Goal: Task Accomplishment & Management: Use online tool/utility

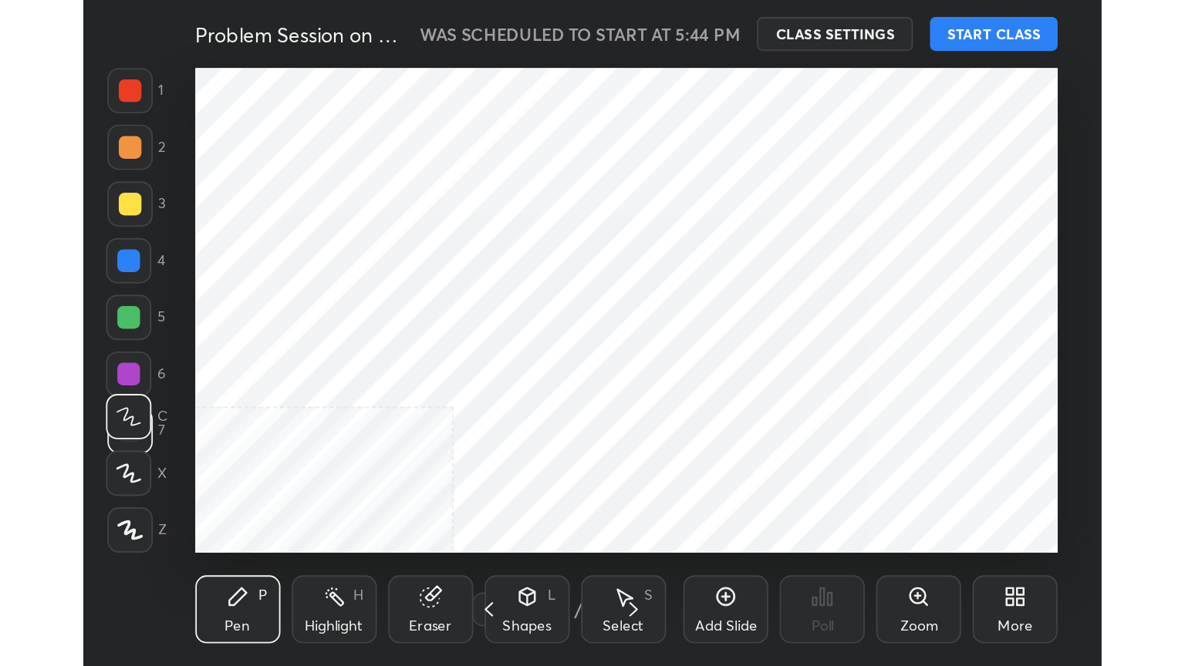
scroll to position [264, 492]
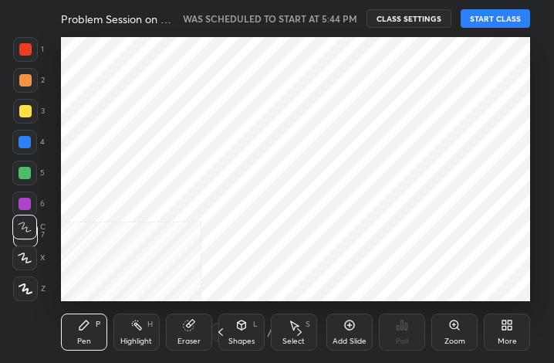
click at [509, 333] on div "More" at bounding box center [507, 331] width 46 height 37
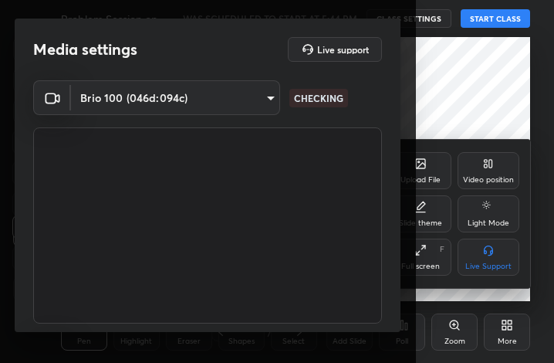
click at [435, 256] on div "Full screen F" at bounding box center [421, 256] width 62 height 37
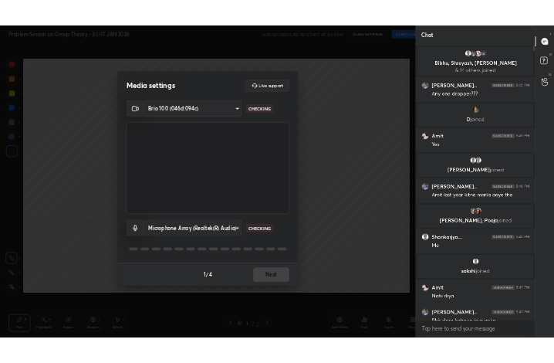
scroll to position [76571, 76312]
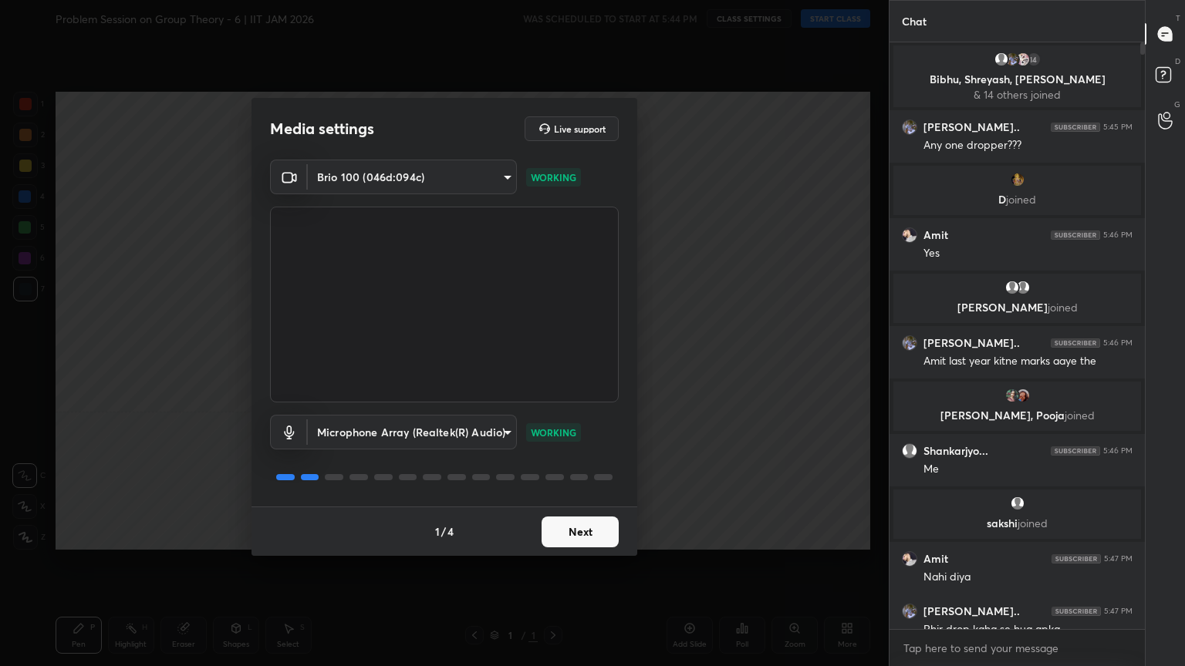
click at [553, 362] on button "Next" at bounding box center [580, 532] width 77 height 31
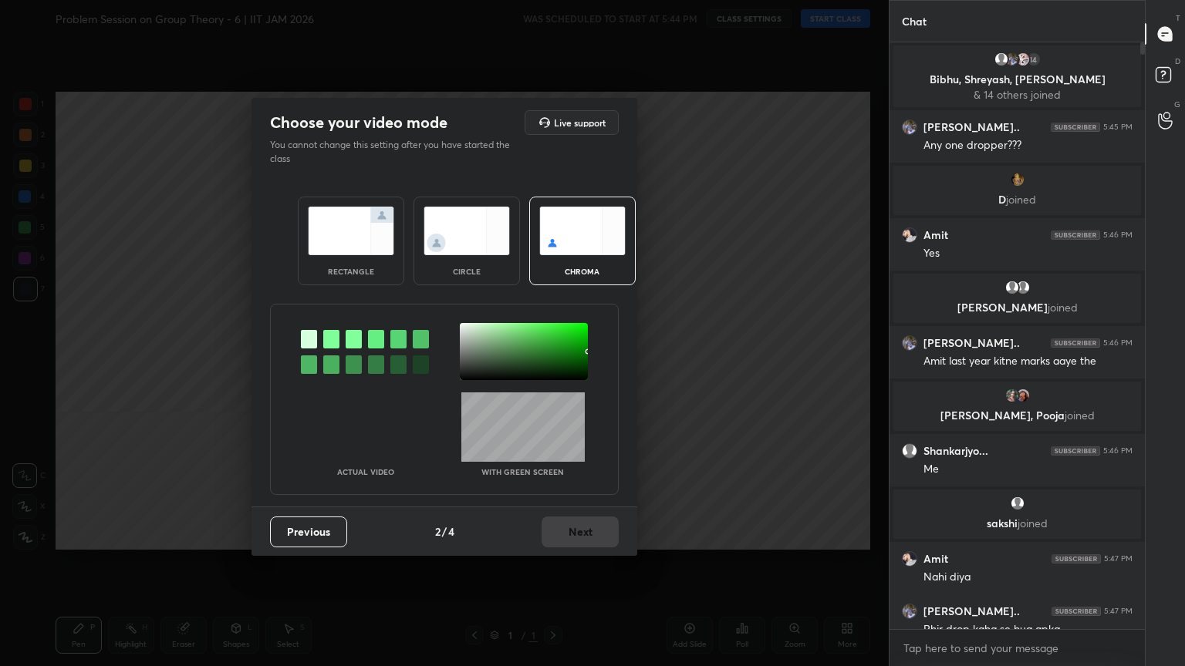
click at [553, 362] on div "Previous 2 / 4 Next" at bounding box center [444, 531] width 386 height 49
click at [490, 248] on img at bounding box center [466, 231] width 86 height 49
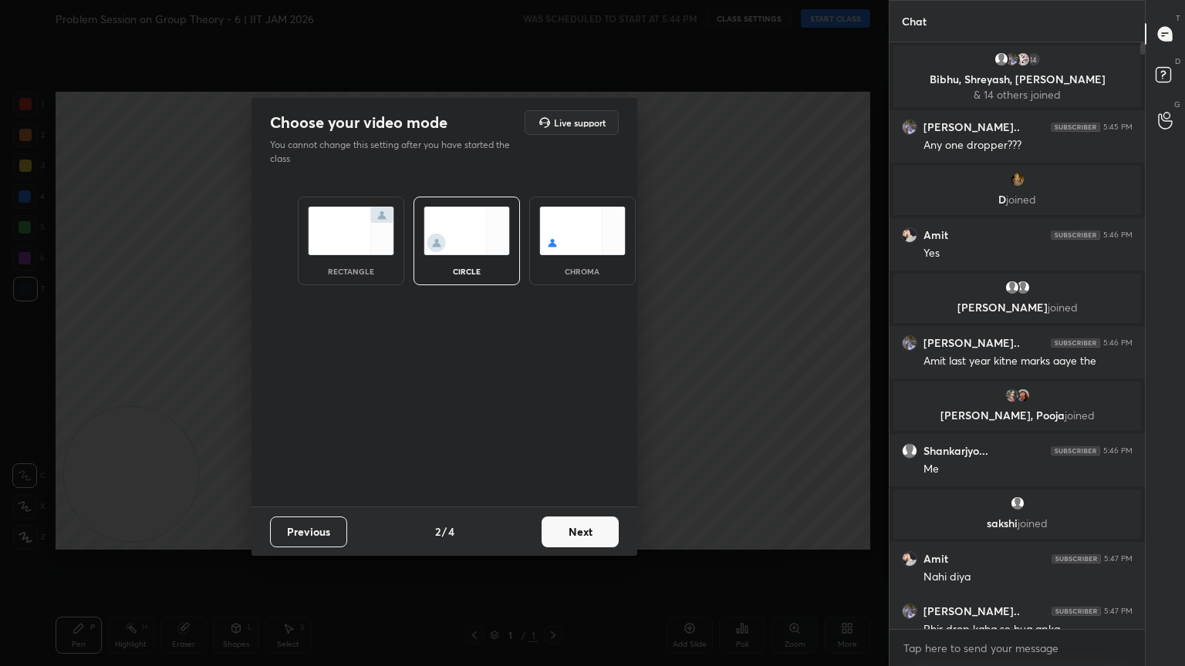
click at [553, 362] on button "Next" at bounding box center [580, 532] width 77 height 31
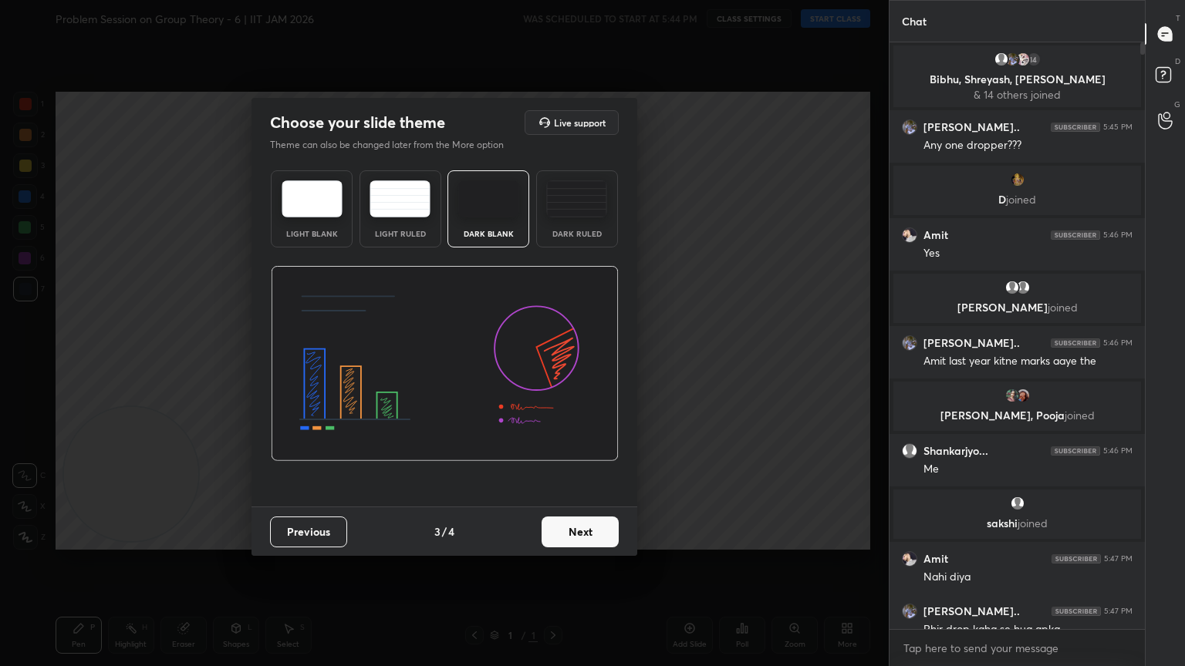
click at [553, 362] on button "Next" at bounding box center [580, 532] width 77 height 31
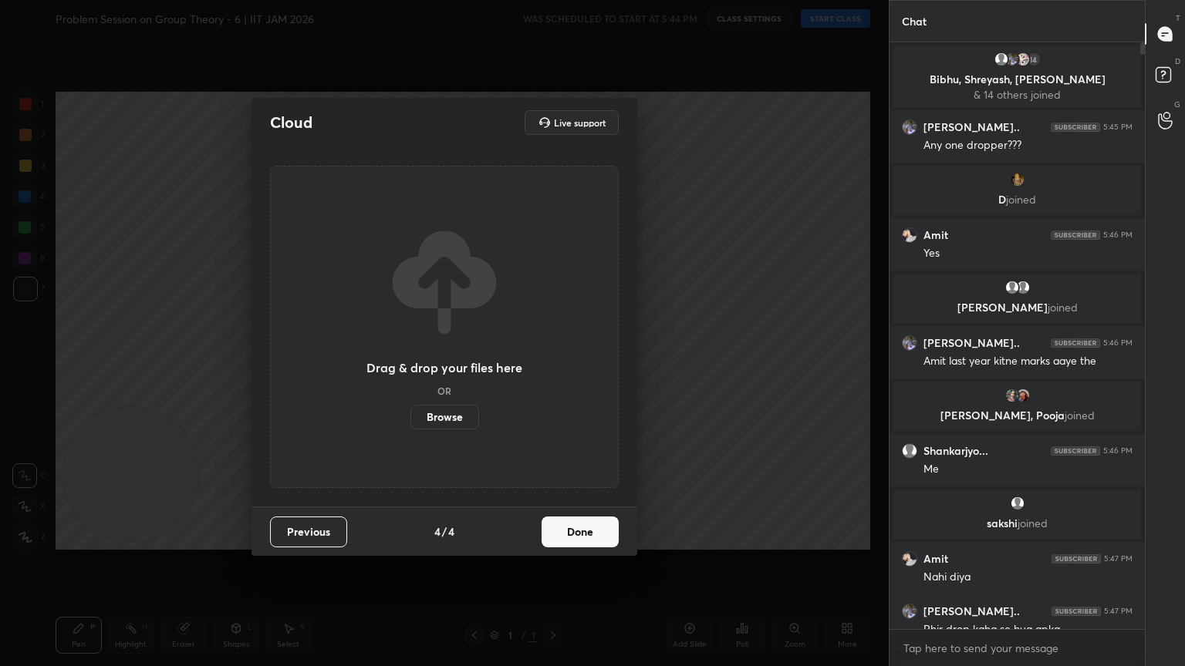
click at [553, 362] on button "Done" at bounding box center [580, 532] width 77 height 31
click at [553, 362] on div "Cloud Live support Drag & drop your files here OR Browse Previous 4 / 4 Done" at bounding box center [444, 333] width 889 height 666
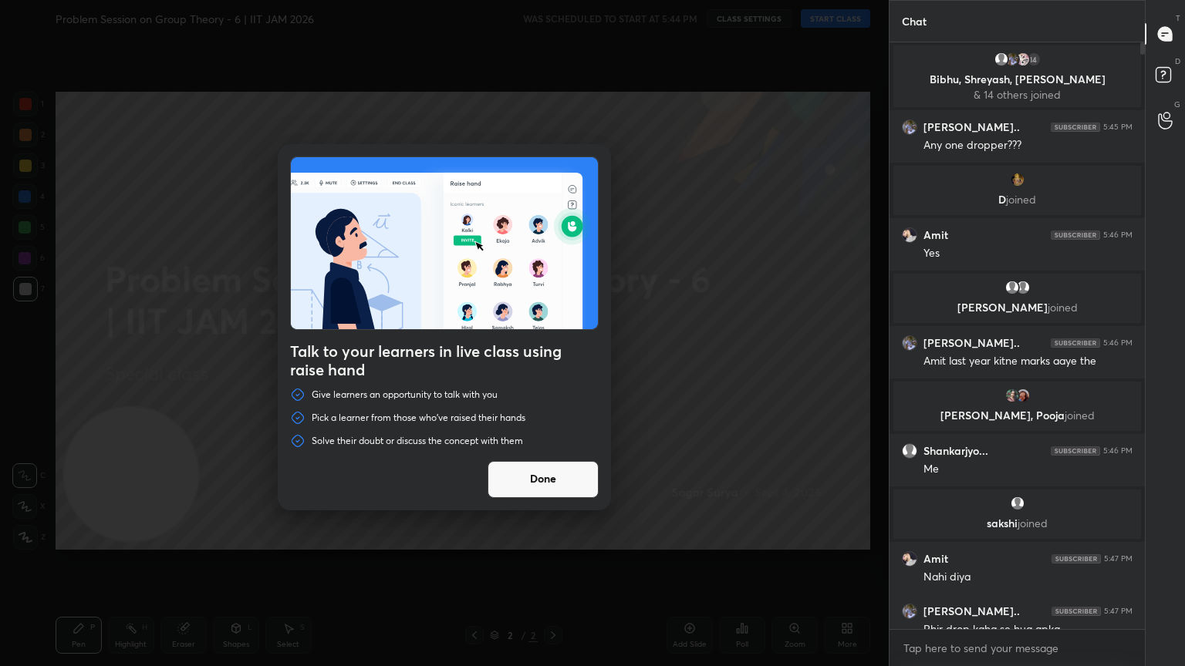
click at [553, 24] on div "Talk to your learners in live class using raise hand Give learners an opportuni…" at bounding box center [444, 333] width 889 height 666
click at [553, 362] on button "Done" at bounding box center [543, 479] width 111 height 37
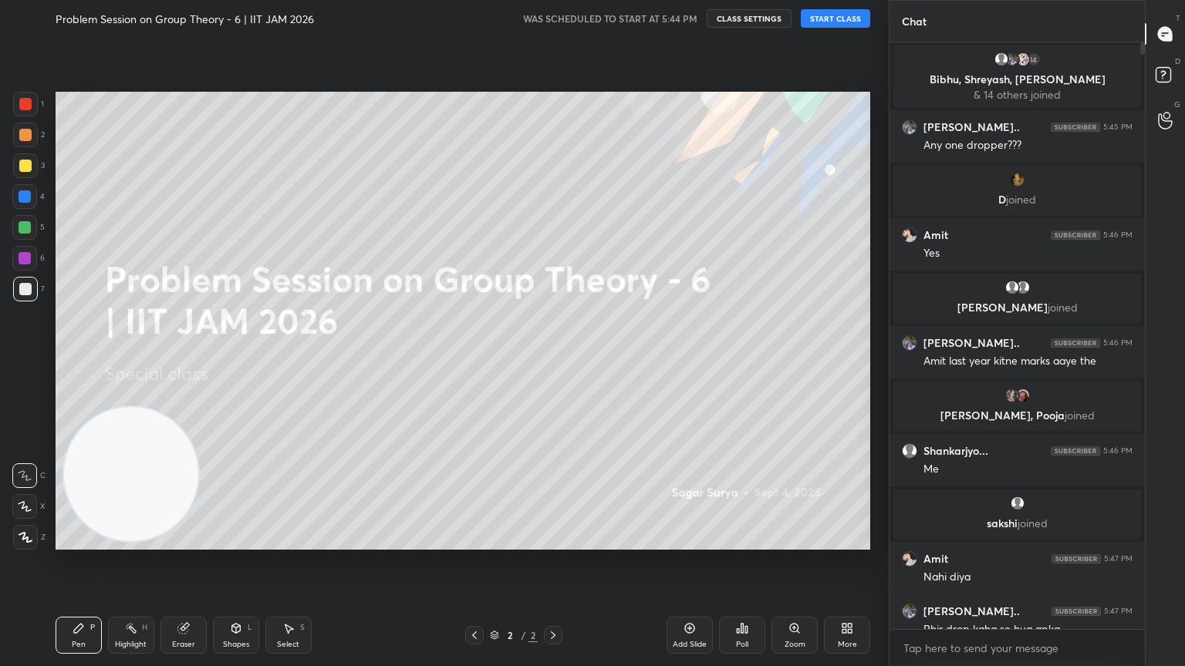
click at [553, 29] on div "Problem Session on Group Theory - 6 | IIT JAM 2026 WAS SCHEDULED TO START AT 5:…" at bounding box center [463, 18] width 815 height 37
click at [553, 13] on button "START CLASS" at bounding box center [835, 18] width 69 height 19
click at [553, 362] on div "More" at bounding box center [847, 635] width 46 height 37
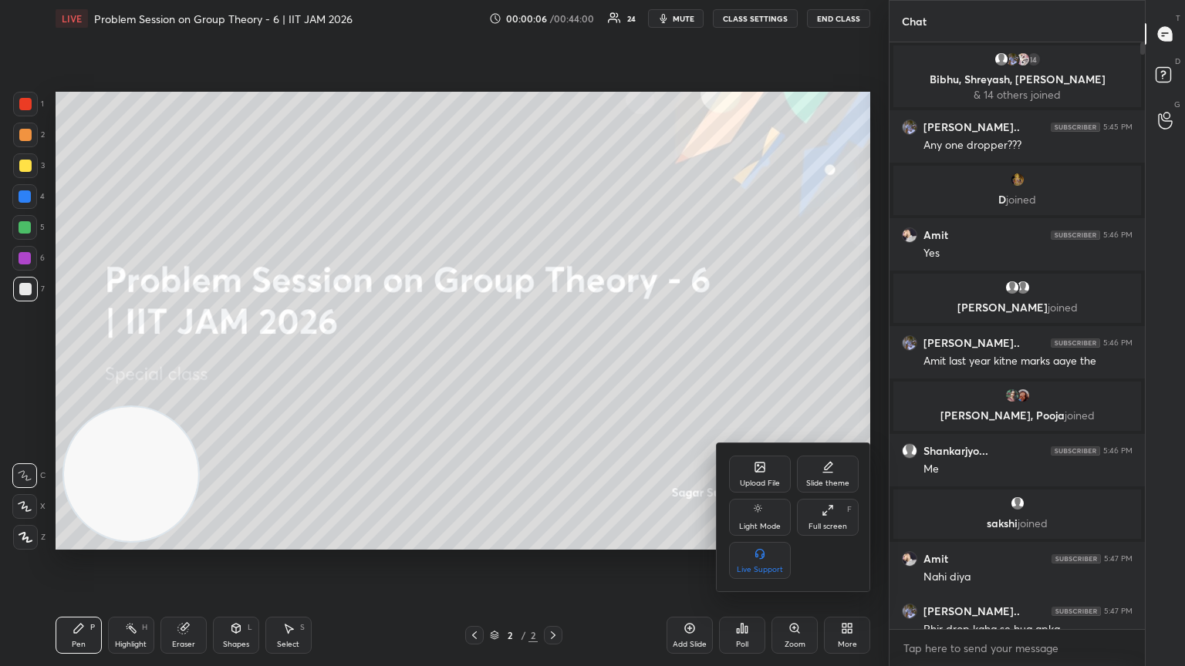
click at [553, 362] on div "Upload File Slide theme Light Mode Full screen F Live Support" at bounding box center [794, 518] width 154 height 148
click at [553, 362] on icon at bounding box center [760, 467] width 12 height 12
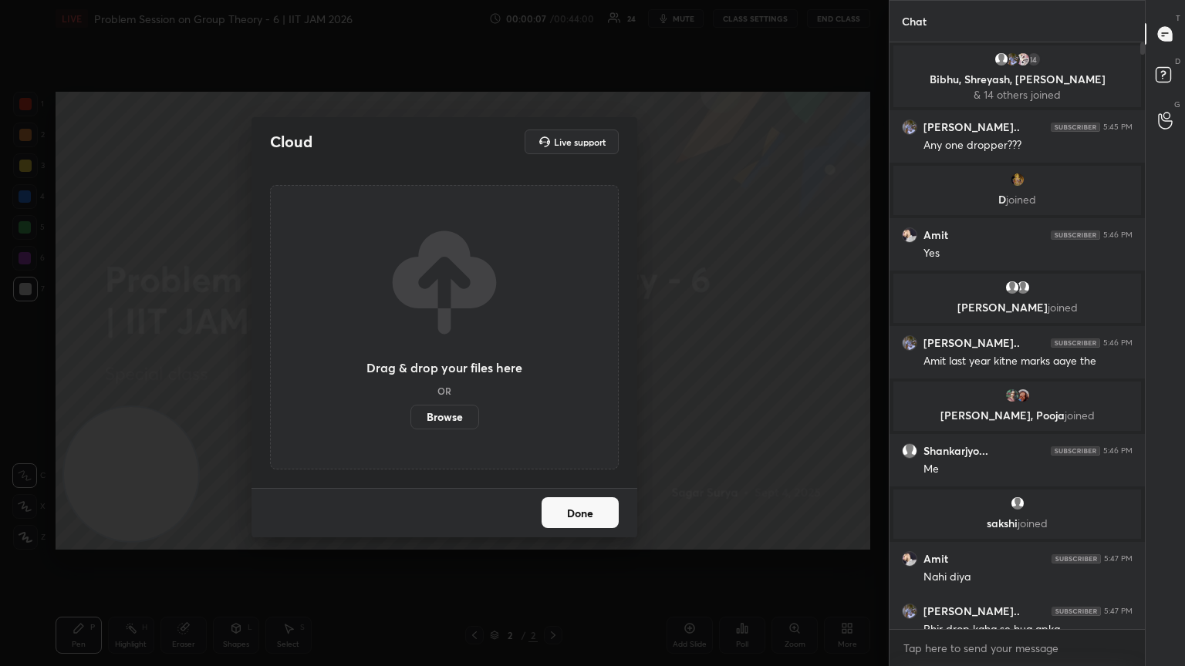
click at [461, 362] on label "Browse" at bounding box center [444, 417] width 69 height 25
click at [410, 362] on input "Browse" at bounding box center [410, 417] width 0 height 25
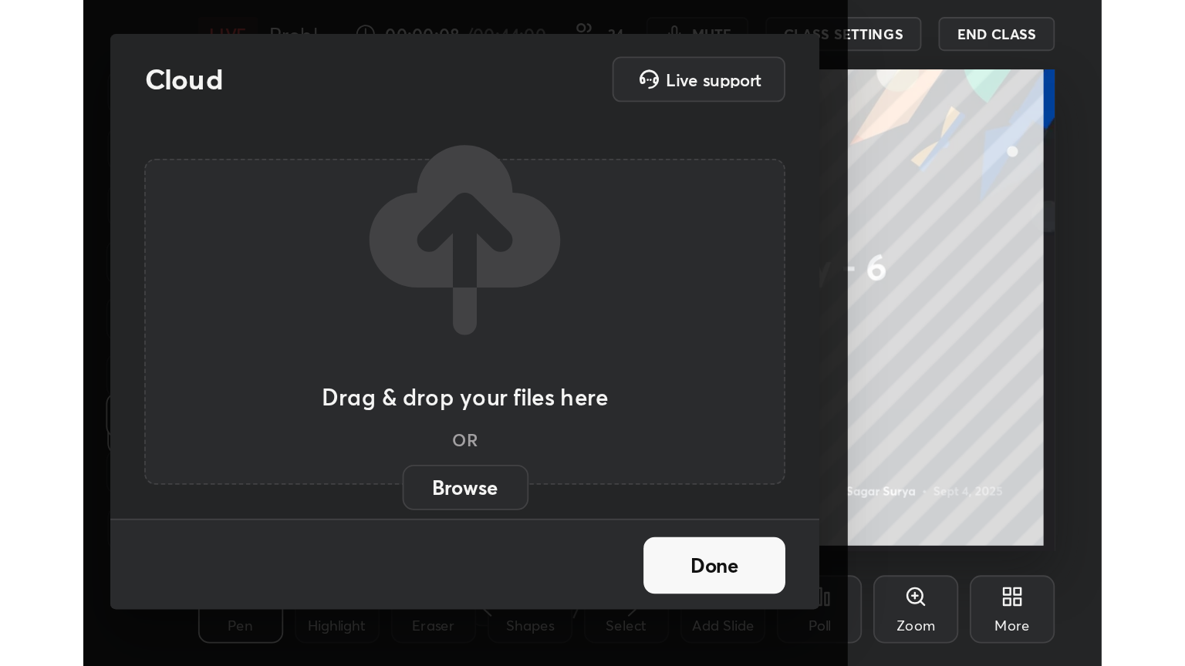
scroll to position [264, 491]
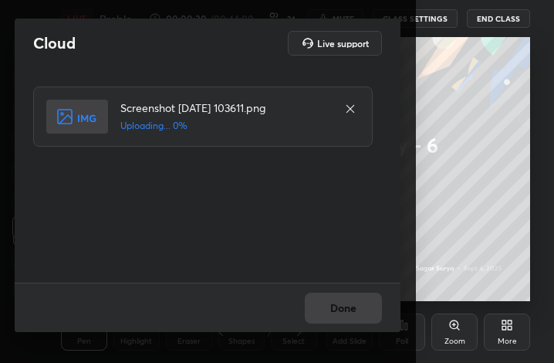
click at [366, 314] on div "Done" at bounding box center [208, 306] width 386 height 49
click at [363, 315] on button "Done" at bounding box center [343, 307] width 77 height 31
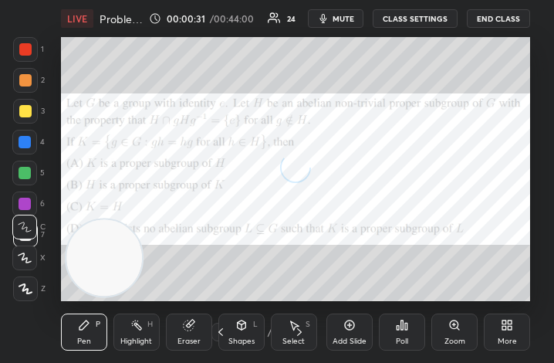
click at [518, 338] on div "More" at bounding box center [507, 331] width 46 height 37
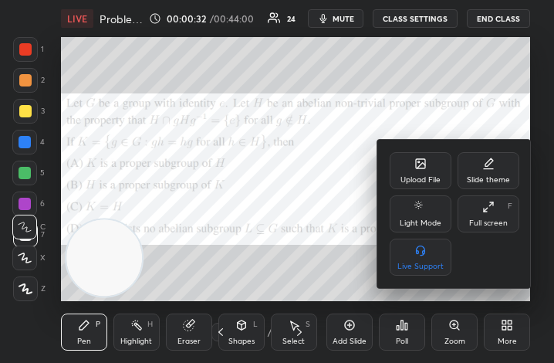
click at [484, 206] on icon at bounding box center [488, 207] width 12 height 12
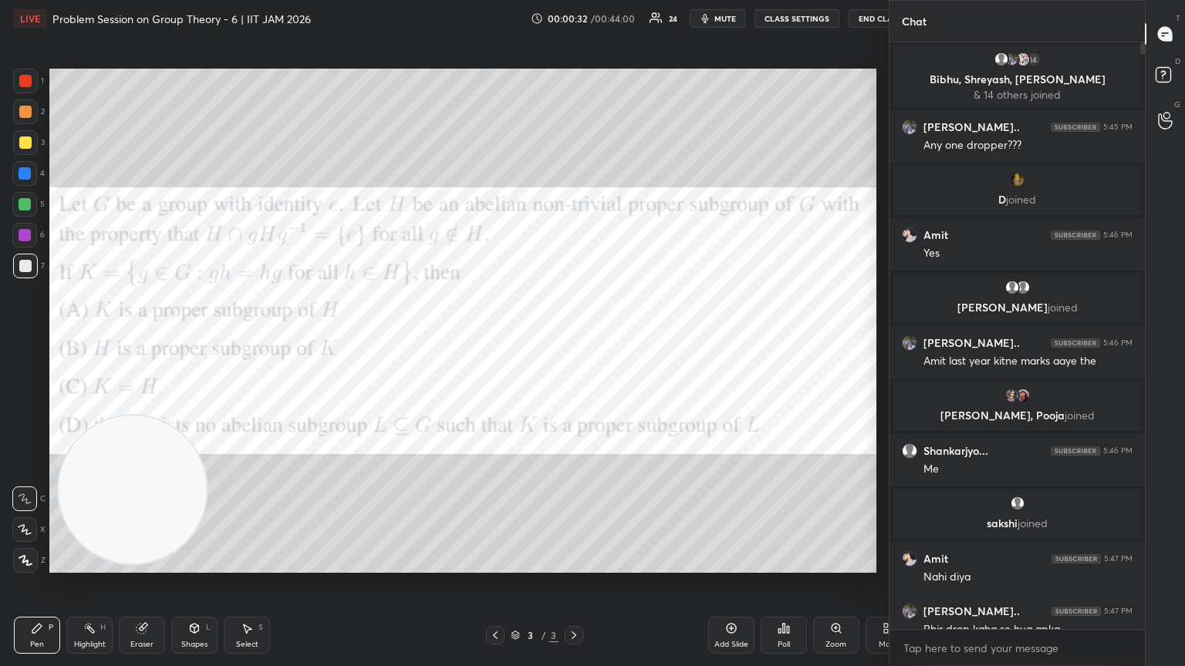
scroll to position [76571, 76312]
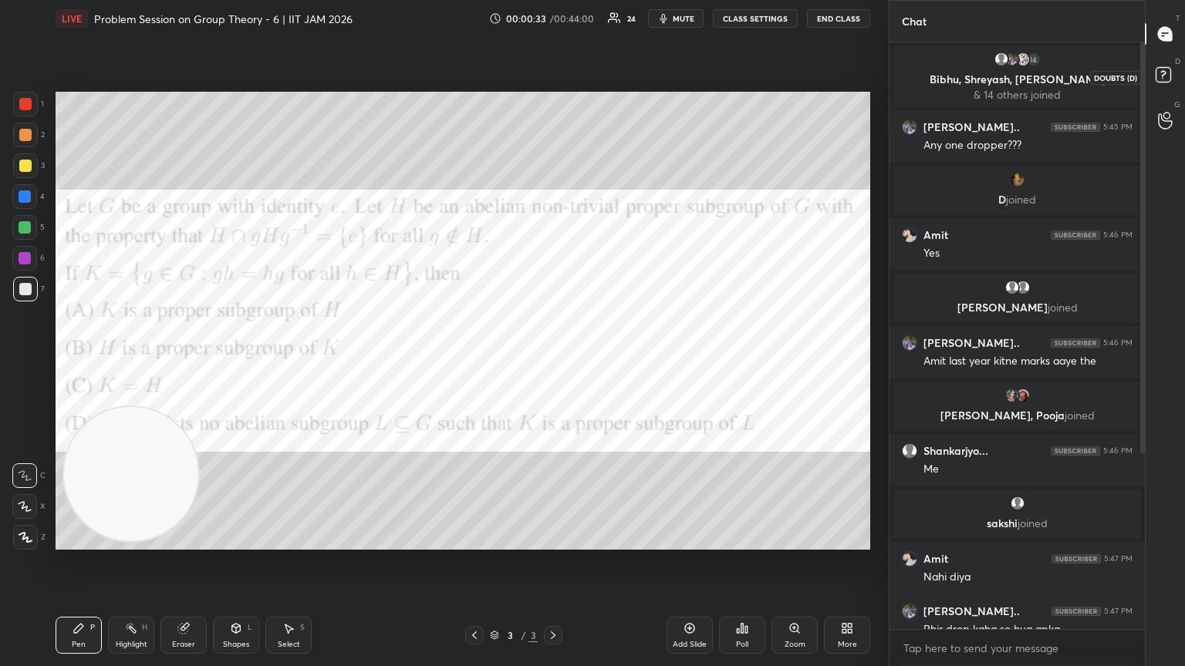
click at [553, 77] on rect at bounding box center [1163, 75] width 15 height 15
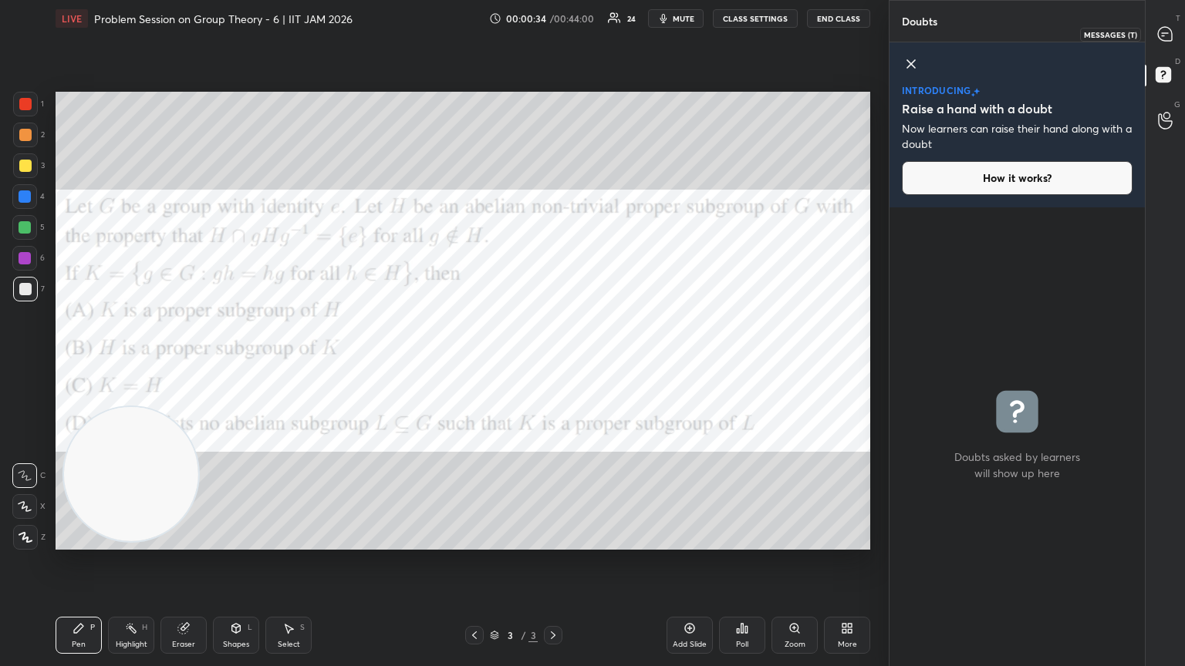
click at [553, 42] on div at bounding box center [1165, 34] width 31 height 28
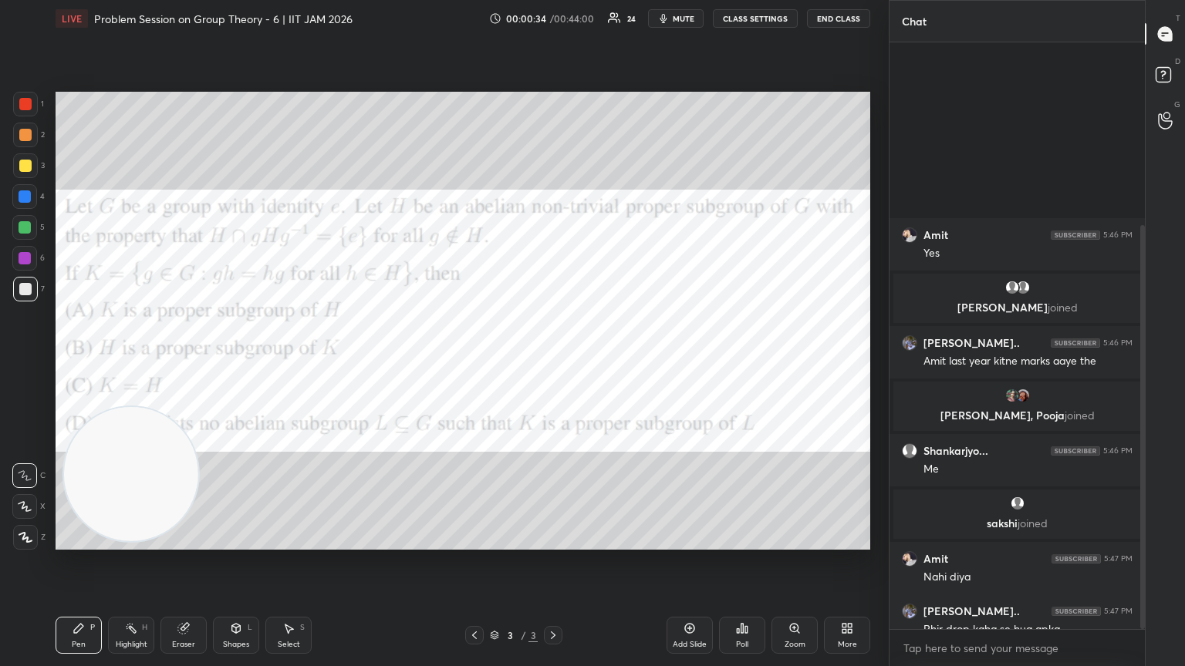
scroll to position [582, 251]
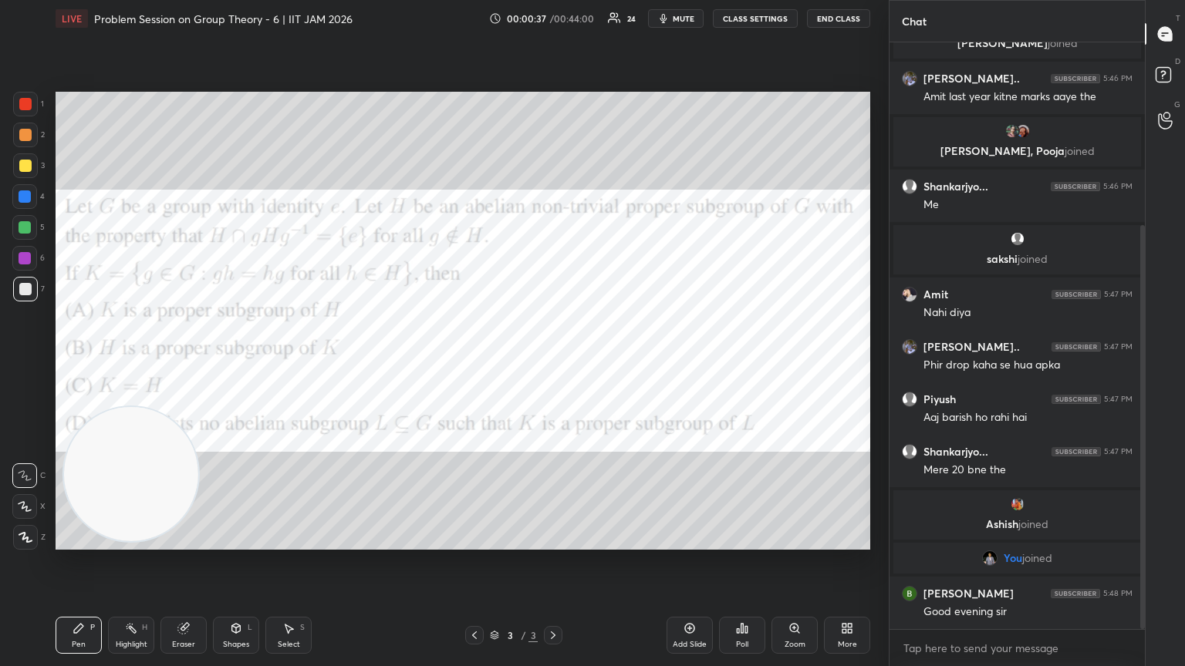
drag, startPoint x: 1142, startPoint y: 472, endPoint x: 1151, endPoint y: 541, distance: 69.3
click at [553, 362] on div "Chat Amit 5:46 PM Yes Vandani, Suchinta joined Shreyash S... 5:46 PM Amit last …" at bounding box center [1037, 333] width 296 height 666
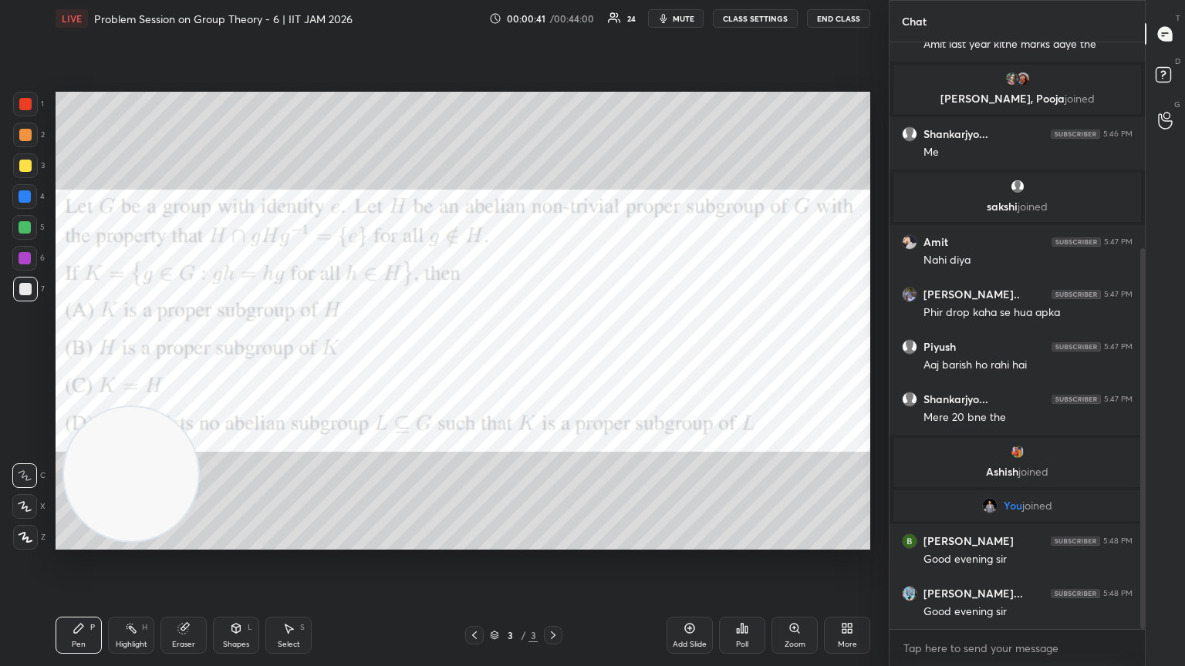
scroll to position [369, 0]
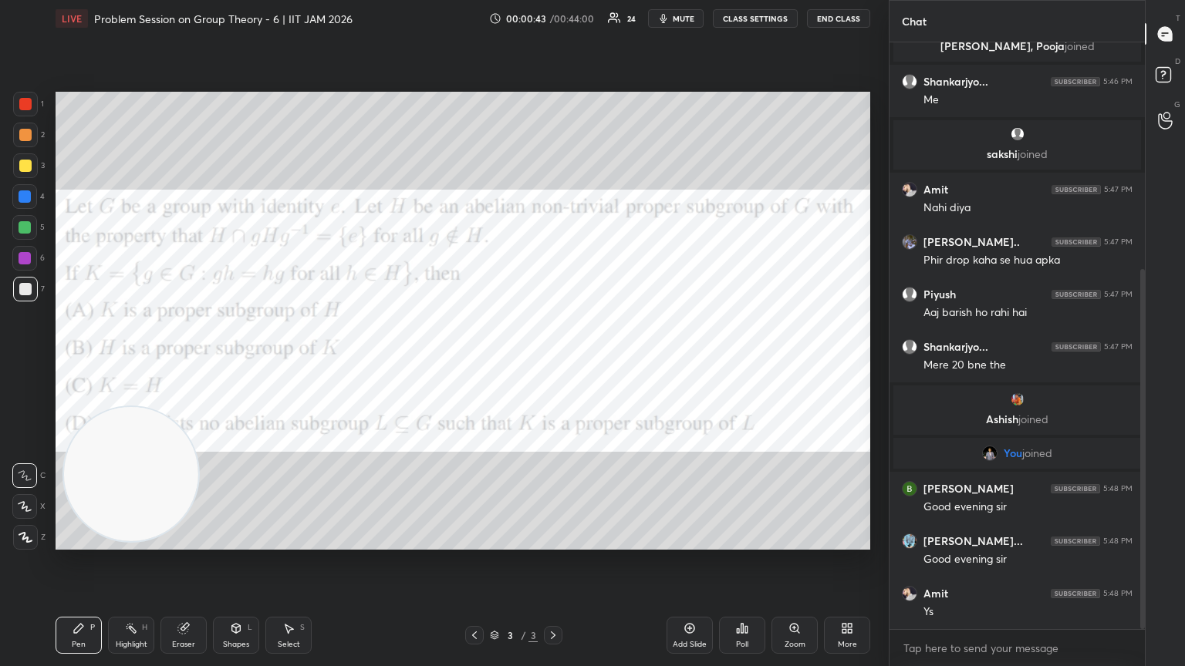
click at [23, 110] on div at bounding box center [25, 104] width 12 height 12
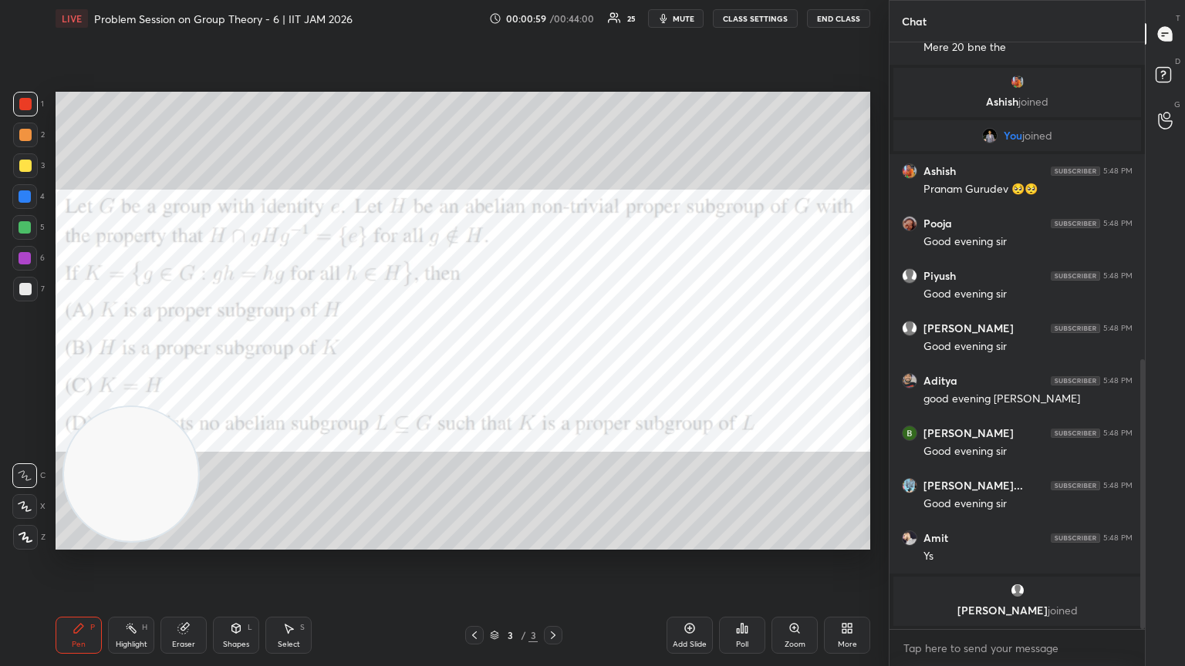
scroll to position [697, 0]
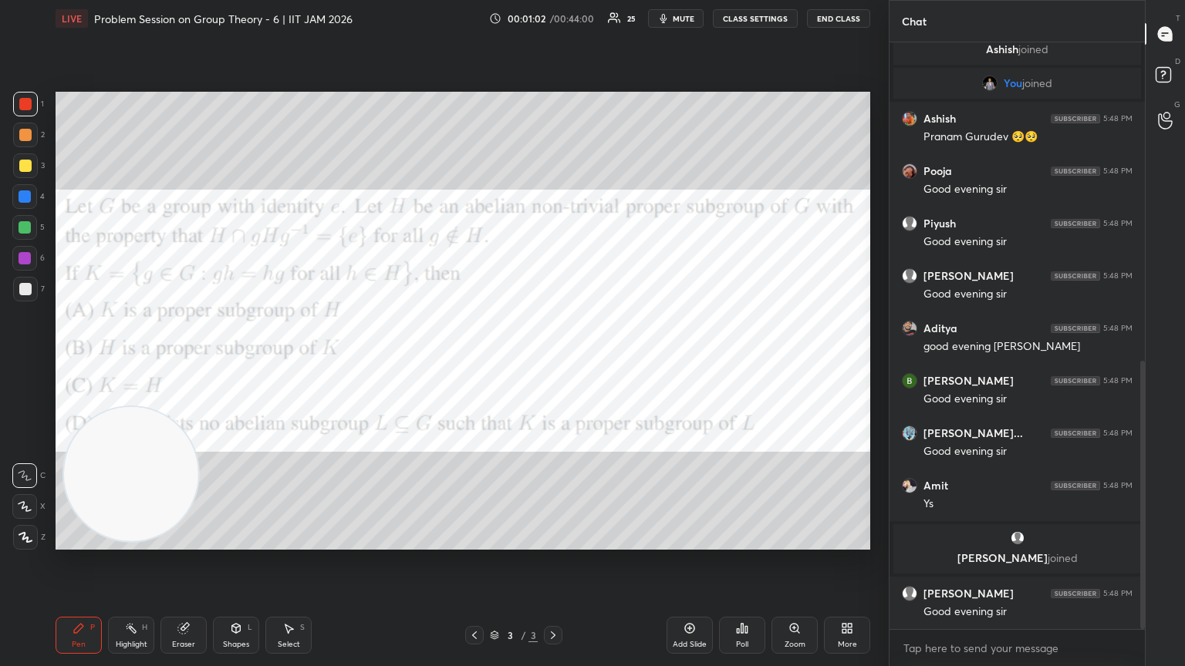
click at [25, 163] on div at bounding box center [25, 166] width 12 height 12
click at [25, 136] on div at bounding box center [25, 135] width 12 height 12
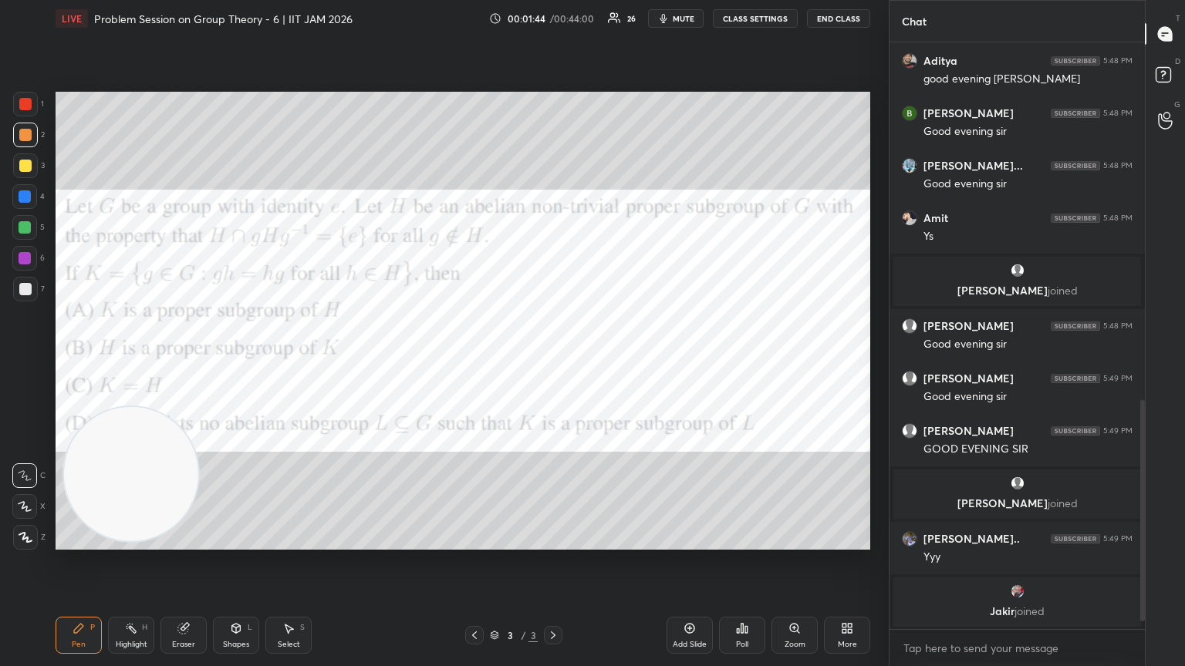
scroll to position [969, 0]
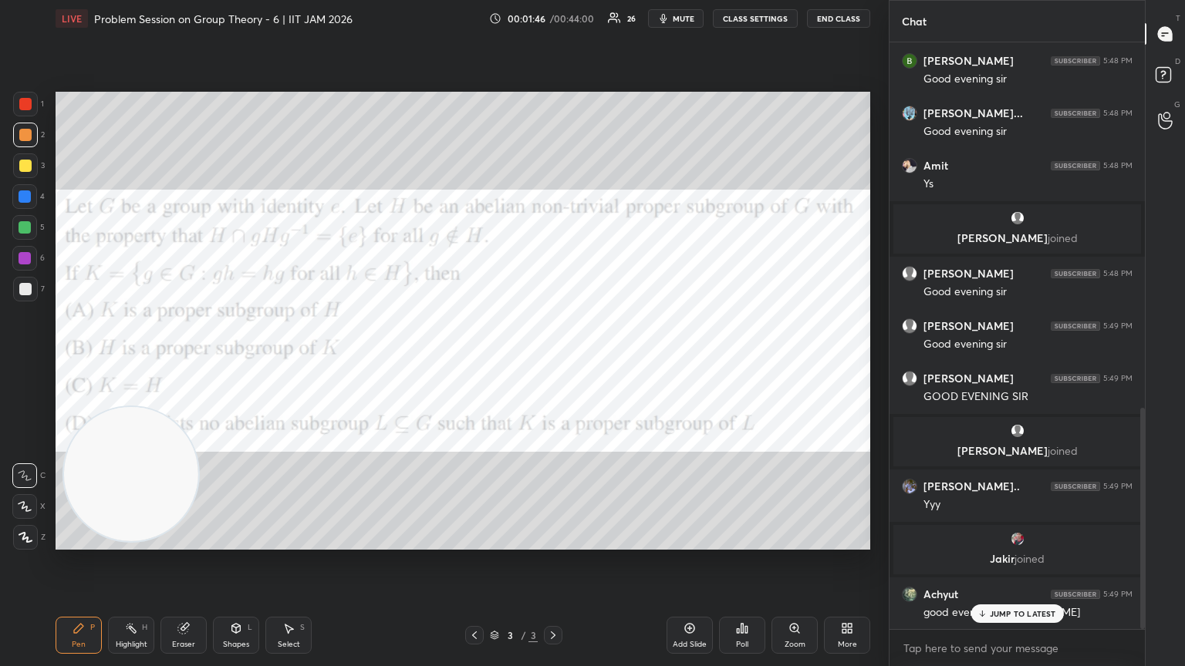
click at [19, 259] on div at bounding box center [25, 258] width 12 height 12
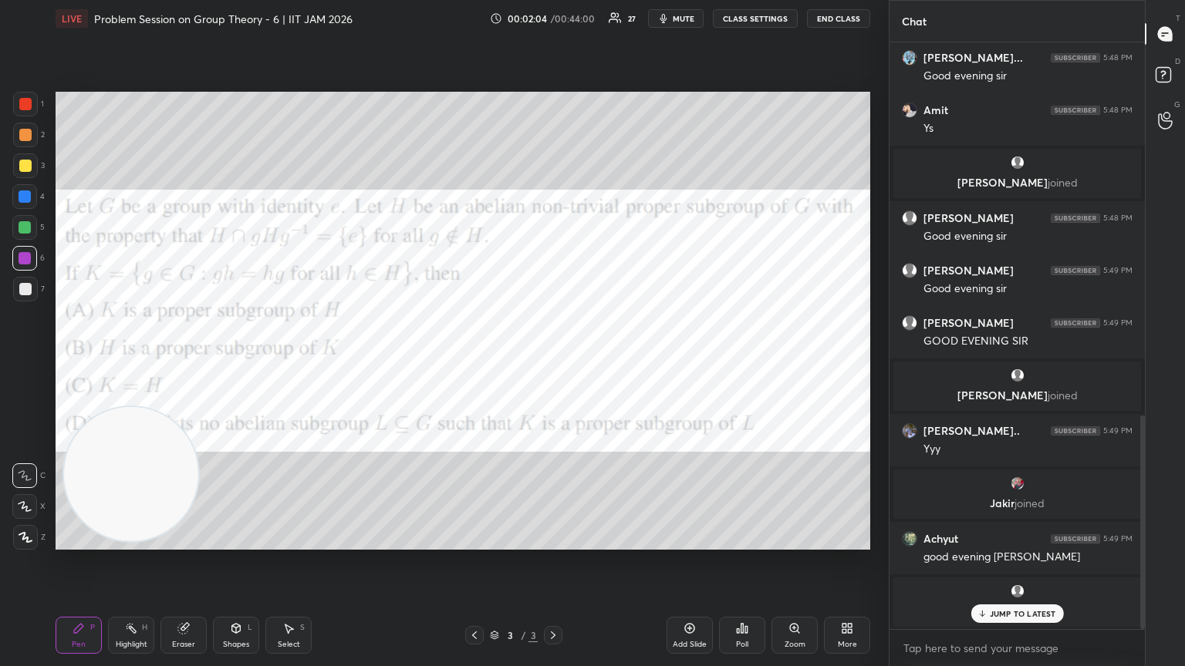
click at [19, 293] on div at bounding box center [25, 289] width 12 height 12
click at [553, 362] on p "JUMP TO LATEST" at bounding box center [1023, 613] width 66 height 9
click at [25, 108] on div at bounding box center [25, 104] width 12 height 12
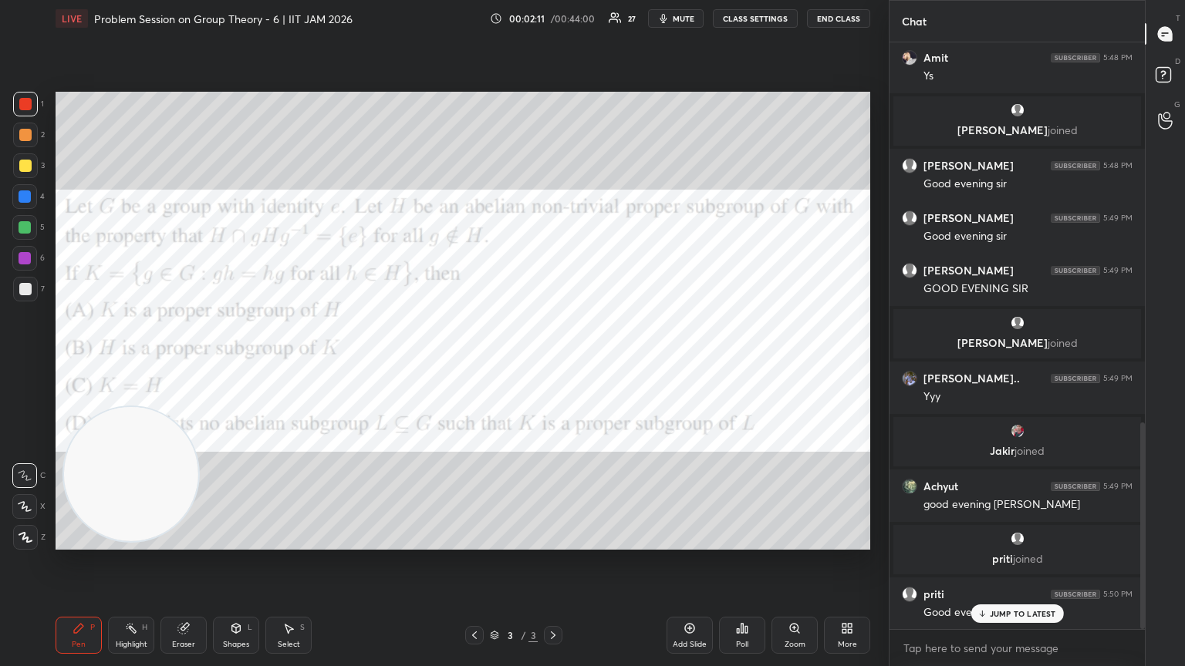
click at [25, 200] on div at bounding box center [25, 197] width 12 height 12
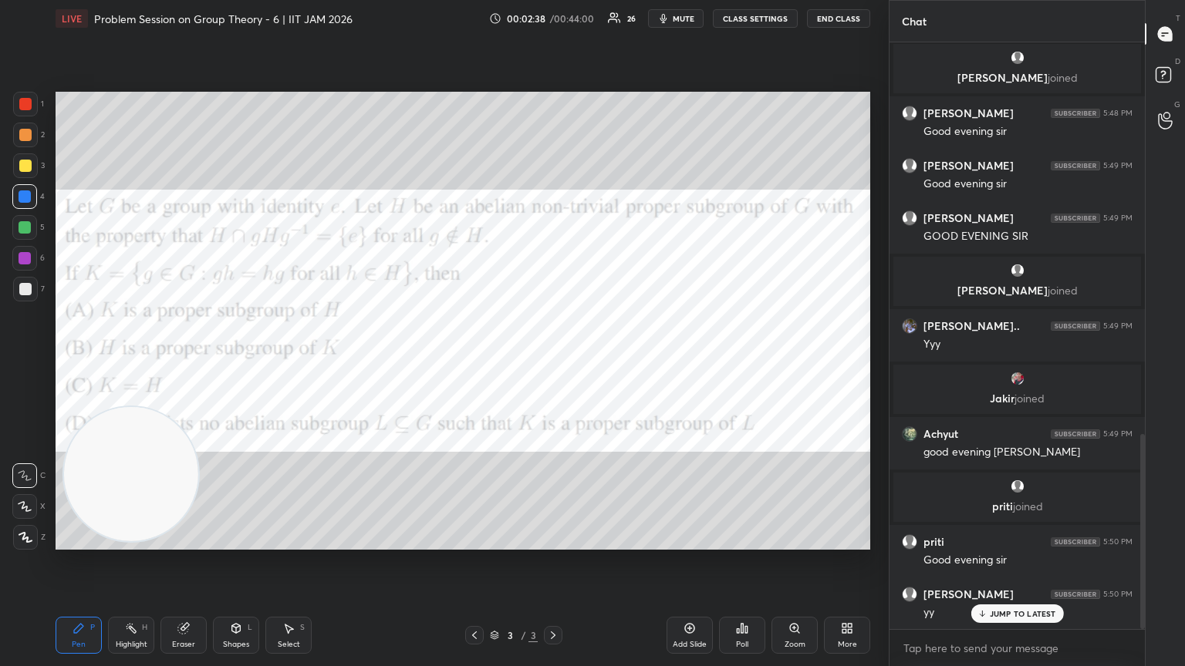
scroll to position [1182, 0]
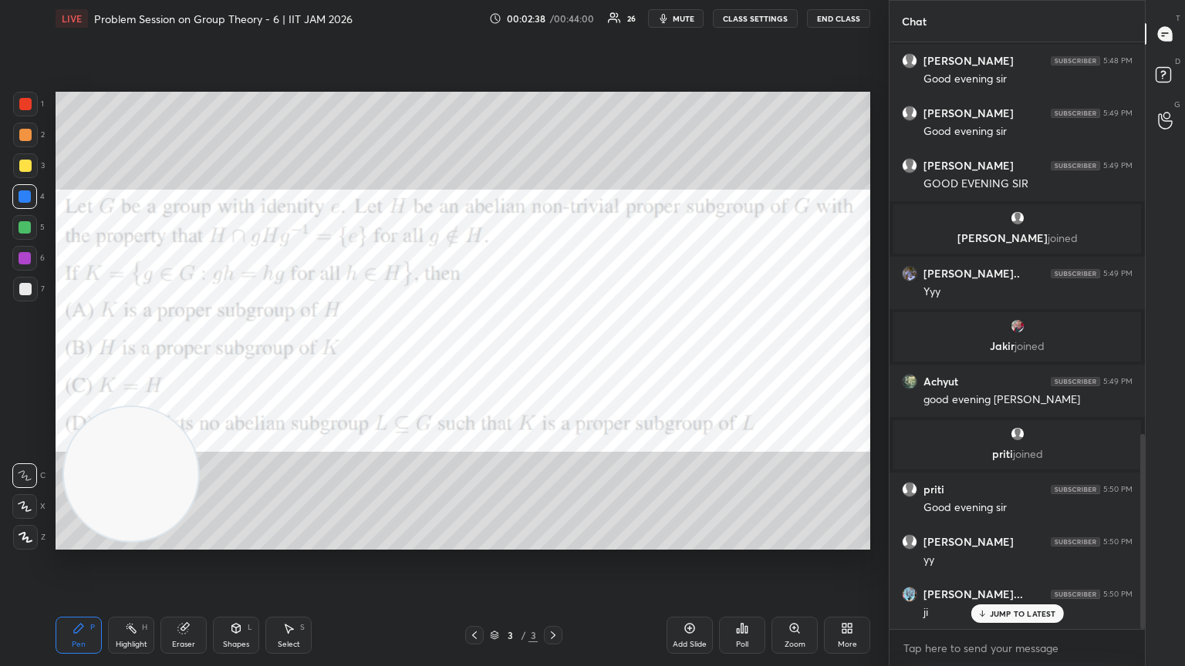
click at [29, 226] on div at bounding box center [25, 227] width 12 height 12
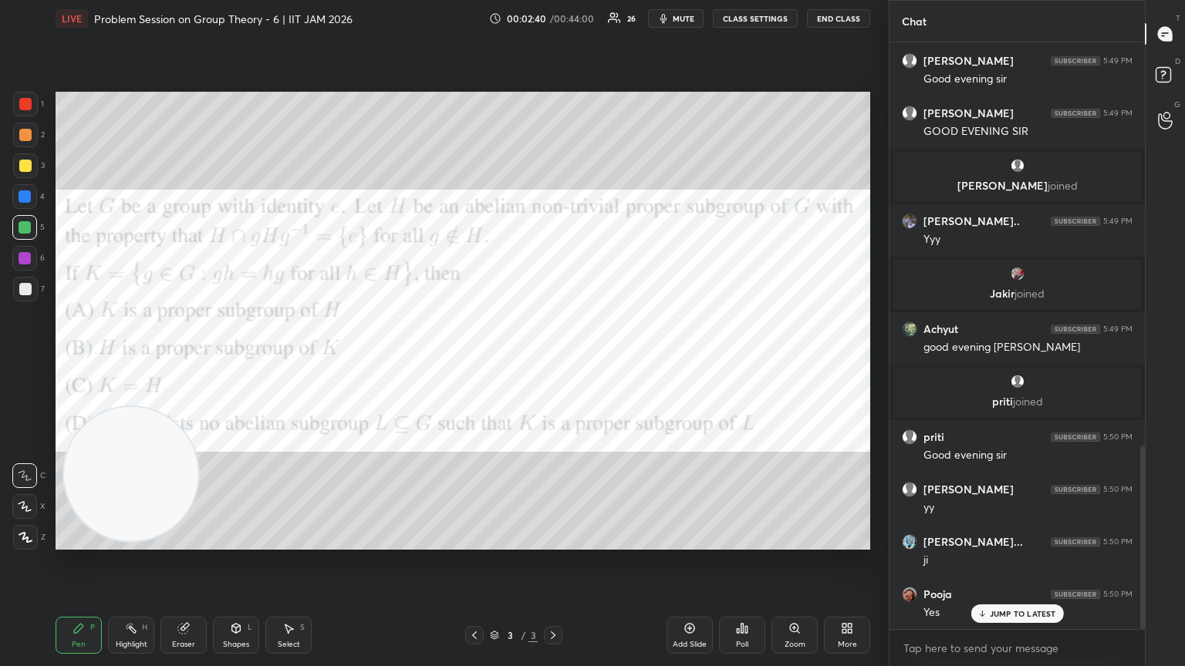
scroll to position [1287, 0]
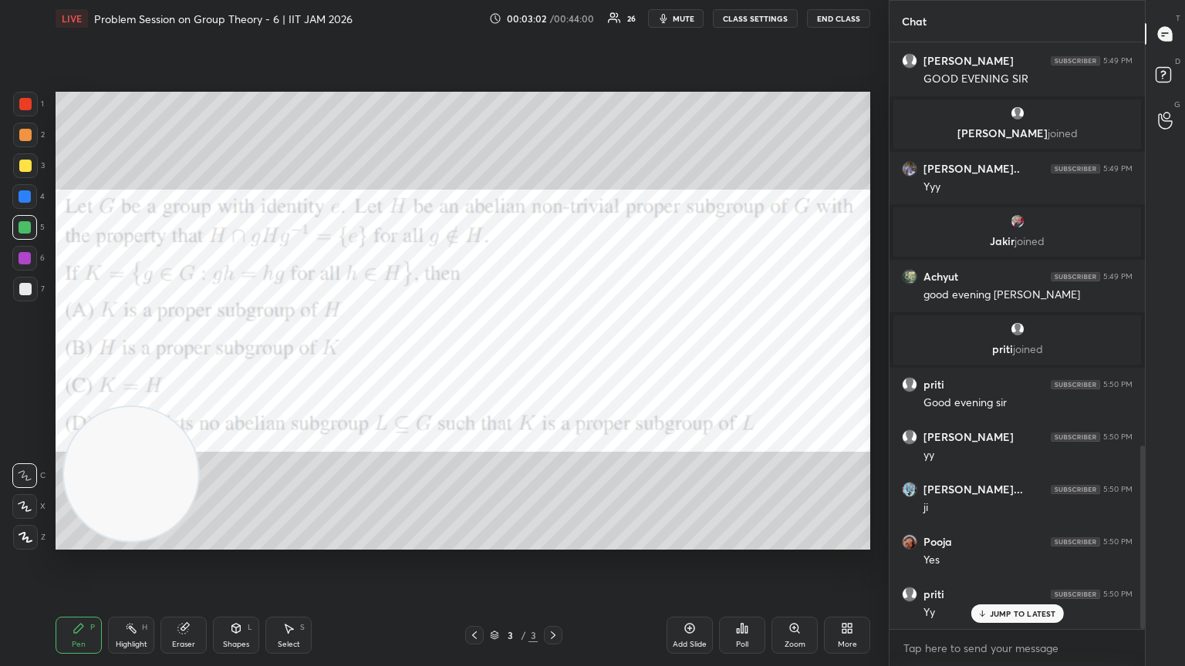
click at [25, 201] on div at bounding box center [25, 197] width 12 height 12
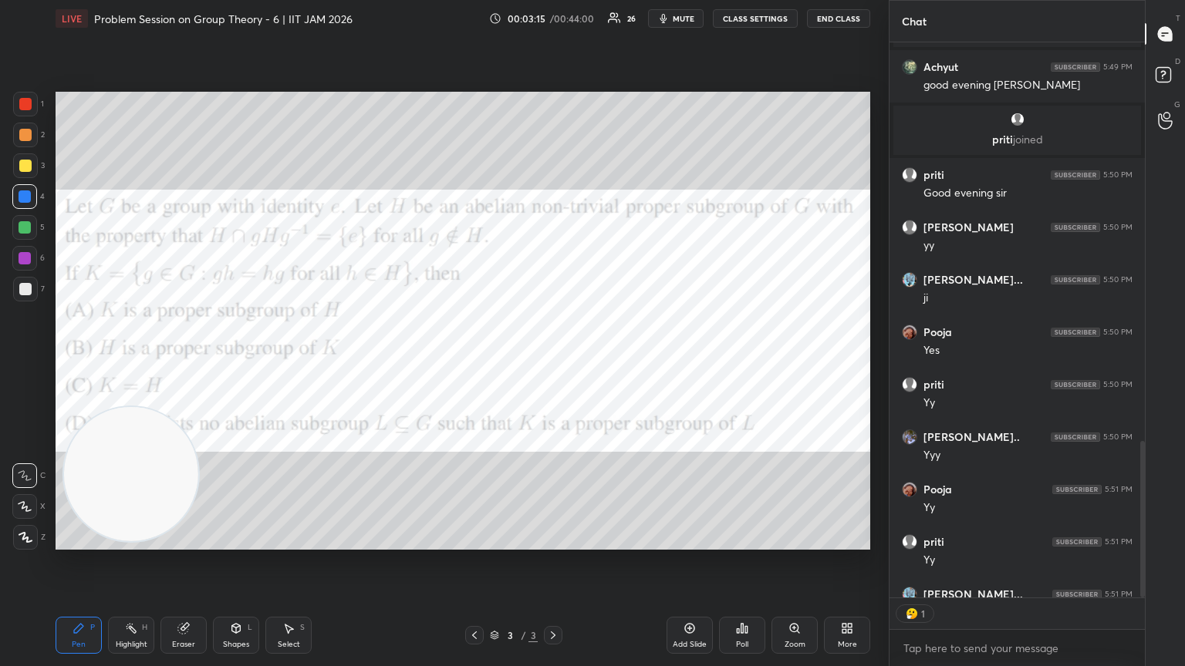
scroll to position [5, 5]
drag, startPoint x: 29, startPoint y: 254, endPoint x: 20, endPoint y: 255, distance: 9.3
click at [25, 255] on div at bounding box center [25, 258] width 12 height 12
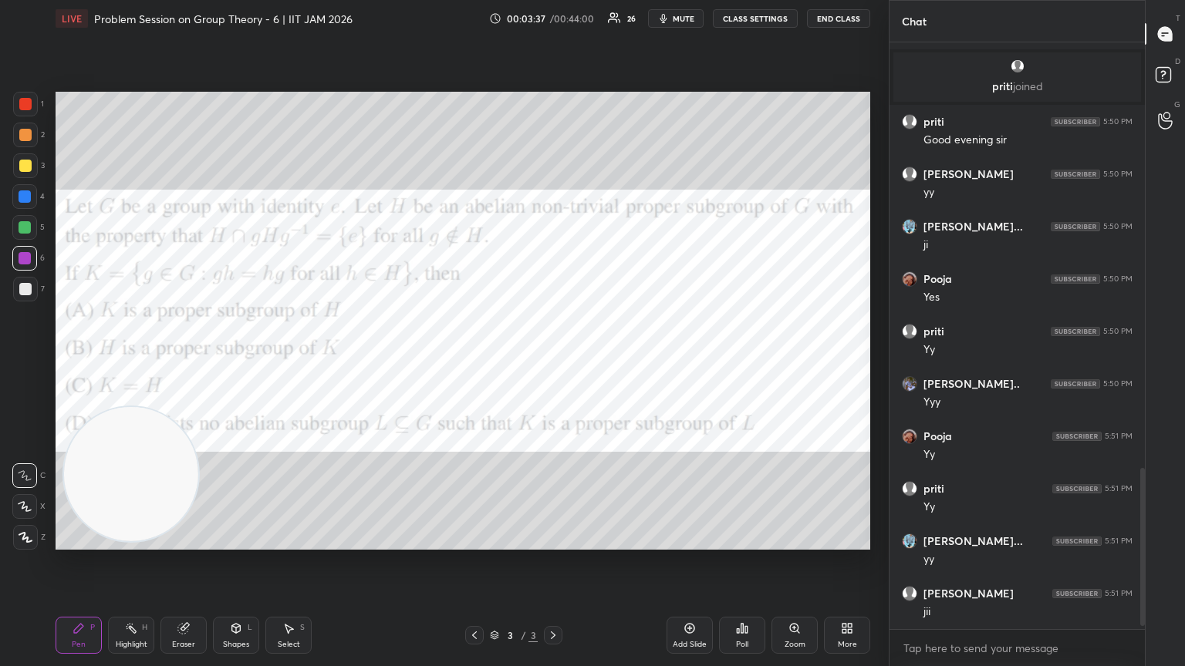
scroll to position [1604, 0]
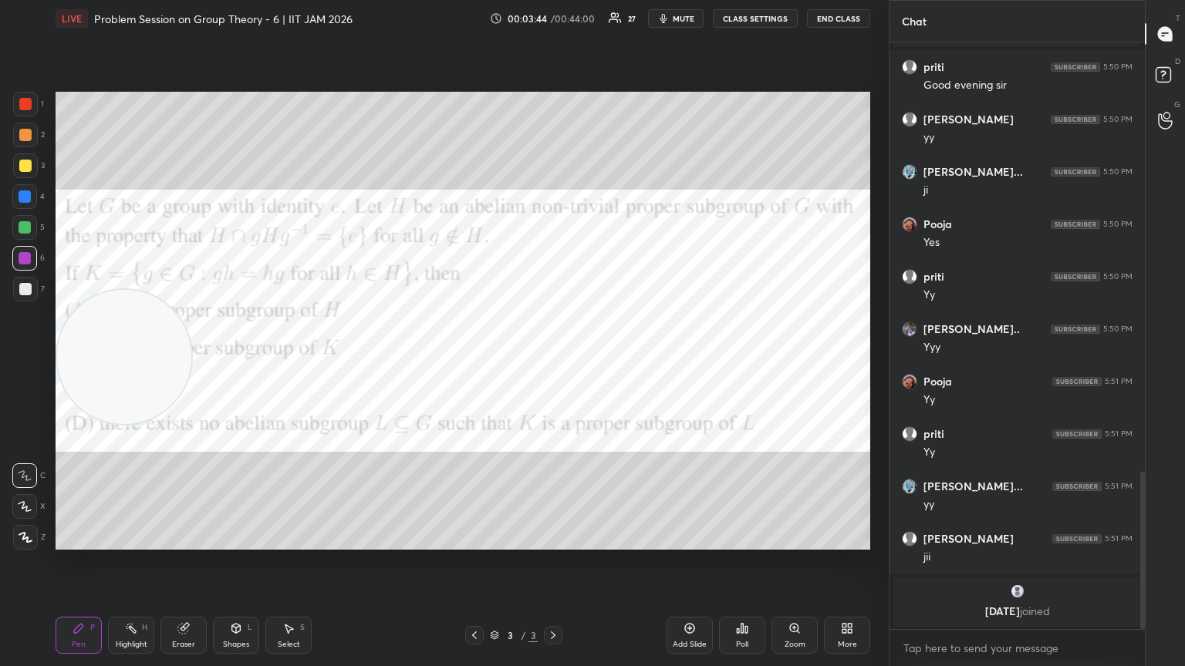
drag, startPoint x: 132, startPoint y: 494, endPoint x: 123, endPoint y: 287, distance: 206.9
click at [119, 324] on video at bounding box center [124, 357] width 134 height 134
click at [29, 295] on div at bounding box center [25, 289] width 25 height 25
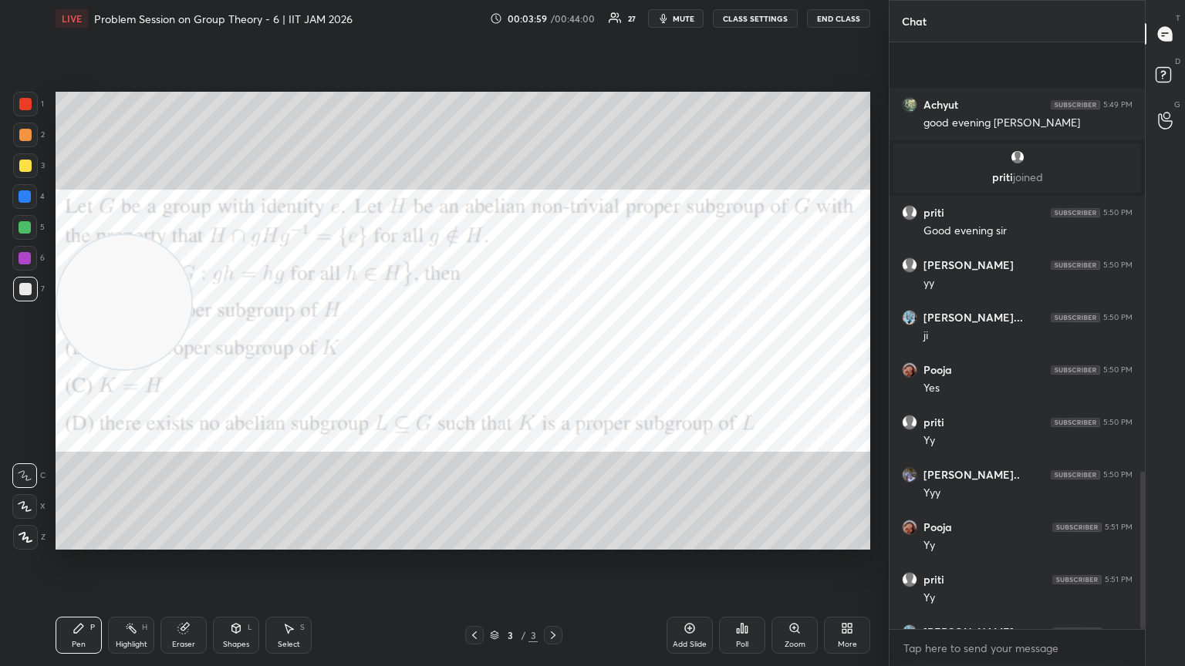
click at [22, 173] on div at bounding box center [25, 166] width 25 height 25
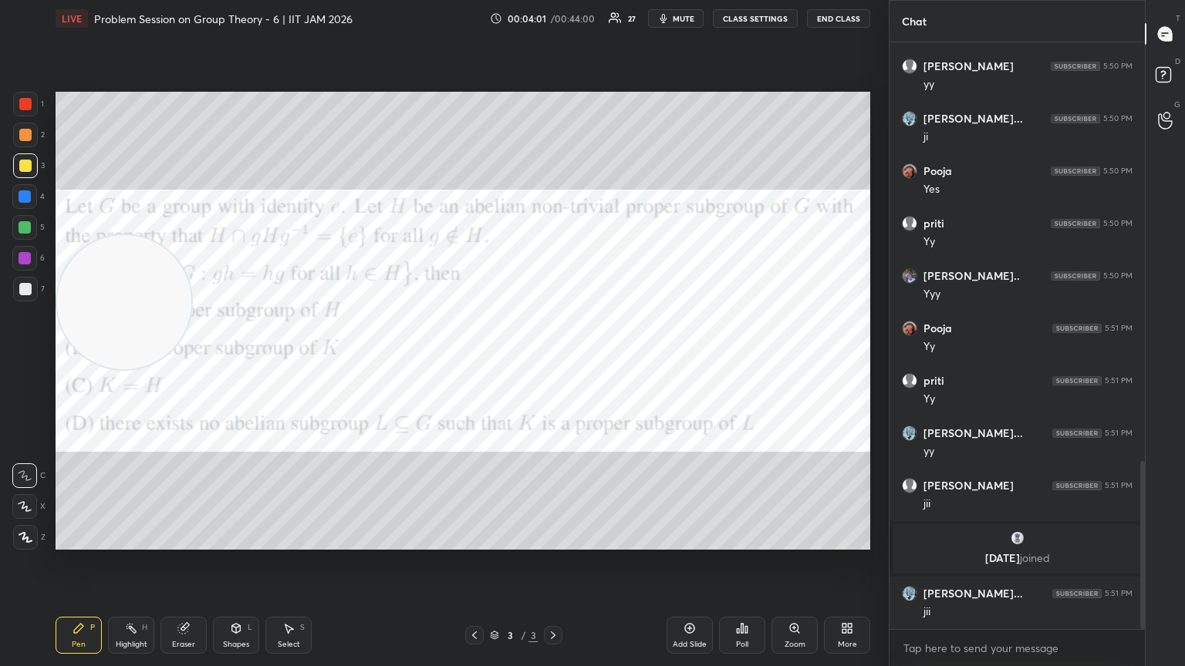
click at [553, 362] on div "Add Slide" at bounding box center [689, 635] width 46 height 37
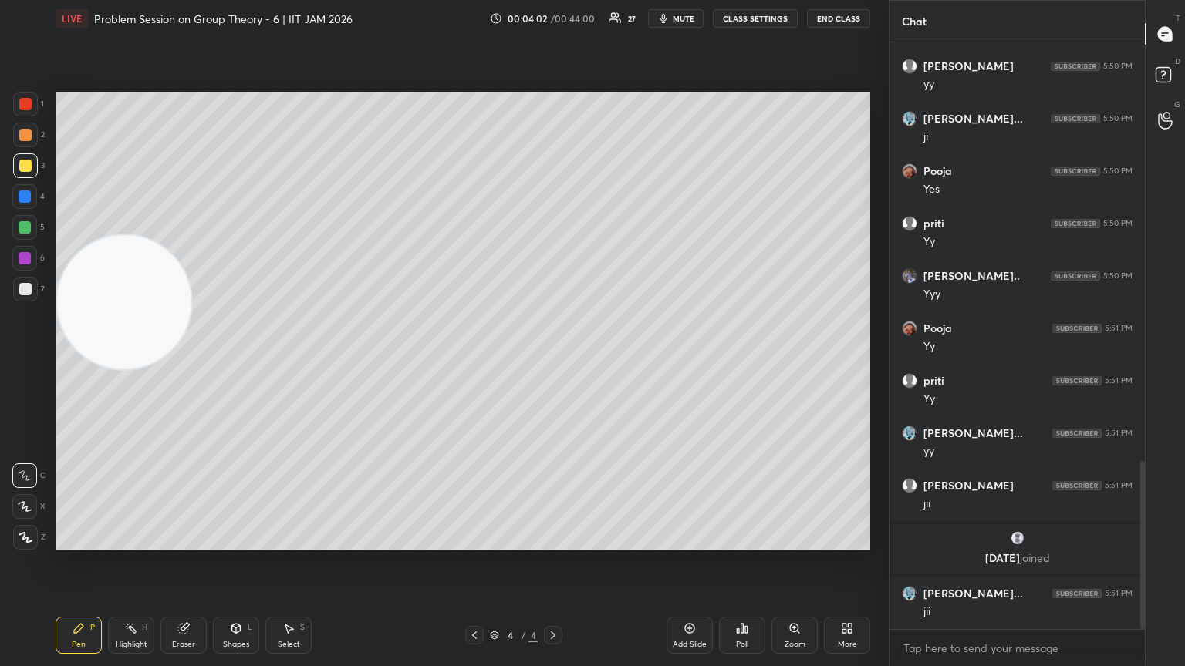
scroll to position [1511, 0]
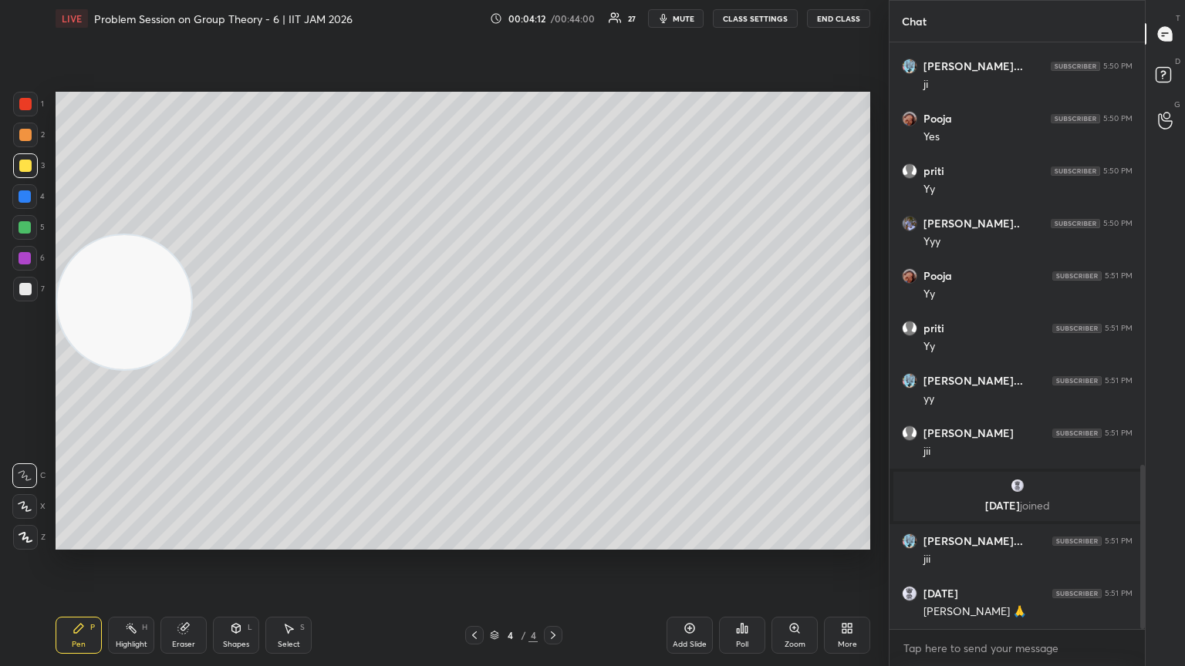
click at [475, 362] on icon at bounding box center [474, 635] width 12 height 12
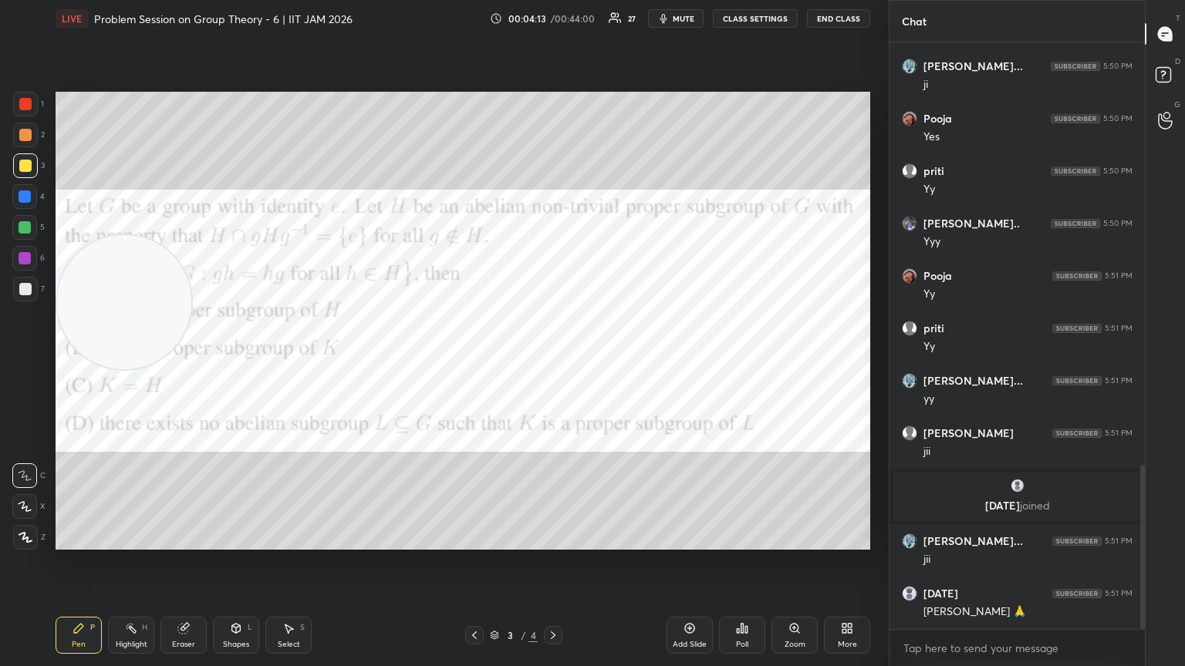
scroll to position [1577, 0]
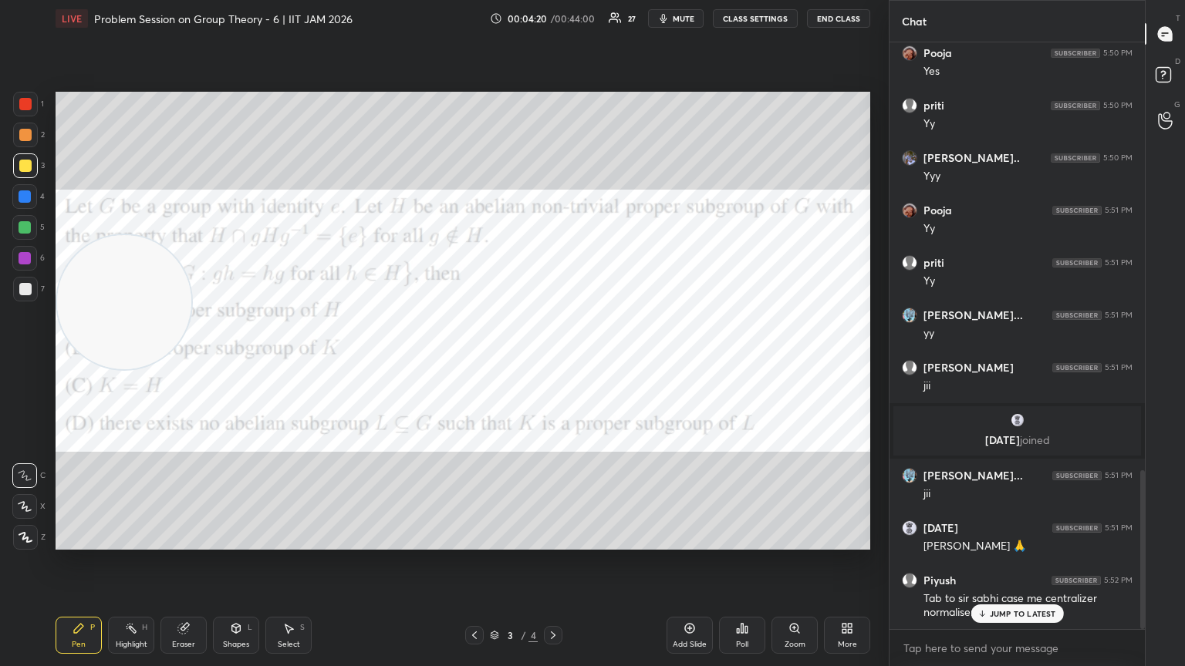
click at [29, 261] on div at bounding box center [24, 258] width 25 height 25
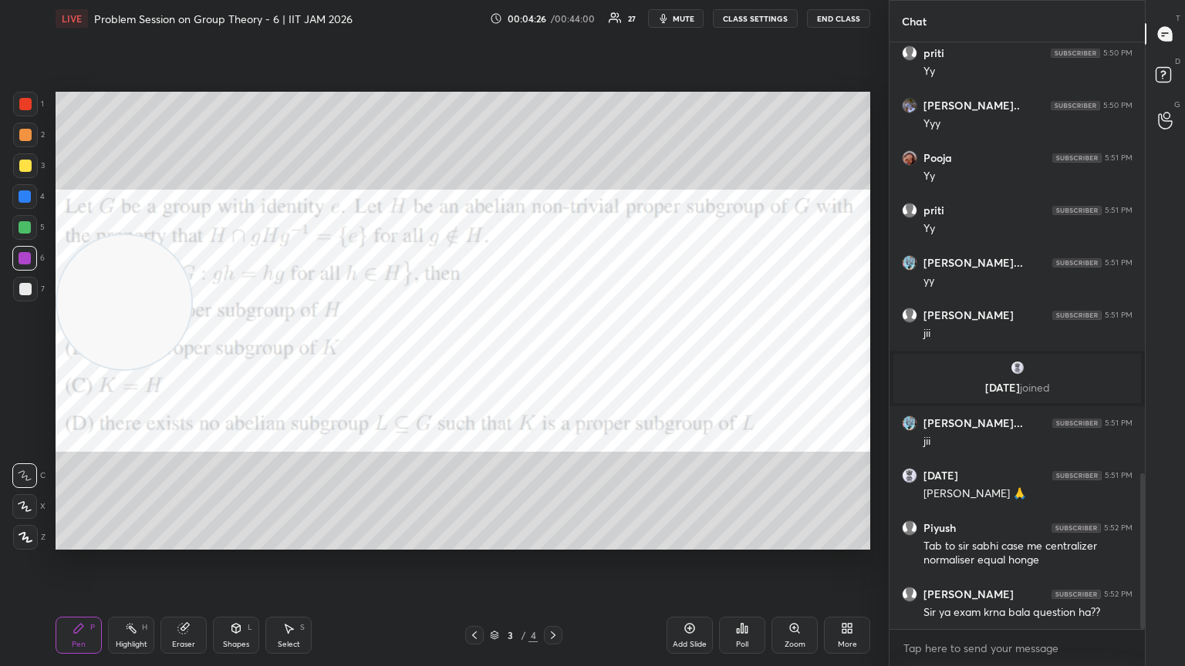
scroll to position [1682, 0]
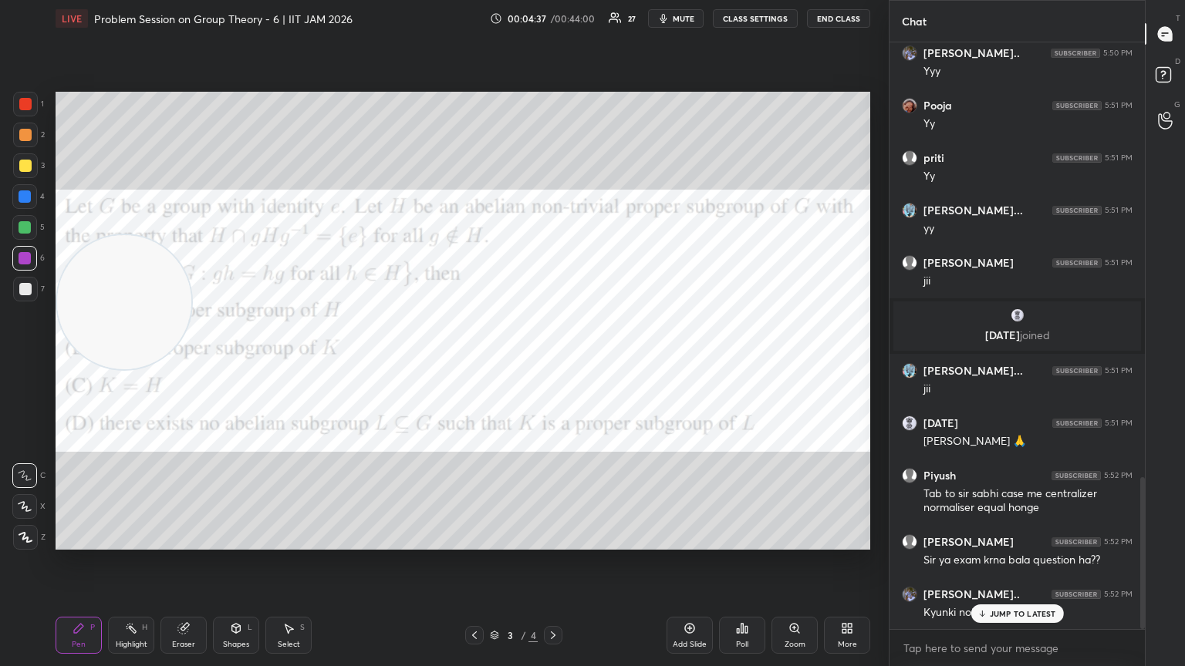
click at [22, 234] on div at bounding box center [24, 227] width 25 height 25
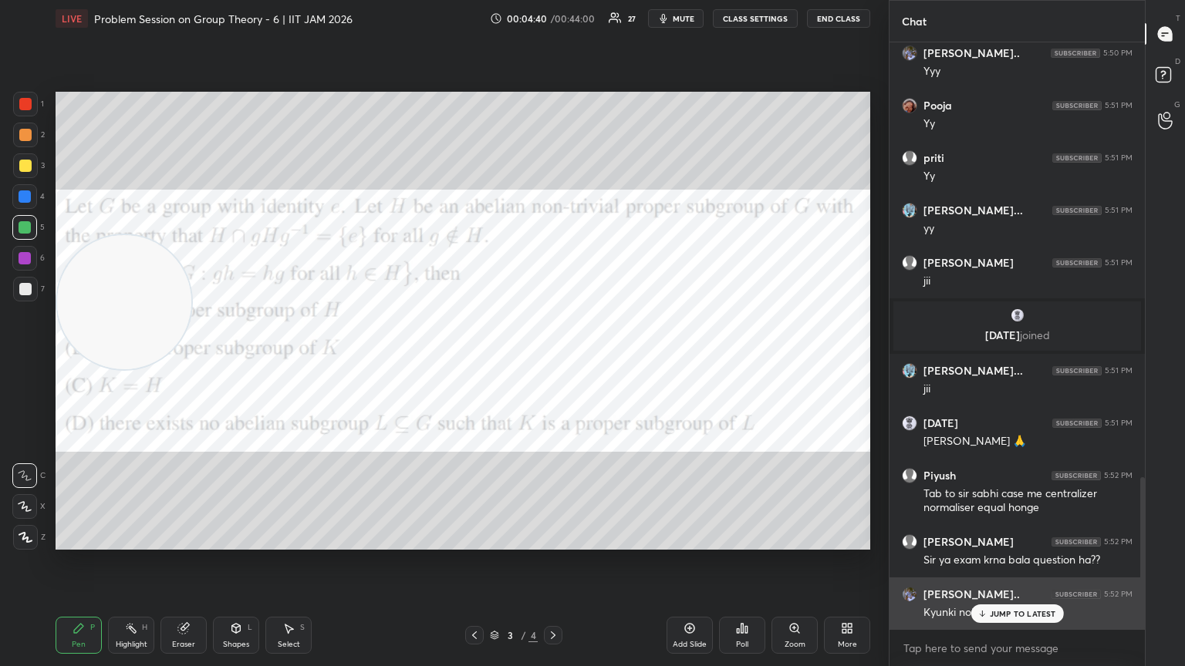
click at [553, 362] on div "JUMP TO LATEST" at bounding box center [1016, 614] width 93 height 19
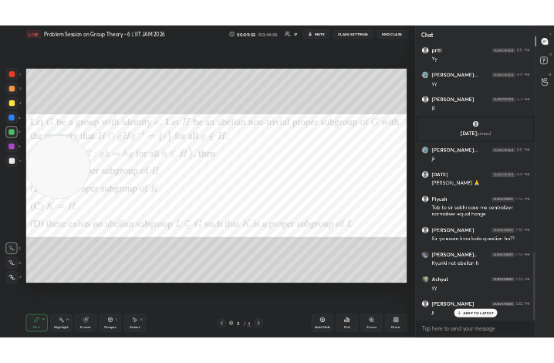
scroll to position [1842, 0]
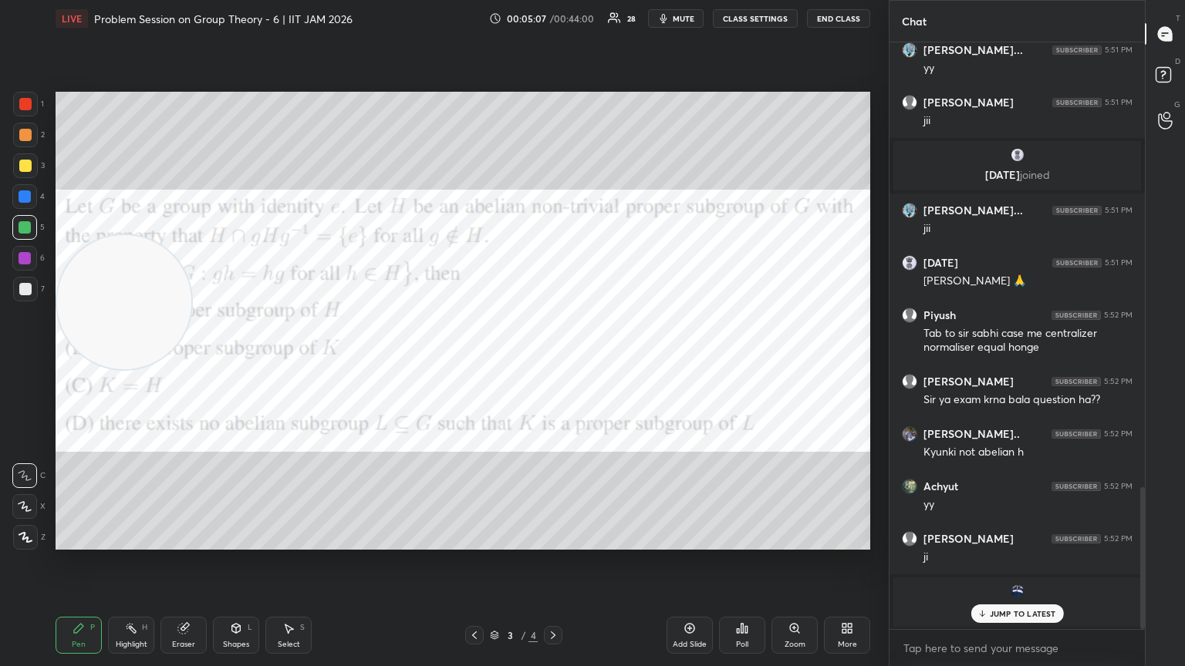
click at [553, 362] on div "More" at bounding box center [847, 635] width 46 height 37
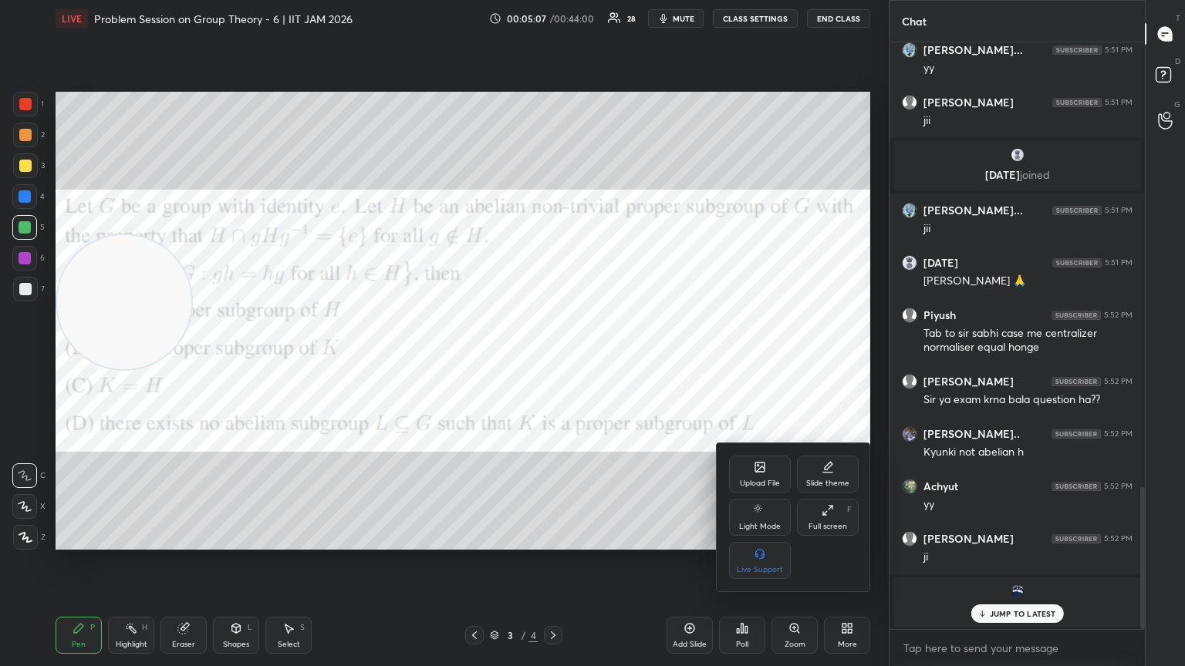
click at [553, 362] on div "Upload File" at bounding box center [760, 484] width 40 height 8
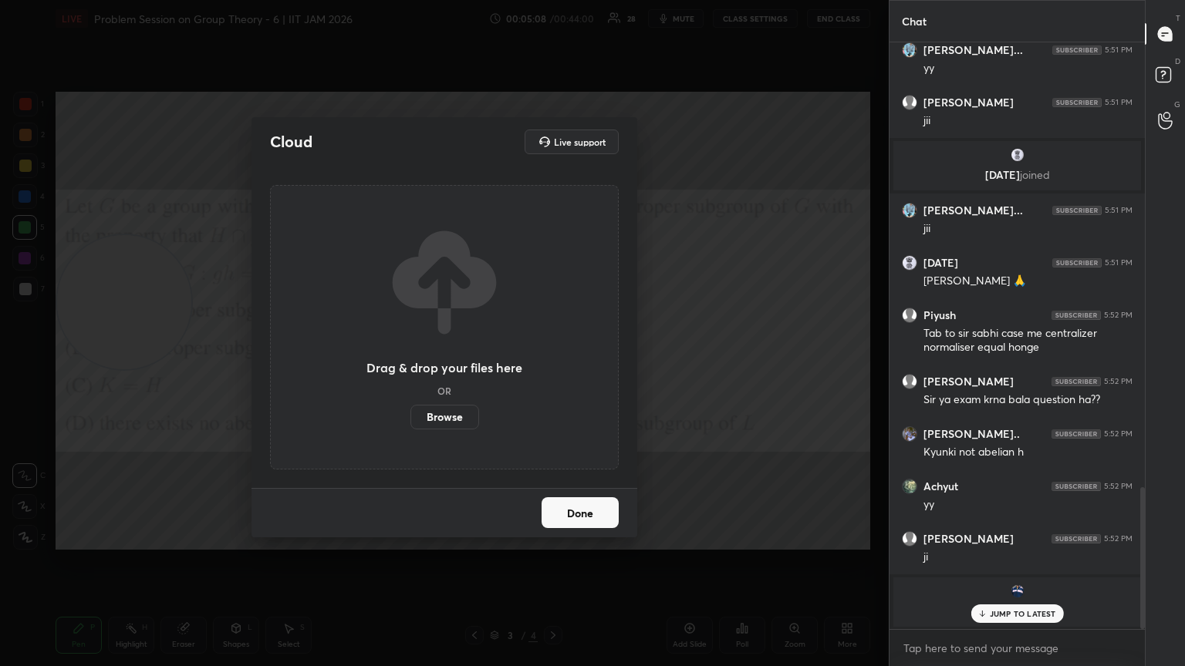
click at [461, 362] on label "Browse" at bounding box center [444, 417] width 69 height 25
click at [410, 362] on input "Browse" at bounding box center [410, 417] width 0 height 25
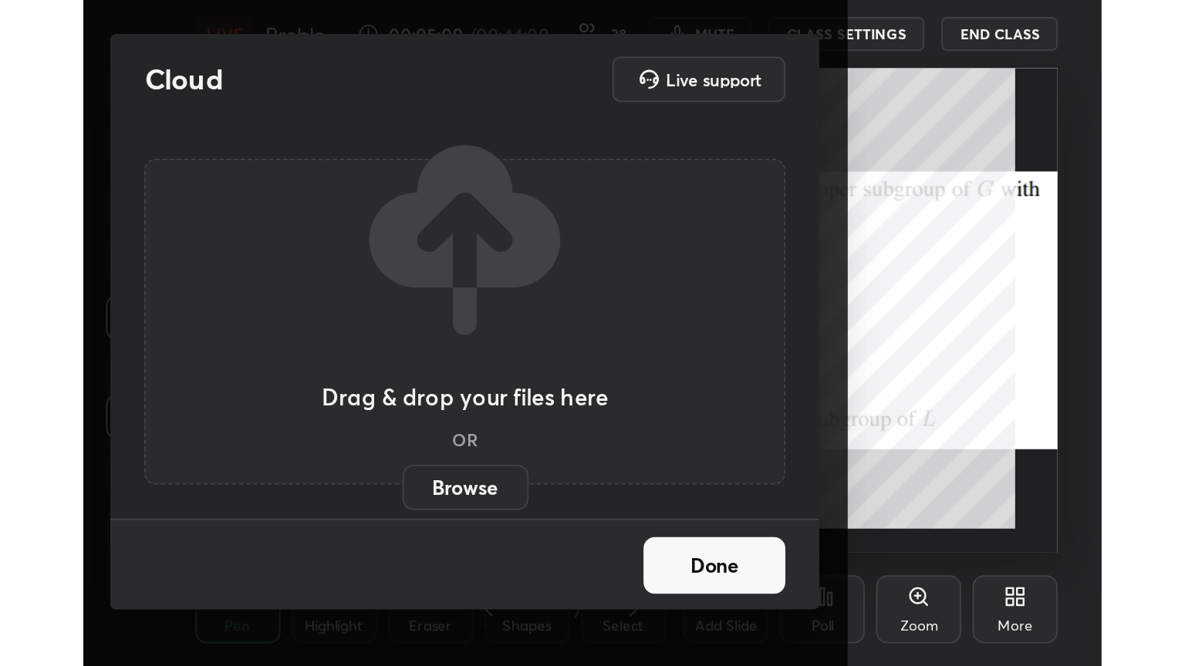
scroll to position [264, 491]
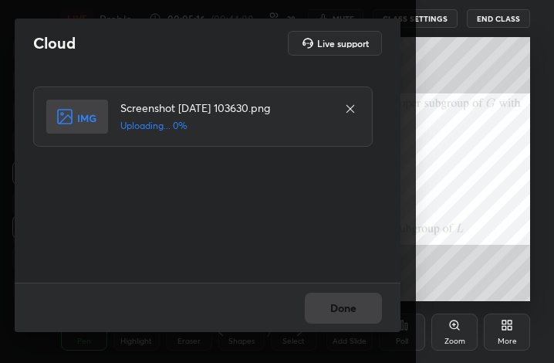
click at [368, 307] on div "Done" at bounding box center [208, 306] width 386 height 49
click at [364, 313] on button "Done" at bounding box center [343, 307] width 77 height 31
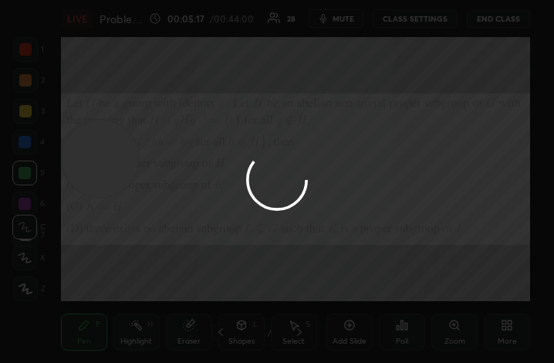
click at [369, 310] on button "Done" at bounding box center [343, 307] width 77 height 31
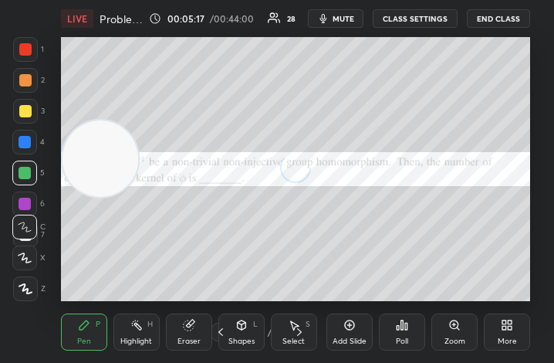
click at [503, 337] on div "More" at bounding box center [507, 341] width 19 height 8
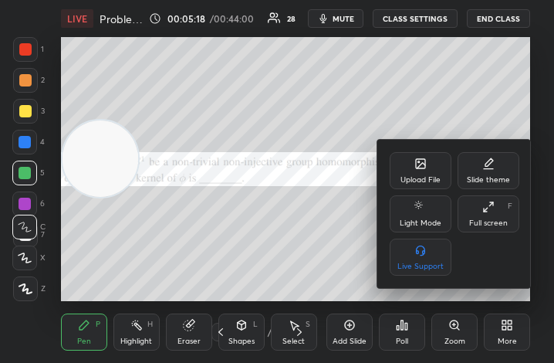
click at [484, 208] on icon at bounding box center [488, 207] width 12 height 12
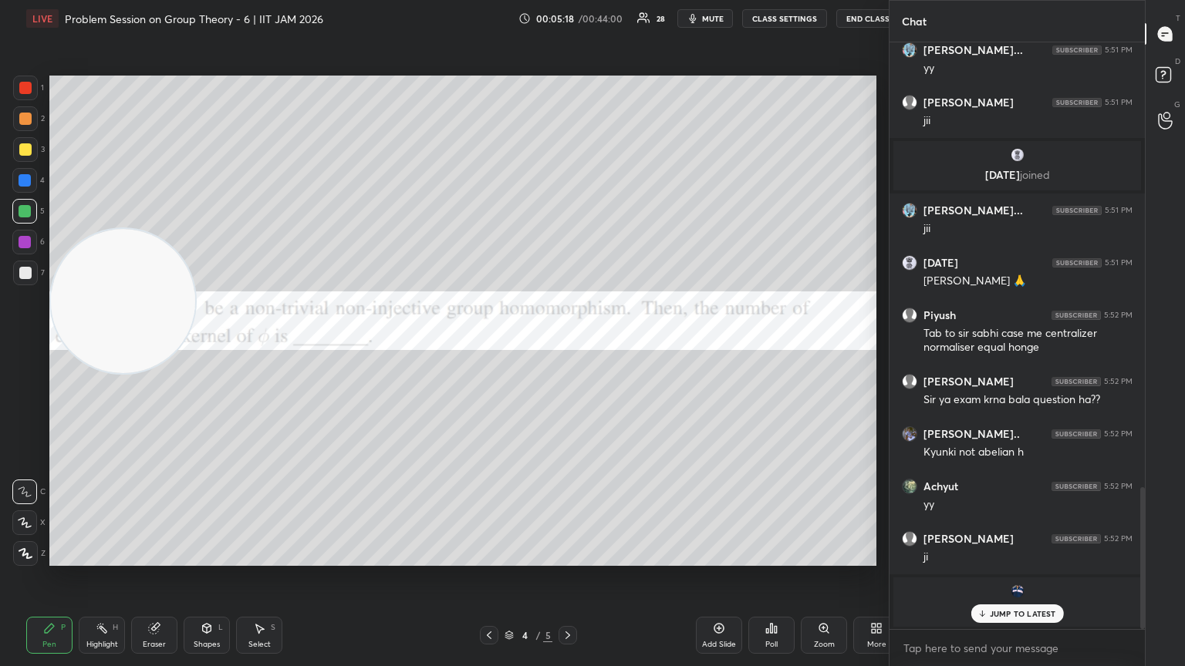
scroll to position [76571, 76312]
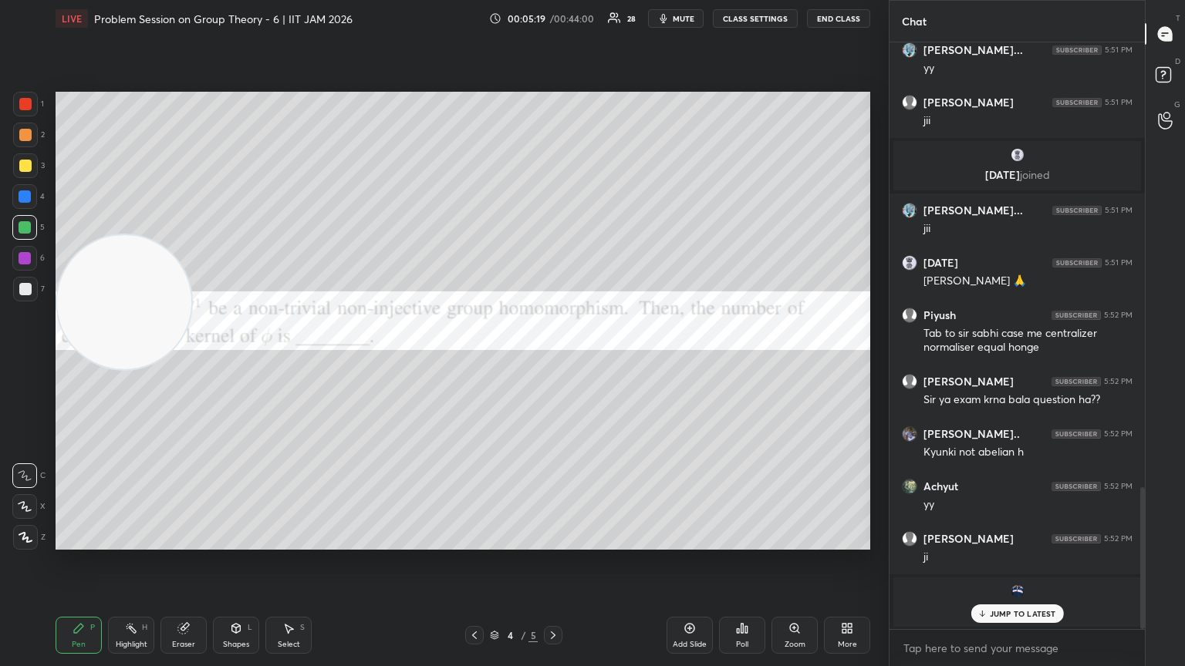
drag, startPoint x: 49, startPoint y: 477, endPoint x: 25, endPoint y: 572, distance: 97.8
click at [25, 362] on div "1 2 3 4 5 6 7 C X Z C X Z E E Erase all H H LIVE Problem Session on Group Theor…" at bounding box center [438, 333] width 876 height 666
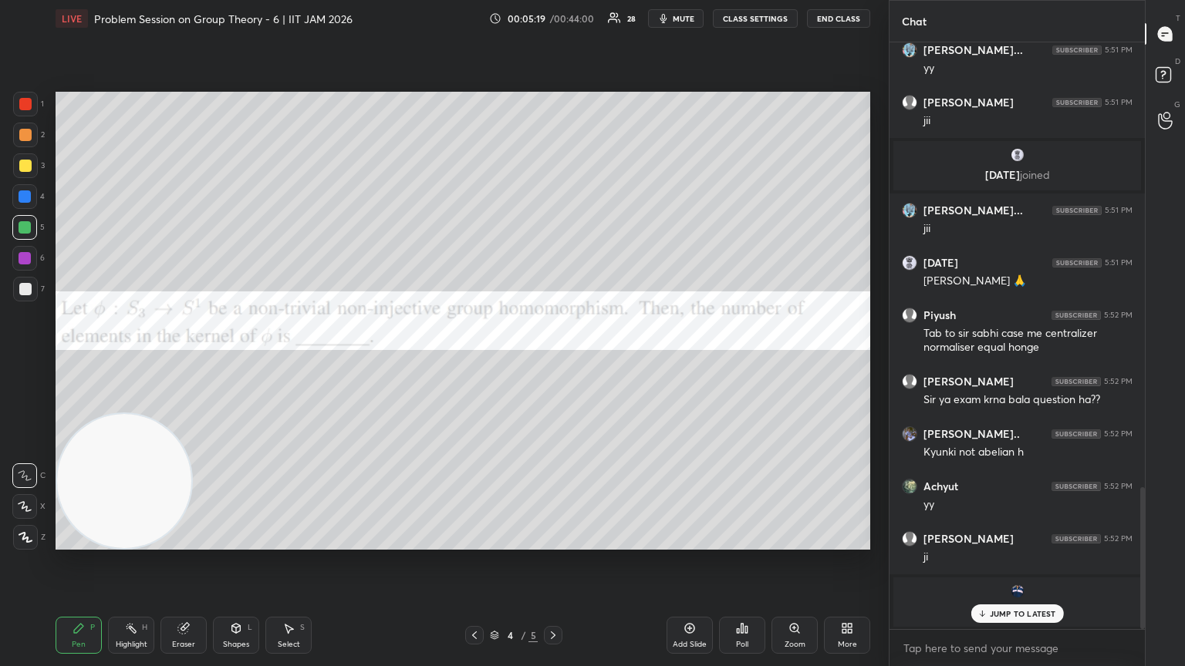
scroll to position [1895, 0]
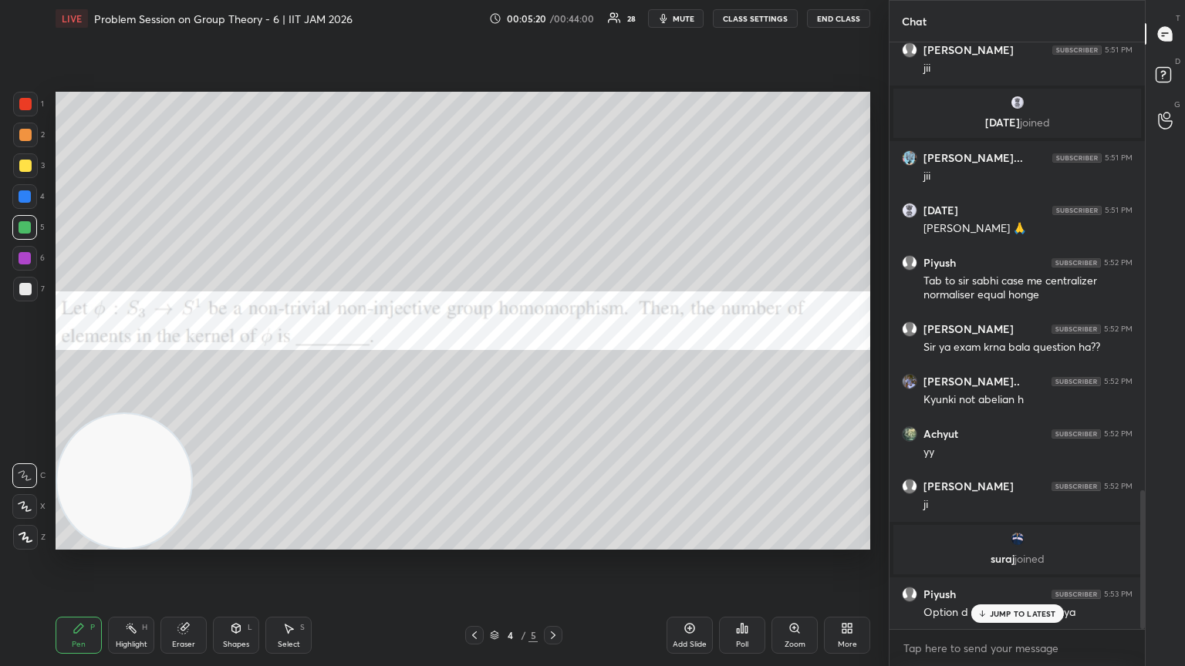
click at [21, 269] on div at bounding box center [24, 258] width 25 height 25
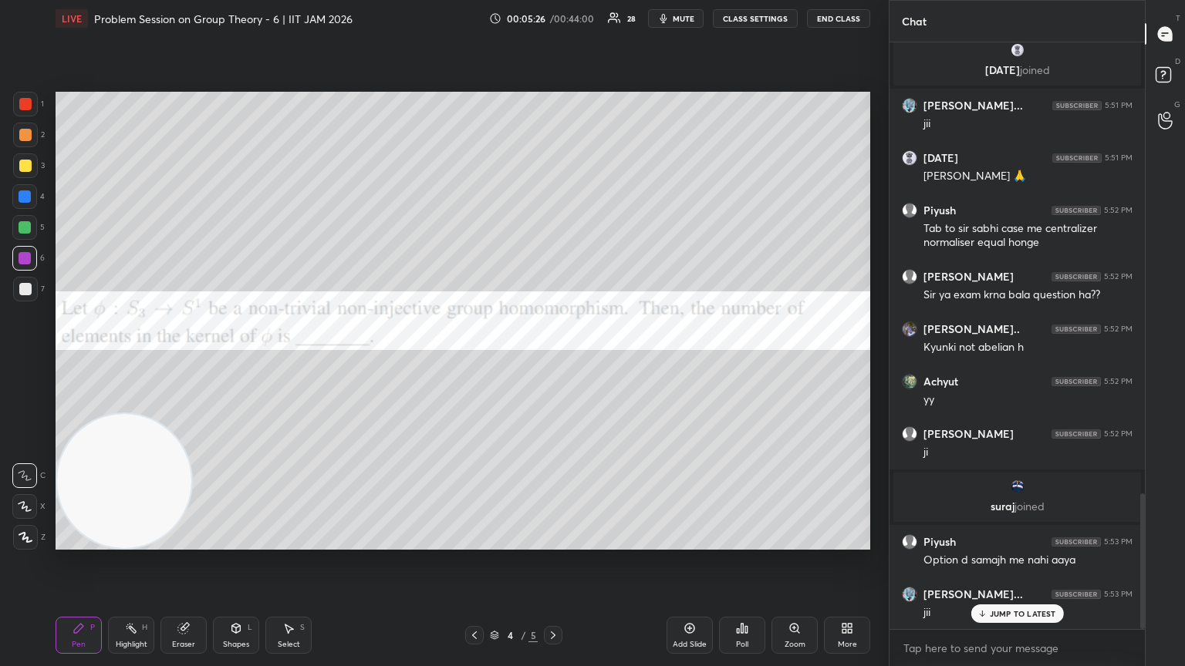
click at [466, 362] on div at bounding box center [474, 635] width 19 height 19
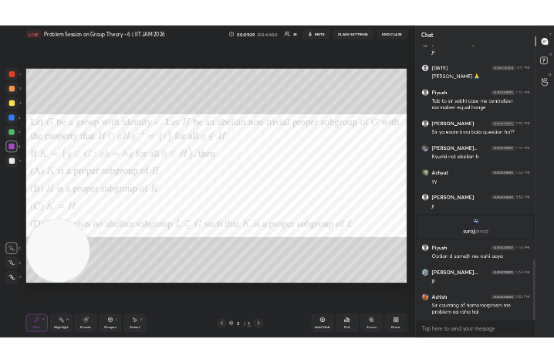
scroll to position [2067, 0]
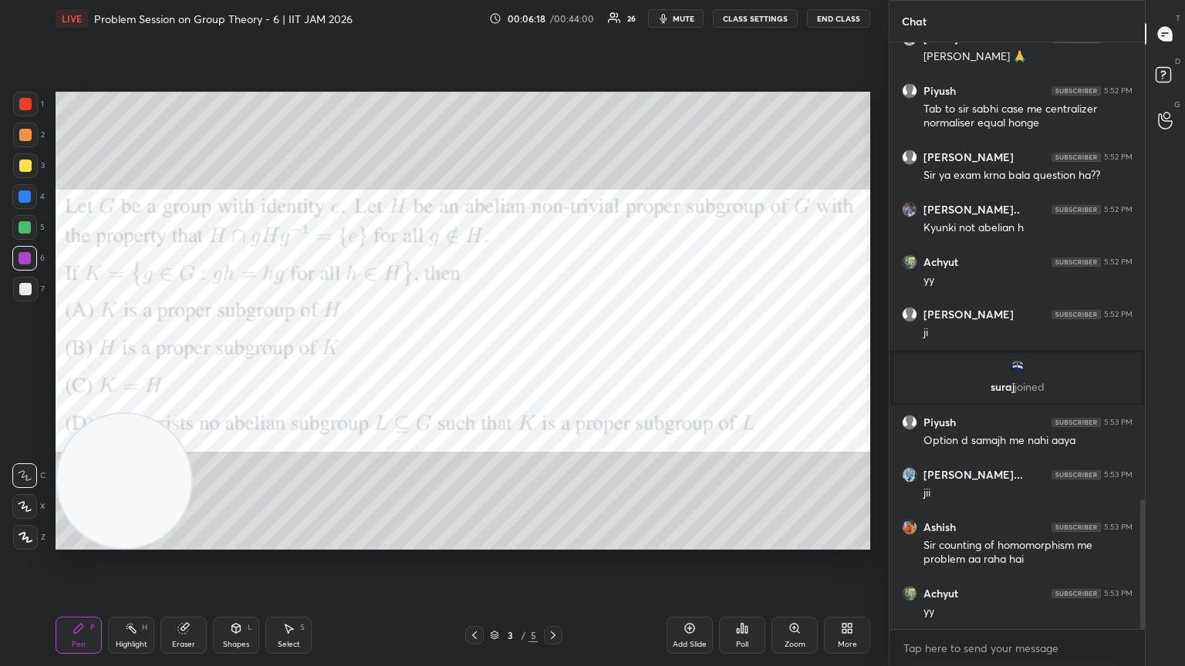
click at [553, 362] on icon at bounding box center [553, 635] width 12 height 12
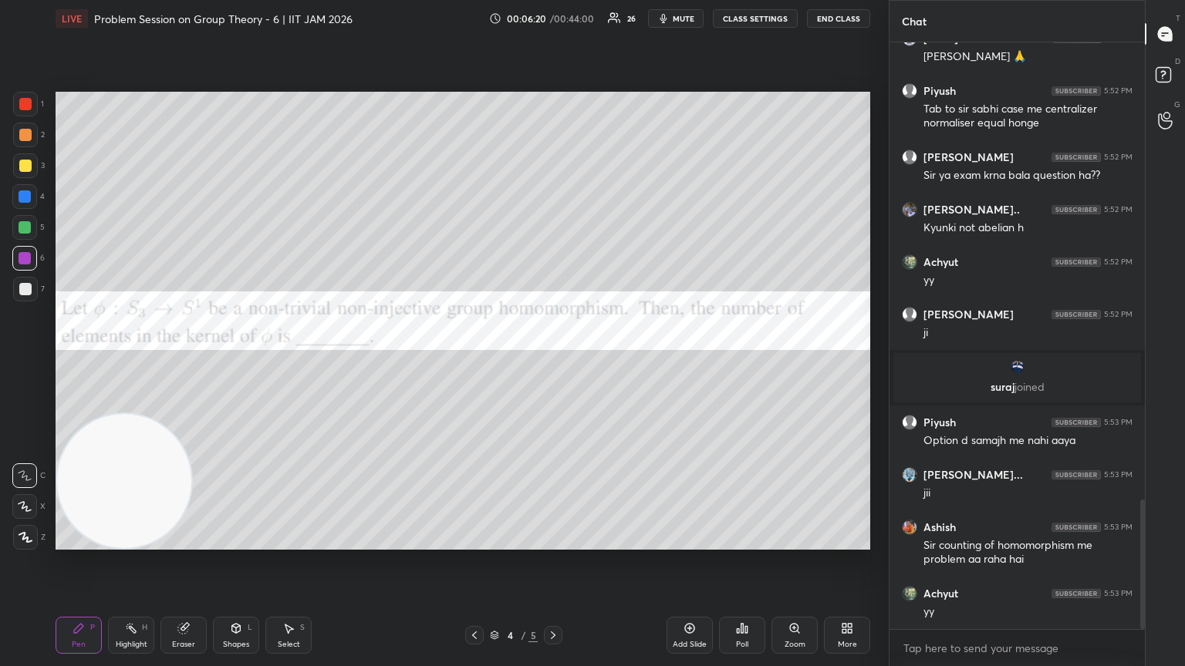
click at [19, 246] on div at bounding box center [24, 258] width 25 height 25
drag, startPoint x: 19, startPoint y: 230, endPoint x: 50, endPoint y: 261, distance: 43.6
click at [19, 235] on div at bounding box center [24, 227] width 25 height 25
click at [553, 362] on div "More" at bounding box center [847, 635] width 46 height 37
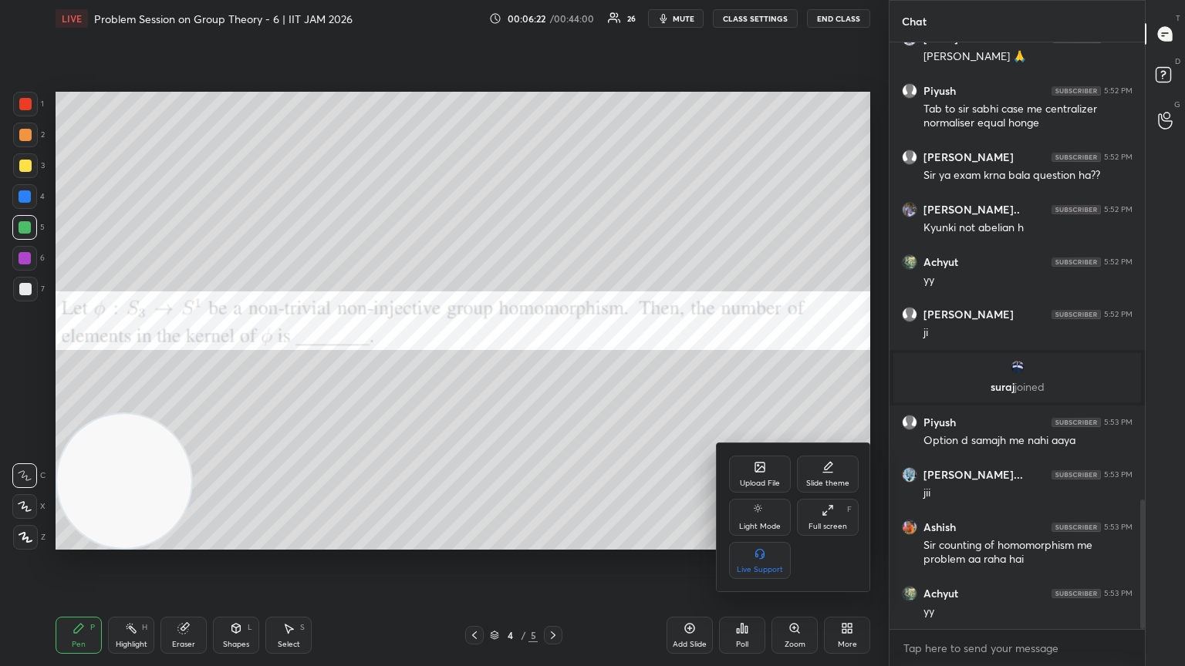
click at [553, 362] on div "Upload File" at bounding box center [760, 474] width 62 height 37
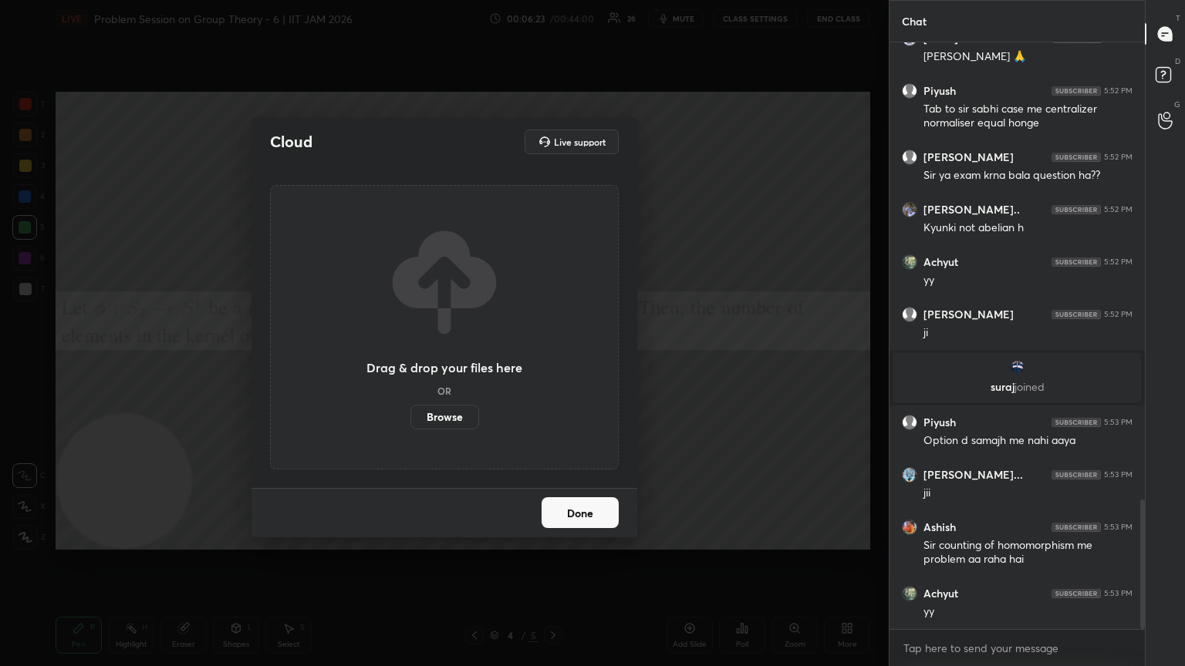
drag, startPoint x: 444, startPoint y: 407, endPoint x: 444, endPoint y: 353, distance: 54.8
click at [443, 362] on label "Browse" at bounding box center [444, 417] width 69 height 25
click at [410, 362] on input "Browse" at bounding box center [410, 417] width 0 height 25
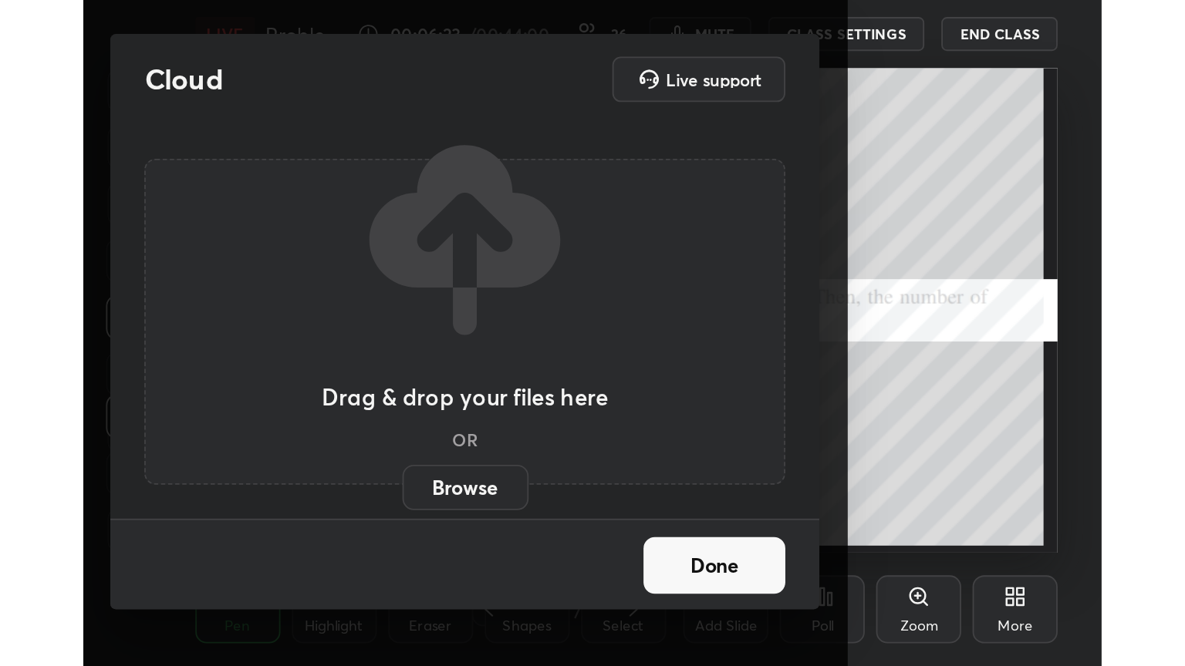
scroll to position [264, 491]
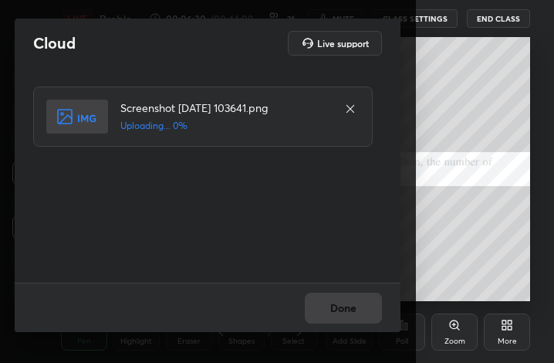
click at [367, 315] on div "Done" at bounding box center [208, 306] width 386 height 49
click at [368, 313] on div "Done" at bounding box center [208, 306] width 386 height 49
click at [358, 310] on div "Done" at bounding box center [208, 306] width 386 height 49
click at [356, 312] on div "Done" at bounding box center [208, 306] width 386 height 49
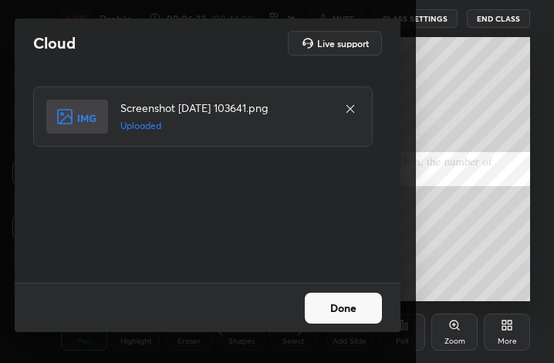
click at [356, 312] on button "Done" at bounding box center [343, 307] width 77 height 31
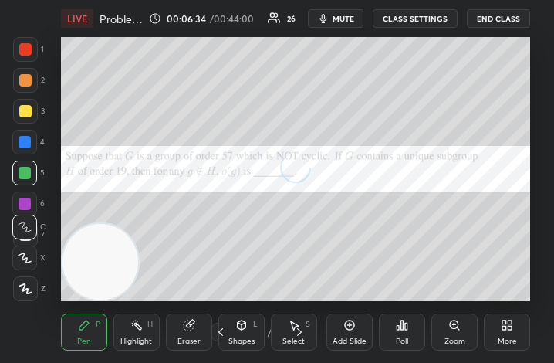
click at [512, 339] on div "More" at bounding box center [507, 341] width 19 height 8
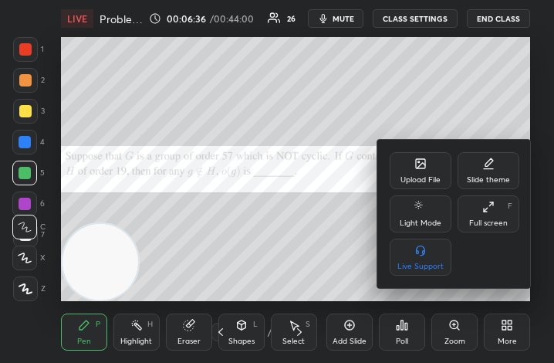
click at [279, 251] on div at bounding box center [277, 181] width 554 height 363
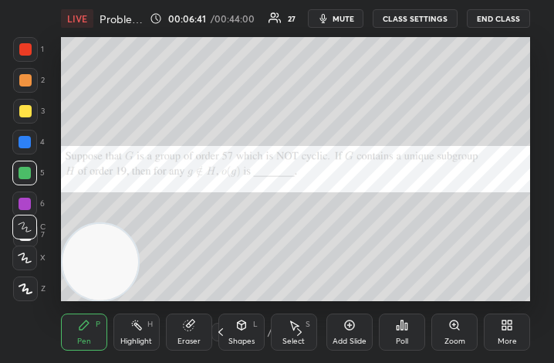
click at [506, 346] on div "More" at bounding box center [507, 331] width 46 height 37
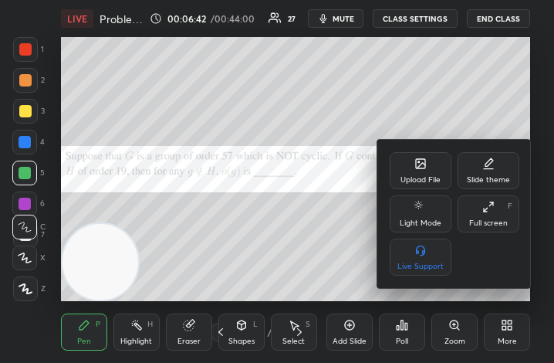
click at [410, 170] on div "Upload File" at bounding box center [421, 170] width 62 height 37
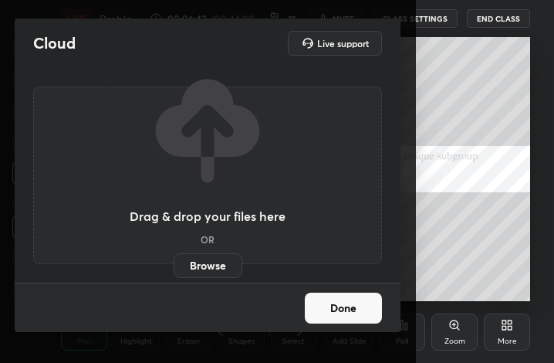
click at [206, 271] on label "Browse" at bounding box center [208, 265] width 69 height 25
click at [174, 271] on input "Browse" at bounding box center [174, 265] width 0 height 25
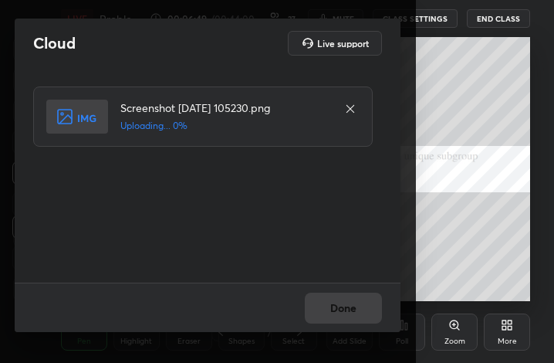
click at [227, 32] on div "Cloud Live support" at bounding box center [207, 43] width 349 height 25
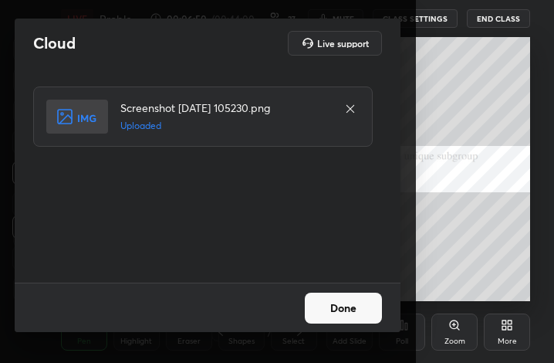
click at [349, 322] on button "Done" at bounding box center [343, 307] width 77 height 31
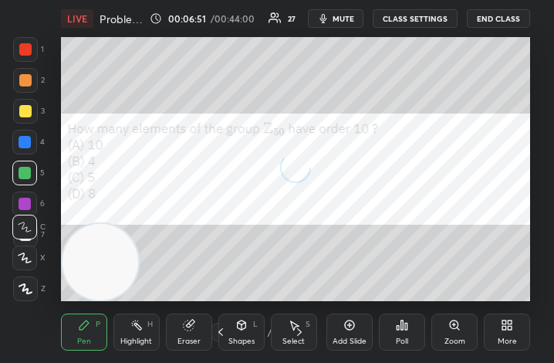
click at [508, 334] on div "More" at bounding box center [507, 331] width 46 height 37
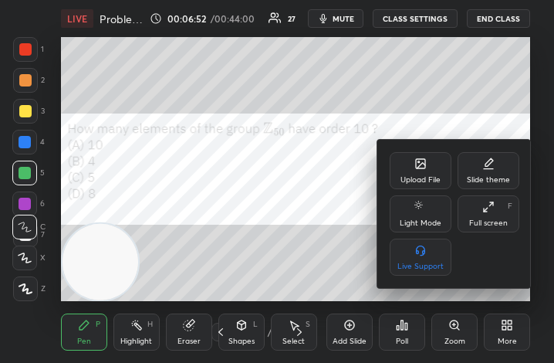
click at [488, 220] on div "Full screen" at bounding box center [488, 223] width 39 height 8
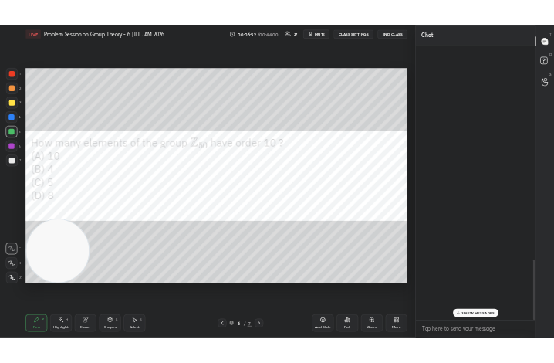
scroll to position [76571, 76312]
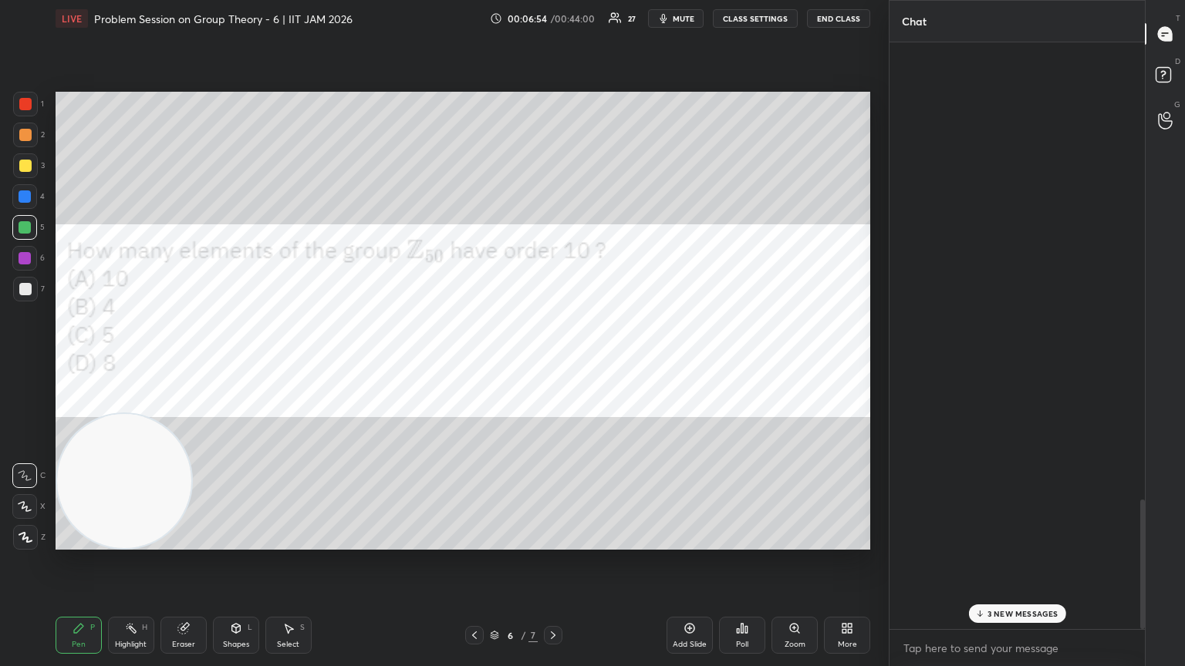
click at [553, 362] on p "3 NEW MESSAGES" at bounding box center [1022, 613] width 71 height 9
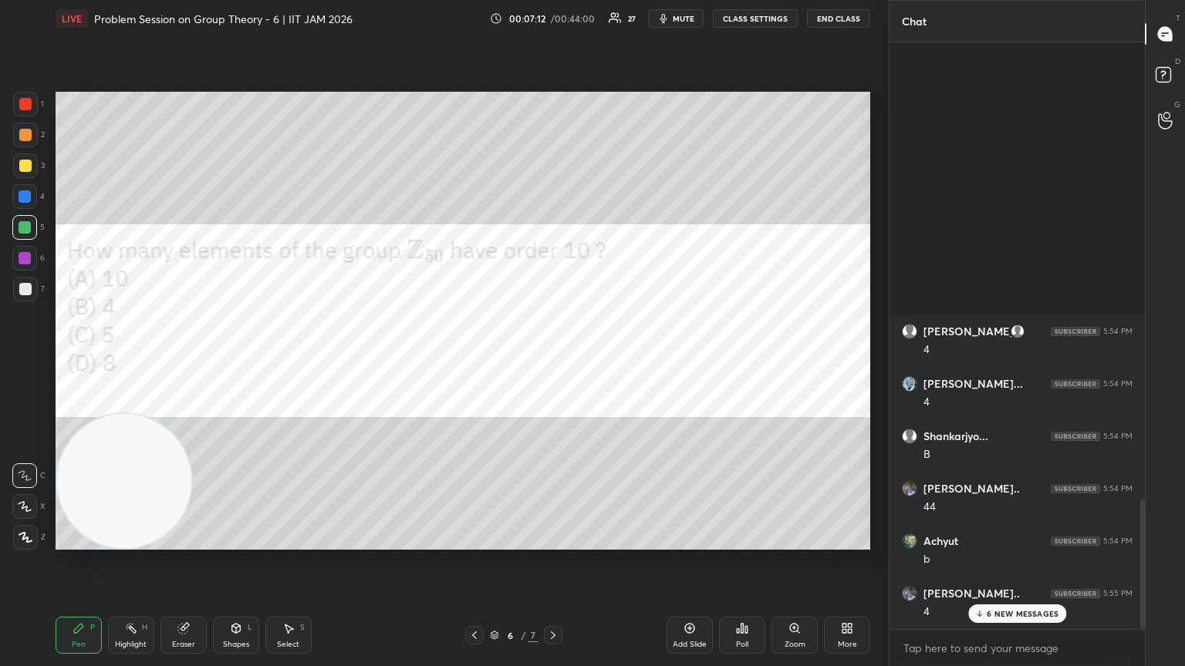
click at [553, 362] on div "Add Slide Poll Zoom More" at bounding box center [768, 635] width 204 height 86
click at [553, 362] on icon at bounding box center [850, 631] width 4 height 4
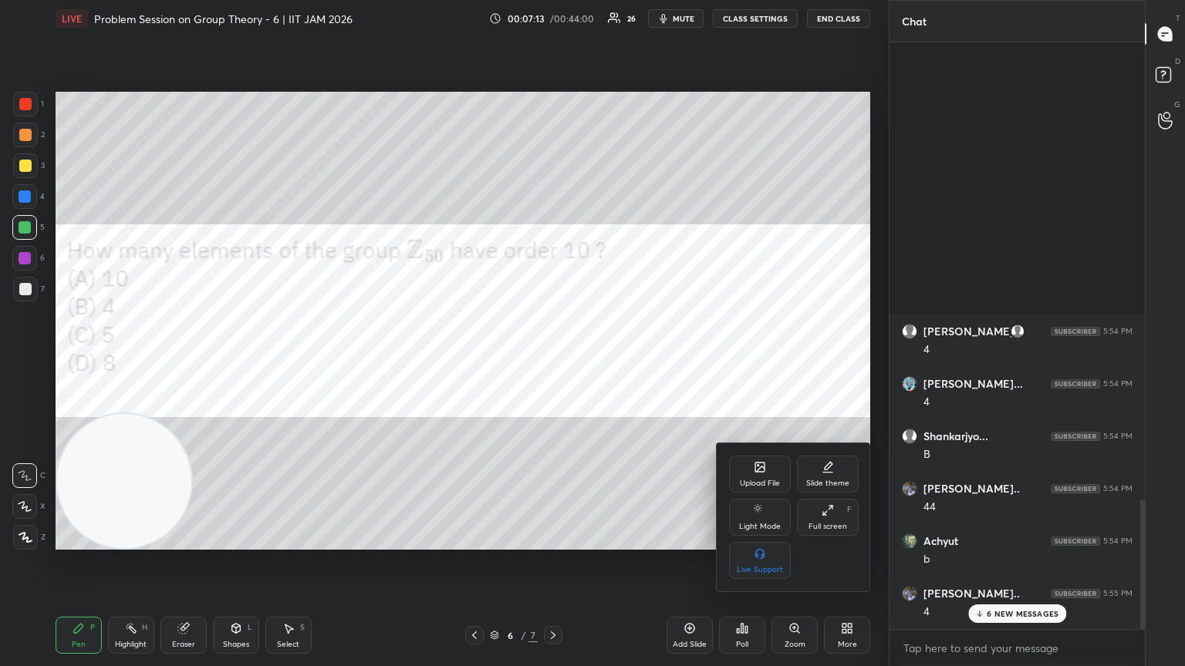
click at [553, 362] on div "Upload File" at bounding box center [760, 484] width 40 height 8
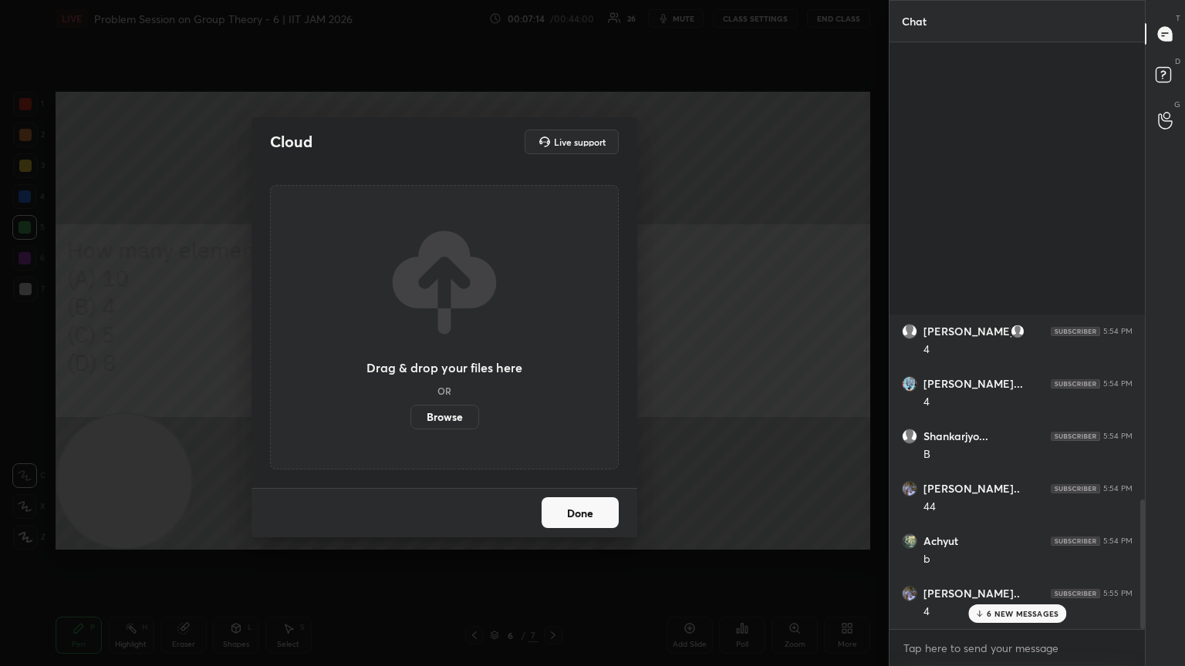
click at [432, 362] on label "Browse" at bounding box center [444, 417] width 69 height 25
click at [410, 362] on input "Browse" at bounding box center [410, 417] width 0 height 25
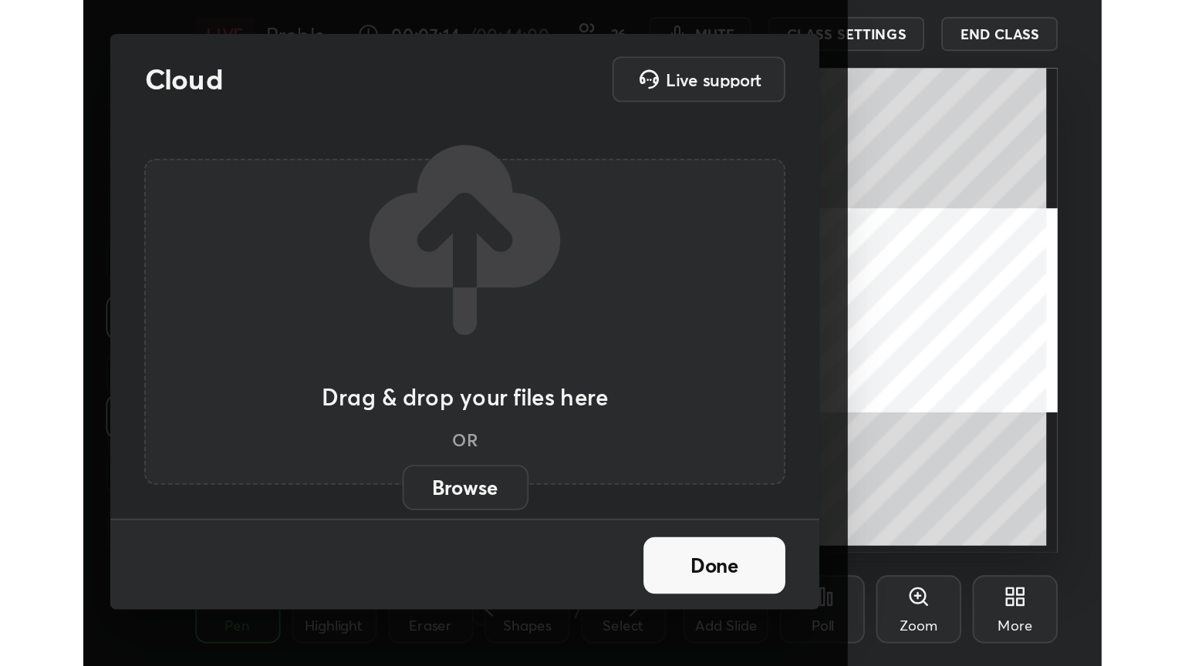
scroll to position [264, 491]
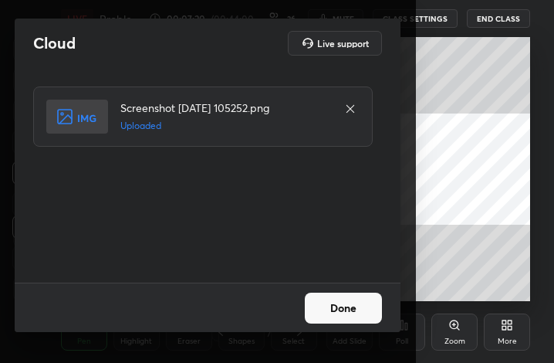
click at [363, 326] on div "Done" at bounding box center [208, 306] width 386 height 49
click at [377, 311] on button "Done" at bounding box center [343, 307] width 77 height 31
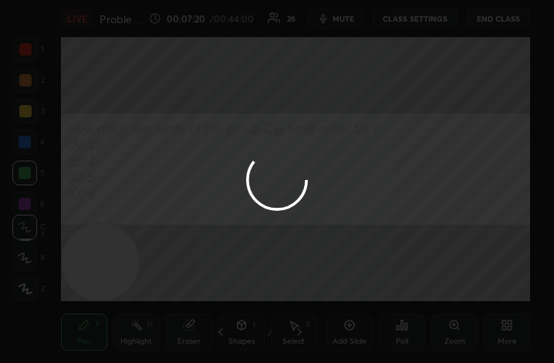
click at [503, 335] on div "More" at bounding box center [507, 331] width 46 height 37
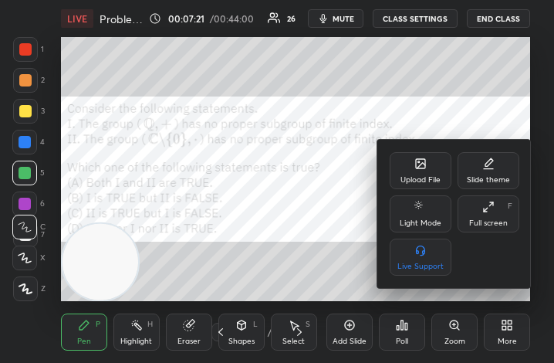
click at [485, 223] on div "Full screen" at bounding box center [488, 223] width 39 height 8
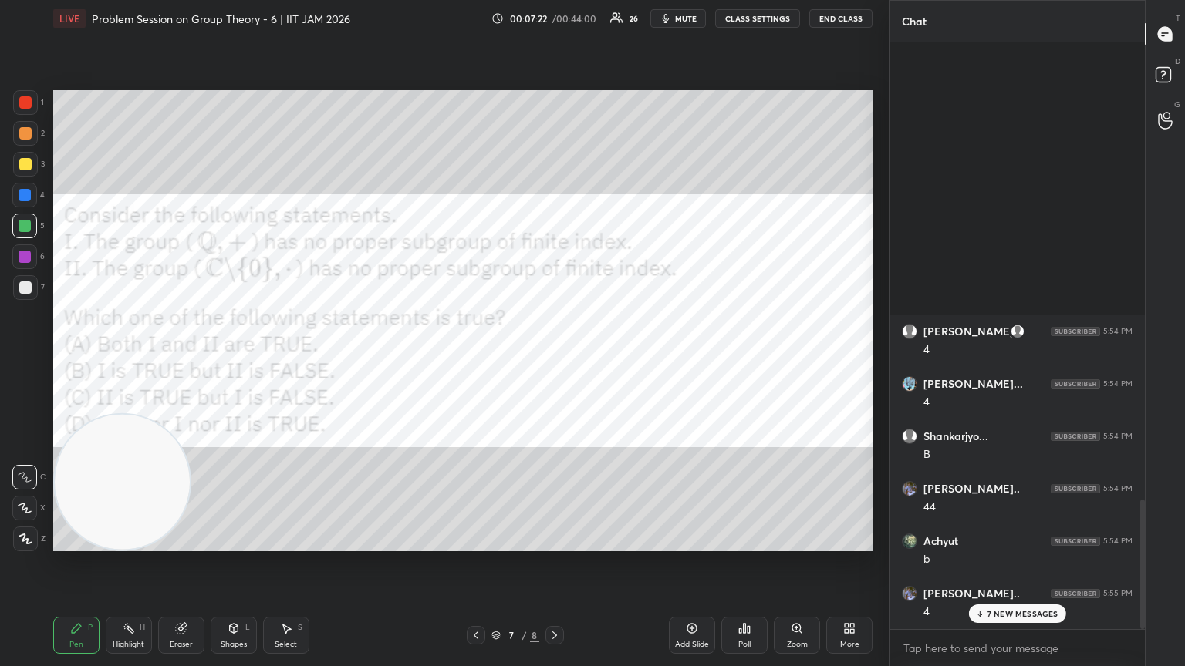
scroll to position [76571, 76311]
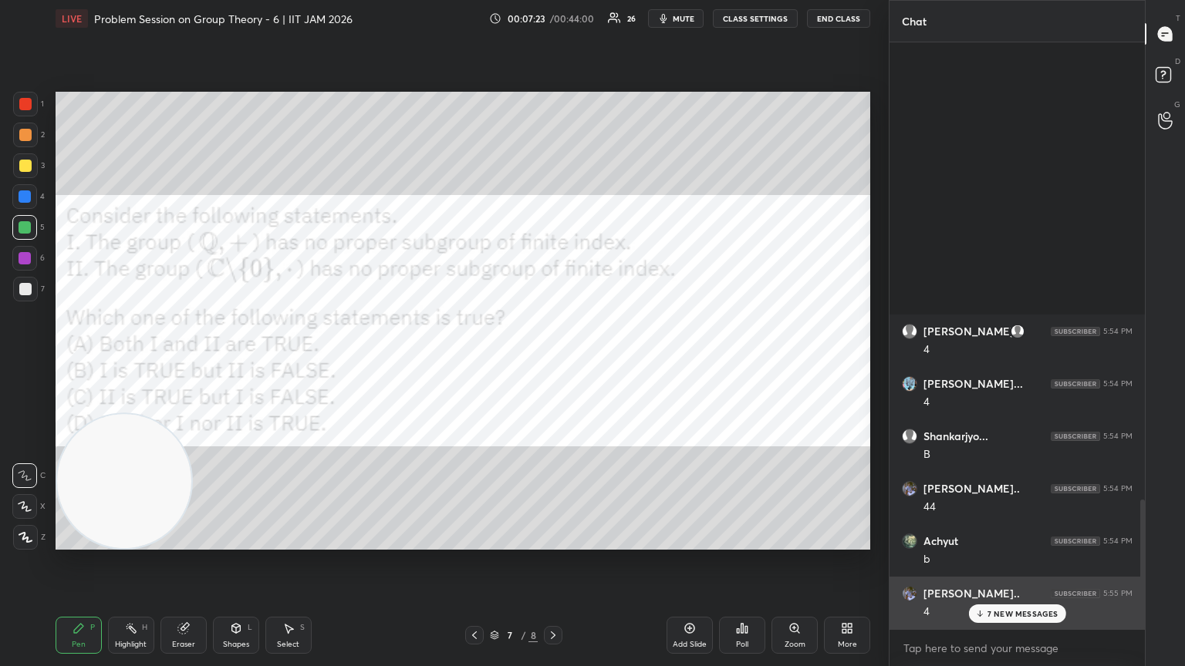
click at [553, 362] on icon at bounding box center [979, 613] width 10 height 9
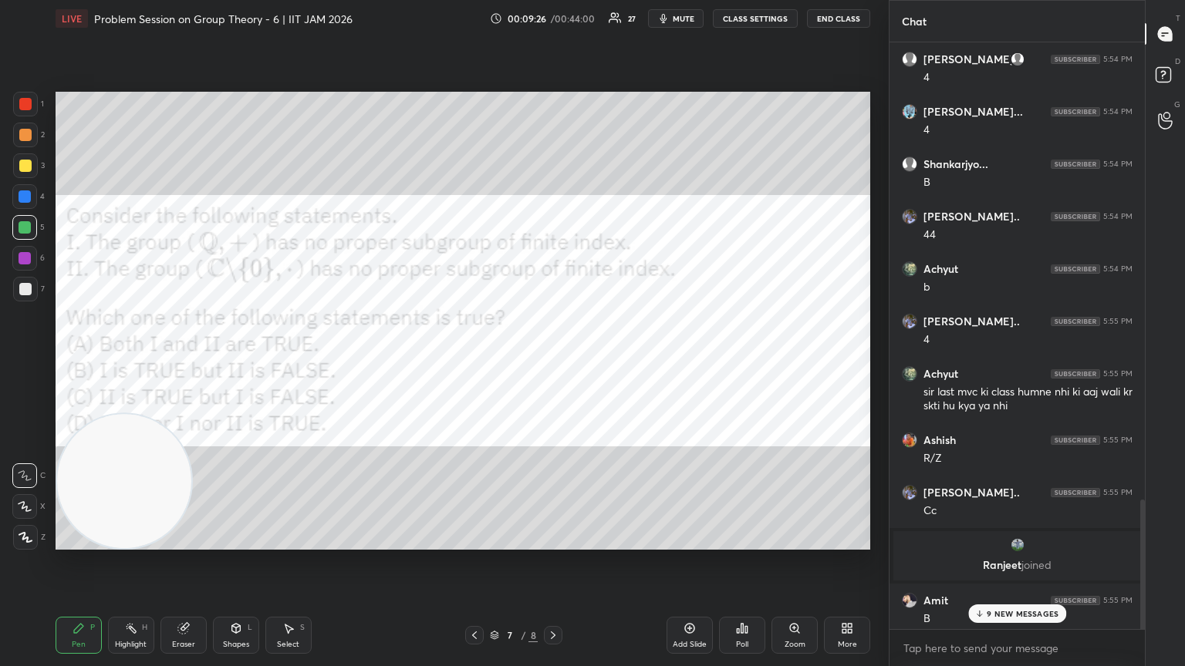
click at [553, 362] on p "9 NEW MESSAGES" at bounding box center [1023, 613] width 72 height 9
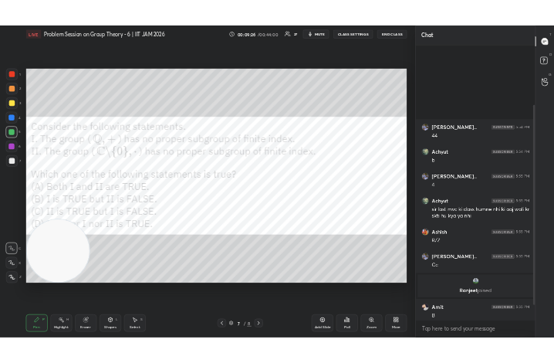
scroll to position [219, 0]
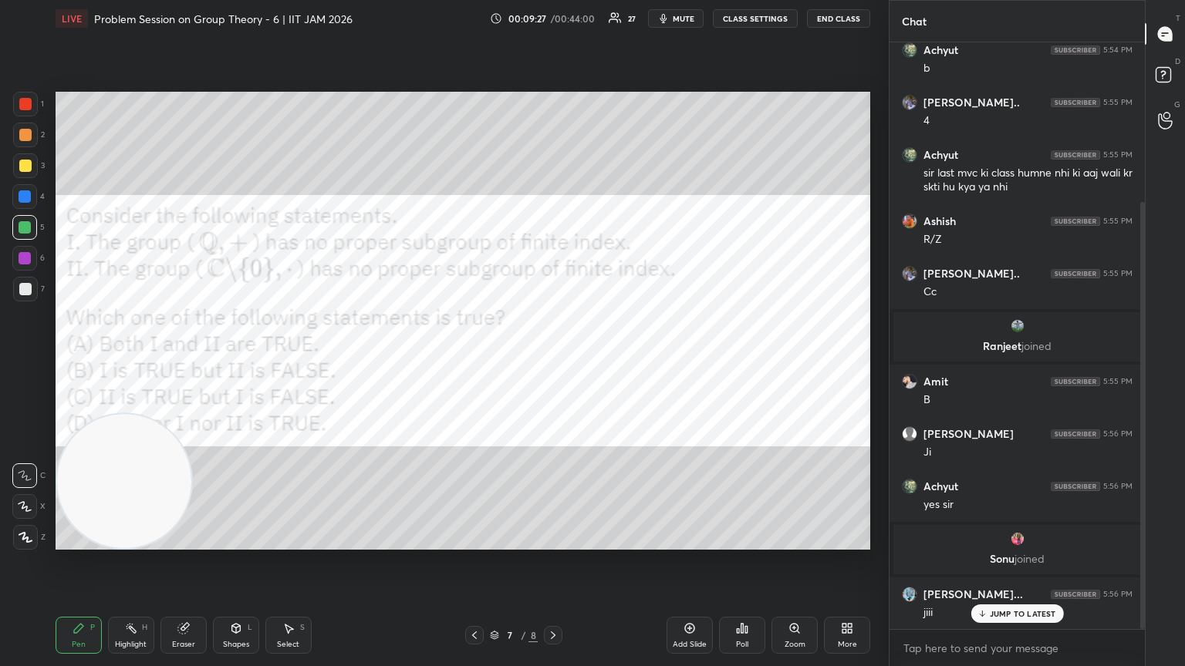
click at [553, 362] on div "More" at bounding box center [847, 635] width 46 height 37
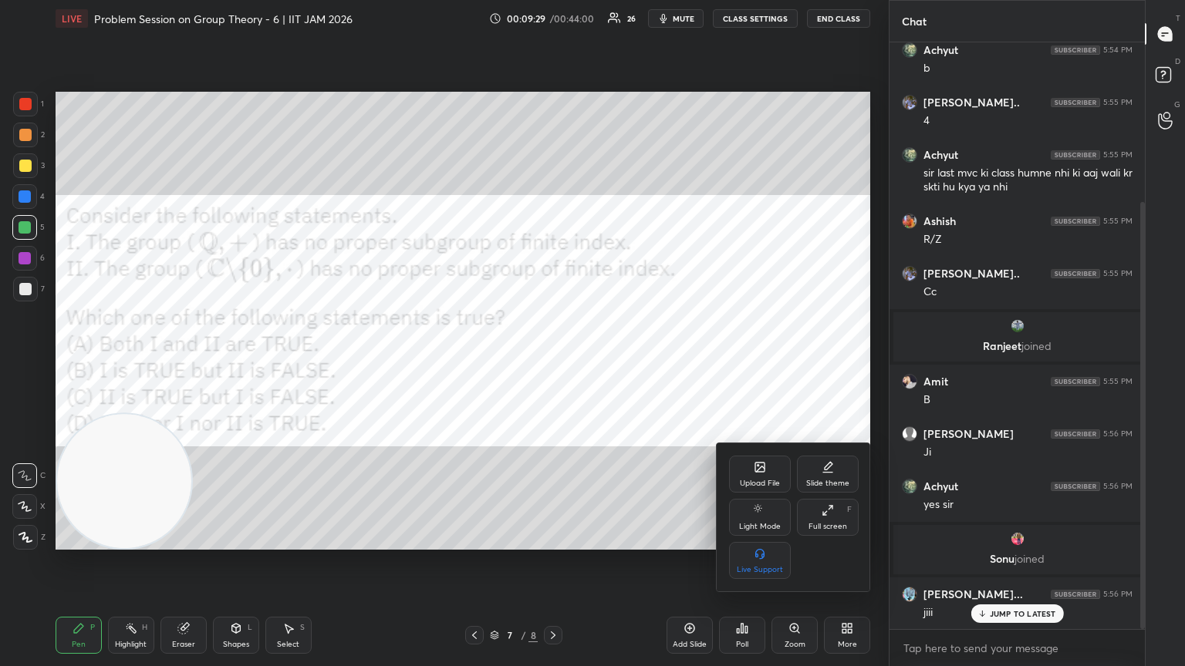
click at [553, 362] on div "Upload File" at bounding box center [760, 474] width 62 height 37
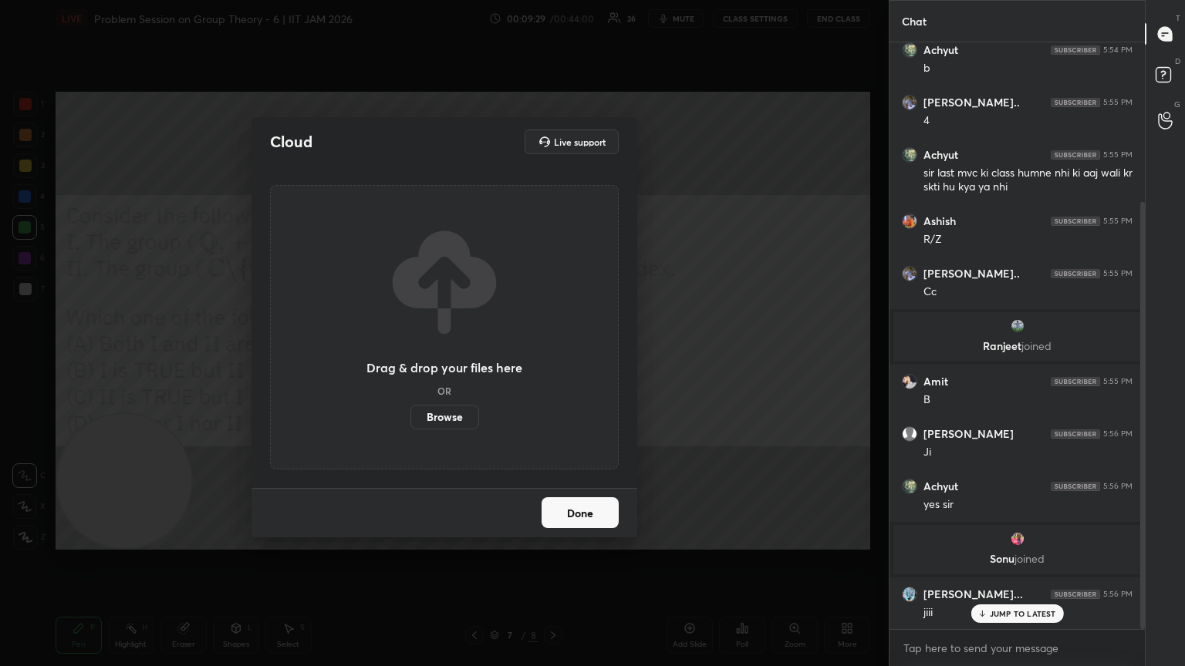
click at [454, 362] on label "Browse" at bounding box center [444, 417] width 69 height 25
click at [410, 362] on input "Browse" at bounding box center [410, 417] width 0 height 25
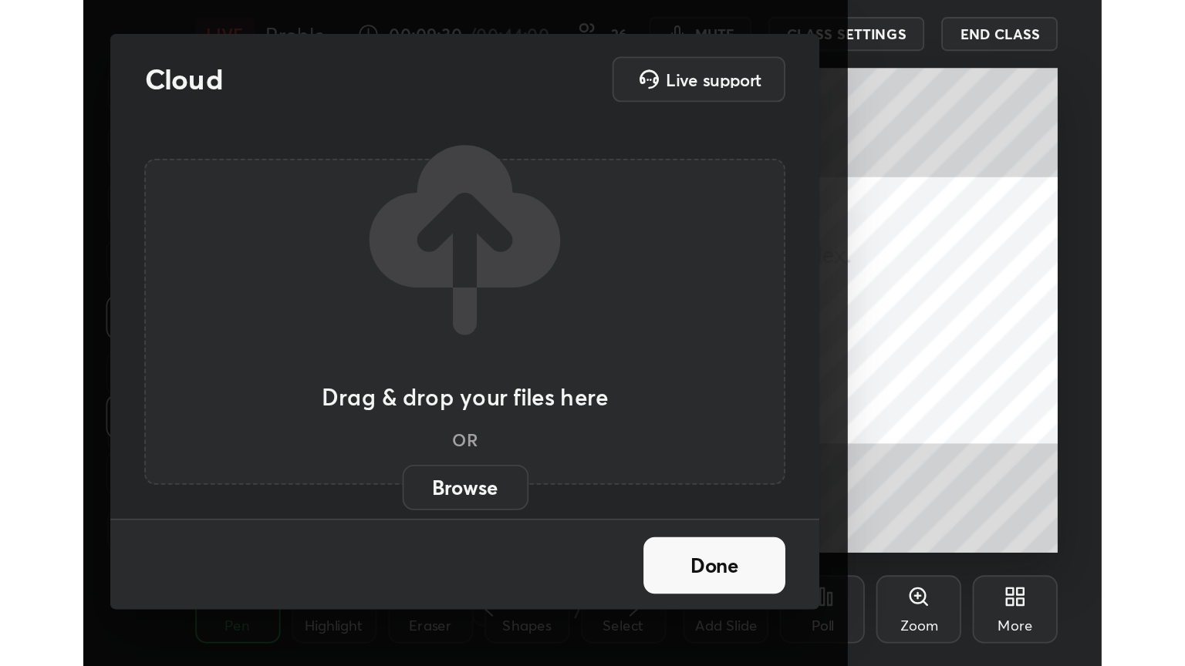
scroll to position [264, 491]
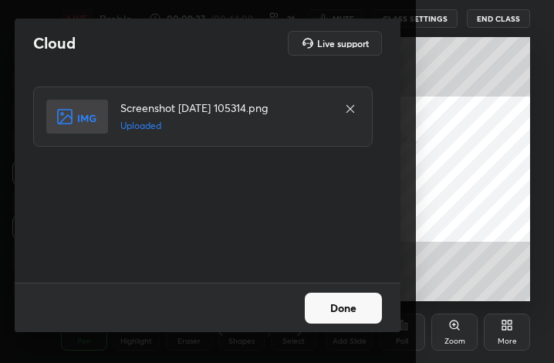
click at [357, 317] on button "Done" at bounding box center [343, 307] width 77 height 31
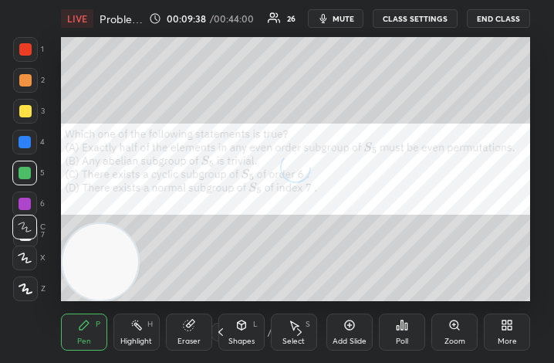
click at [512, 337] on div "More" at bounding box center [507, 341] width 19 height 8
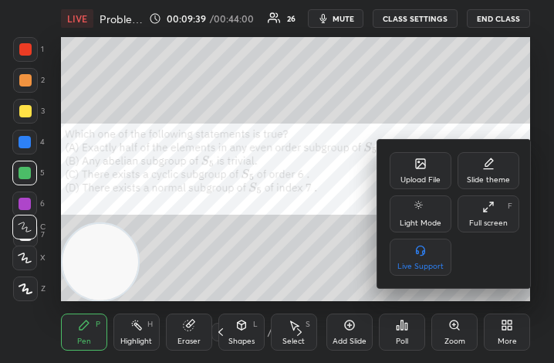
click at [498, 225] on div "Full screen" at bounding box center [488, 223] width 39 height 8
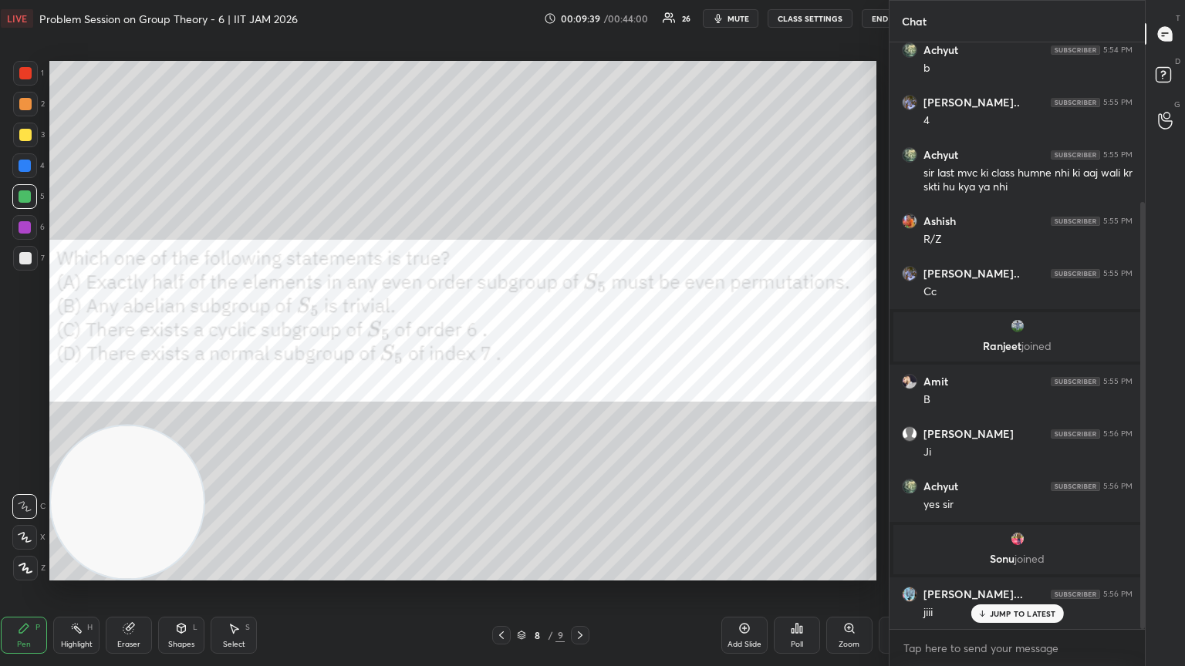
scroll to position [76571, 76312]
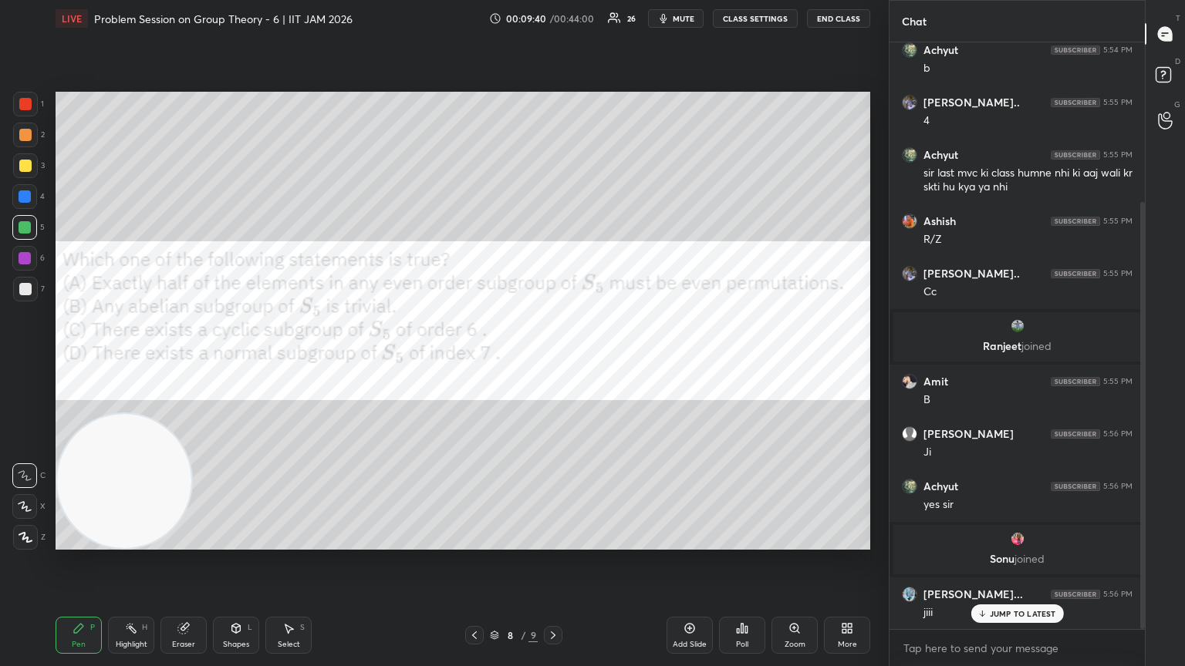
click at [553, 16] on span "mute" at bounding box center [684, 18] width 22 height 11
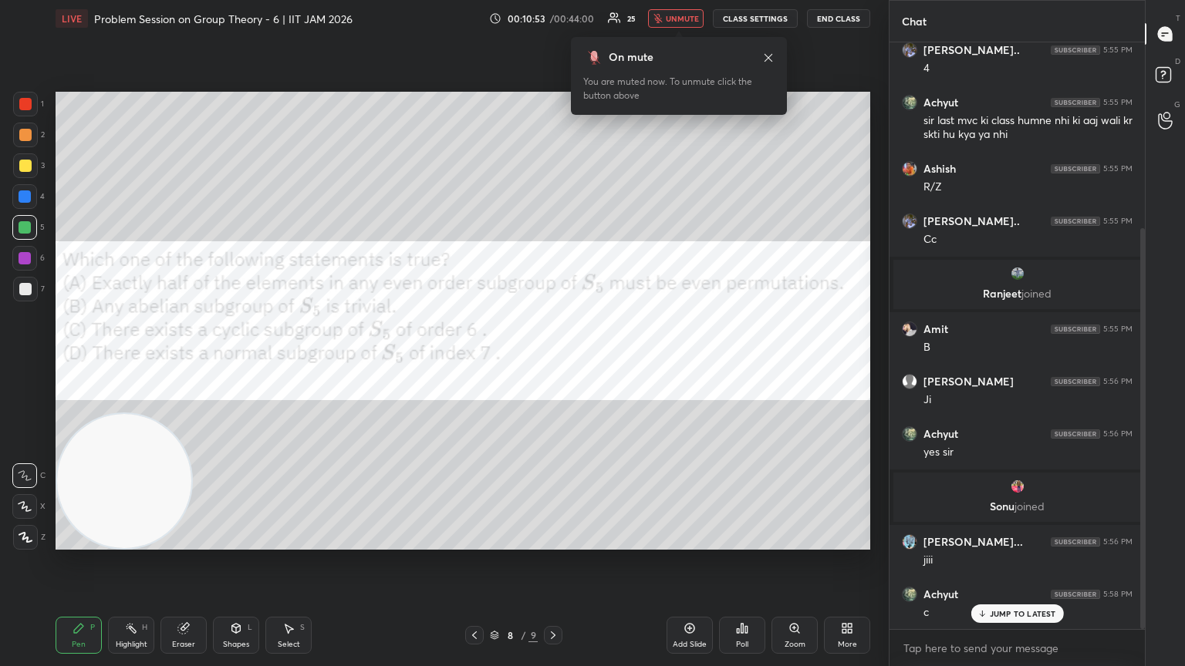
click at [553, 22] on span "unmute" at bounding box center [682, 18] width 33 height 11
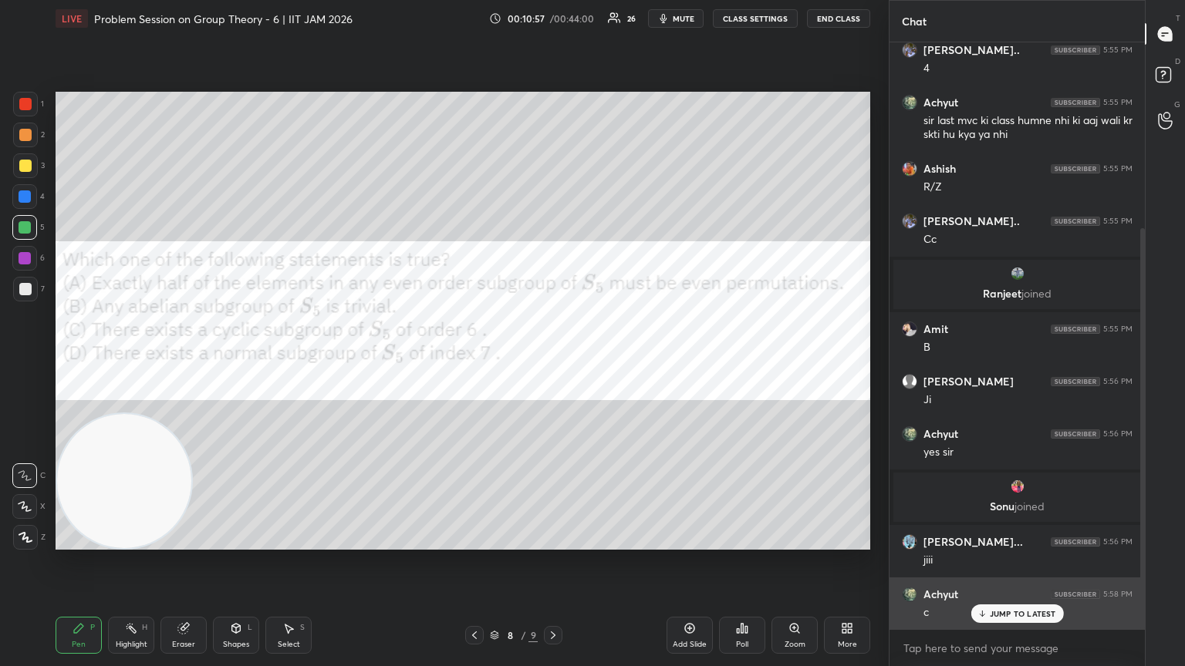
click at [553, 362] on p "JUMP TO LATEST" at bounding box center [1023, 613] width 66 height 9
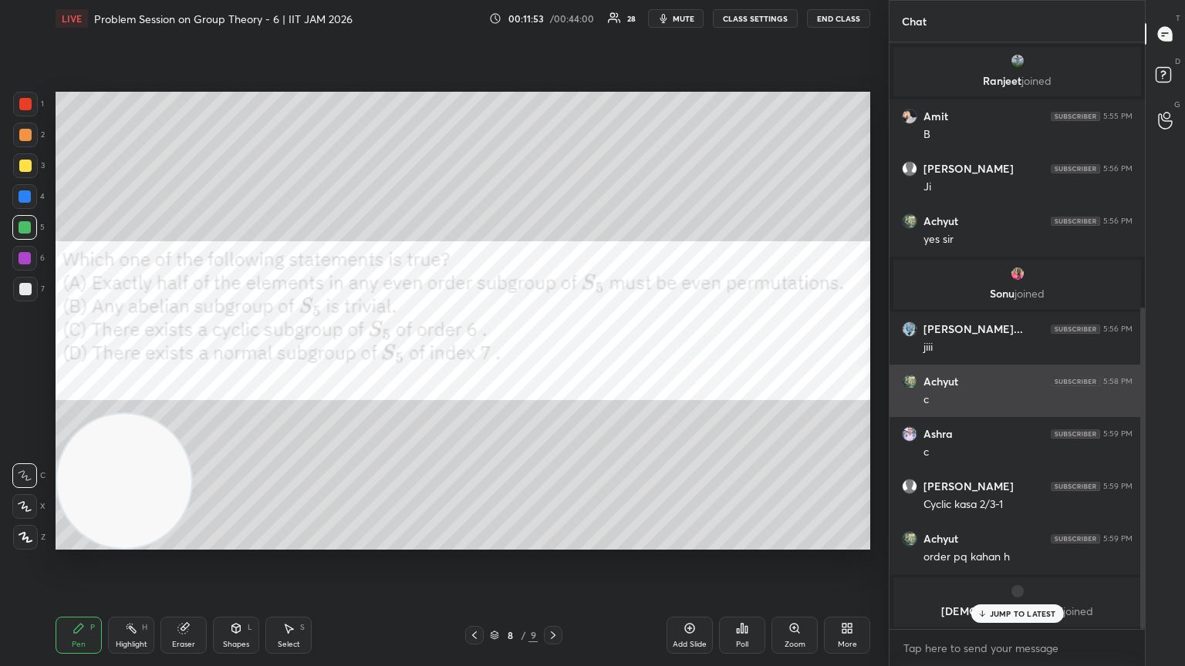
scroll to position [537, 0]
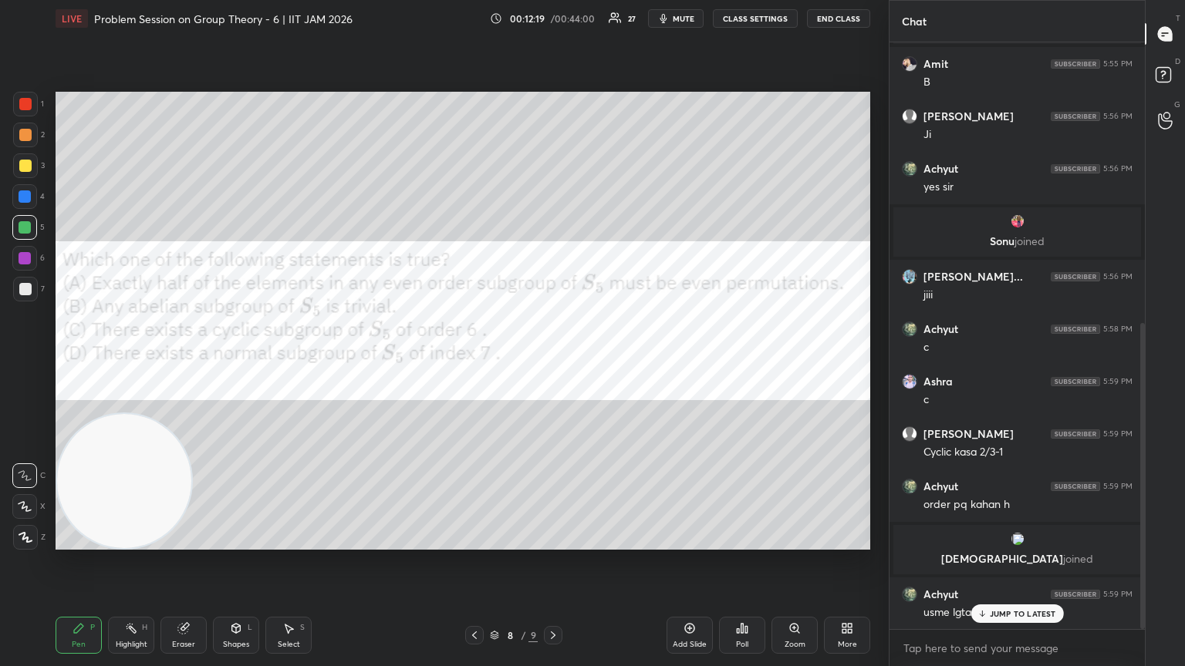
click at [553, 362] on div "Bibhu 5:54 PM 4 Gaurav kum... 5:54 PM 4 Shankarjyo... 5:54 PM B Shreyash S... 5…" at bounding box center [1016, 335] width 255 height 587
click at [553, 362] on p "JUMP TO LATEST" at bounding box center [1023, 613] width 66 height 9
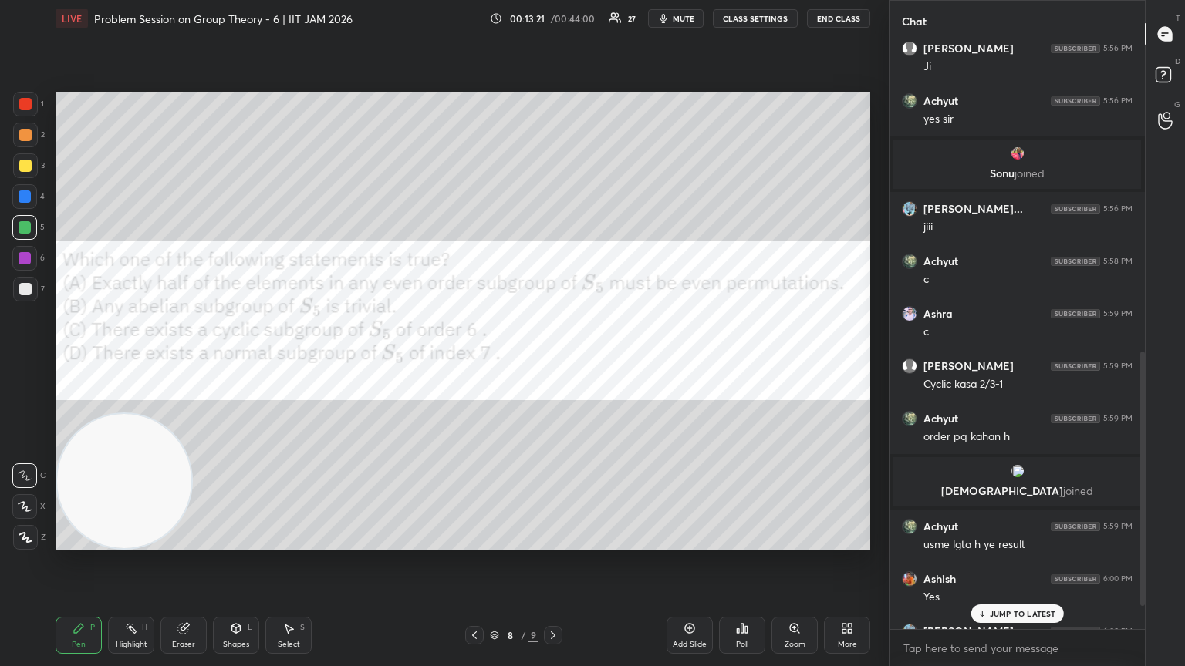
scroll to position [713, 0]
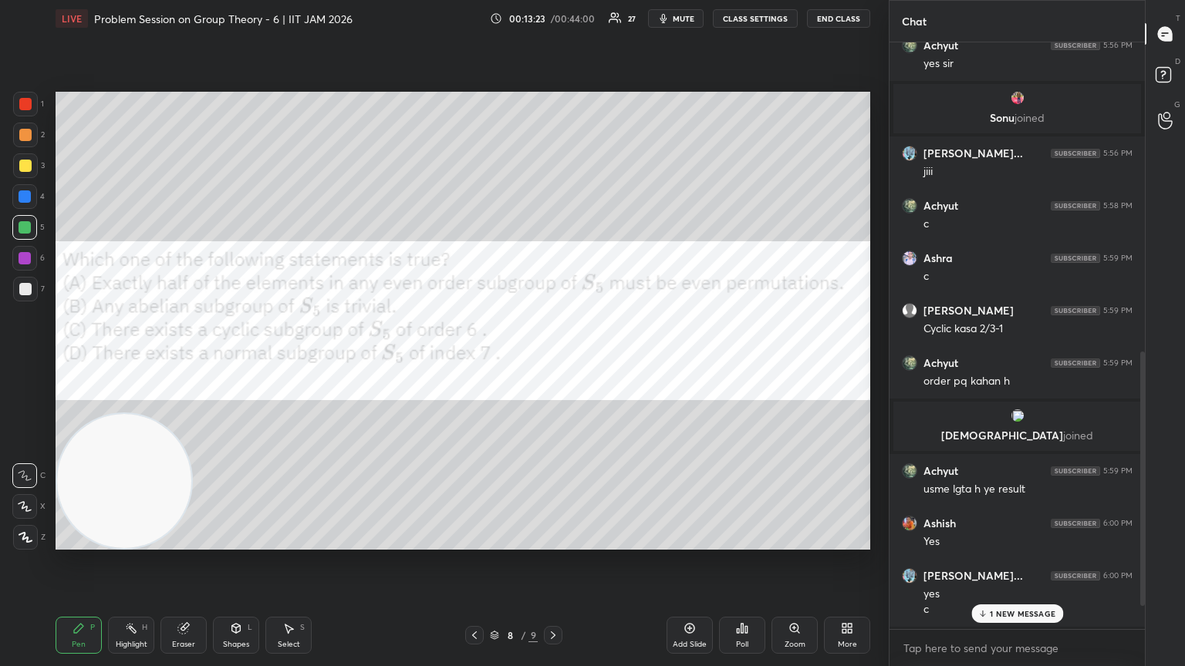
drag, startPoint x: 25, startPoint y: 204, endPoint x: 15, endPoint y: 202, distance: 9.4
click at [25, 203] on div at bounding box center [24, 196] width 25 height 25
click at [553, 362] on p "1 NEW MESSAGE" at bounding box center [1023, 613] width 66 height 9
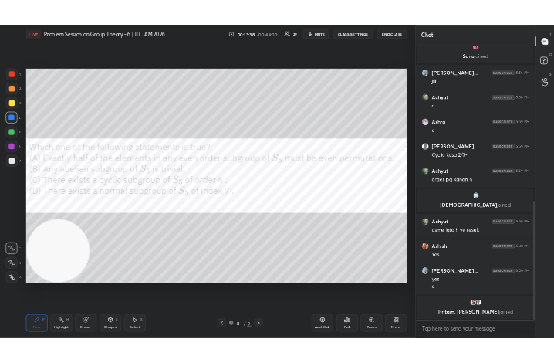
scroll to position [3431, 0]
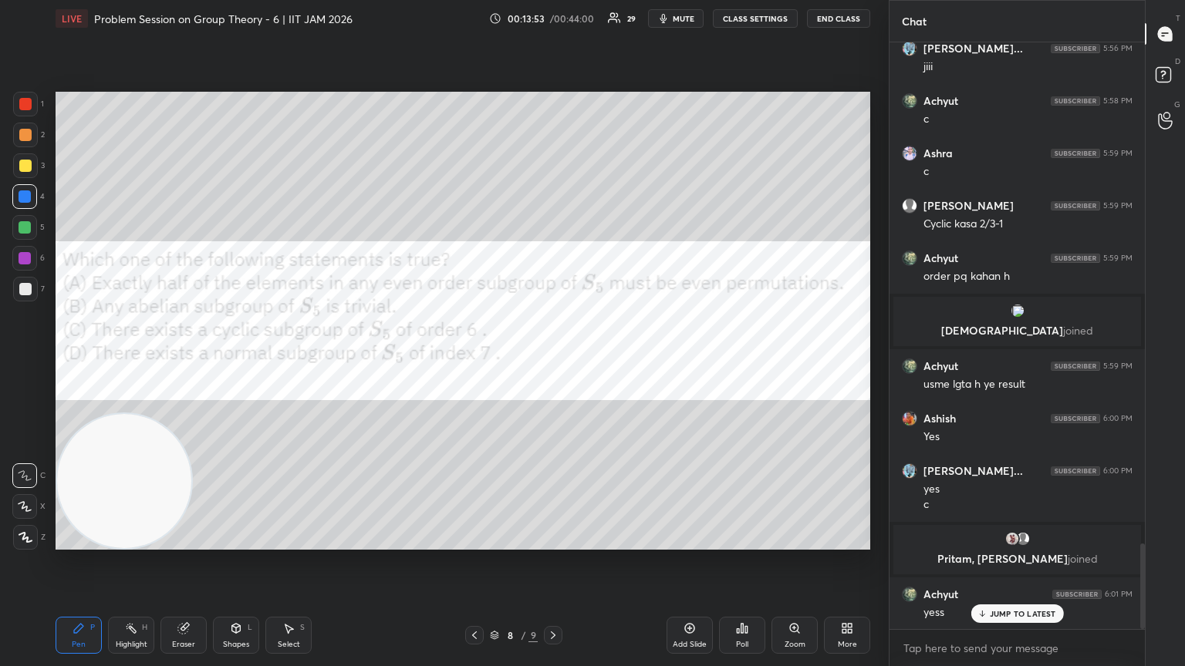
click at [553, 362] on div "More" at bounding box center [847, 635] width 46 height 37
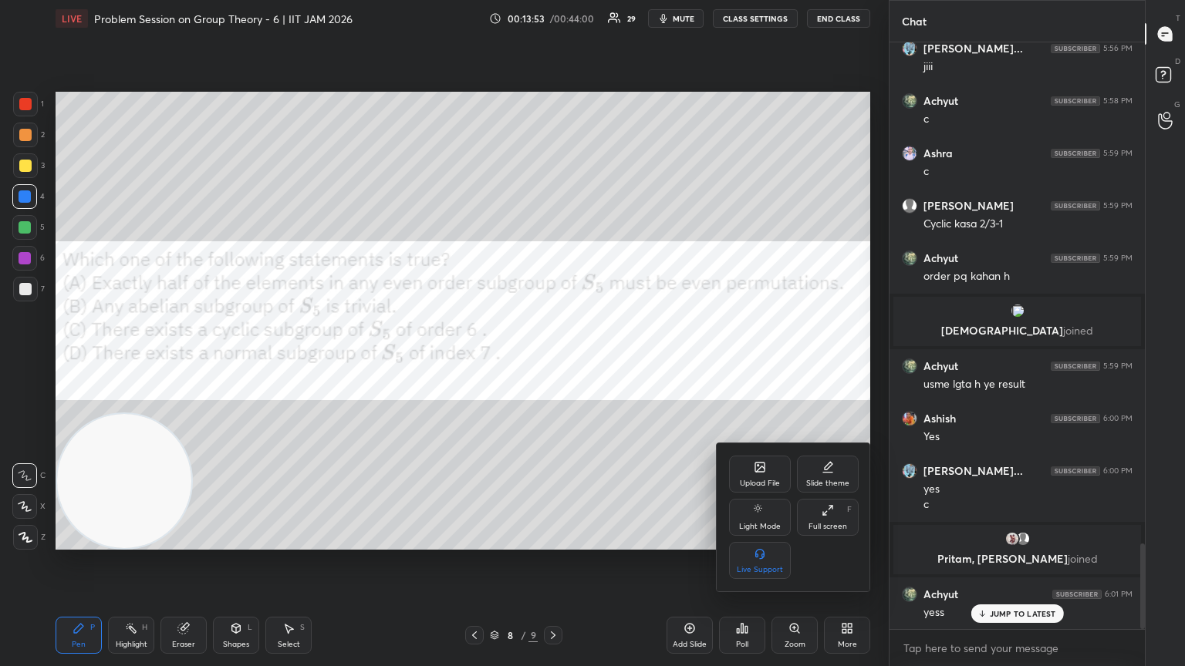
click at [553, 362] on div "Upload File" at bounding box center [760, 484] width 40 height 8
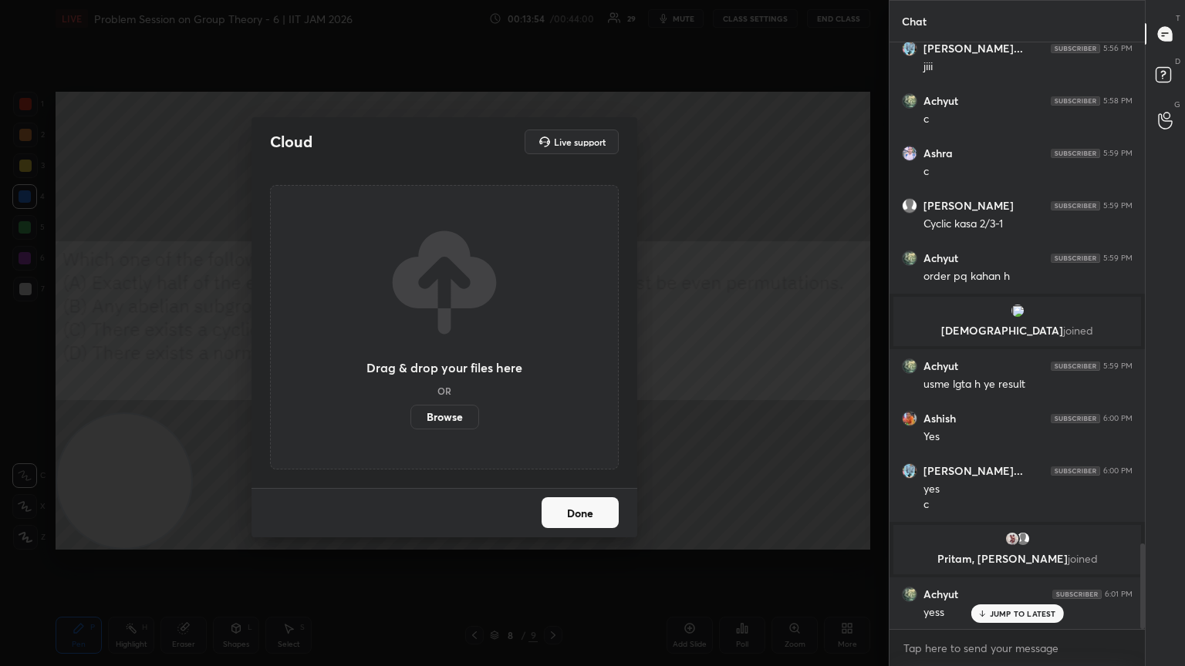
drag, startPoint x: 437, startPoint y: 426, endPoint x: 444, endPoint y: 356, distance: 69.9
click at [441, 362] on label "Browse" at bounding box center [444, 417] width 69 height 25
click at [410, 362] on input "Browse" at bounding box center [410, 417] width 0 height 25
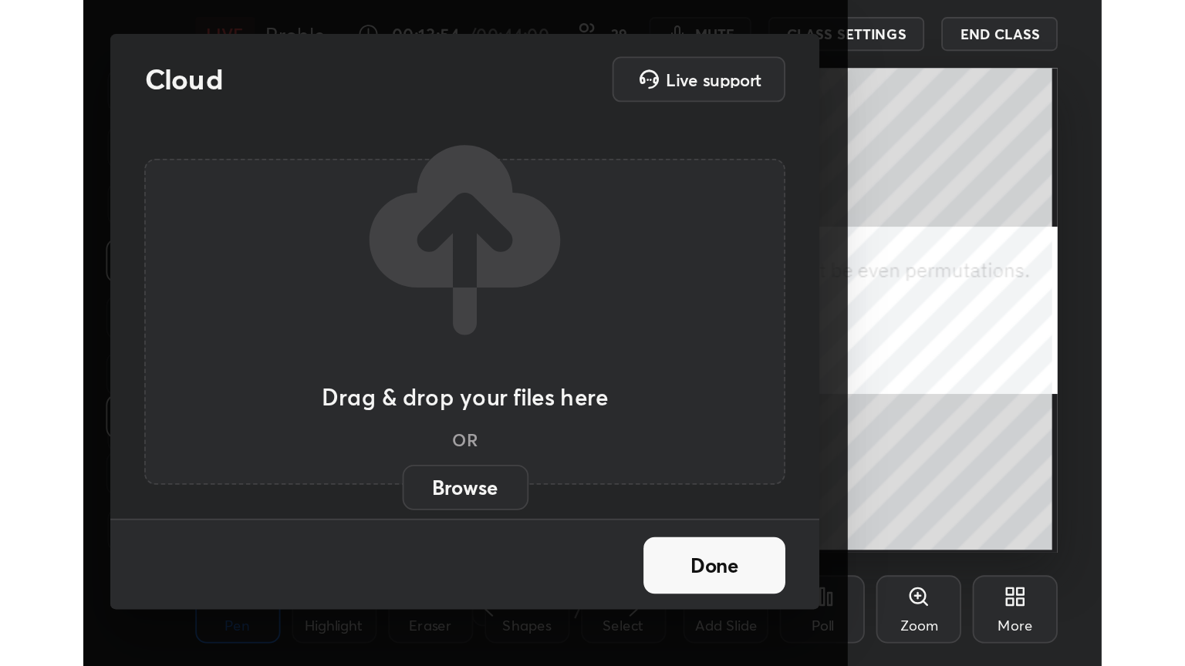
scroll to position [264, 491]
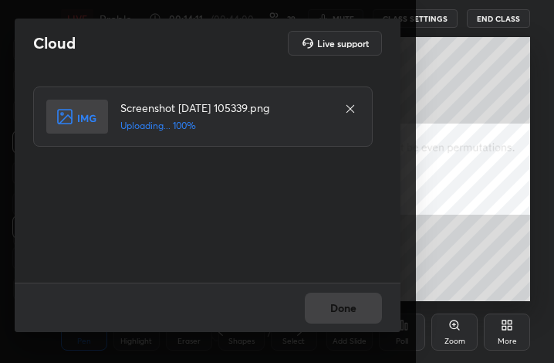
click at [367, 310] on div "Done" at bounding box center [208, 306] width 386 height 49
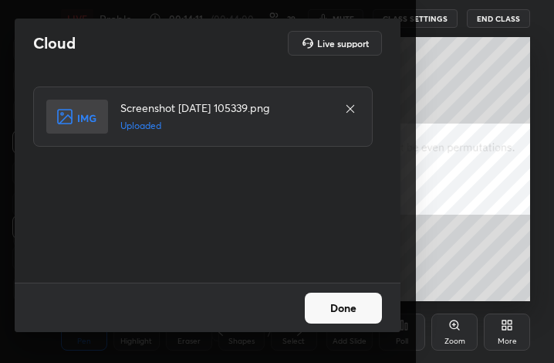
click at [365, 316] on button "Done" at bounding box center [343, 307] width 77 height 31
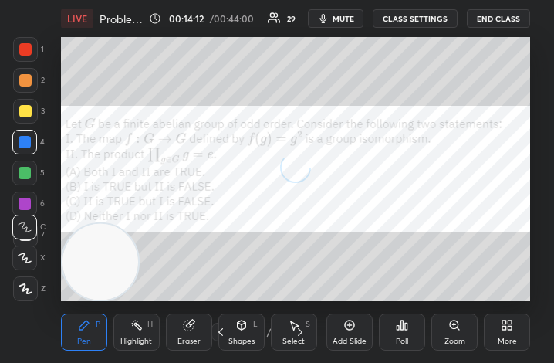
click at [515, 342] on div "More" at bounding box center [507, 341] width 19 height 8
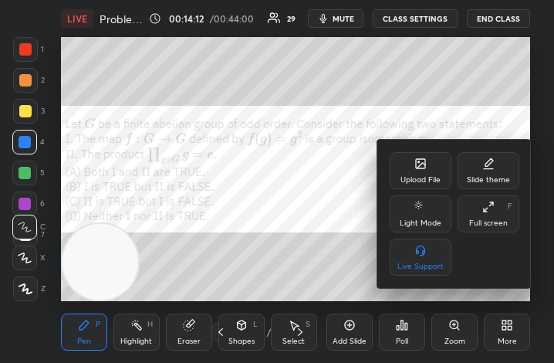
click at [504, 214] on div "Full screen F" at bounding box center [488, 213] width 62 height 37
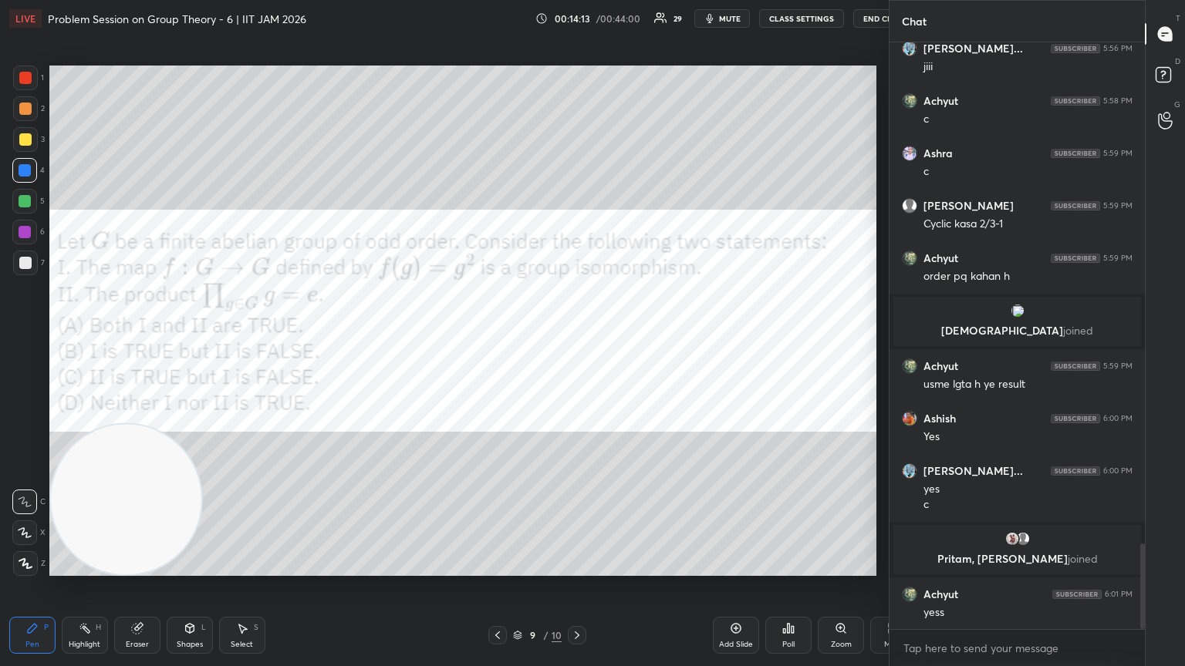
scroll to position [76571, 76312]
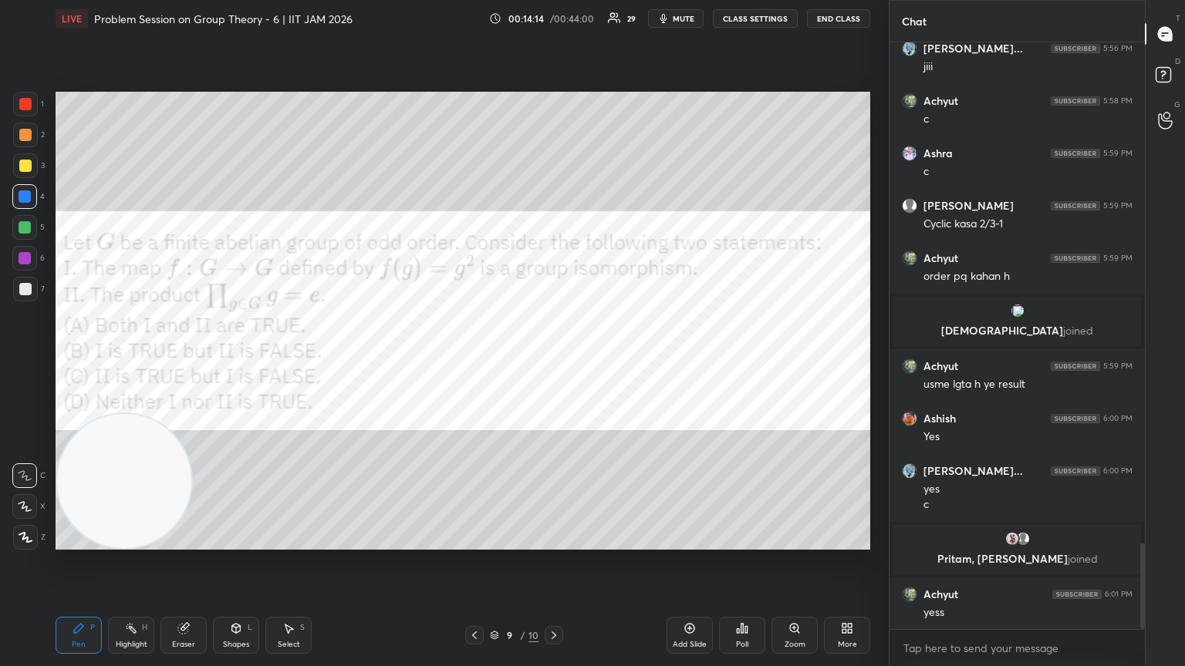
click at [553, 15] on span "mute" at bounding box center [684, 18] width 22 height 11
click at [553, 89] on div "Setting up your live class Poll for secs No correct answer Start poll" at bounding box center [462, 321] width 827 height 568
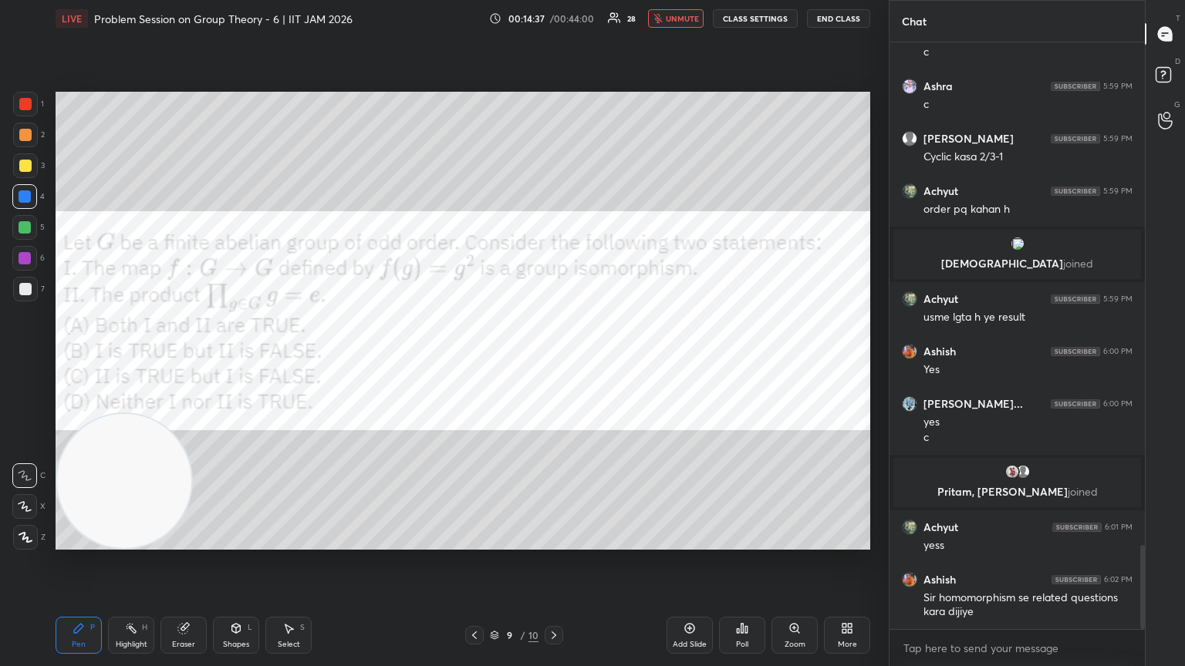
scroll to position [3551, 0]
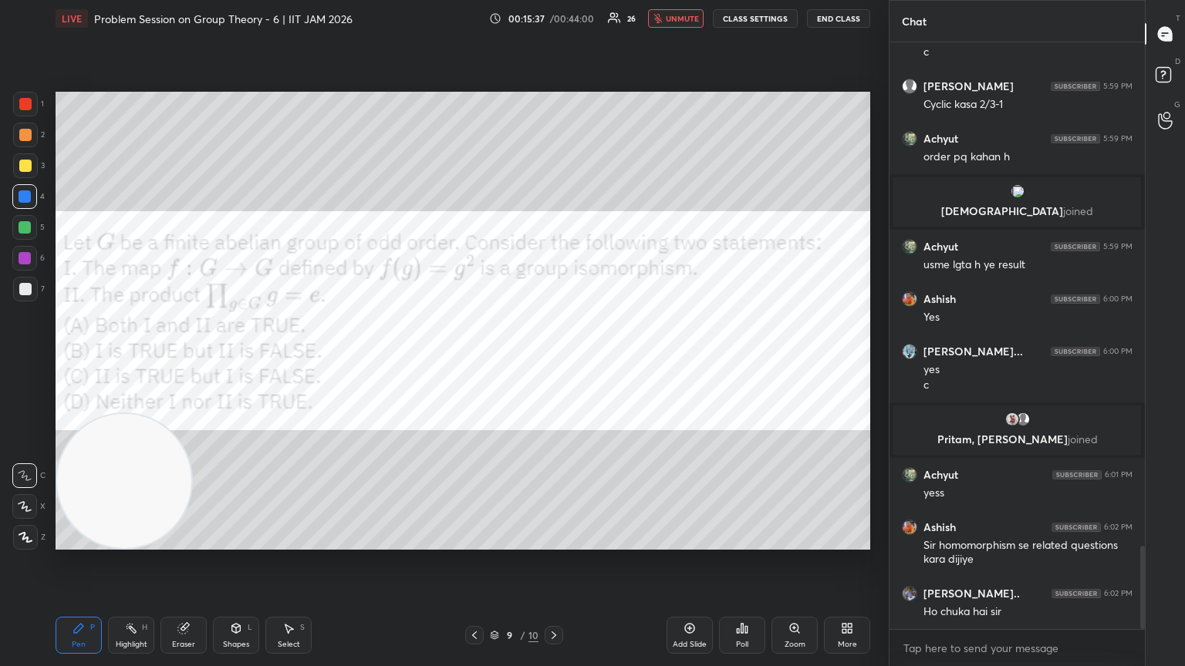
click at [553, 22] on span "unmute" at bounding box center [682, 18] width 33 height 11
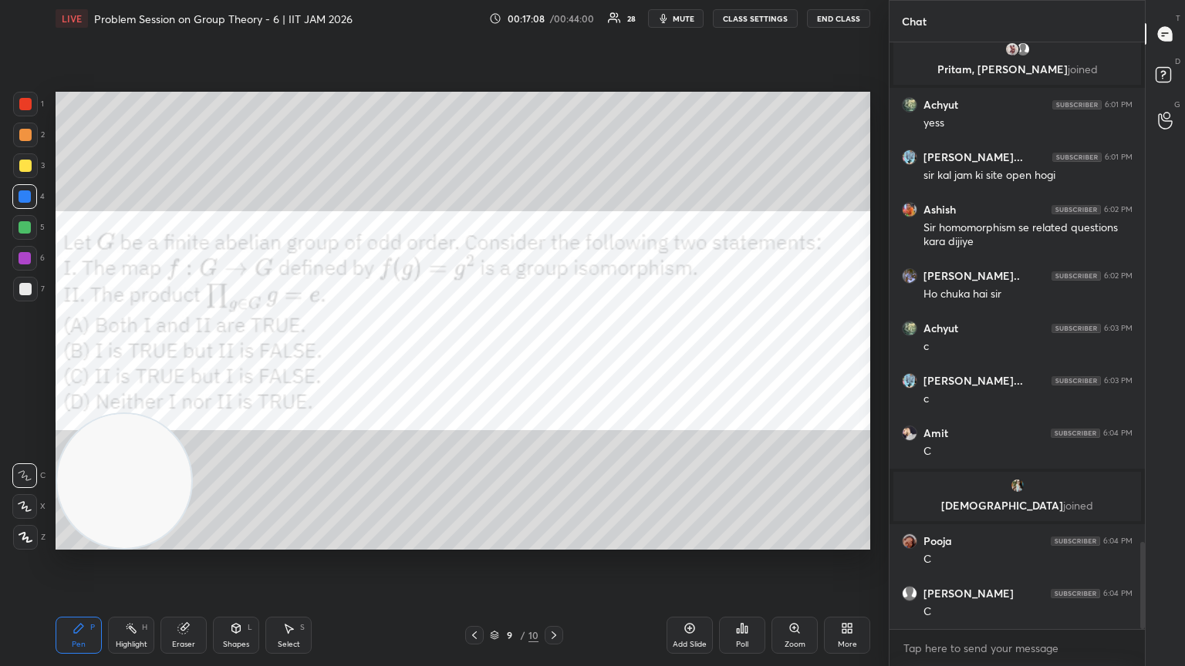
scroll to position [3430, 0]
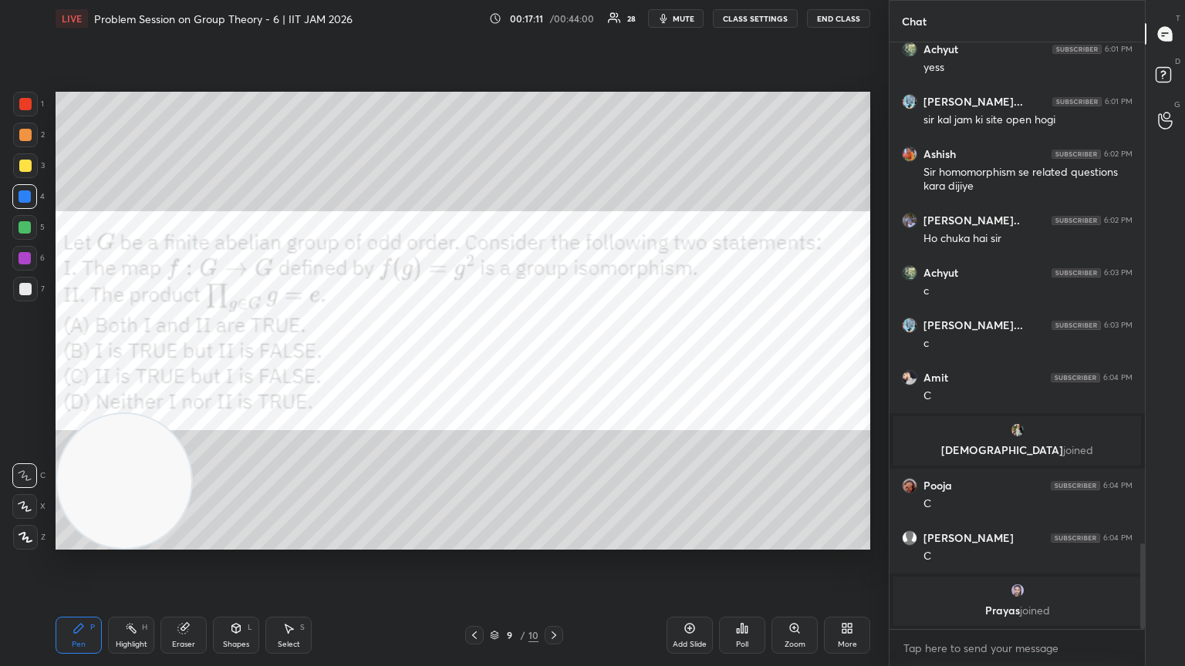
click at [19, 168] on div at bounding box center [25, 166] width 12 height 12
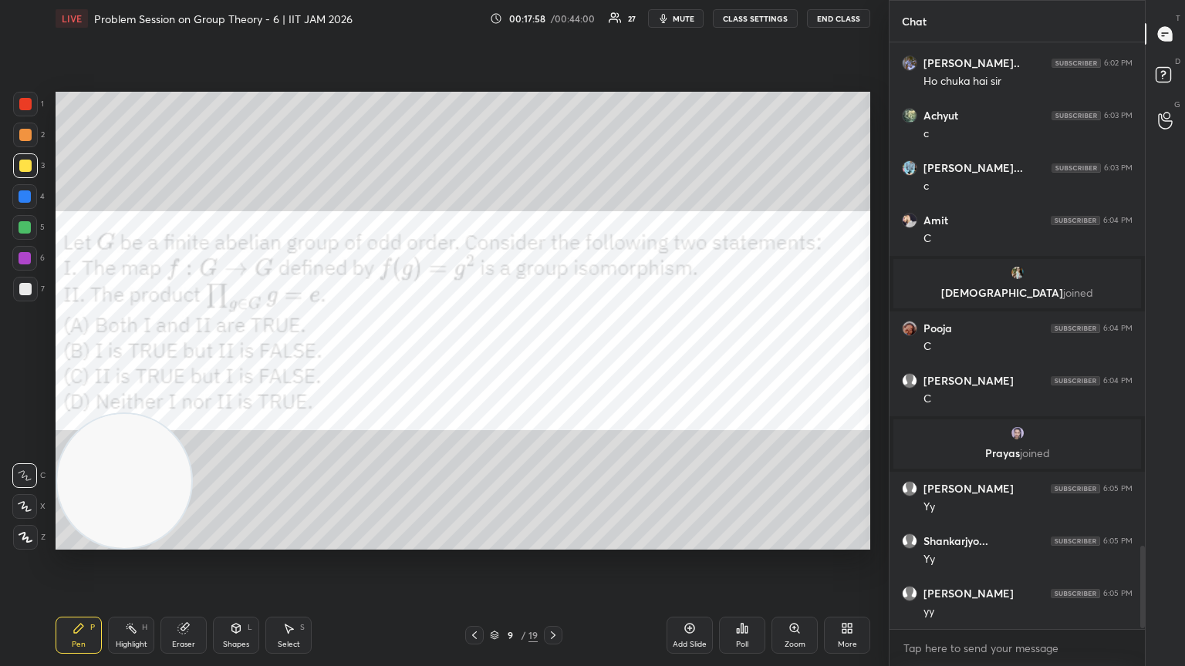
scroll to position [582, 251]
click at [19, 113] on div at bounding box center [25, 104] width 25 height 25
click at [235, 362] on div "Shapes L" at bounding box center [236, 635] width 46 height 37
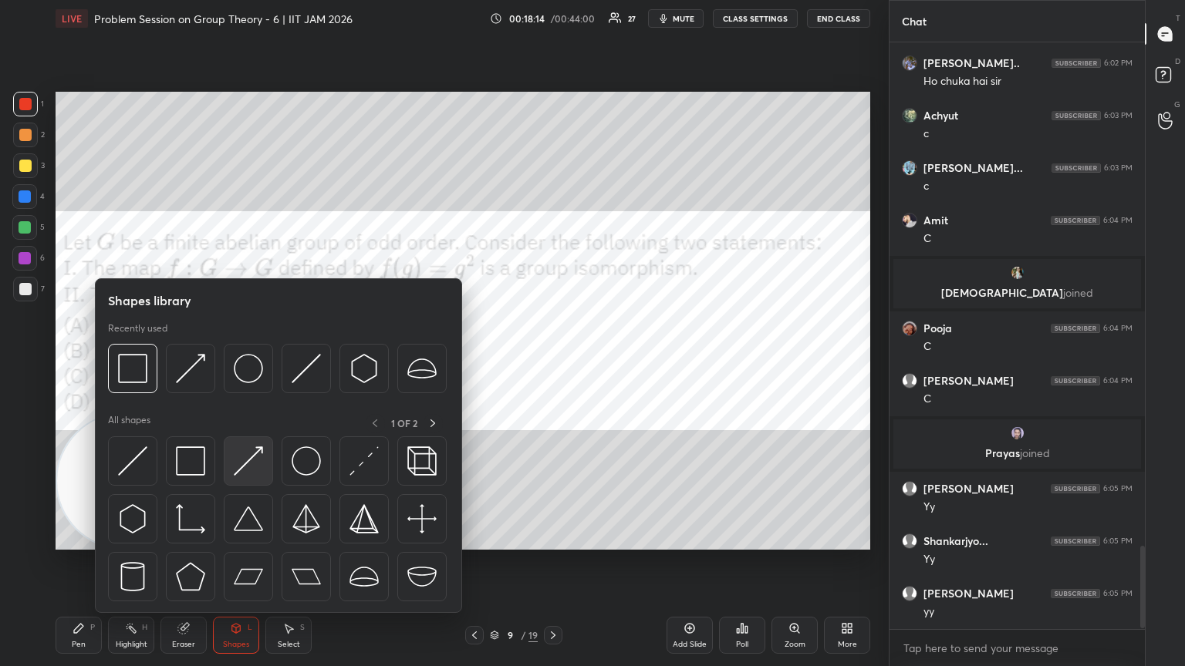
click at [249, 362] on div at bounding box center [248, 461] width 49 height 49
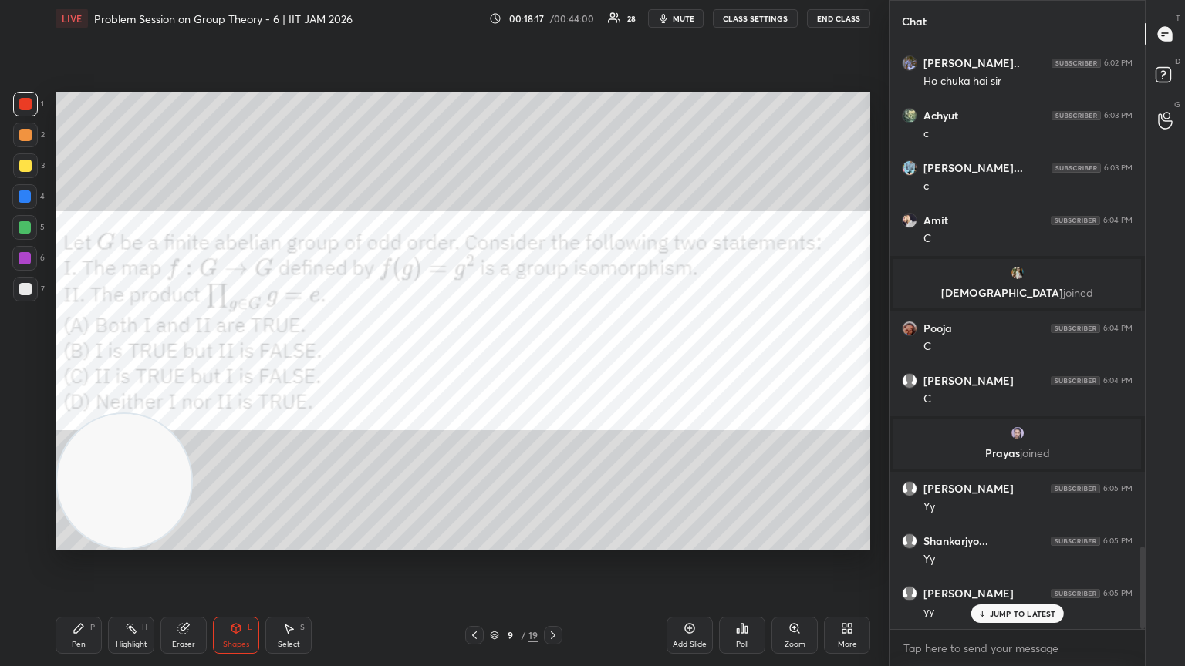
scroll to position [3601, 0]
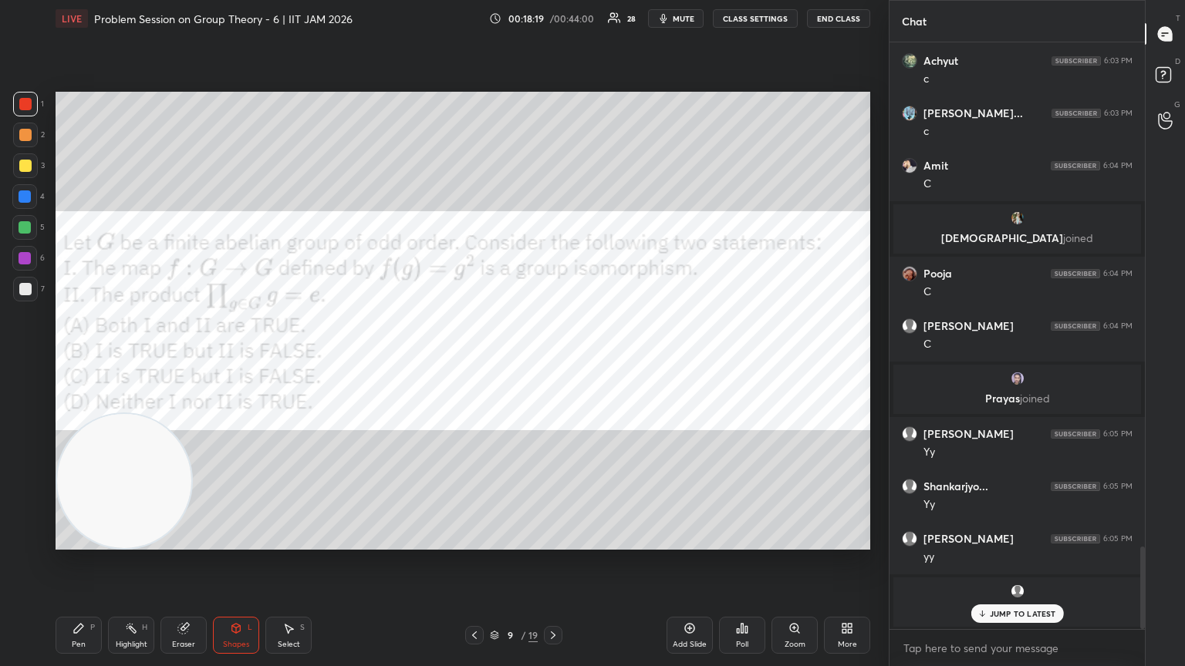
click at [80, 362] on div "Pen" at bounding box center [79, 645] width 14 height 8
click at [22, 256] on div at bounding box center [24, 258] width 25 height 25
click at [18, 258] on div at bounding box center [24, 258] width 25 height 25
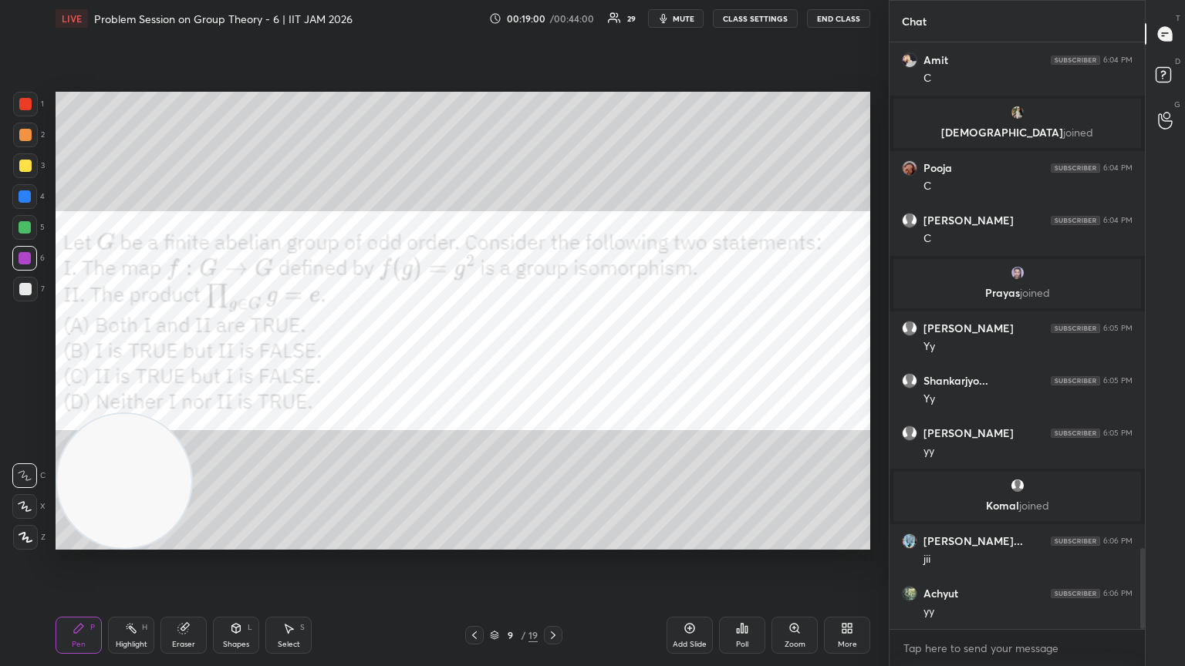
scroll to position [3714, 0]
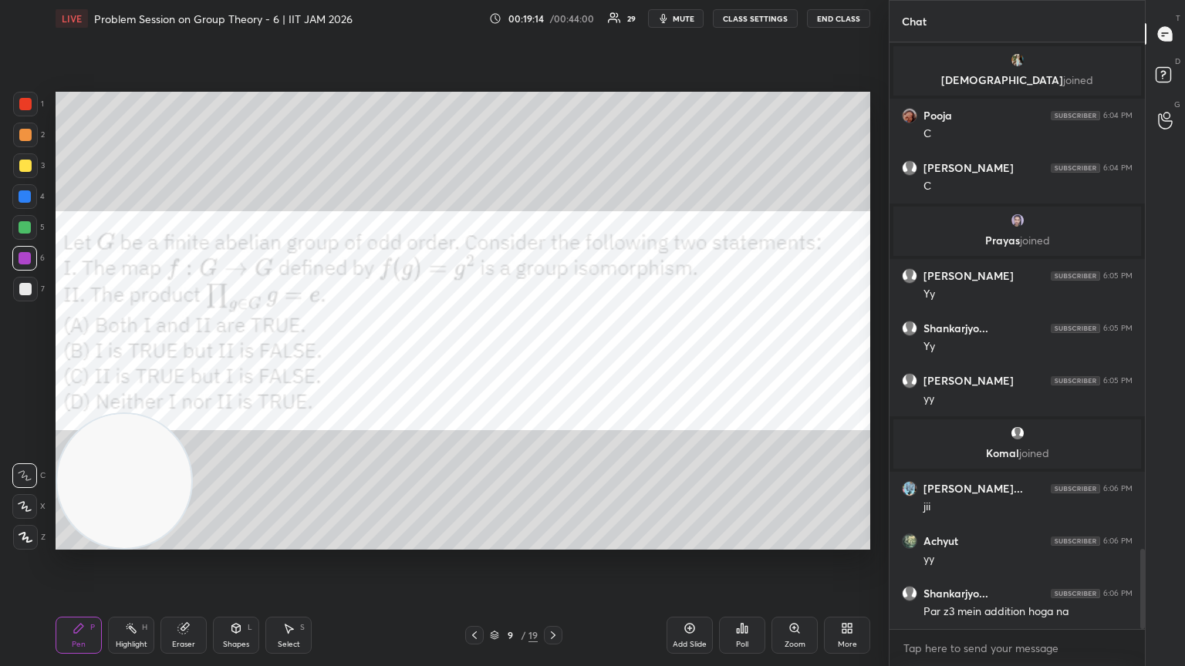
click at [28, 284] on div at bounding box center [25, 289] width 25 height 25
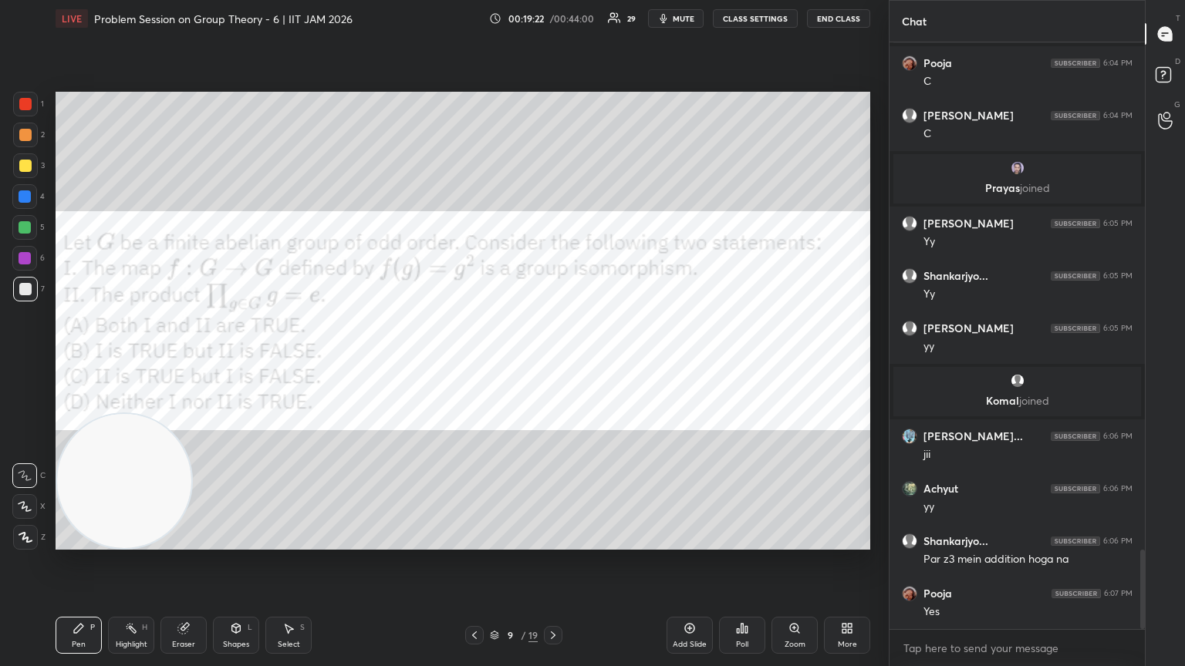
click at [553, 362] on icon at bounding box center [690, 629] width 10 height 10
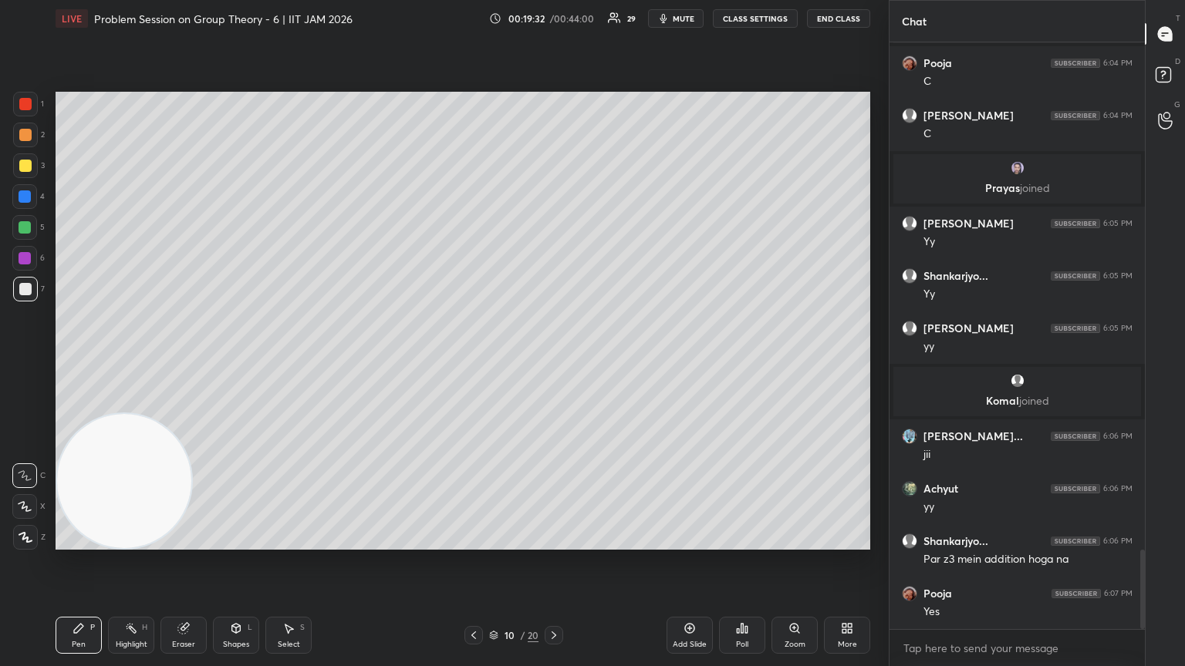
click at [40, 105] on div "1 2 3 4 5 6 7" at bounding box center [28, 200] width 32 height 216
click at [9, 106] on div "1 2 3 4 5 6 7 C X Z C X Z E E Erase all H H" at bounding box center [24, 321] width 49 height 458
click at [22, 110] on div at bounding box center [25, 104] width 12 height 12
click at [247, 362] on div "Shapes" at bounding box center [236, 645] width 26 height 8
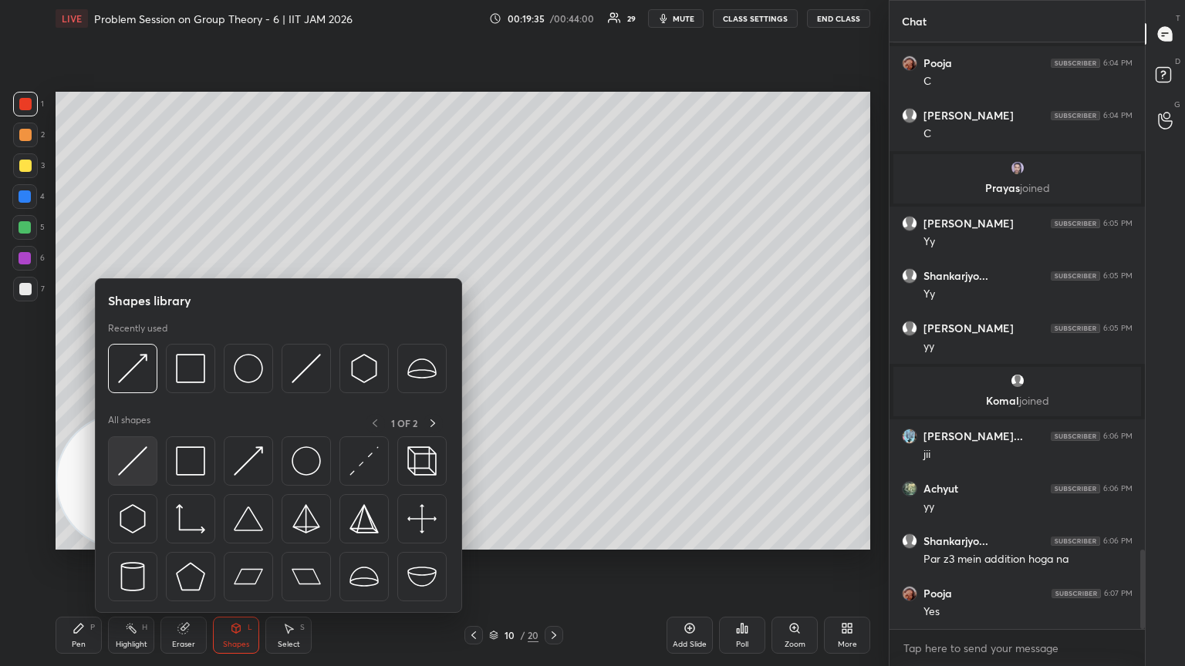
click at [148, 362] on div at bounding box center [132, 461] width 49 height 49
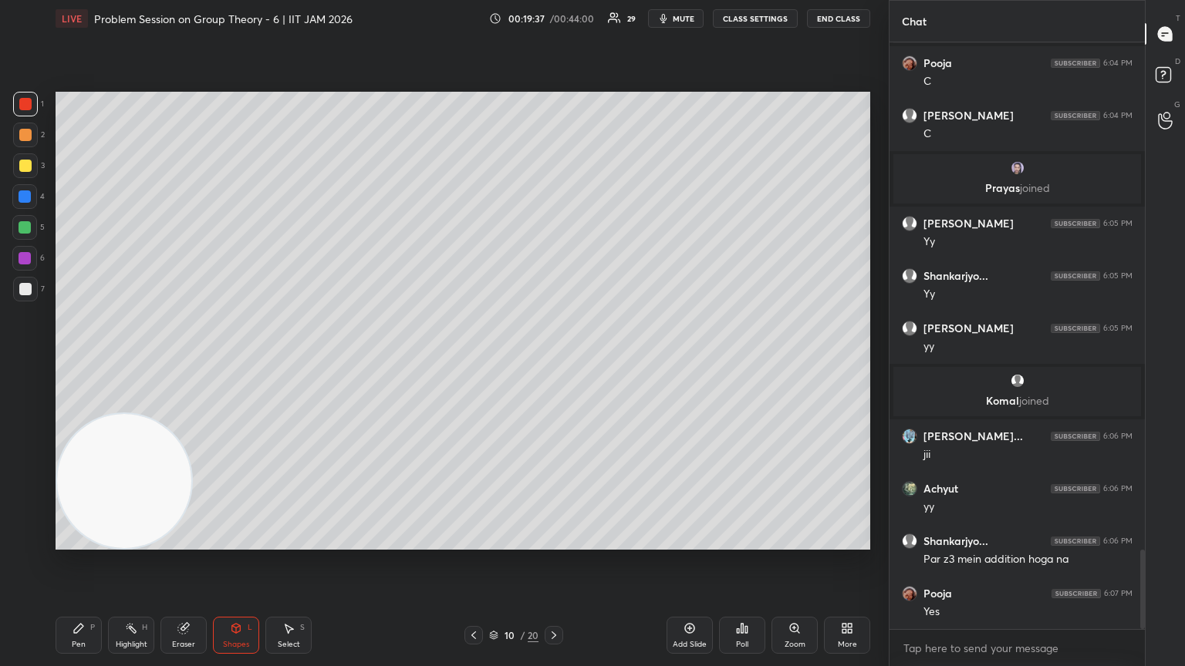
click at [88, 362] on div "Pen P Highlight H Eraser Shapes L Select S 10 / 20 Add Slide Poll Zoom More" at bounding box center [463, 636] width 815 height 62
click at [83, 362] on div "Pen P" at bounding box center [79, 635] width 46 height 37
click at [32, 291] on div at bounding box center [25, 289] width 25 height 25
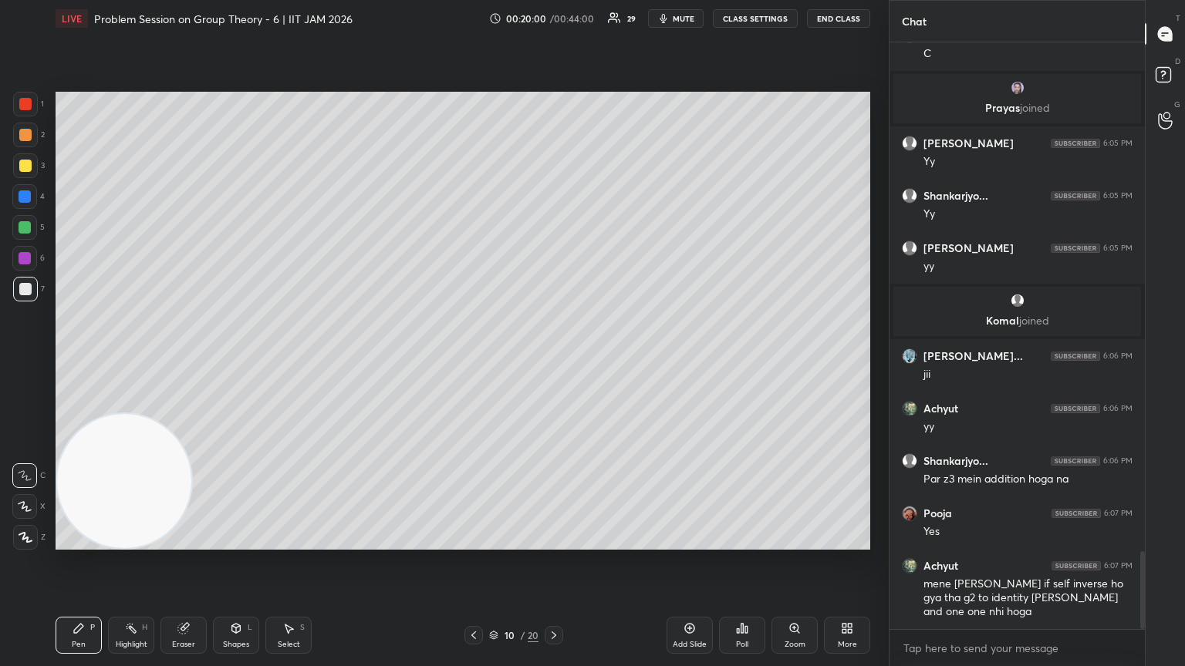
click at [471, 362] on icon at bounding box center [473, 635] width 12 height 12
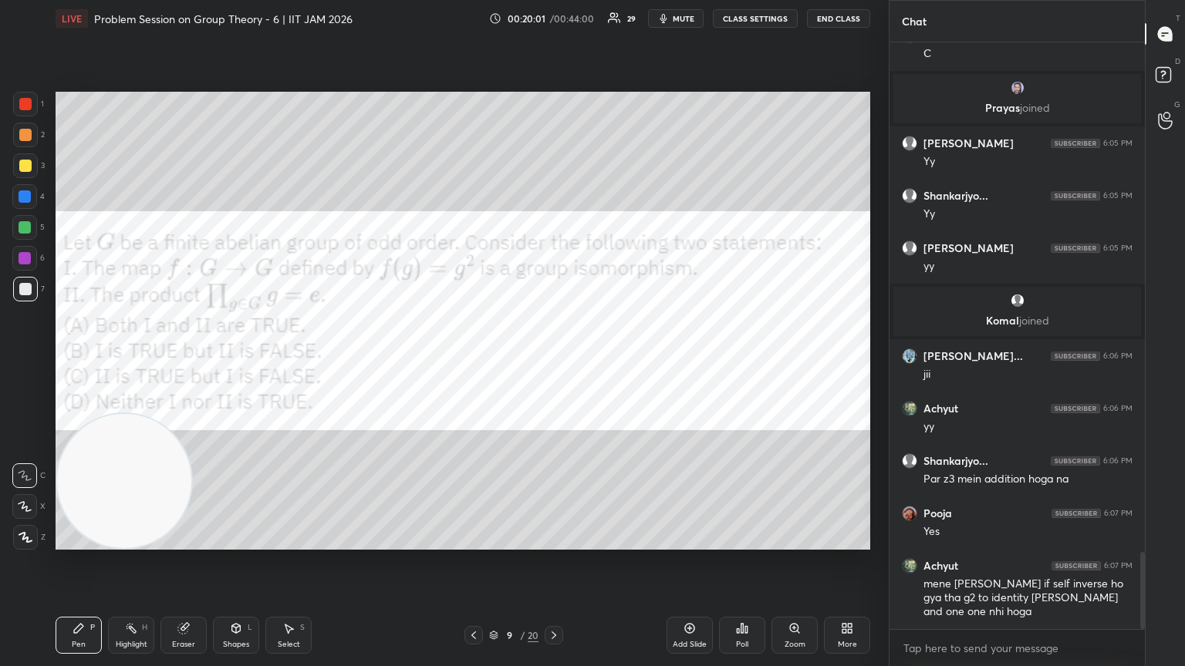
scroll to position [3899, 0]
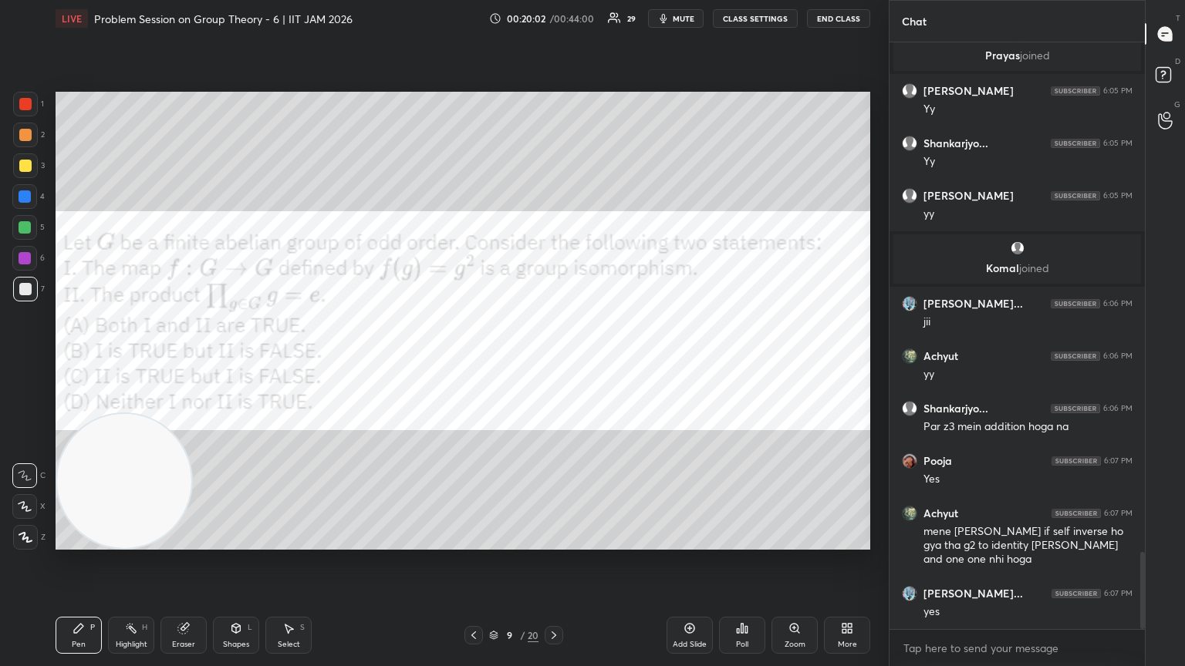
click at [553, 362] on icon at bounding box center [554, 636] width 5 height 8
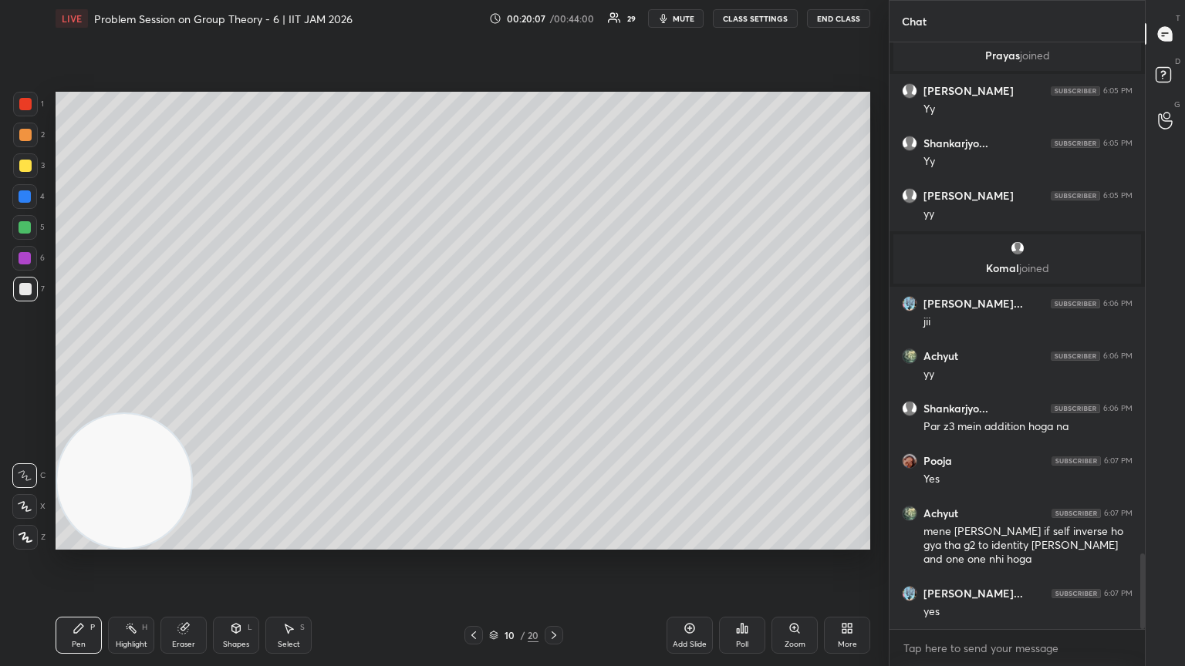
scroll to position [3952, 0]
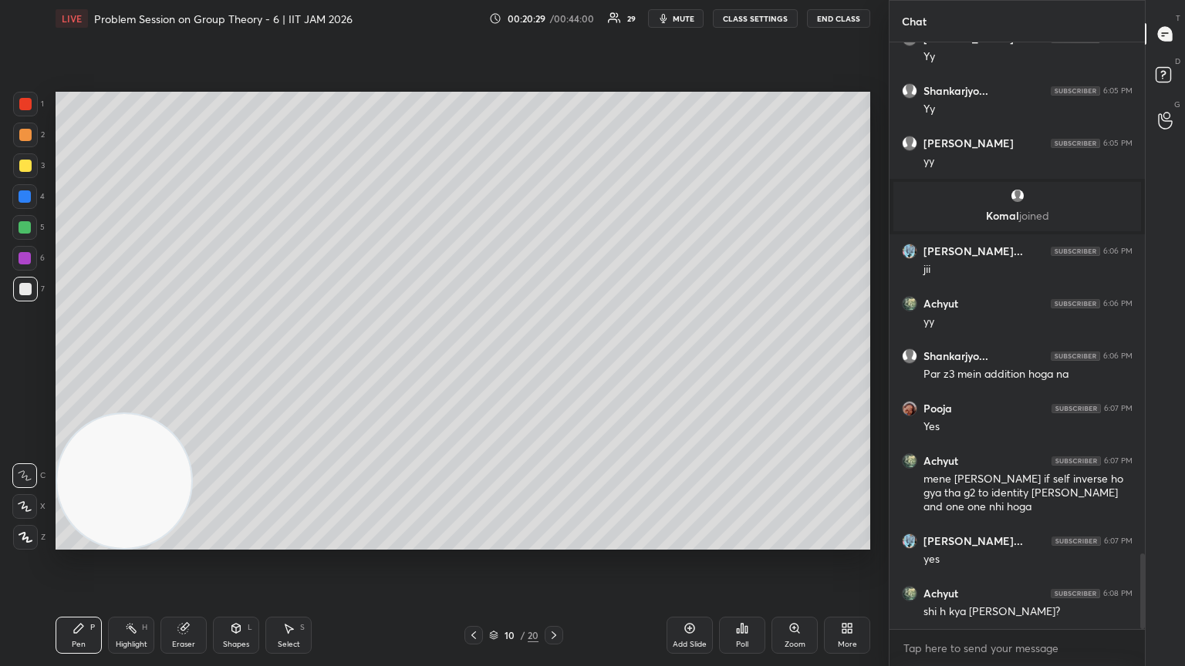
click at [22, 257] on div at bounding box center [25, 258] width 12 height 12
click at [24, 292] on div at bounding box center [25, 289] width 12 height 12
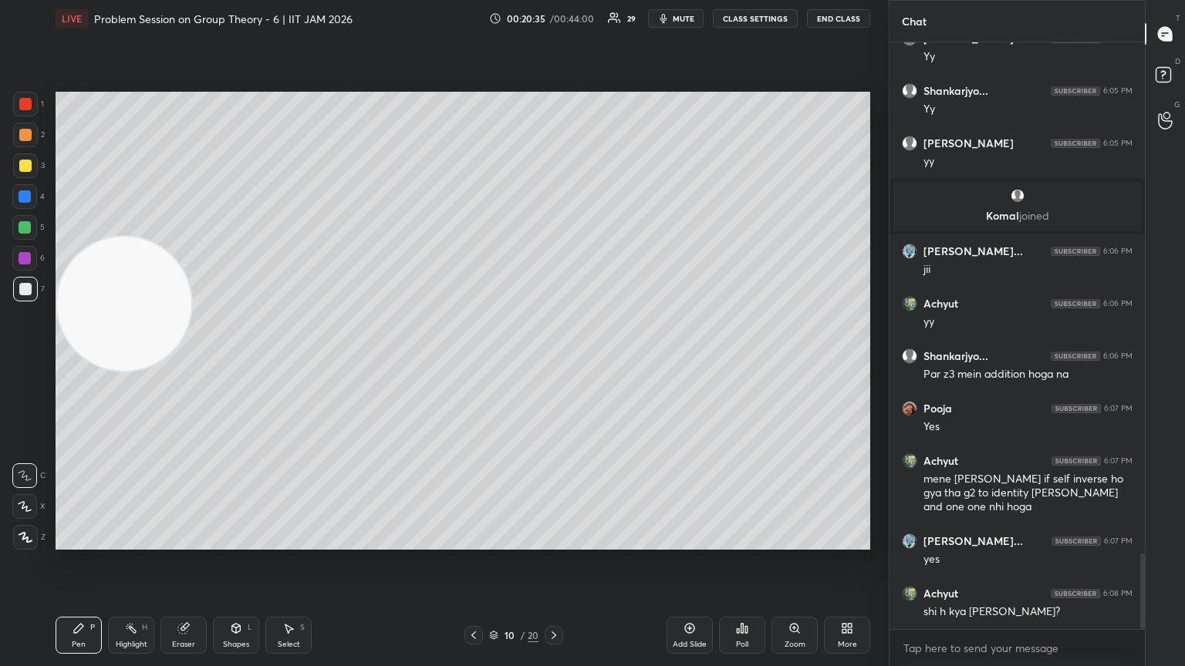
drag, startPoint x: 135, startPoint y: 423, endPoint x: 136, endPoint y: 166, distance: 256.9
click at [136, 237] on video at bounding box center [124, 304] width 134 height 134
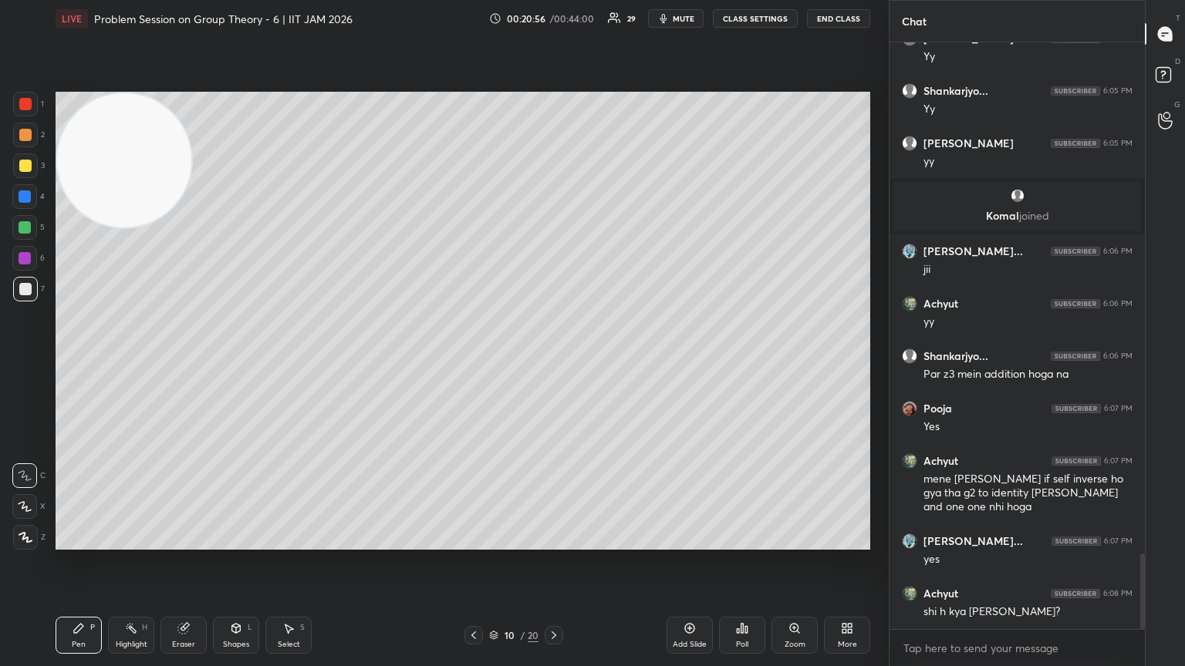
scroll to position [4004, 0]
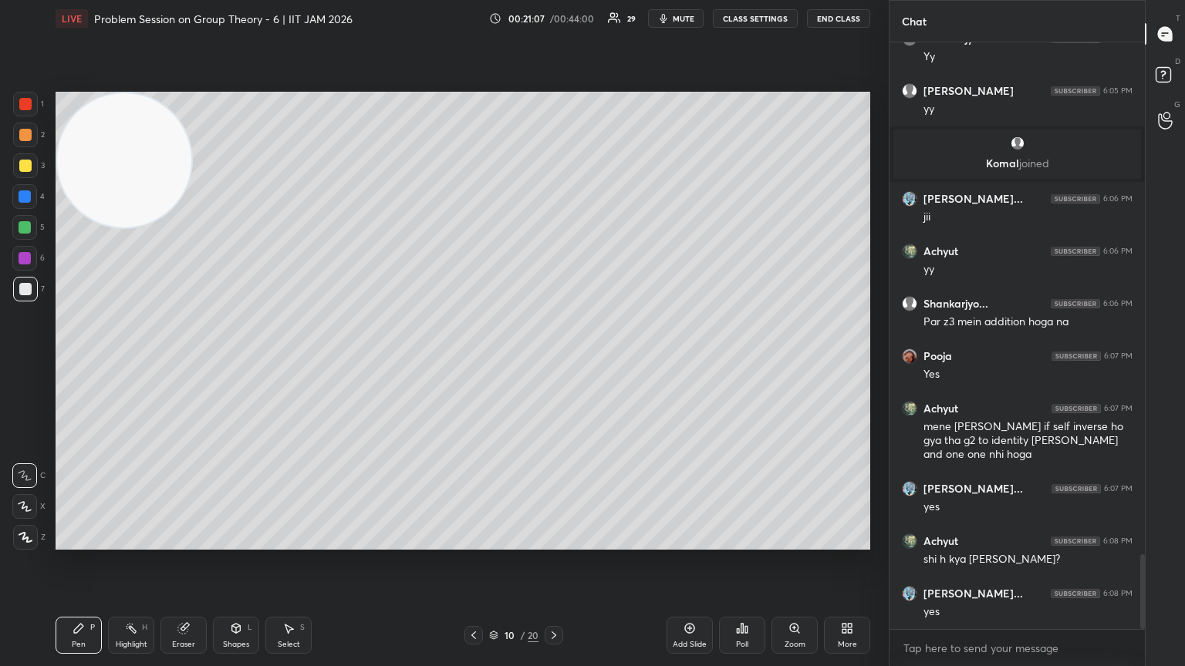
click at [183, 362] on icon at bounding box center [183, 629] width 10 height 10
click at [86, 362] on div "Pen P" at bounding box center [79, 635] width 46 height 37
click at [25, 203] on div at bounding box center [24, 196] width 25 height 25
click at [24, 173] on div at bounding box center [25, 166] width 25 height 25
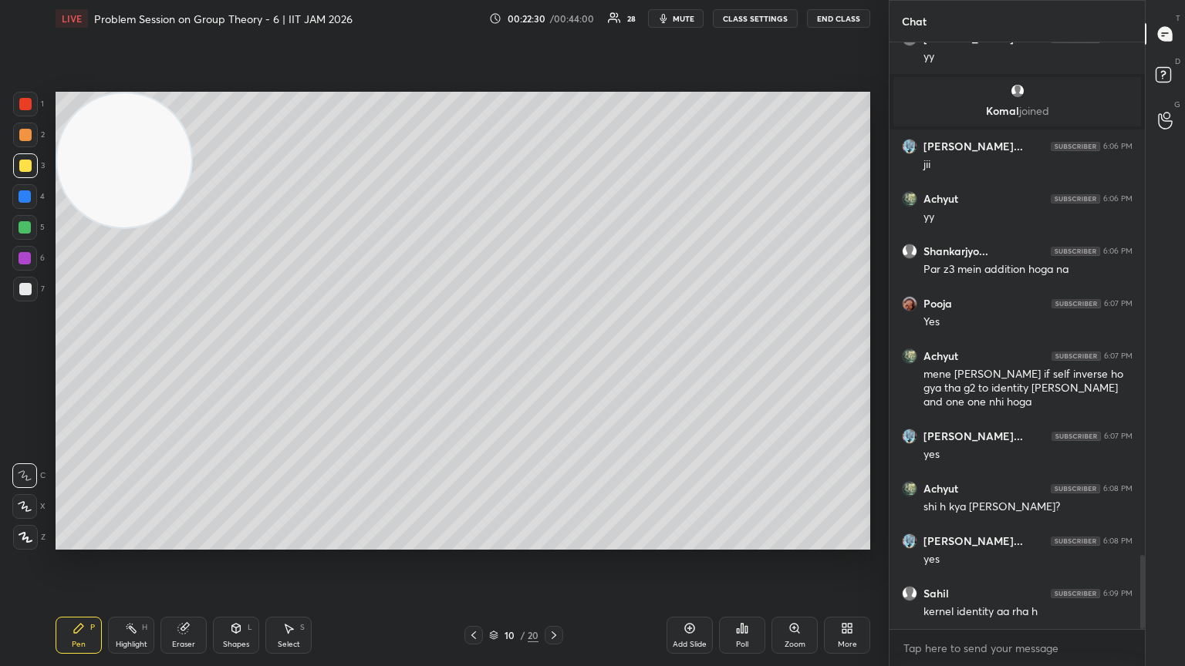
click at [187, 362] on g at bounding box center [184, 629] width 12 height 12
click at [31, 362] on div at bounding box center [24, 506] width 25 height 25
click at [86, 362] on div "Pen P" at bounding box center [79, 635] width 46 height 37
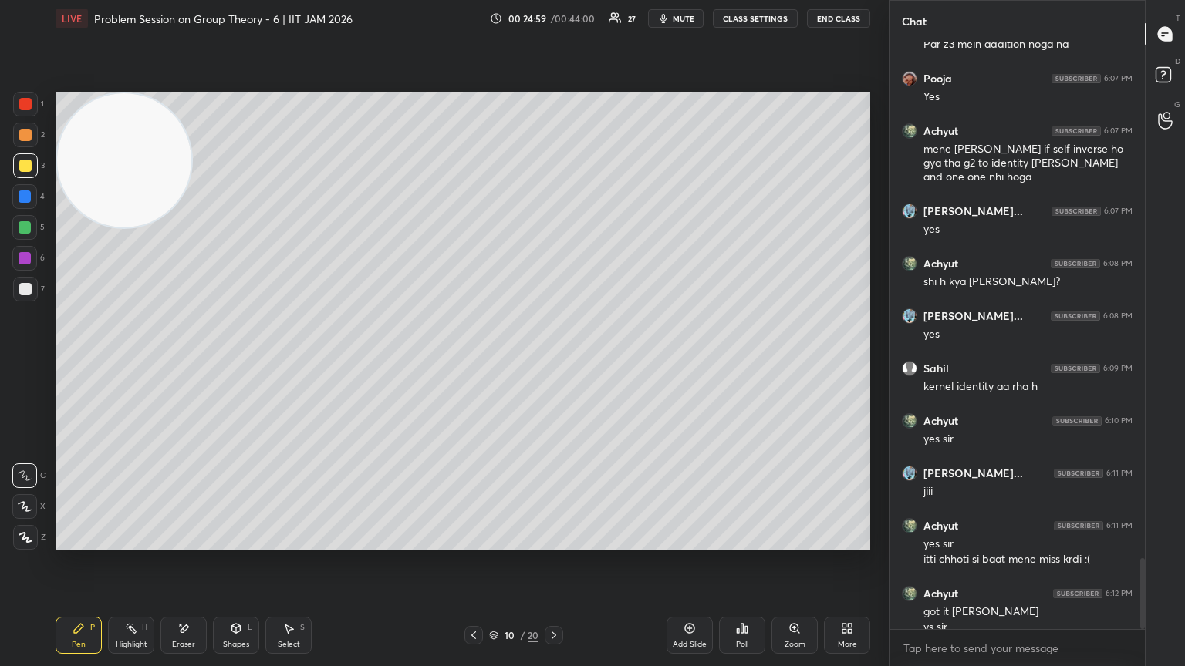
scroll to position [4297, 0]
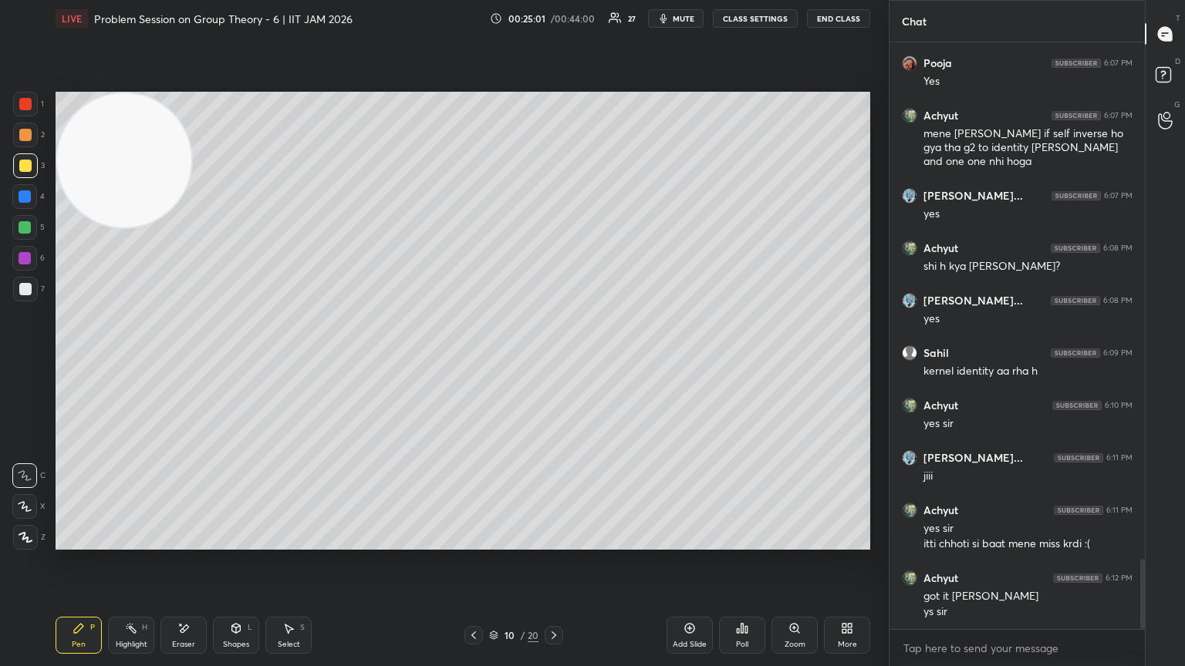
click at [474, 362] on icon at bounding box center [473, 635] width 12 height 12
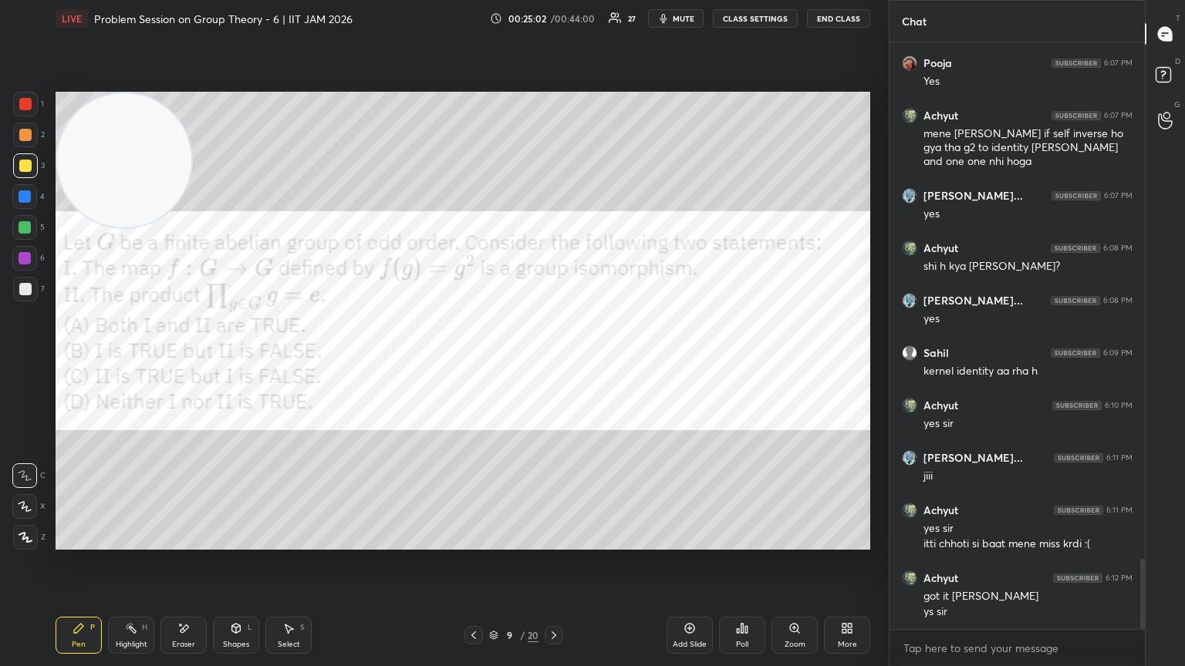
click at [553, 362] on icon at bounding box center [554, 635] width 12 height 12
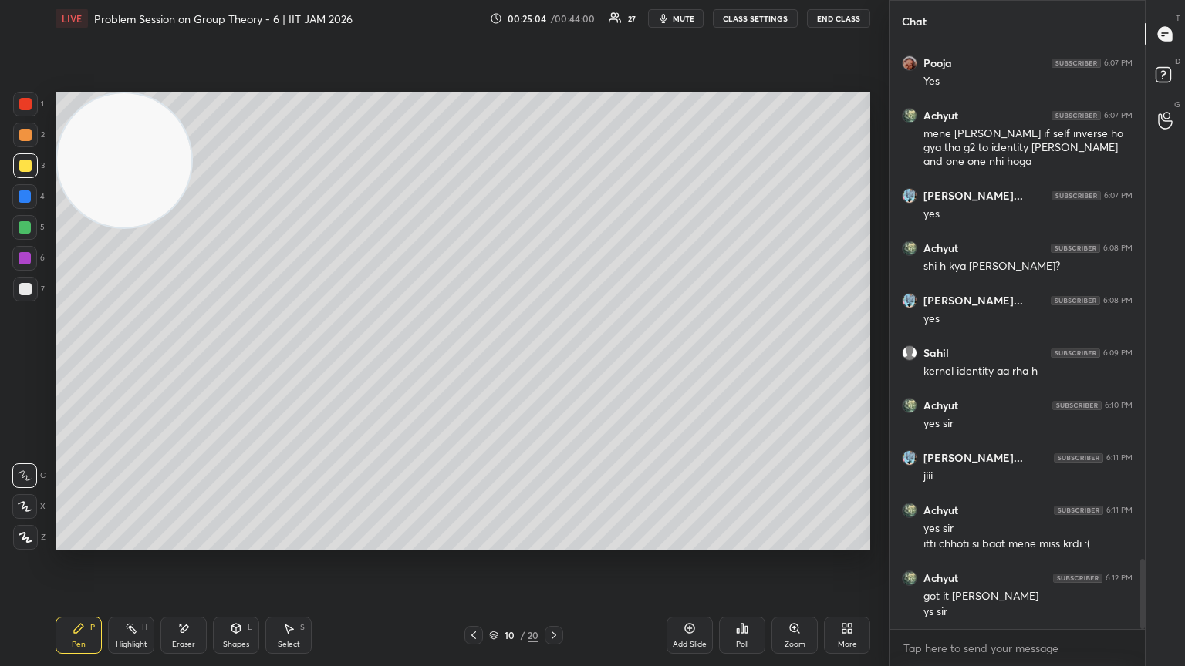
click at [472, 362] on div "Setting up your live class Poll for secs No correct answer Start poll" at bounding box center [462, 321] width 827 height 568
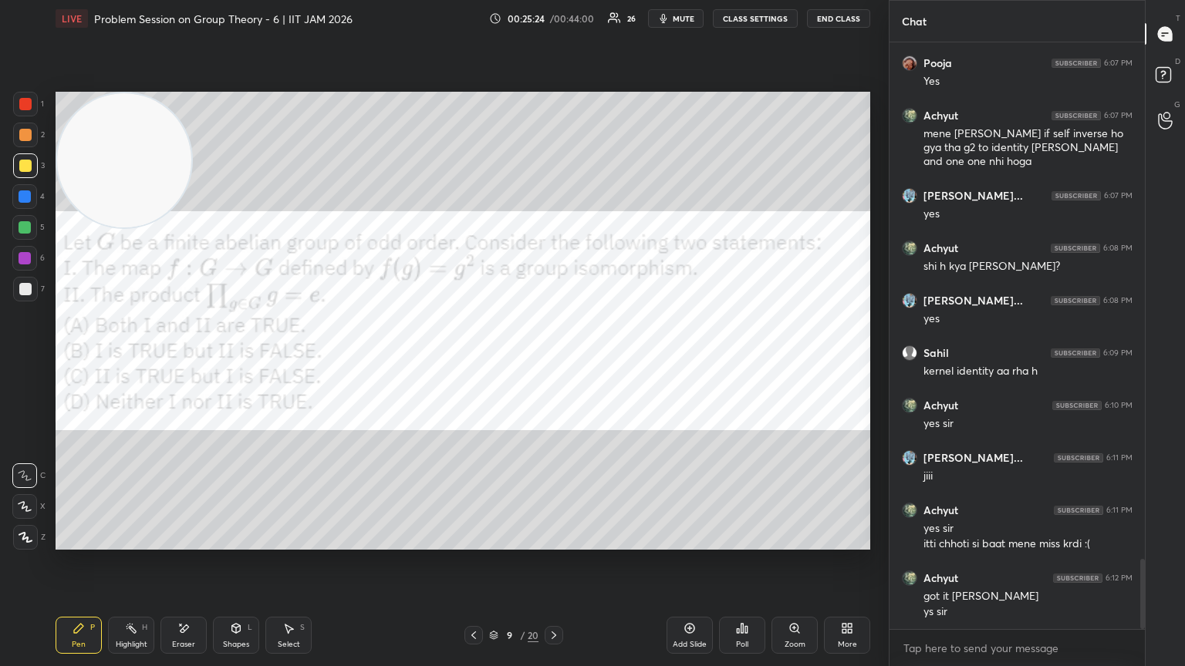
click at [29, 104] on div at bounding box center [25, 104] width 25 height 25
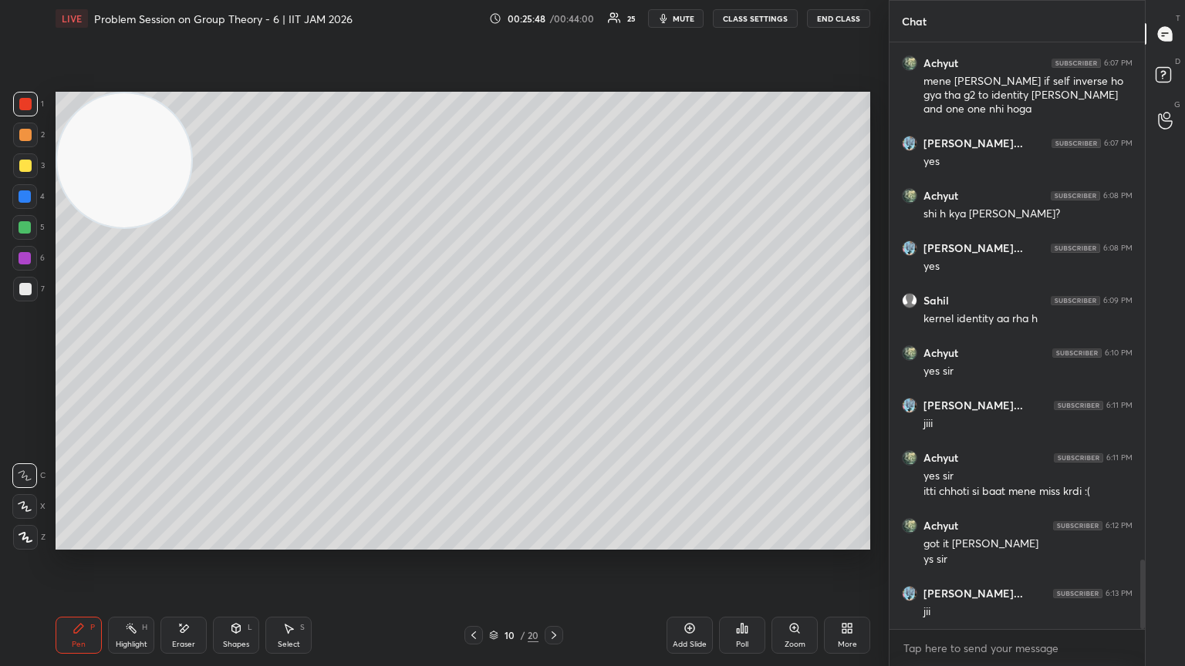
click at [553, 362] on div "Add Slide" at bounding box center [689, 635] width 46 height 37
drag, startPoint x: 148, startPoint y: 180, endPoint x: 102, endPoint y: 513, distance: 336.4
click at [104, 228] on video at bounding box center [124, 160] width 134 height 134
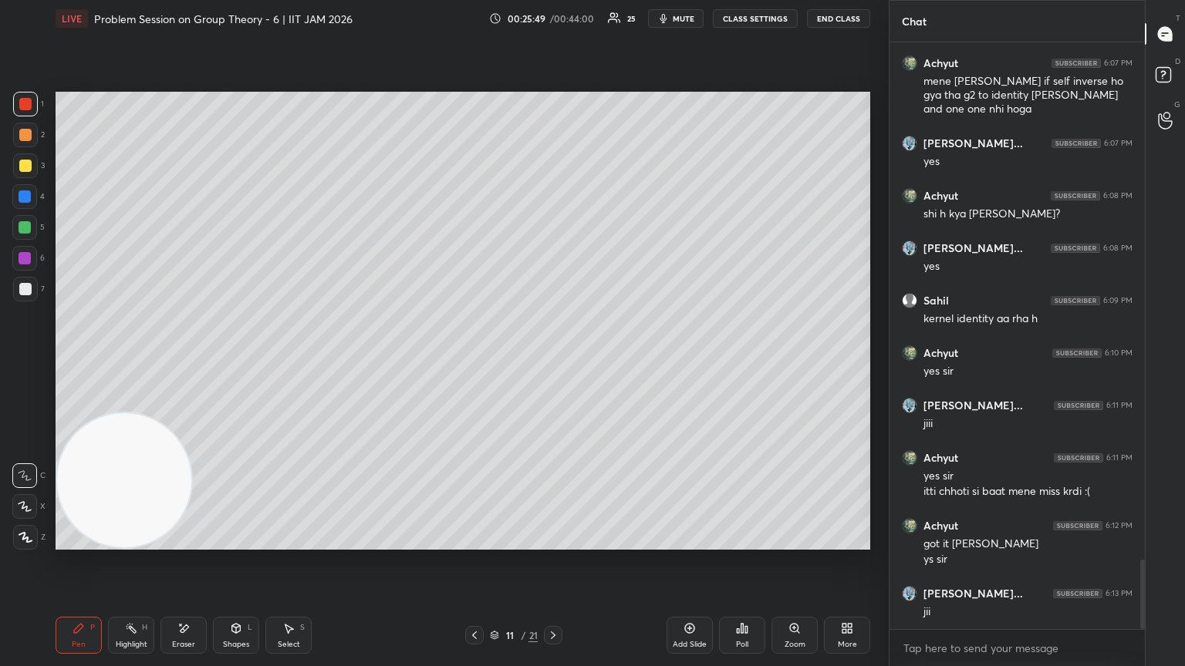
click at [27, 166] on div at bounding box center [25, 166] width 12 height 12
click at [184, 362] on icon at bounding box center [183, 629] width 12 height 13
click at [82, 362] on div "Pen P" at bounding box center [79, 635] width 46 height 37
click at [22, 293] on div at bounding box center [25, 289] width 25 height 25
click at [238, 362] on icon at bounding box center [236, 629] width 12 height 12
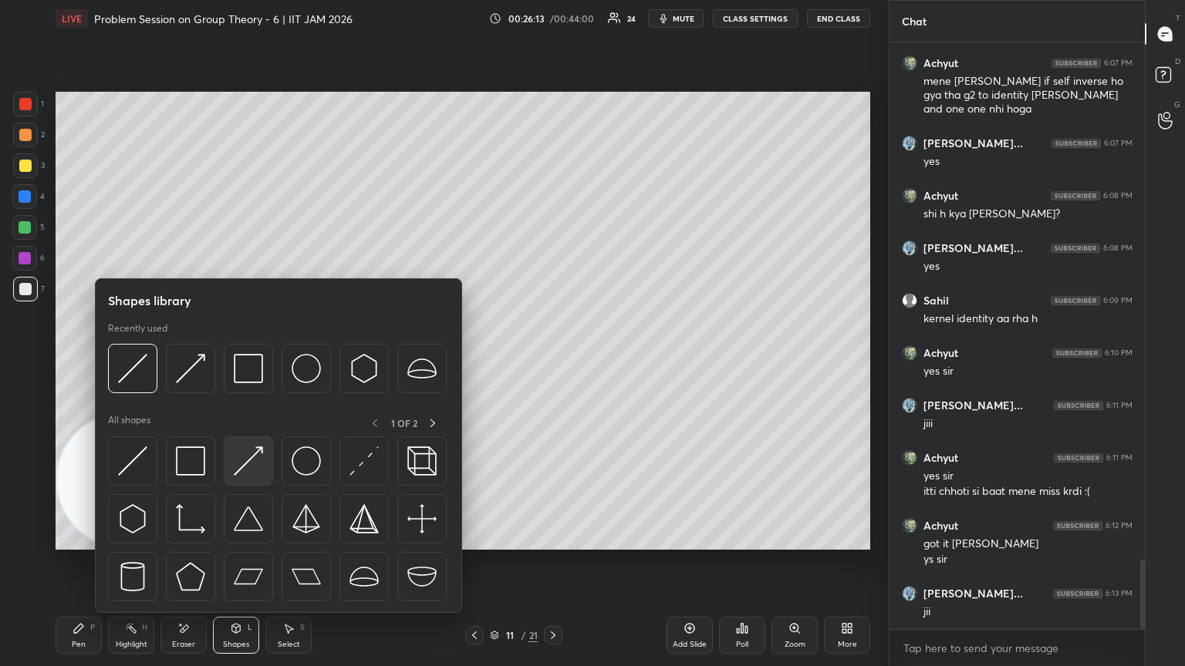
click at [259, 362] on img at bounding box center [248, 461] width 29 height 29
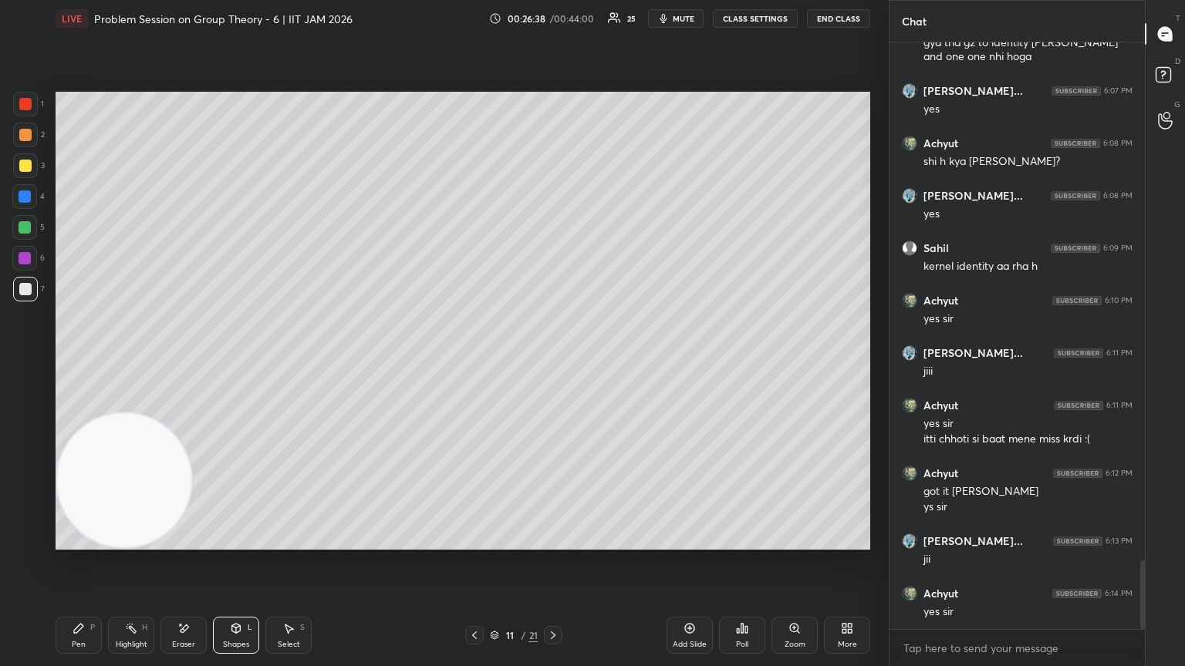
scroll to position [4455, 0]
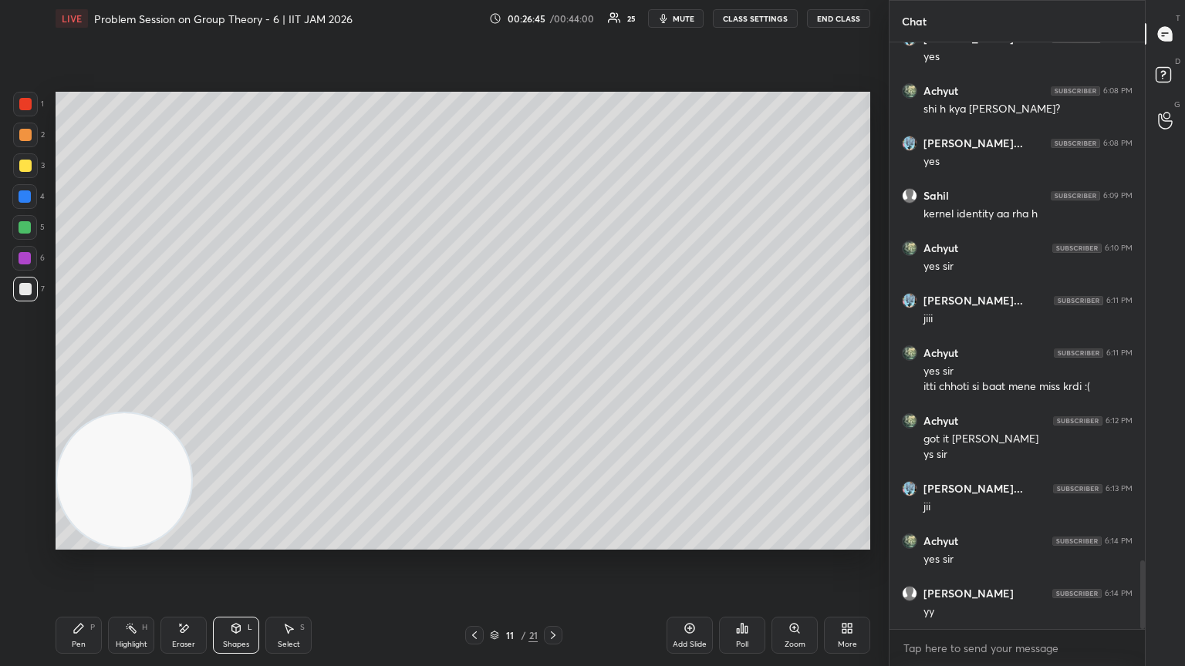
click at [95, 362] on div "Pen P" at bounding box center [79, 635] width 46 height 37
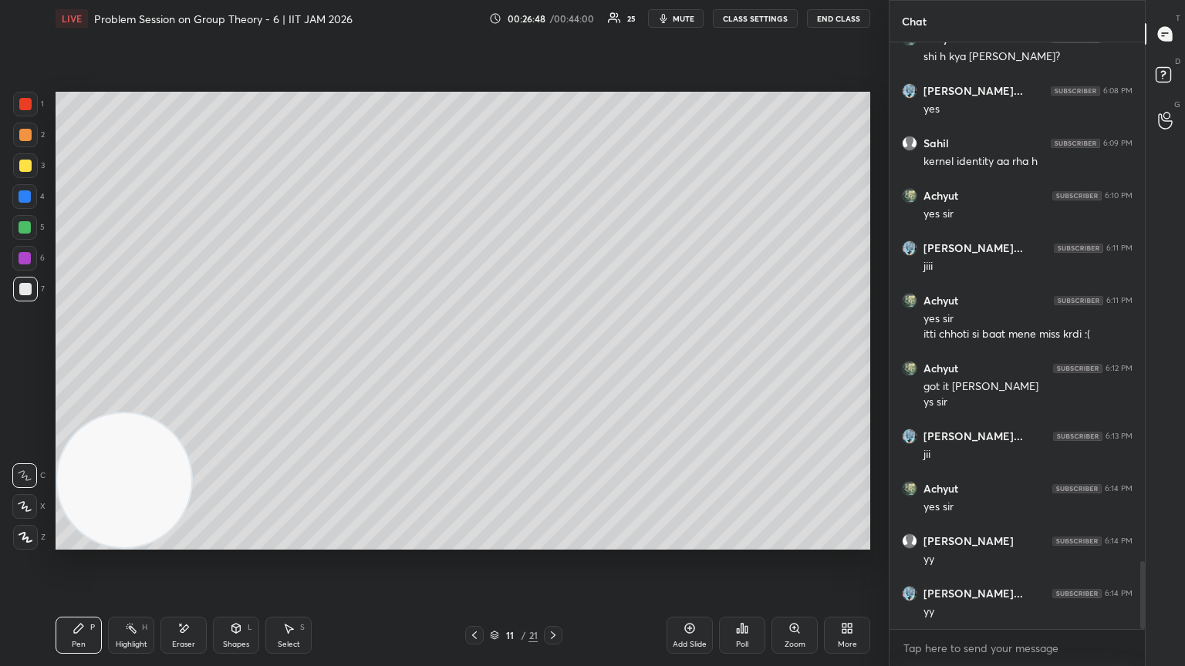
click at [231, 362] on icon at bounding box center [236, 629] width 12 height 12
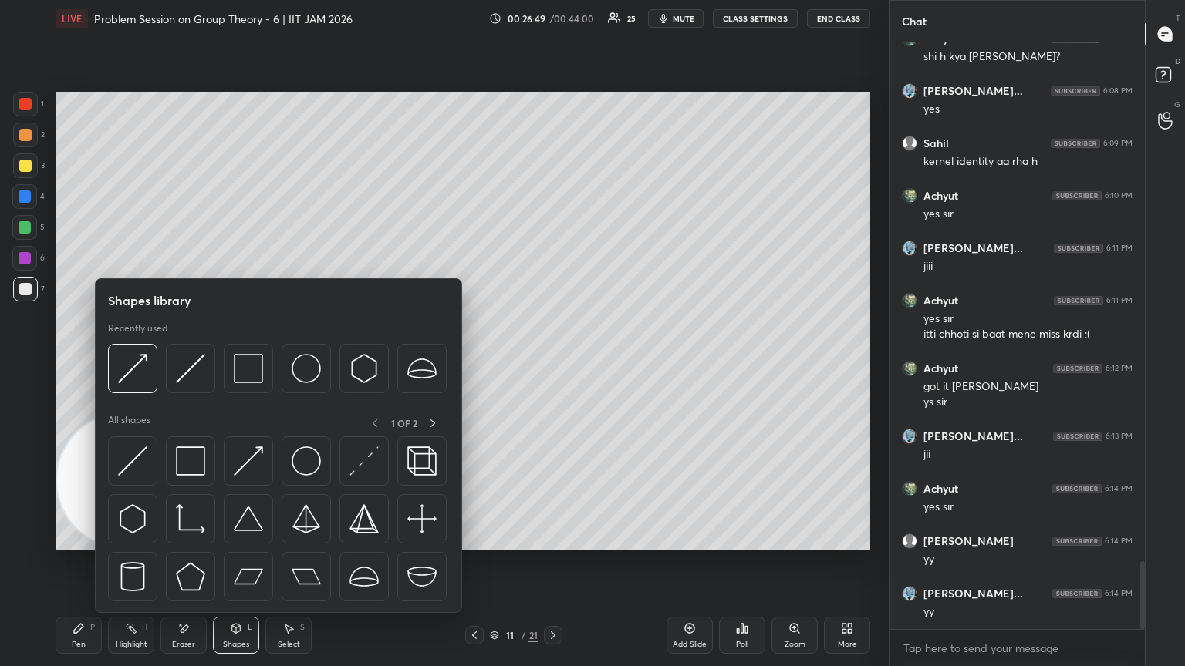
click at [143, 362] on img at bounding box center [132, 461] width 29 height 29
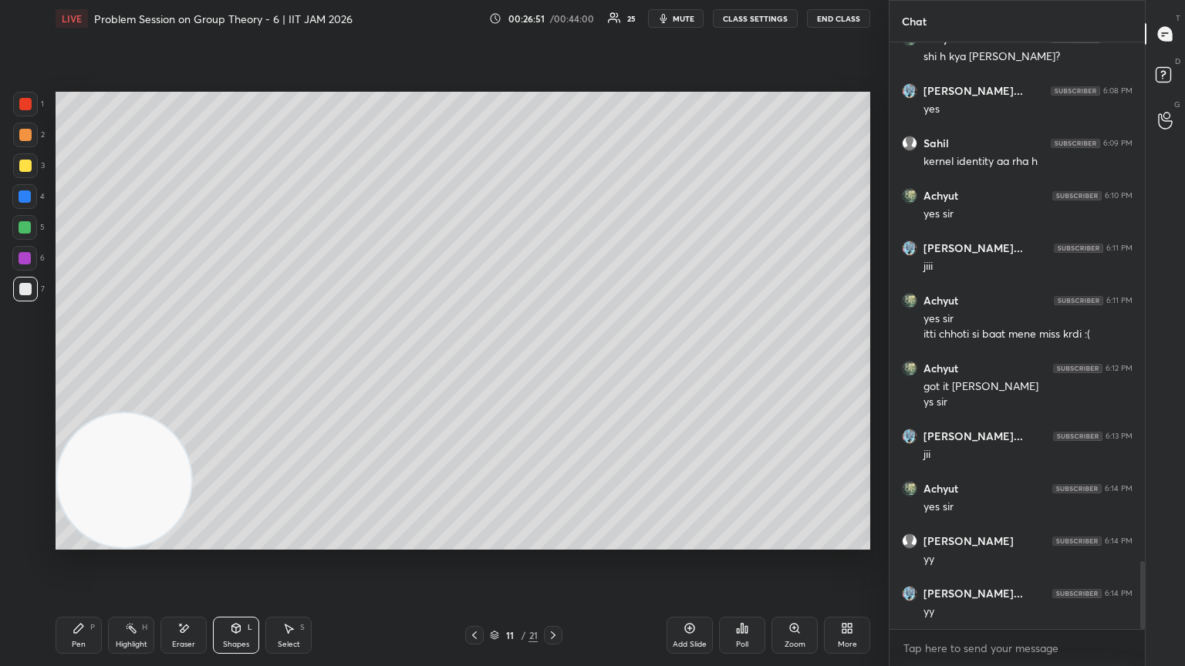
drag, startPoint x: 238, startPoint y: 626, endPoint x: 237, endPoint y: 618, distance: 8.5
click at [236, 362] on icon at bounding box center [236, 627] width 8 height 2
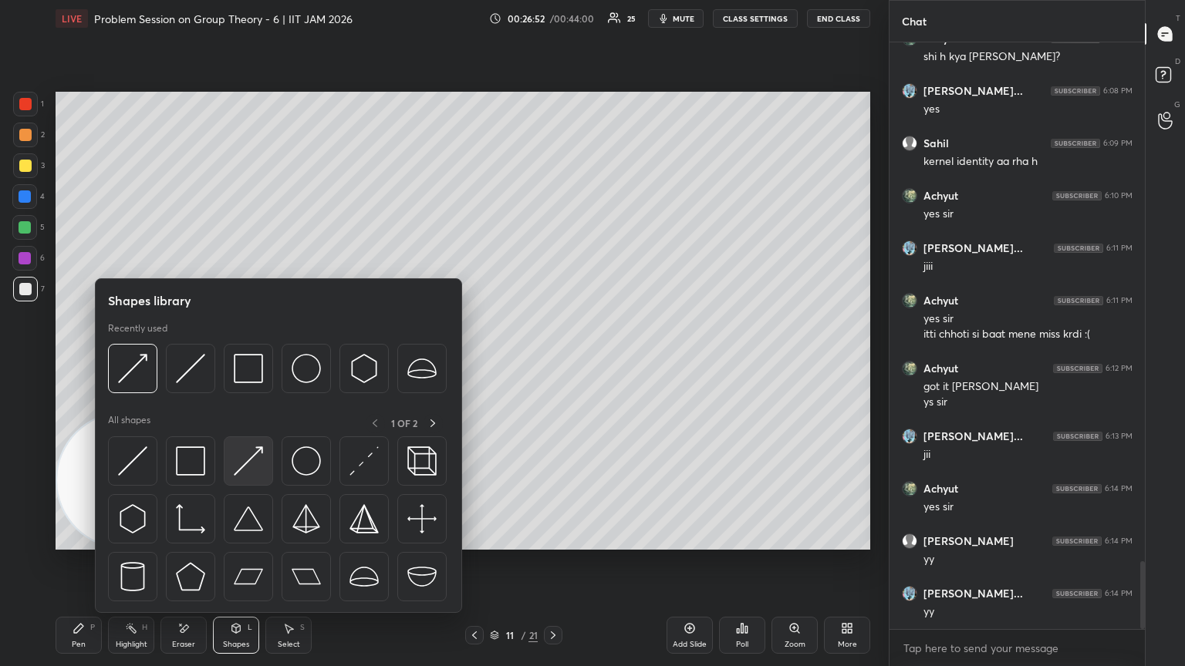
click at [261, 362] on img at bounding box center [248, 461] width 29 height 29
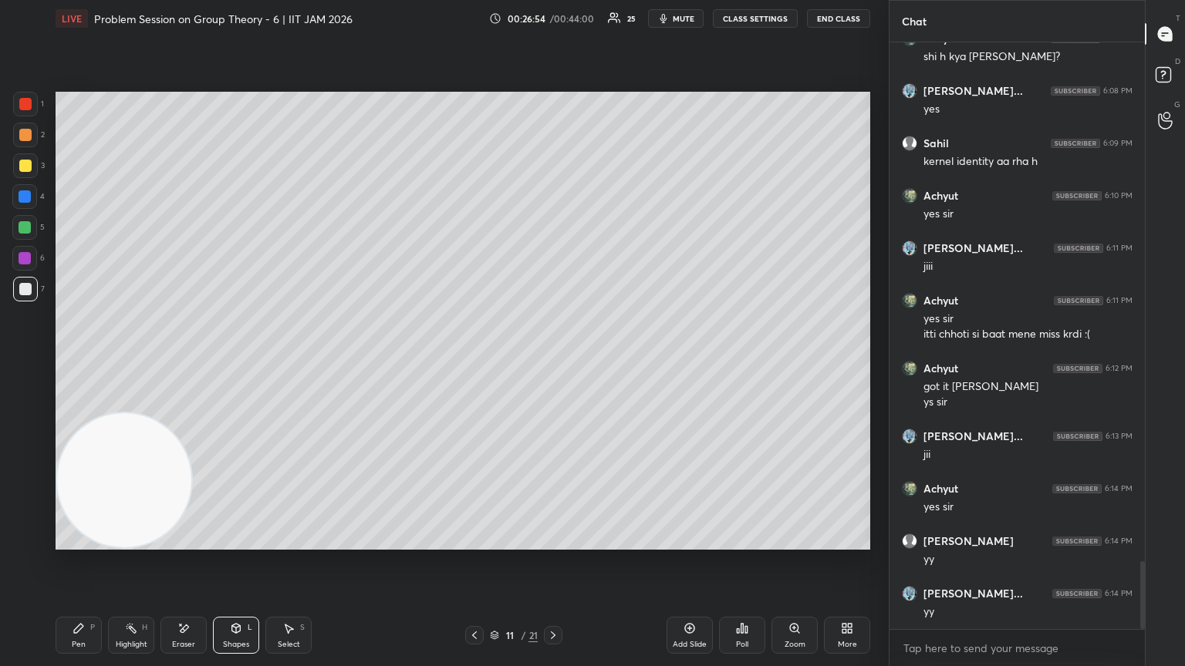
click at [176, 362] on div "Eraser" at bounding box center [183, 645] width 23 height 8
click at [74, 362] on icon at bounding box center [79, 629] width 12 height 12
click at [25, 167] on div at bounding box center [25, 166] width 12 height 12
click at [238, 362] on div "Shapes L" at bounding box center [236, 635] width 46 height 37
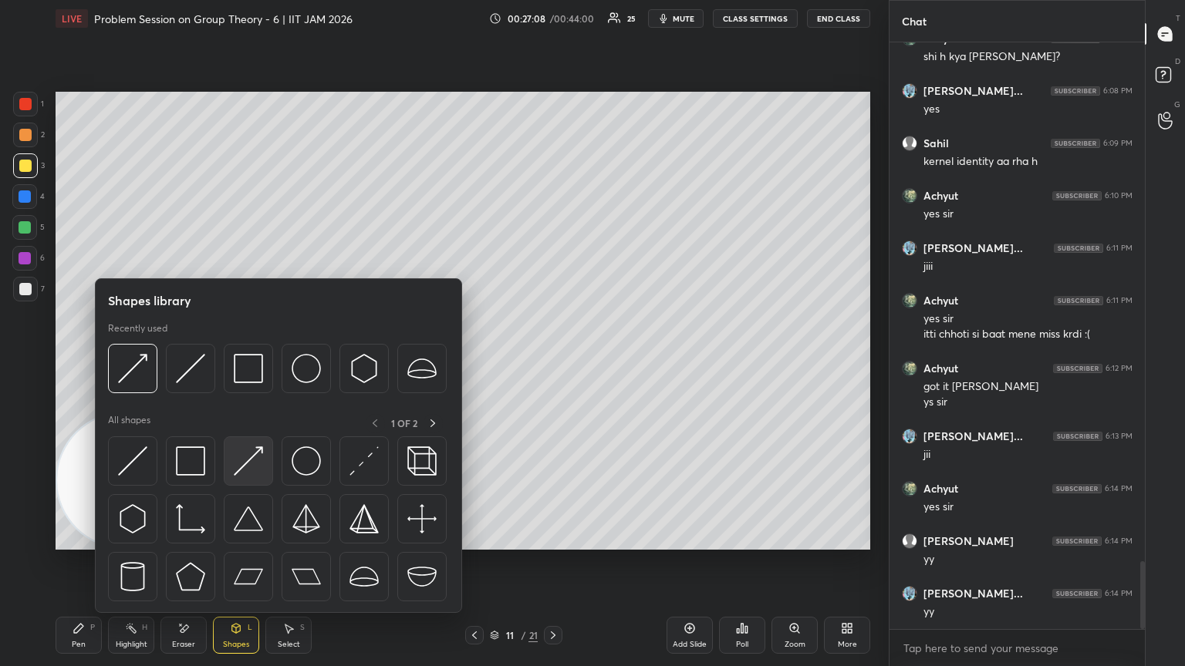
click at [256, 362] on div at bounding box center [248, 461] width 49 height 49
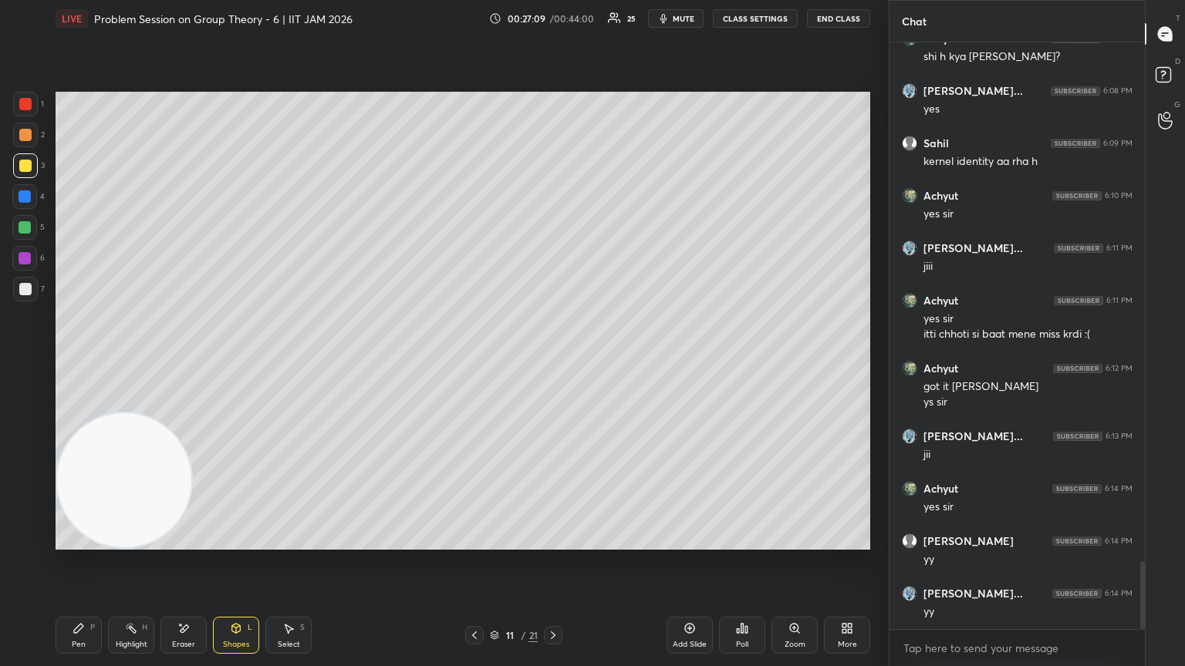
click at [27, 104] on div at bounding box center [25, 104] width 12 height 12
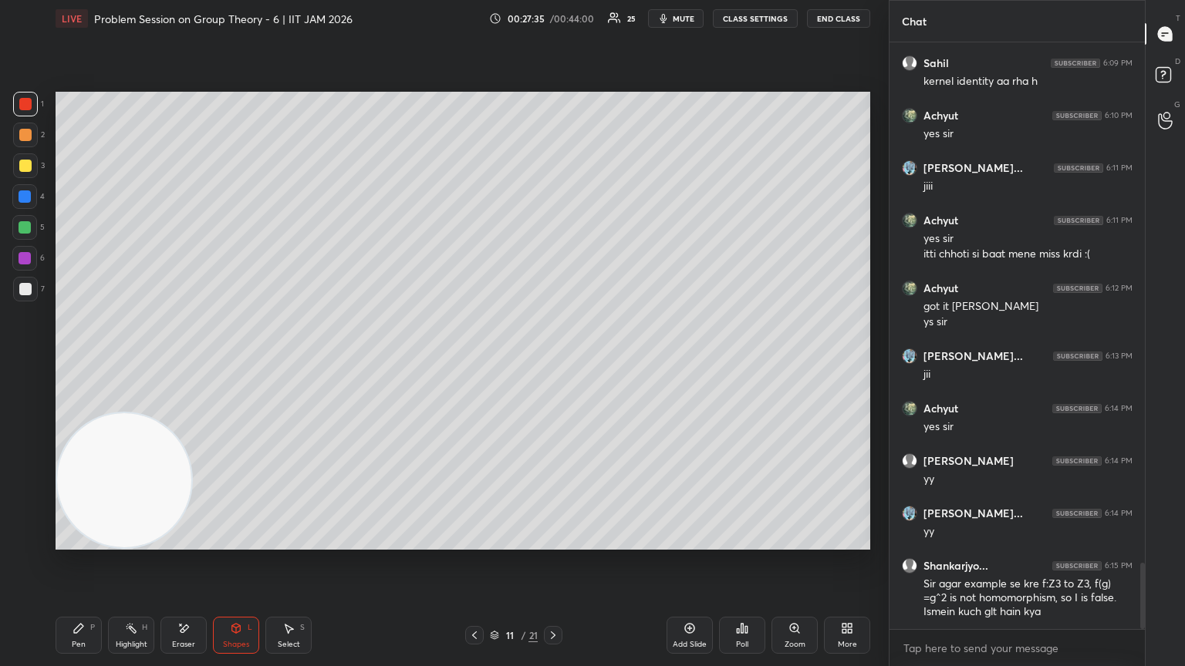
scroll to position [4640, 0]
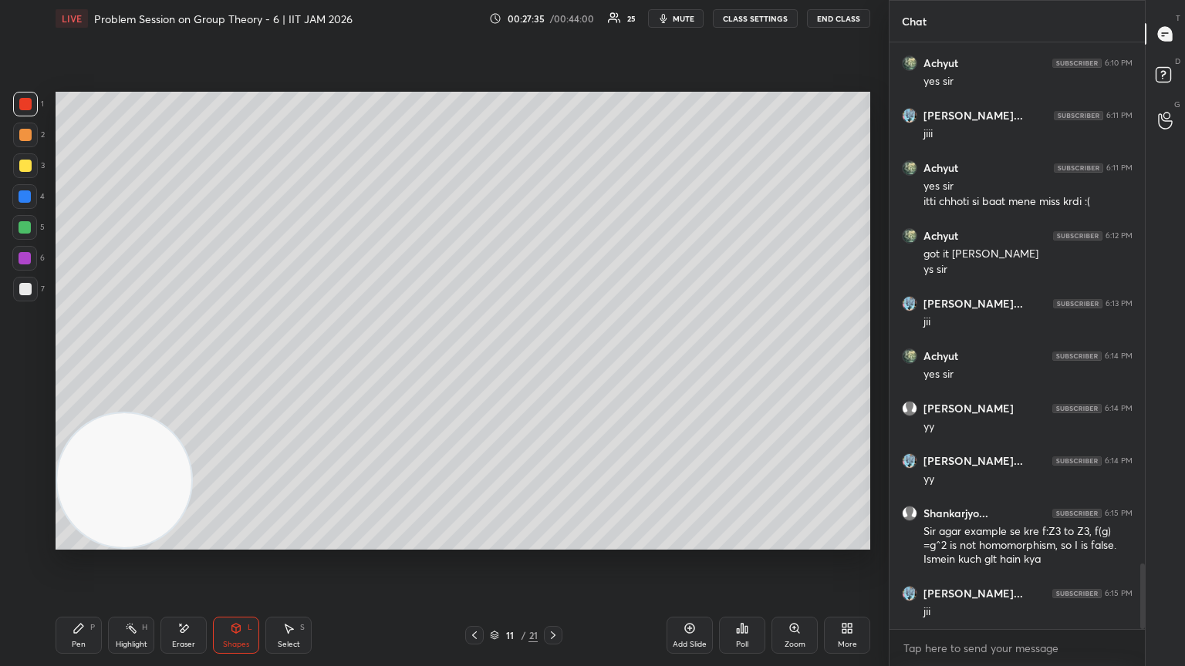
click at [31, 231] on div at bounding box center [24, 227] width 25 height 25
click at [26, 204] on div at bounding box center [24, 196] width 25 height 25
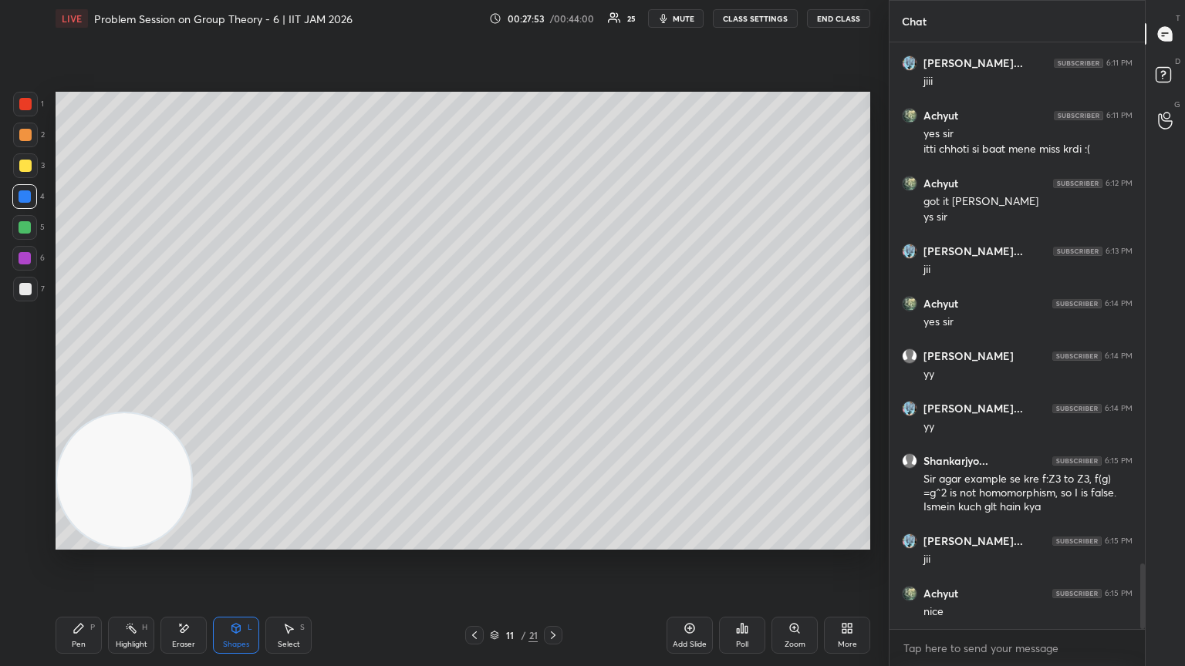
click at [22, 255] on div at bounding box center [25, 258] width 12 height 12
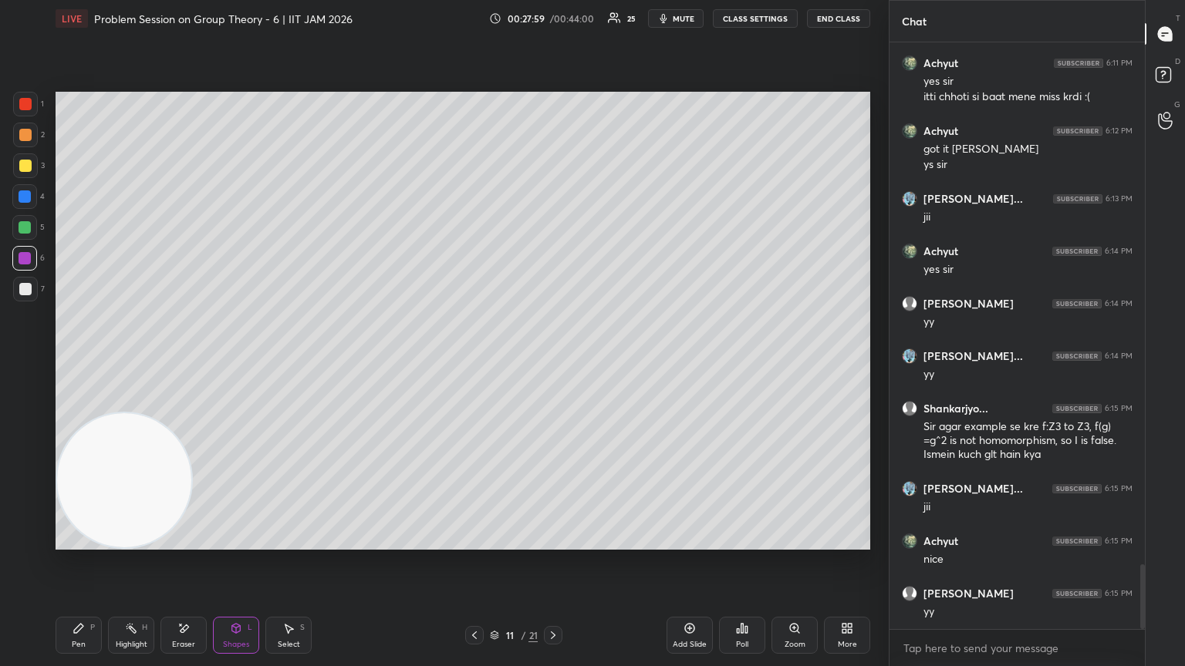
click at [473, 362] on icon at bounding box center [474, 635] width 12 height 12
click at [475, 362] on icon at bounding box center [474, 635] width 12 height 12
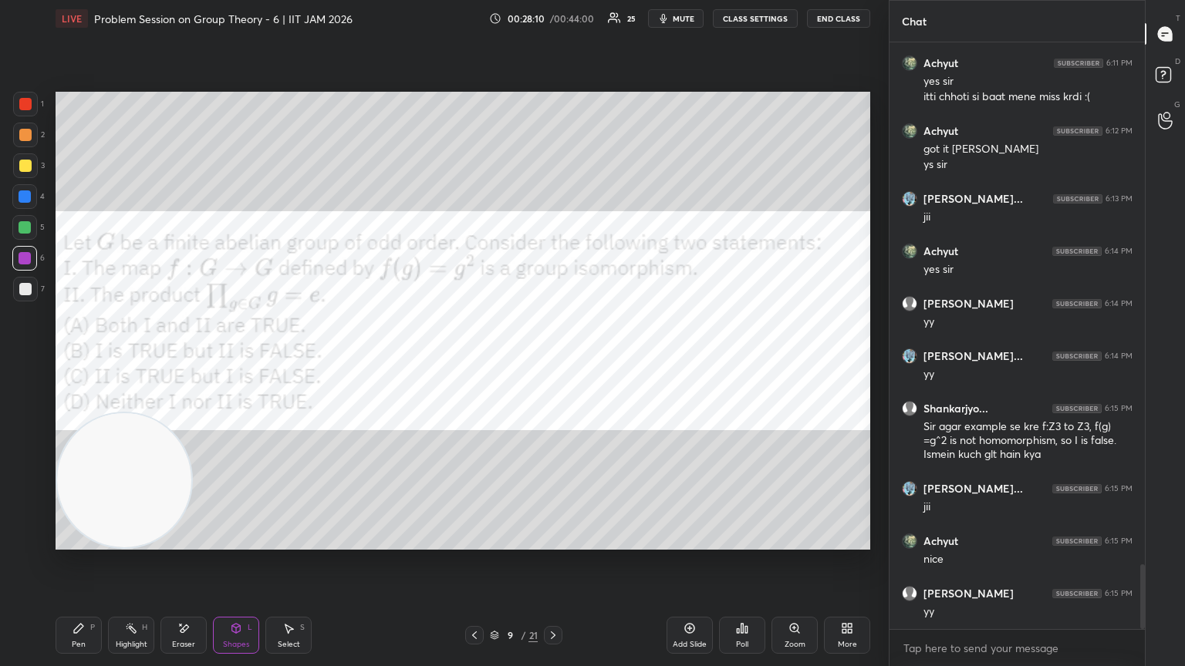
click at [75, 362] on icon at bounding box center [79, 629] width 12 height 12
click at [22, 231] on div at bounding box center [25, 227] width 12 height 12
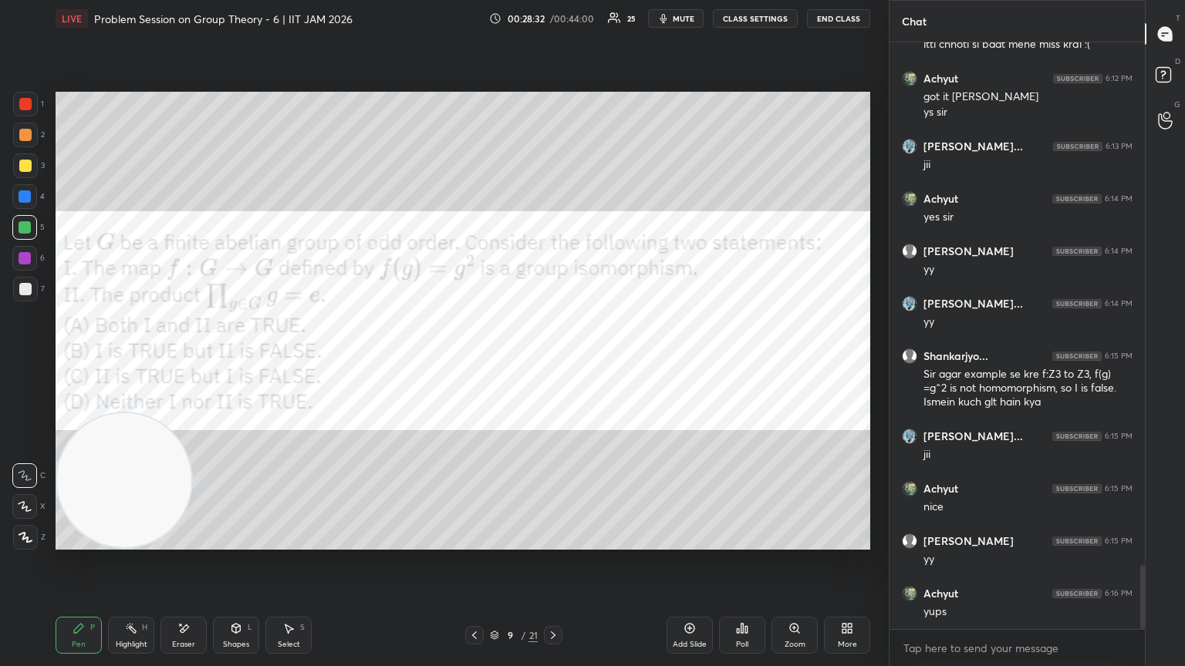
click at [553, 362] on icon at bounding box center [553, 635] width 12 height 12
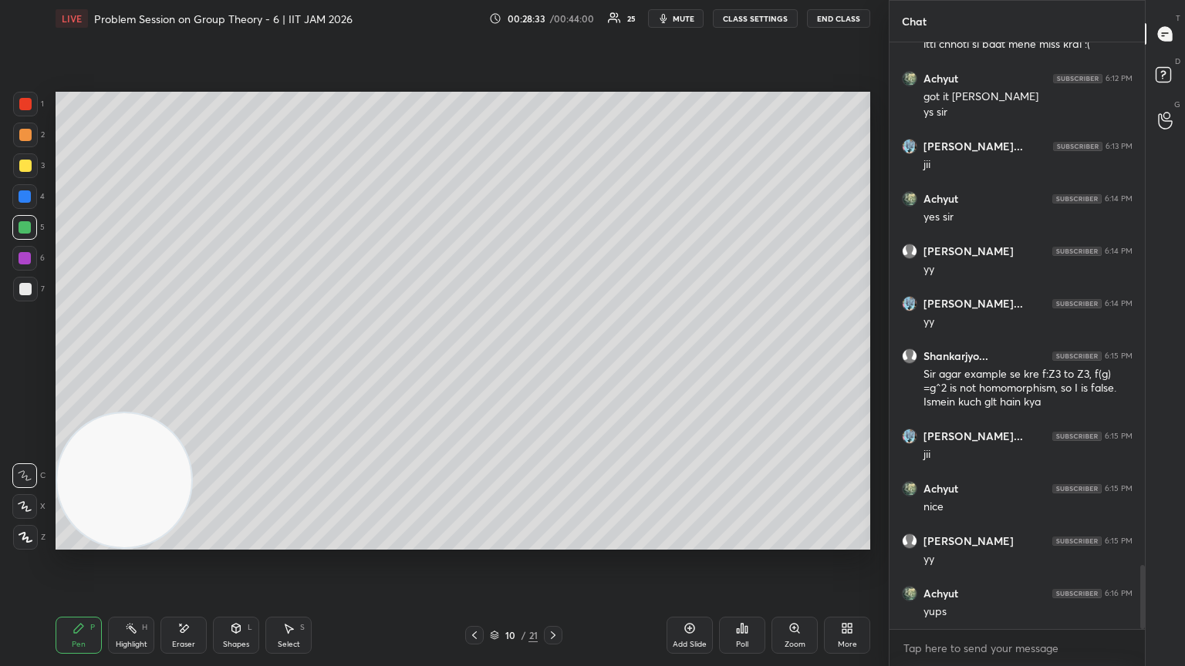
click at [548, 362] on icon at bounding box center [553, 635] width 12 height 12
click at [25, 293] on div at bounding box center [25, 289] width 12 height 12
click at [175, 362] on div "Eraser" at bounding box center [183, 635] width 46 height 37
click at [78, 362] on div "Pen P" at bounding box center [79, 635] width 46 height 37
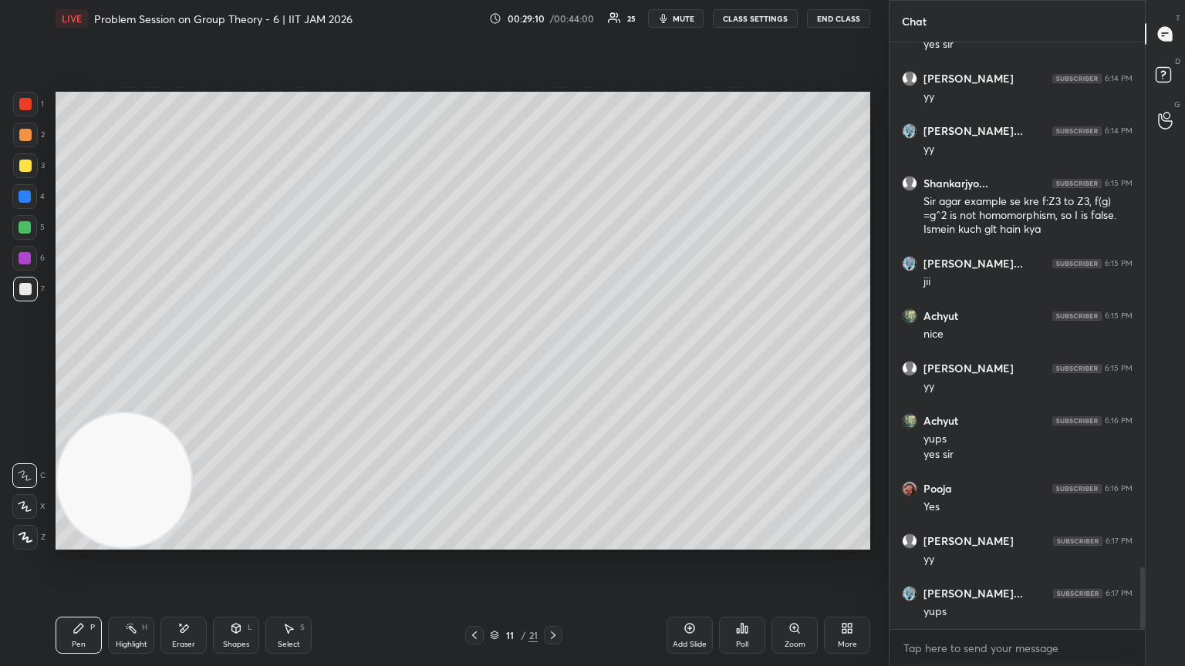
scroll to position [5022, 0]
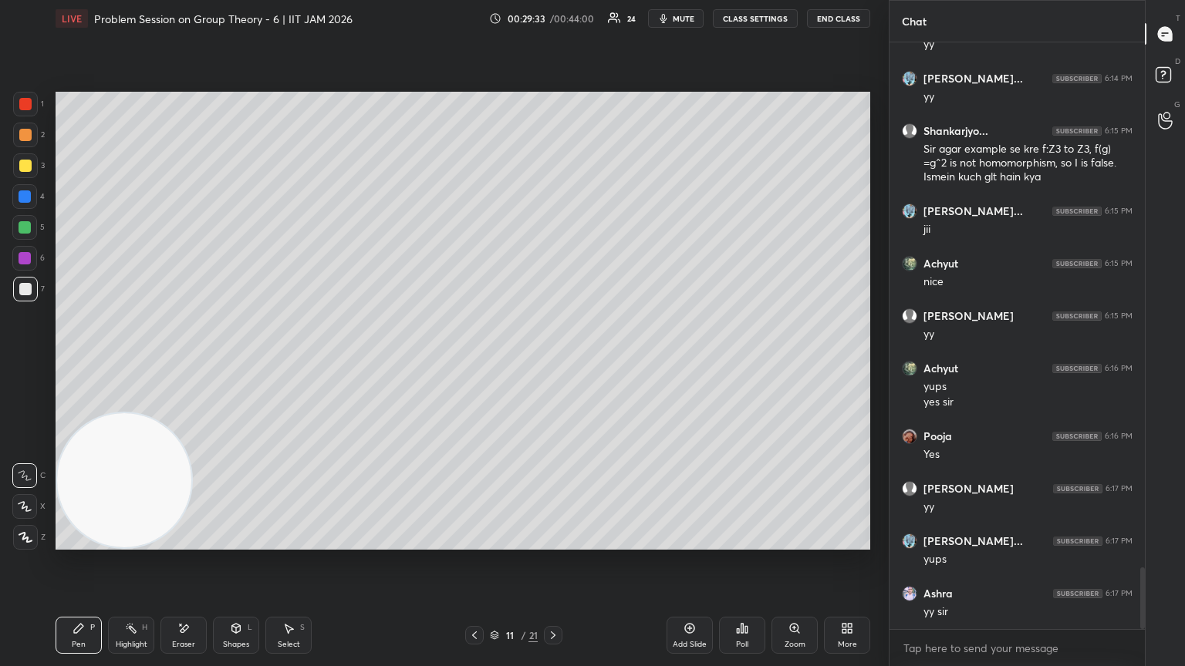
click at [23, 120] on div "1" at bounding box center [28, 107] width 31 height 31
click at [28, 123] on div "1 2 3 4 5 6 7" at bounding box center [28, 200] width 32 height 216
click at [21, 123] on div "1 2 3 4 5 6 7" at bounding box center [28, 200] width 32 height 216
drag, startPoint x: 250, startPoint y: 633, endPoint x: 242, endPoint y: 629, distance: 8.3
click at [248, 362] on div "Shapes L" at bounding box center [236, 635] width 46 height 37
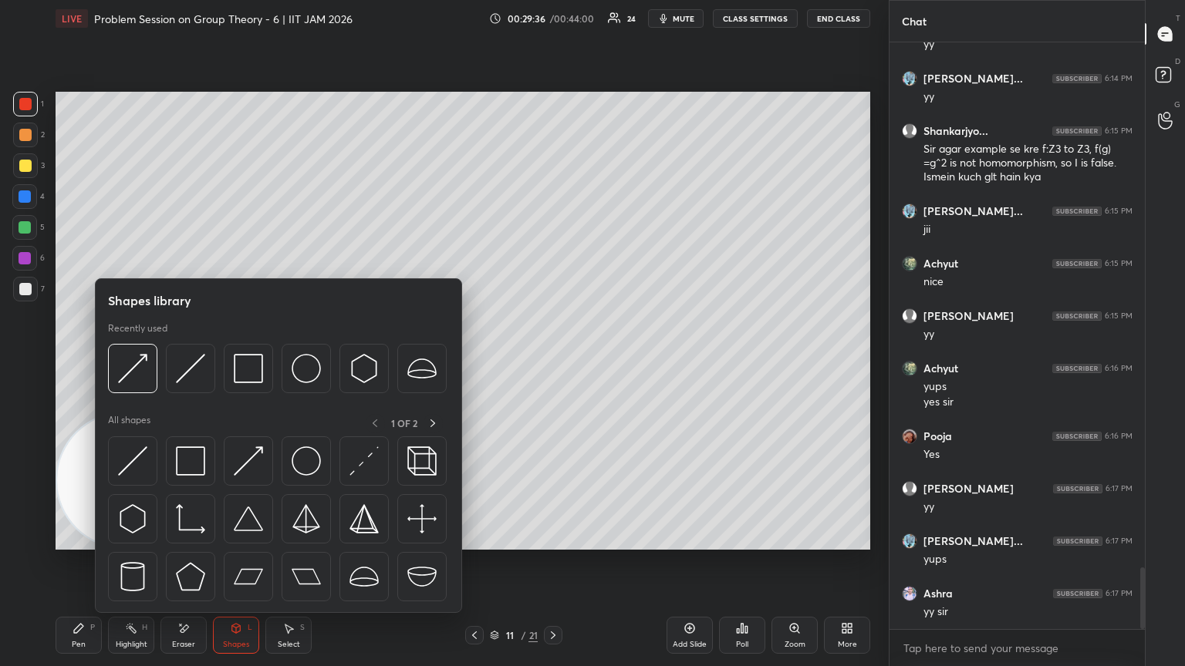
click at [136, 362] on img at bounding box center [132, 461] width 29 height 29
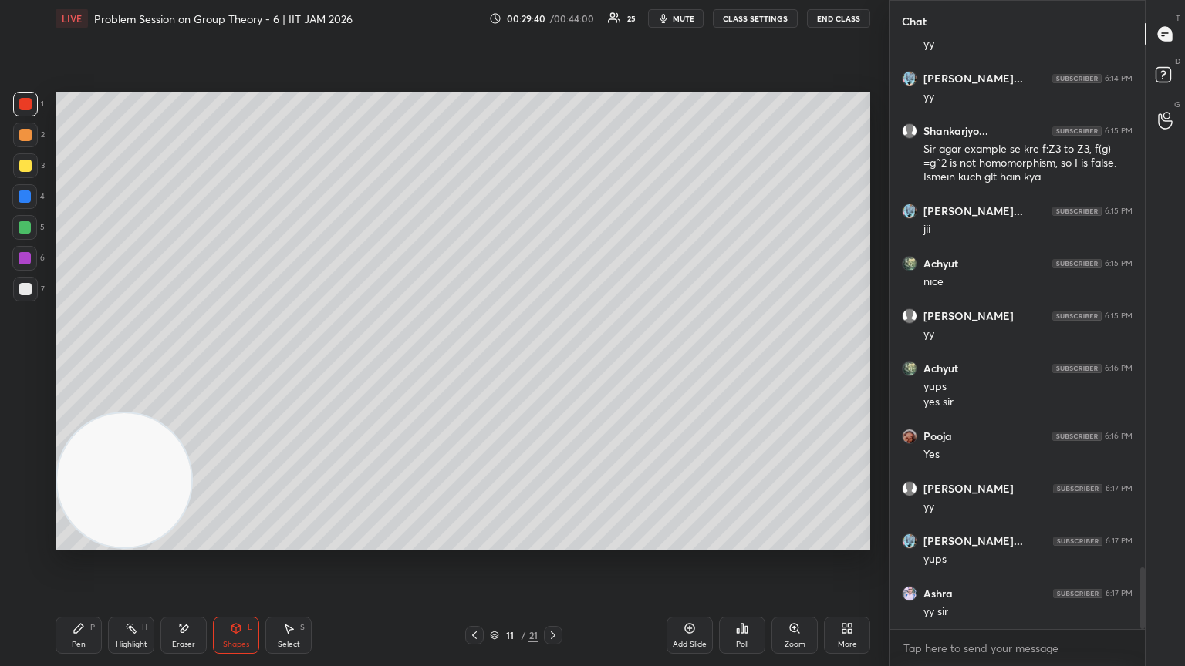
click at [81, 362] on div "Pen P" at bounding box center [79, 635] width 46 height 37
click at [22, 290] on div at bounding box center [25, 289] width 12 height 12
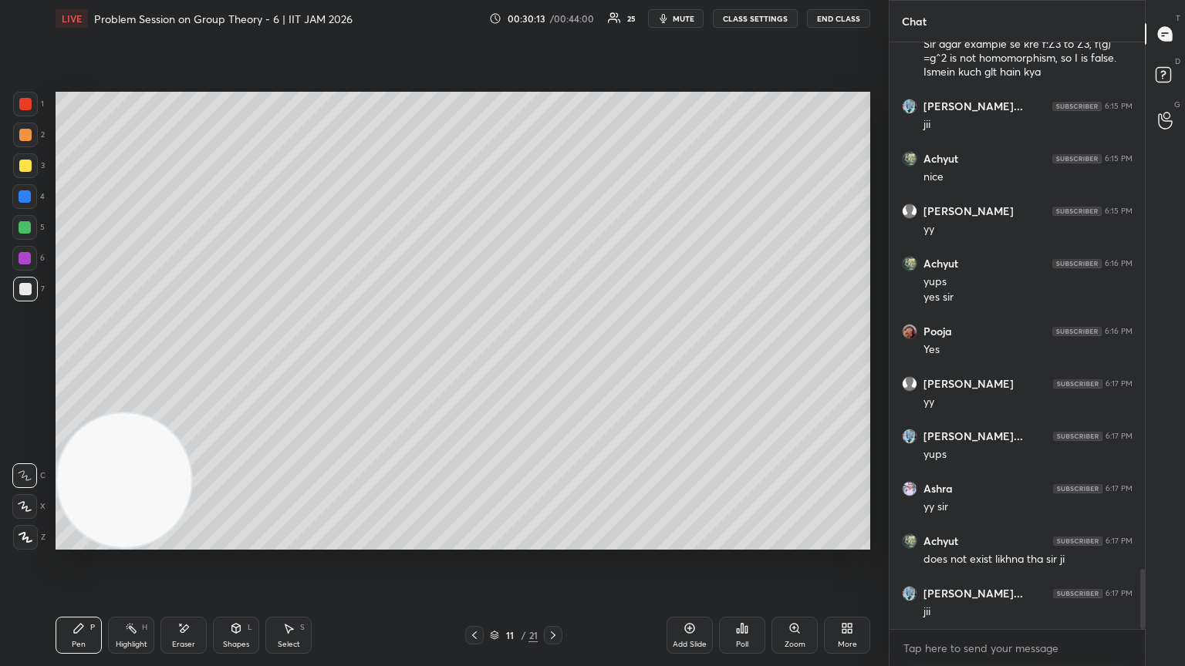
scroll to position [5180, 0]
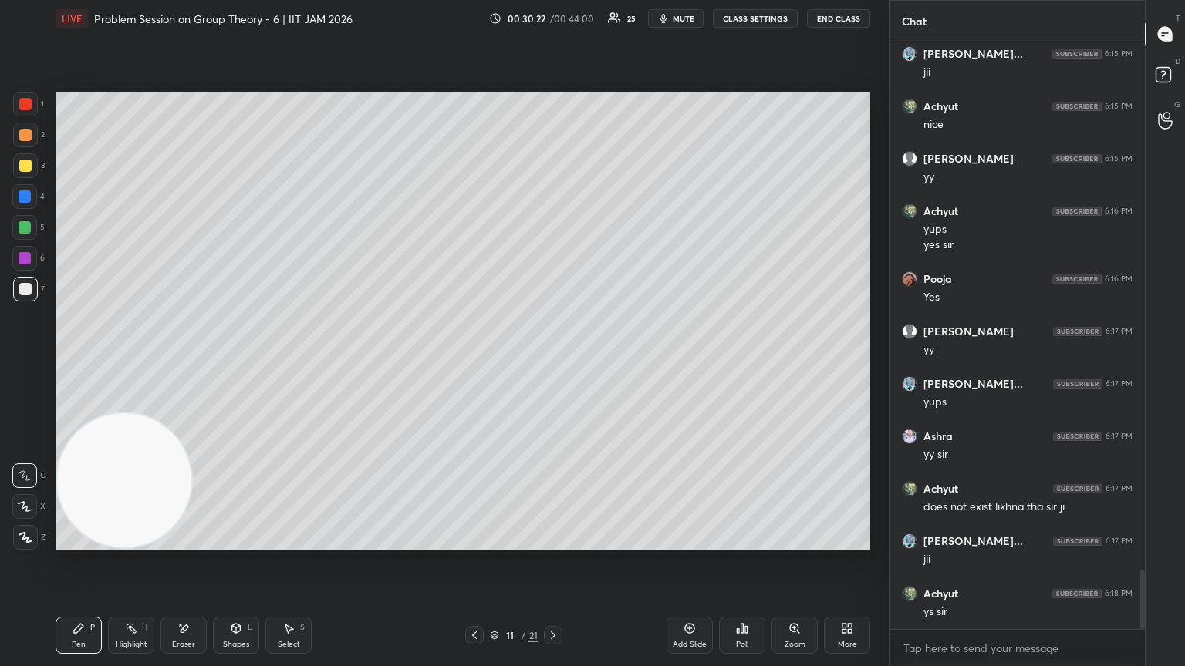
click at [33, 202] on div at bounding box center [24, 196] width 25 height 25
drag, startPoint x: 33, startPoint y: 162, endPoint x: 32, endPoint y: 153, distance: 9.4
click at [33, 163] on div at bounding box center [25, 166] width 25 height 25
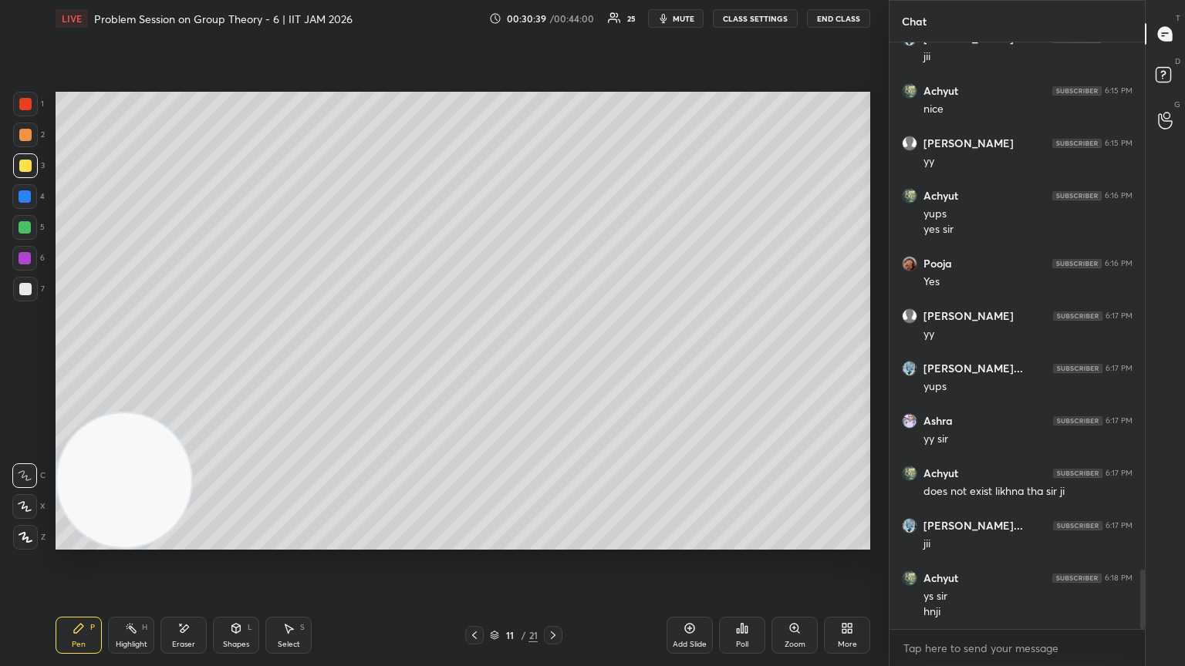
scroll to position [5248, 0]
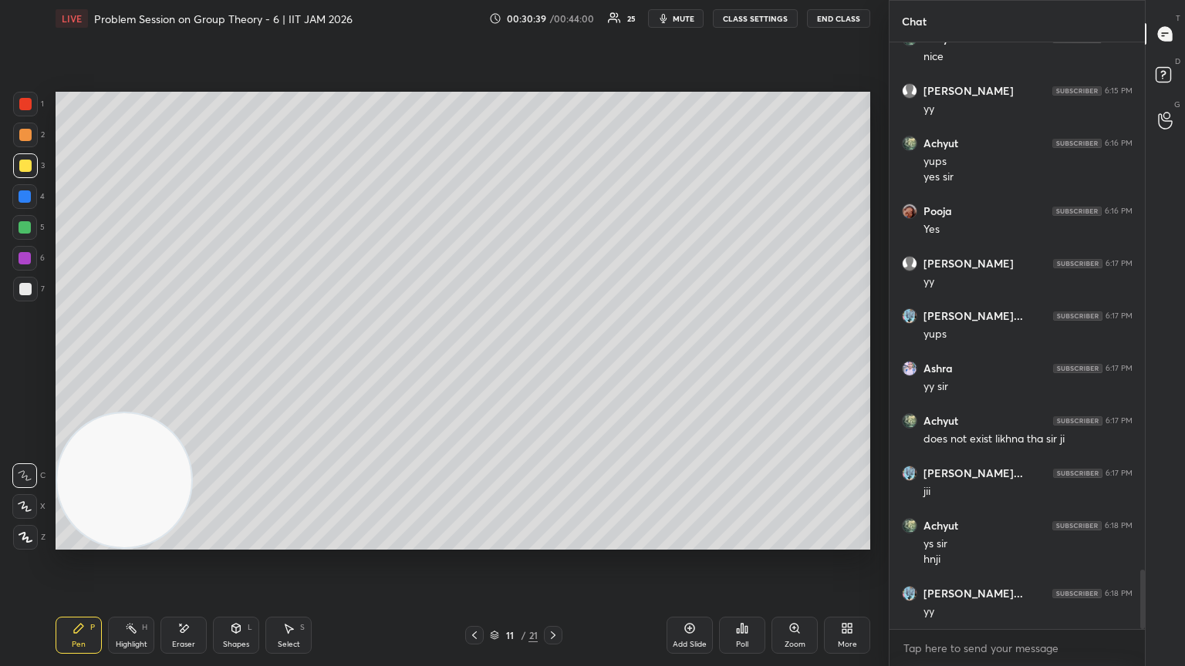
click at [465, 362] on div at bounding box center [474, 635] width 19 height 19
click at [469, 362] on div at bounding box center [474, 635] width 19 height 19
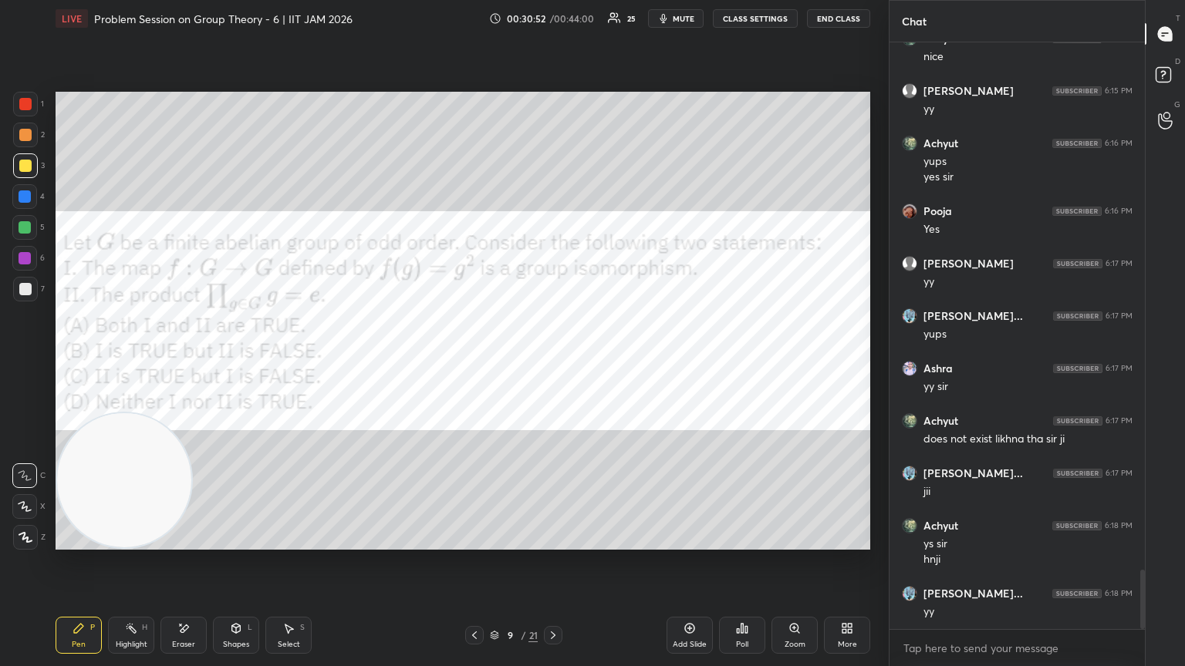
click at [553, 362] on icon at bounding box center [553, 635] width 12 height 12
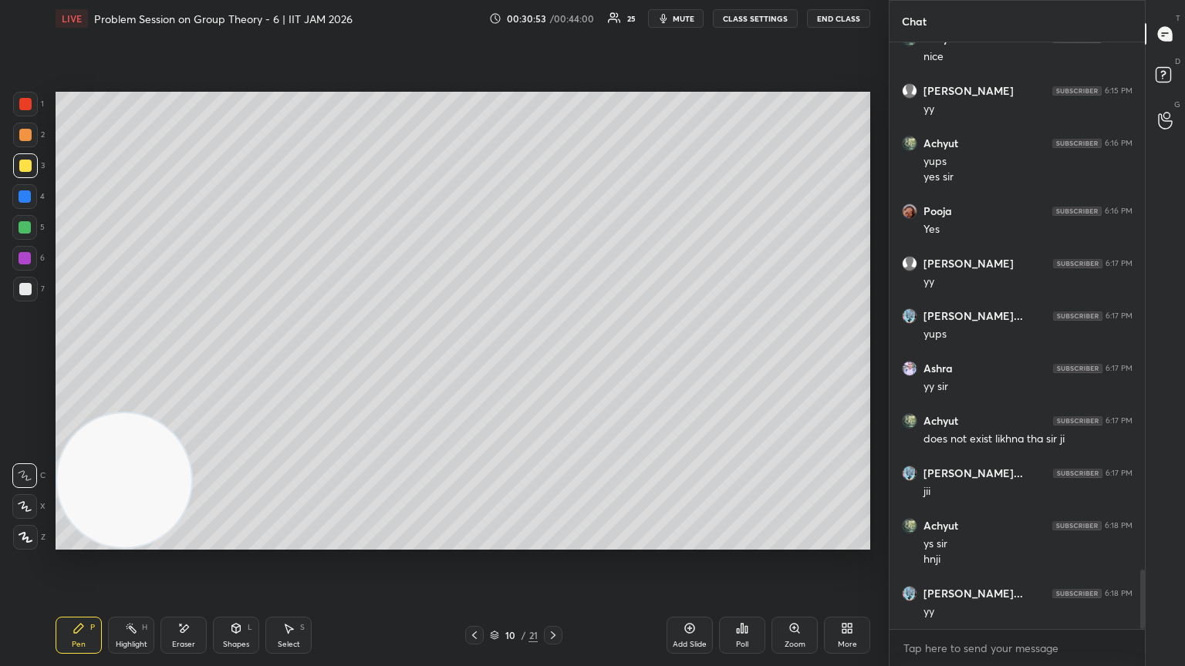
scroll to position [5263, 0]
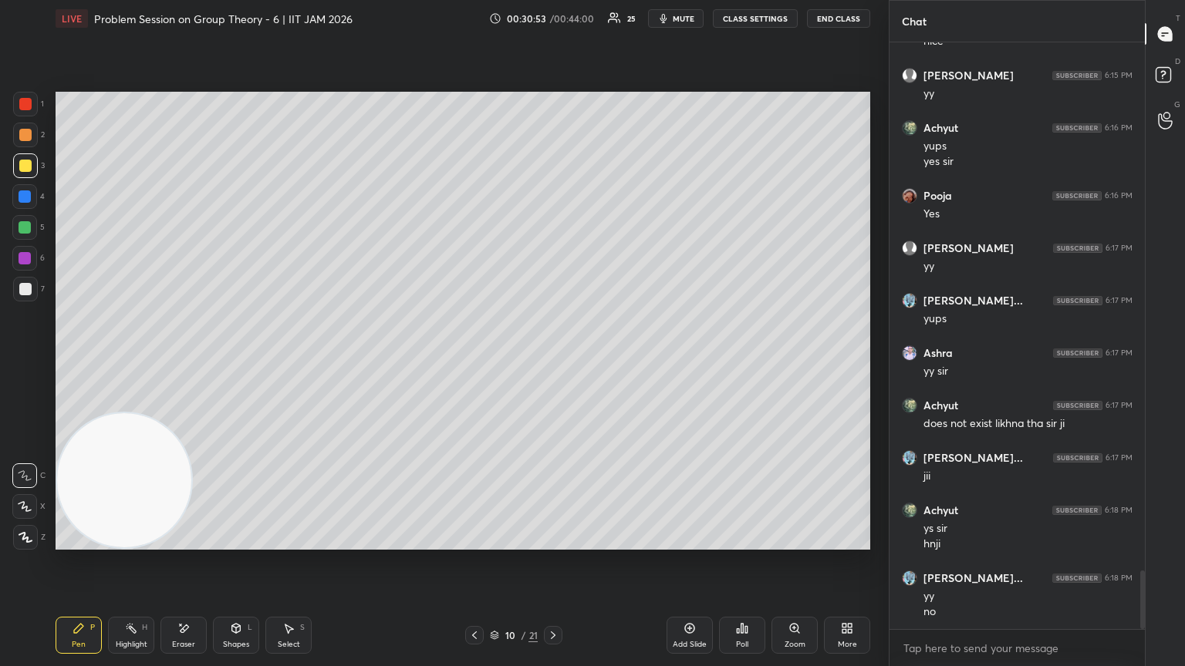
click at [553, 362] on div at bounding box center [553, 635] width 19 height 19
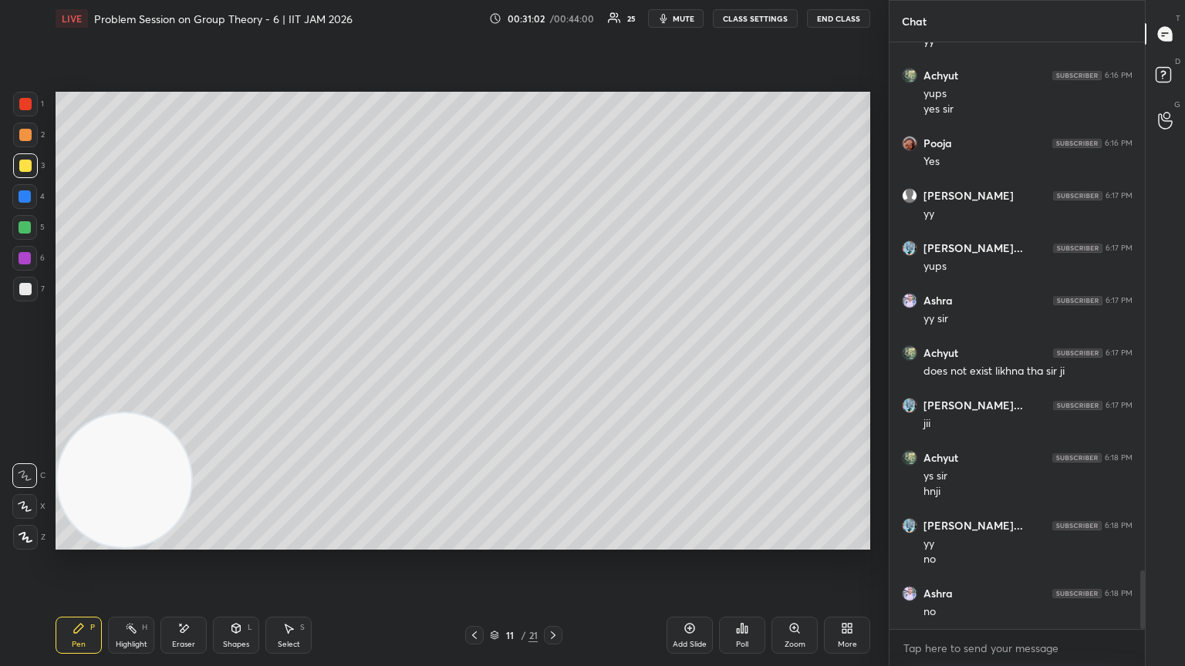
click at [191, 362] on div "Eraser" at bounding box center [183, 635] width 46 height 37
click at [83, 362] on div "Pen P" at bounding box center [79, 635] width 46 height 37
click at [29, 275] on div "6" at bounding box center [28, 261] width 32 height 31
click at [474, 362] on icon at bounding box center [474, 635] width 12 height 12
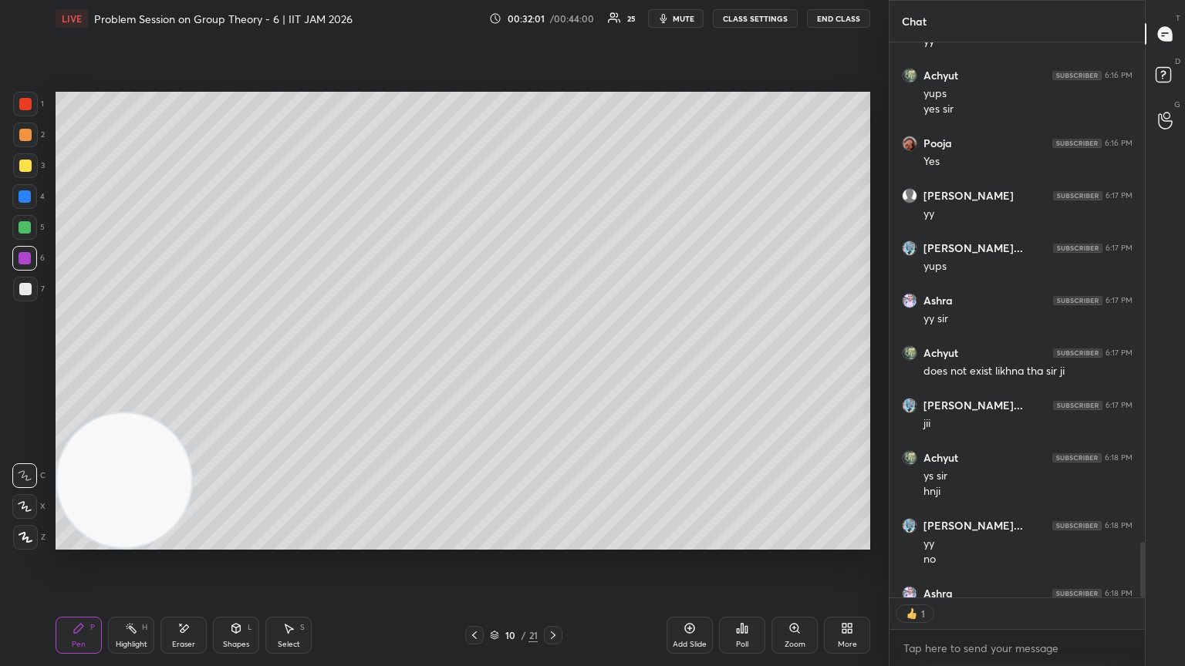
click at [473, 362] on icon at bounding box center [474, 635] width 12 height 12
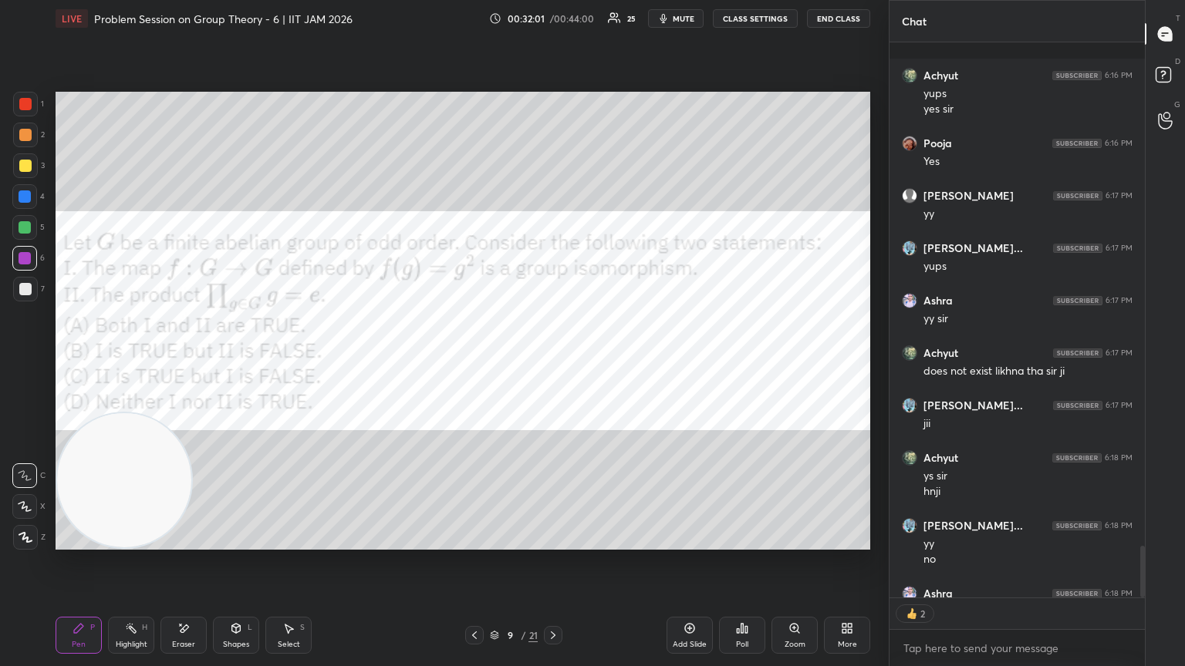
scroll to position [5400, 0]
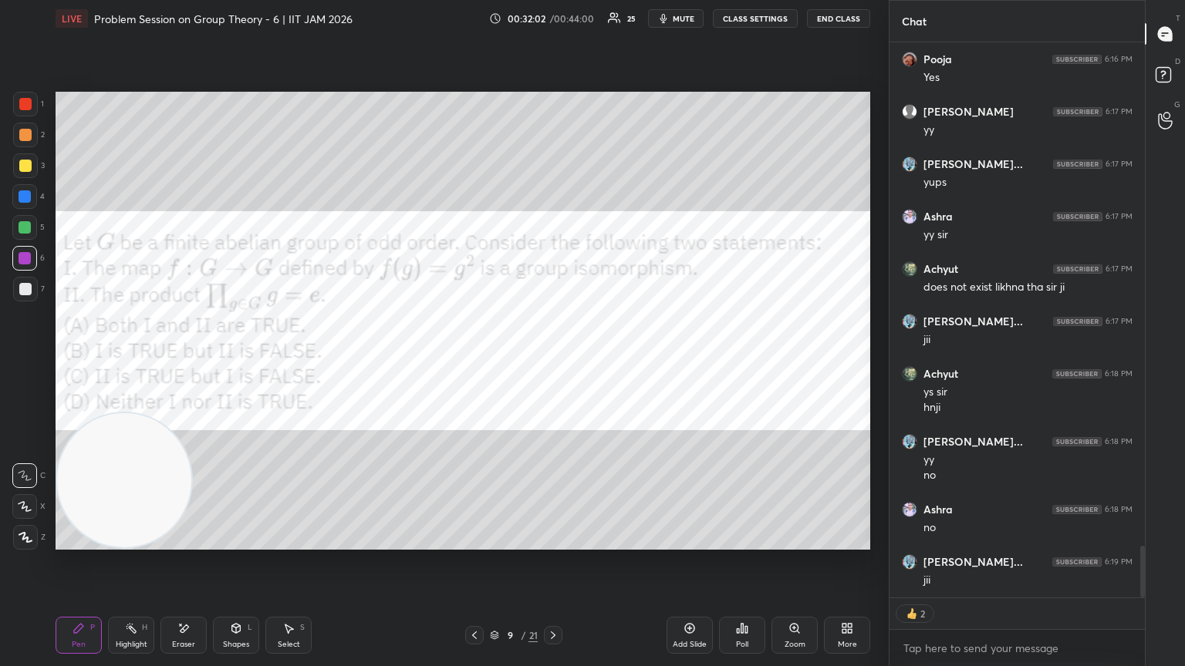
click at [25, 201] on div at bounding box center [25, 197] width 12 height 12
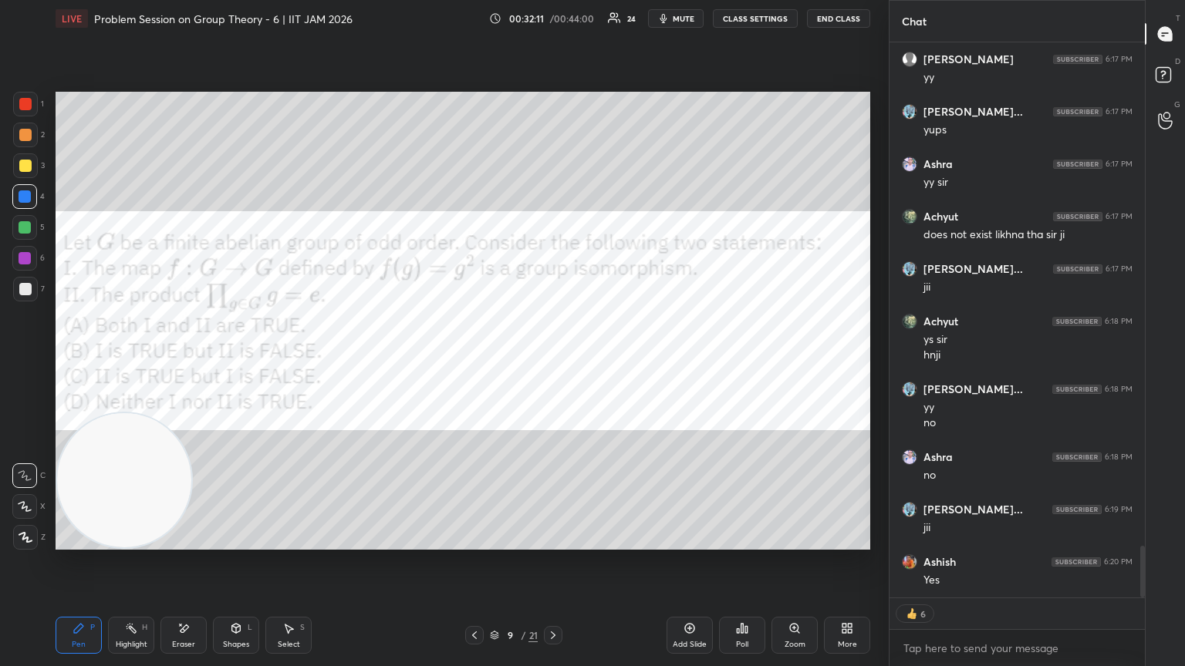
click at [477, 362] on icon at bounding box center [474, 635] width 12 height 12
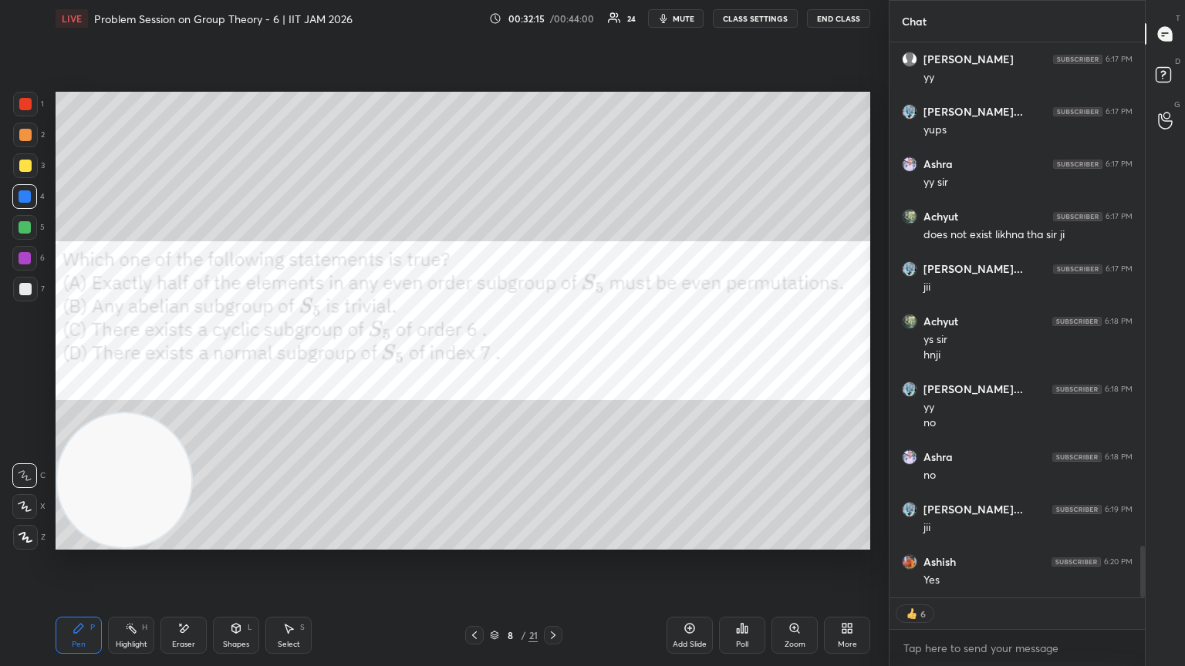
scroll to position [582, 251]
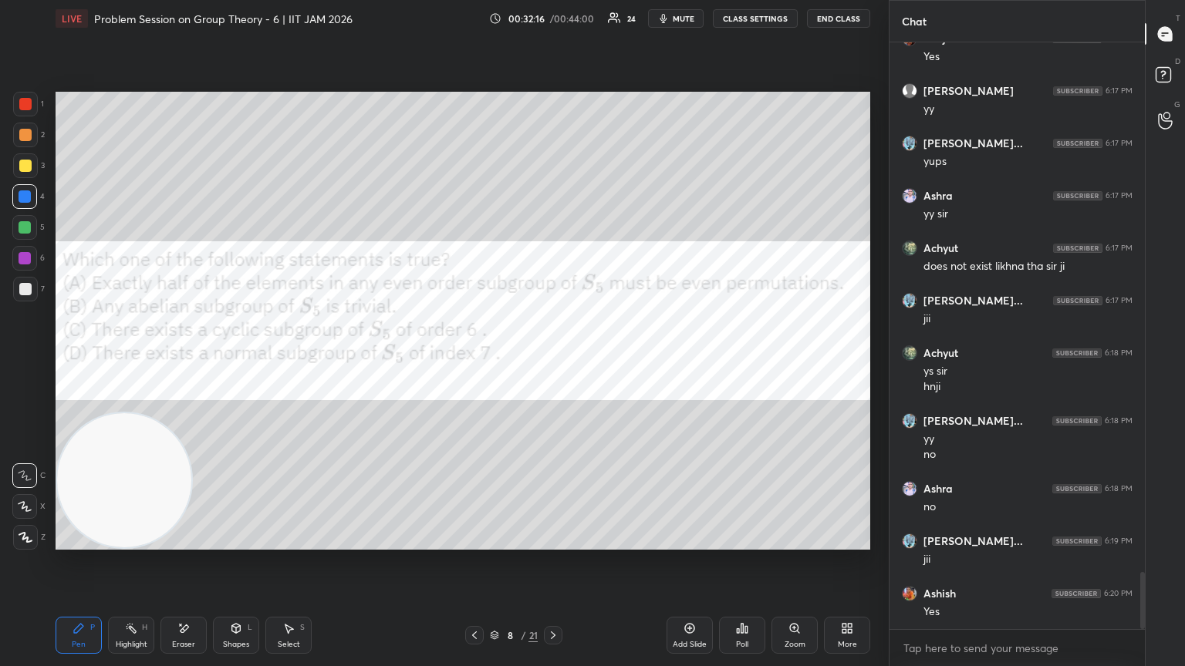
click at [545, 362] on div at bounding box center [553, 635] width 19 height 19
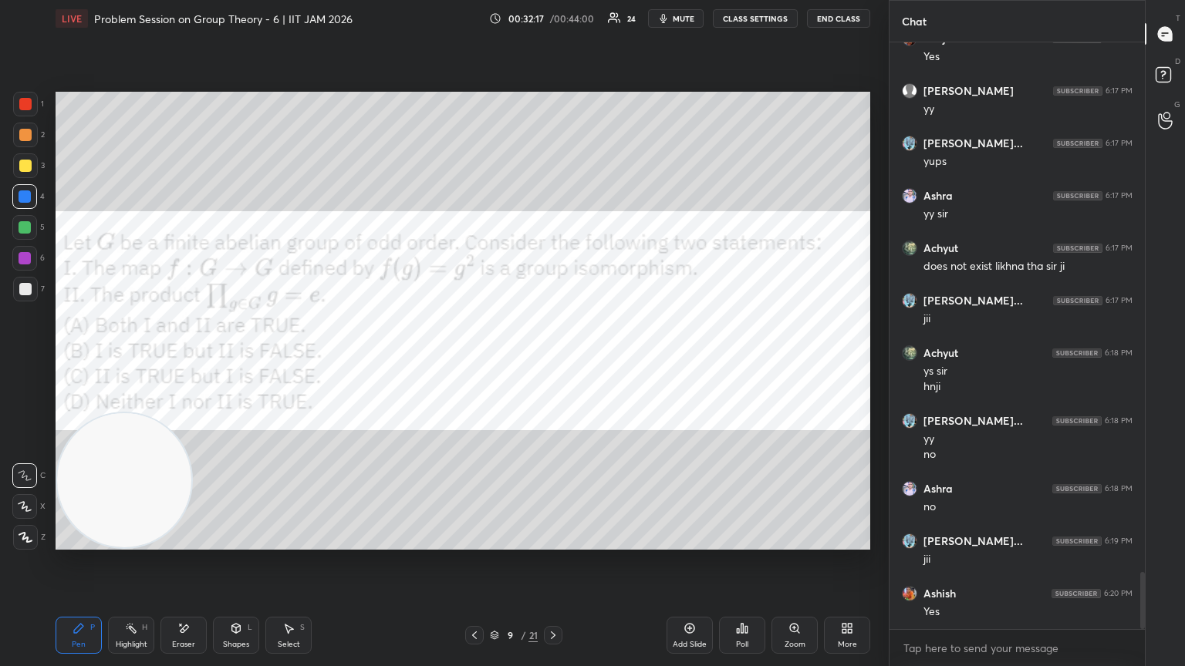
drag, startPoint x: 475, startPoint y: 636, endPoint x: 484, endPoint y: 592, distance: 44.9
click at [474, 362] on icon at bounding box center [474, 635] width 12 height 12
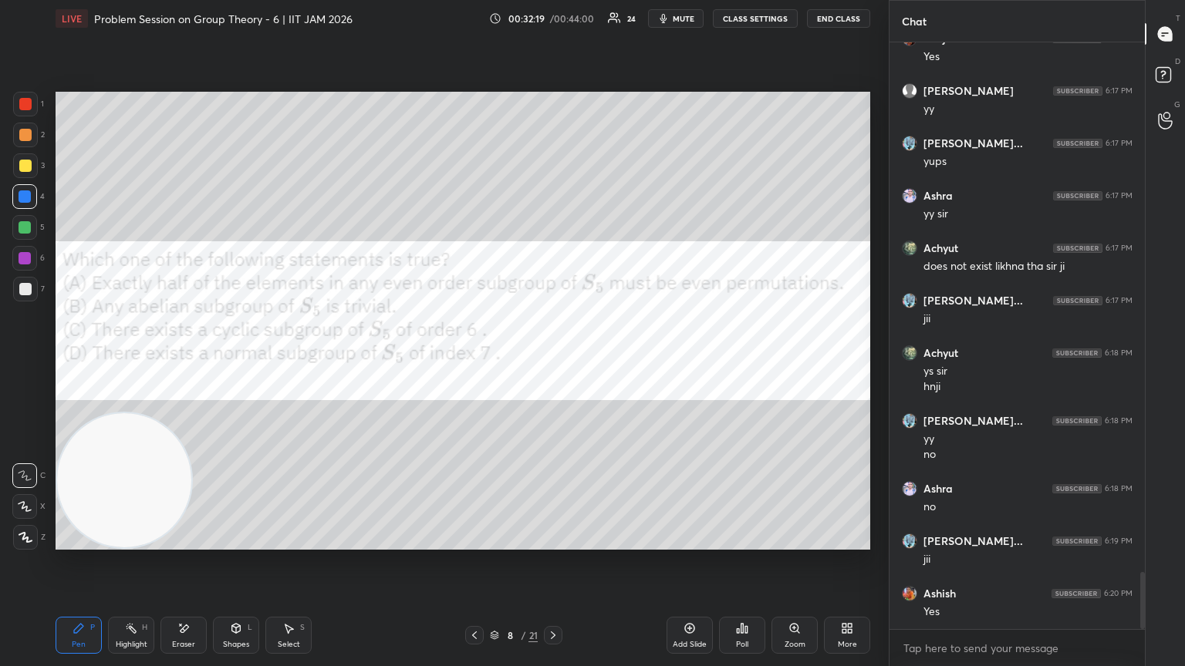
click at [463, 362] on div "8 / 21" at bounding box center [513, 635] width 305 height 19
click at [471, 362] on icon at bounding box center [474, 635] width 12 height 12
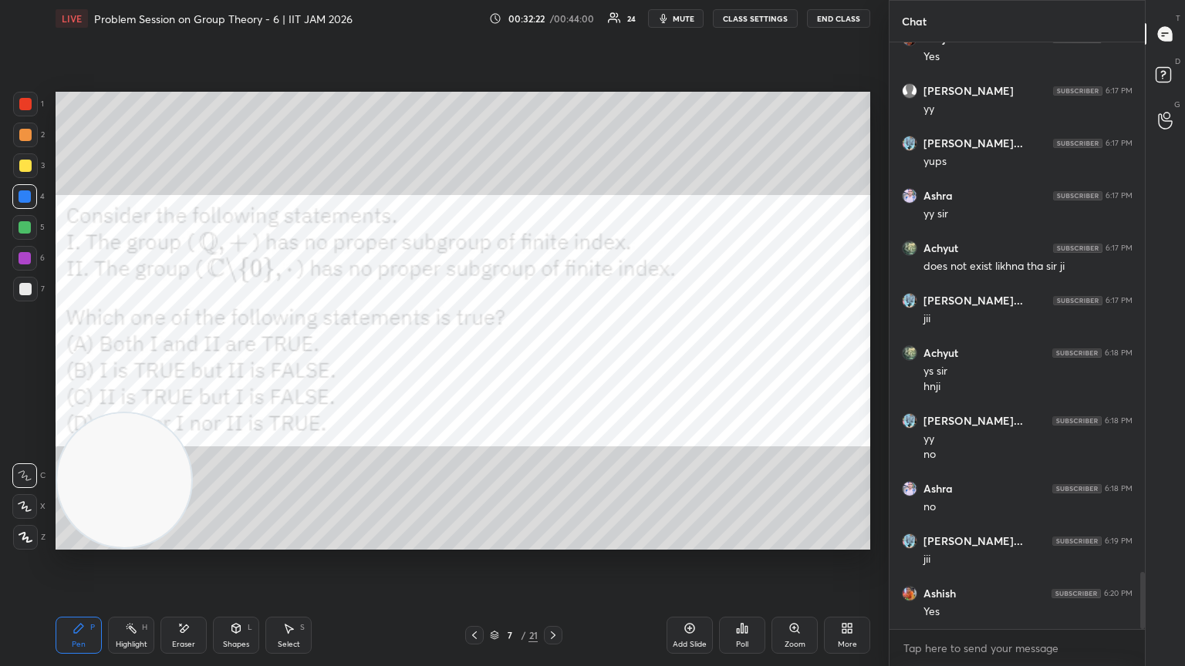
click at [471, 362] on icon at bounding box center [474, 635] width 12 height 12
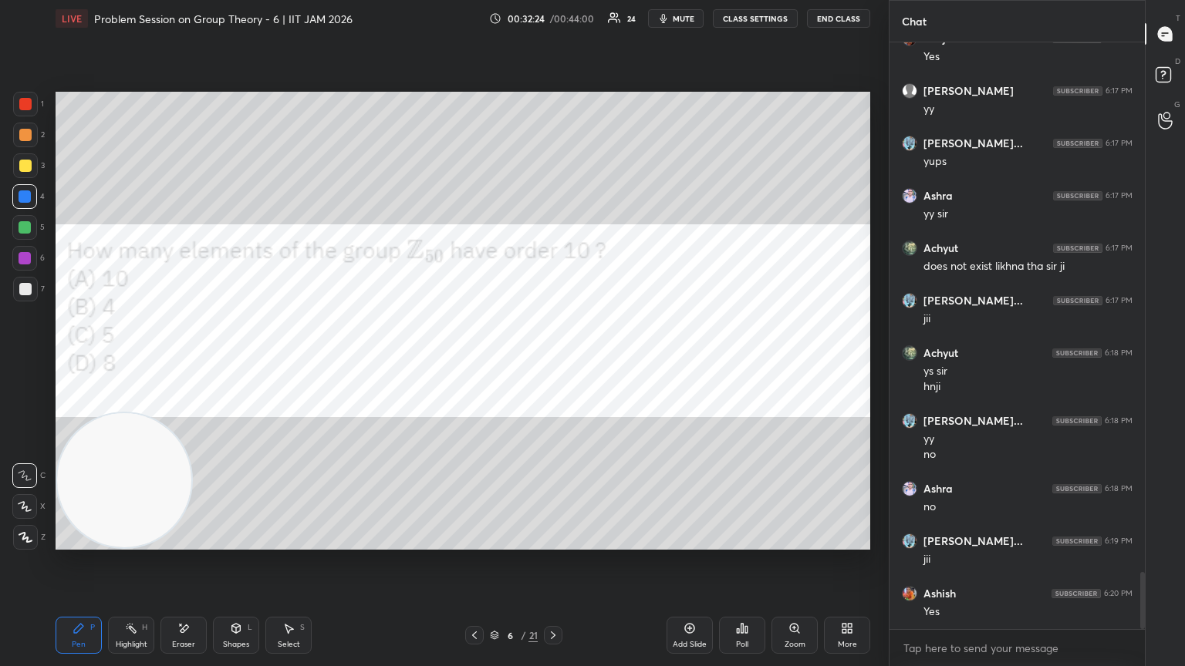
click at [547, 362] on icon at bounding box center [553, 635] width 12 height 12
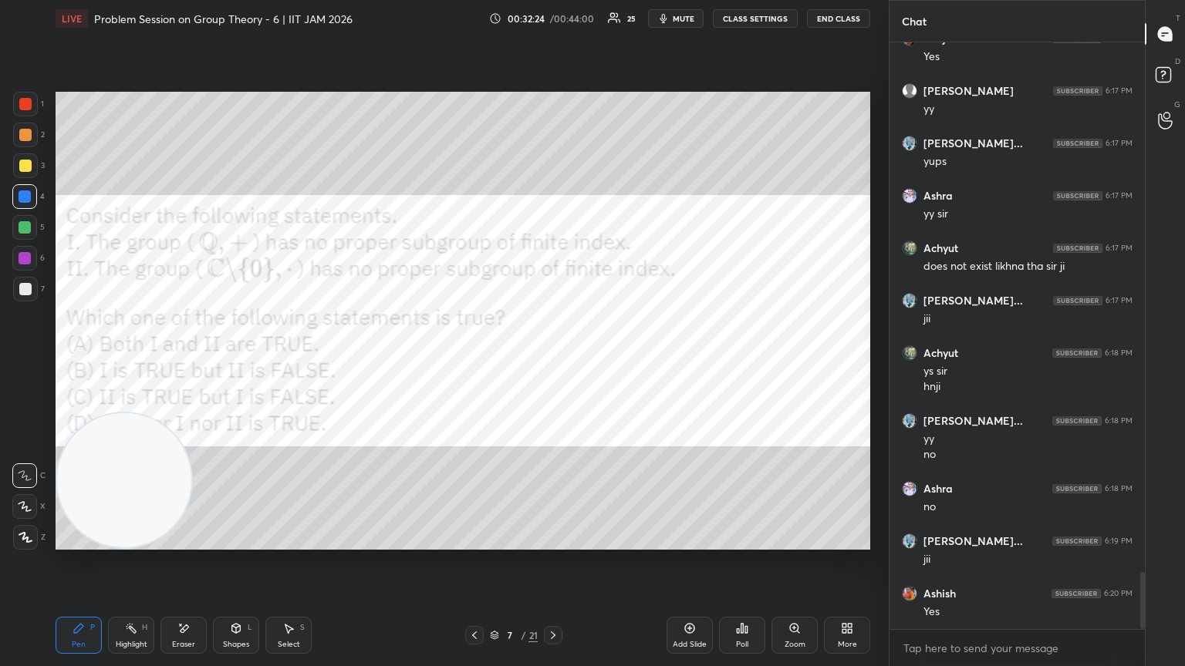
click at [552, 362] on icon at bounding box center [553, 635] width 12 height 12
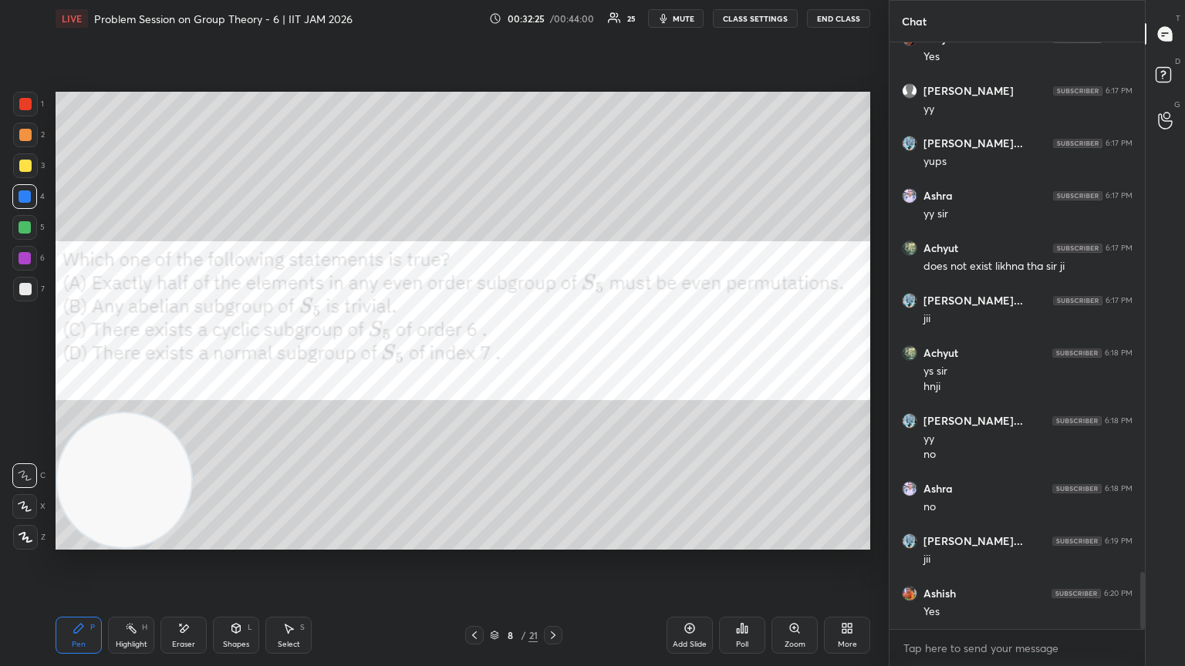
click at [552, 362] on icon at bounding box center [553, 636] width 5 height 8
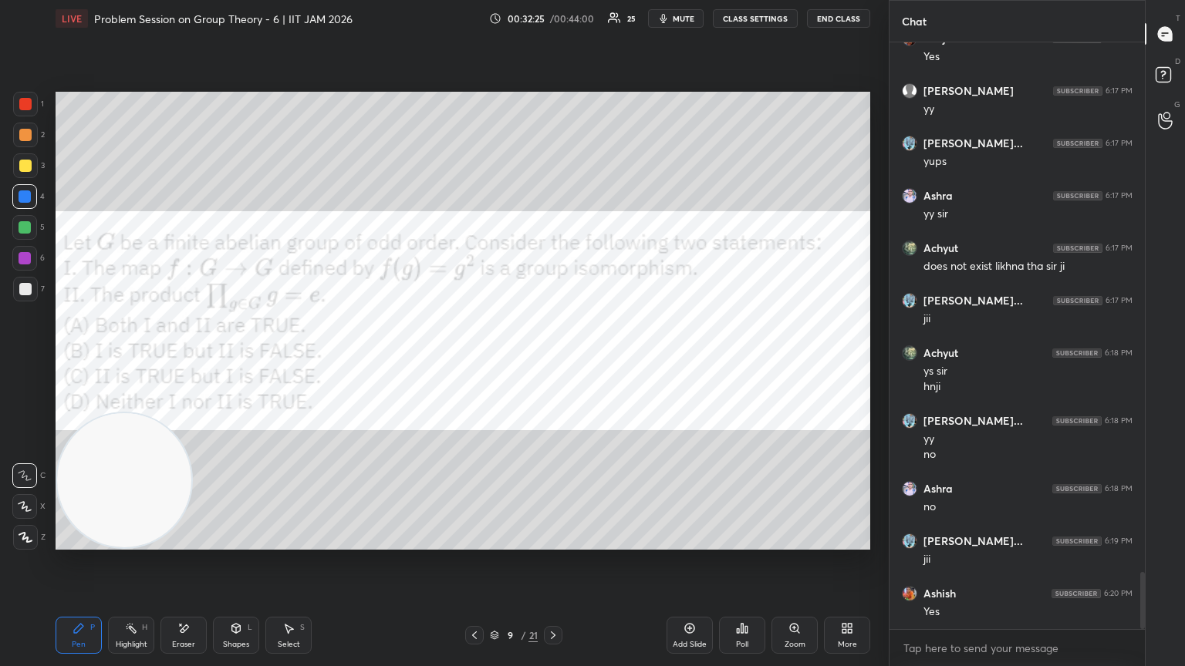
click at [552, 362] on icon at bounding box center [553, 635] width 12 height 12
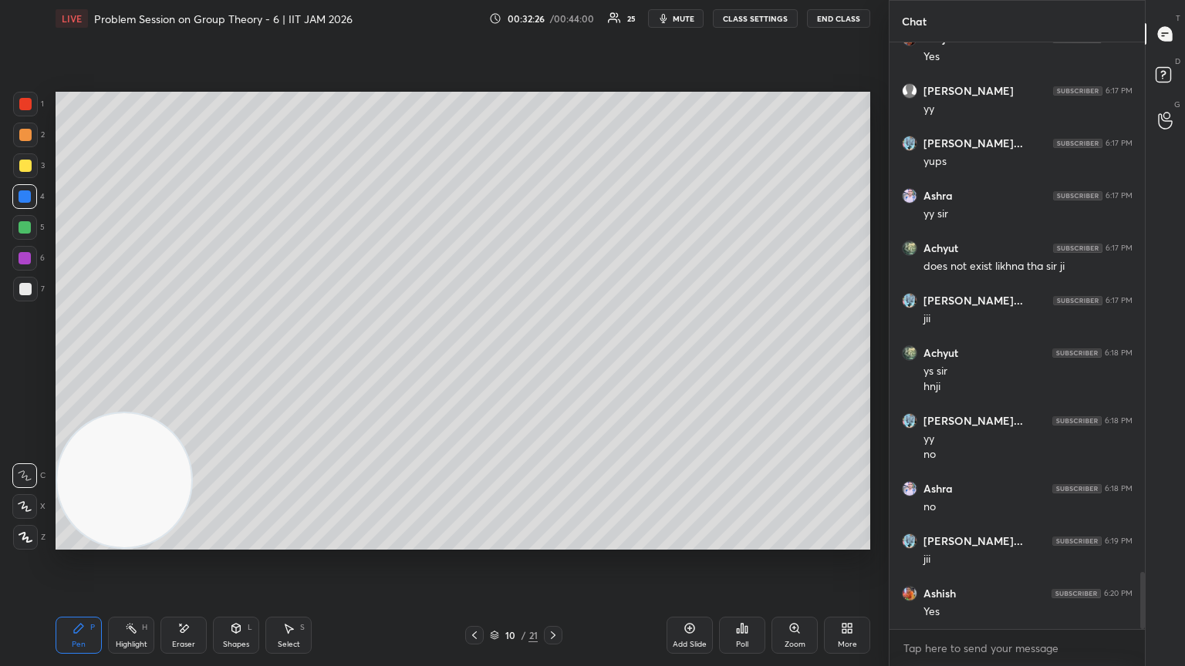
click at [552, 362] on icon at bounding box center [553, 635] width 12 height 12
click at [473, 362] on icon at bounding box center [474, 635] width 12 height 12
click at [475, 362] on icon at bounding box center [474, 635] width 12 height 12
click at [553, 362] on icon at bounding box center [553, 635] width 12 height 12
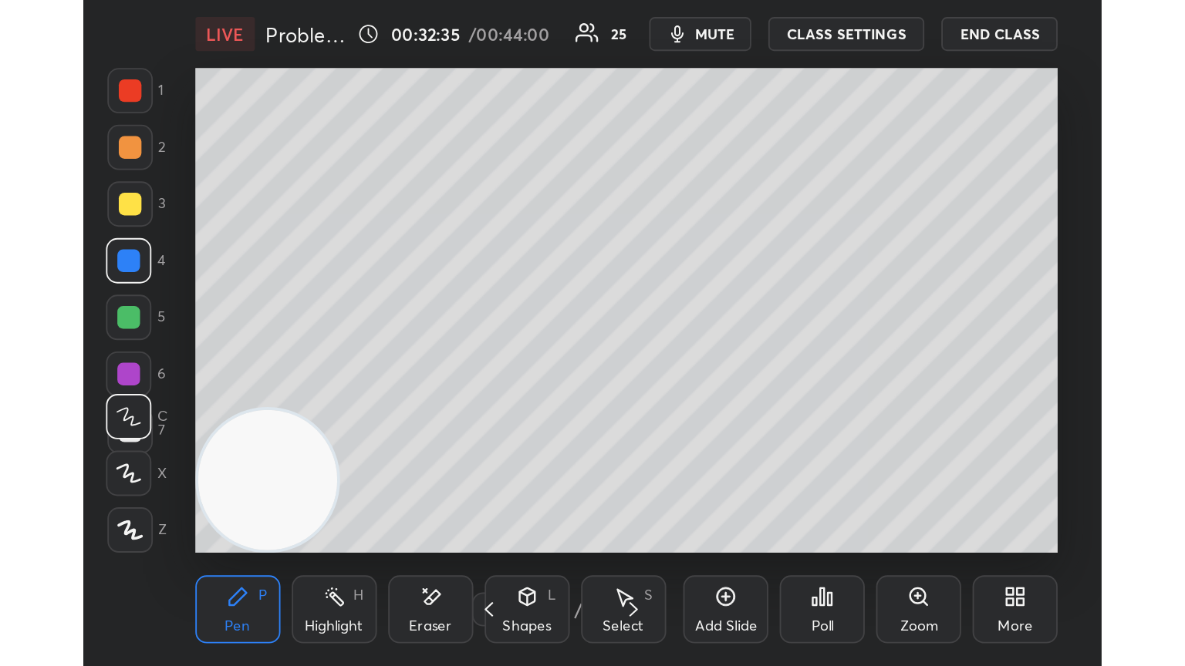
scroll to position [264, 491]
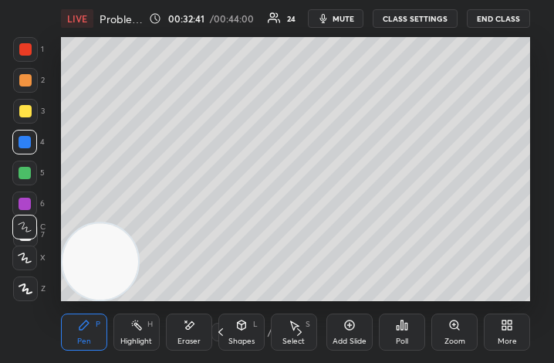
click at [506, 329] on icon at bounding box center [507, 325] width 12 height 12
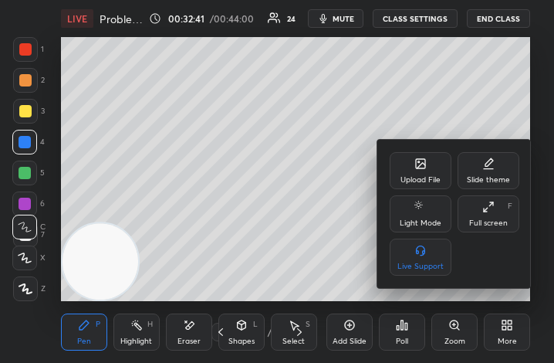
click at [424, 167] on icon at bounding box center [420, 163] width 9 height 9
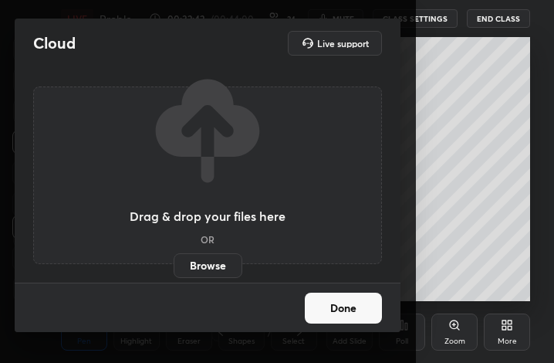
click at [214, 267] on label "Browse" at bounding box center [208, 265] width 69 height 25
click at [174, 267] on input "Browse" at bounding box center [174, 265] width 0 height 25
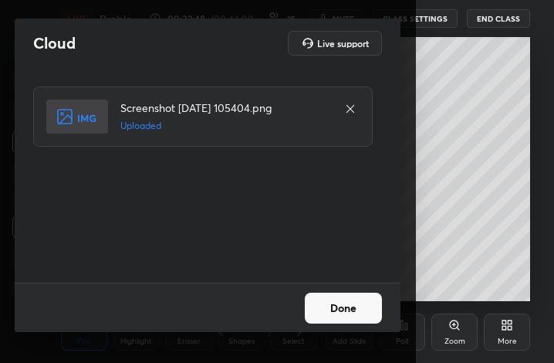
click at [358, 304] on button "Done" at bounding box center [343, 307] width 77 height 31
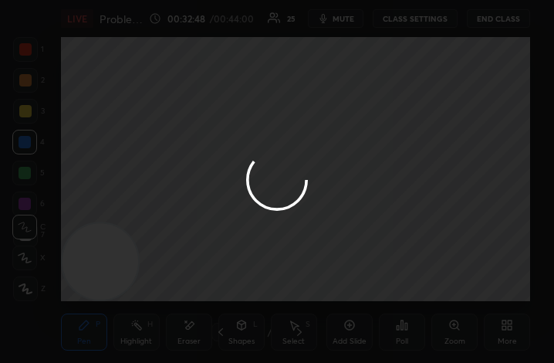
click at [489, 338] on div at bounding box center [277, 181] width 554 height 363
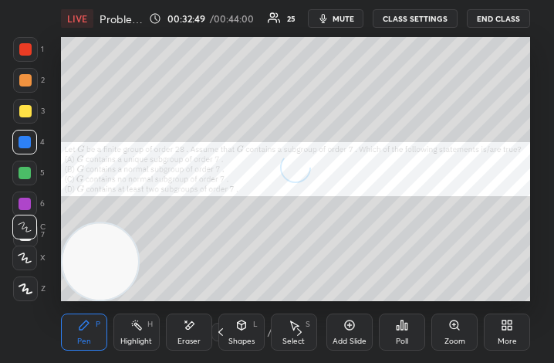
click at [509, 323] on icon at bounding box center [507, 325] width 12 height 12
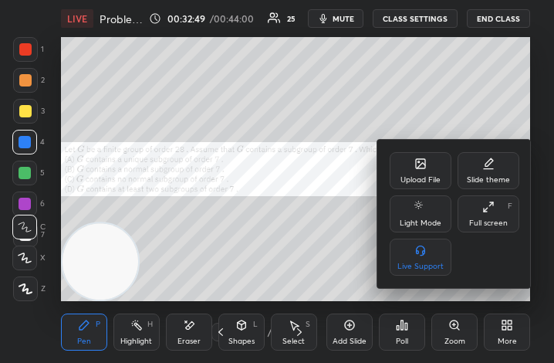
click at [490, 218] on div "Full screen F" at bounding box center [488, 213] width 62 height 37
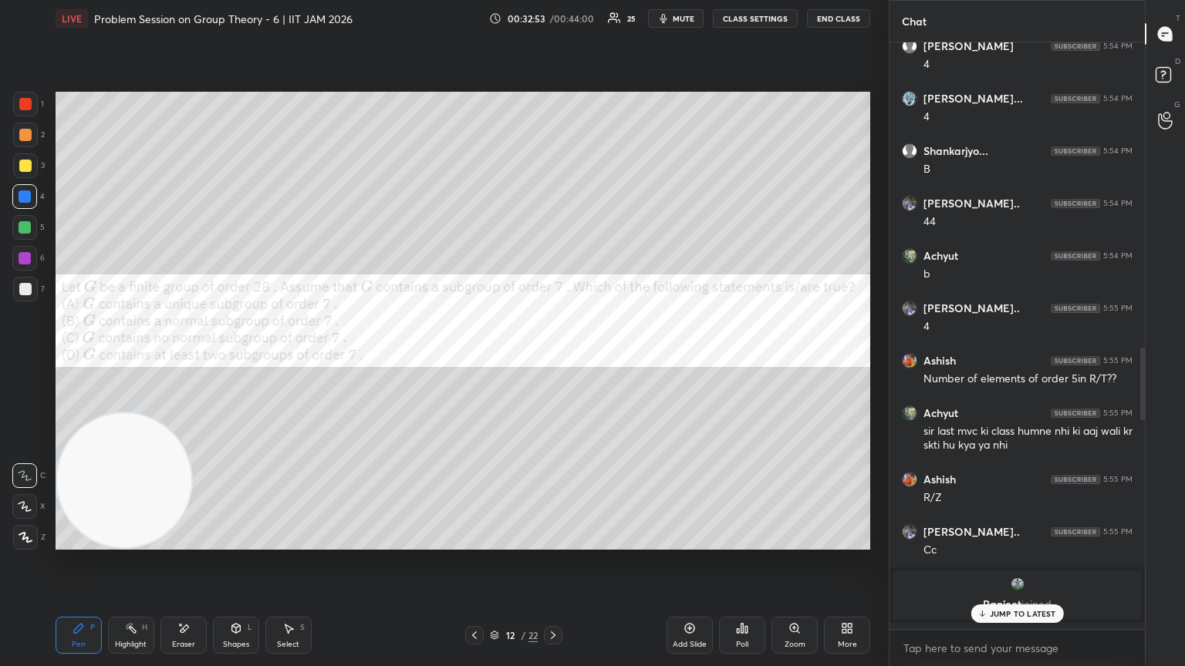
scroll to position [2855, 0]
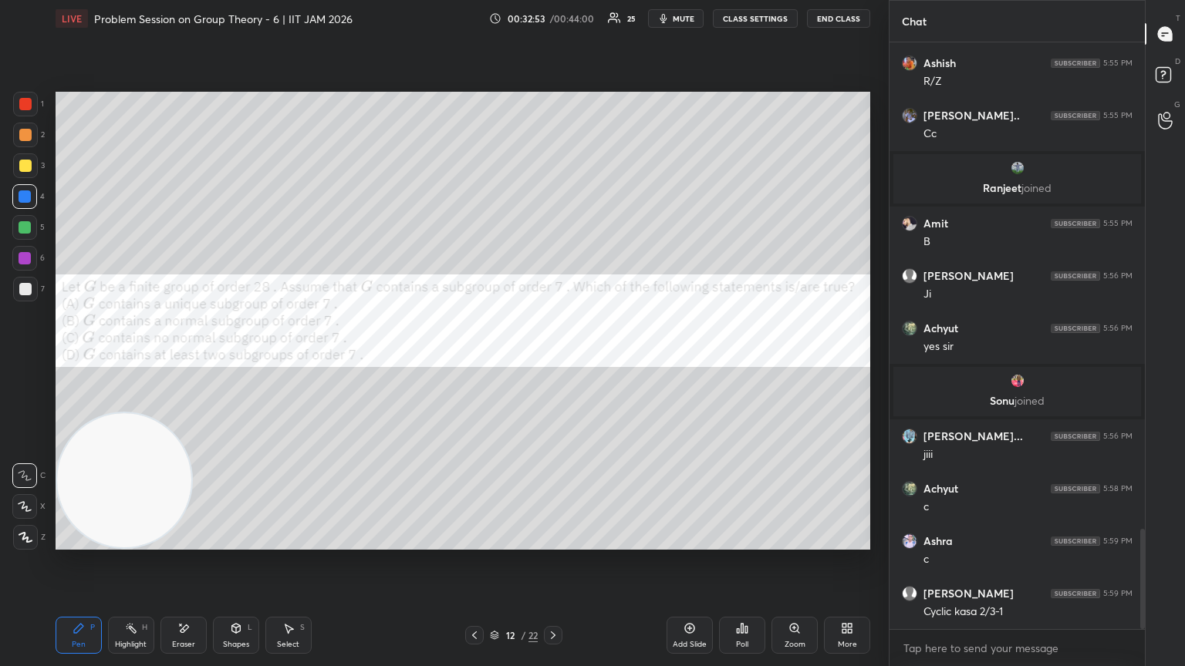
drag, startPoint x: 1139, startPoint y: 411, endPoint x: 1143, endPoint y: 642, distance: 230.7
click at [553, 362] on div "Chat Gaurav kum... 5:54 PM yy yy Pooja joined Achyut 5:54 PM yups Bibhu 5:54 PM…" at bounding box center [1037, 333] width 296 height 666
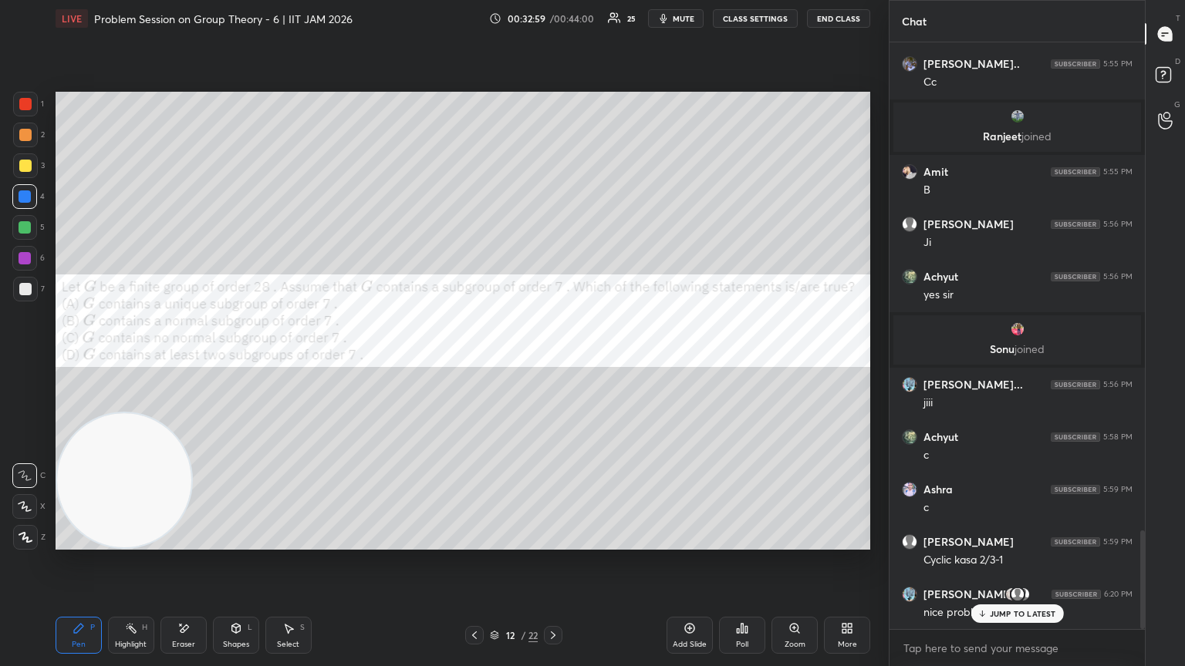
click at [553, 362] on div "JUMP TO LATEST" at bounding box center [1016, 614] width 93 height 19
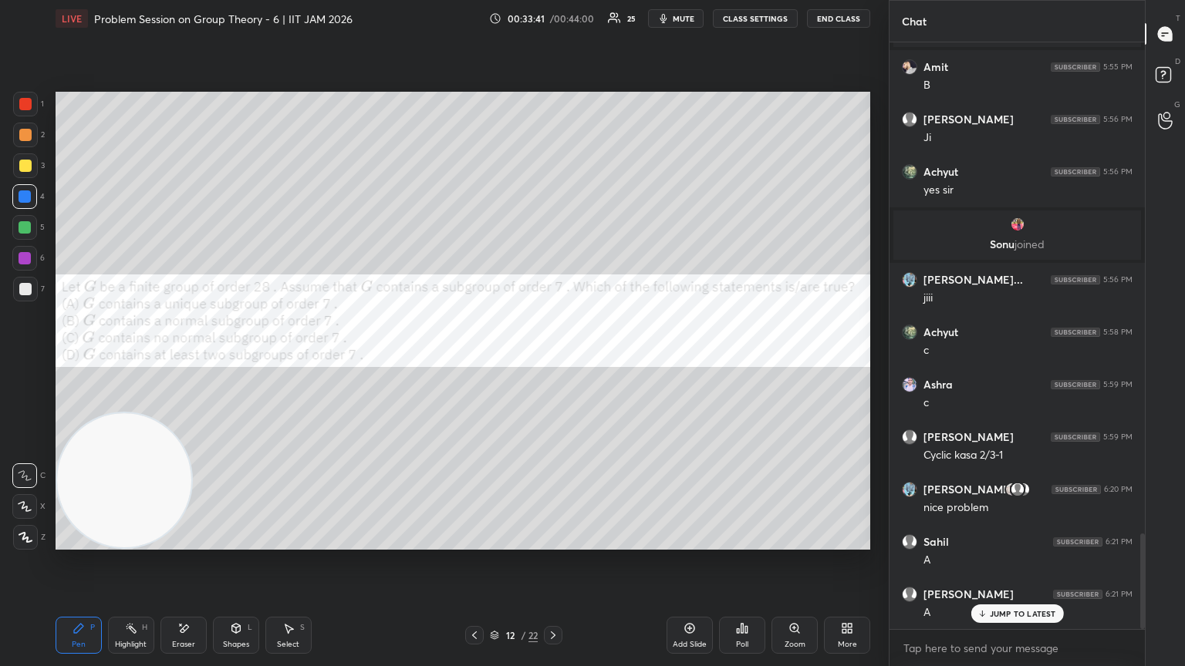
scroll to position [3064, 0]
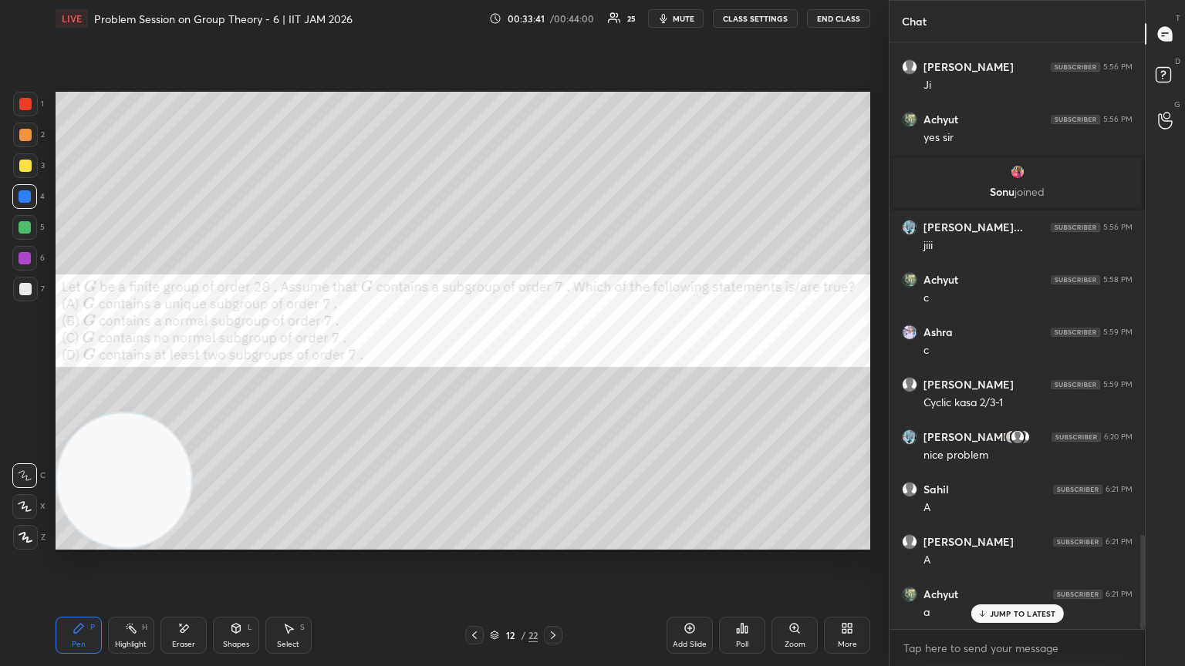
click at [29, 227] on div at bounding box center [25, 227] width 12 height 12
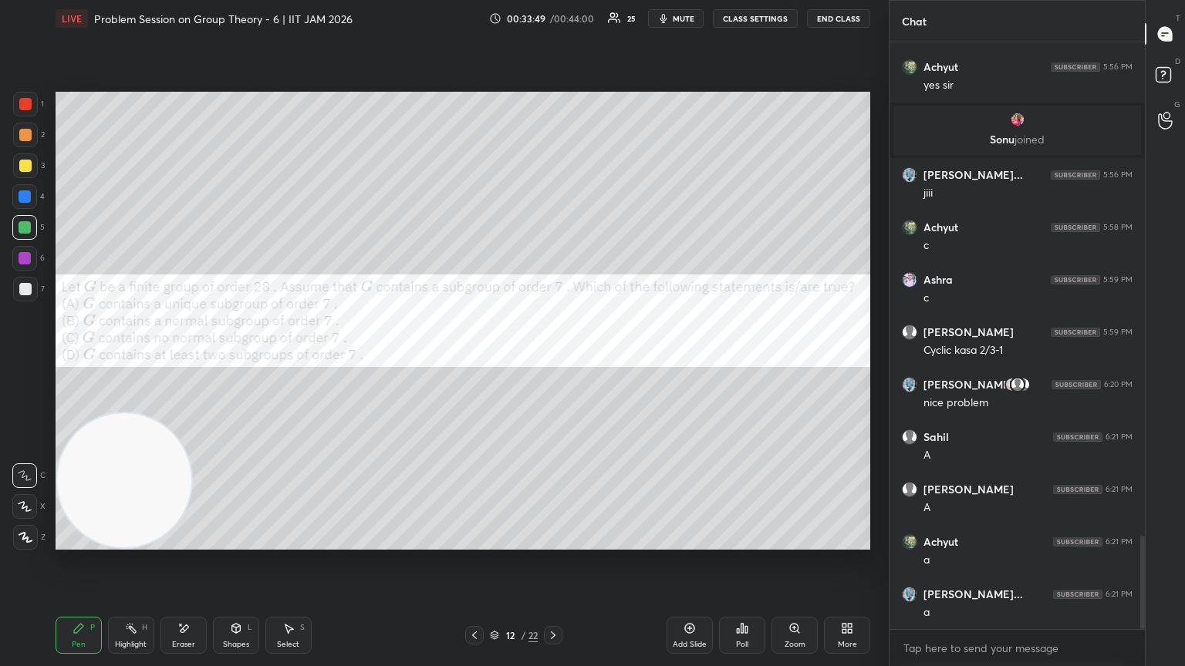
click at [469, 362] on icon at bounding box center [474, 635] width 12 height 12
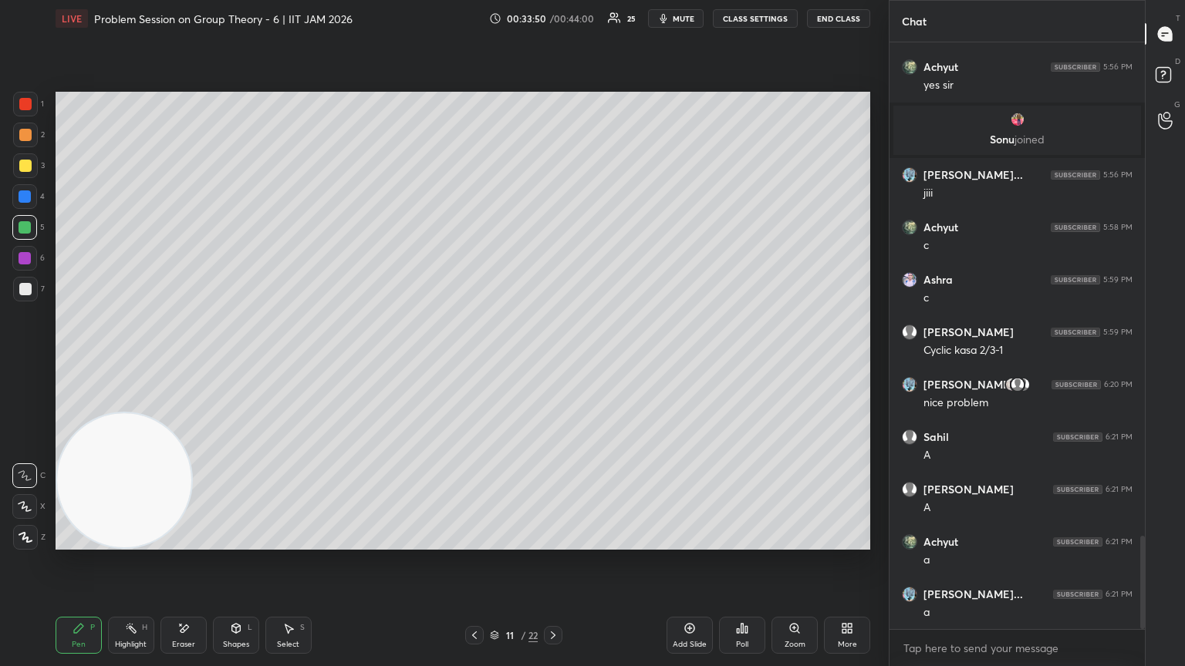
click at [475, 362] on icon at bounding box center [474, 635] width 12 height 12
click at [553, 362] on icon at bounding box center [553, 635] width 12 height 12
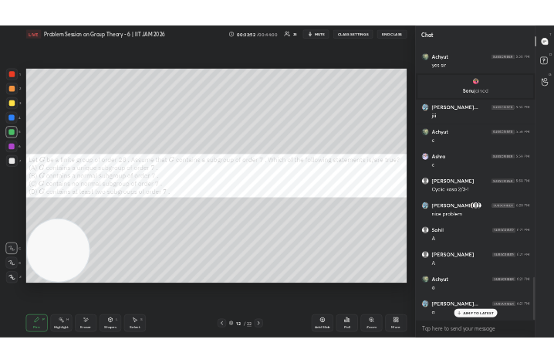
scroll to position [3169, 0]
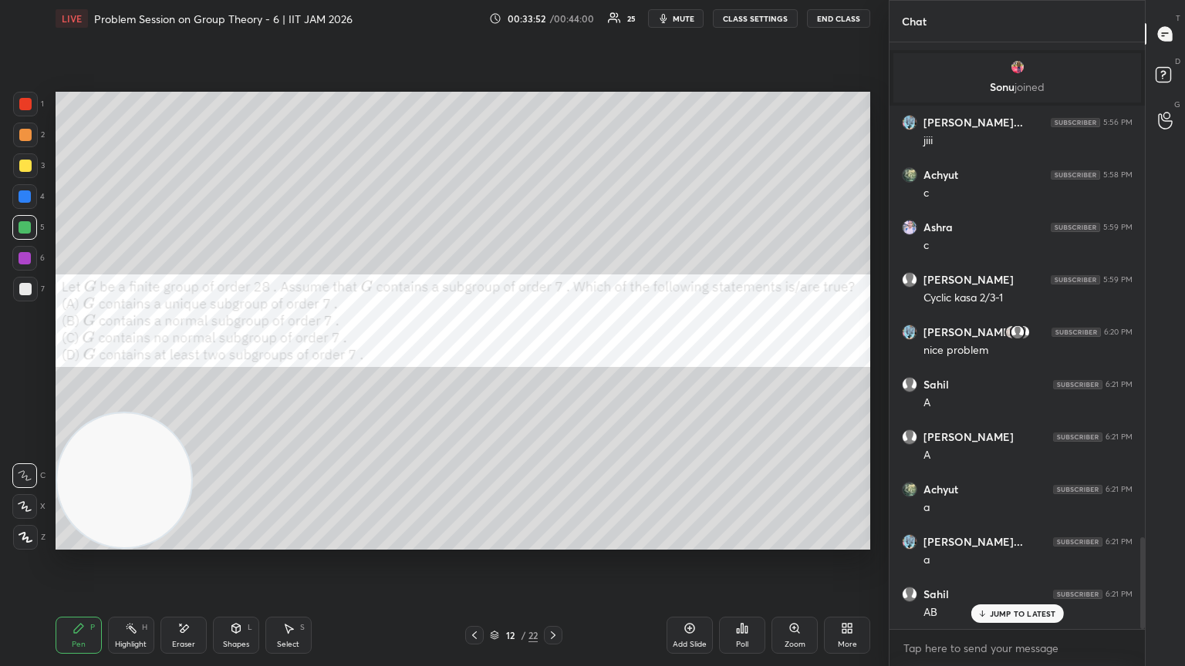
click at [553, 362] on div "More" at bounding box center [847, 635] width 46 height 37
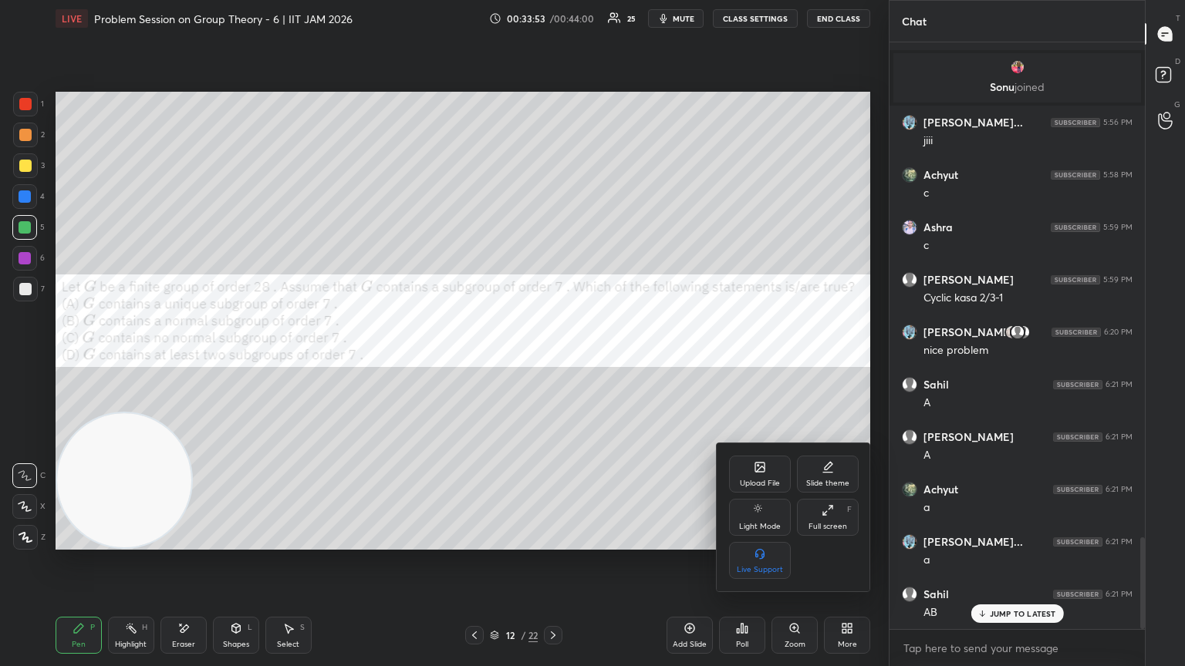
click at [553, 362] on div "Upload File" at bounding box center [760, 474] width 62 height 37
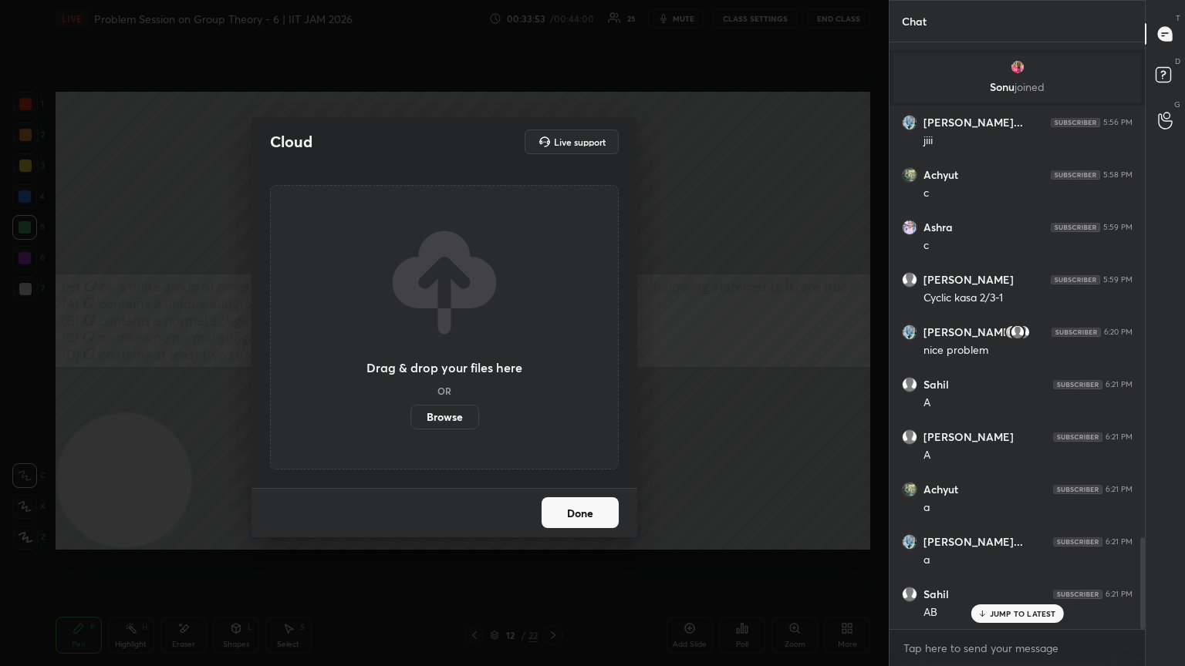
click at [453, 362] on label "Browse" at bounding box center [444, 417] width 69 height 25
click at [410, 362] on input "Browse" at bounding box center [410, 417] width 0 height 25
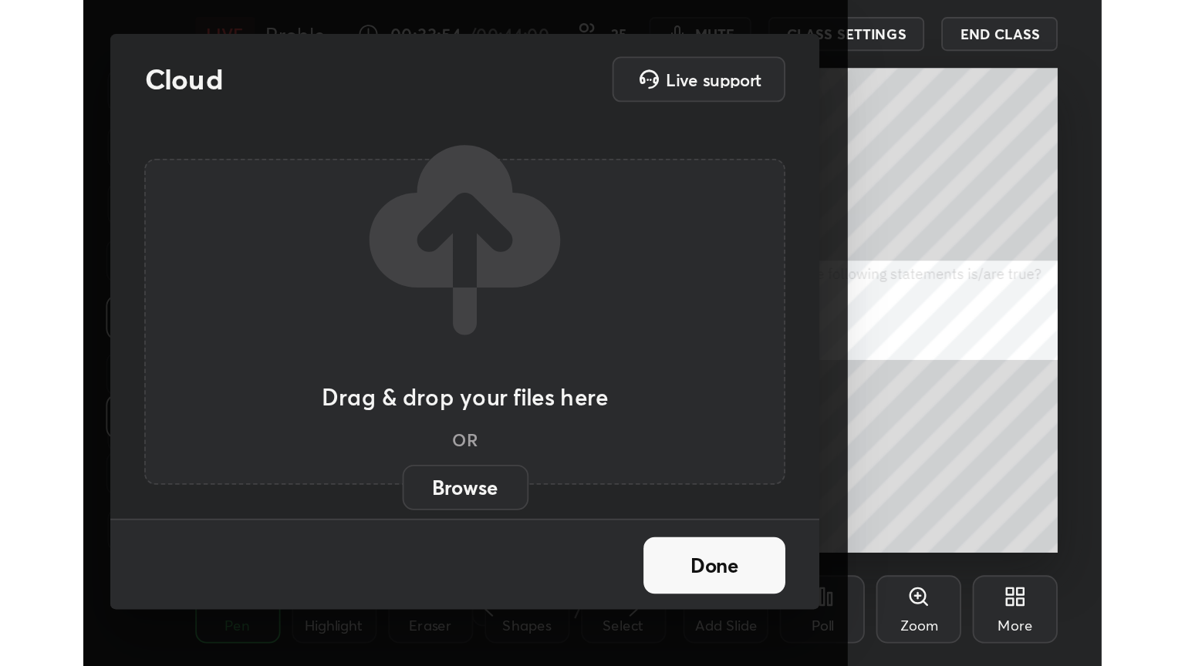
scroll to position [264, 491]
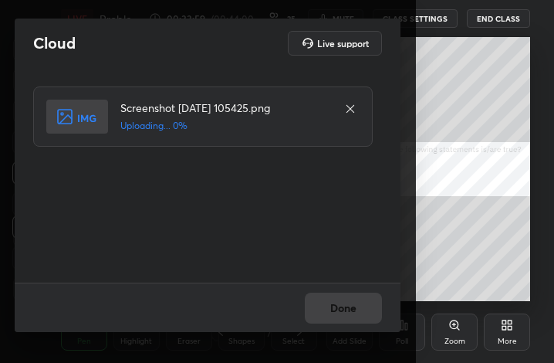
click at [369, 322] on div "Done" at bounding box center [208, 306] width 386 height 49
click at [367, 310] on div "Done" at bounding box center [208, 306] width 386 height 49
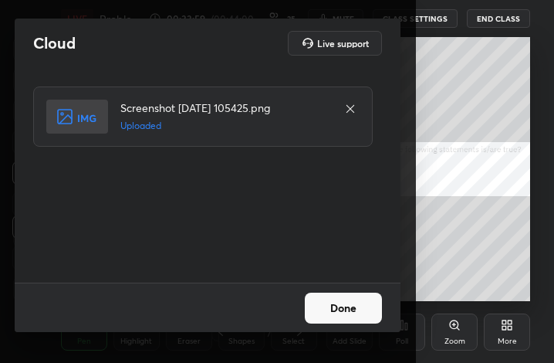
click at [364, 303] on button "Done" at bounding box center [343, 307] width 77 height 31
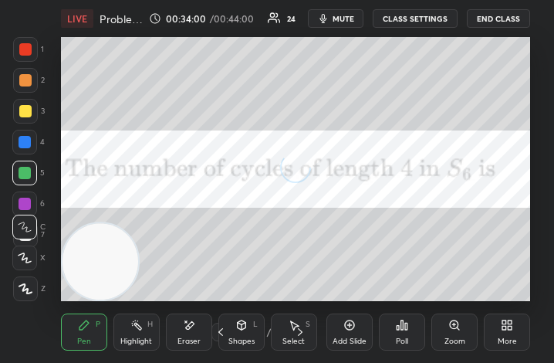
click at [515, 337] on div "More" at bounding box center [507, 341] width 19 height 8
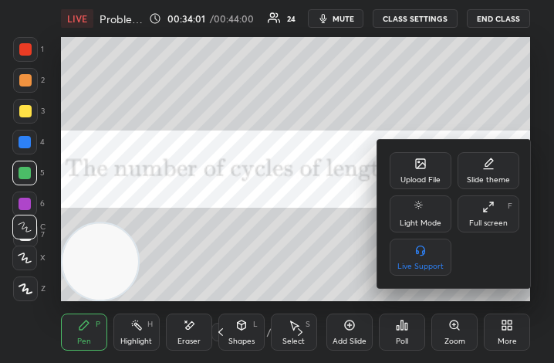
click at [491, 221] on div "Full screen" at bounding box center [488, 223] width 39 height 8
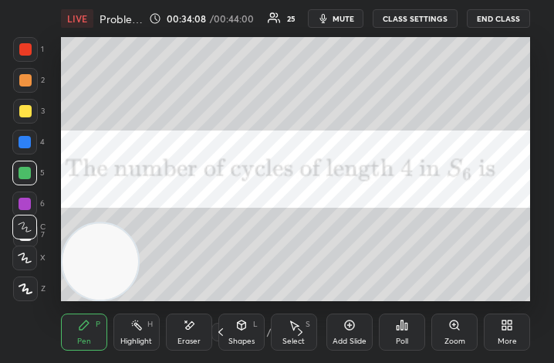
click at [518, 343] on div "More" at bounding box center [507, 331] width 46 height 37
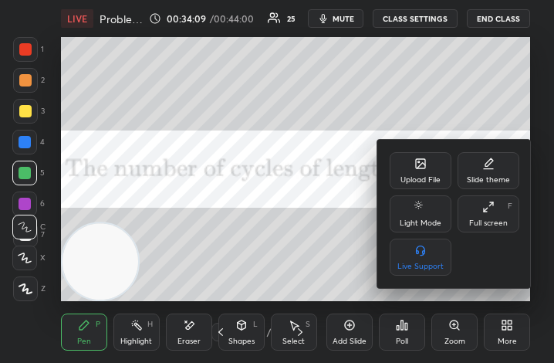
click at [484, 227] on div "Full screen" at bounding box center [488, 223] width 39 height 8
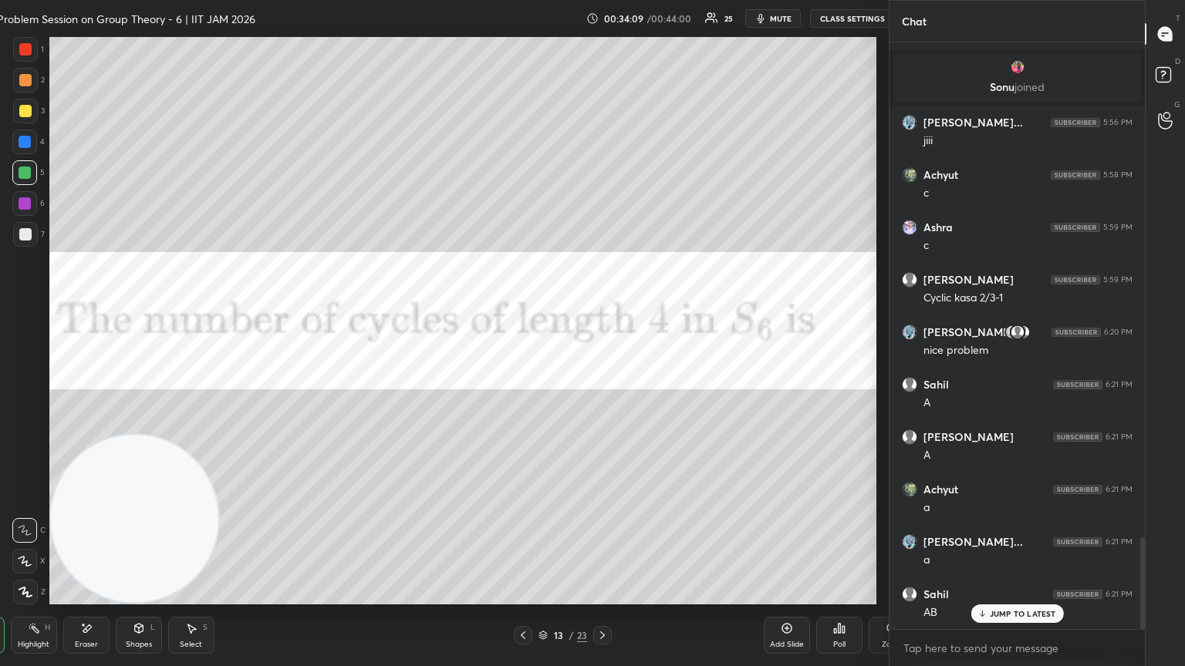
scroll to position [0, 0]
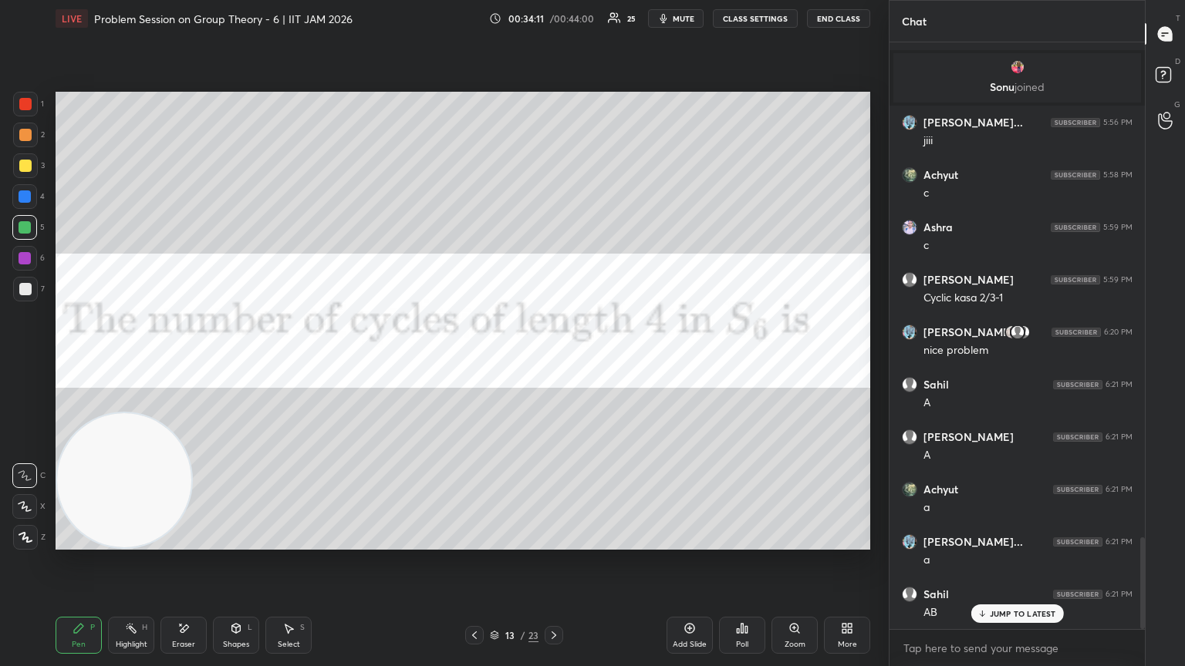
click at [553, 20] on span "mute" at bounding box center [684, 18] width 22 height 11
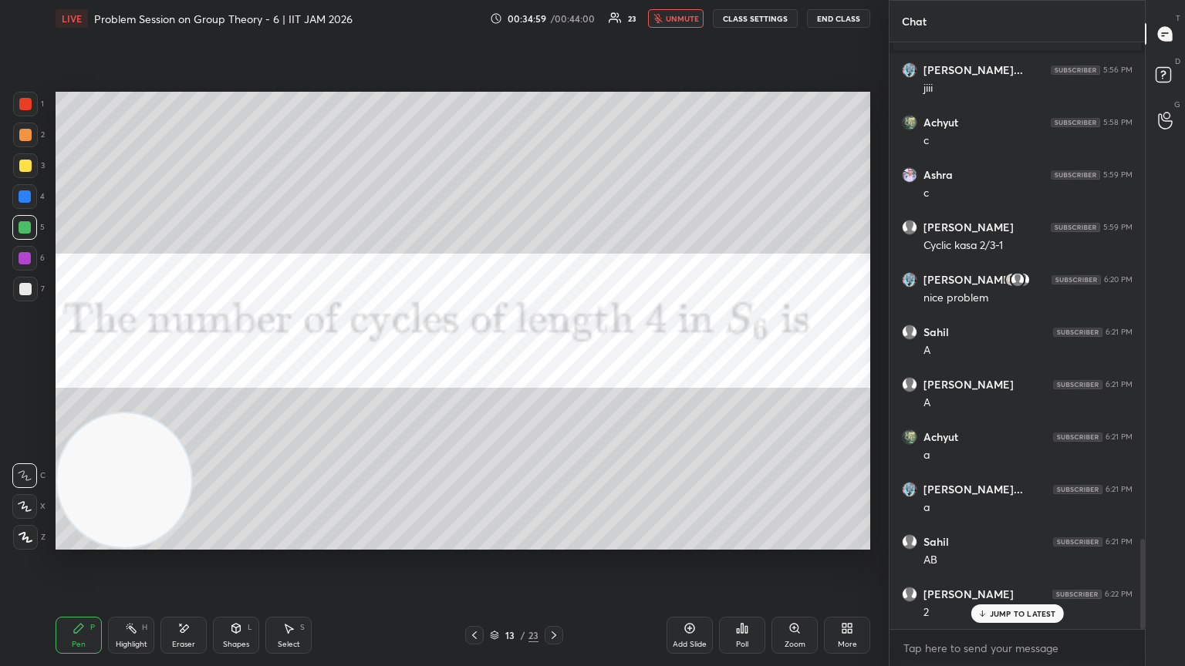
drag, startPoint x: 678, startPoint y: 18, endPoint x: 665, endPoint y: 25, distance: 14.8
click at [553, 18] on span "unmute" at bounding box center [682, 18] width 33 height 11
click at [28, 135] on div at bounding box center [25, 135] width 12 height 12
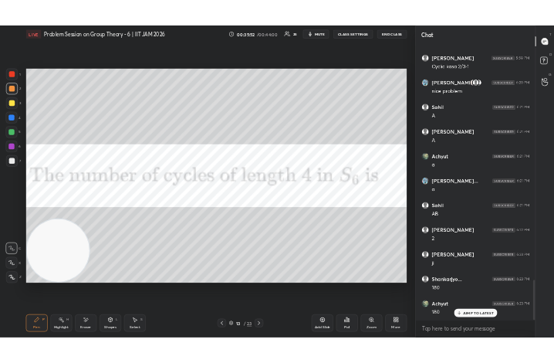
scroll to position [3431, 0]
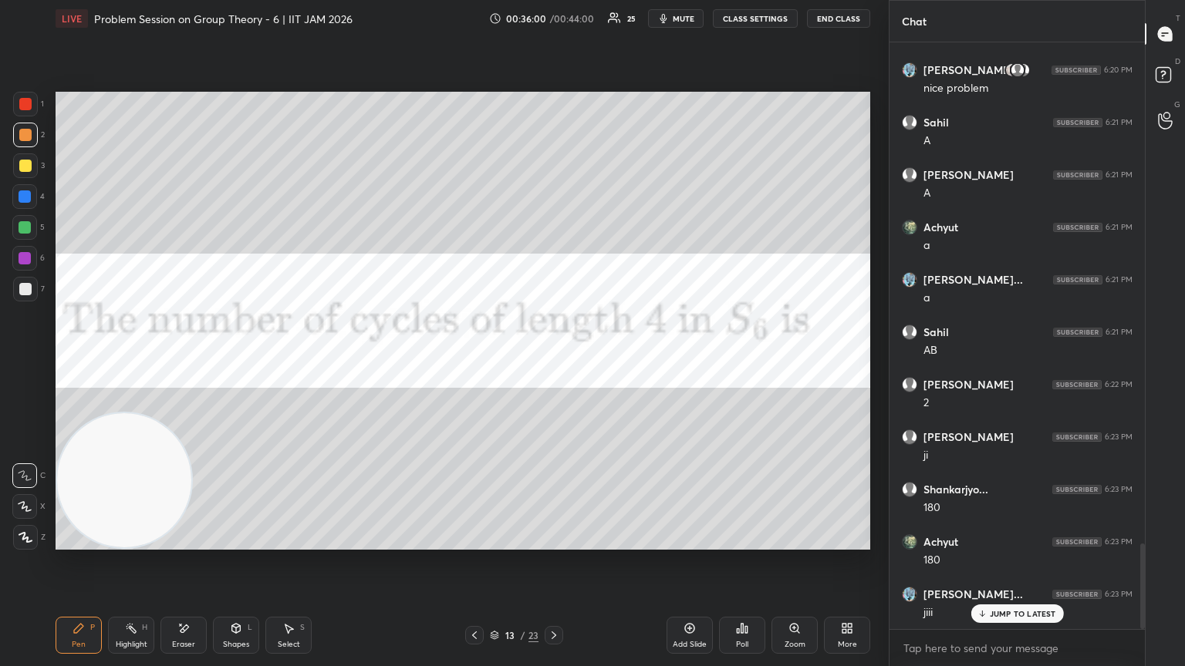
click at [553, 362] on div "More" at bounding box center [847, 635] width 46 height 37
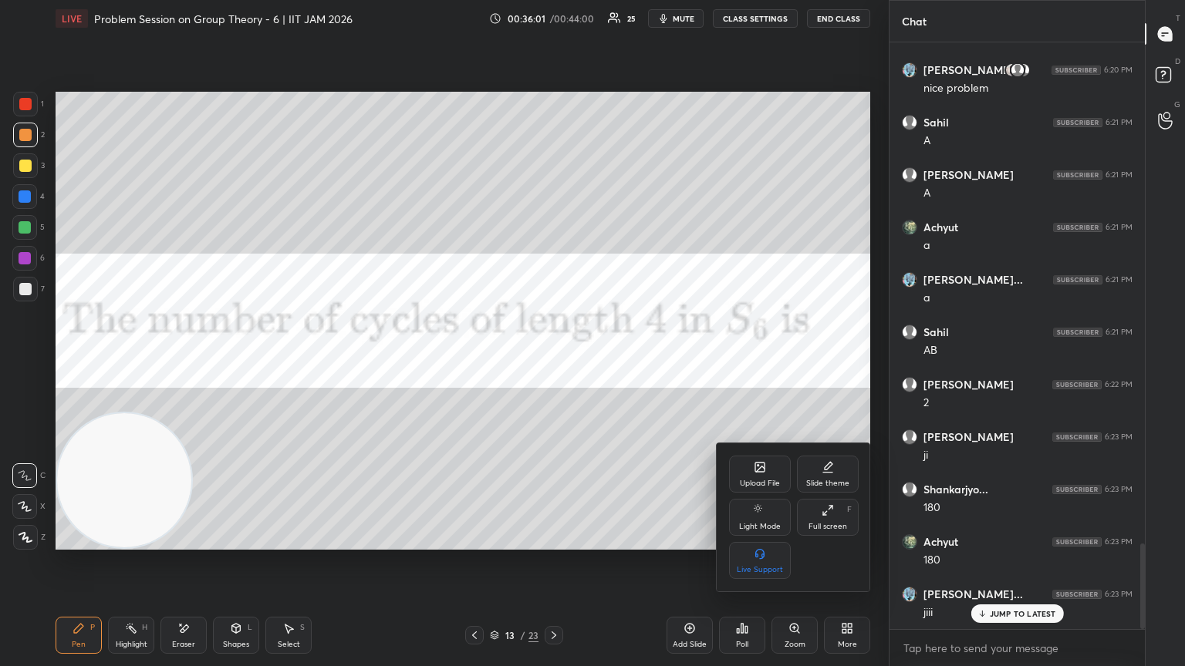
click at [553, 362] on div "Upload File" at bounding box center [760, 474] width 62 height 37
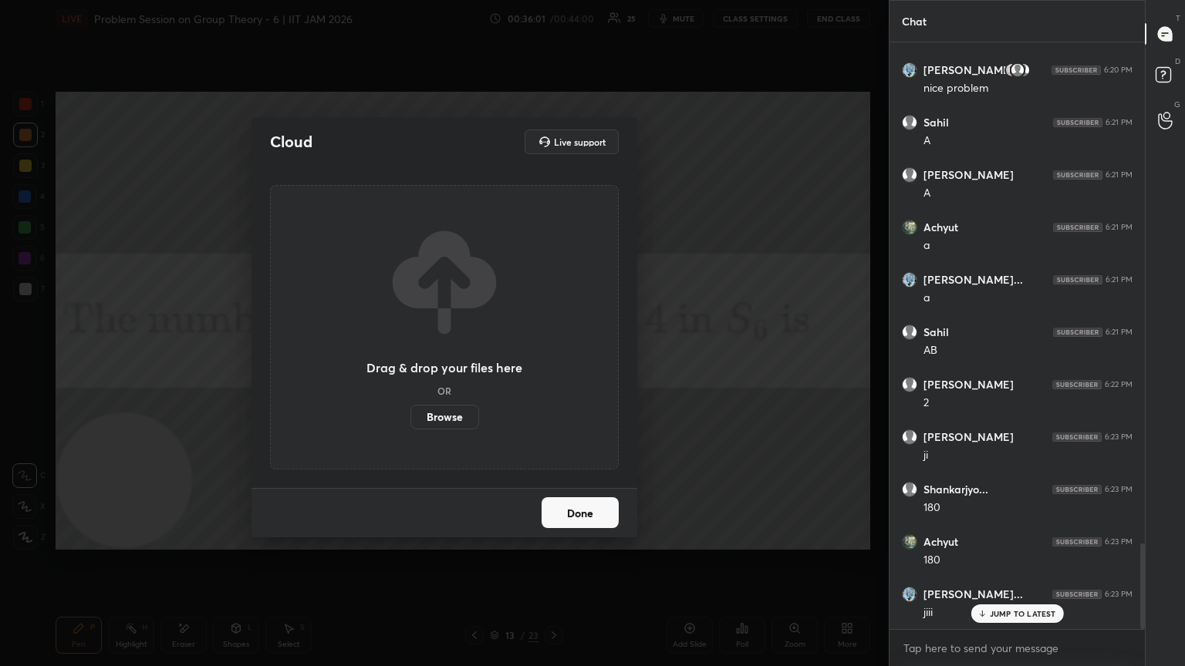
click at [449, 362] on label "Browse" at bounding box center [444, 417] width 69 height 25
click at [410, 362] on input "Browse" at bounding box center [410, 417] width 0 height 25
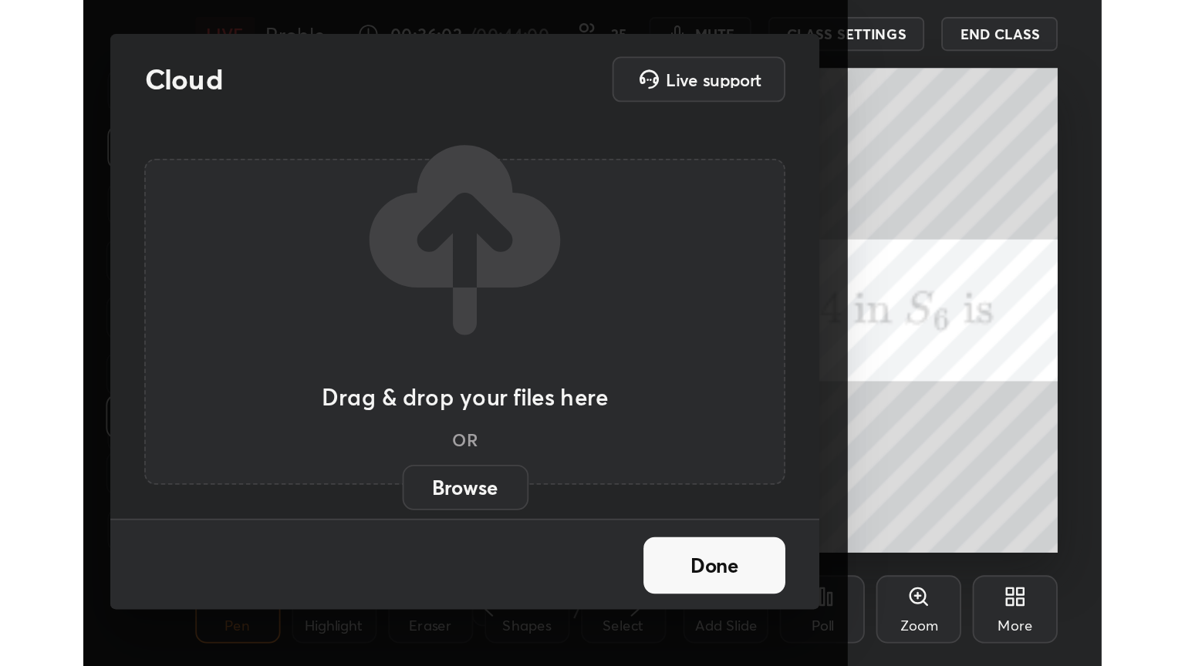
scroll to position [264, 491]
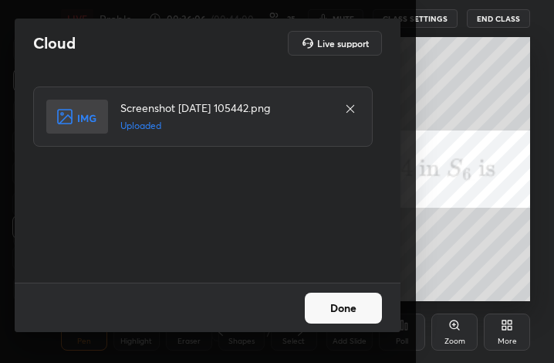
click at [363, 321] on button "Done" at bounding box center [343, 307] width 77 height 31
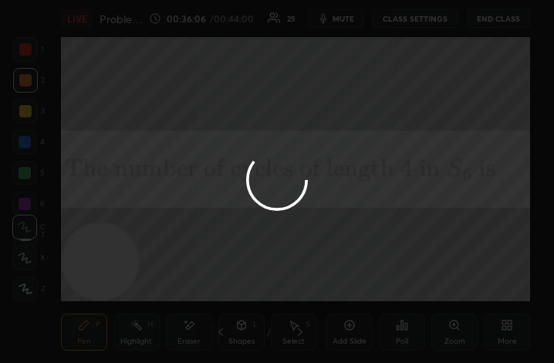
click at [519, 336] on div "More" at bounding box center [507, 331] width 46 height 37
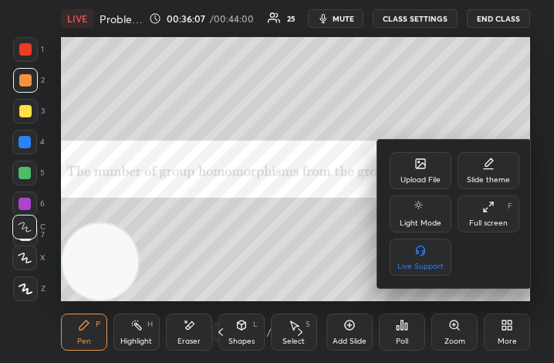
drag, startPoint x: 503, startPoint y: 217, endPoint x: 650, endPoint y: 384, distance: 222.5
click at [503, 215] on div "Full screen F" at bounding box center [488, 213] width 62 height 37
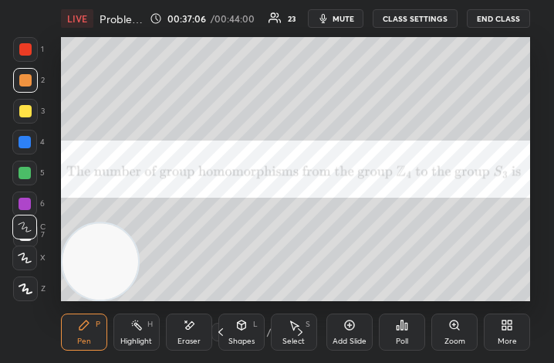
click at [495, 315] on div "More" at bounding box center [507, 331] width 46 height 37
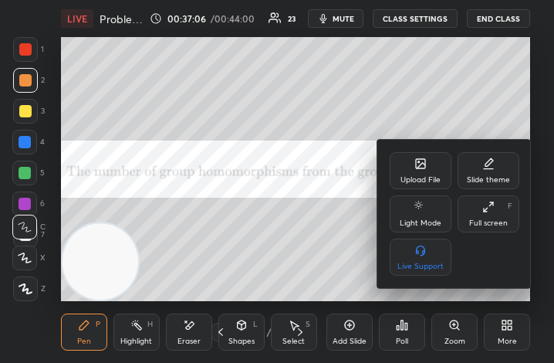
click at [504, 220] on div "Full screen" at bounding box center [488, 223] width 39 height 8
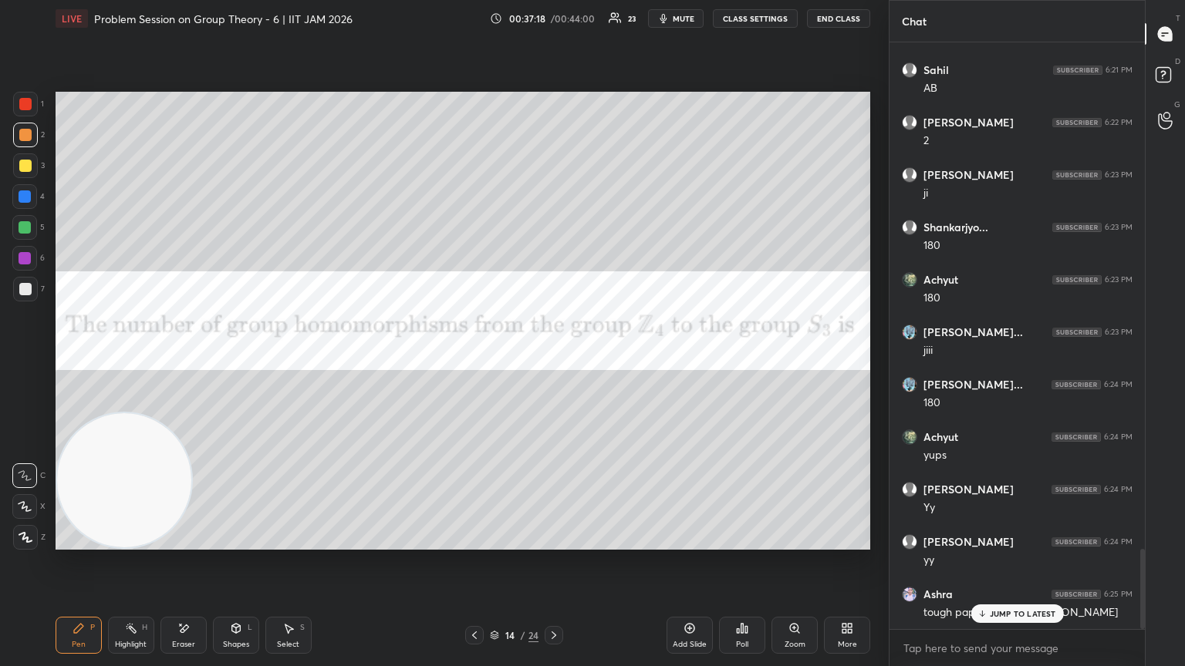
scroll to position [3746, 0]
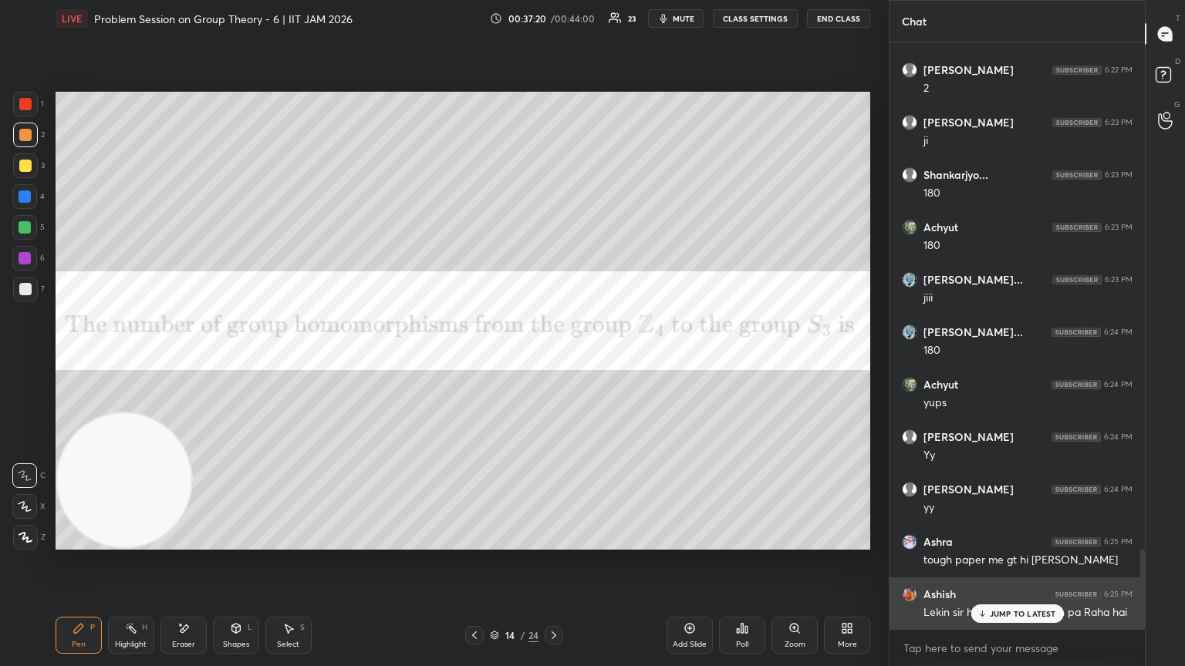
click at [553, 362] on p "JUMP TO LATEST" at bounding box center [1023, 613] width 66 height 9
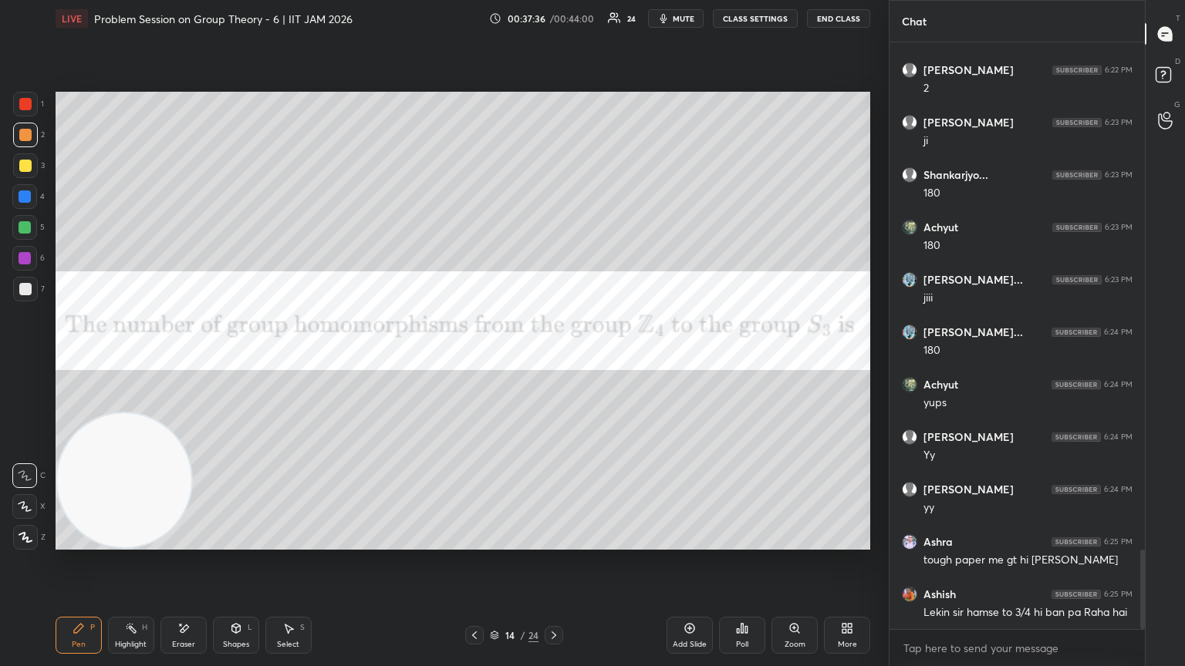
scroll to position [3798, 0]
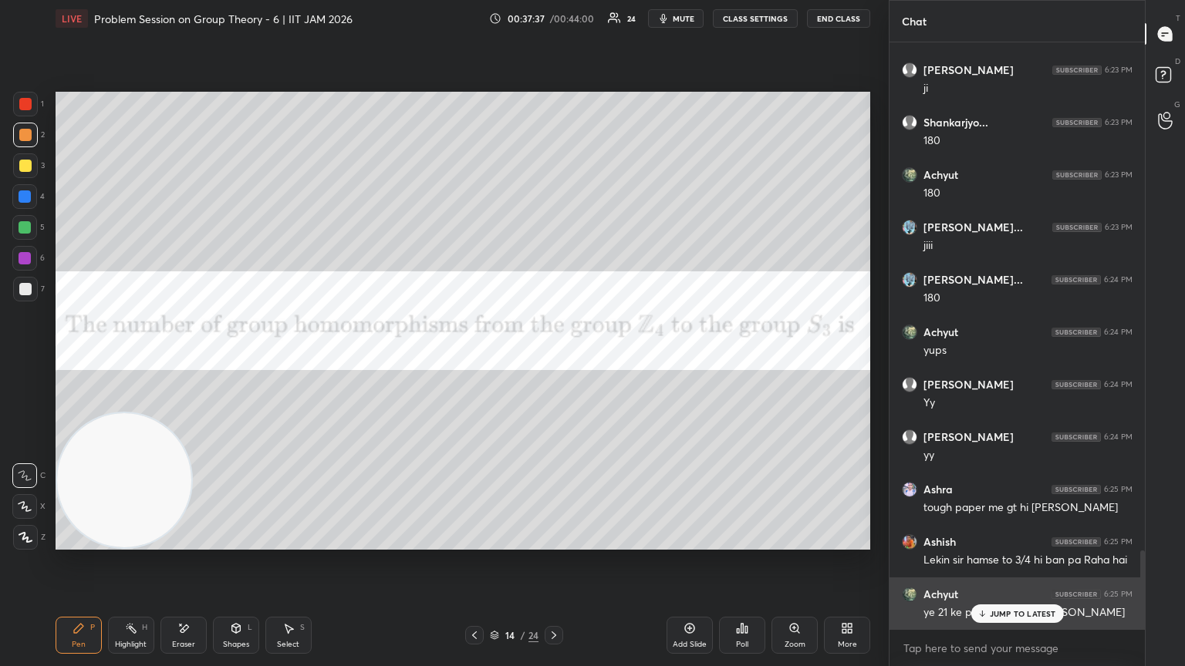
click at [553, 362] on p "JUMP TO LATEST" at bounding box center [1023, 613] width 66 height 9
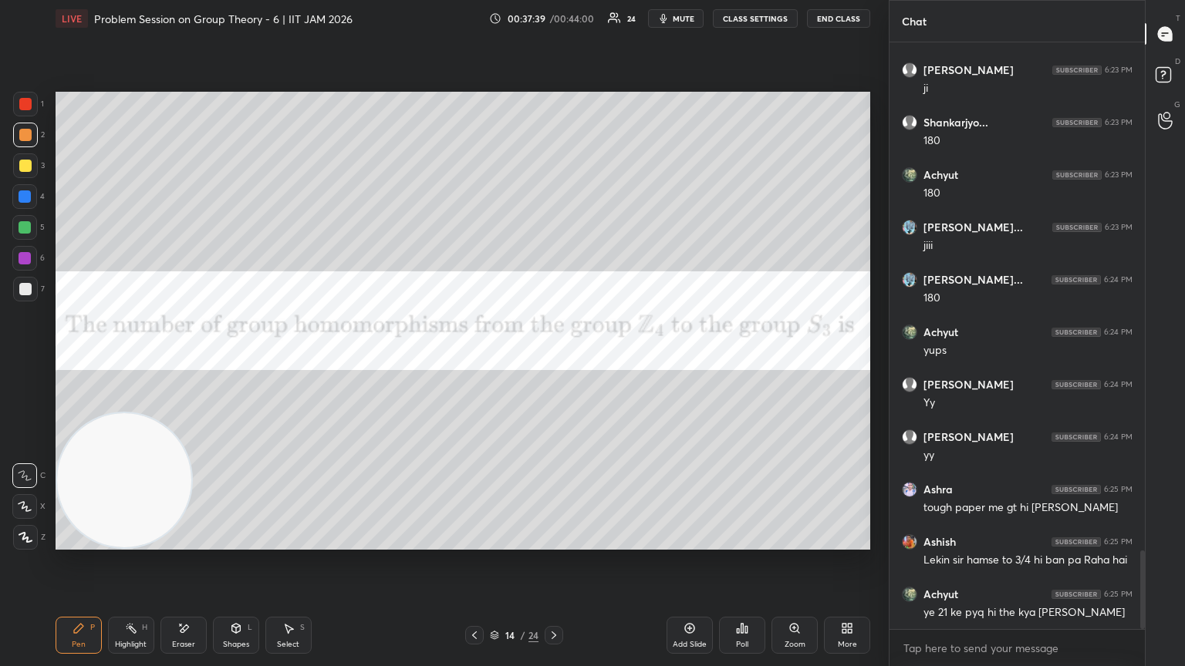
click at [466, 362] on div at bounding box center [474, 635] width 19 height 19
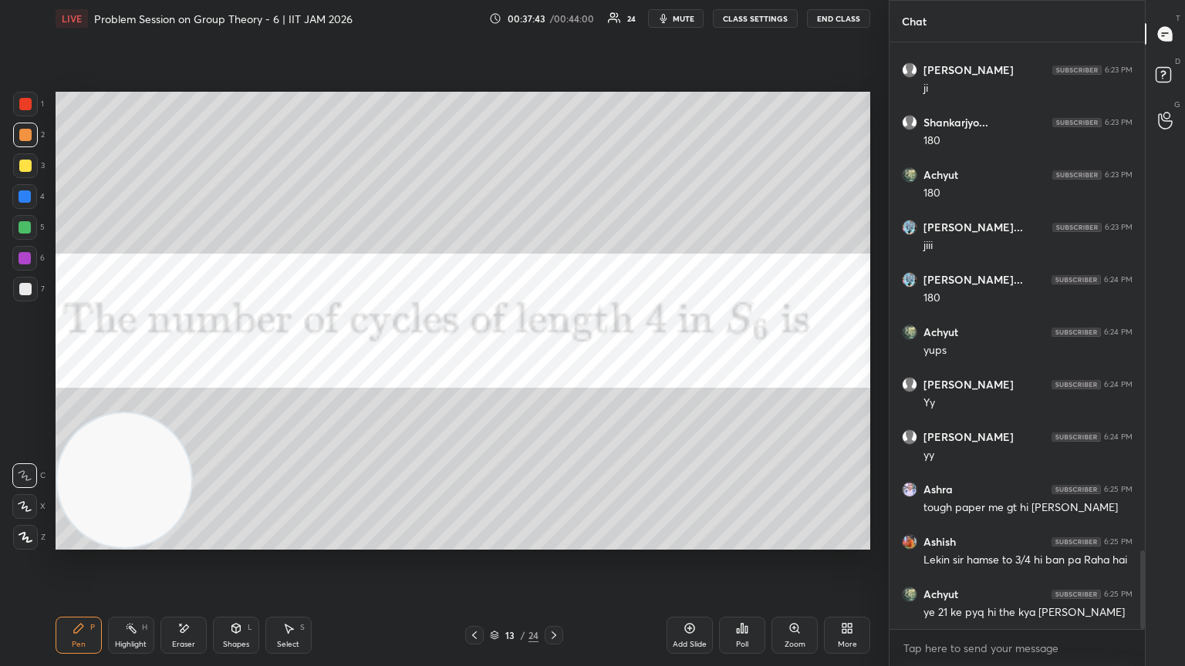
click at [470, 362] on div "Pen P Highlight H Eraser Shapes L Select S 13 / 24 Add Slide Poll Zoom More" at bounding box center [463, 636] width 815 height 62
click at [474, 362] on icon at bounding box center [474, 635] width 12 height 12
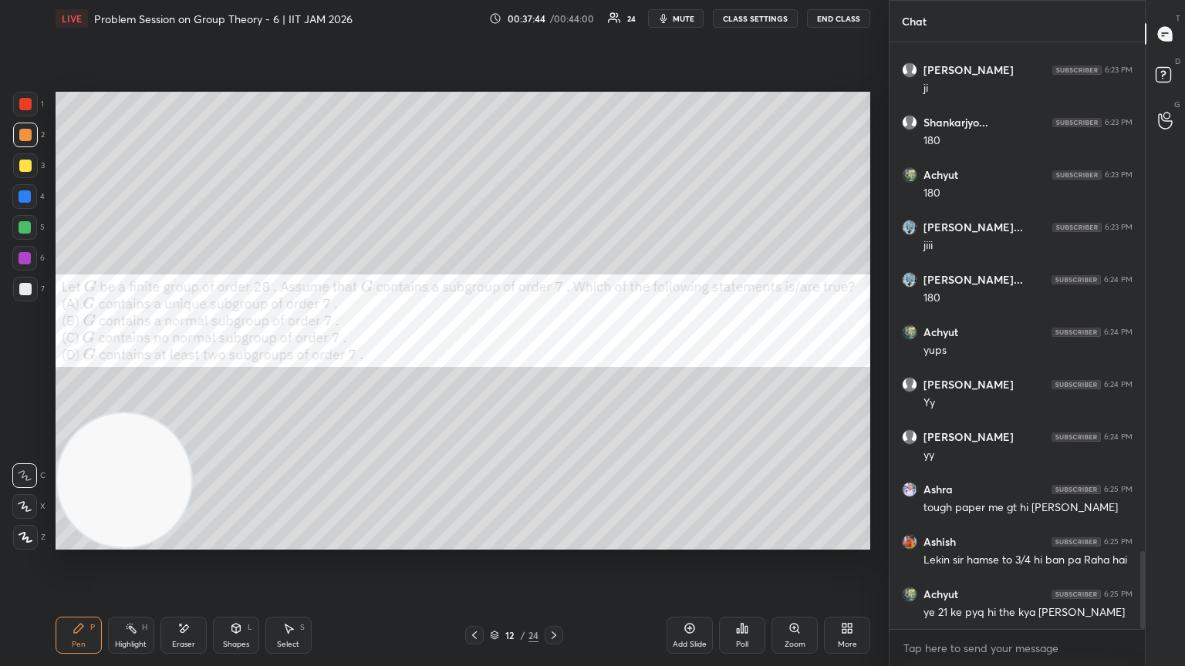
scroll to position [3851, 0]
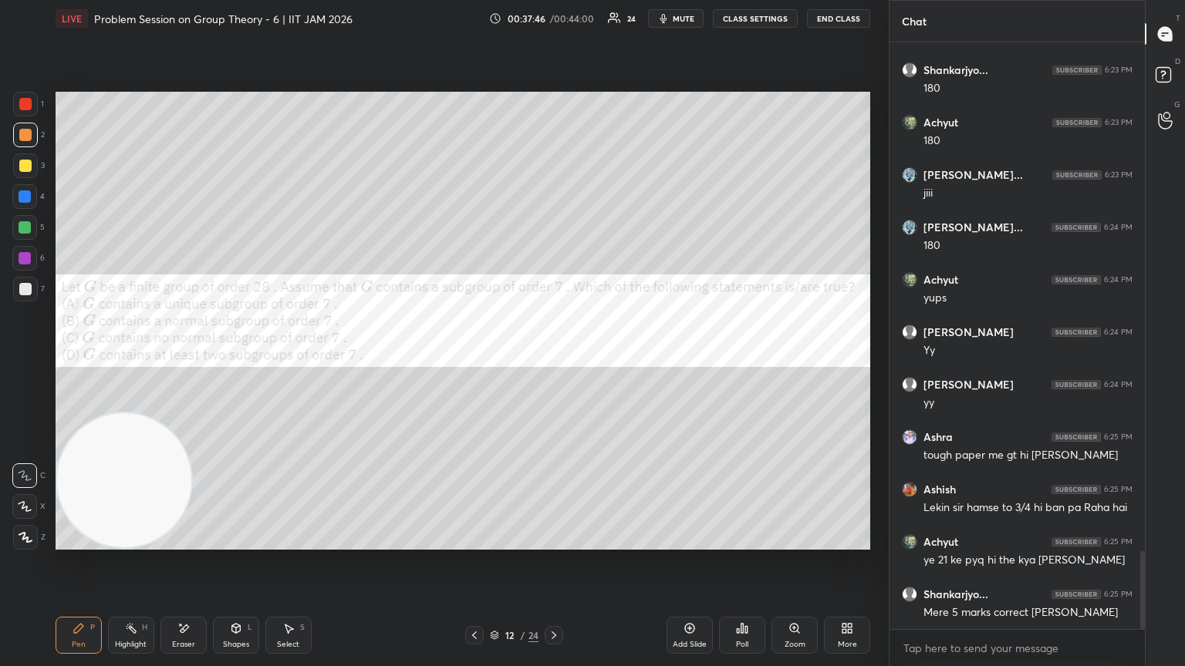
click at [471, 362] on icon at bounding box center [474, 635] width 12 height 12
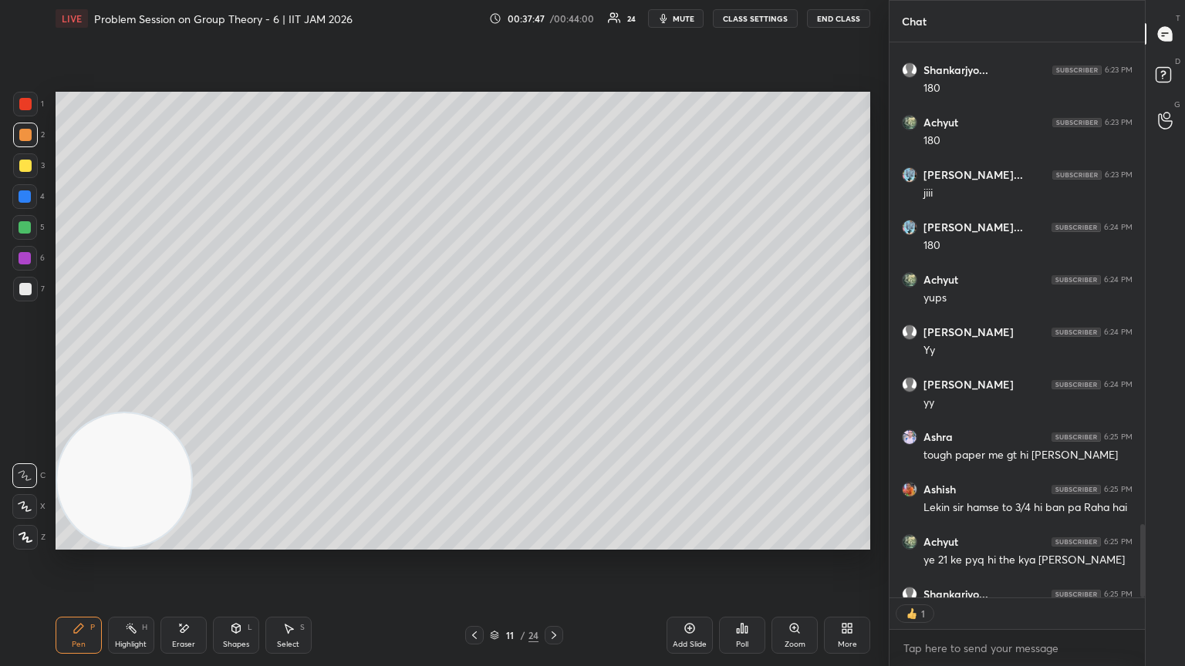
scroll to position [552, 251]
click at [471, 362] on icon at bounding box center [474, 635] width 12 height 12
click at [473, 362] on icon at bounding box center [474, 635] width 12 height 12
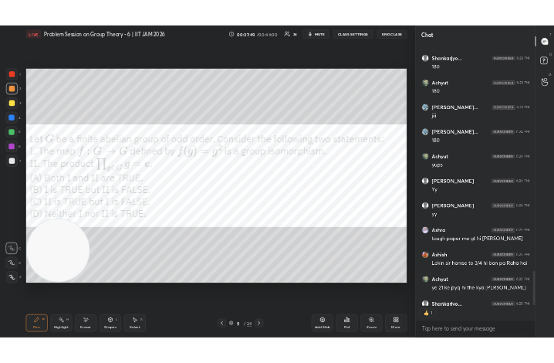
scroll to position [3936, 0]
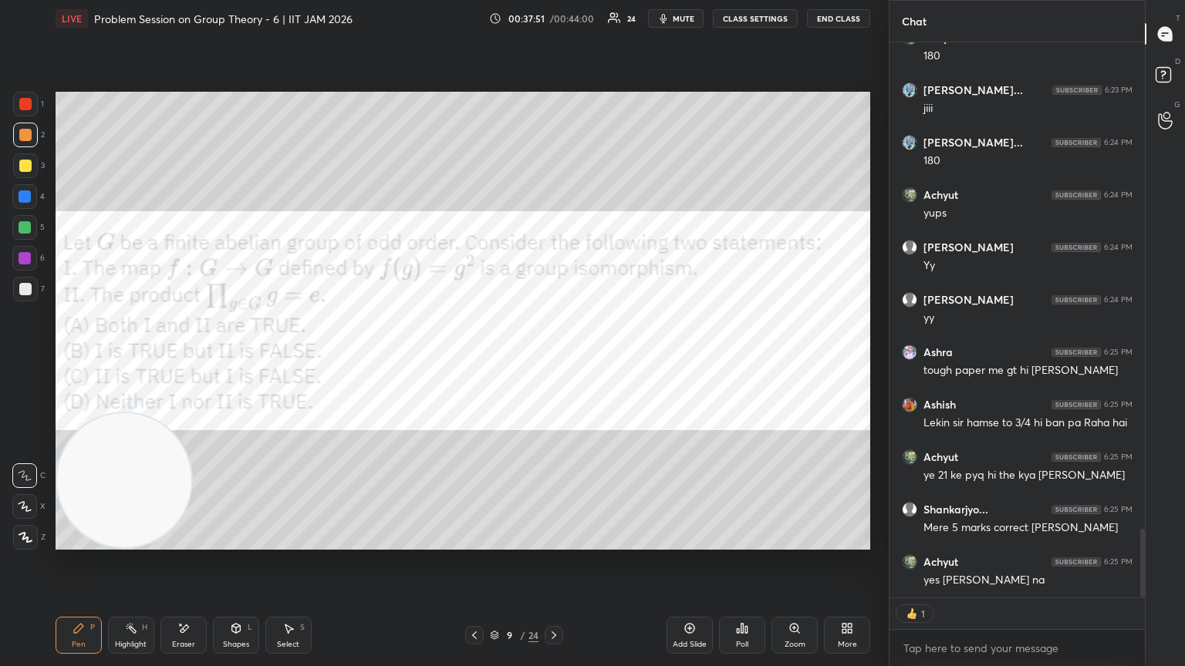
click at [469, 362] on icon at bounding box center [474, 635] width 12 height 12
click at [472, 362] on icon at bounding box center [474, 635] width 12 height 12
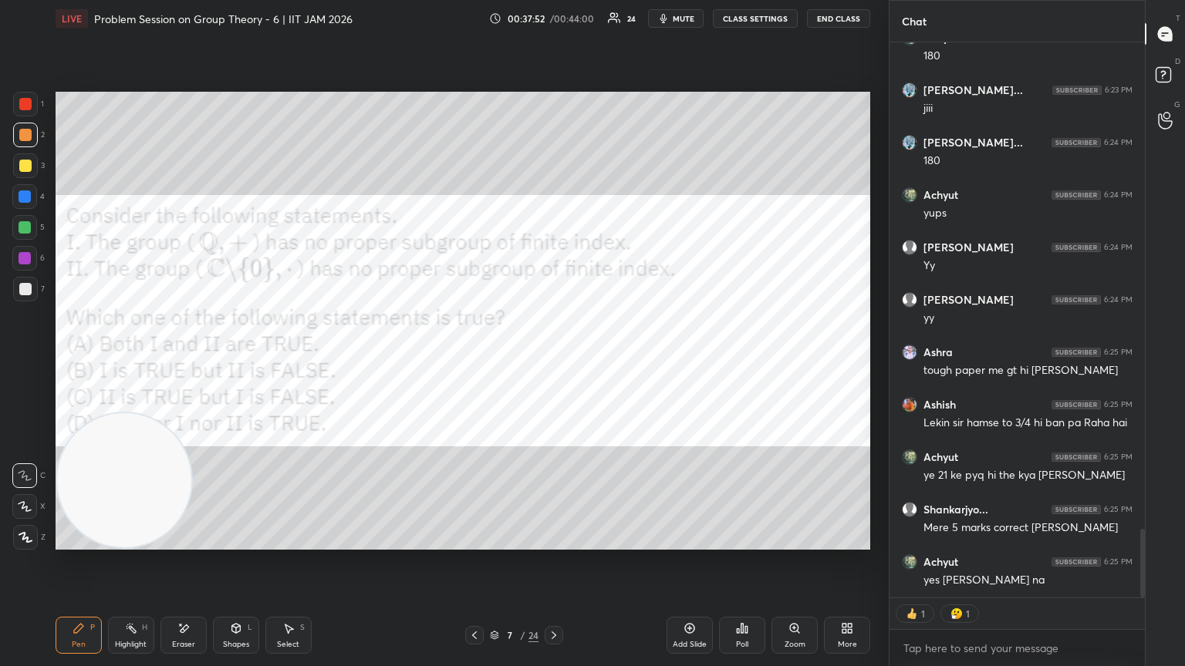
drag, startPoint x: 552, startPoint y: 634, endPoint x: 538, endPoint y: 636, distance: 14.0
click at [551, 362] on icon at bounding box center [554, 635] width 12 height 12
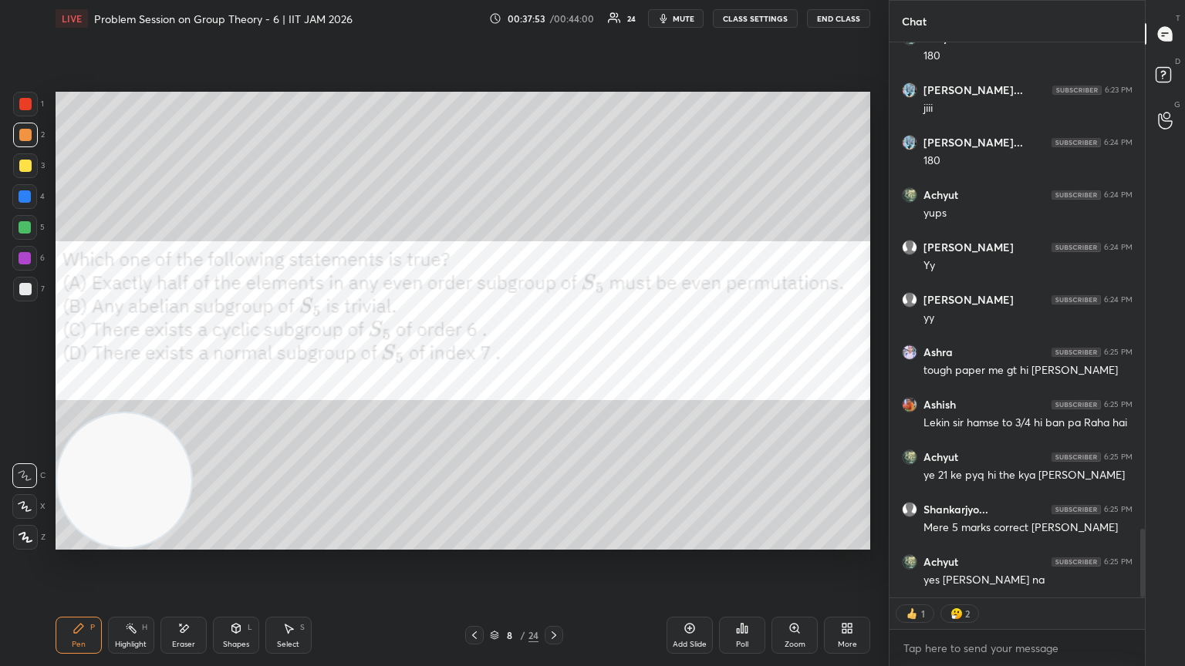
click at [469, 362] on icon at bounding box center [474, 635] width 12 height 12
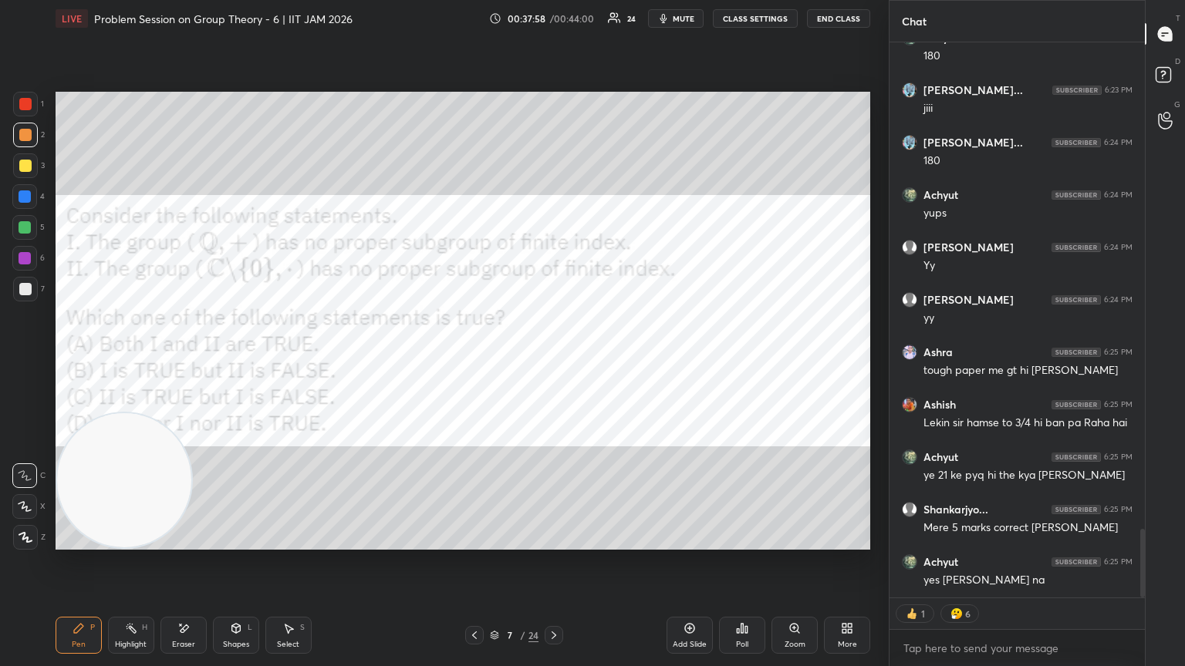
click at [553, 362] on icon at bounding box center [554, 636] width 5 height 8
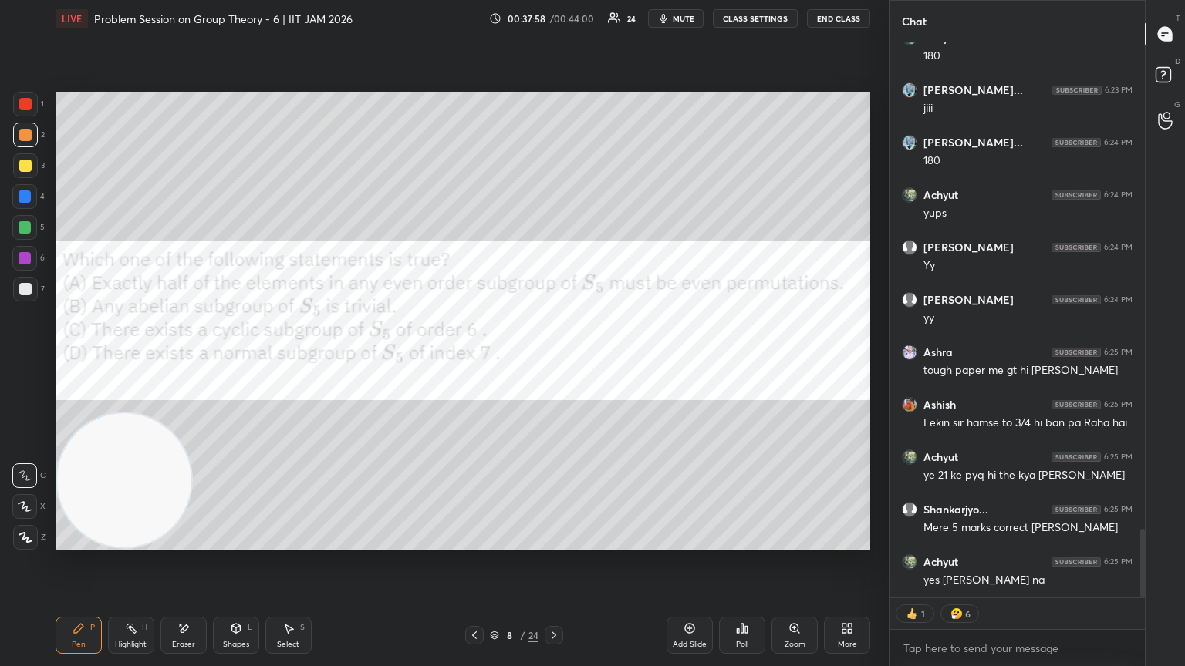
click at [553, 362] on icon at bounding box center [554, 635] width 12 height 12
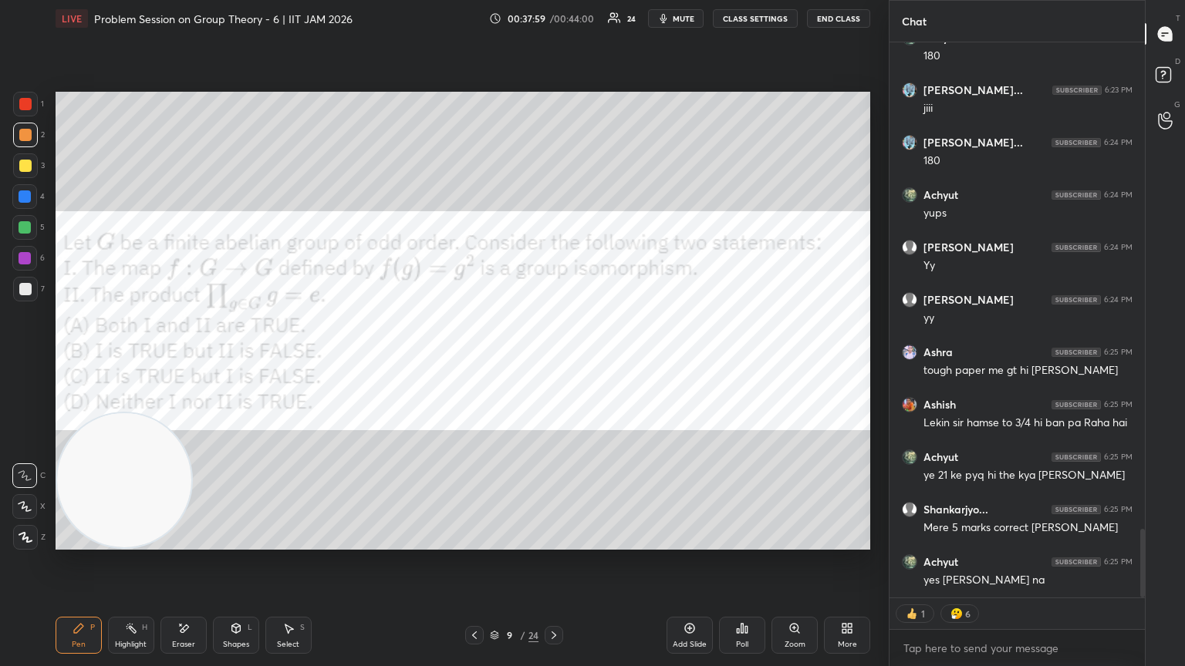
click at [552, 362] on icon at bounding box center [554, 635] width 12 height 12
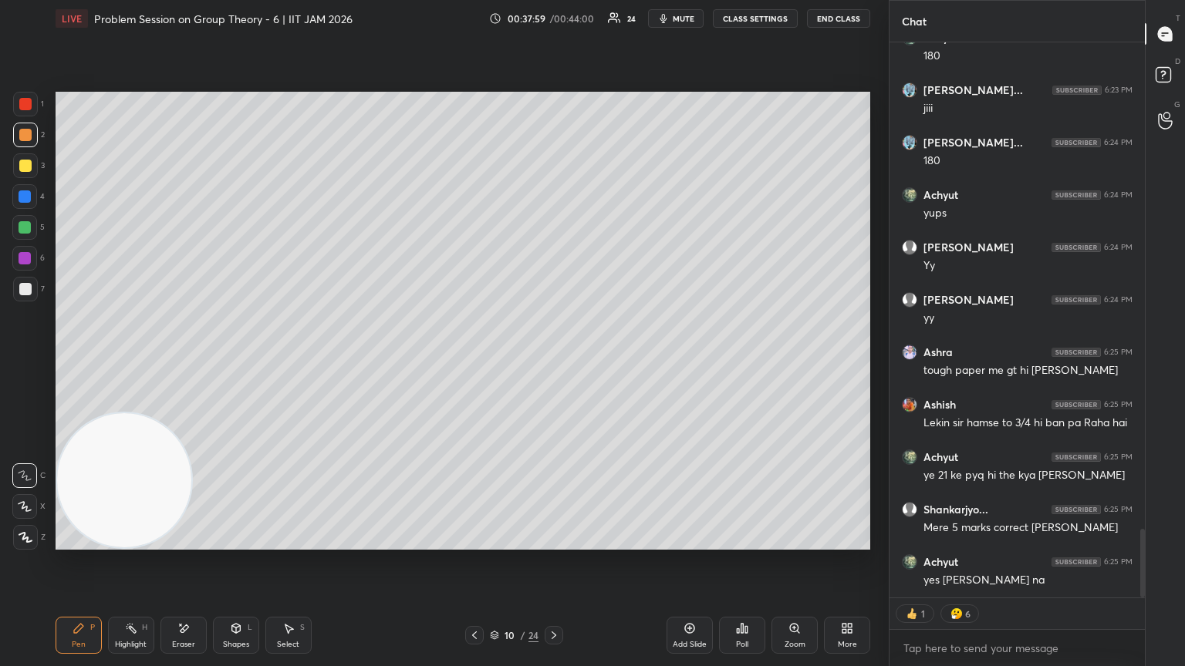
click at [552, 362] on icon at bounding box center [554, 635] width 12 height 12
click at [552, 362] on icon at bounding box center [554, 636] width 5 height 8
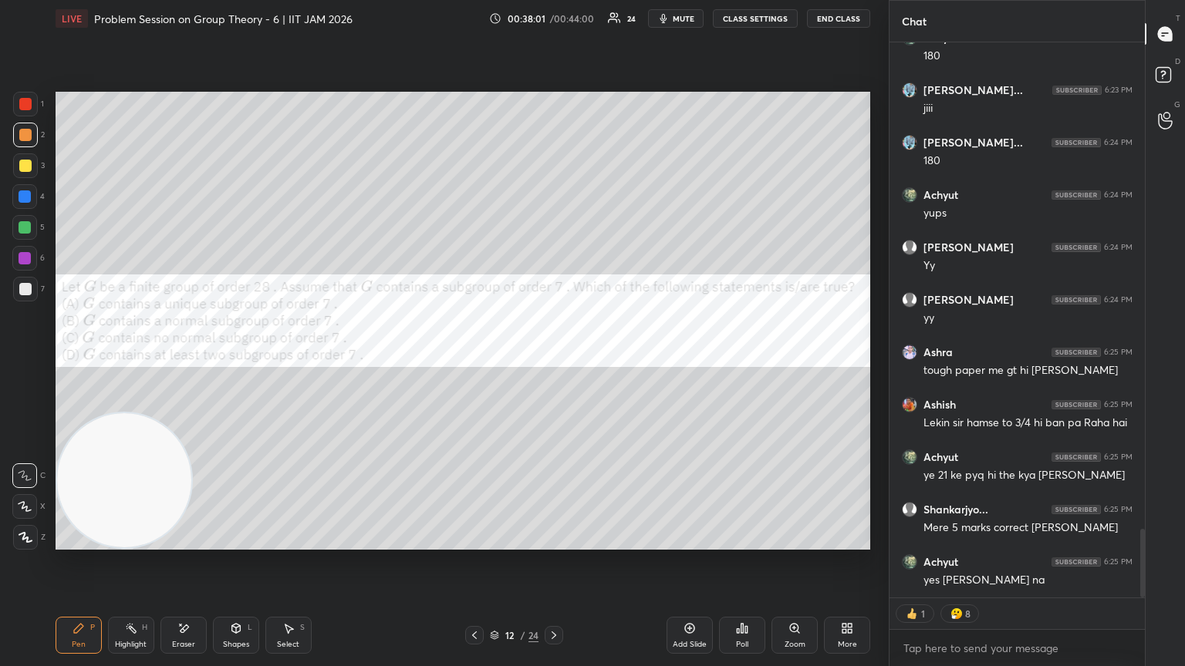
click at [551, 362] on icon at bounding box center [554, 635] width 12 height 12
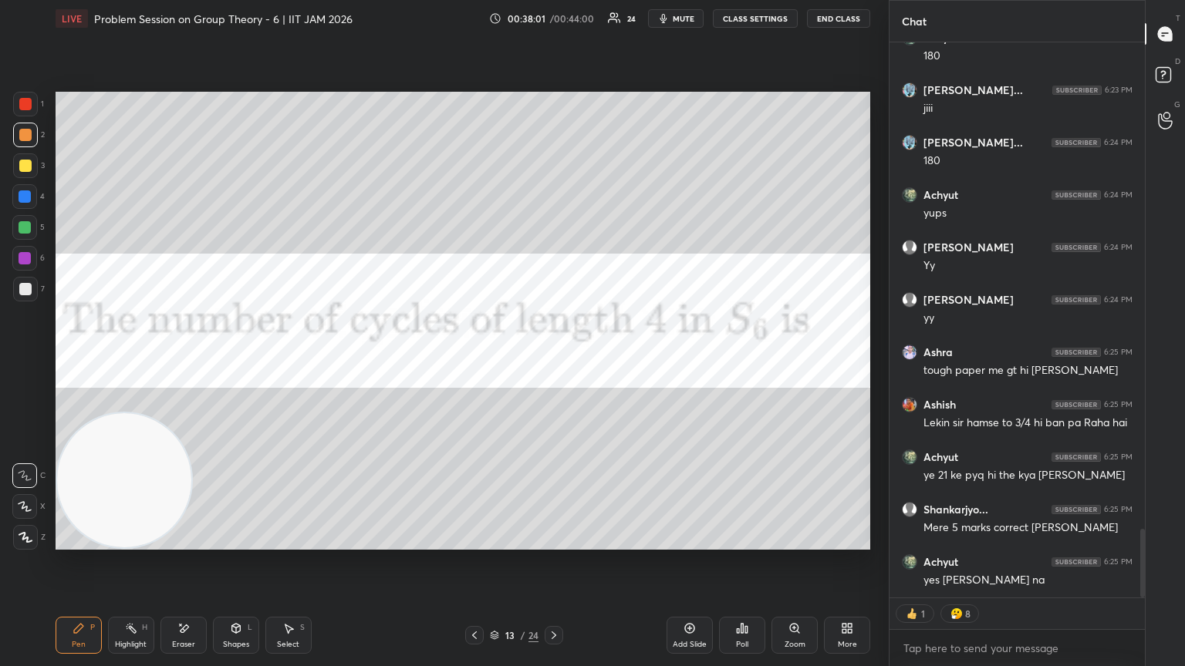
click at [552, 362] on icon at bounding box center [554, 635] width 12 height 12
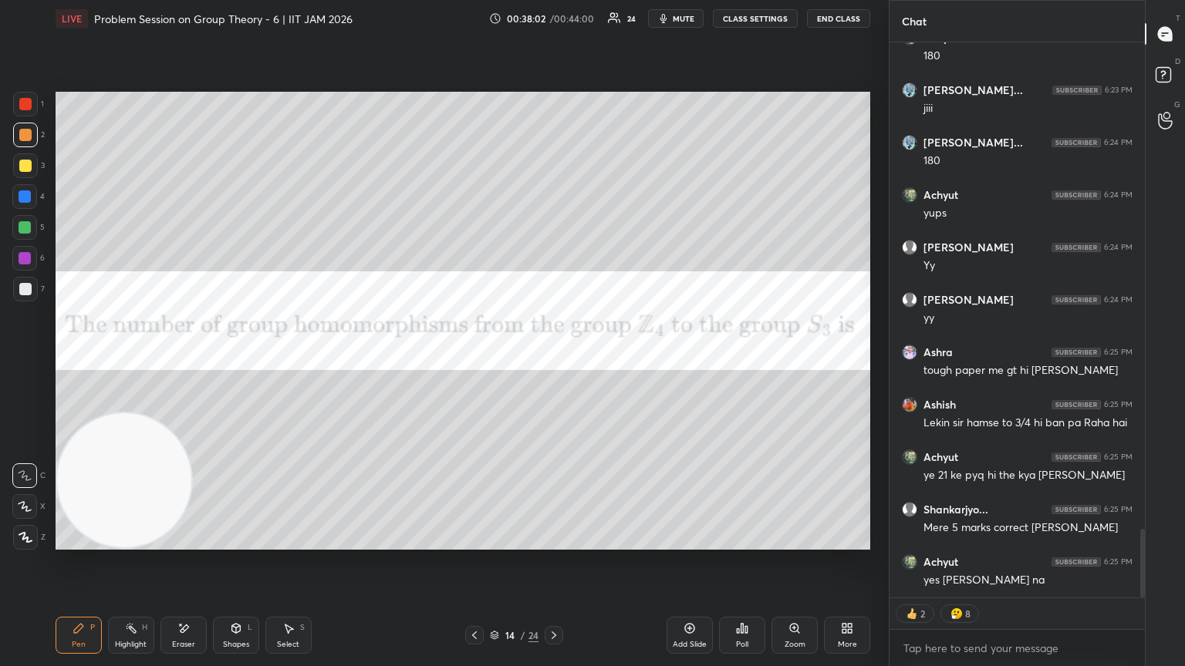
click at [550, 362] on icon at bounding box center [554, 635] width 12 height 12
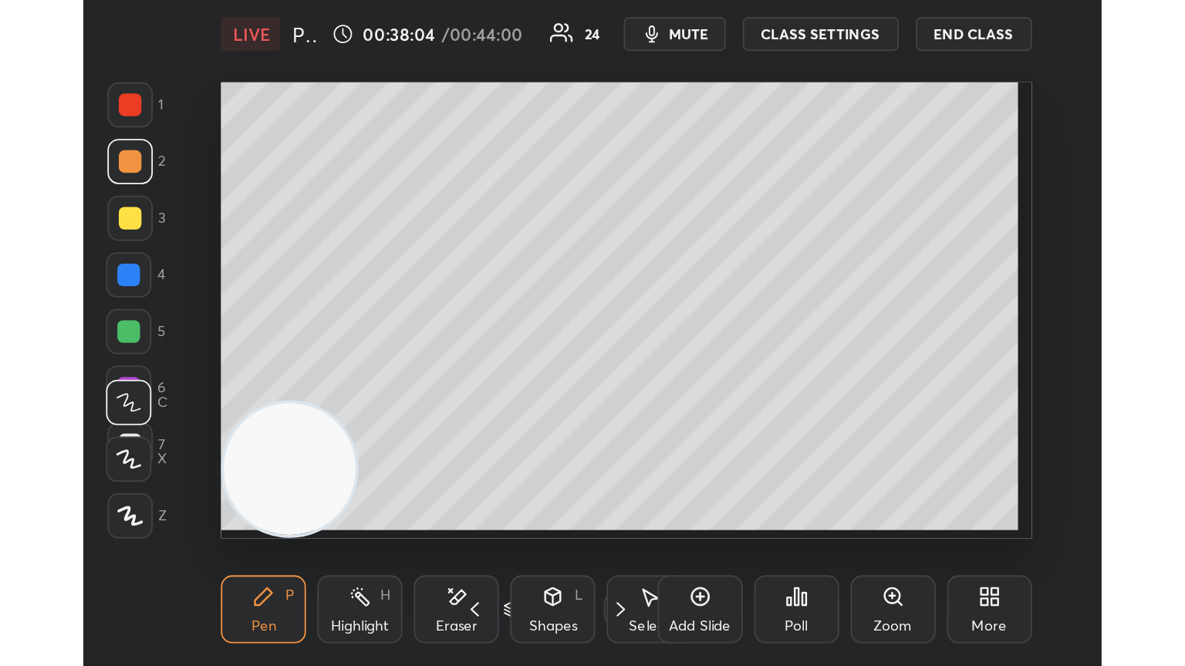
scroll to position [264, 491]
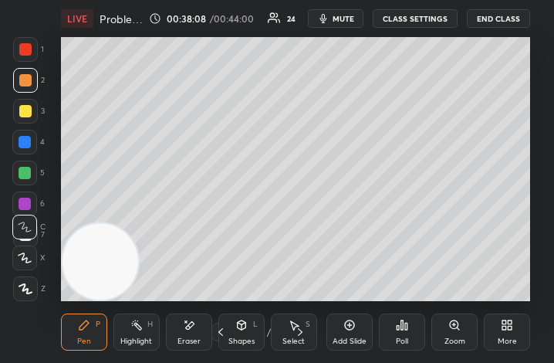
click at [524, 337] on div "More" at bounding box center [507, 331] width 46 height 37
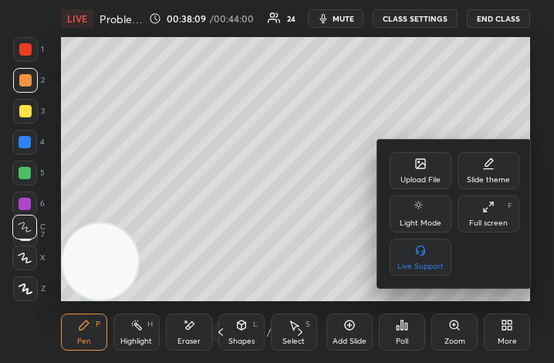
click at [490, 219] on div "Full screen" at bounding box center [488, 223] width 39 height 8
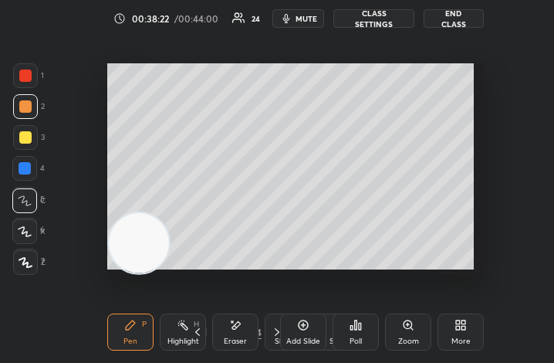
scroll to position [264, 407]
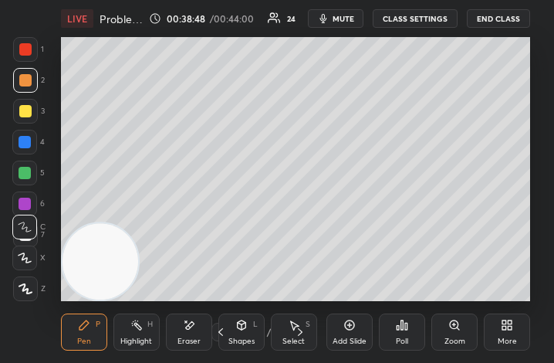
click at [515, 340] on div "More" at bounding box center [507, 331] width 46 height 37
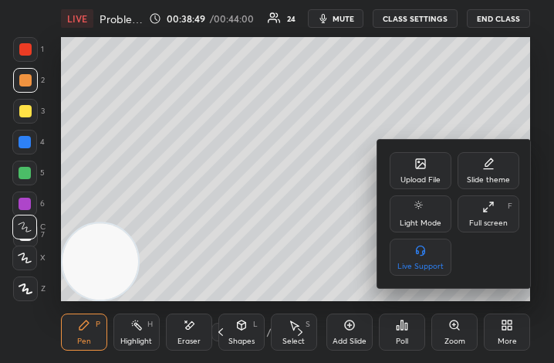
drag, startPoint x: 490, startPoint y: 222, endPoint x: 641, endPoint y: 390, distance: 225.6
click at [490, 224] on div "Full screen" at bounding box center [488, 223] width 39 height 8
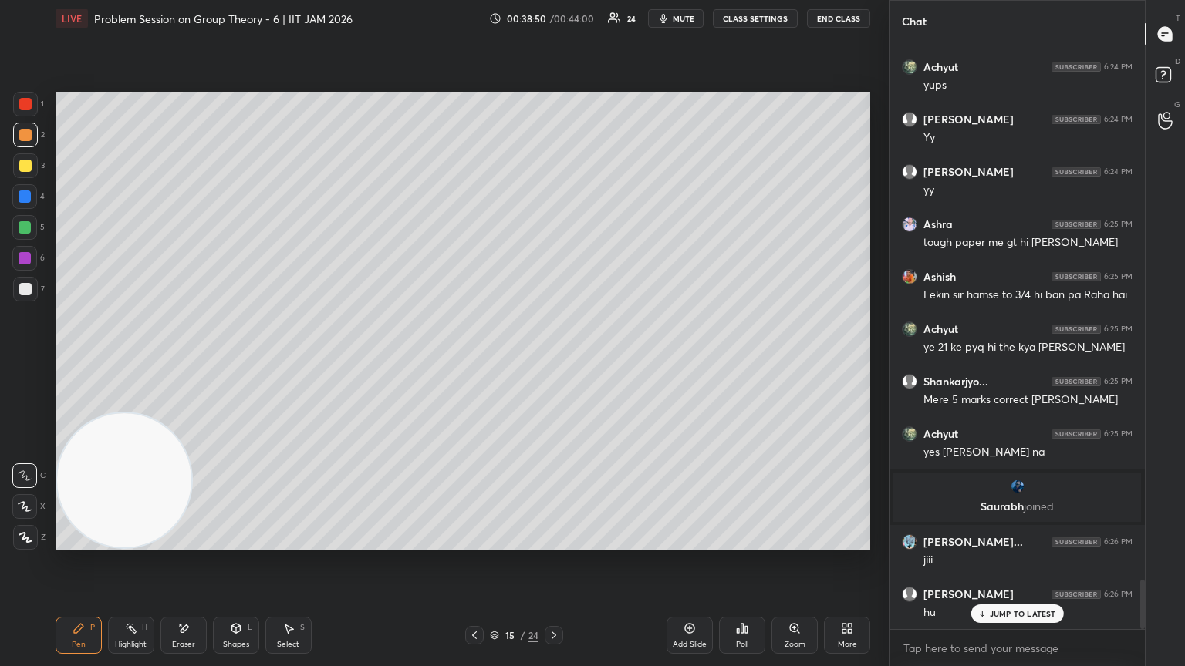
click at [553, 362] on p "JUMP TO LATEST" at bounding box center [1023, 613] width 66 height 9
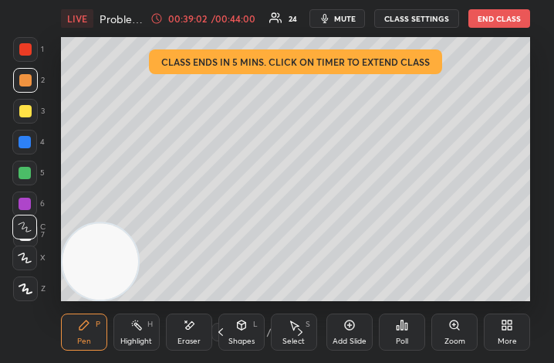
click at [511, 328] on icon at bounding box center [510, 328] width 4 height 4
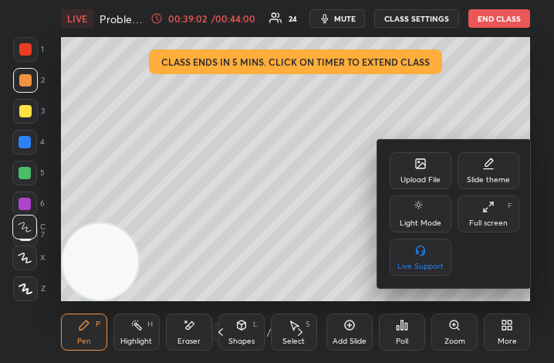
click at [496, 221] on div "Full screen" at bounding box center [488, 223] width 39 height 8
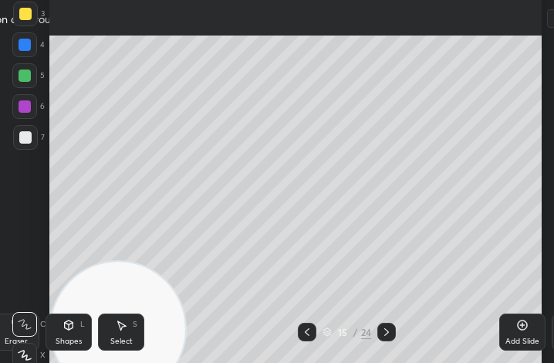
scroll to position [76874, 76707]
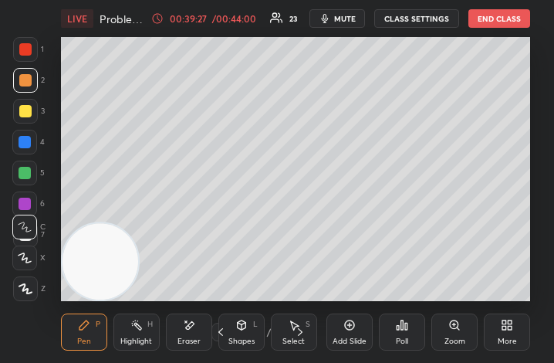
click at [512, 328] on icon at bounding box center [507, 325] width 12 height 12
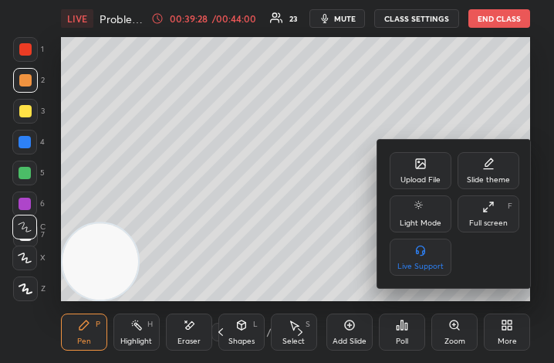
click at [423, 168] on icon at bounding box center [420, 163] width 12 height 12
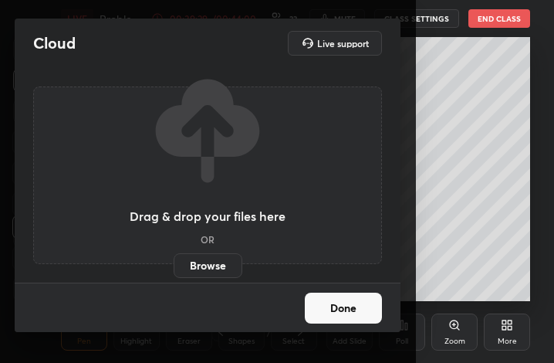
click at [353, 301] on button "Done" at bounding box center [343, 307] width 77 height 31
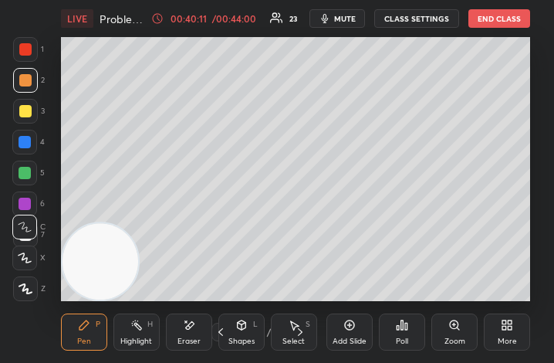
click at [505, 342] on div "More" at bounding box center [507, 341] width 19 height 8
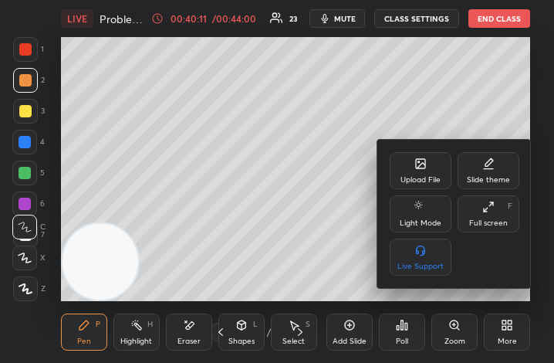
click at [420, 177] on div "Upload File" at bounding box center [420, 180] width 40 height 8
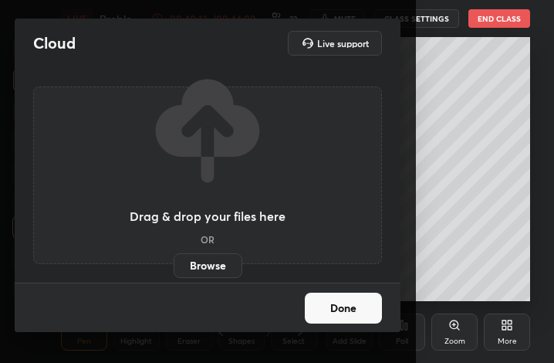
click at [228, 265] on label "Browse" at bounding box center [208, 265] width 69 height 25
click at [174, 265] on input "Browse" at bounding box center [174, 265] width 0 height 25
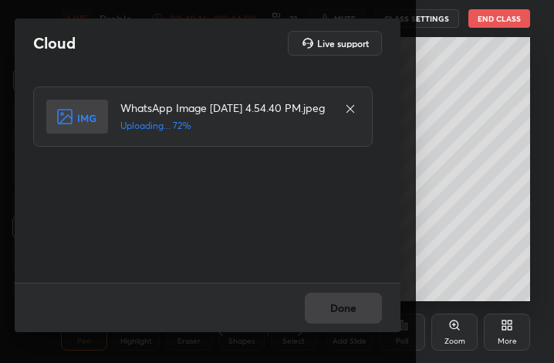
click at [360, 313] on div "Done" at bounding box center [208, 306] width 386 height 49
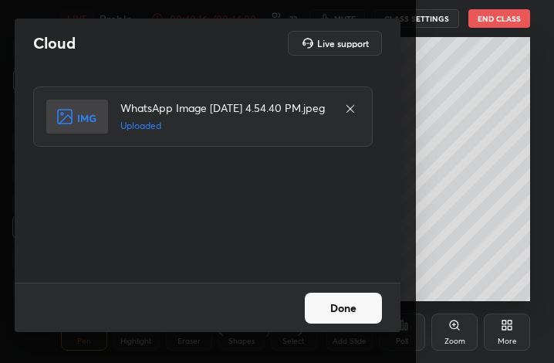
click at [362, 309] on button "Done" at bounding box center [343, 307] width 77 height 31
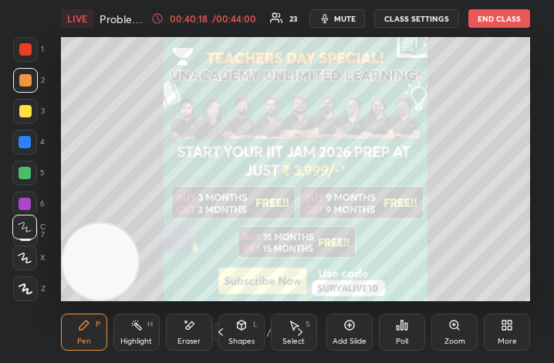
click at [515, 333] on div "More" at bounding box center [507, 331] width 46 height 37
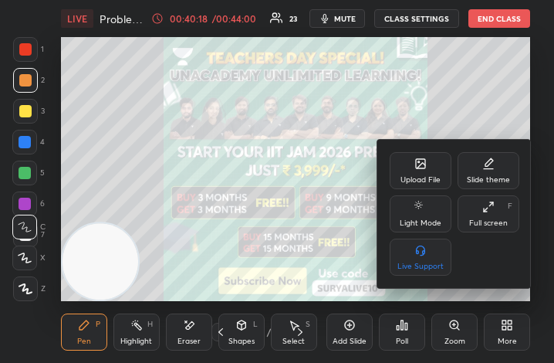
click at [494, 221] on div "Full screen" at bounding box center [488, 223] width 39 height 8
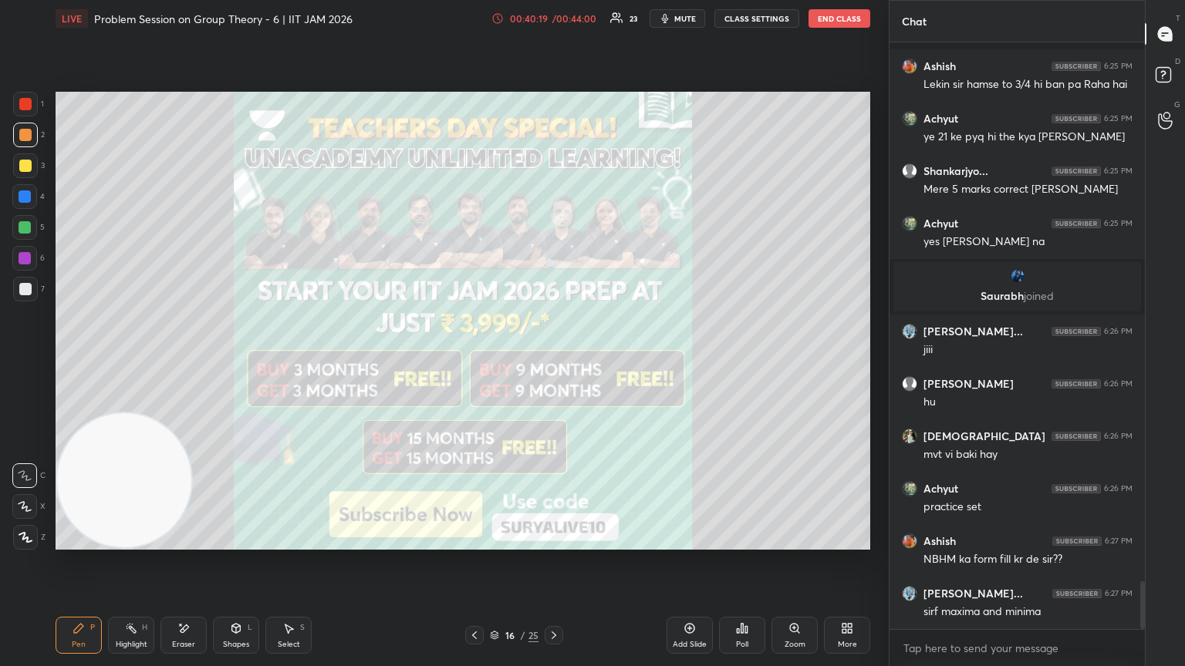
scroll to position [6661, 0]
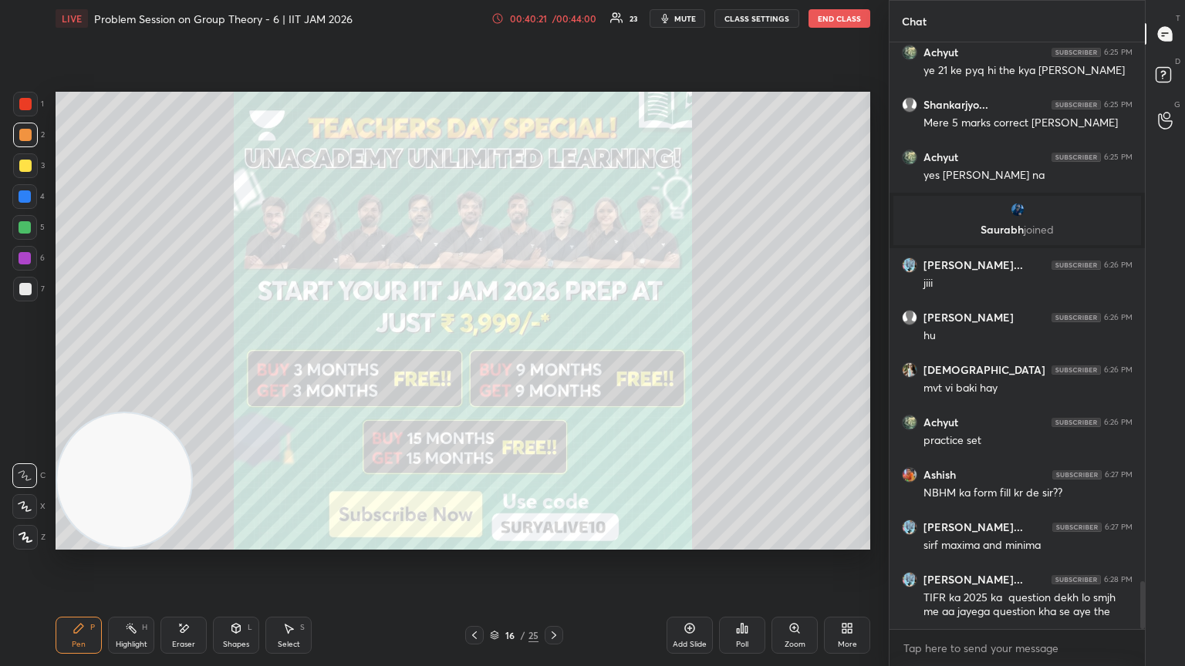
click at [25, 264] on div at bounding box center [25, 258] width 12 height 12
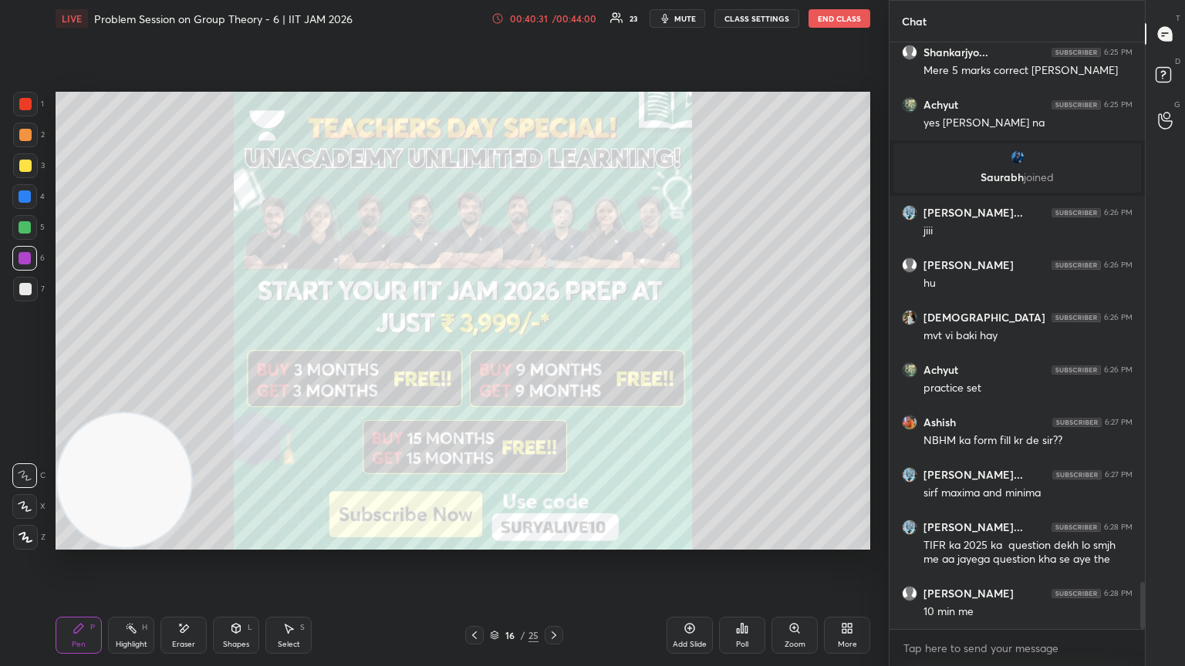
click at [25, 296] on div at bounding box center [25, 289] width 25 height 25
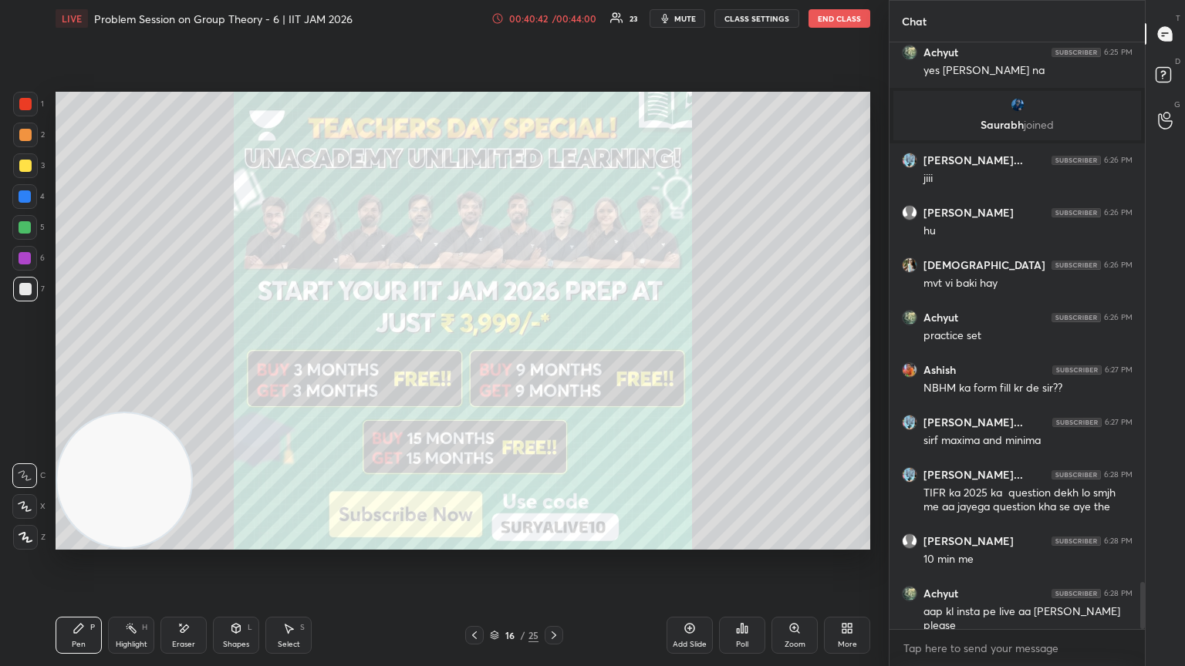
scroll to position [6818, 0]
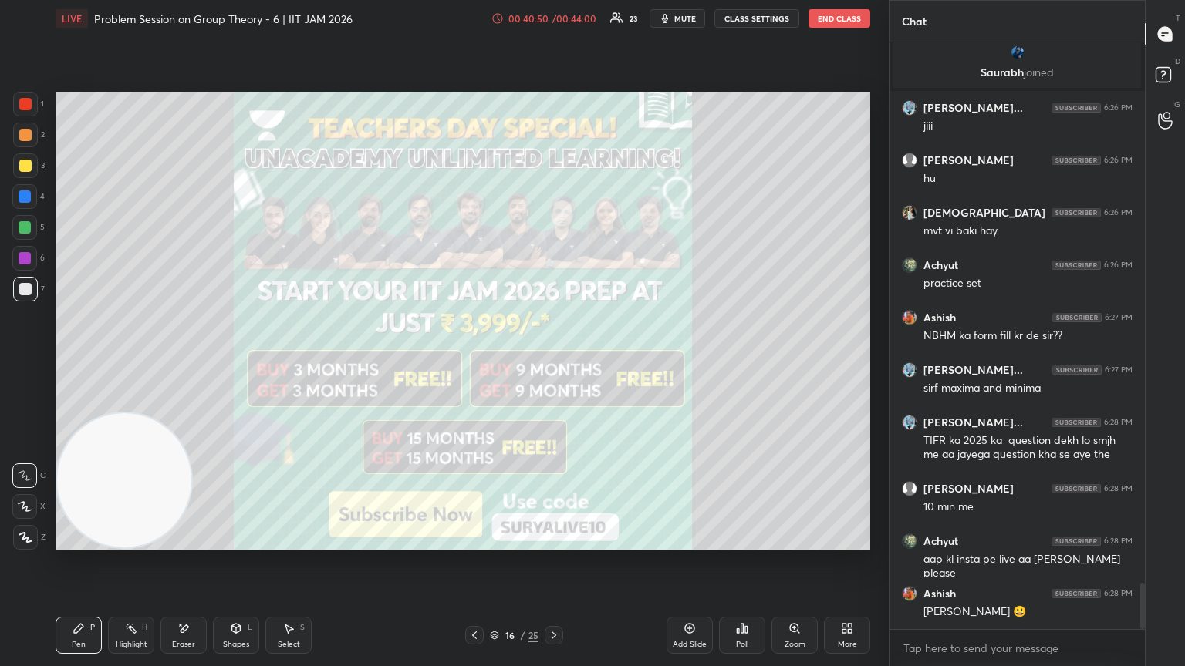
click at [29, 164] on div at bounding box center [25, 166] width 25 height 25
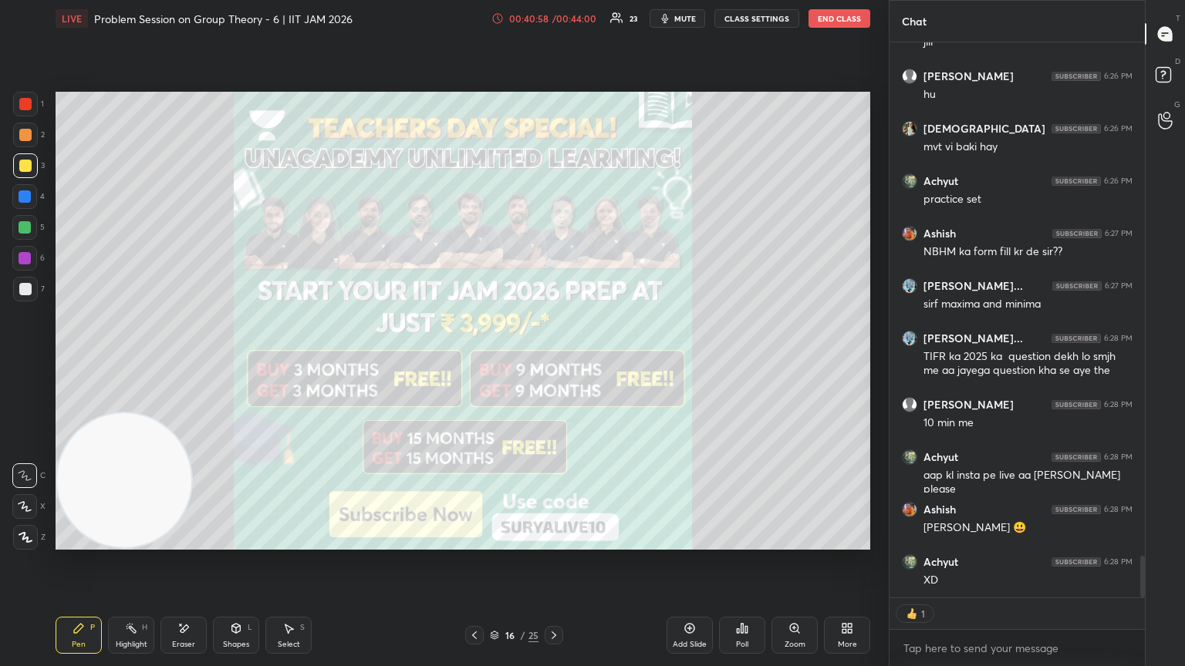
click at [553, 21] on button "End Class" at bounding box center [839, 18] width 62 height 19
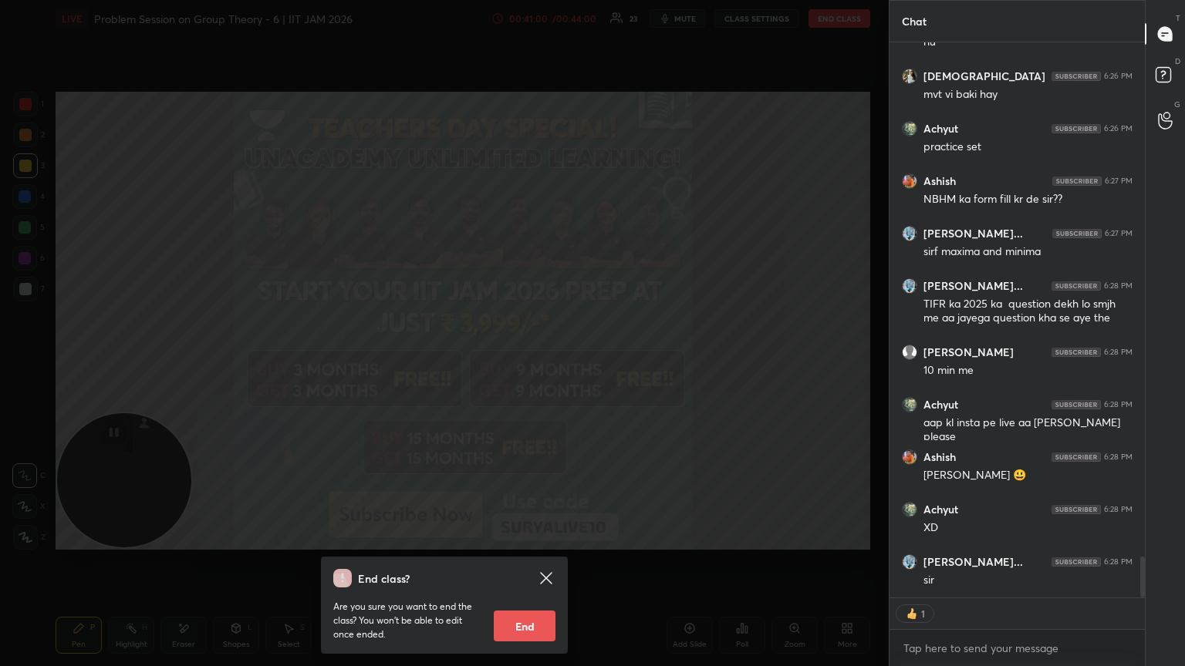
scroll to position [582, 251]
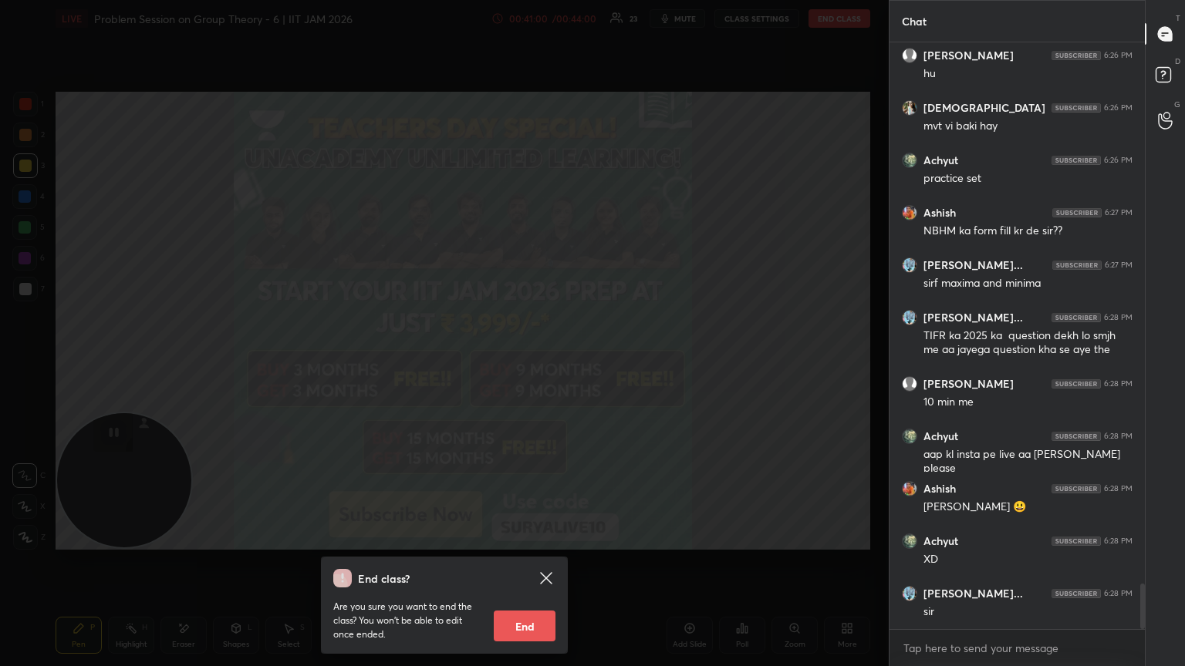
click at [528, 362] on button "End" at bounding box center [525, 626] width 62 height 31
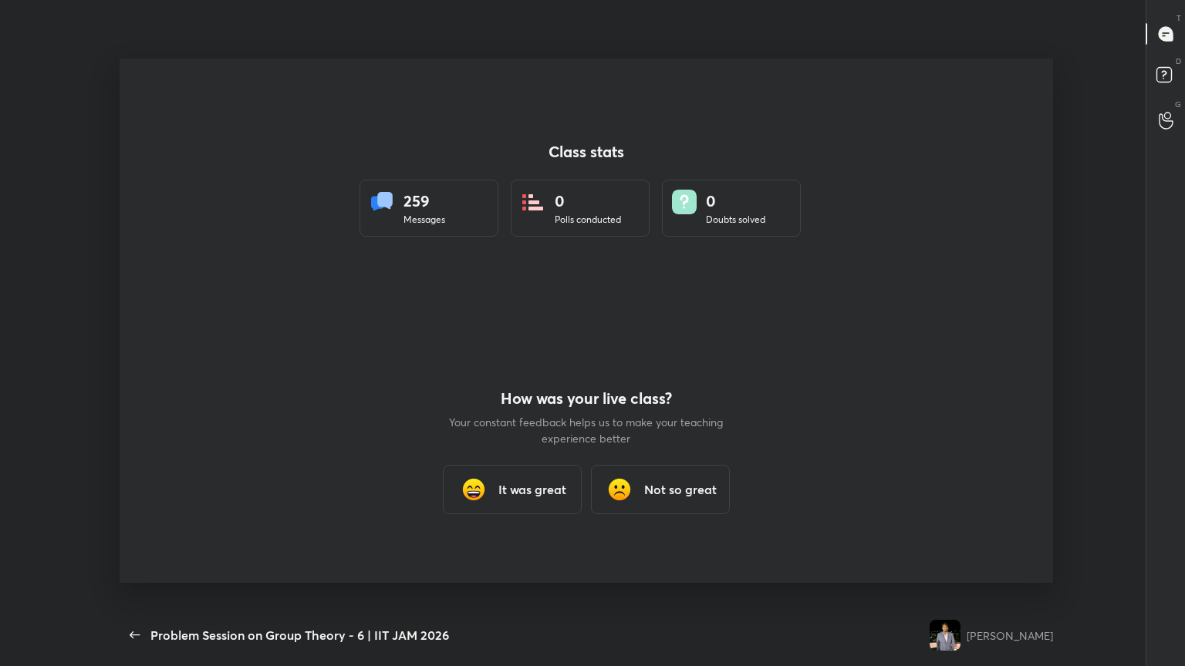
scroll to position [0, 0]
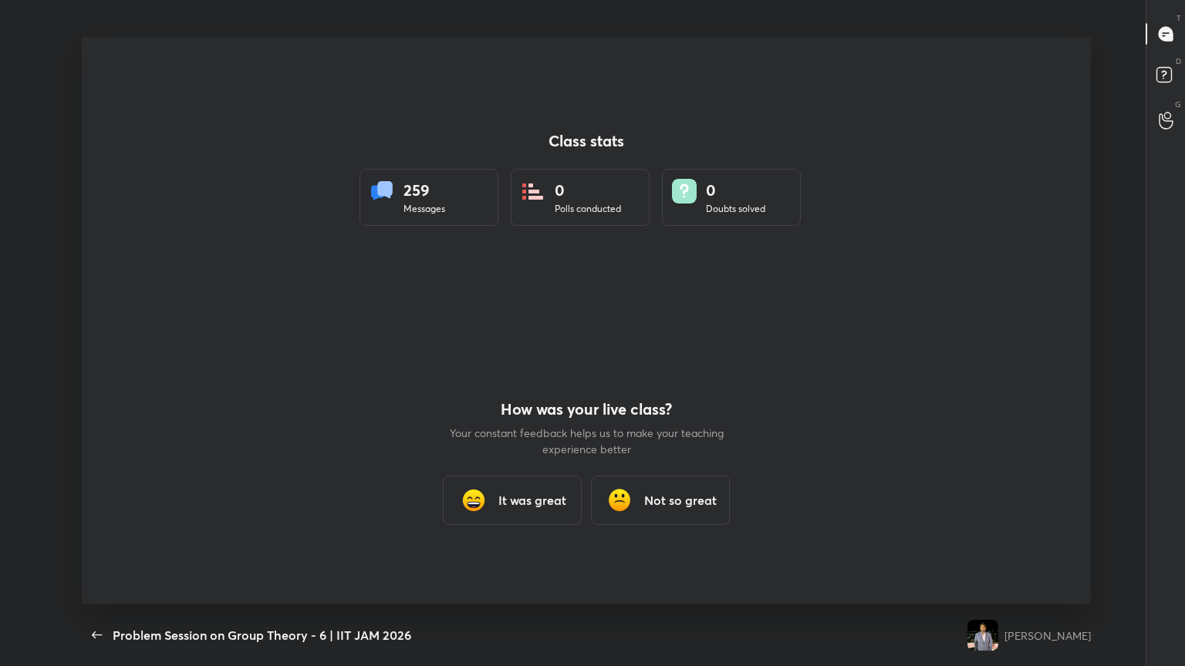
type textarea "x"
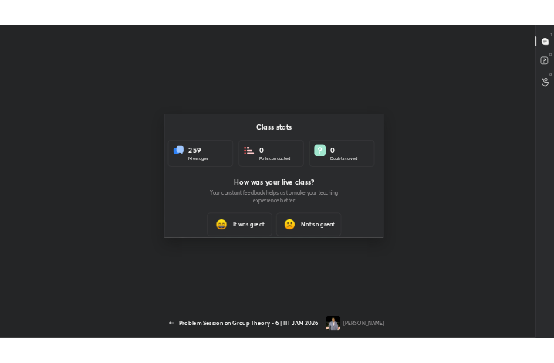
scroll to position [76874, 76596]
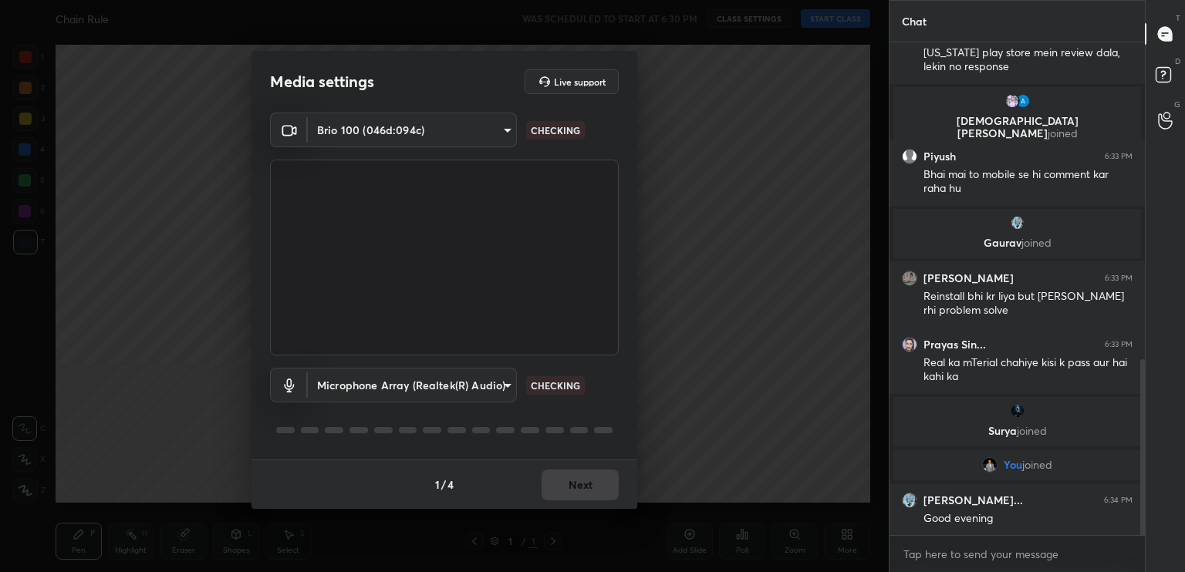
scroll to position [944, 0]
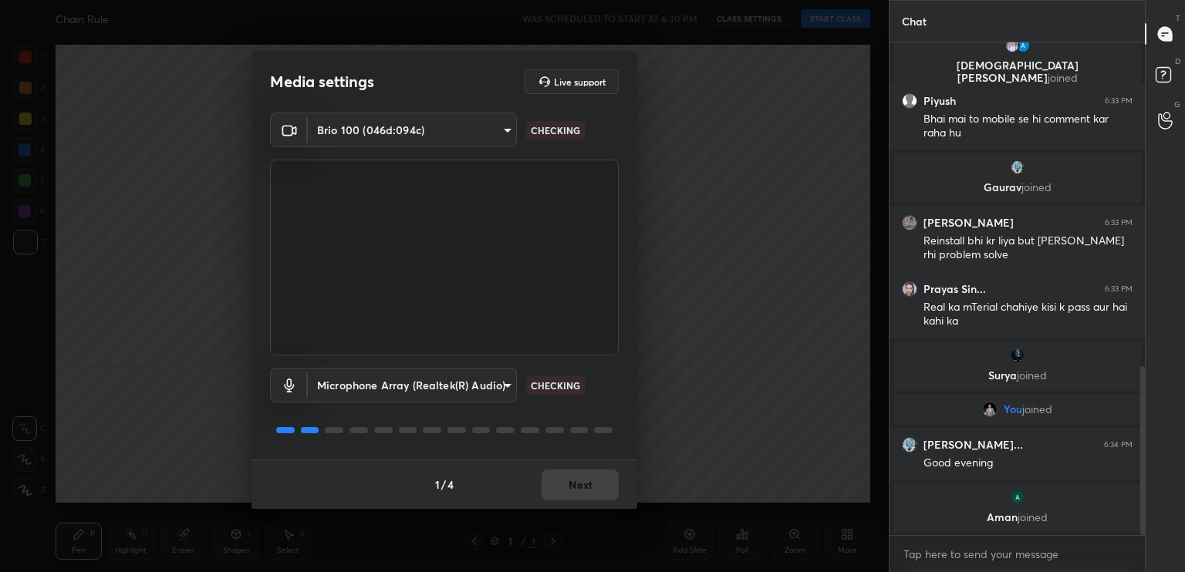
click at [569, 485] on div "1 / 4 Next" at bounding box center [444, 484] width 386 height 49
drag, startPoint x: 584, startPoint y: 484, endPoint x: 587, endPoint y: 493, distance: 9.0
click at [585, 485] on div "1 / 4 Next" at bounding box center [444, 484] width 386 height 49
click at [586, 494] on button "Next" at bounding box center [580, 485] width 77 height 31
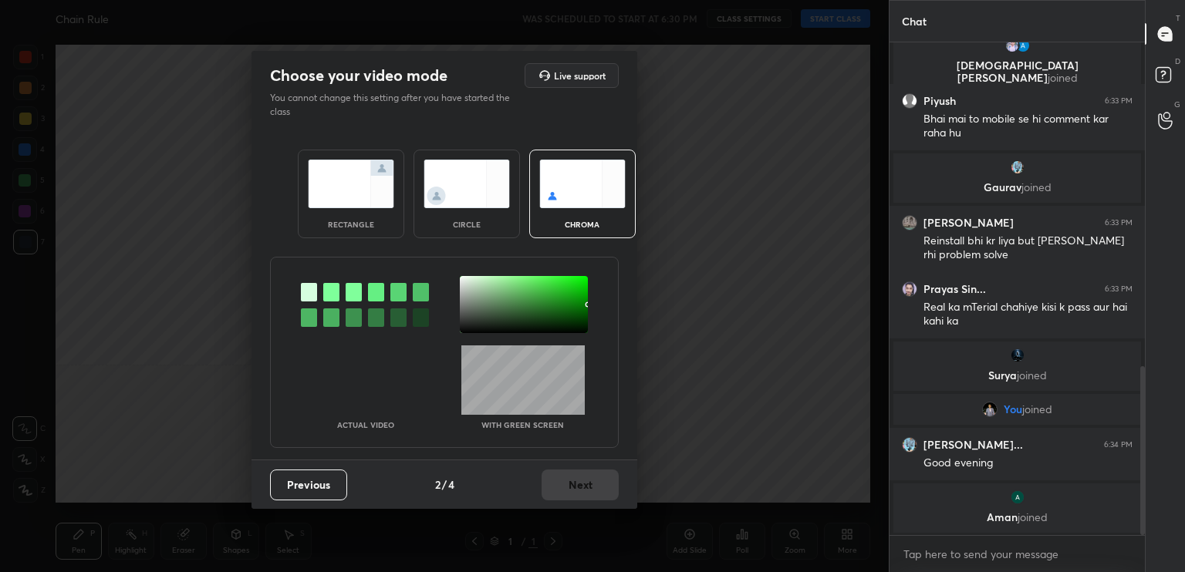
click at [475, 217] on div "circle" at bounding box center [466, 194] width 106 height 89
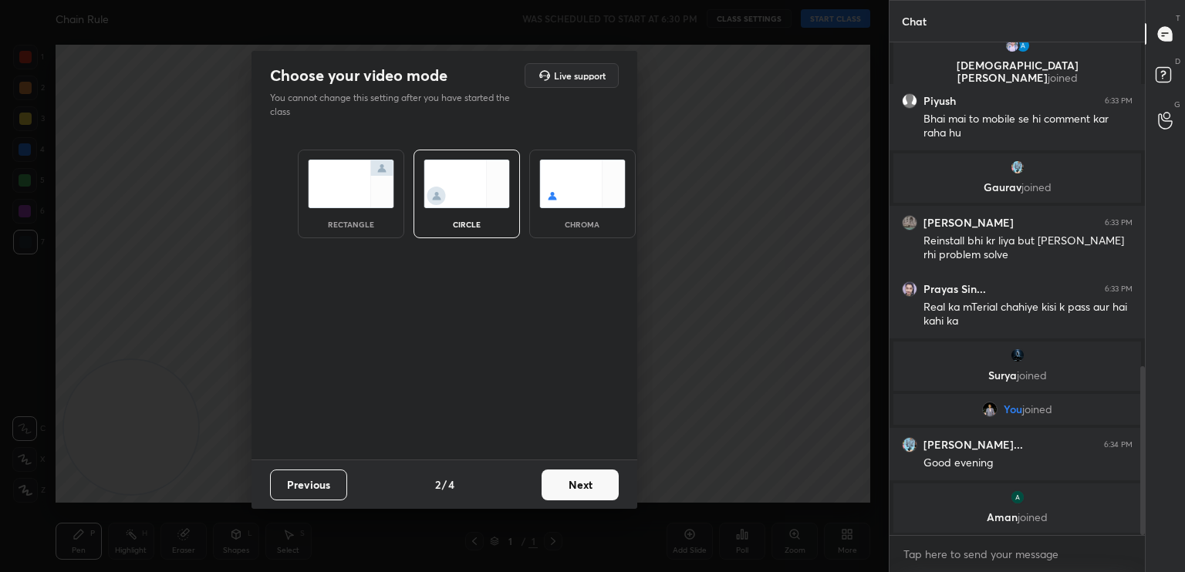
click at [579, 498] on button "Next" at bounding box center [580, 485] width 77 height 31
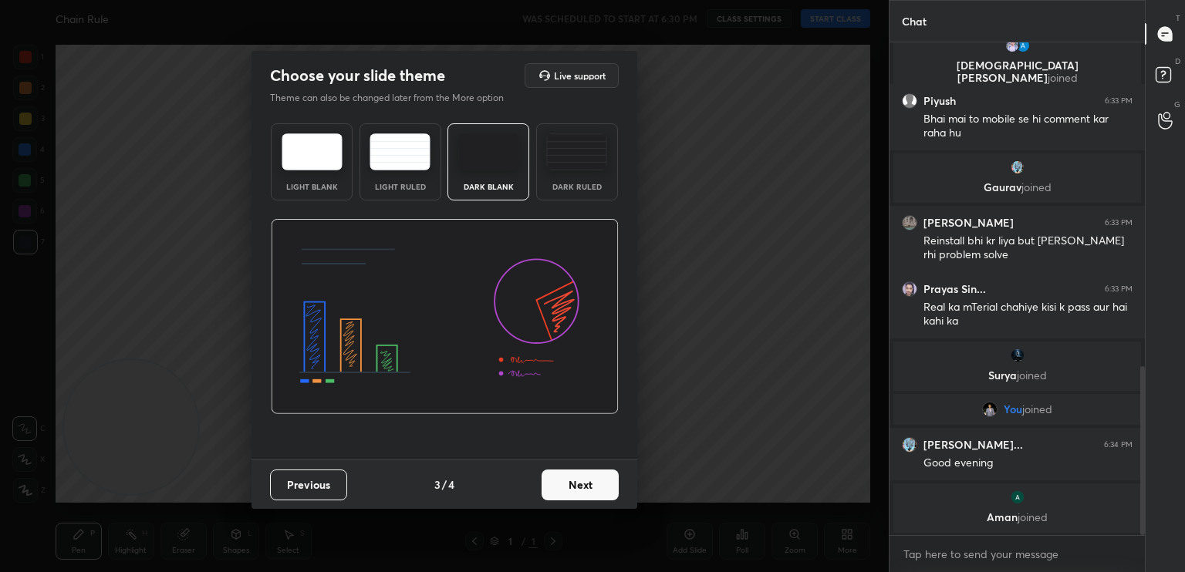
click at [579, 492] on button "Next" at bounding box center [580, 485] width 77 height 31
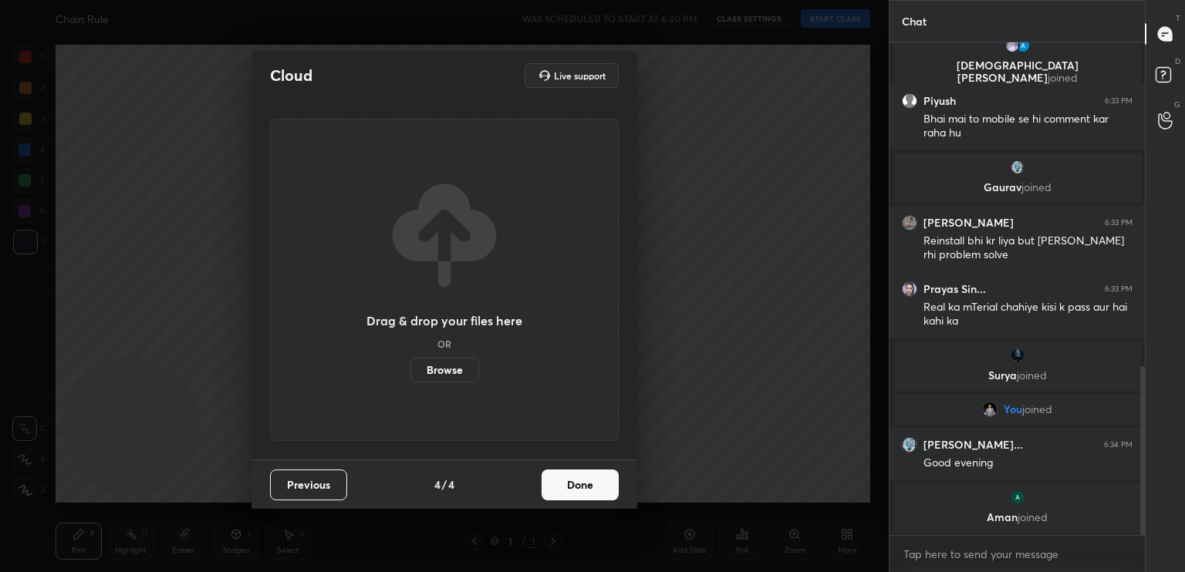
click at [580, 488] on button "Done" at bounding box center [580, 485] width 77 height 31
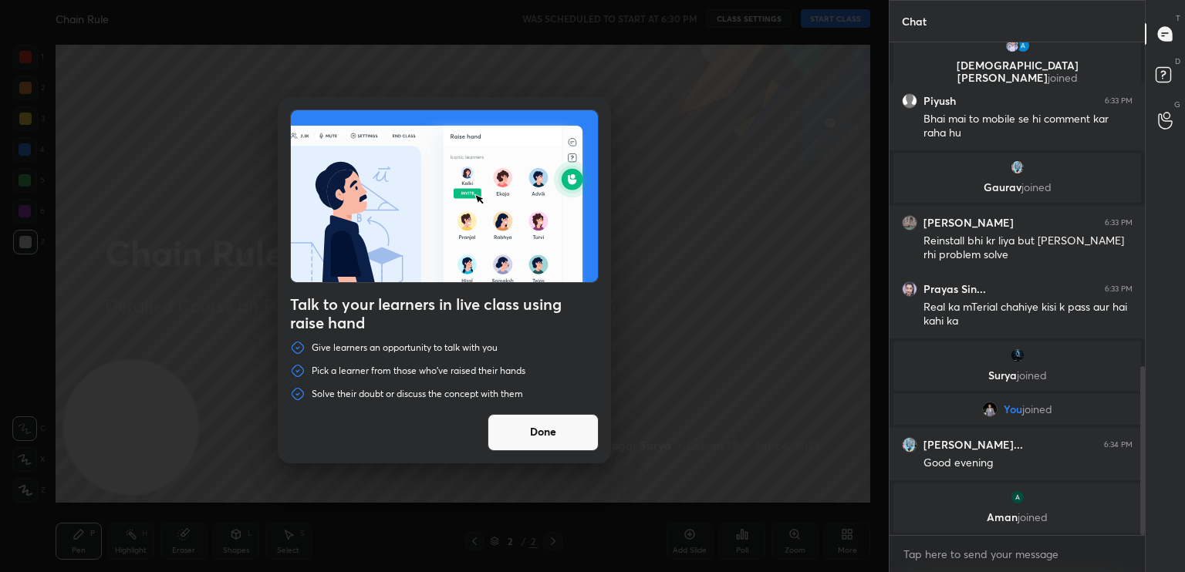
click at [552, 417] on div "Talk to your learners in live class using raise hand Give learners an opportuni…" at bounding box center [444, 280] width 333 height 366
click at [545, 429] on button "Done" at bounding box center [543, 432] width 111 height 37
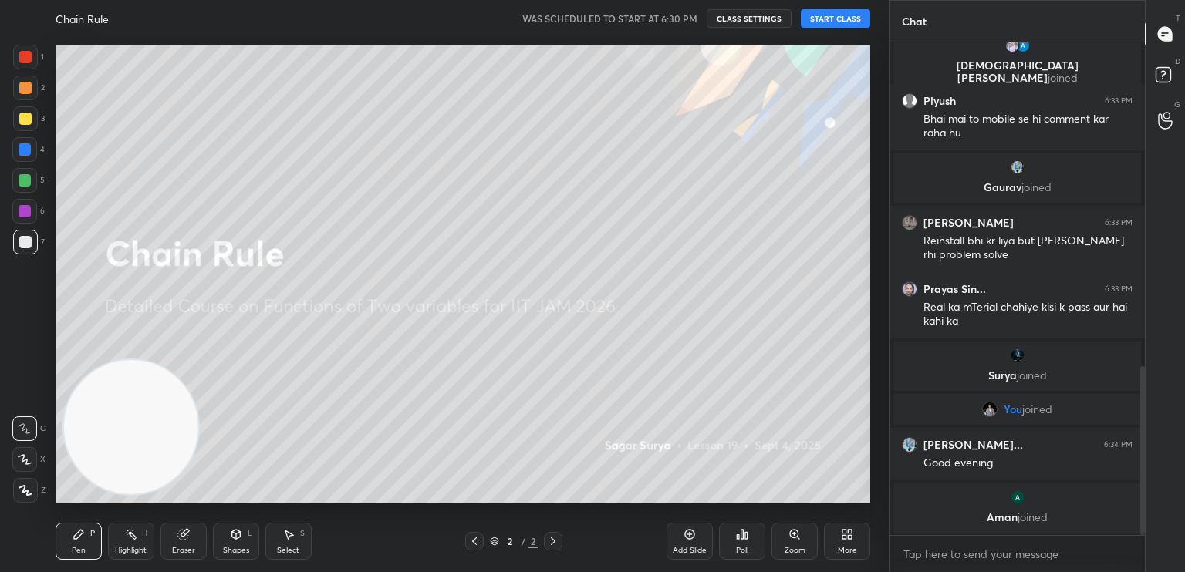
scroll to position [924, 0]
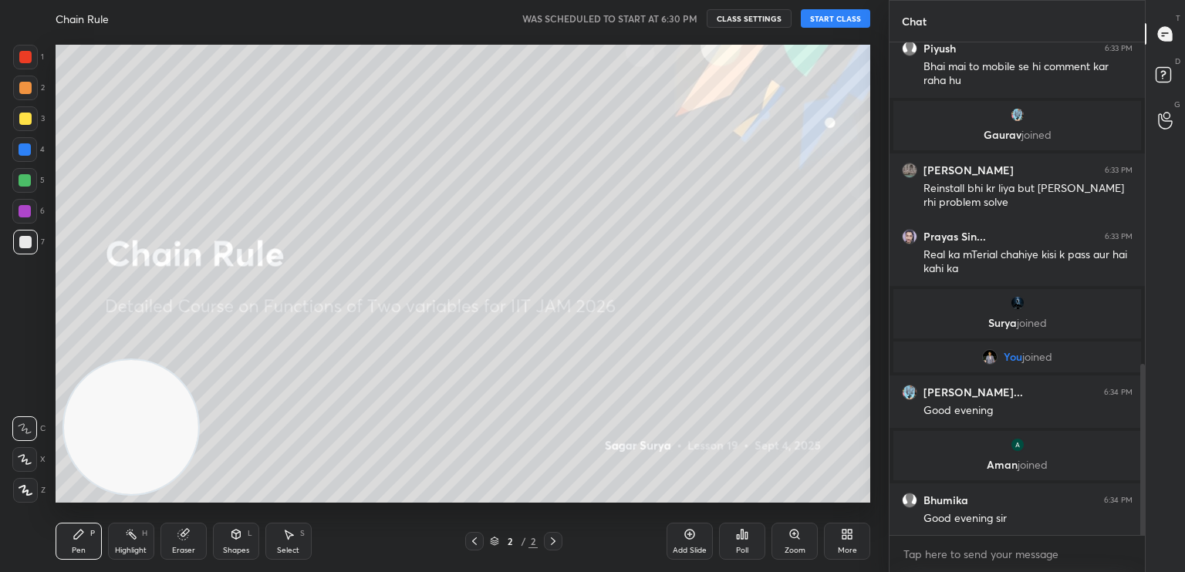
click at [827, 19] on button "START CLASS" at bounding box center [835, 18] width 69 height 19
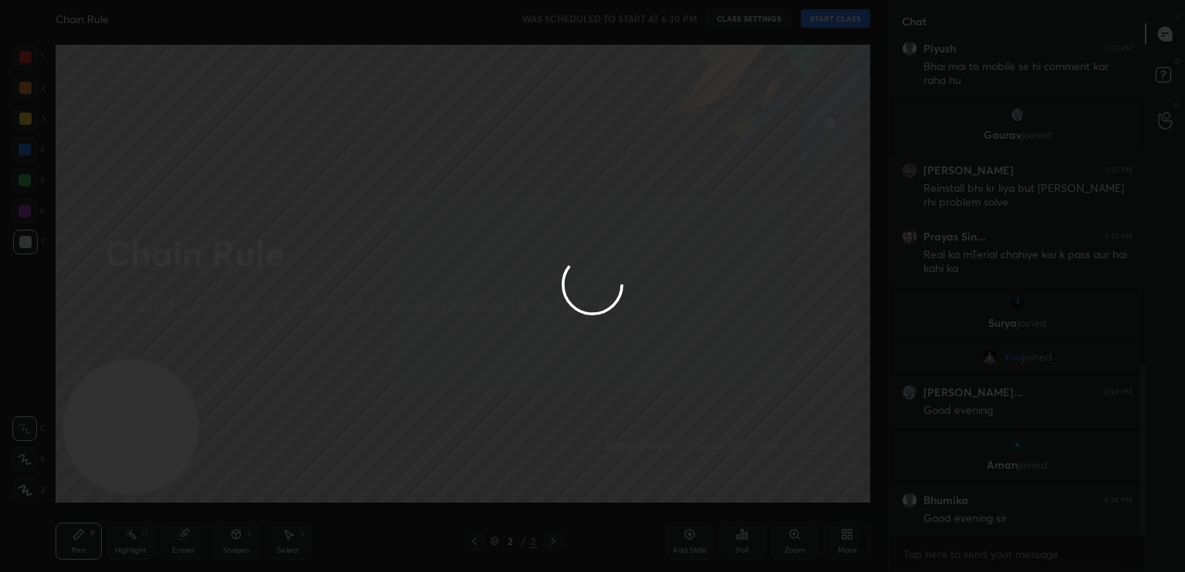
type textarea "x"
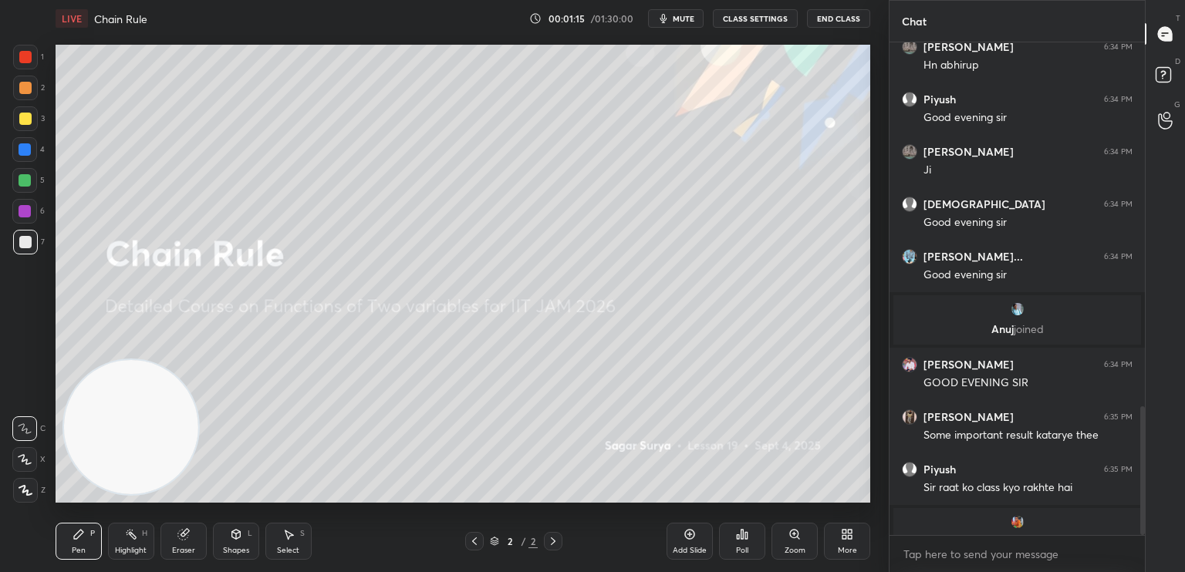
scroll to position [1399, 0]
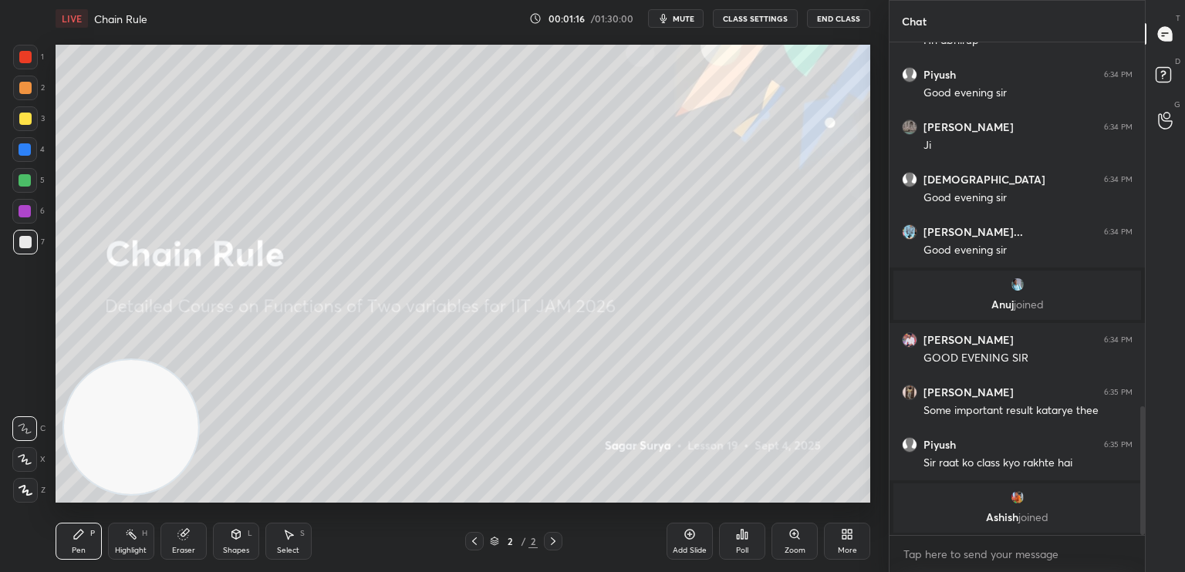
click at [845, 533] on icon at bounding box center [844, 532] width 4 height 4
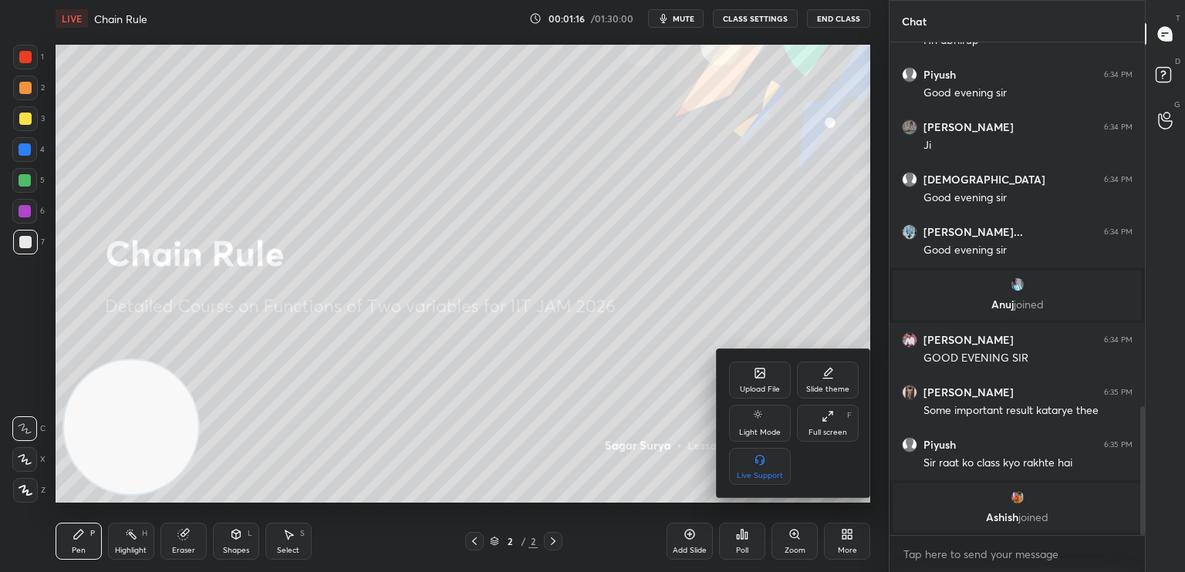
click at [768, 380] on div "Upload File" at bounding box center [760, 380] width 62 height 37
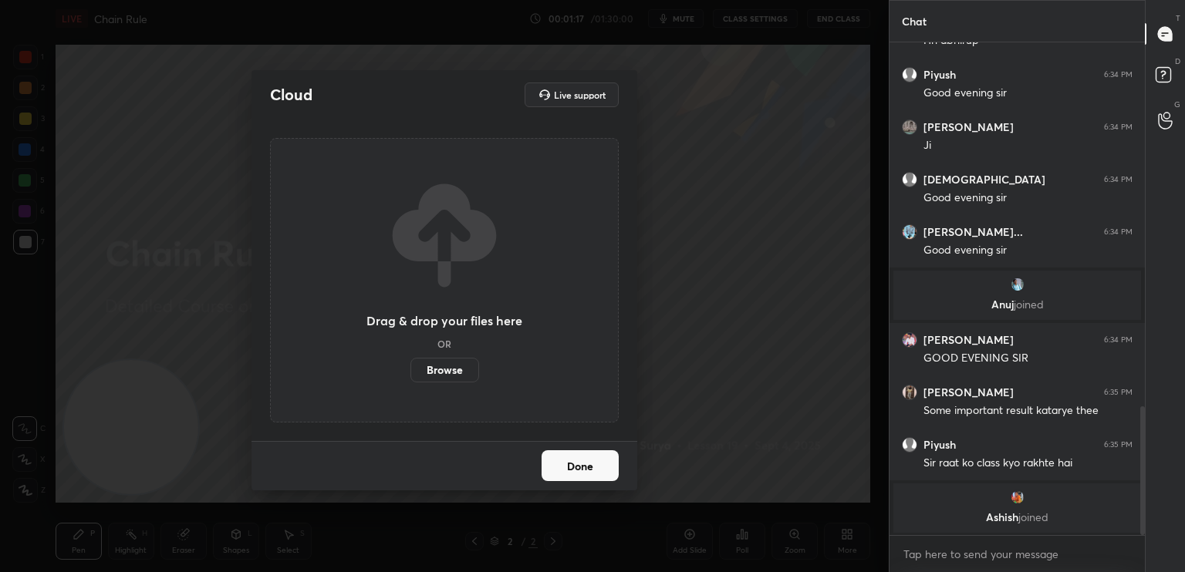
click at [447, 373] on label "Browse" at bounding box center [444, 370] width 69 height 25
click at [410, 373] on input "Browse" at bounding box center [410, 370] width 0 height 25
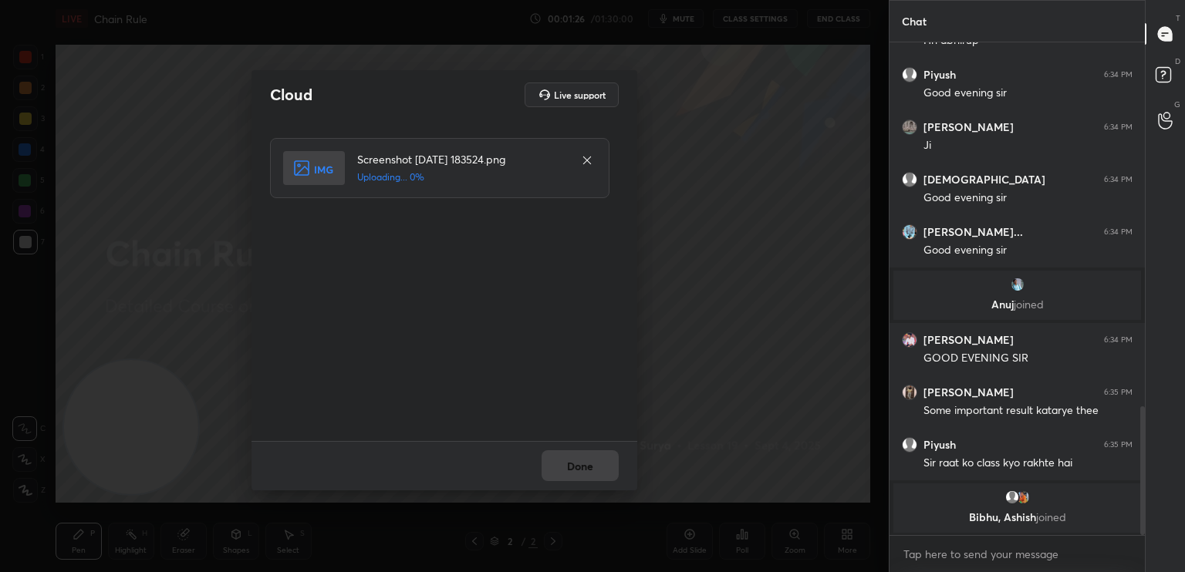
click at [605, 461] on div "Done" at bounding box center [444, 465] width 386 height 49
click at [604, 461] on div "Done" at bounding box center [444, 465] width 386 height 49
click at [602, 463] on div "Done" at bounding box center [444, 465] width 386 height 49
click at [599, 467] on button "Done" at bounding box center [580, 465] width 77 height 31
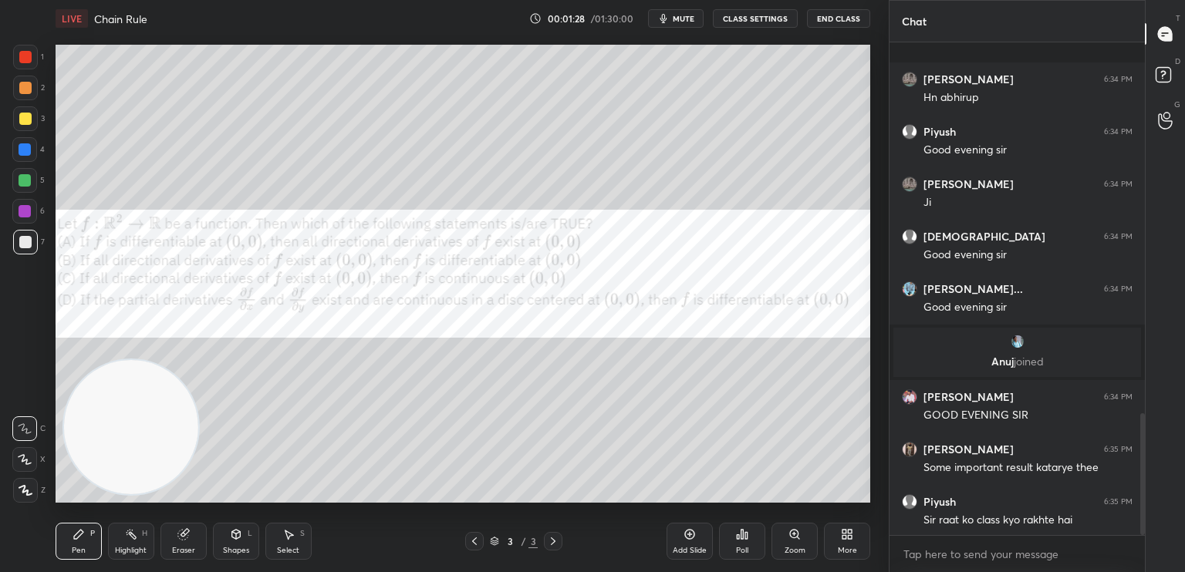
scroll to position [1509, 0]
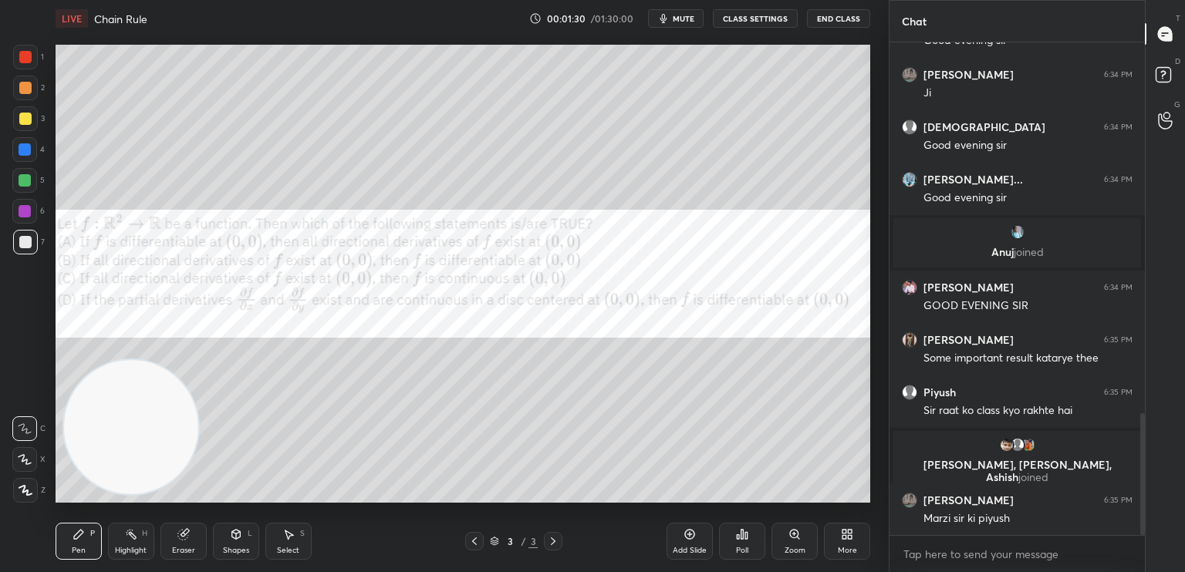
click at [32, 245] on div at bounding box center [25, 242] width 25 height 25
click at [29, 208] on div at bounding box center [24, 211] width 25 height 25
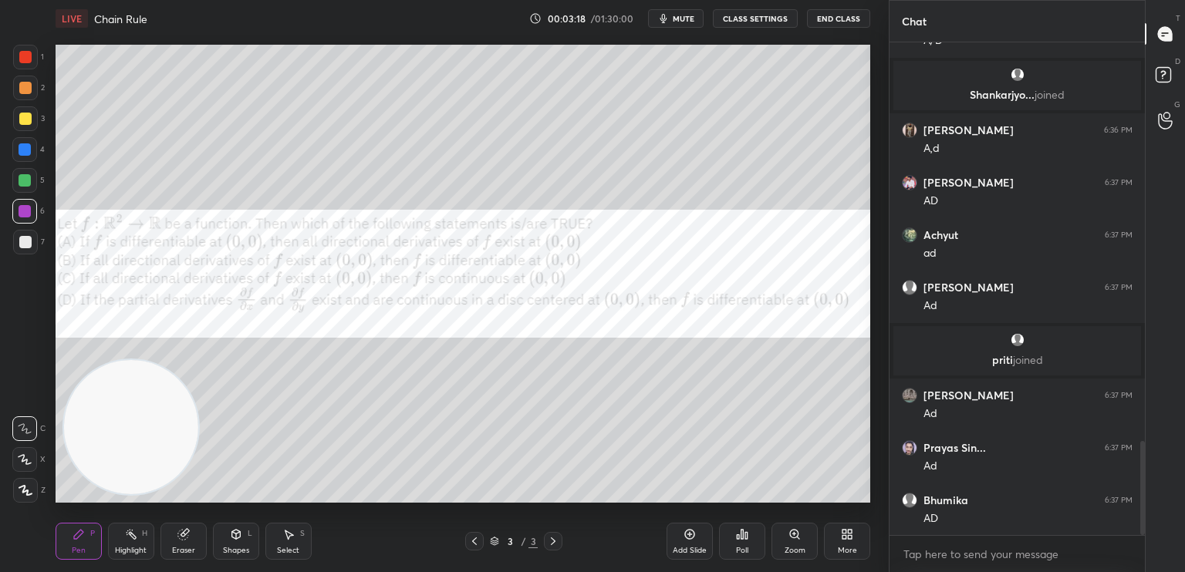
scroll to position [2137, 0]
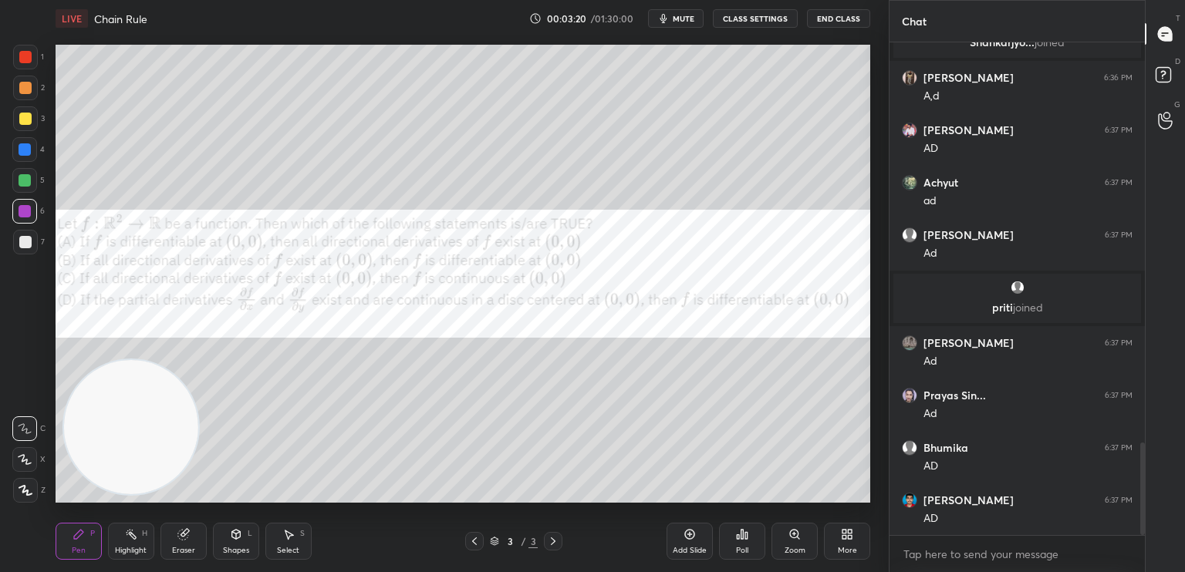
click at [22, 59] on div at bounding box center [25, 57] width 12 height 12
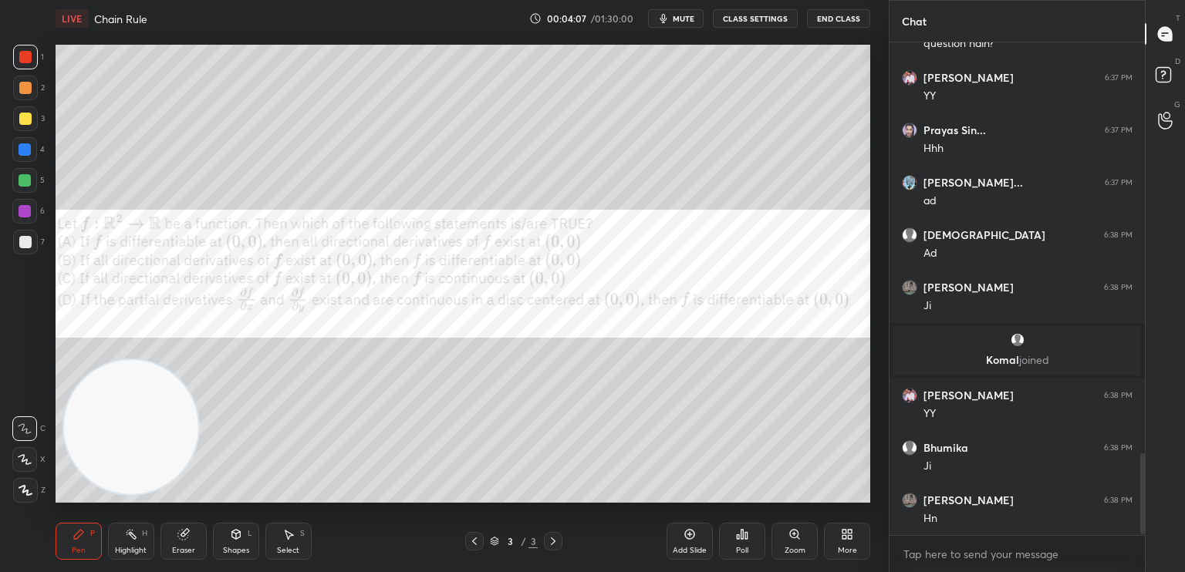
scroll to position [2541, 0]
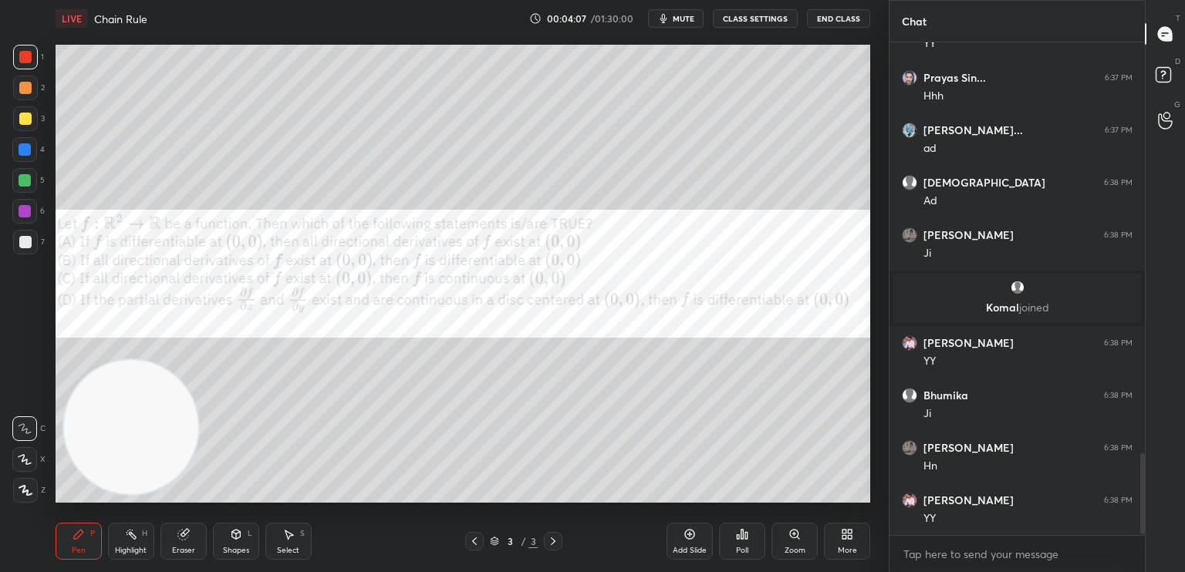
click at [34, 118] on div at bounding box center [25, 118] width 25 height 25
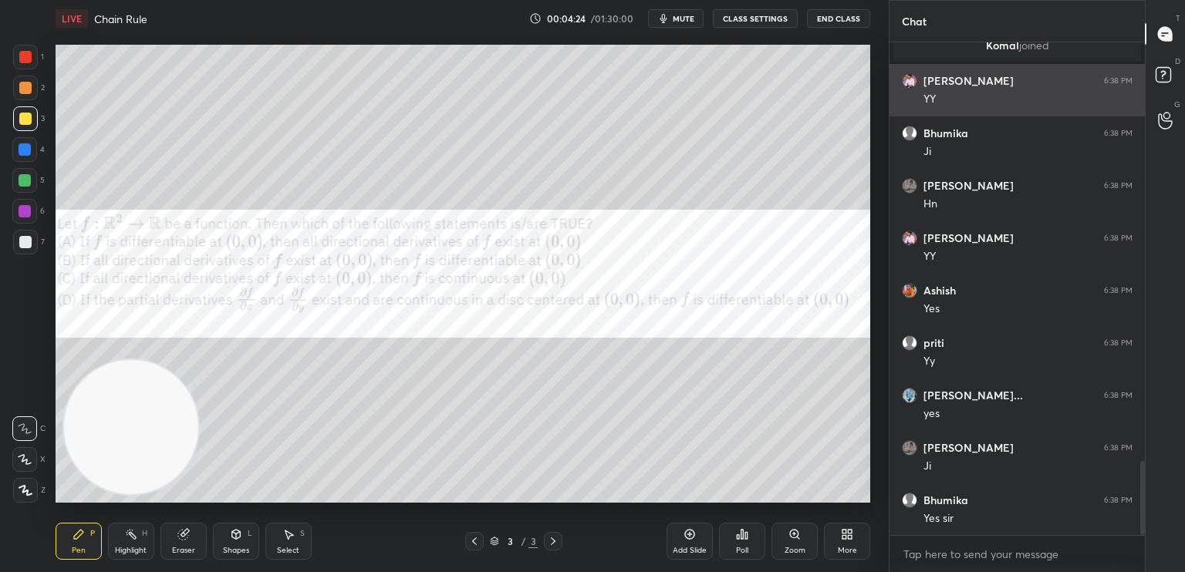
scroll to position [2859, 0]
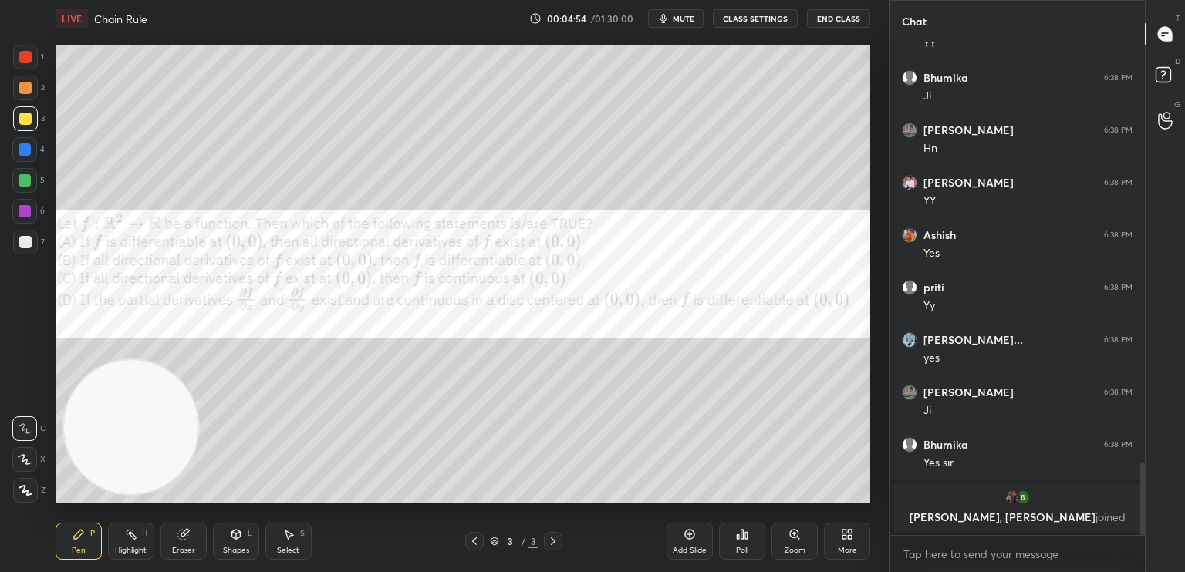
click at [849, 541] on div "More" at bounding box center [847, 541] width 46 height 37
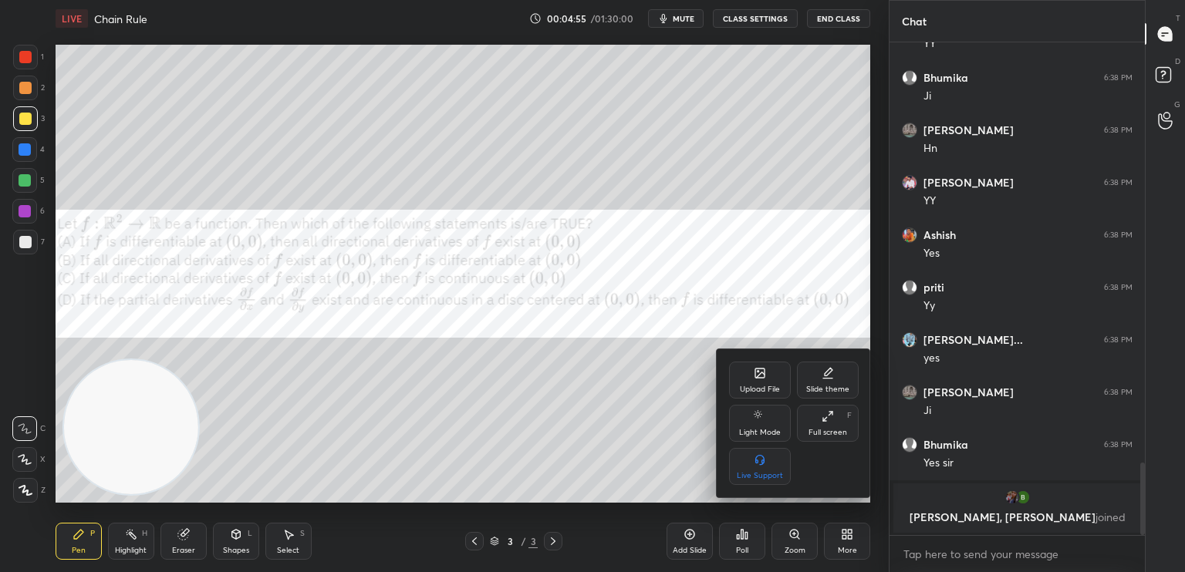
click at [756, 378] on icon at bounding box center [760, 373] width 12 height 12
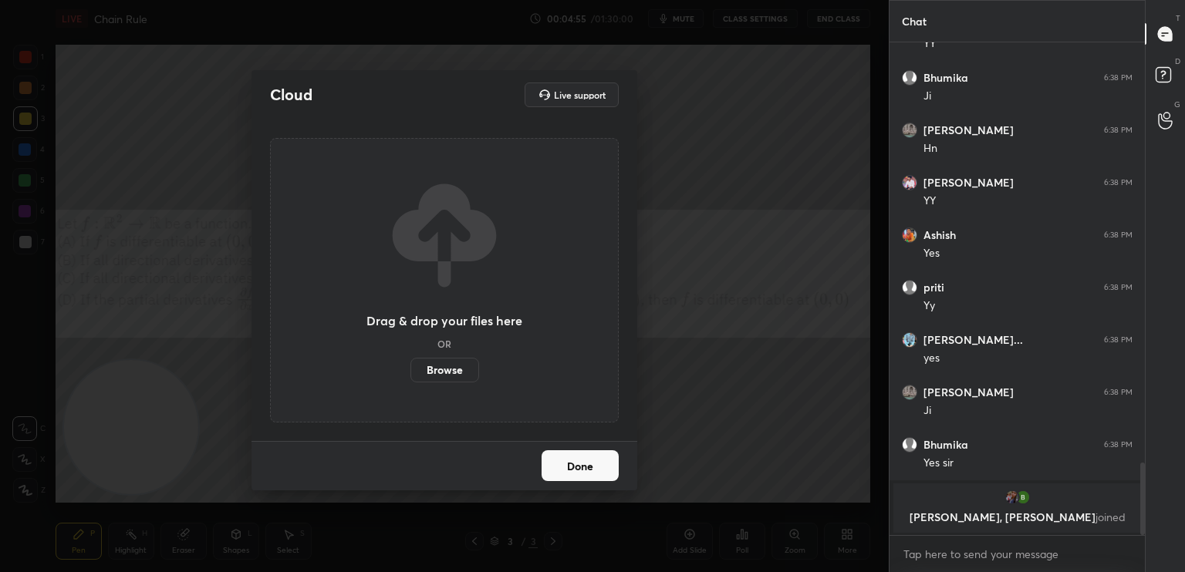
click at [762, 400] on div "Cloud Live support Drag & drop your files here OR Browse Done" at bounding box center [444, 286] width 889 height 572
click at [459, 373] on label "Browse" at bounding box center [444, 370] width 69 height 25
click at [410, 373] on input "Browse" at bounding box center [410, 370] width 0 height 25
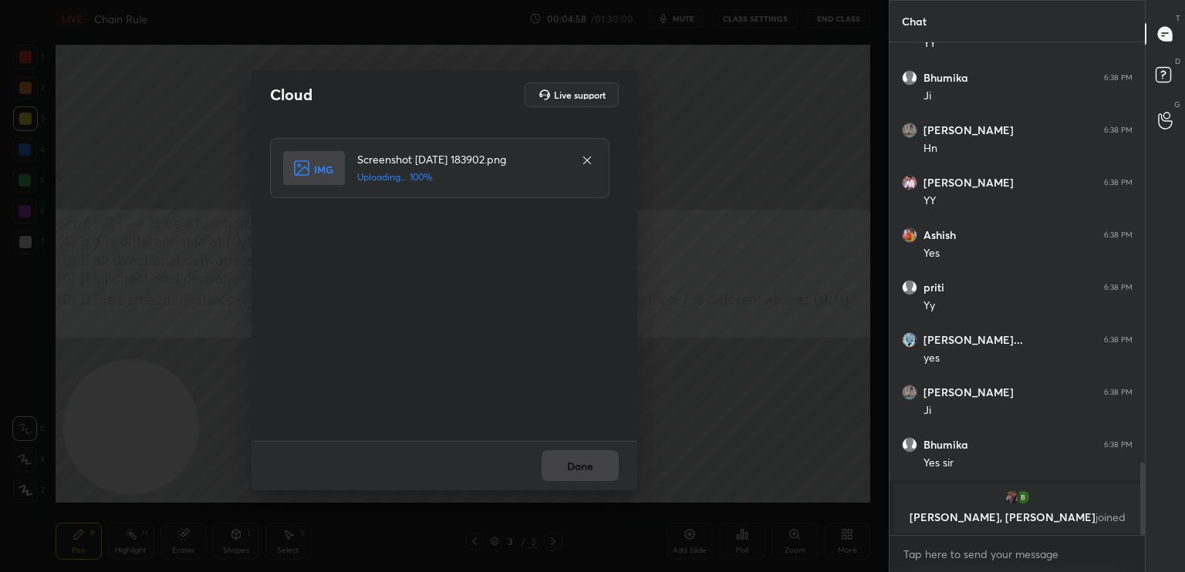
click at [598, 473] on div "Done" at bounding box center [444, 465] width 386 height 49
click at [598, 475] on button "Done" at bounding box center [580, 465] width 77 height 31
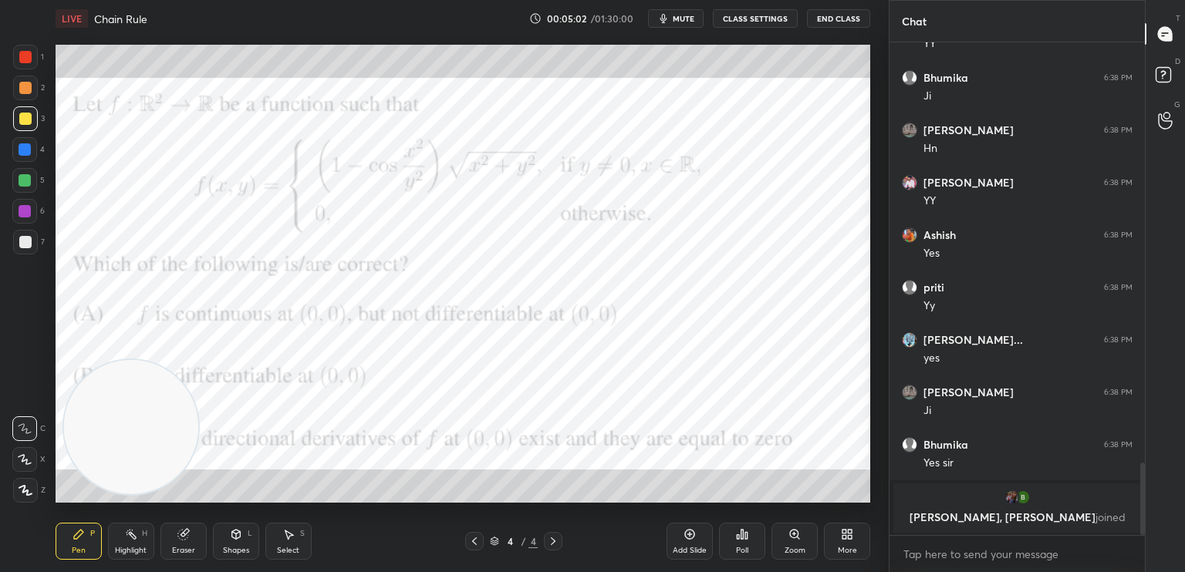
click at [24, 62] on div at bounding box center [25, 57] width 12 height 12
click at [770, 22] on button "CLASS SETTINGS" at bounding box center [755, 18] width 85 height 19
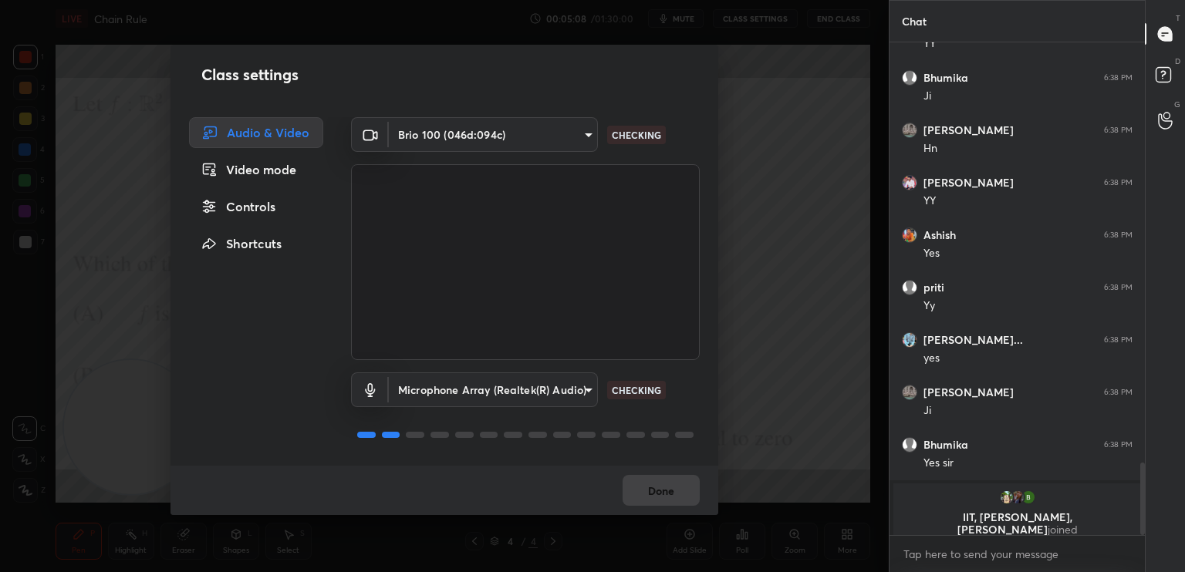
drag, startPoint x: 265, startPoint y: 208, endPoint x: 321, endPoint y: 183, distance: 60.8
click at [265, 208] on div "Controls" at bounding box center [256, 206] width 134 height 31
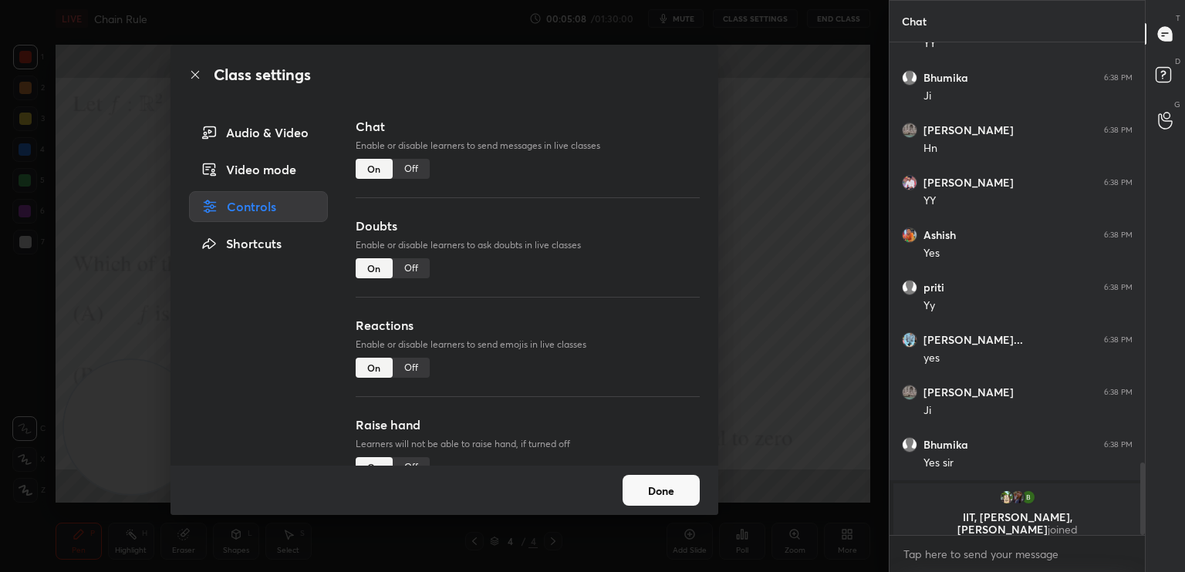
click at [422, 171] on div "Off" at bounding box center [411, 169] width 37 height 20
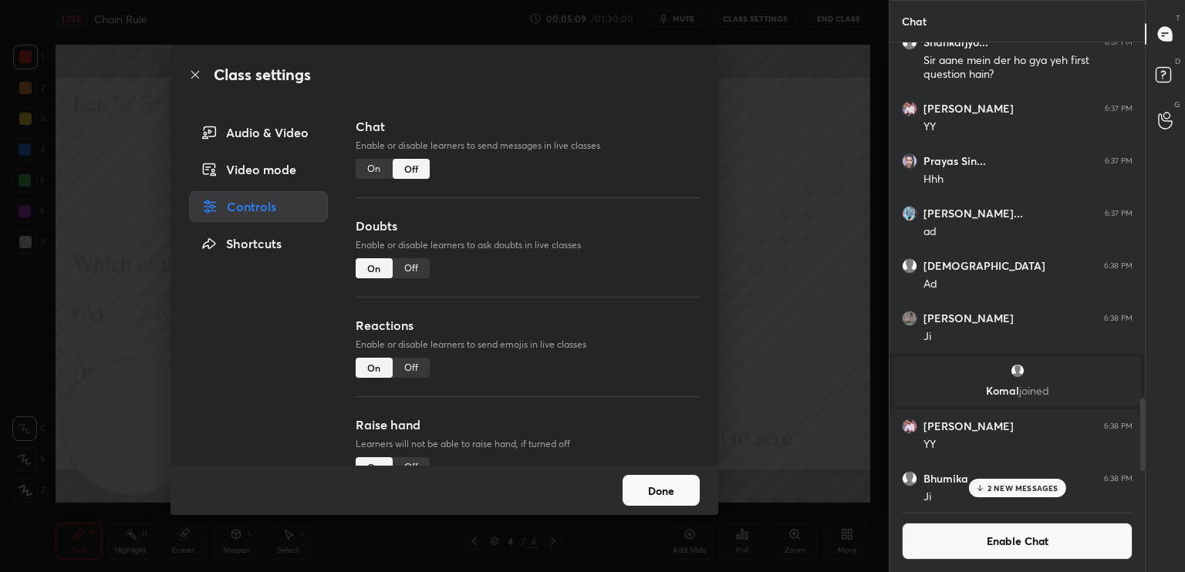
click at [791, 62] on div "Class settings Audio & Video Video mode Controls Shortcuts Chat Enable or disab…" at bounding box center [444, 286] width 889 height 572
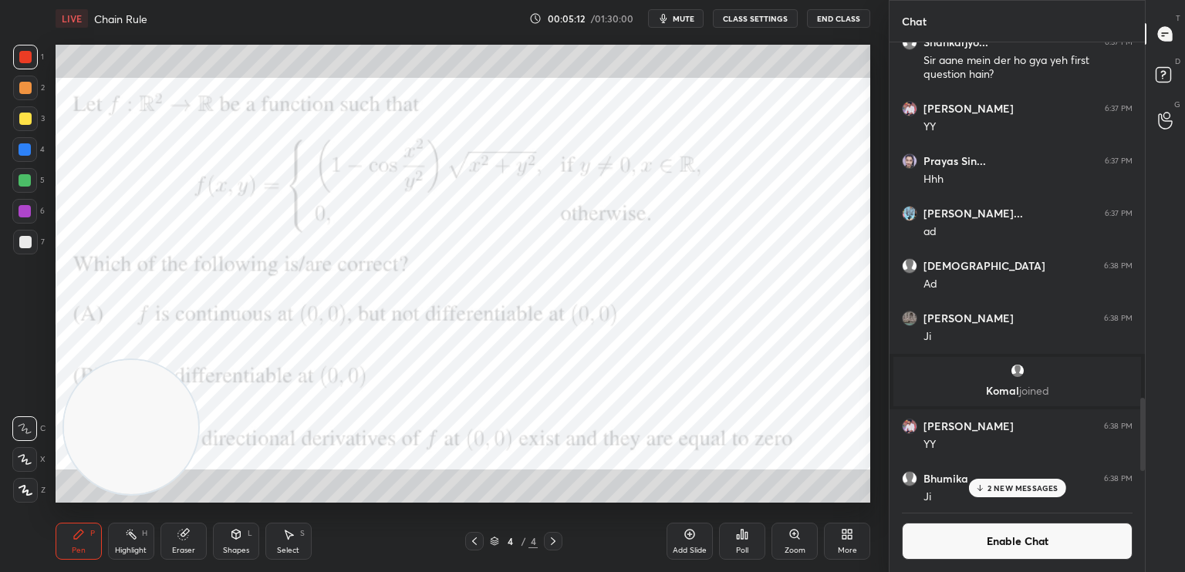
click at [685, 18] on span "mute" at bounding box center [684, 18] width 22 height 11
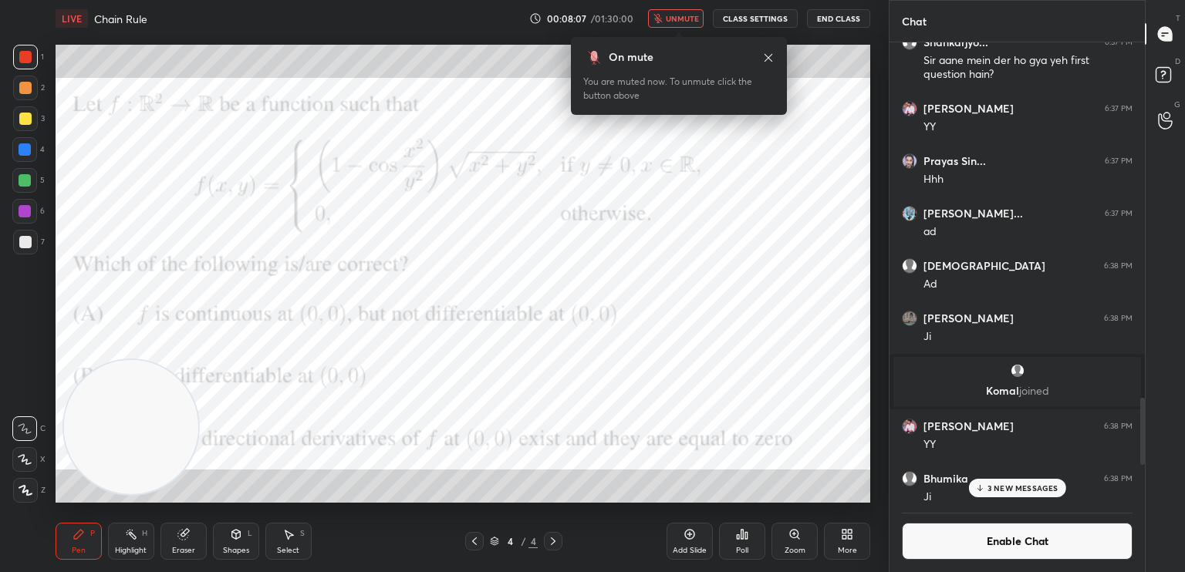
click at [769, 59] on icon at bounding box center [768, 58] width 12 height 12
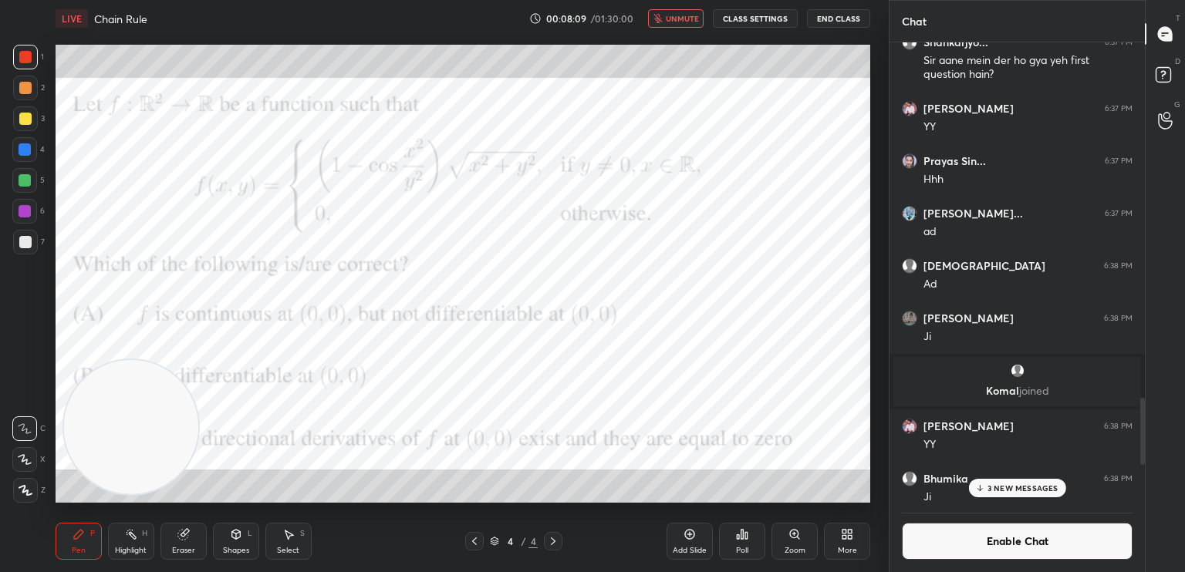
click at [700, 11] on button "unmute" at bounding box center [676, 18] width 56 height 19
click at [1051, 547] on button "Enable Chat" at bounding box center [1017, 541] width 231 height 37
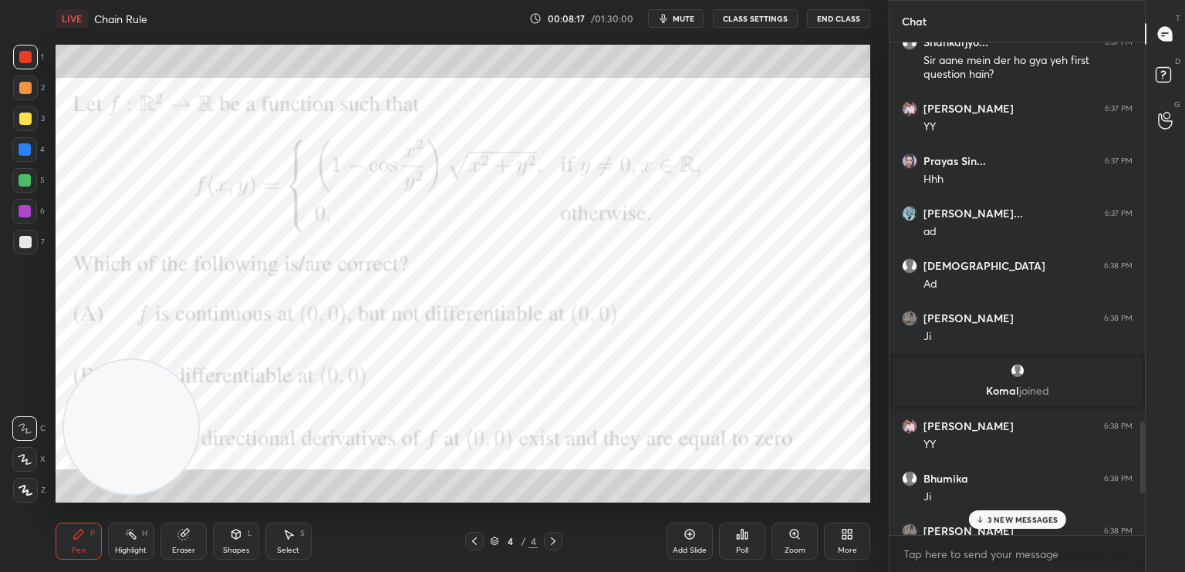
click at [1002, 516] on div "3 NEW MESSAGES" at bounding box center [1016, 520] width 97 height 19
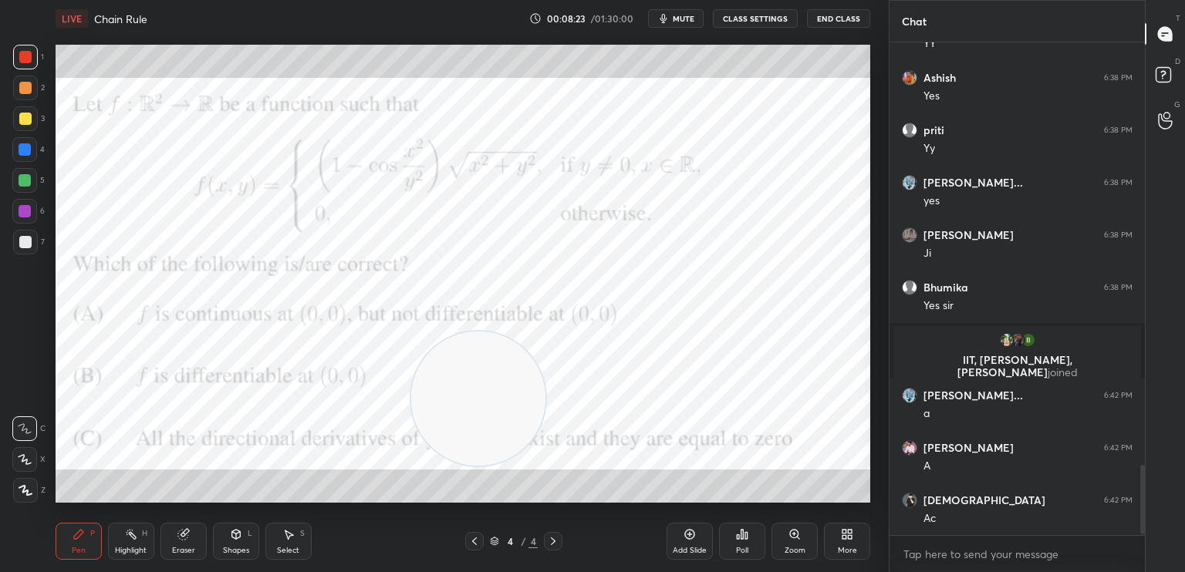
scroll to position [3010, 0]
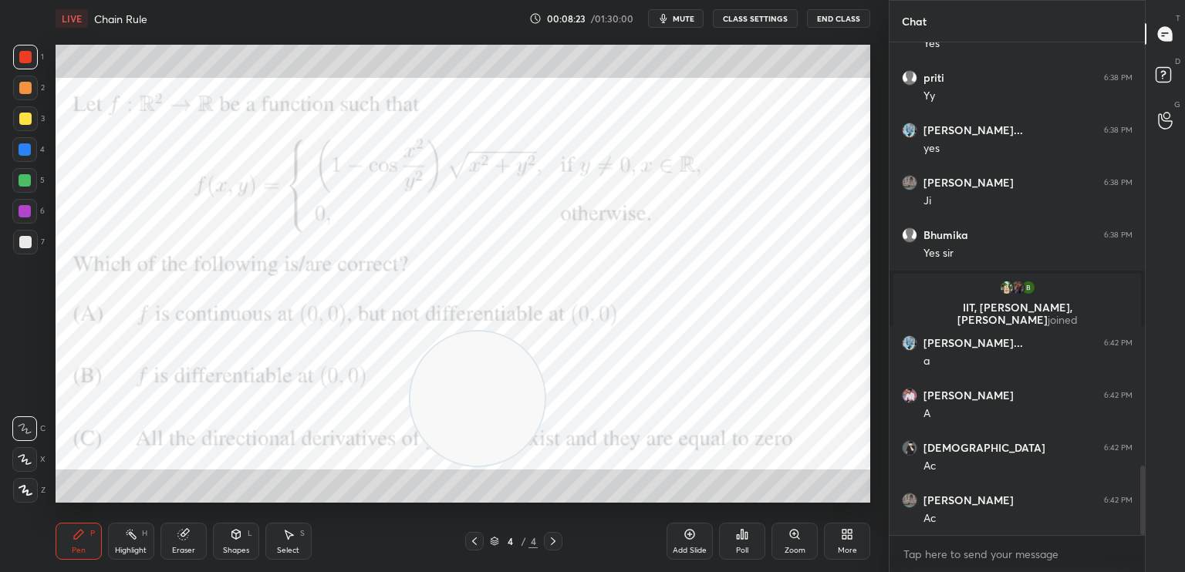
drag, startPoint x: 146, startPoint y: 442, endPoint x: 0, endPoint y: 488, distance: 152.7
click at [1, 494] on div "1 2 3 4 5 6 7 C X Z C X Z E E Erase all H H LIVE Chain Rule 00:08:23 / 01:30:00…" at bounding box center [438, 286] width 876 height 572
click at [22, 93] on div at bounding box center [25, 88] width 12 height 12
click at [693, 541] on div "Add Slide" at bounding box center [689, 541] width 46 height 37
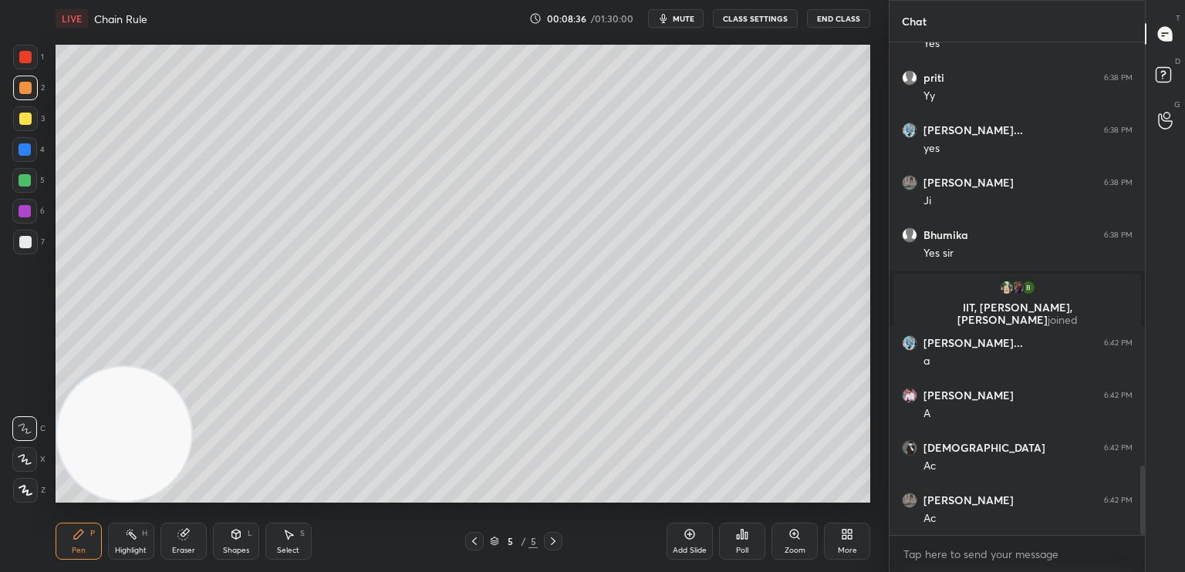
click at [475, 544] on icon at bounding box center [474, 541] width 12 height 12
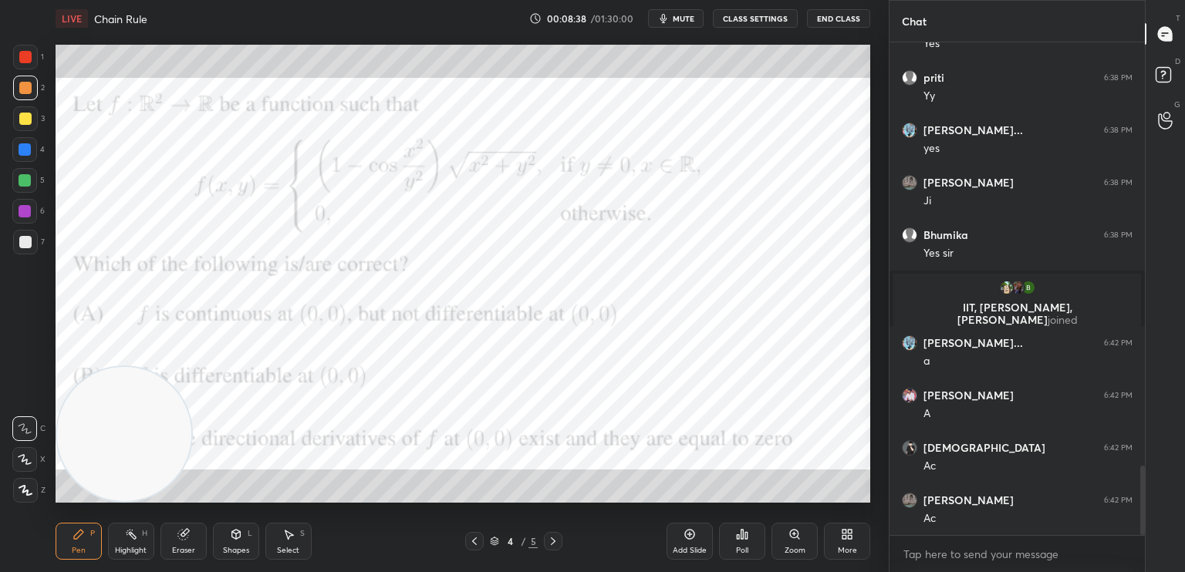
drag, startPoint x: 555, startPoint y: 541, endPoint x: 555, endPoint y: 549, distance: 8.5
click at [555, 542] on icon at bounding box center [553, 541] width 12 height 12
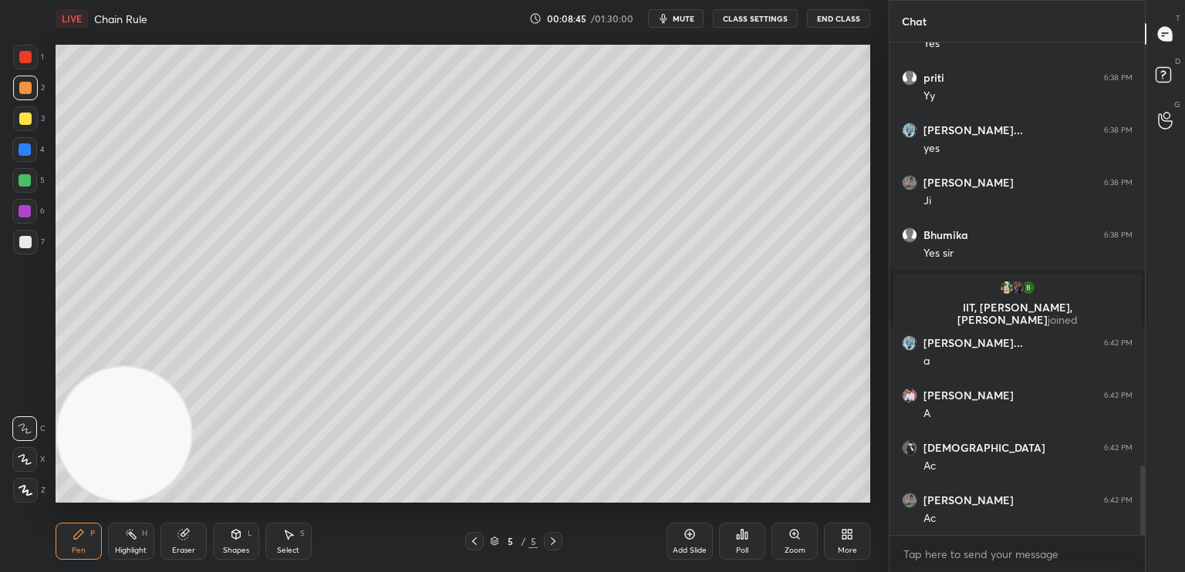
scroll to position [3062, 0]
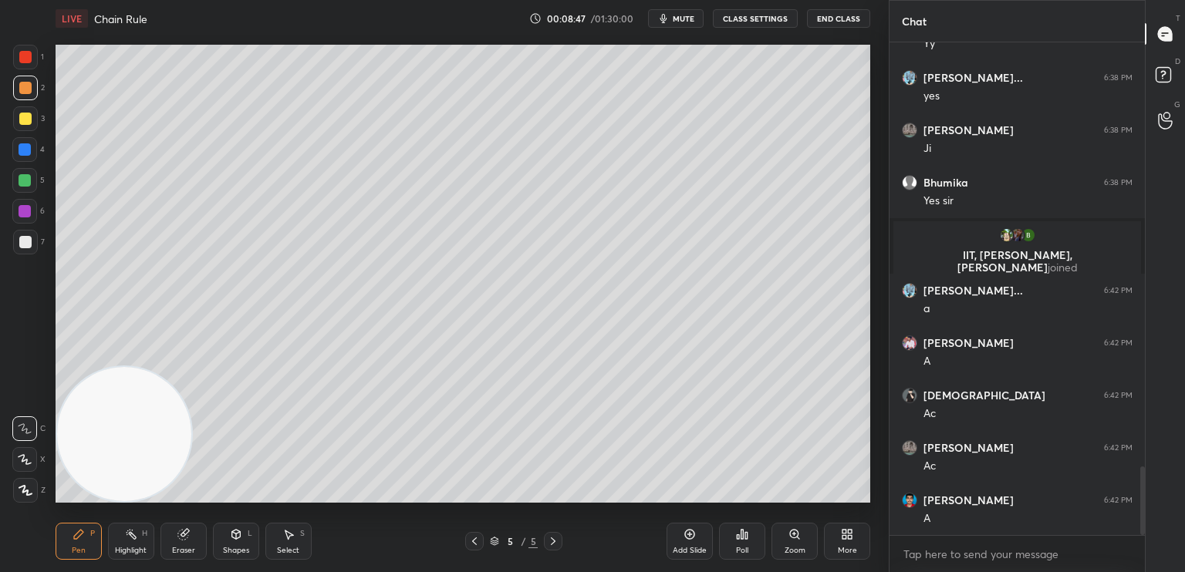
click at [476, 535] on icon at bounding box center [474, 541] width 12 height 12
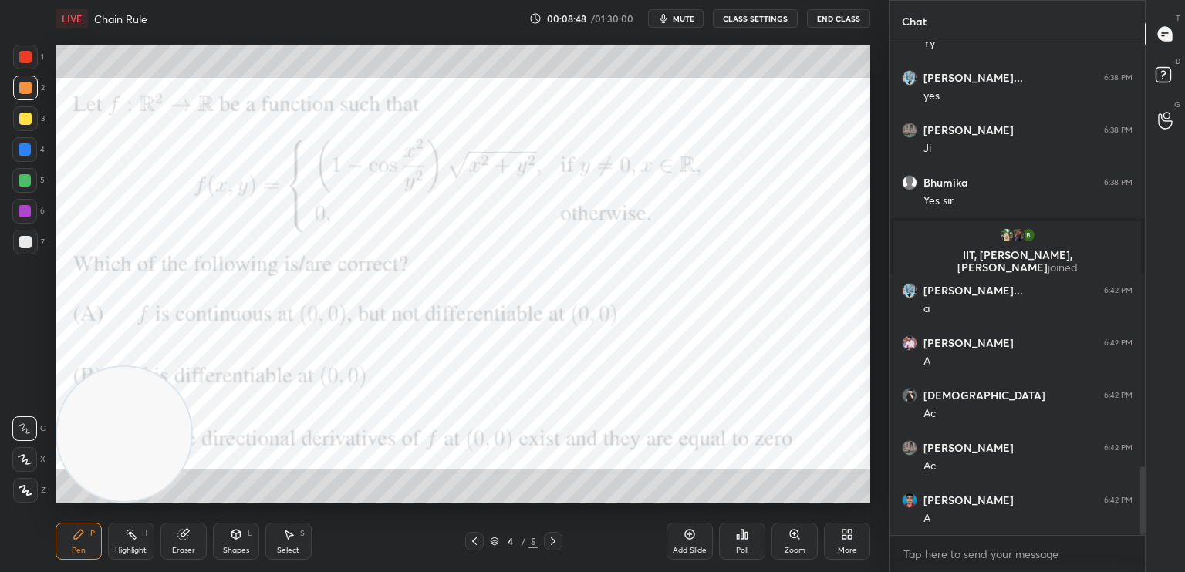
click at [555, 546] on icon at bounding box center [553, 541] width 12 height 12
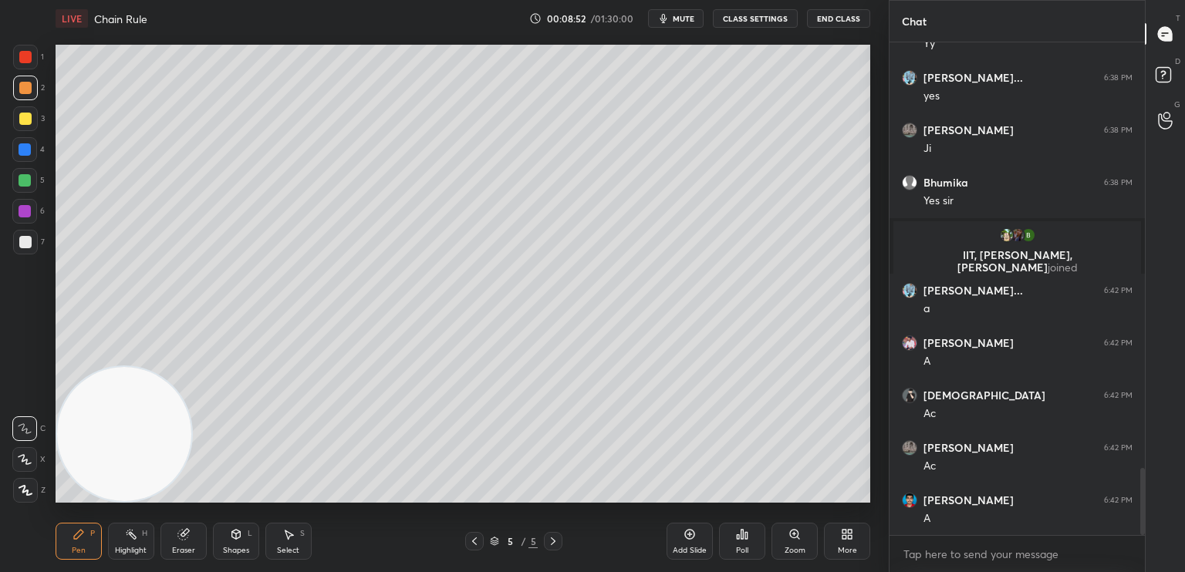
scroll to position [3115, 0]
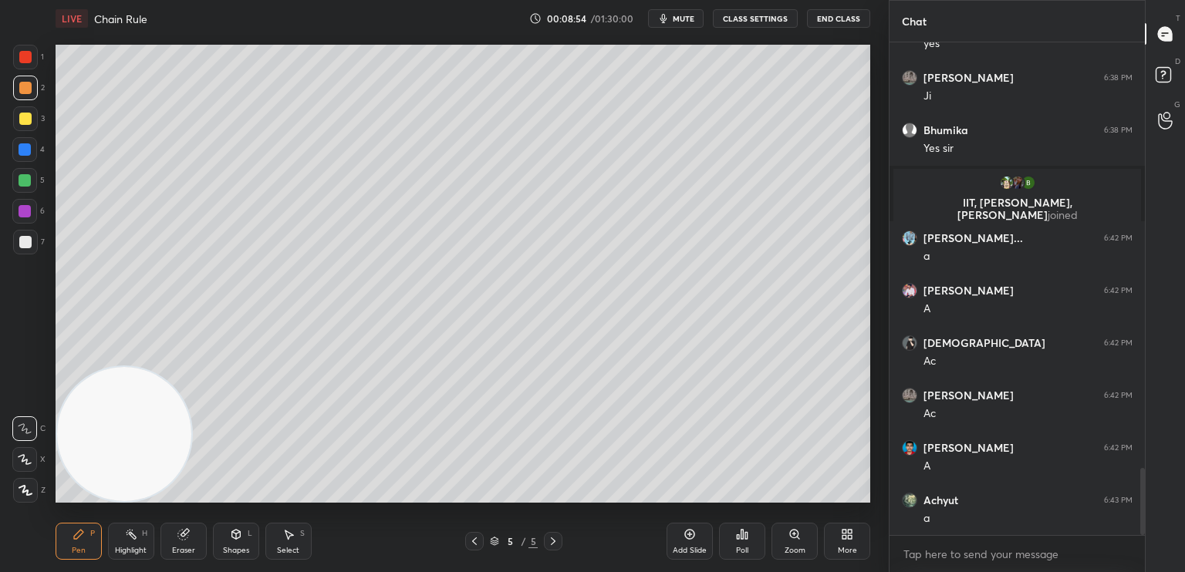
click at [474, 541] on icon at bounding box center [474, 541] width 12 height 12
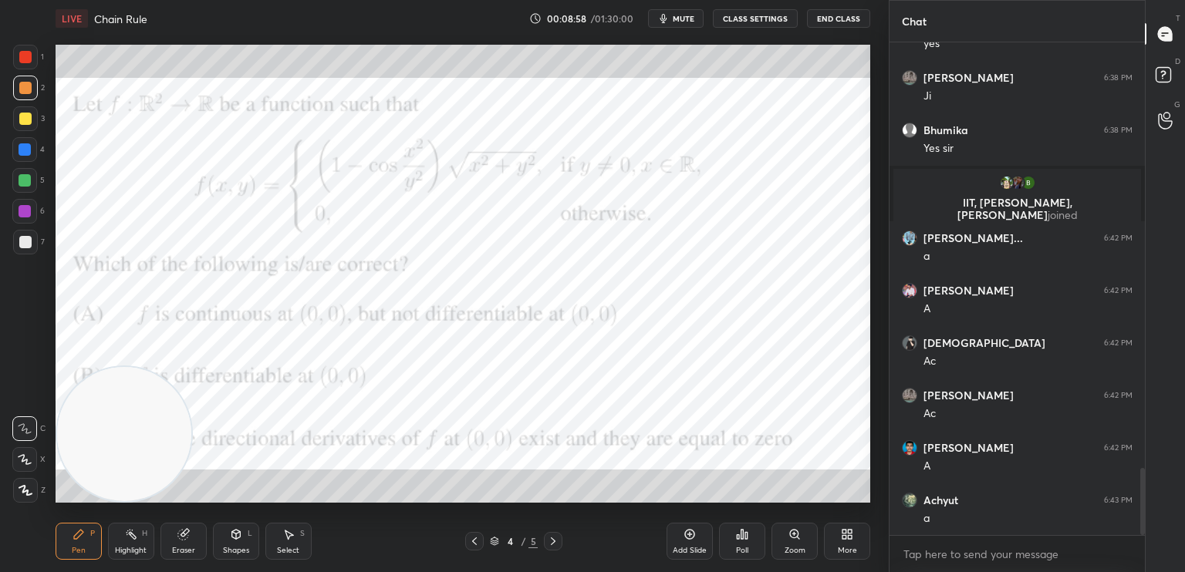
click at [231, 555] on div "Shapes" at bounding box center [236, 551] width 26 height 8
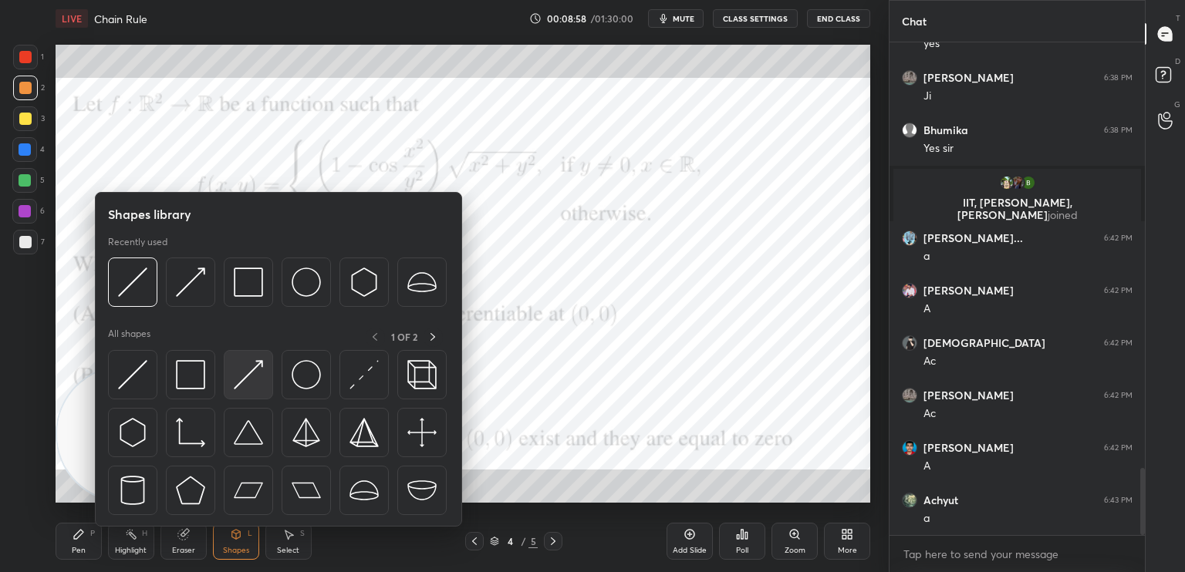
click at [261, 376] on img at bounding box center [248, 374] width 29 height 29
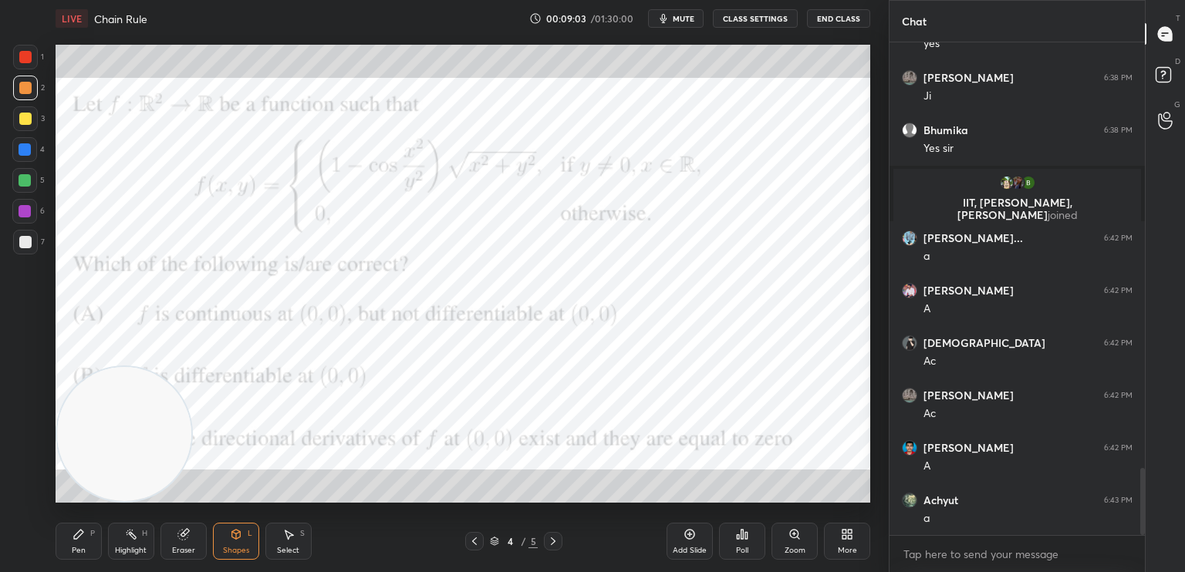
click at [28, 184] on div at bounding box center [25, 180] width 12 height 12
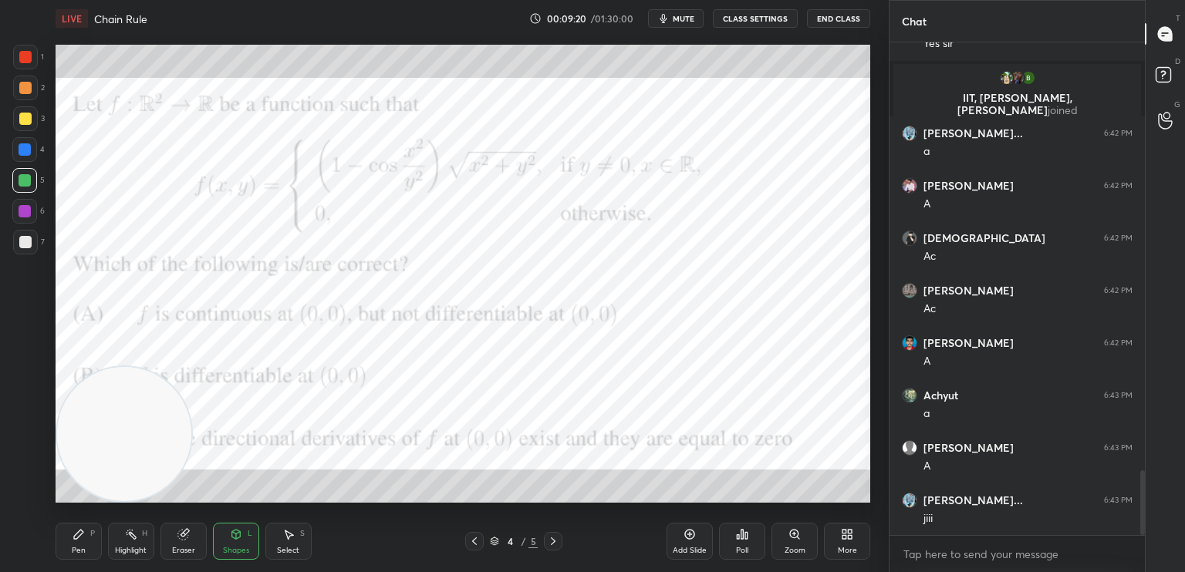
scroll to position [3272, 0]
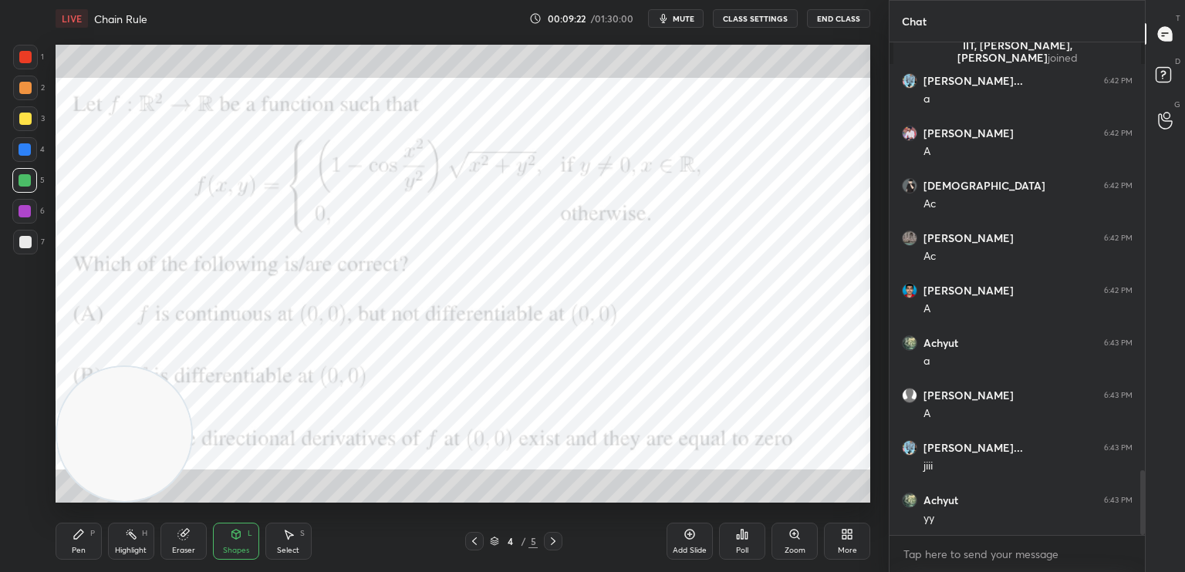
click at [91, 544] on div "Pen P" at bounding box center [79, 541] width 46 height 37
click at [25, 58] on div at bounding box center [25, 57] width 12 height 12
click at [27, 428] on icon at bounding box center [25, 428] width 14 height 11
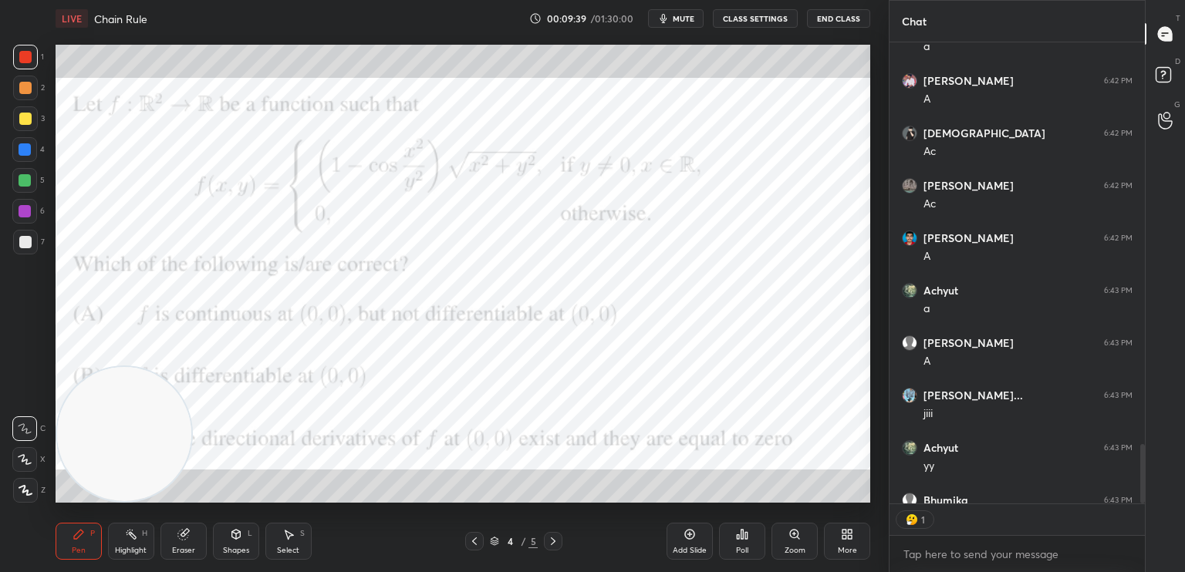
scroll to position [5, 5]
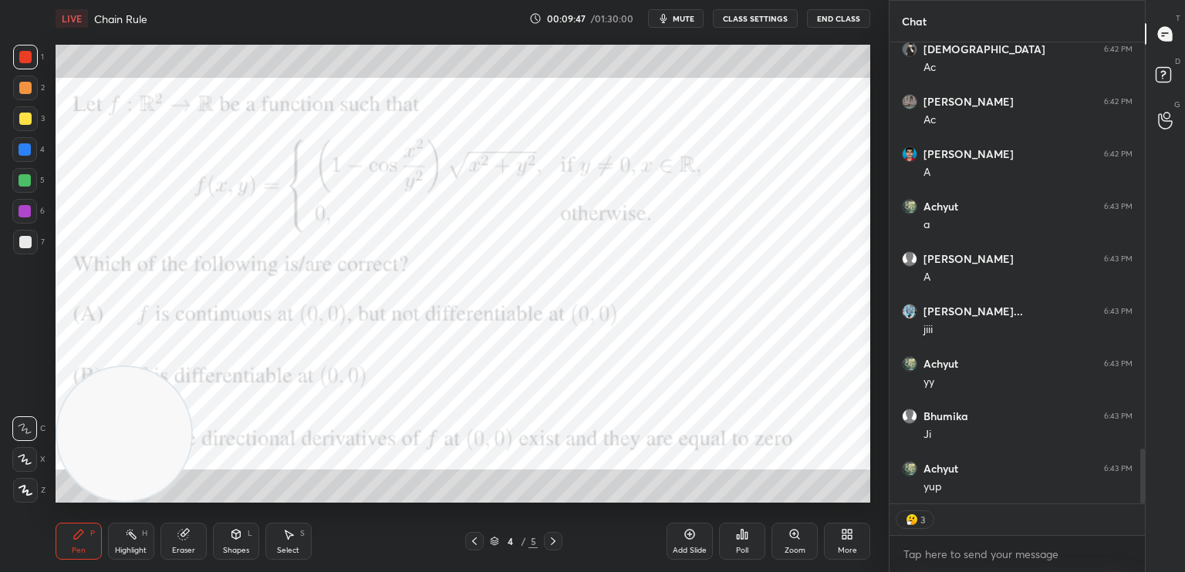
click at [30, 93] on div at bounding box center [25, 88] width 25 height 25
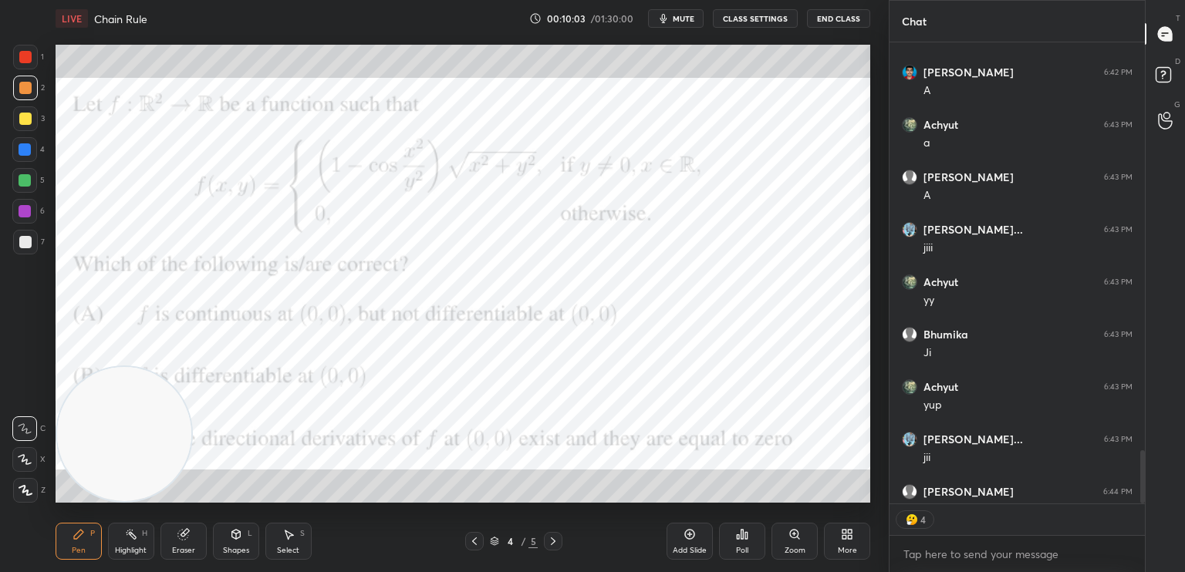
scroll to position [5, 5]
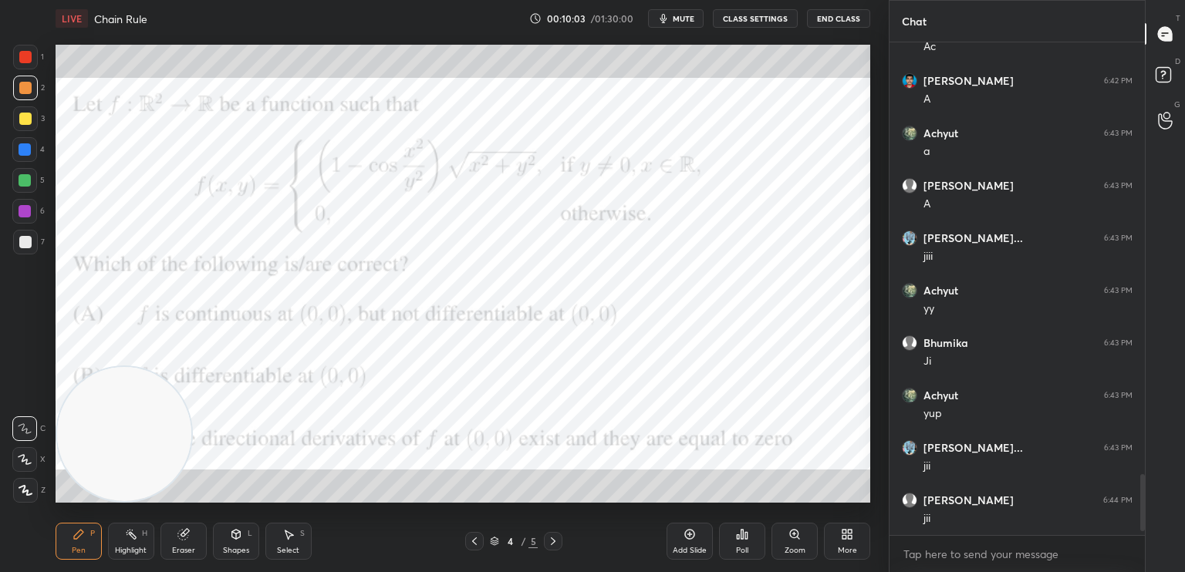
click at [554, 543] on icon at bounding box center [553, 541] width 12 height 12
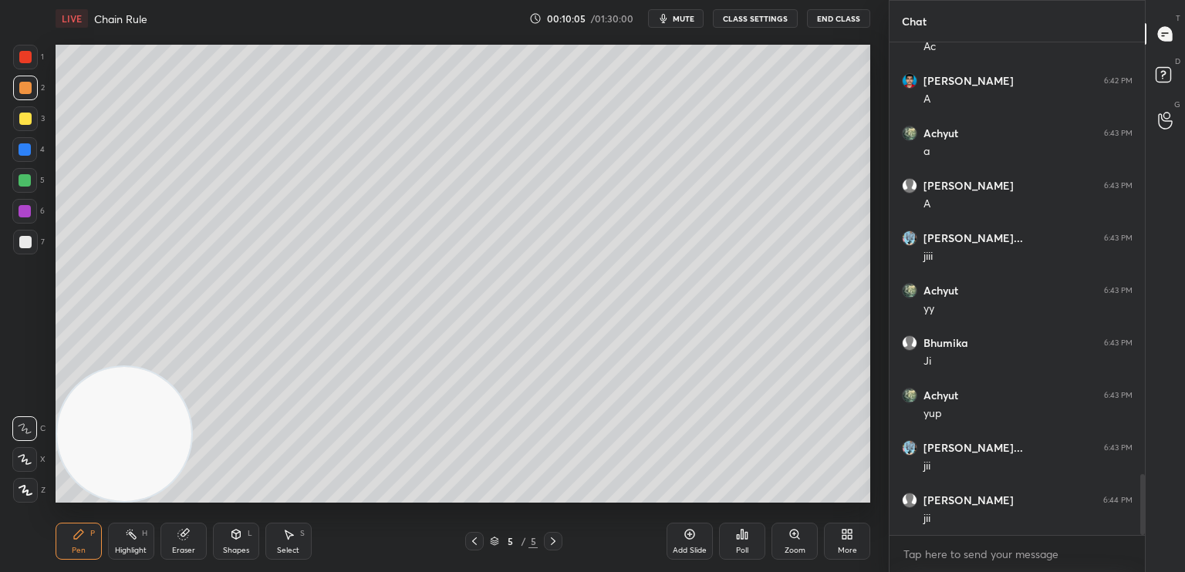
scroll to position [3534, 0]
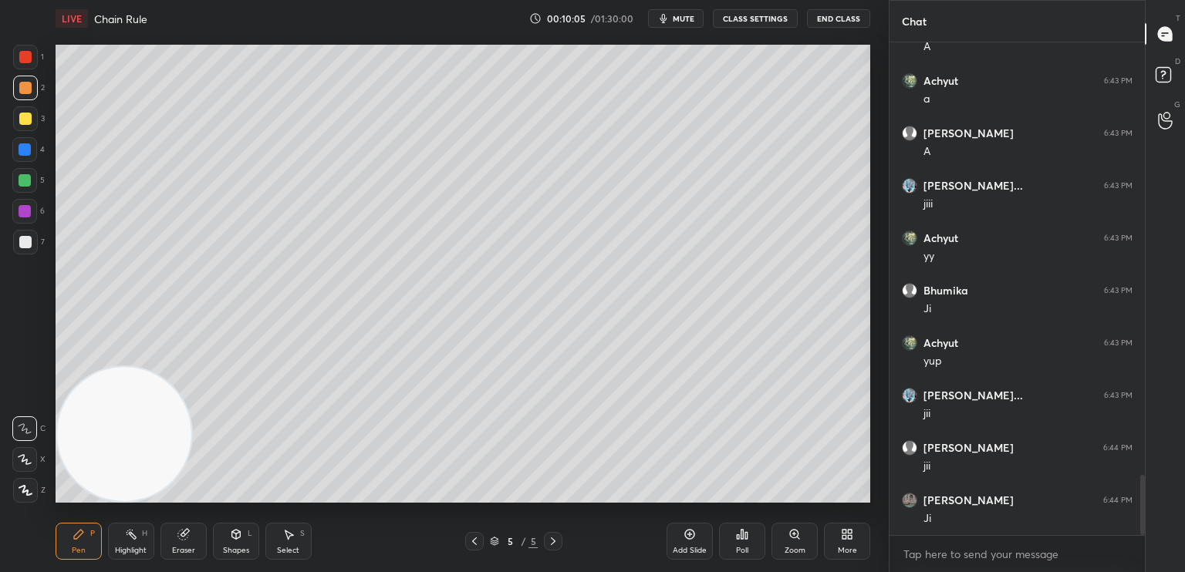
click at [20, 248] on div at bounding box center [25, 242] width 25 height 25
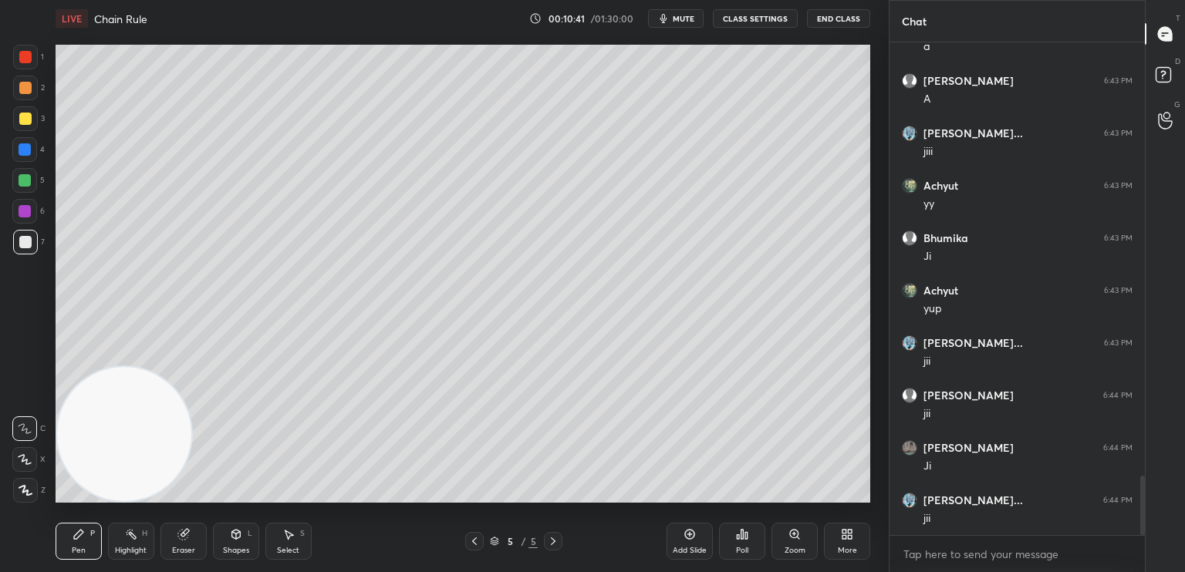
drag, startPoint x: 40, startPoint y: 58, endPoint x: 28, endPoint y: 56, distance: 12.6
click at [32, 62] on div "1" at bounding box center [28, 57] width 31 height 25
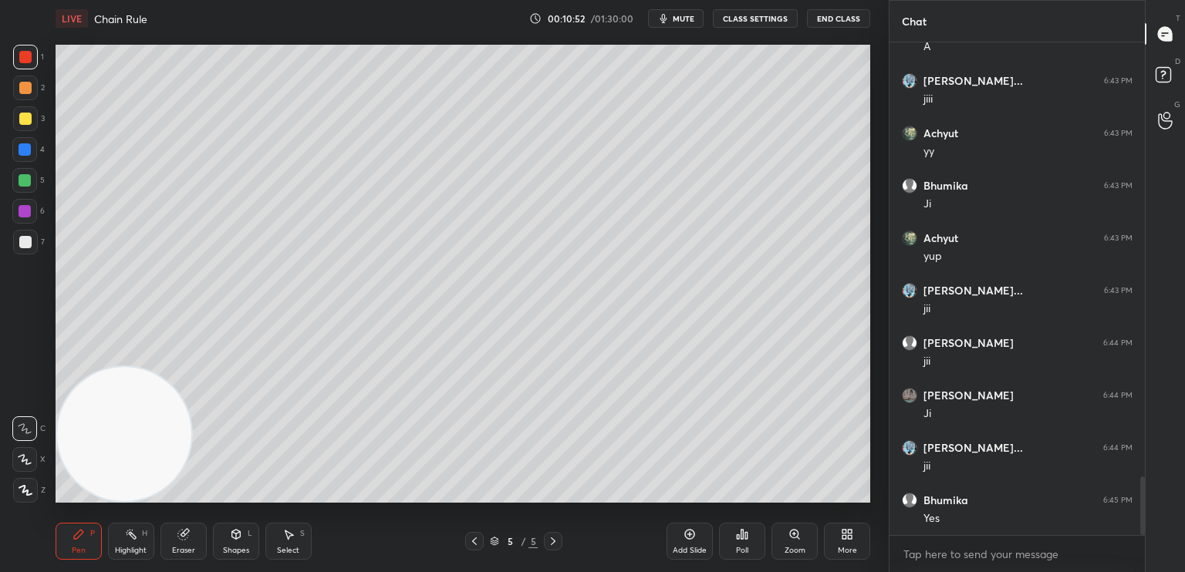
click at [33, 211] on div at bounding box center [24, 211] width 25 height 25
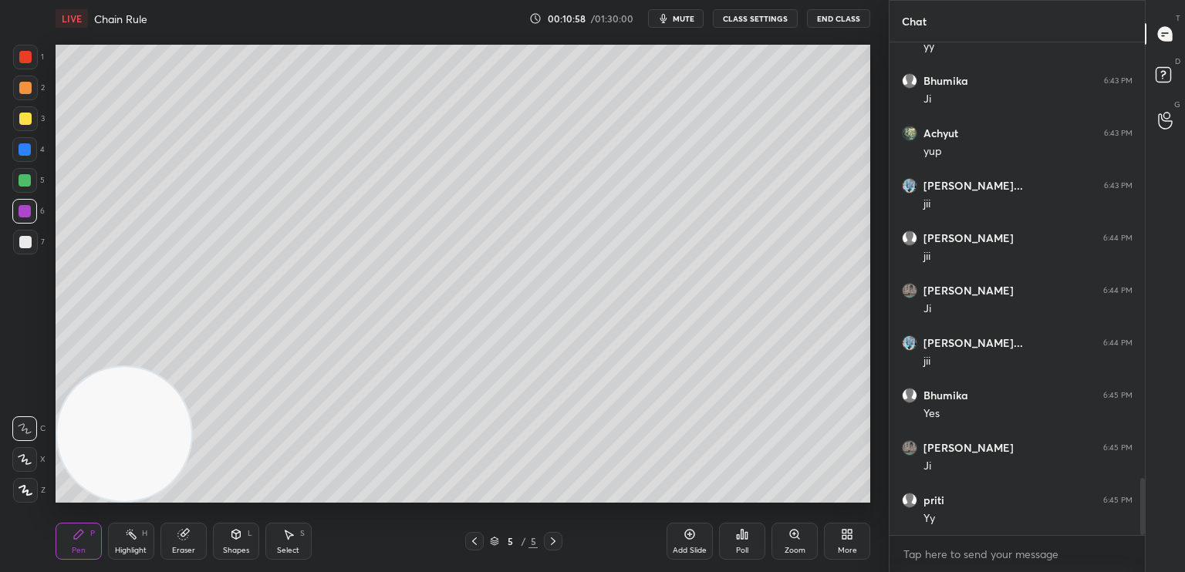
scroll to position [3797, 0]
click at [24, 170] on div at bounding box center [24, 180] width 25 height 25
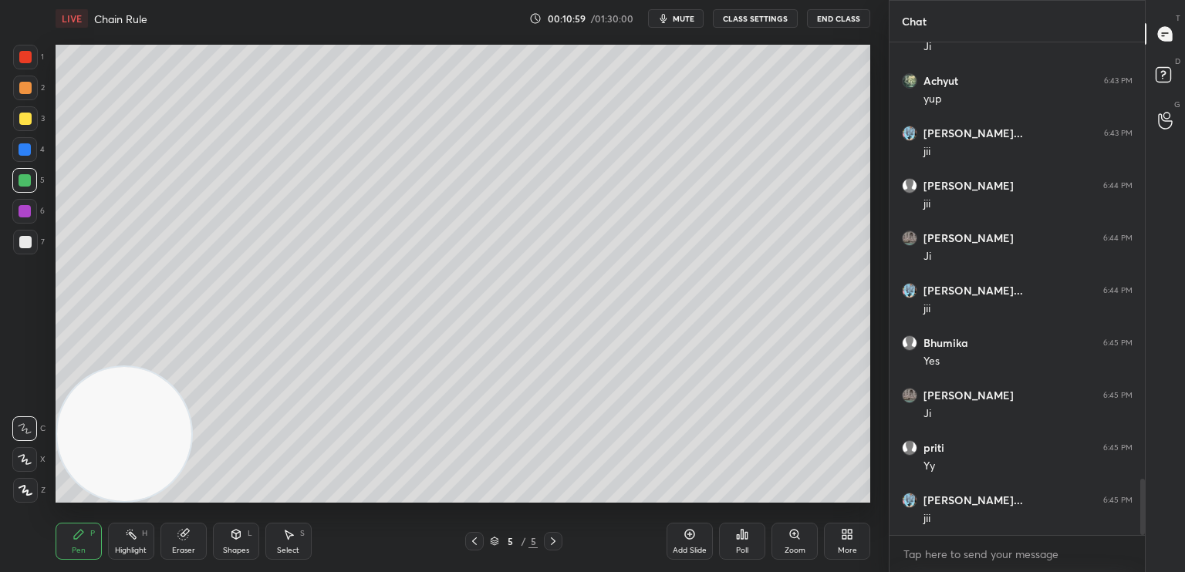
scroll to position [3849, 0]
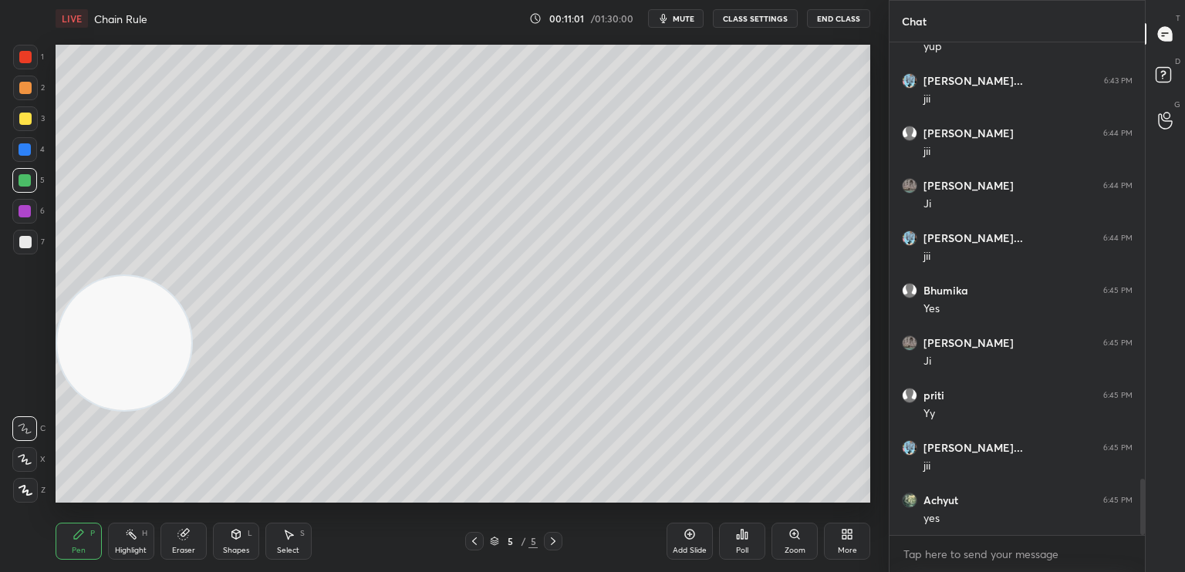
drag, startPoint x: 91, startPoint y: 355, endPoint x: 45, endPoint y: 46, distance: 312.0
click at [43, 123] on div "1 2 3 4 5 6 7 C X Z C X Z E E Erase all H H LIVE Chain Rule 00:11:01 / 01:30:00…" at bounding box center [438, 286] width 876 height 572
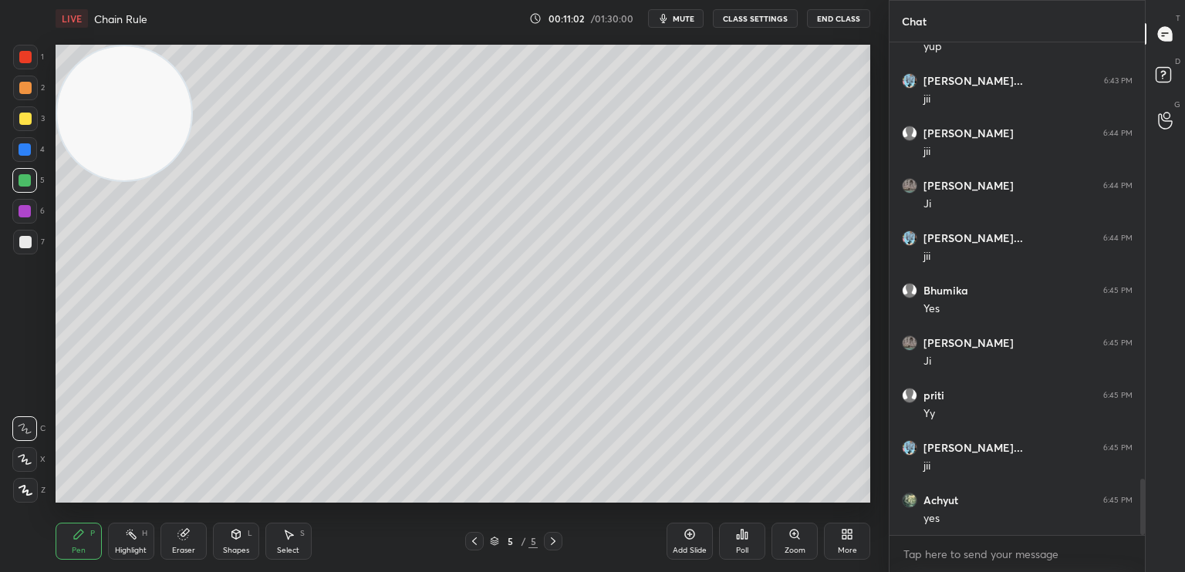
click at [33, 246] on div at bounding box center [25, 242] width 25 height 25
click at [237, 551] on div "Shapes" at bounding box center [236, 551] width 26 height 8
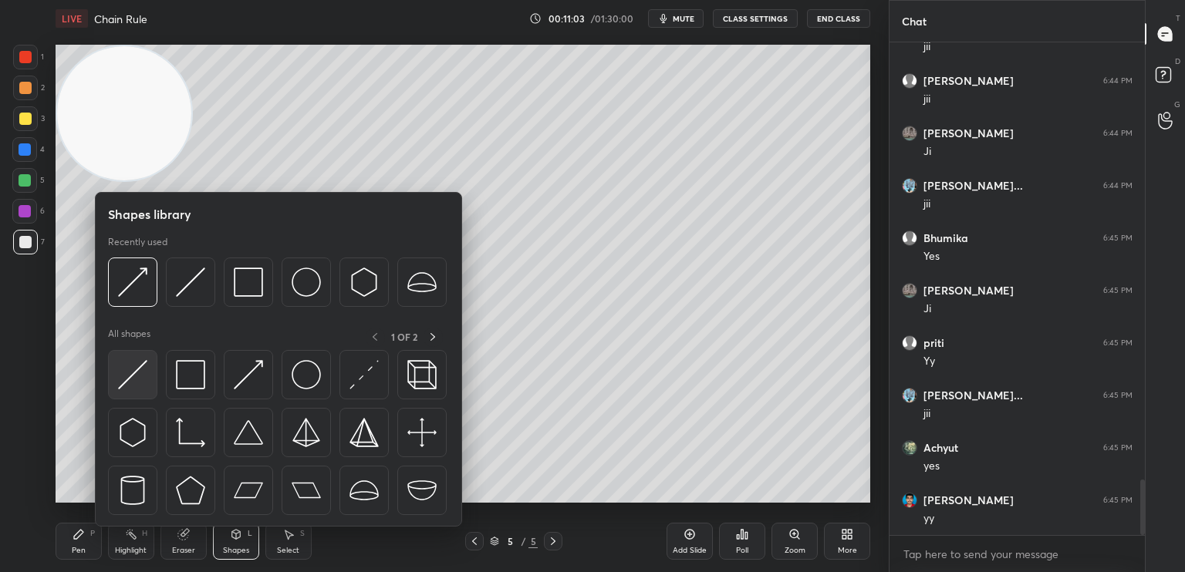
click at [136, 386] on img at bounding box center [132, 374] width 29 height 29
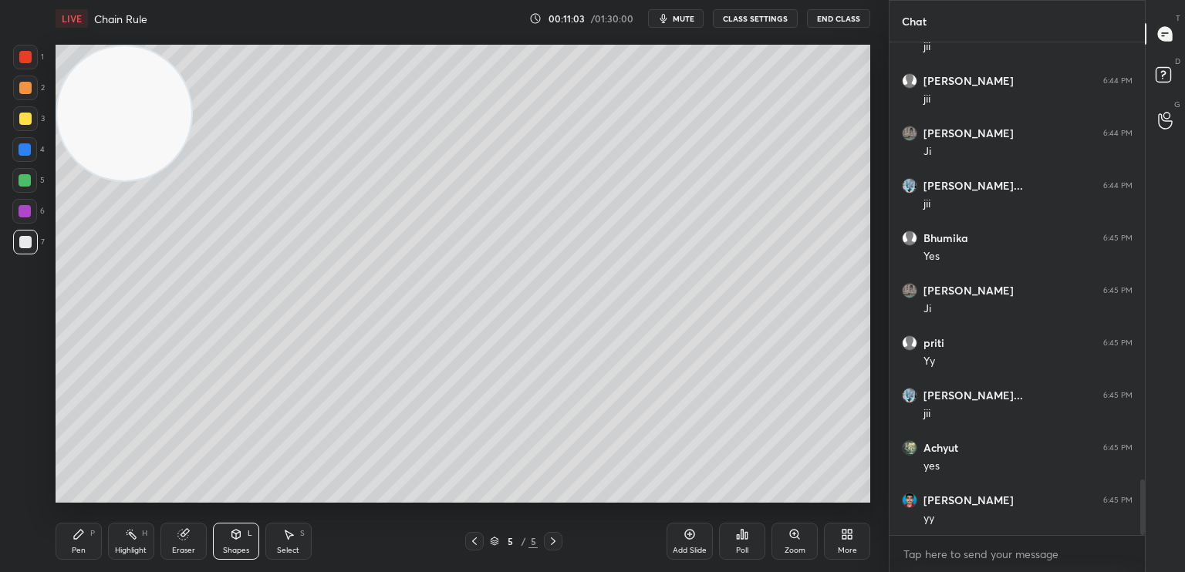
scroll to position [4007, 0]
click at [79, 549] on div "Pen" at bounding box center [79, 551] width 14 height 8
drag, startPoint x: 40, startPoint y: 238, endPoint x: 50, endPoint y: 227, distance: 15.3
click at [37, 241] on div "7" at bounding box center [29, 242] width 32 height 25
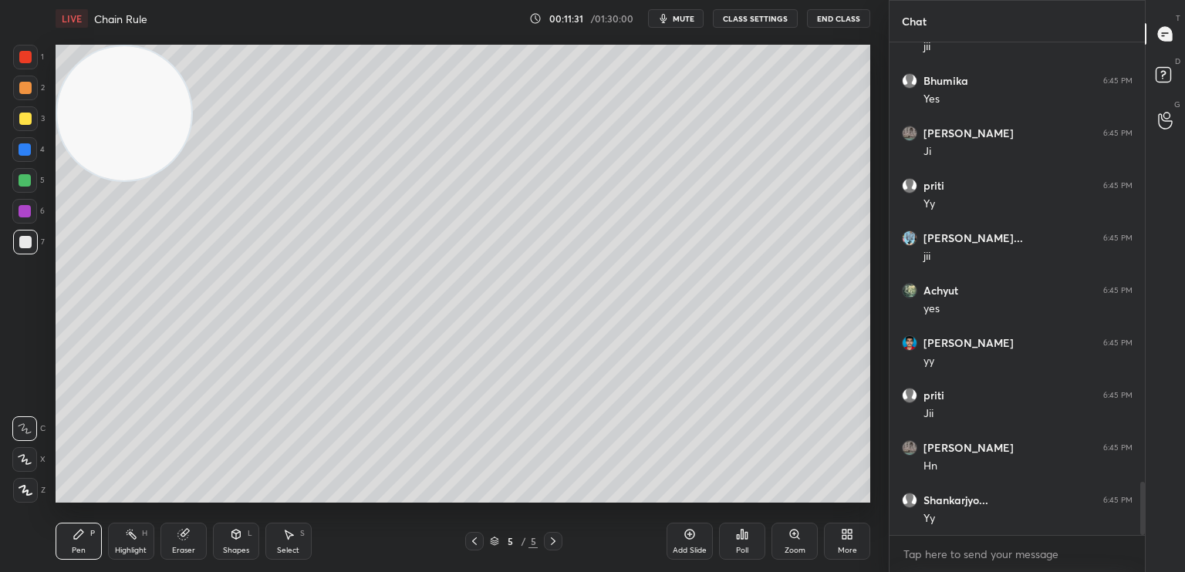
drag, startPoint x: 31, startPoint y: 184, endPoint x: 23, endPoint y: 186, distance: 7.9
click at [28, 185] on div at bounding box center [24, 180] width 25 height 25
drag, startPoint x: 193, startPoint y: 547, endPoint x: 234, endPoint y: 503, distance: 60.0
click at [203, 538] on div "Eraser" at bounding box center [183, 541] width 46 height 37
click at [82, 548] on div "Pen" at bounding box center [79, 551] width 14 height 8
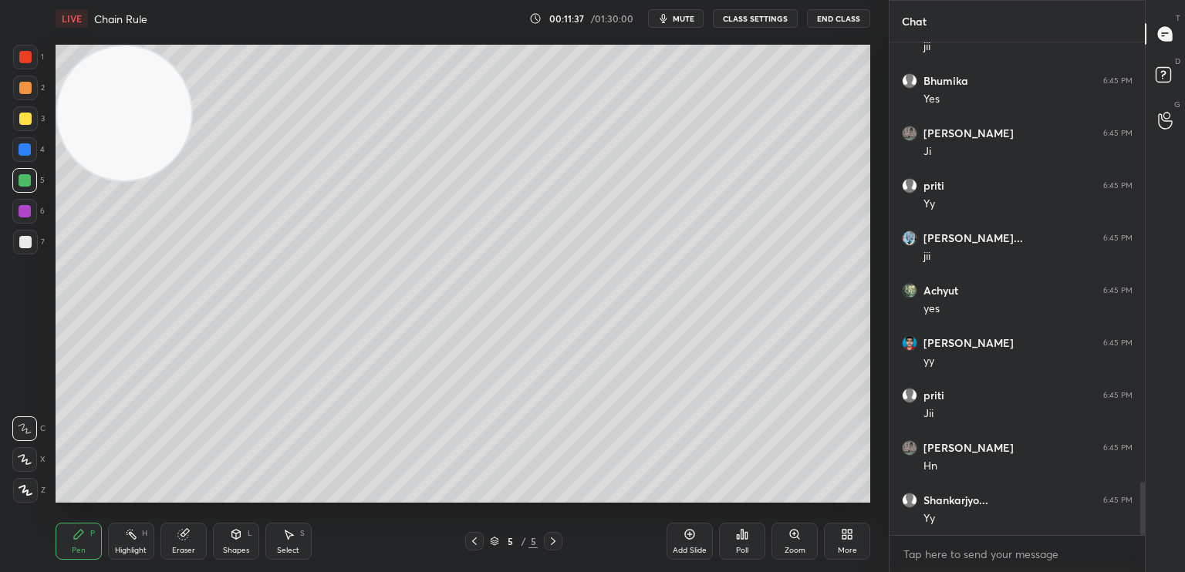
click at [27, 245] on div at bounding box center [25, 242] width 12 height 12
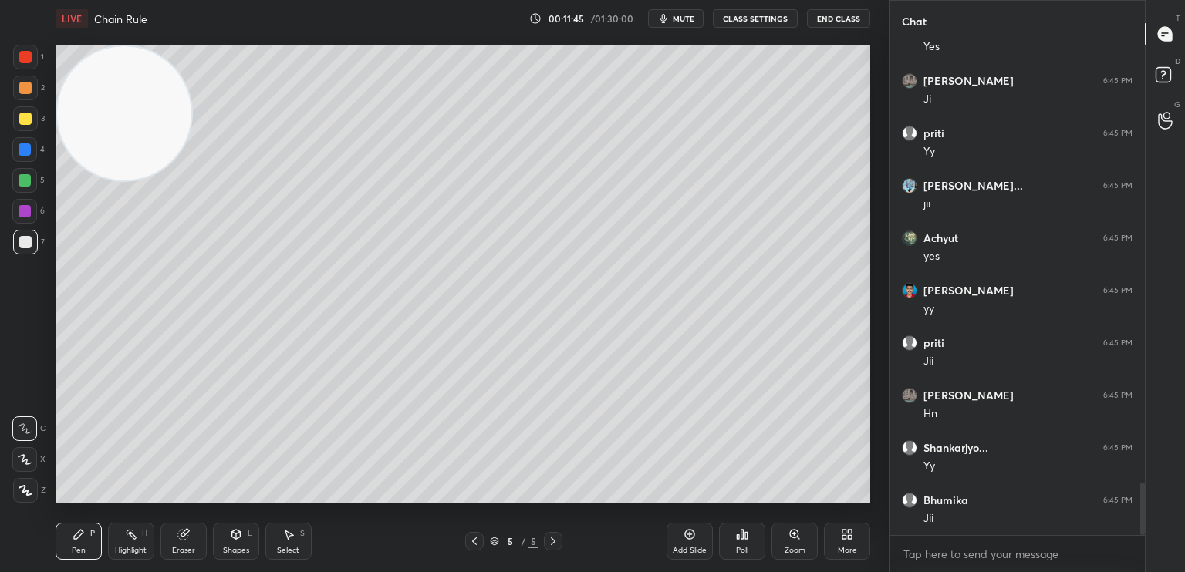
click at [24, 224] on div "6" at bounding box center [28, 214] width 32 height 31
click at [190, 536] on div "Eraser" at bounding box center [183, 541] width 46 height 37
click at [97, 534] on div "Pen P" at bounding box center [79, 541] width 46 height 37
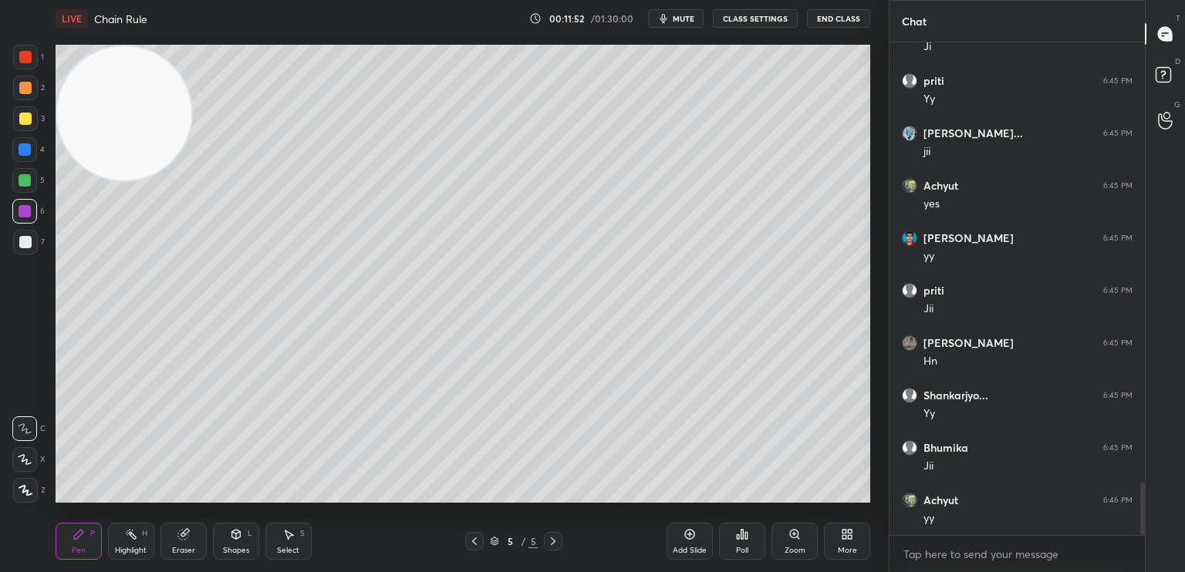
click at [28, 121] on div at bounding box center [25, 119] width 12 height 12
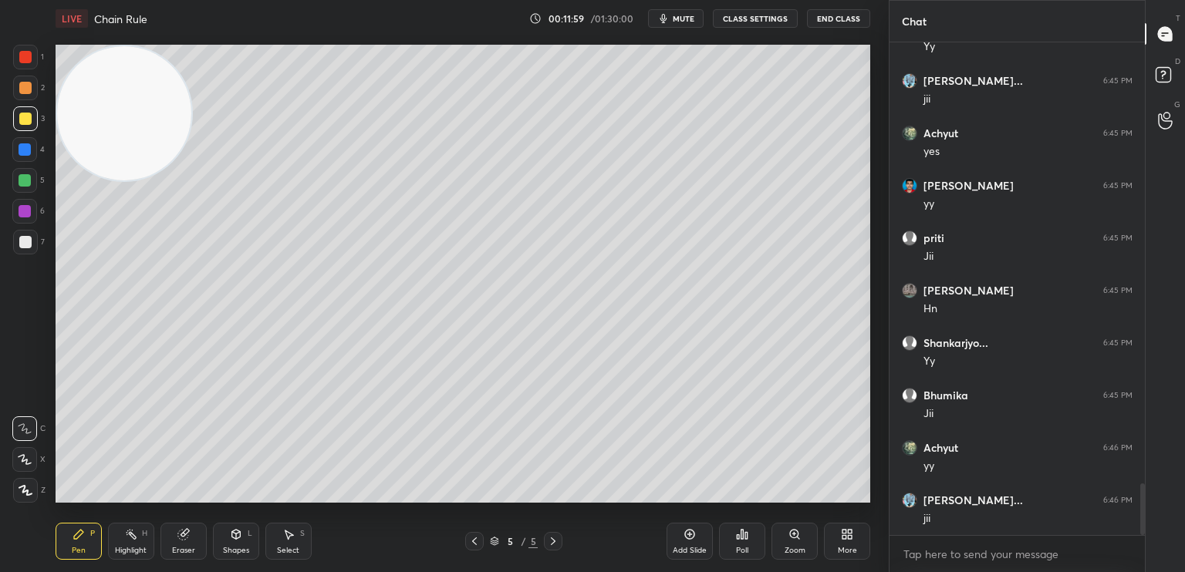
scroll to position [4232, 0]
click at [475, 542] on icon at bounding box center [474, 541] width 12 height 12
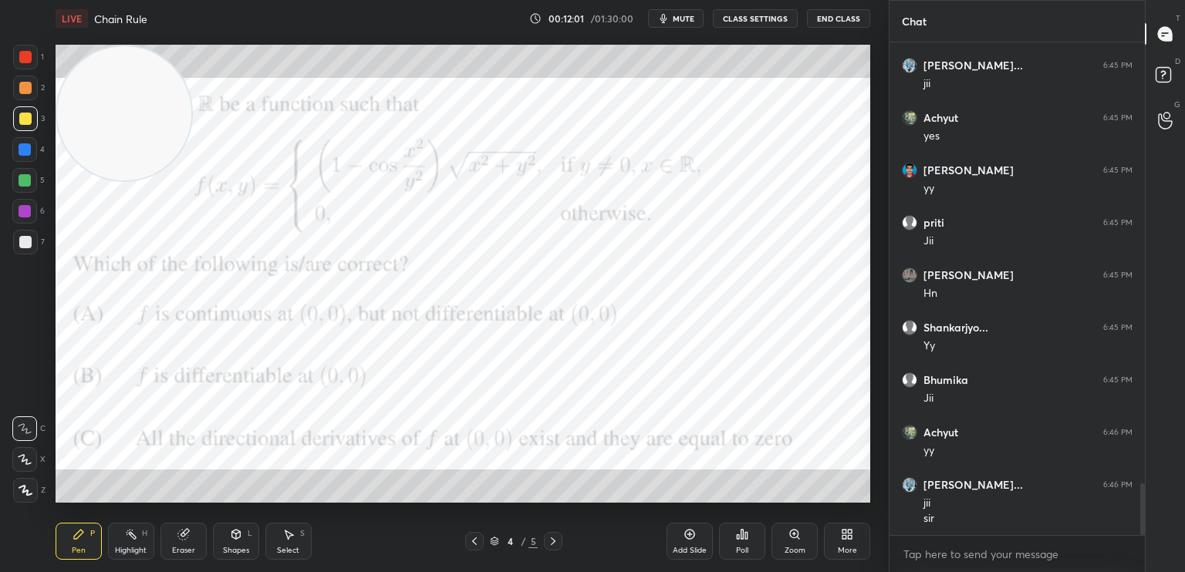
click at [22, 219] on div at bounding box center [24, 211] width 25 height 25
click at [752, 543] on div "Poll" at bounding box center [742, 541] width 46 height 37
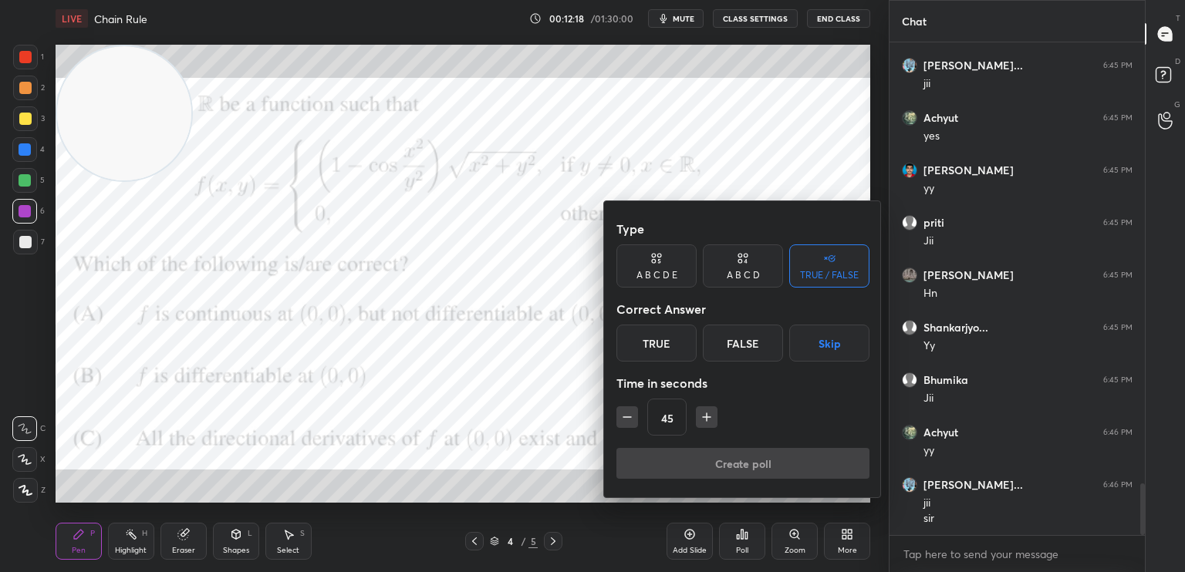
click at [768, 266] on div "A B C D" at bounding box center [743, 266] width 80 height 43
click at [756, 350] on div "C" at bounding box center [743, 343] width 46 height 37
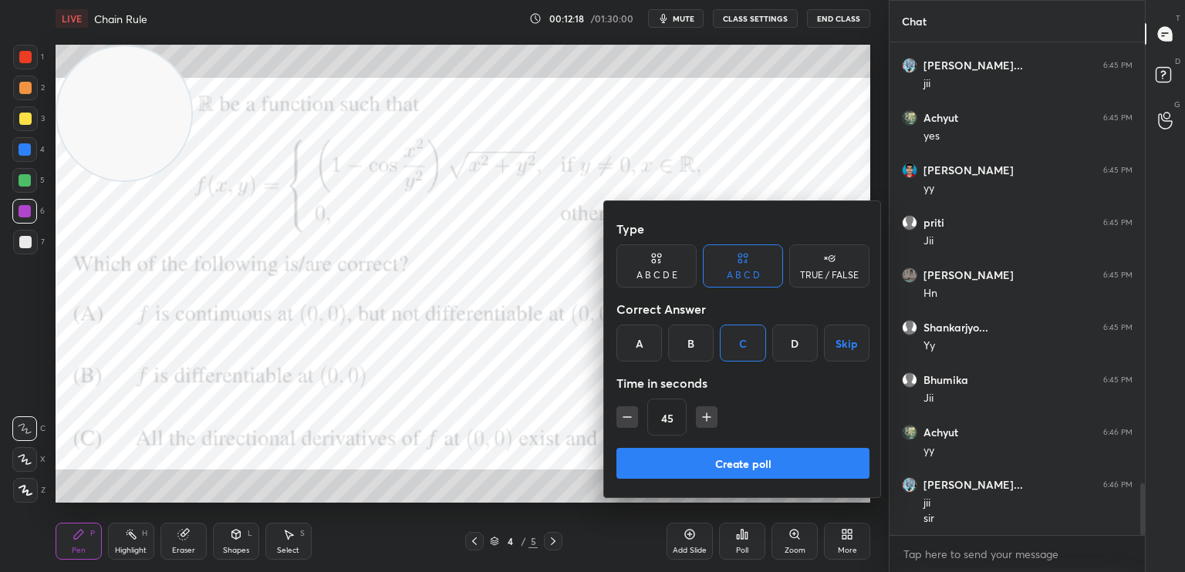
drag, startPoint x: 857, startPoint y: 254, endPoint x: 838, endPoint y: 272, distance: 25.6
click at [855, 257] on div "TRUE / FALSE" at bounding box center [829, 266] width 80 height 43
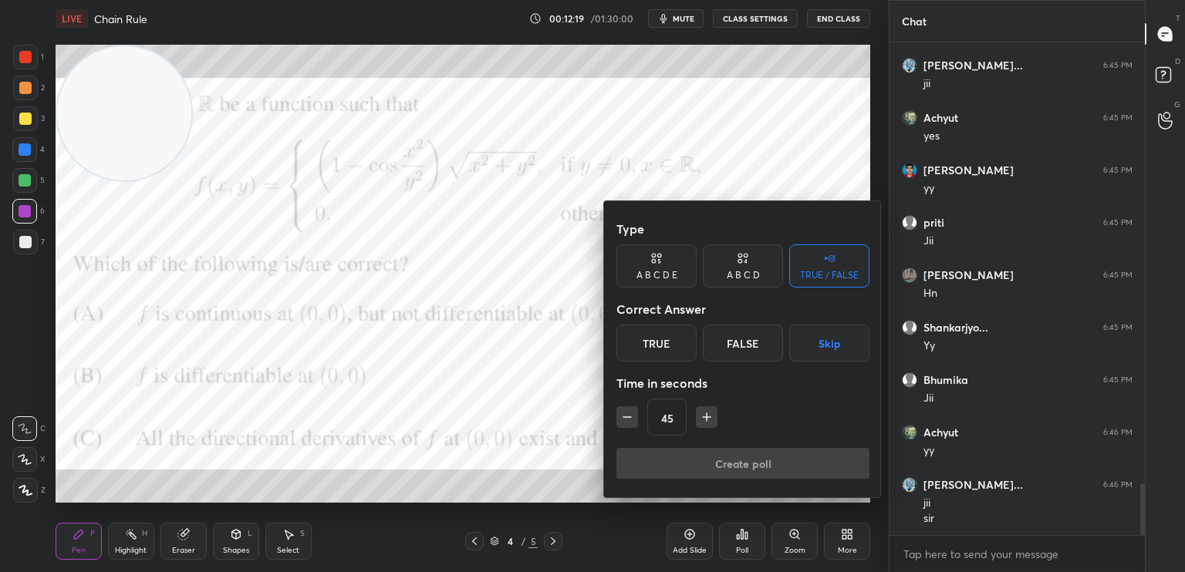
click at [760, 335] on div "False" at bounding box center [743, 343] width 80 height 37
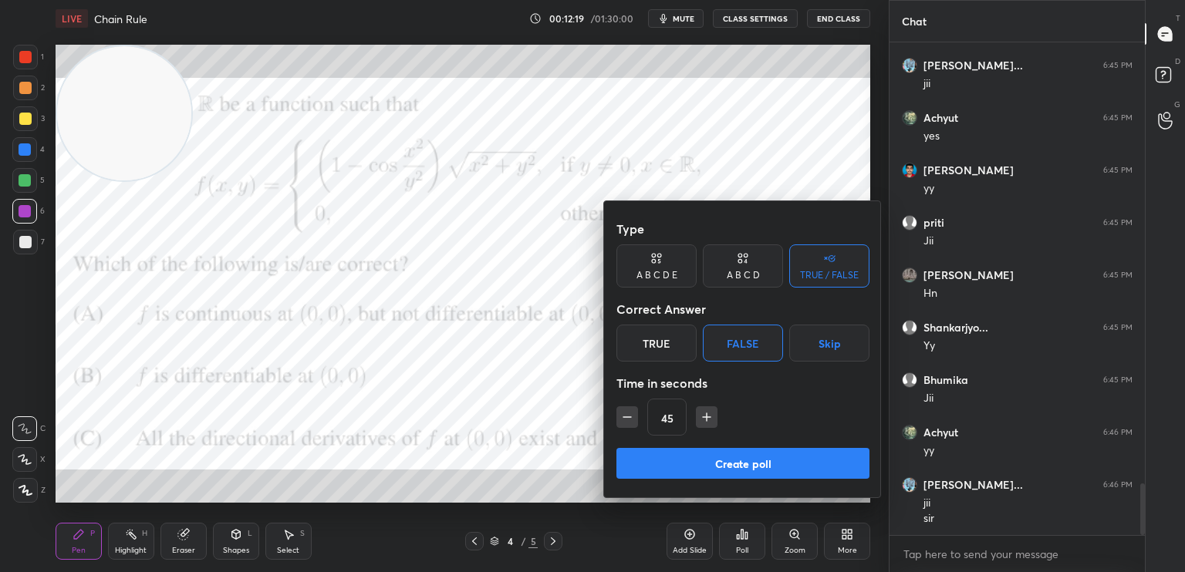
click at [768, 457] on button "Create poll" at bounding box center [742, 463] width 253 height 31
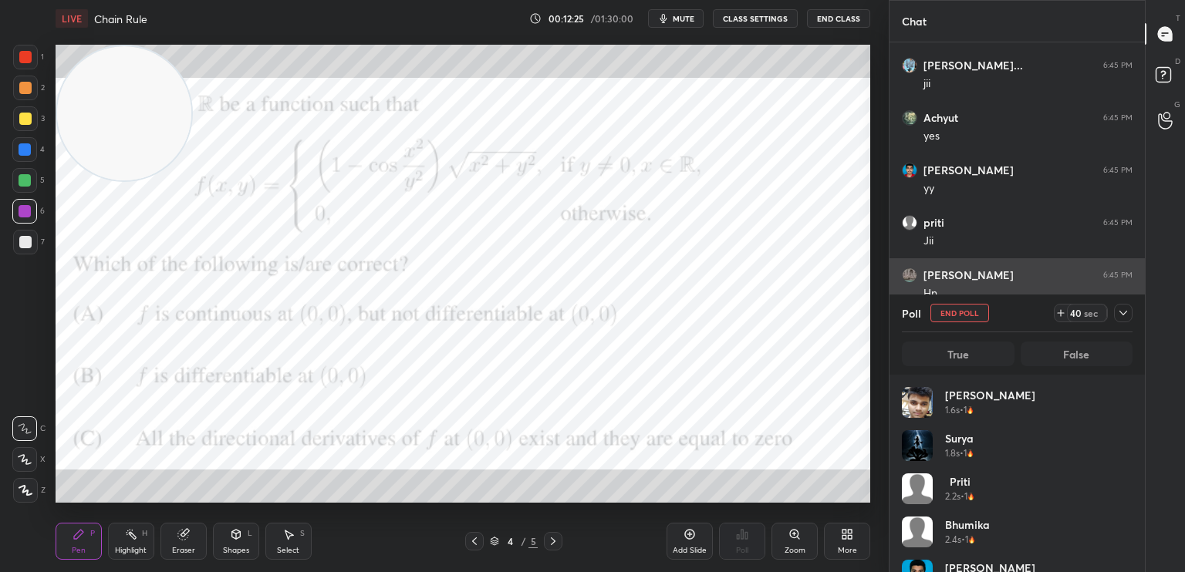
scroll to position [4364, 0]
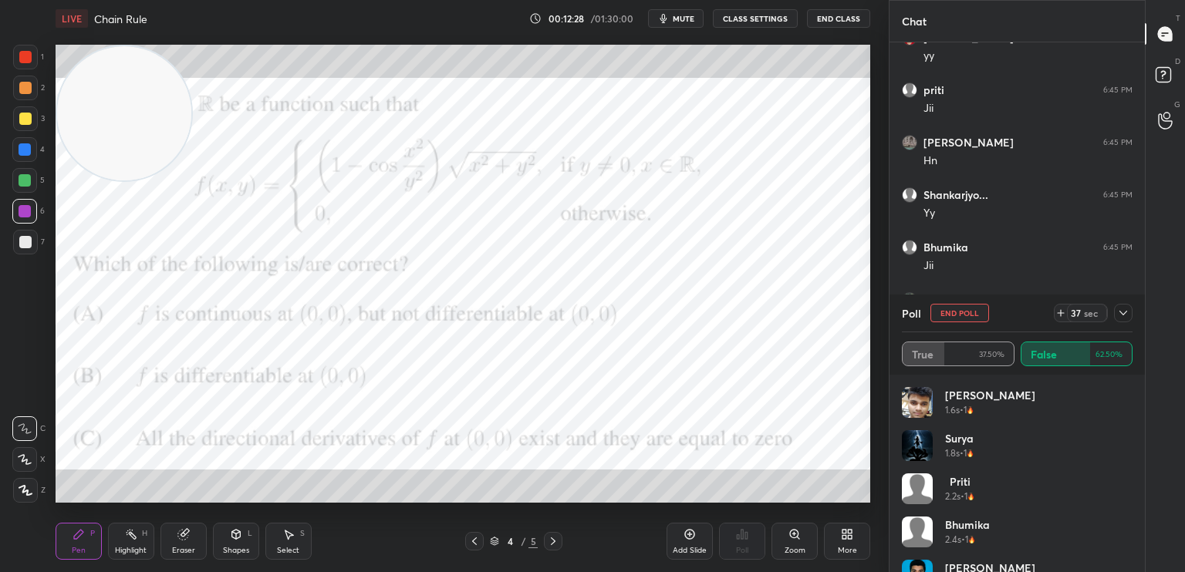
click at [237, 542] on div "Shapes L" at bounding box center [236, 541] width 46 height 37
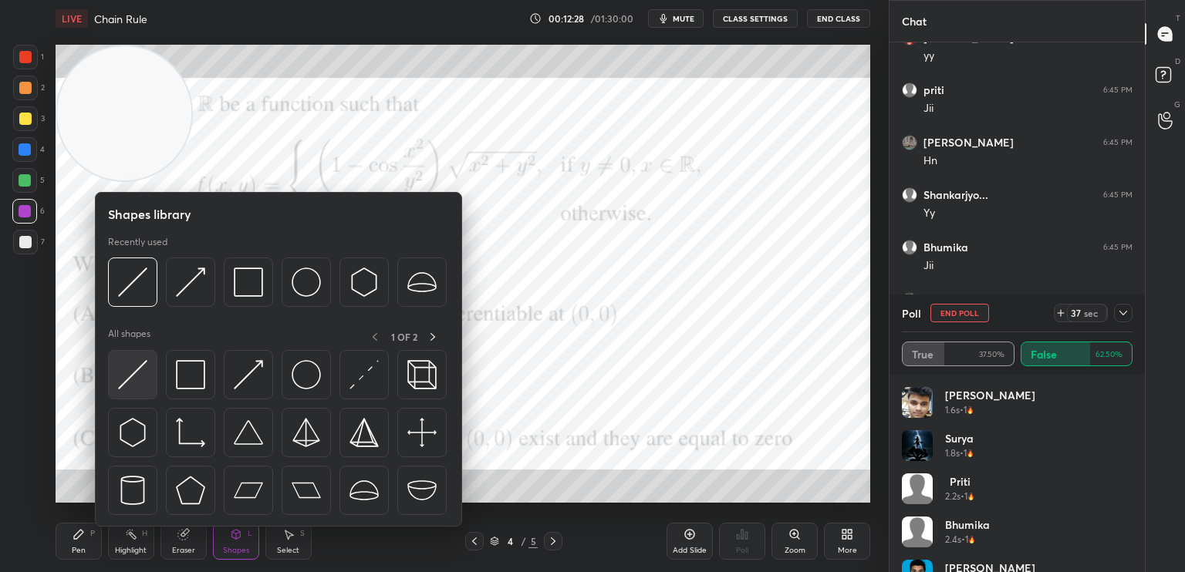
click at [143, 380] on img at bounding box center [132, 374] width 29 height 29
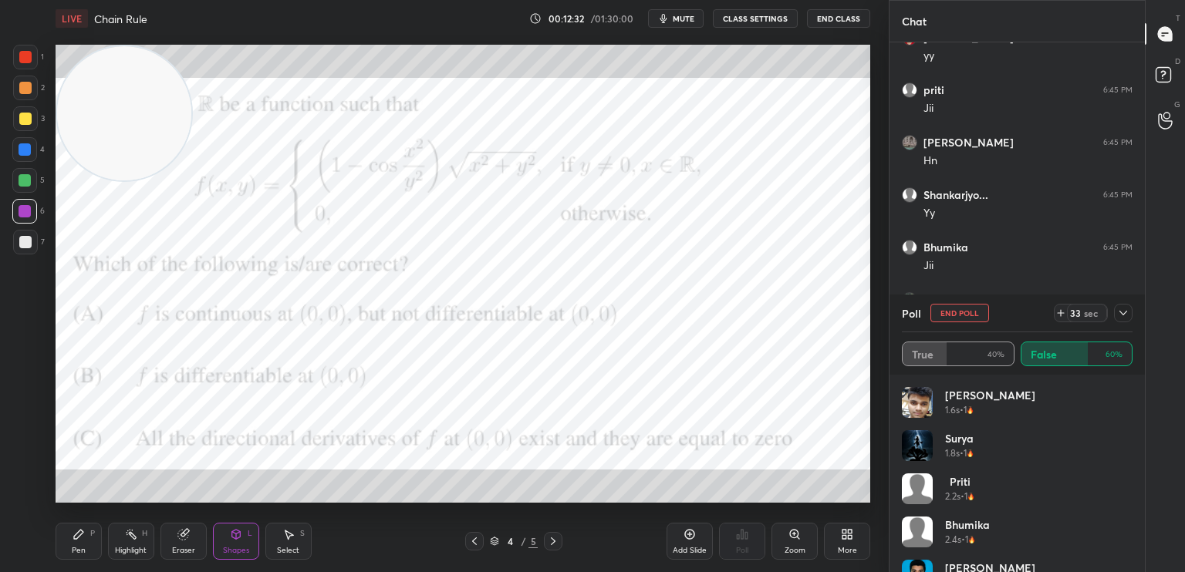
click at [16, 150] on div at bounding box center [24, 149] width 25 height 25
click at [972, 312] on button "End Poll" at bounding box center [959, 313] width 59 height 19
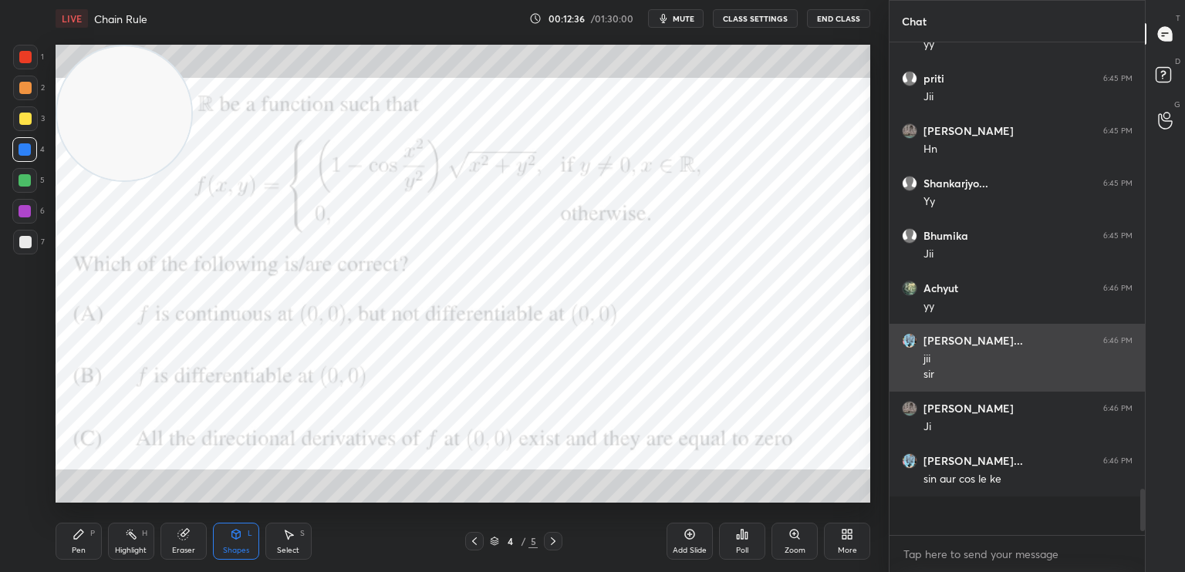
scroll to position [457, 251]
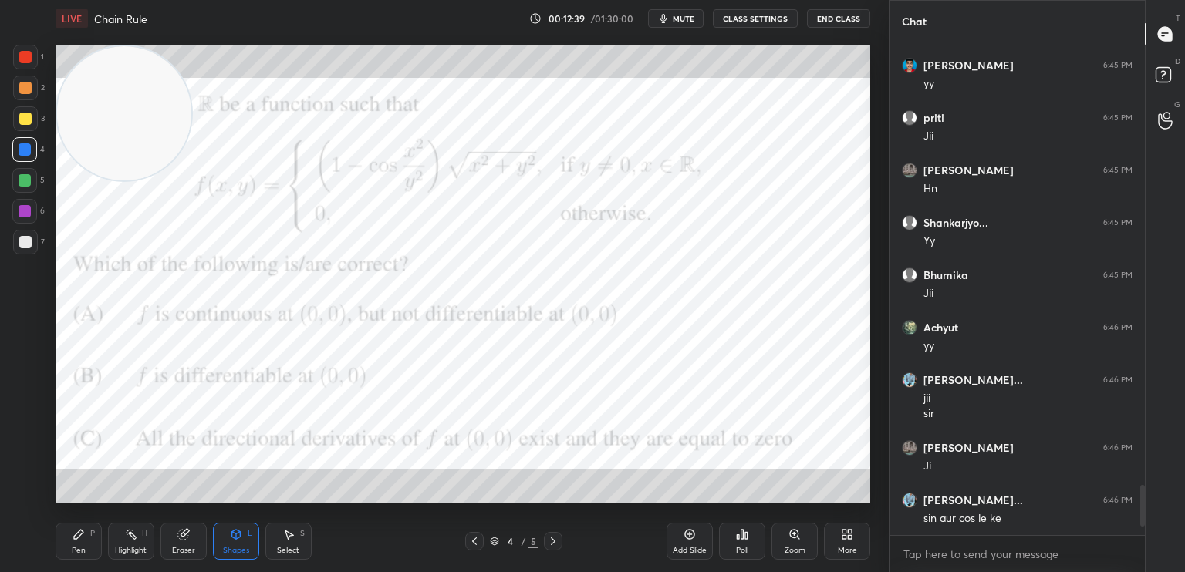
click at [77, 531] on icon at bounding box center [79, 534] width 12 height 12
click at [21, 248] on div at bounding box center [25, 242] width 12 height 12
click at [554, 538] on icon at bounding box center [553, 541] width 12 height 12
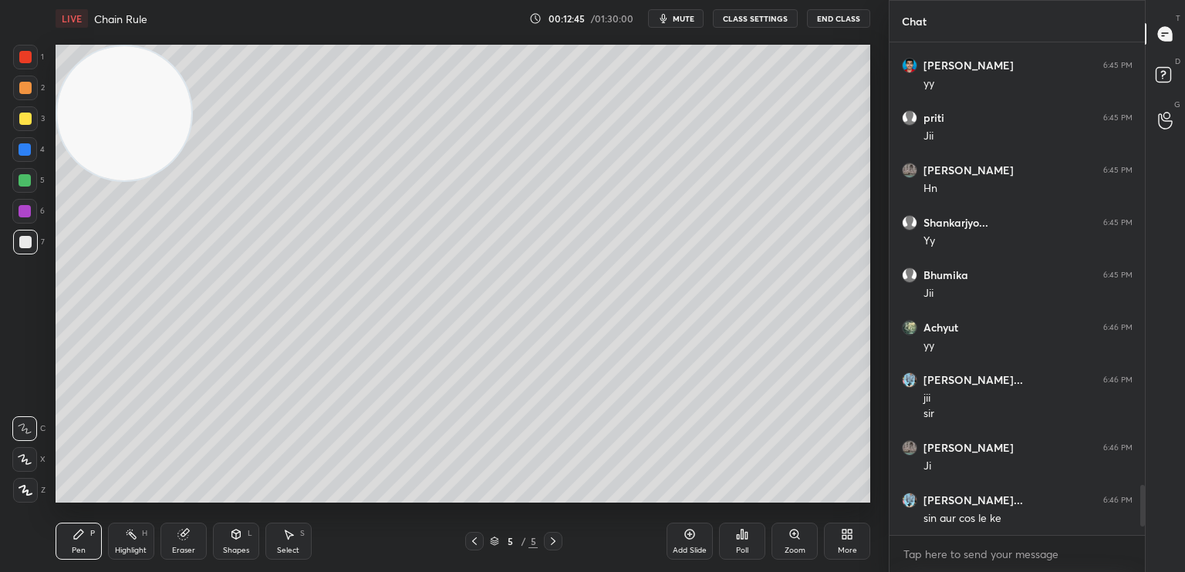
click at [687, 538] on icon at bounding box center [689, 534] width 12 height 12
click at [67, 0] on html "1 2 3 4 5 6 7 C X Z C X Z E E Erase all H H LIVE Chain Rule 00:12:46 / 01:30:00…" at bounding box center [592, 0] width 1185 height 0
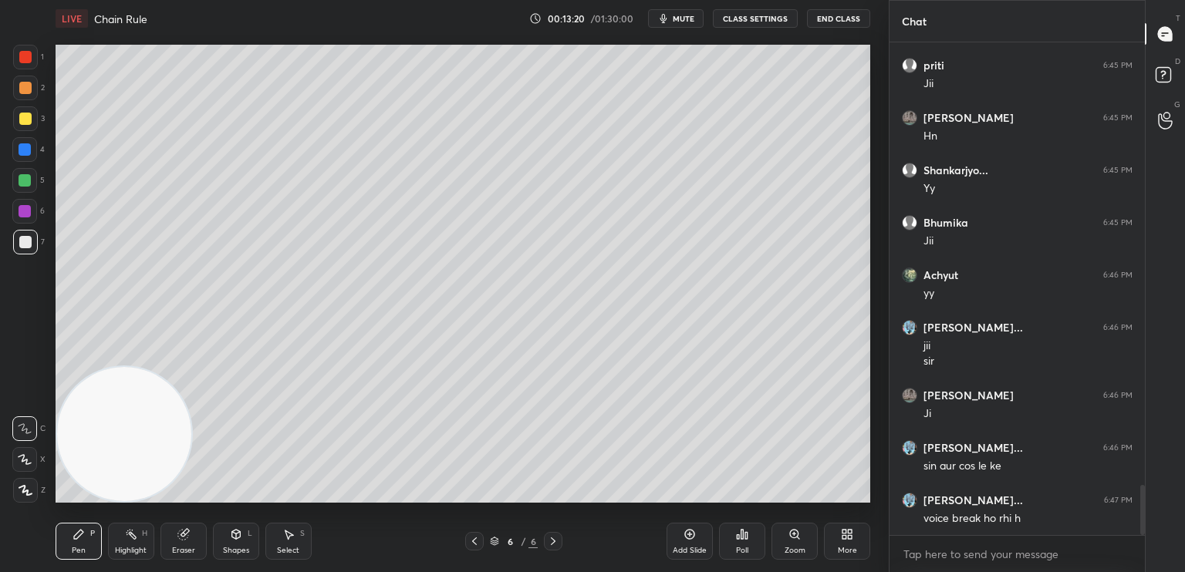
scroll to position [4442, 0]
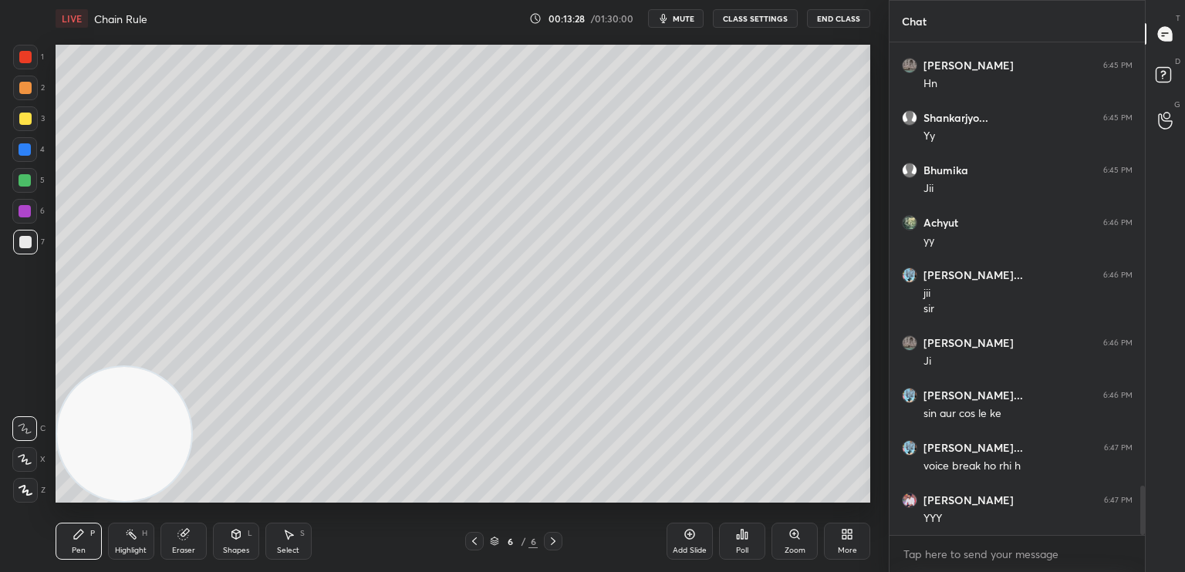
click at [34, 59] on div at bounding box center [25, 57] width 25 height 25
click at [241, 544] on div "Shapes L" at bounding box center [236, 541] width 46 height 37
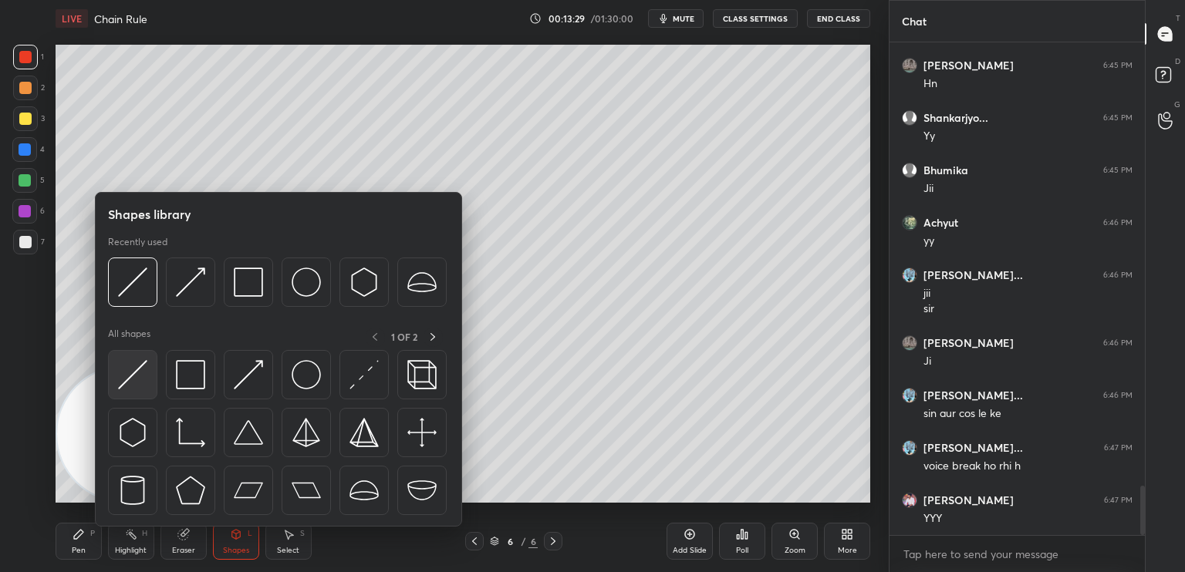
click at [130, 374] on img at bounding box center [132, 374] width 29 height 29
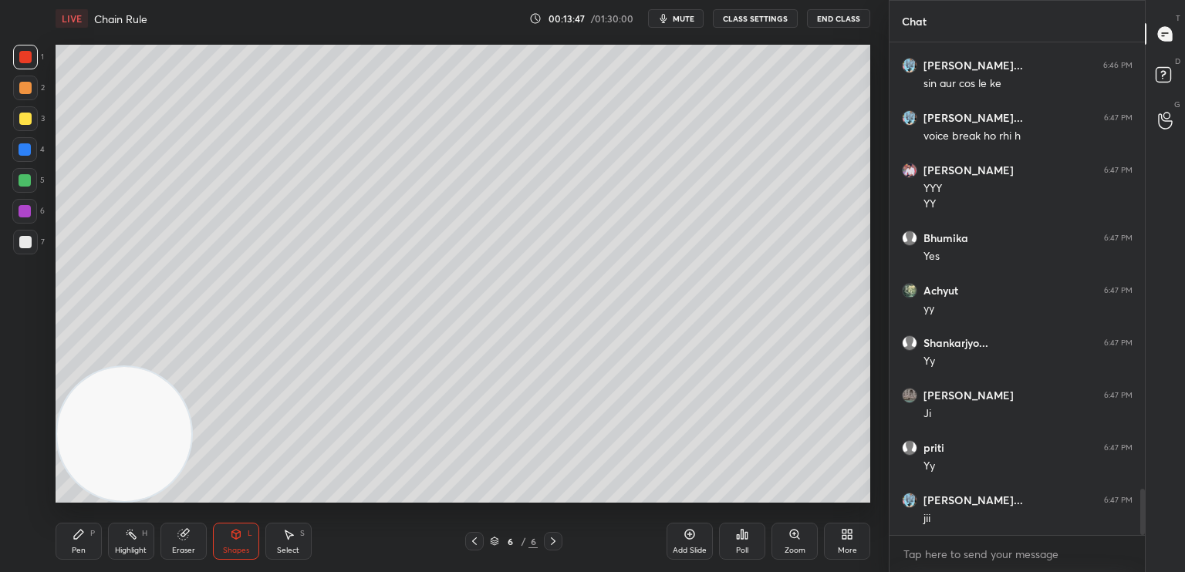
scroll to position [5, 5]
click at [481, 543] on div at bounding box center [474, 541] width 19 height 19
click at [550, 545] on icon at bounding box center [553, 541] width 12 height 12
click at [34, 233] on div at bounding box center [25, 242] width 25 height 25
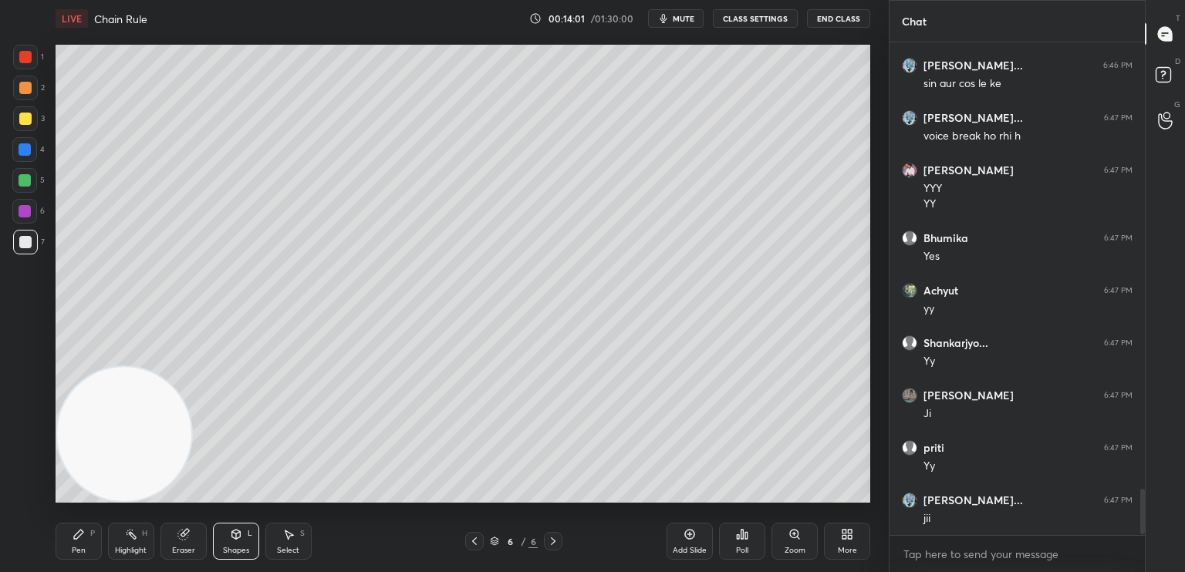
click at [25, 242] on div at bounding box center [25, 242] width 12 height 12
click at [473, 541] on icon at bounding box center [474, 542] width 5 height 8
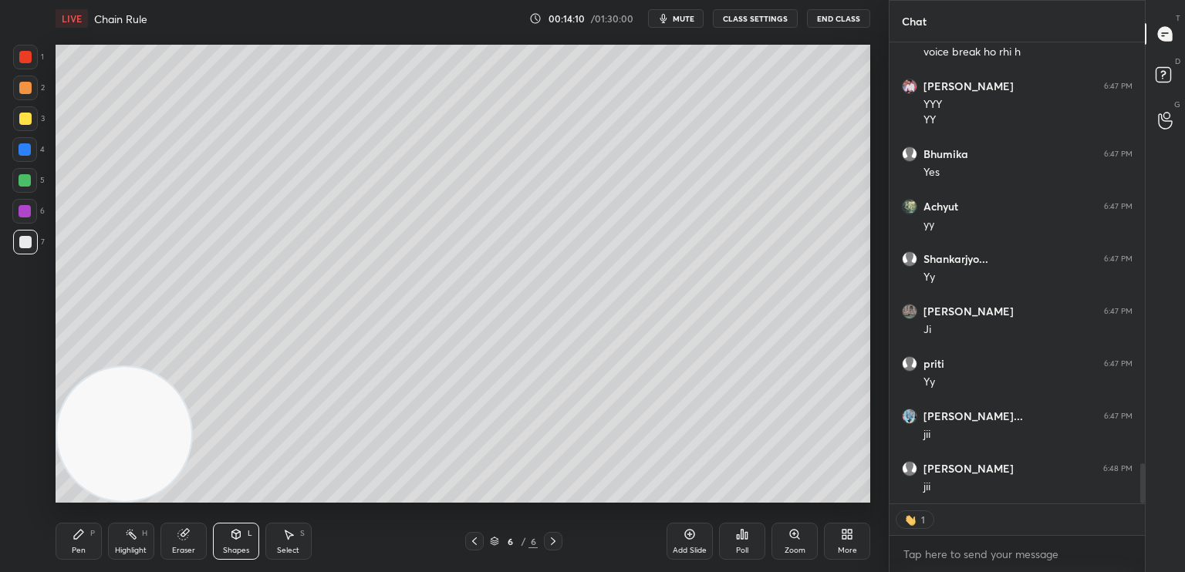
click at [93, 556] on div "Pen P" at bounding box center [79, 541] width 46 height 37
click at [30, 261] on div "1 2 3 4 5 6 7 C X Z C X Z E E Erase all H H" at bounding box center [24, 274] width 49 height 458
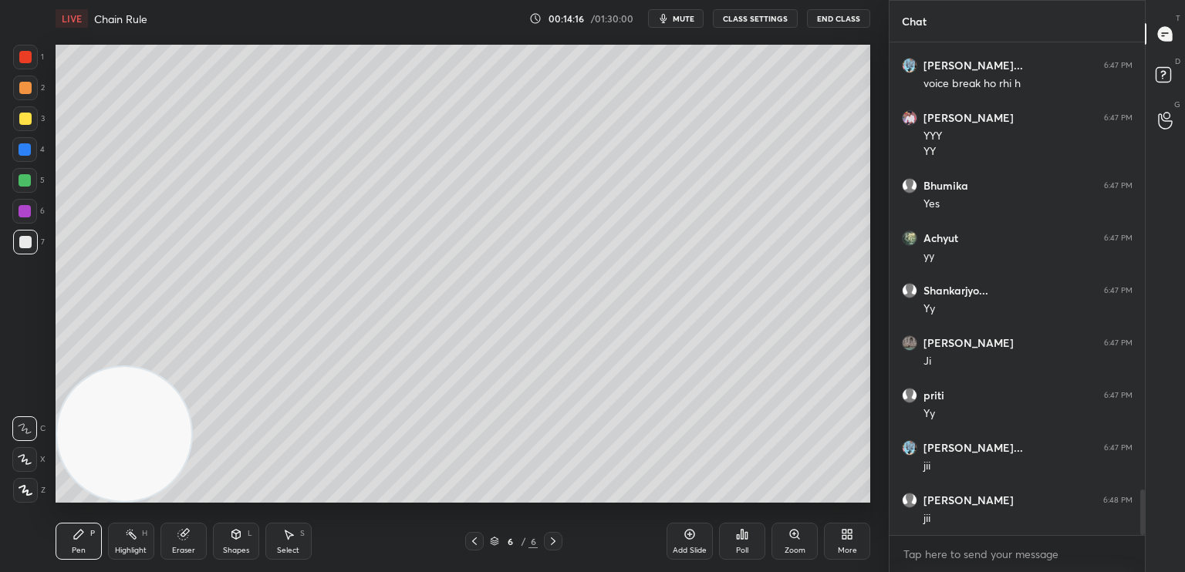
scroll to position [4891, 0]
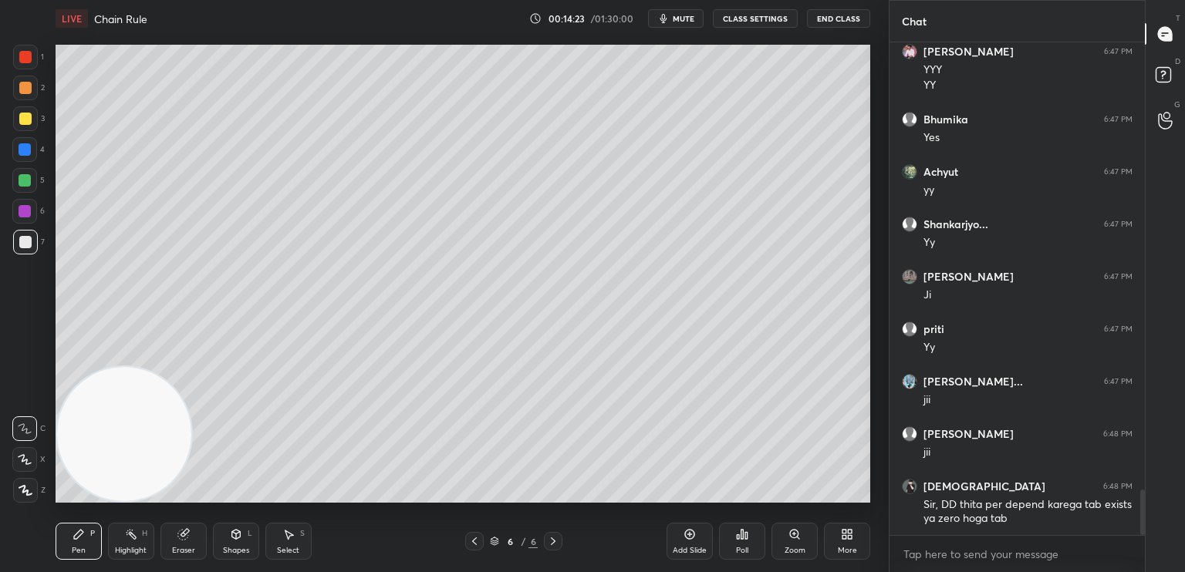
click at [251, 535] on div "L" at bounding box center [250, 534] width 5 height 8
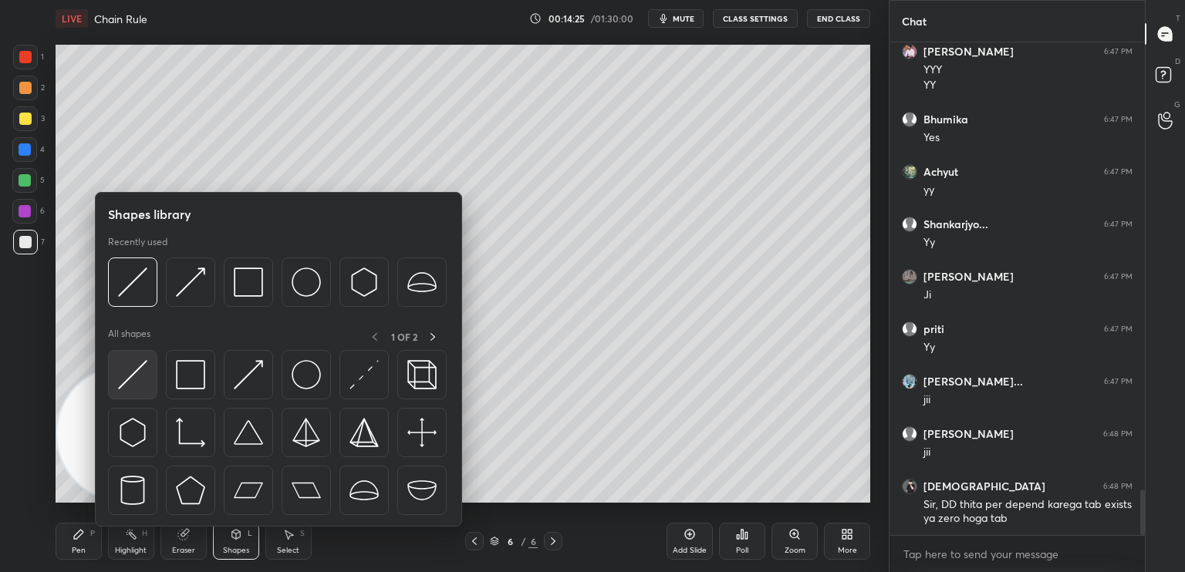
click at [137, 378] on img at bounding box center [132, 374] width 29 height 29
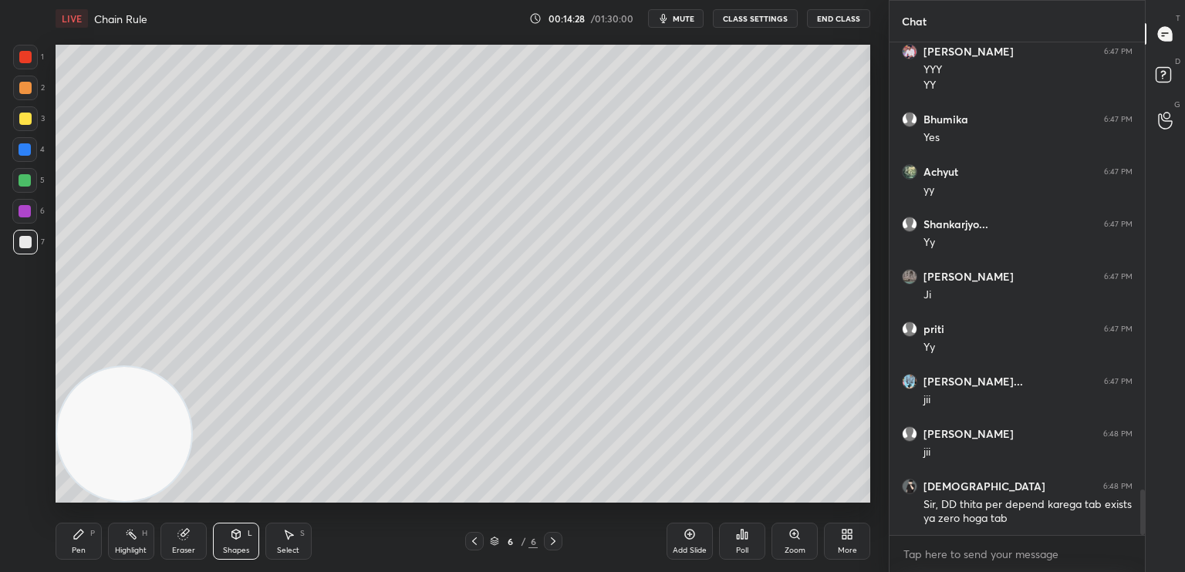
click at [82, 532] on icon at bounding box center [78, 534] width 9 height 9
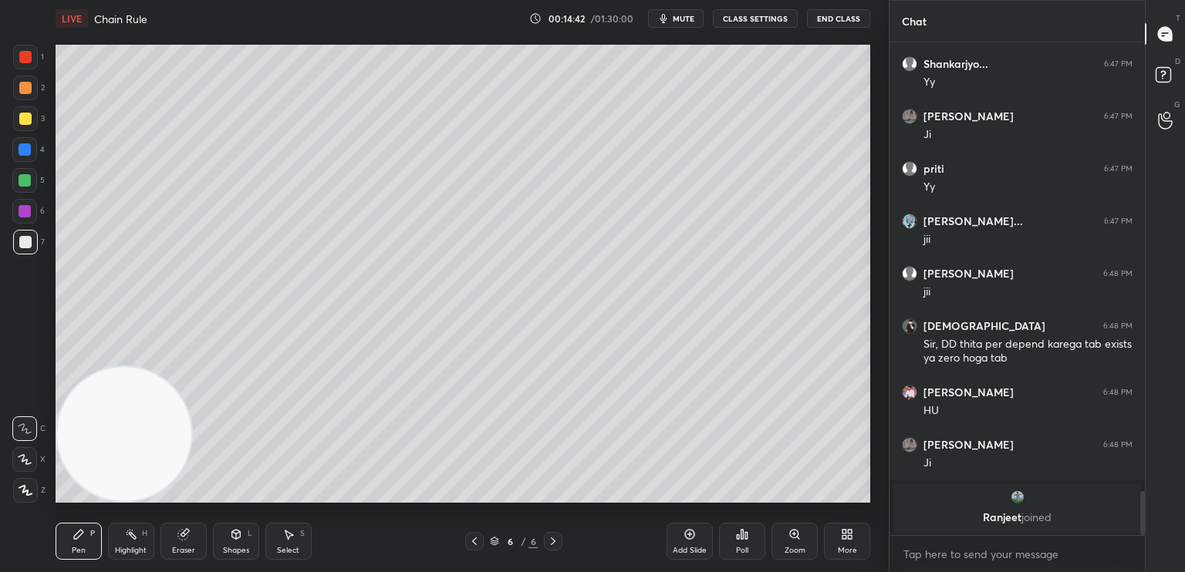
scroll to position [4411, 0]
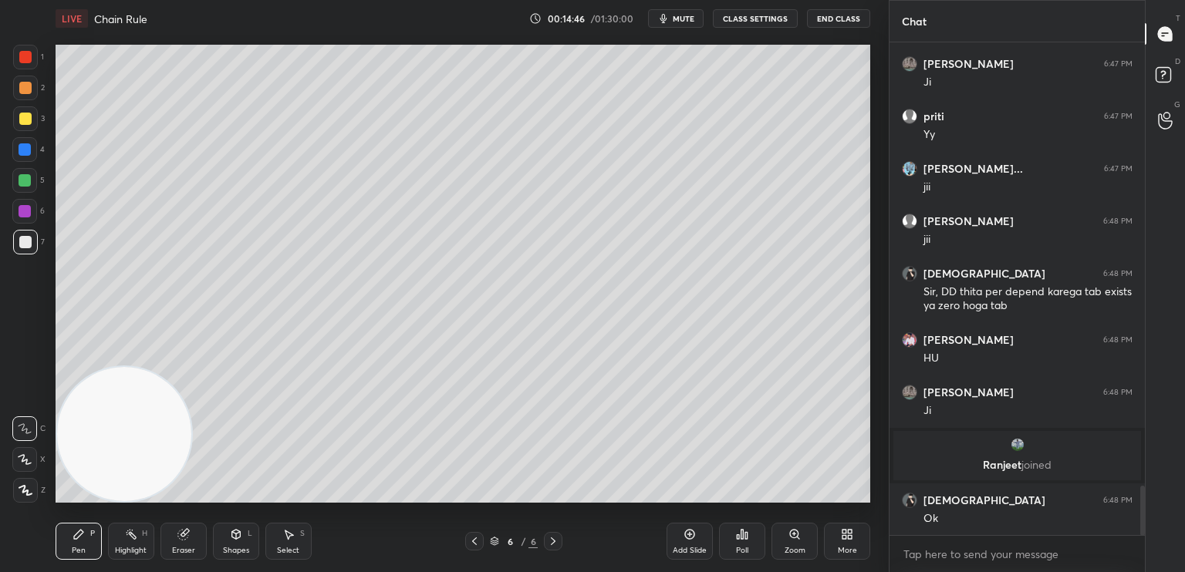
click at [479, 535] on div at bounding box center [474, 541] width 19 height 19
click at [471, 541] on icon at bounding box center [474, 541] width 12 height 12
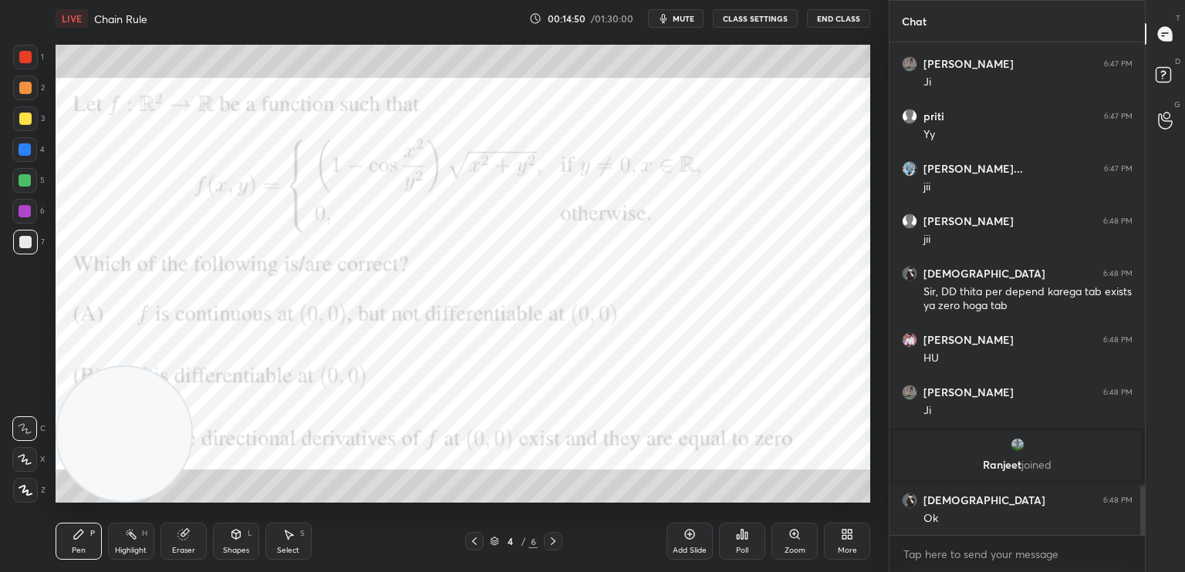
click at [552, 528] on div "Pen P Highlight H Eraser Shapes L Select S 4 / 6 Add Slide Poll Zoom More" at bounding box center [463, 542] width 815 height 62
click at [552, 542] on icon at bounding box center [553, 541] width 12 height 12
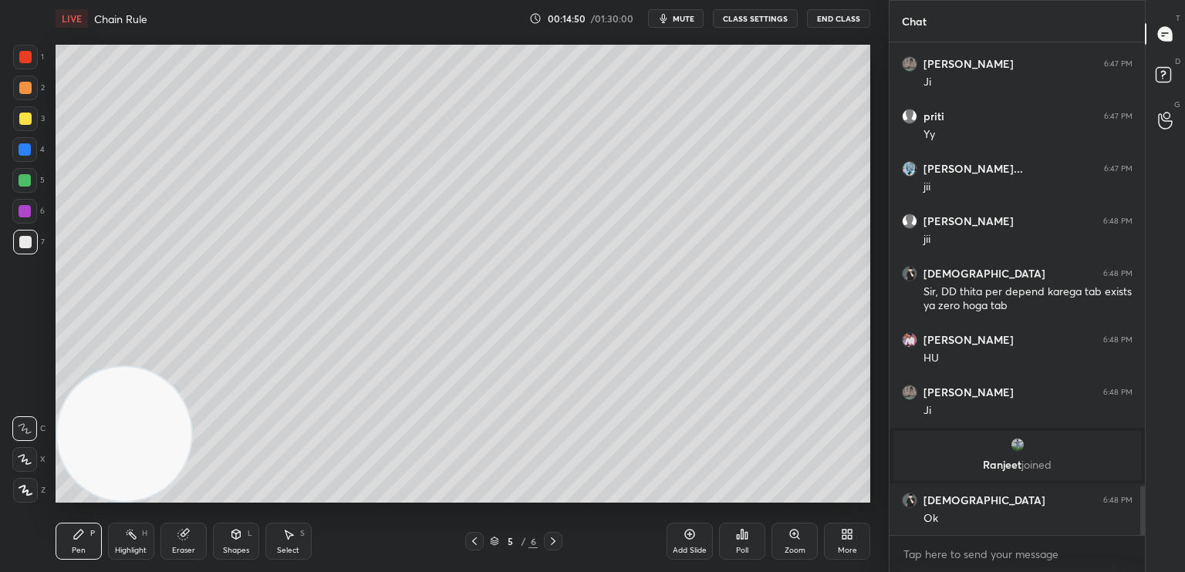
click at [552, 541] on icon at bounding box center [553, 541] width 12 height 12
drag, startPoint x: 31, startPoint y: 181, endPoint x: 5, endPoint y: 184, distance: 25.7
click at [31, 181] on div at bounding box center [24, 180] width 25 height 25
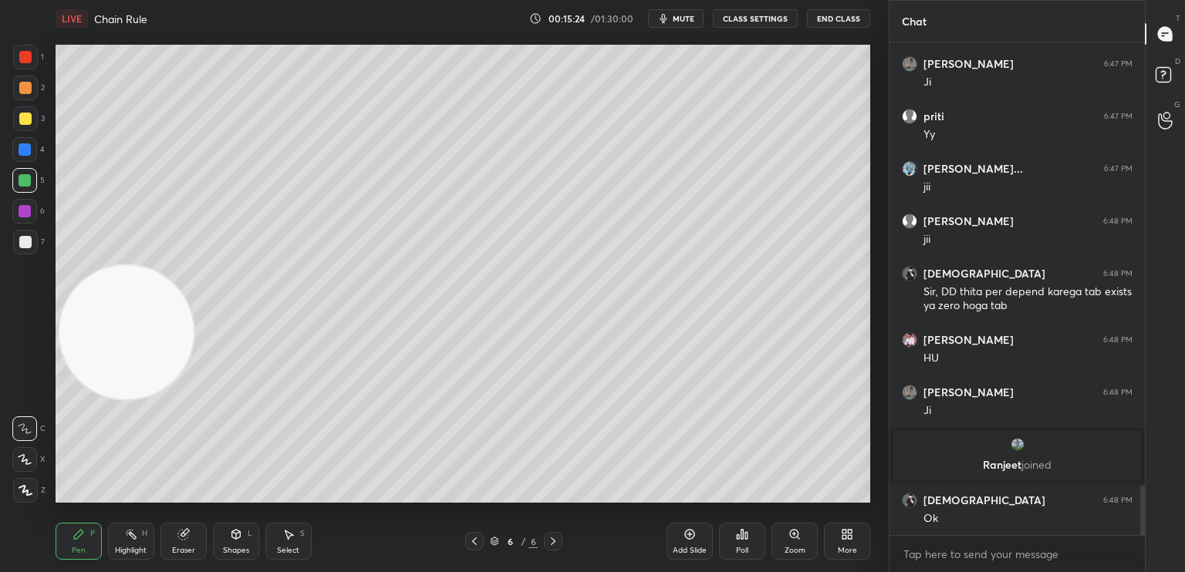
drag, startPoint x: 134, startPoint y: 452, endPoint x: 154, endPoint y: 131, distance: 321.5
click at [154, 265] on video at bounding box center [126, 332] width 134 height 134
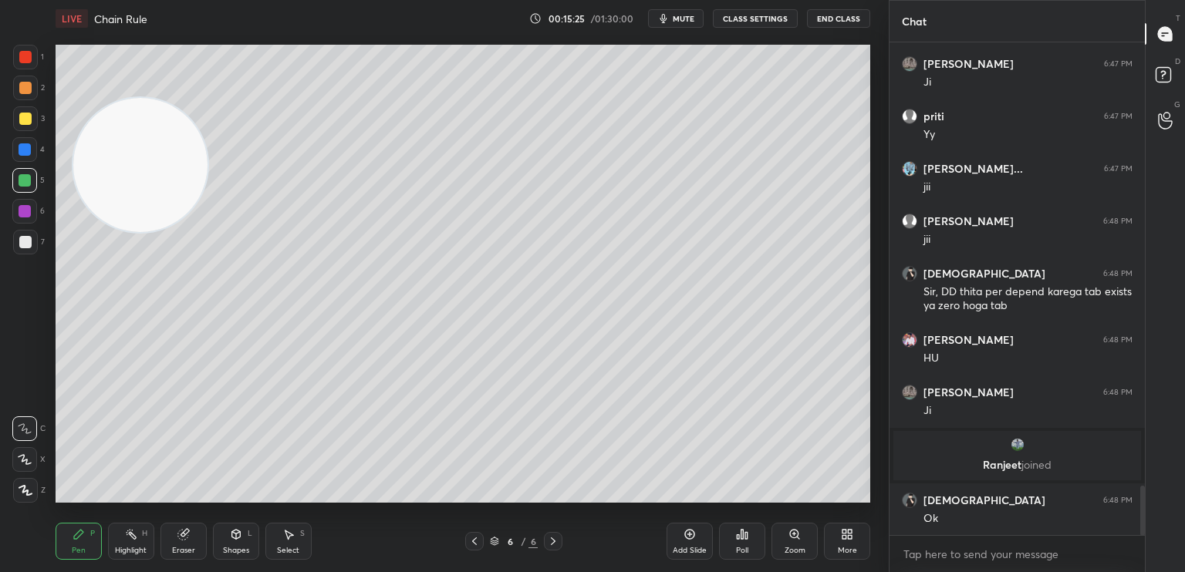
click at [25, 250] on div at bounding box center [25, 242] width 25 height 25
click at [680, 28] on div "LIVE Chain Rule 00:15:53 / 01:30:00 mute CLASS SETTINGS End Class" at bounding box center [463, 18] width 815 height 37
drag, startPoint x: 687, startPoint y: 15, endPoint x: 717, endPoint y: 15, distance: 30.1
click at [686, 16] on span "mute" at bounding box center [684, 18] width 22 height 11
click at [817, 20] on button "End Class" at bounding box center [838, 18] width 63 height 19
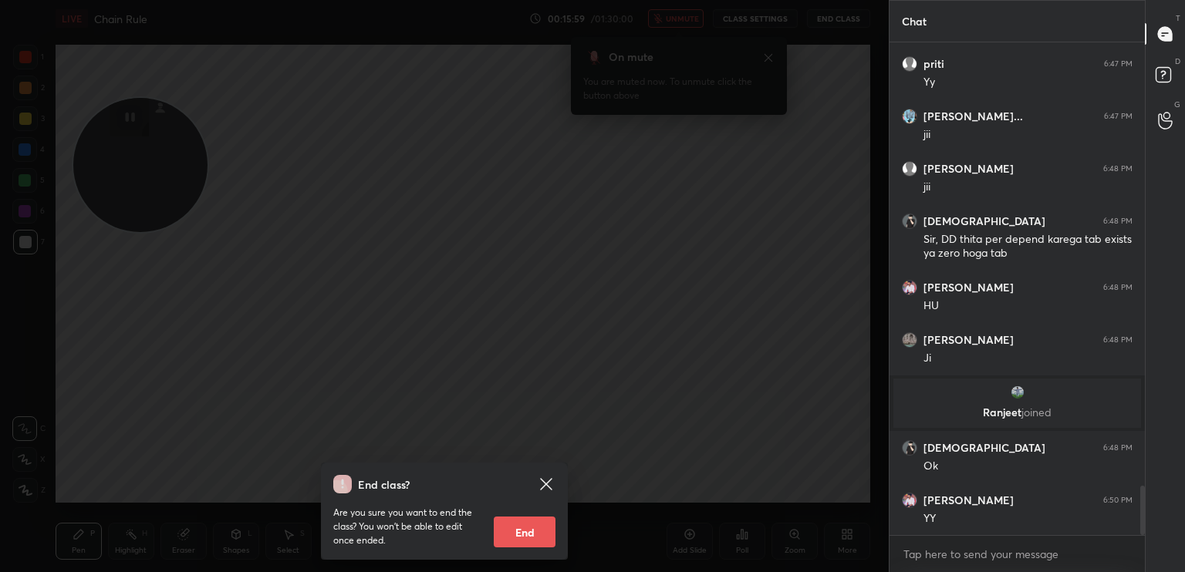
click at [550, 485] on icon at bounding box center [546, 484] width 19 height 19
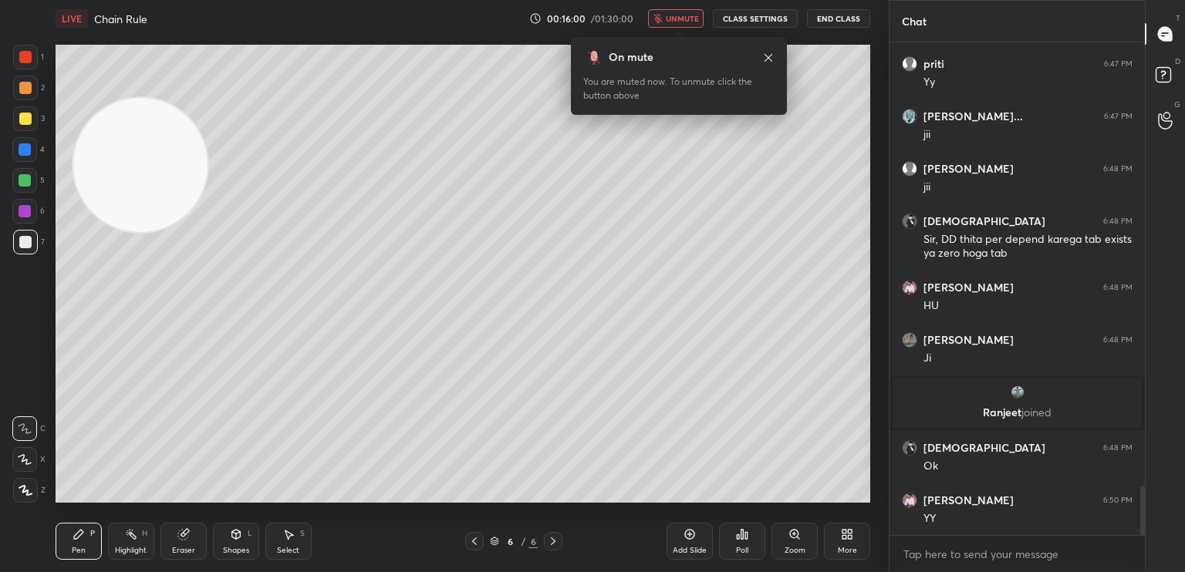
scroll to position [4516, 0]
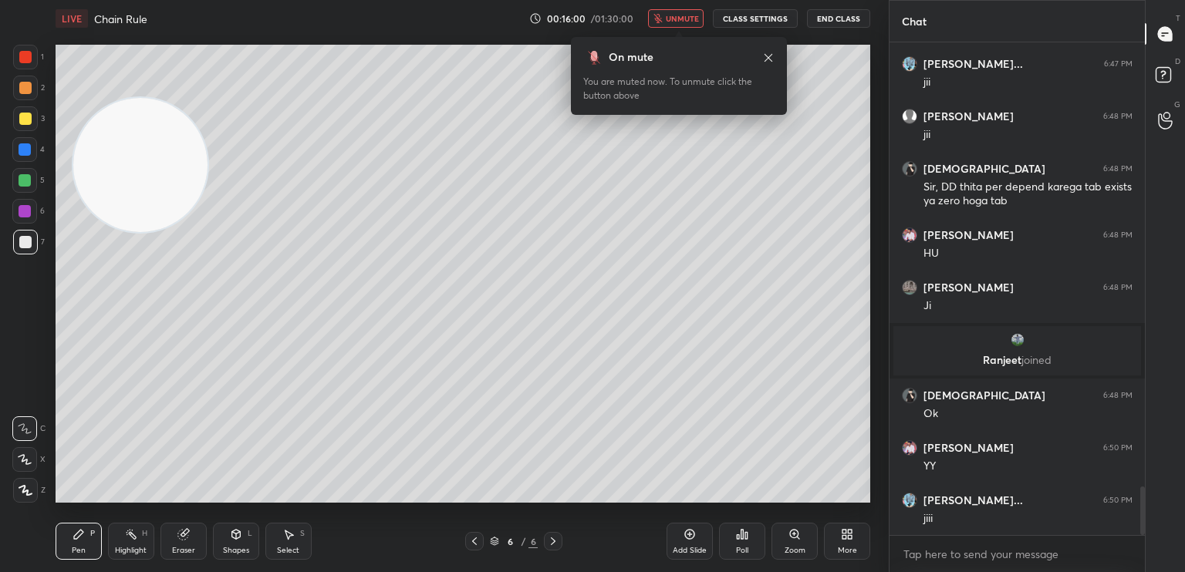
click at [682, 16] on span "unmute" at bounding box center [682, 18] width 33 height 11
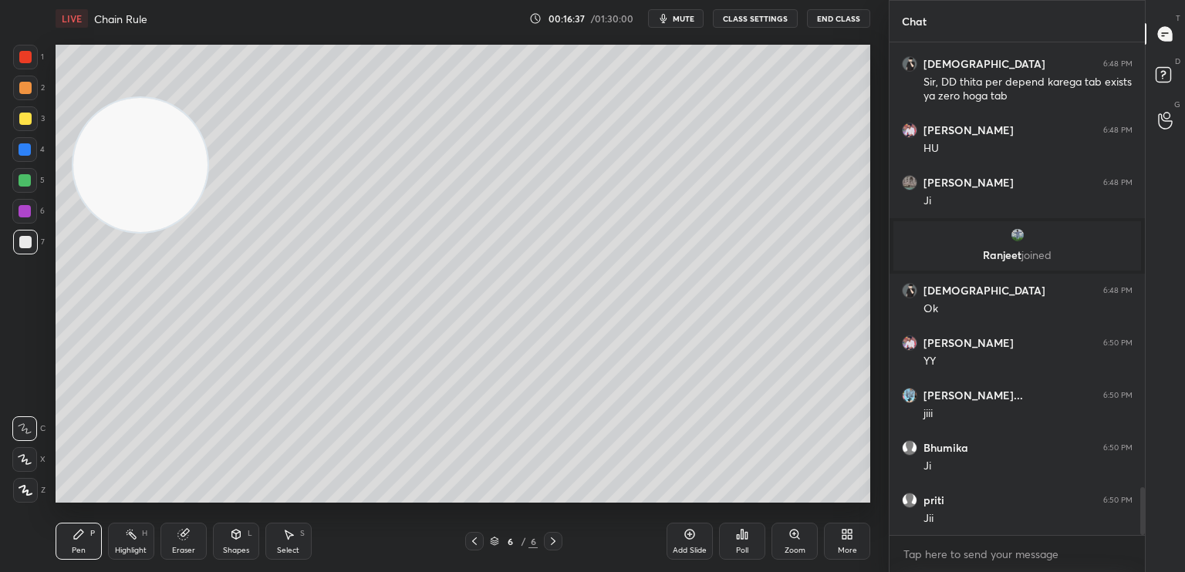
scroll to position [4673, 0]
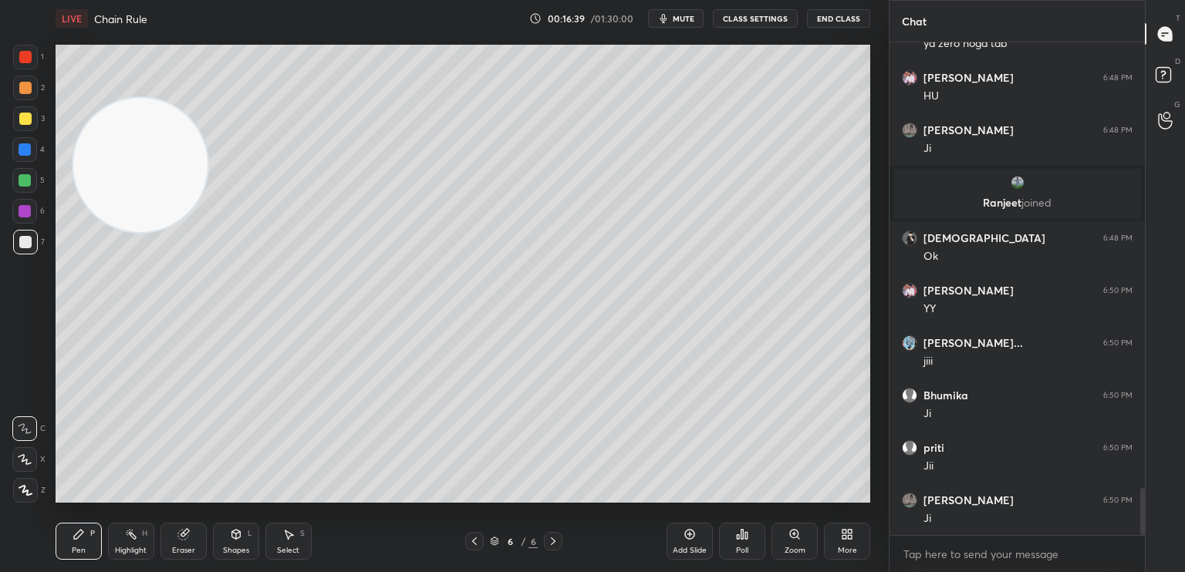
click at [484, 542] on div "6 / 6" at bounding box center [513, 541] width 97 height 19
click at [477, 539] on icon at bounding box center [474, 541] width 12 height 12
click at [472, 547] on icon at bounding box center [474, 541] width 12 height 12
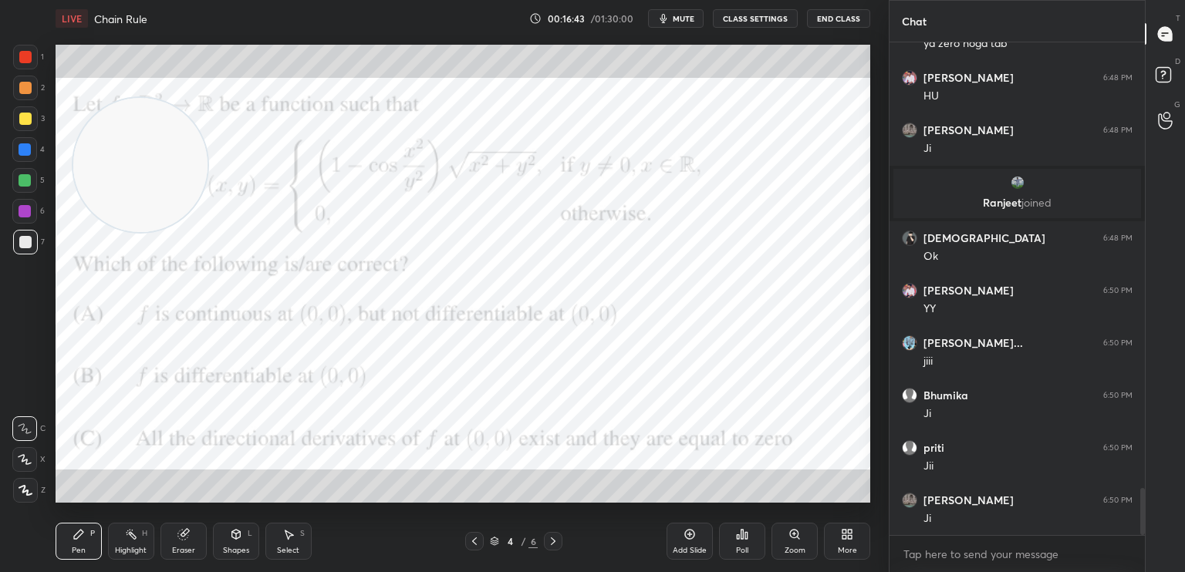
scroll to position [4726, 0]
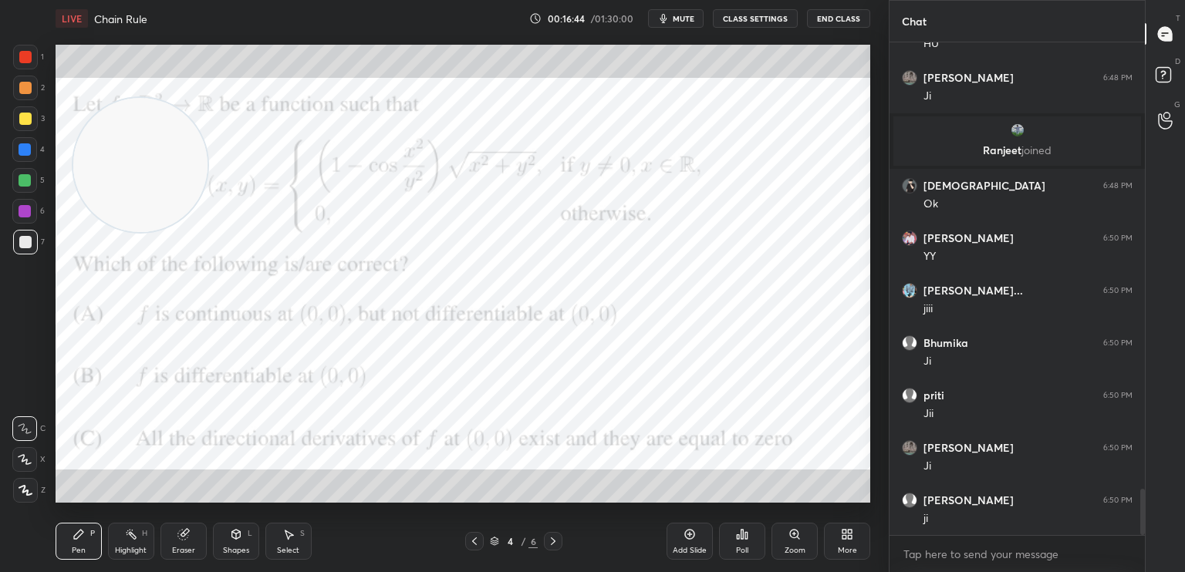
click at [20, 150] on div at bounding box center [24, 149] width 25 height 25
click at [23, 156] on div at bounding box center [24, 149] width 25 height 25
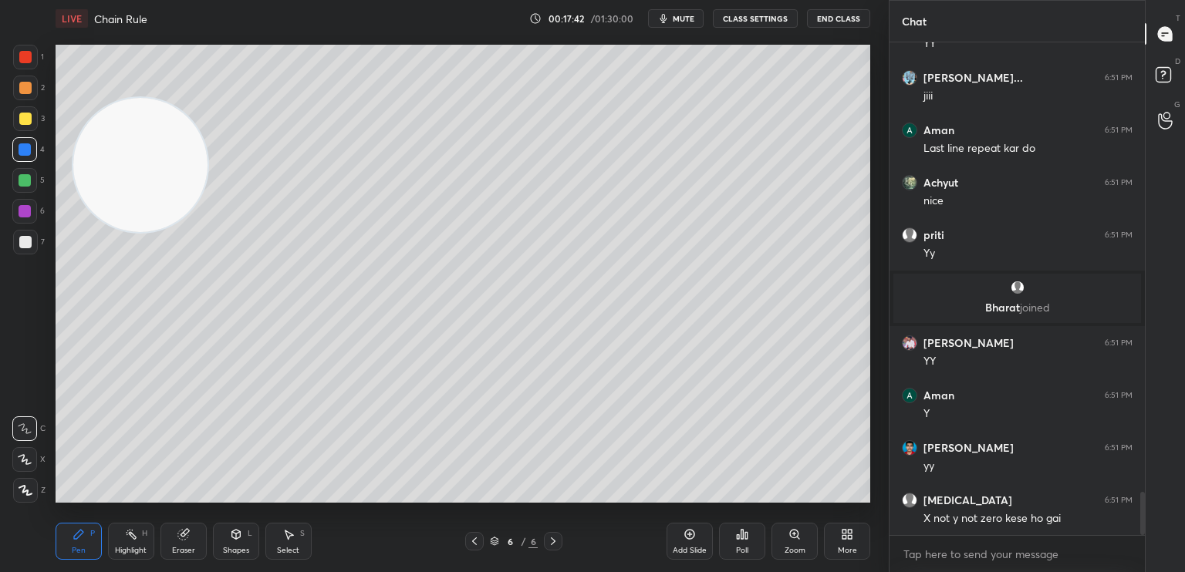
scroll to position [5224, 0]
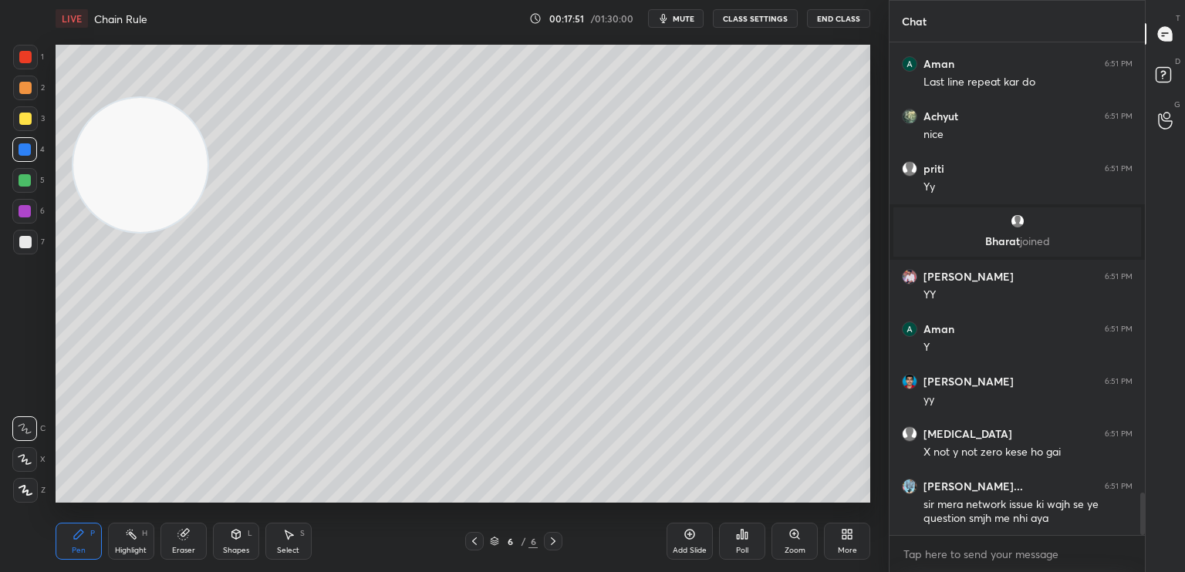
click at [472, 545] on div at bounding box center [474, 541] width 19 height 19
click at [474, 545] on icon at bounding box center [474, 541] width 12 height 12
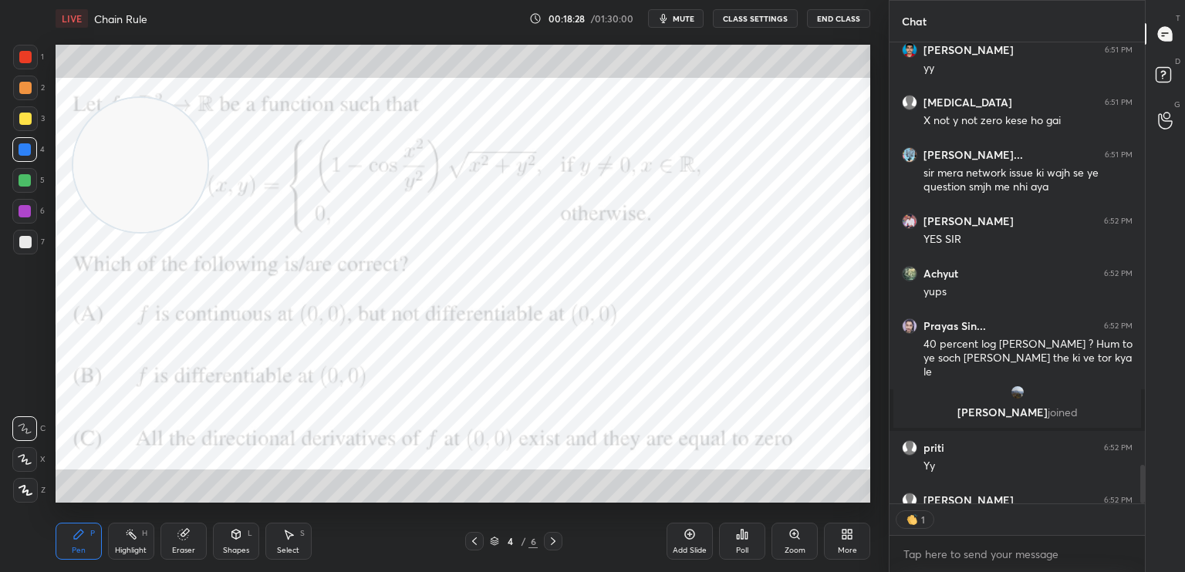
scroll to position [5, 5]
click at [16, 128] on div at bounding box center [25, 118] width 25 height 25
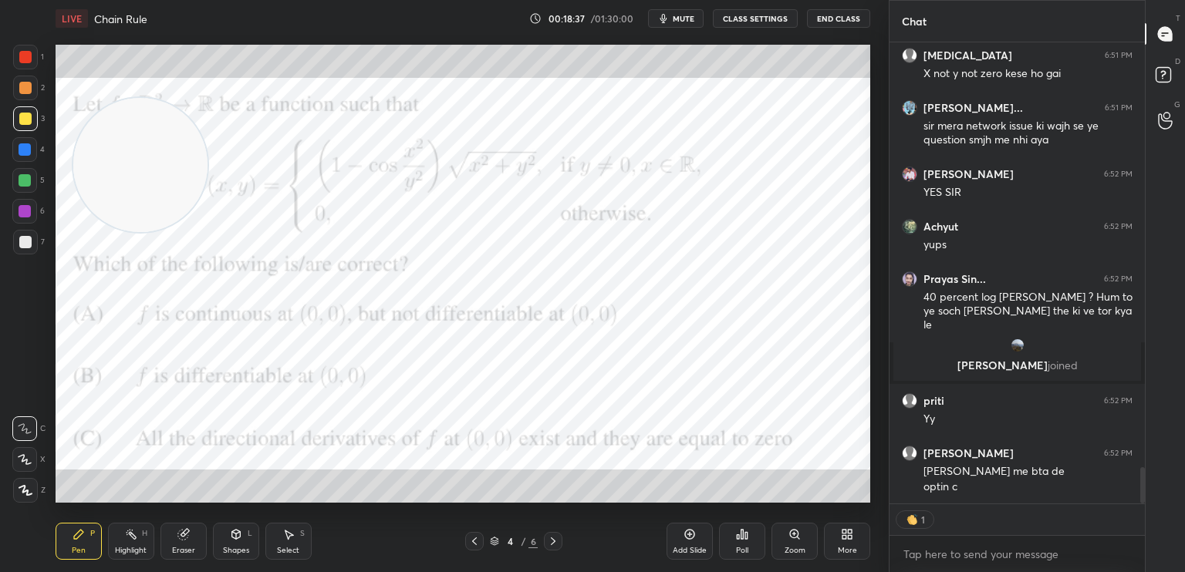
type textarea "x"
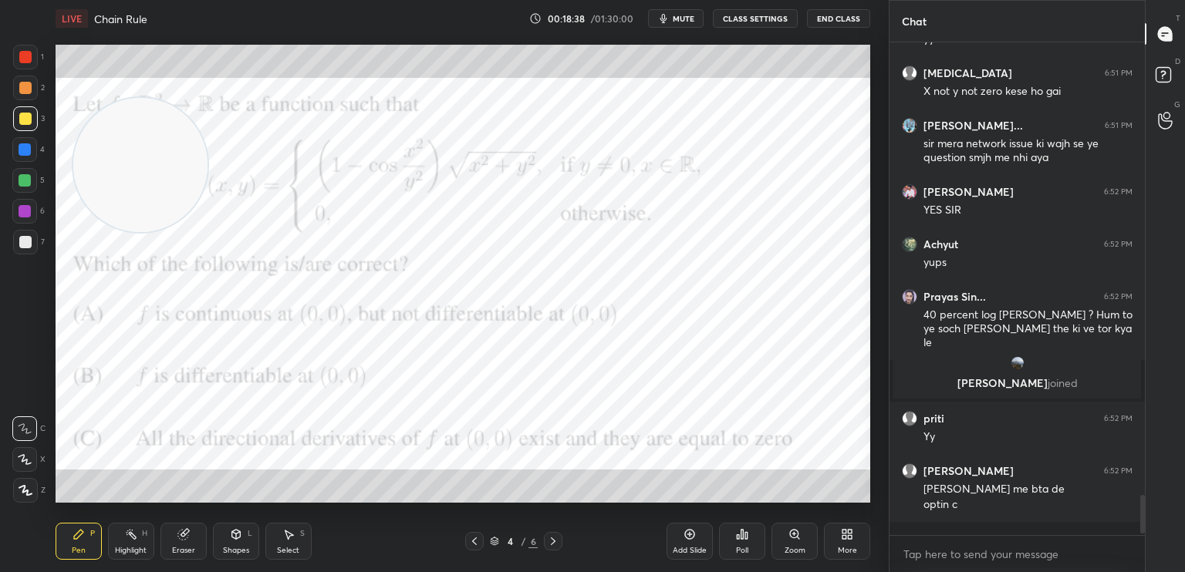
scroll to position [5, 5]
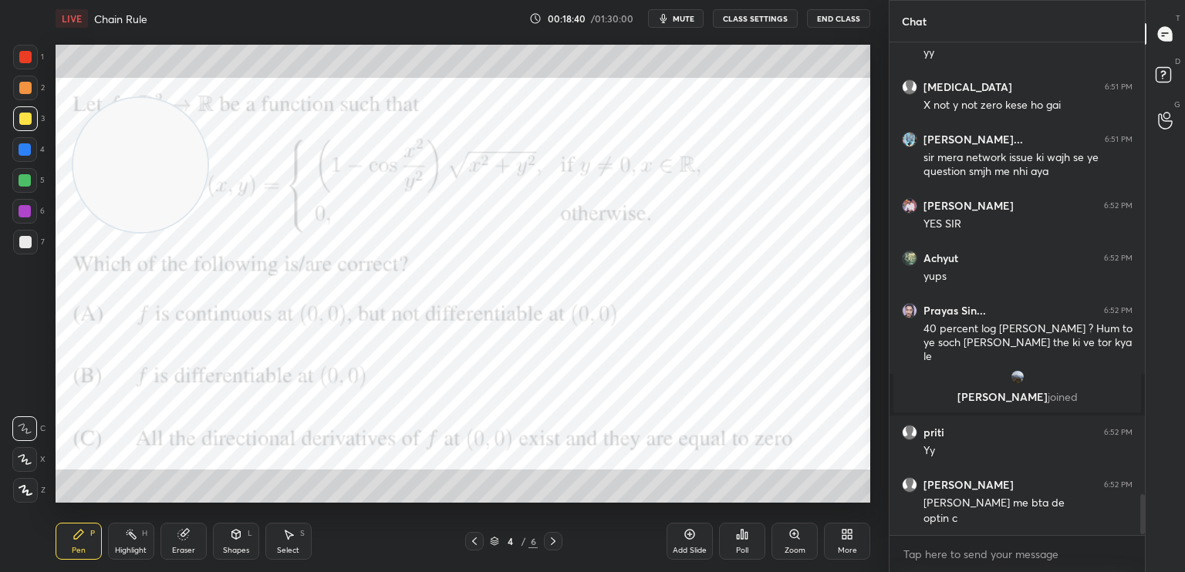
click at [557, 548] on div at bounding box center [553, 541] width 19 height 19
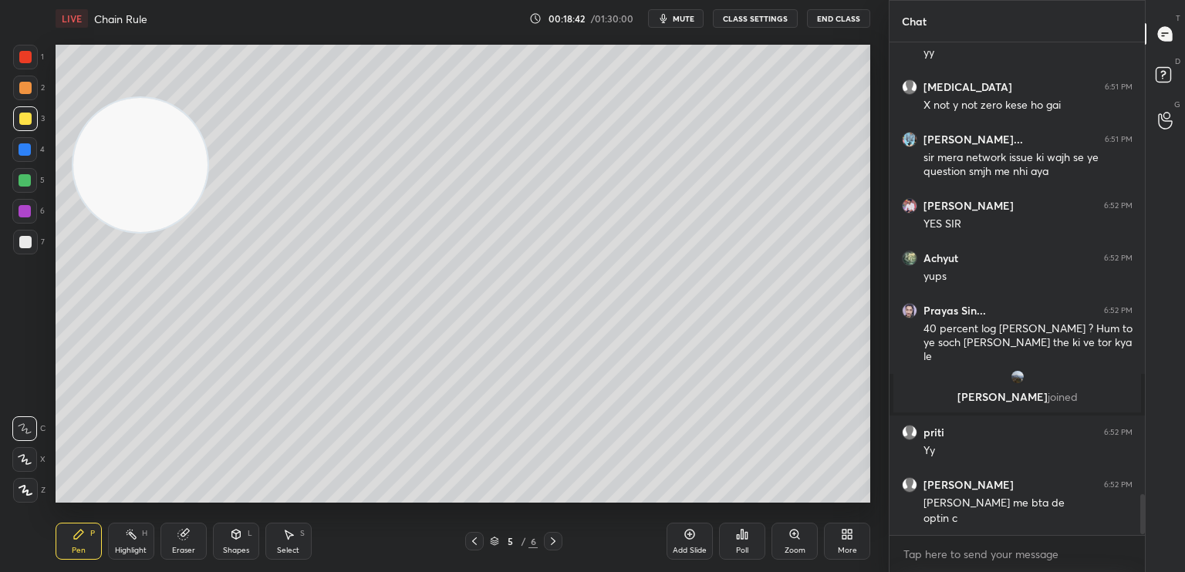
click at [558, 543] on icon at bounding box center [553, 541] width 12 height 12
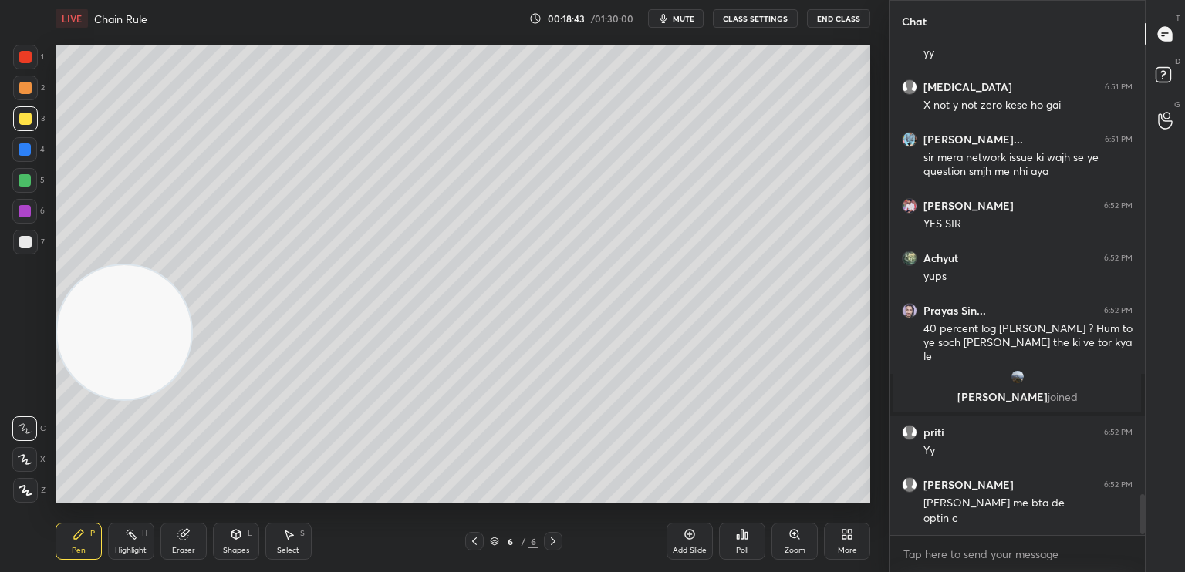
drag, startPoint x: 132, startPoint y: 198, endPoint x: 125, endPoint y: 338, distance: 139.8
click at [116, 359] on video at bounding box center [124, 332] width 134 height 134
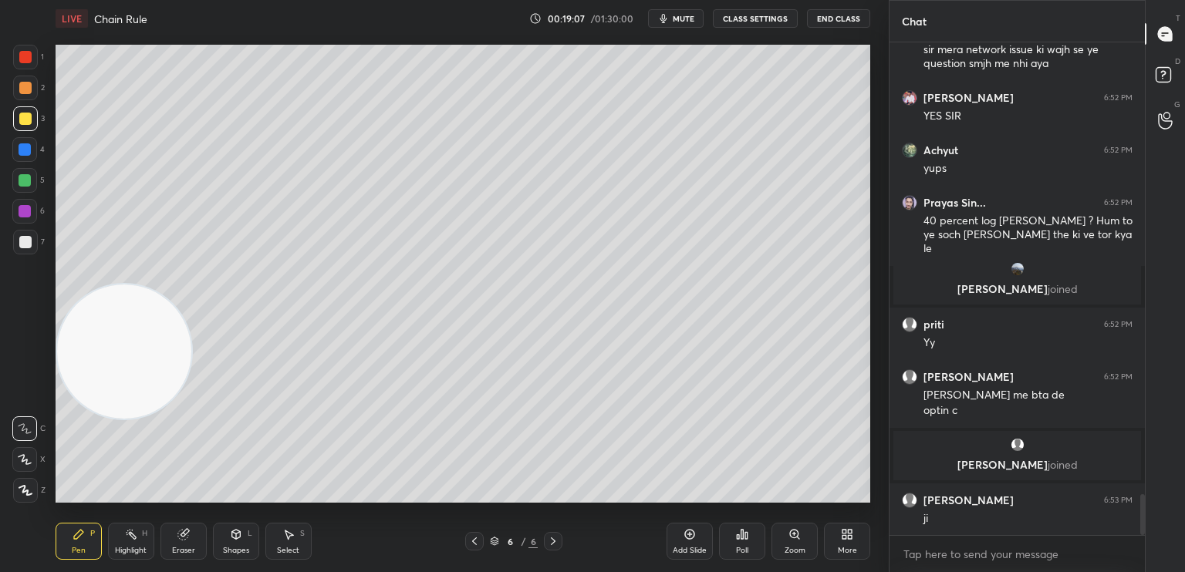
scroll to position [5534, 0]
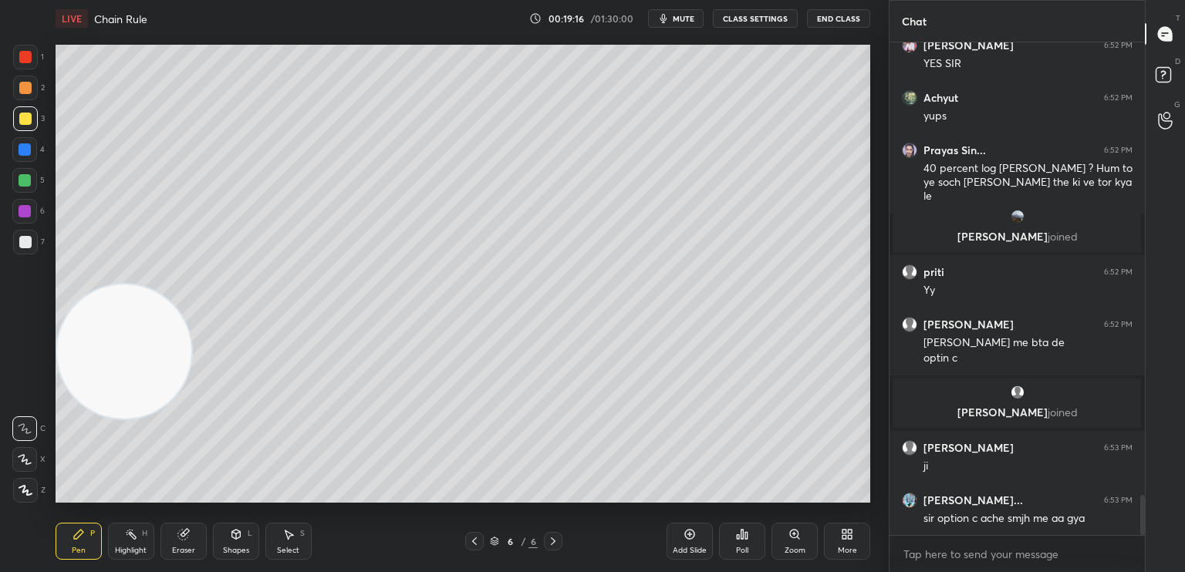
click at [474, 541] on icon at bounding box center [474, 541] width 12 height 12
click at [474, 544] on icon at bounding box center [474, 541] width 12 height 12
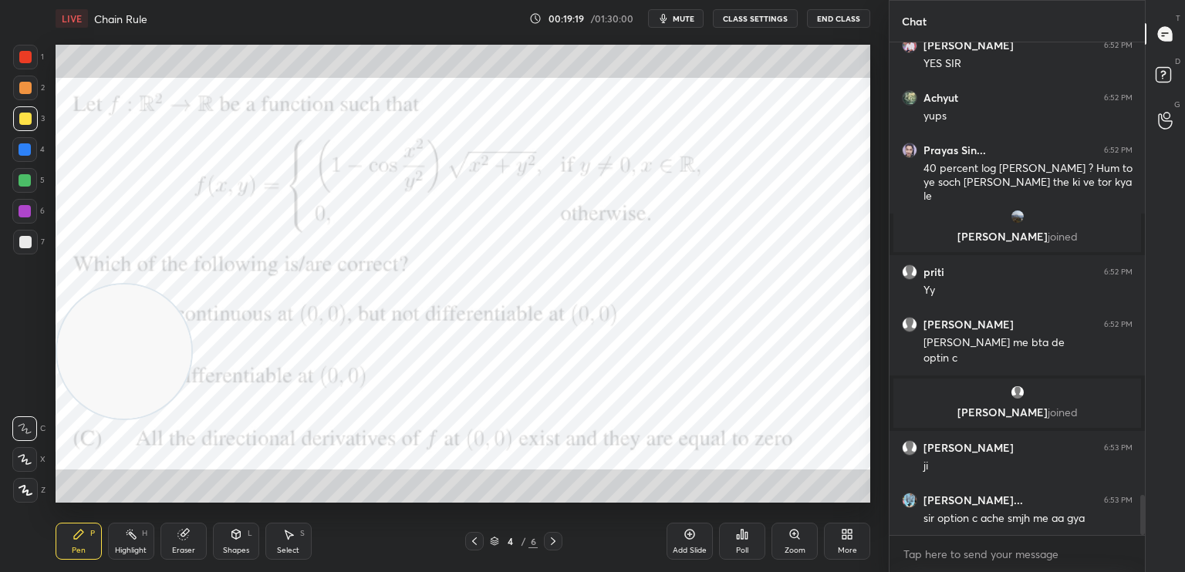
click at [24, 87] on div at bounding box center [25, 88] width 12 height 12
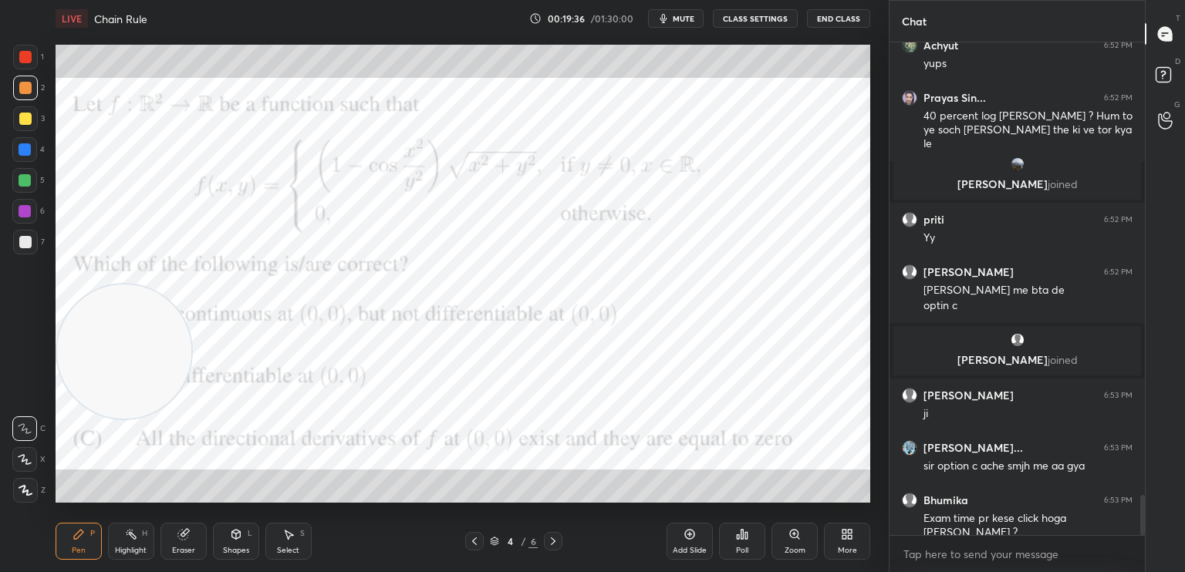
scroll to position [5653, 0]
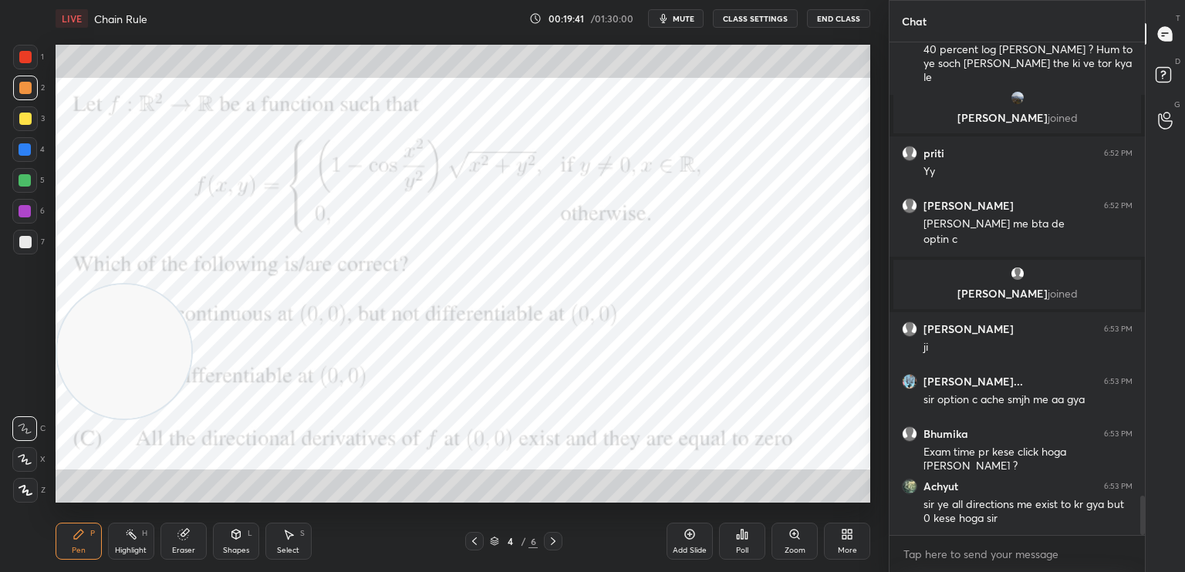
click at [28, 69] on div at bounding box center [25, 57] width 25 height 25
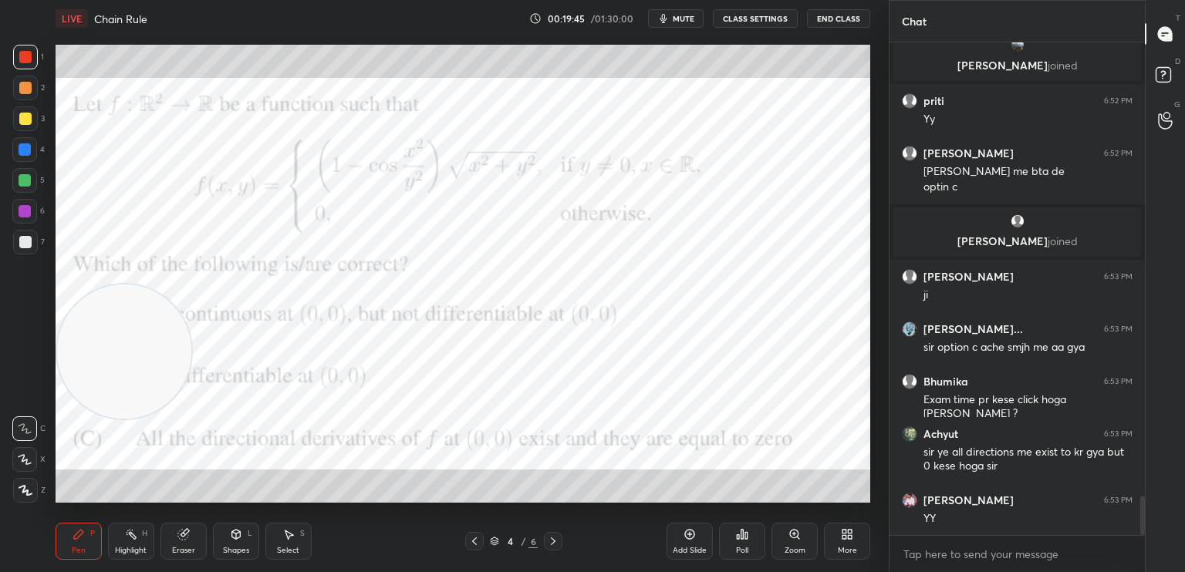
scroll to position [5758, 0]
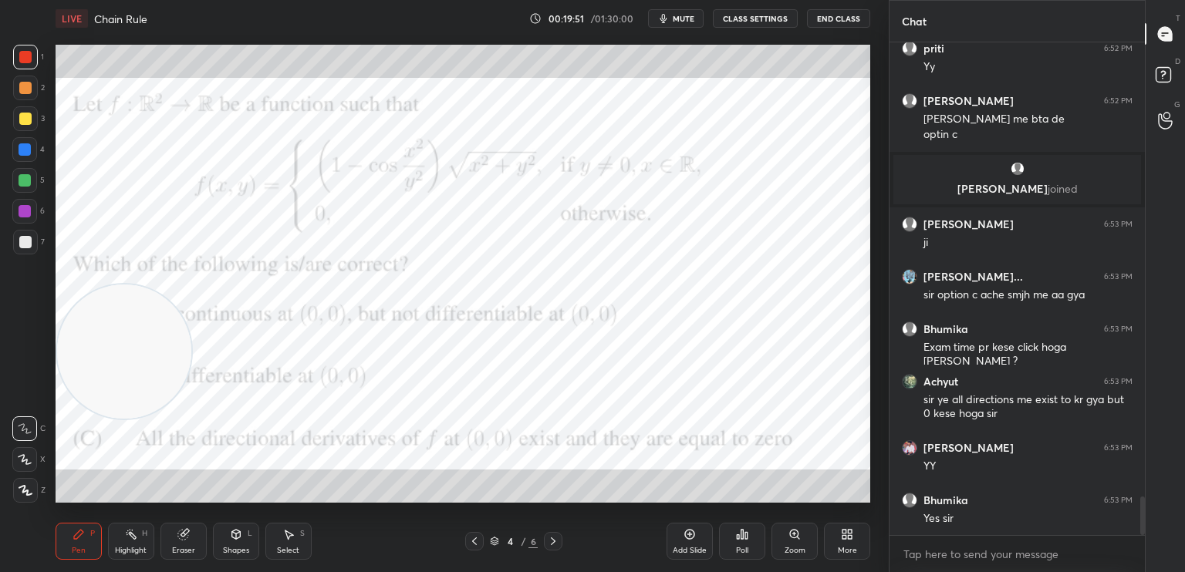
click at [555, 543] on icon at bounding box center [553, 541] width 12 height 12
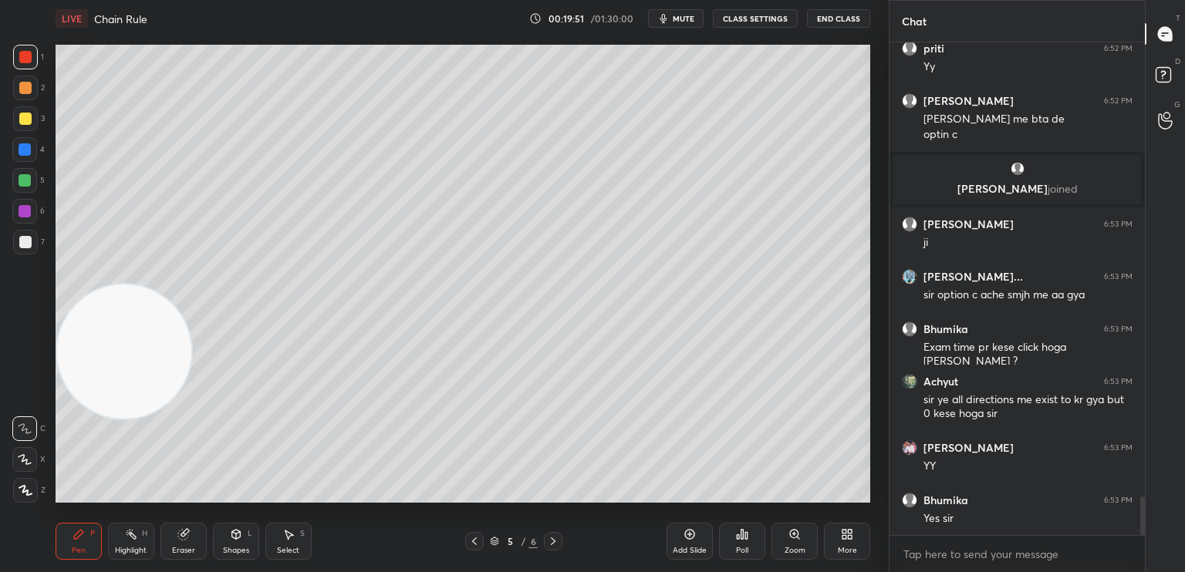
click at [558, 542] on icon at bounding box center [553, 541] width 12 height 12
click at [557, 544] on icon at bounding box center [553, 541] width 12 height 12
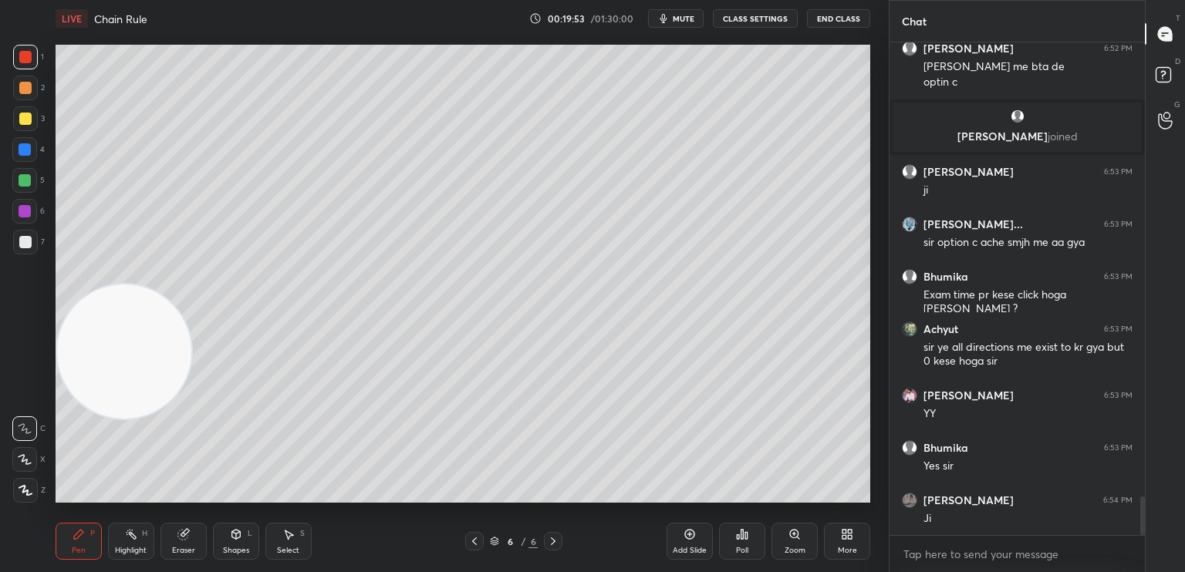
scroll to position [5863, 0]
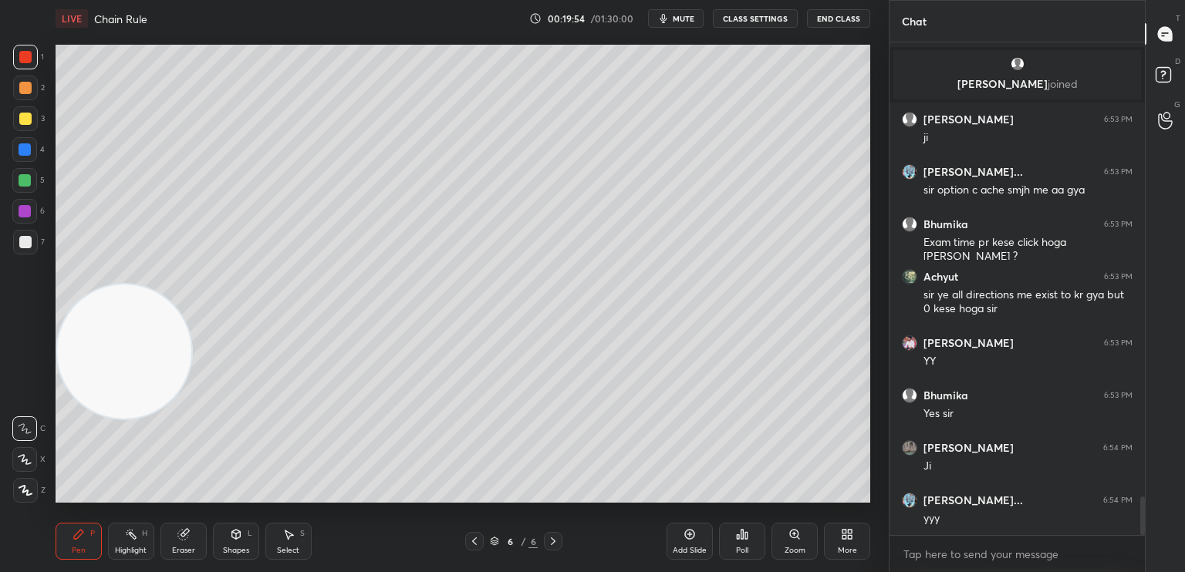
click at [851, 547] on div "More" at bounding box center [847, 541] width 46 height 37
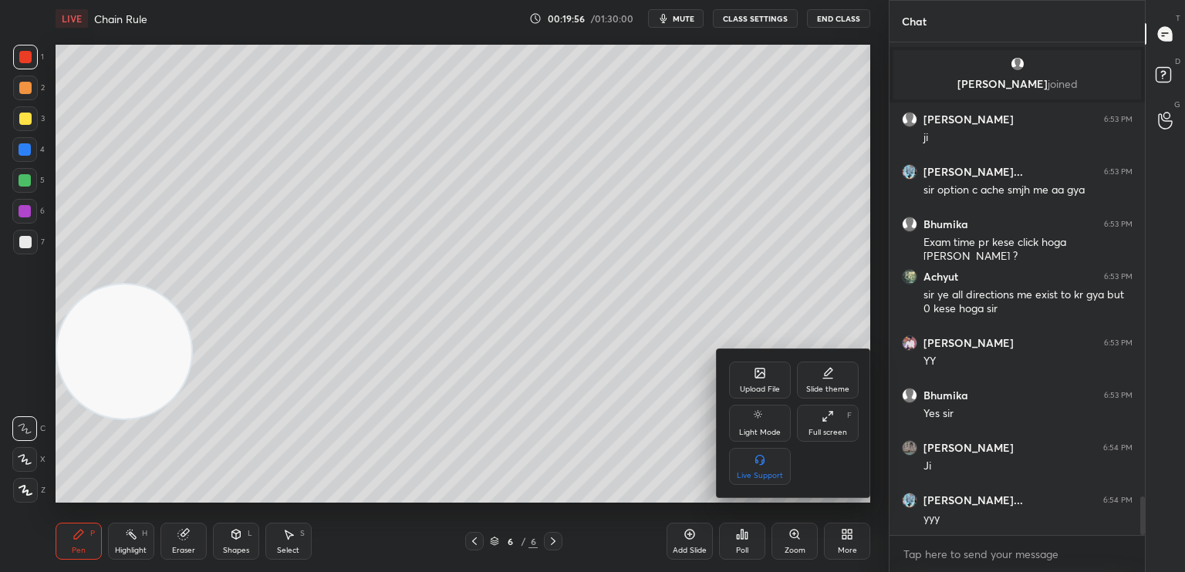
click at [754, 390] on div "Upload File" at bounding box center [760, 390] width 40 height 8
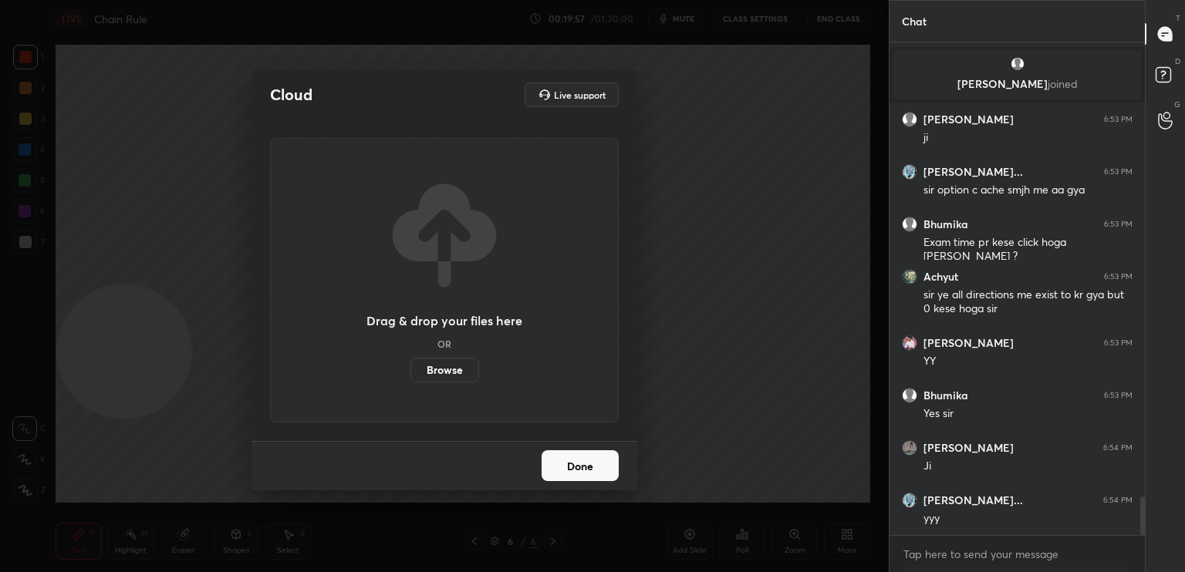
click at [457, 372] on label "Browse" at bounding box center [444, 370] width 69 height 25
click at [410, 372] on input "Browse" at bounding box center [410, 370] width 0 height 25
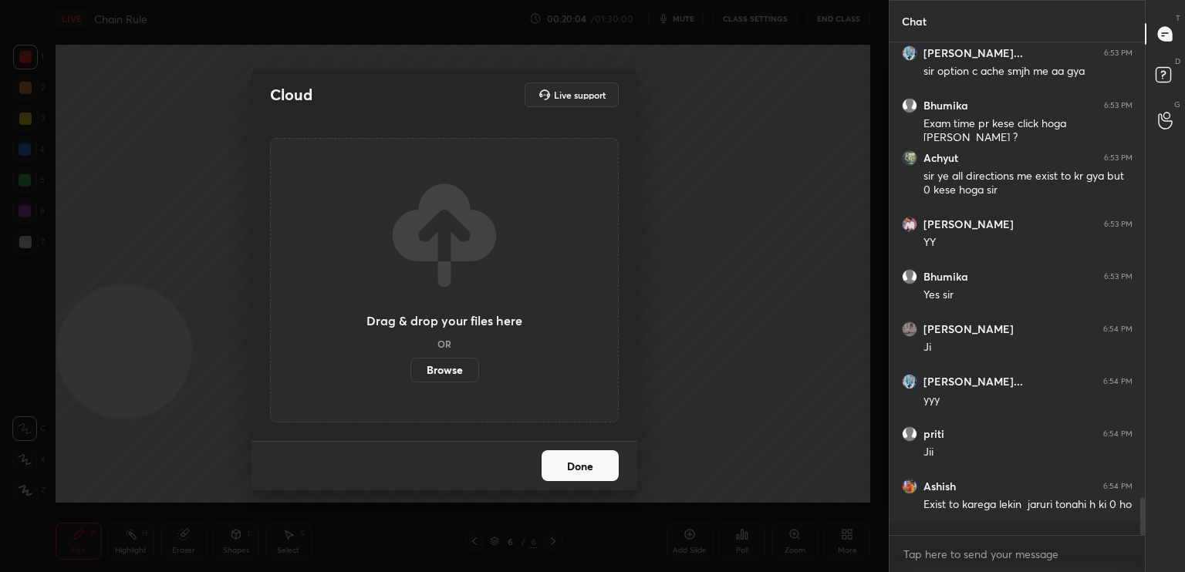
scroll to position [6034, 0]
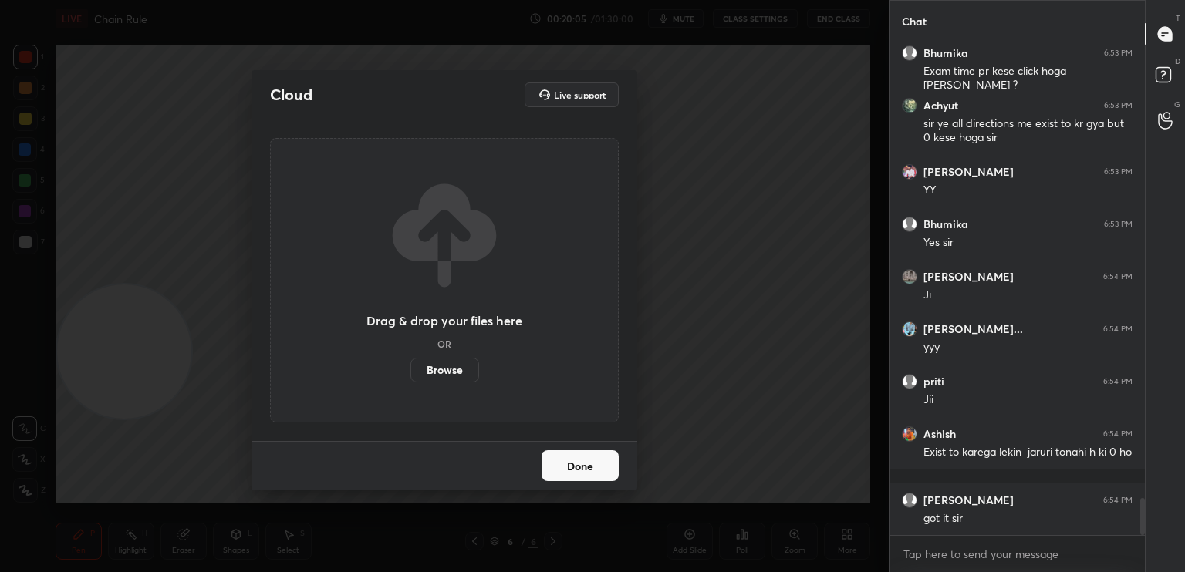
click at [466, 373] on label "Browse" at bounding box center [444, 370] width 69 height 25
click at [410, 373] on input "Browse" at bounding box center [410, 370] width 0 height 25
click at [560, 459] on button "Done" at bounding box center [580, 465] width 77 height 31
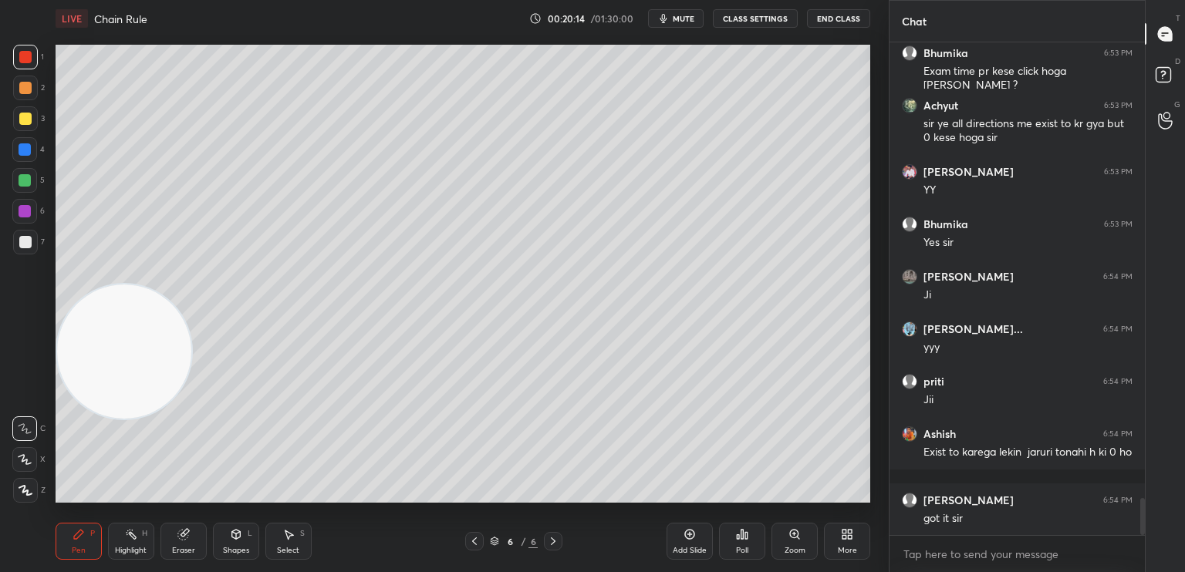
click at [837, 531] on div "More" at bounding box center [847, 541] width 46 height 37
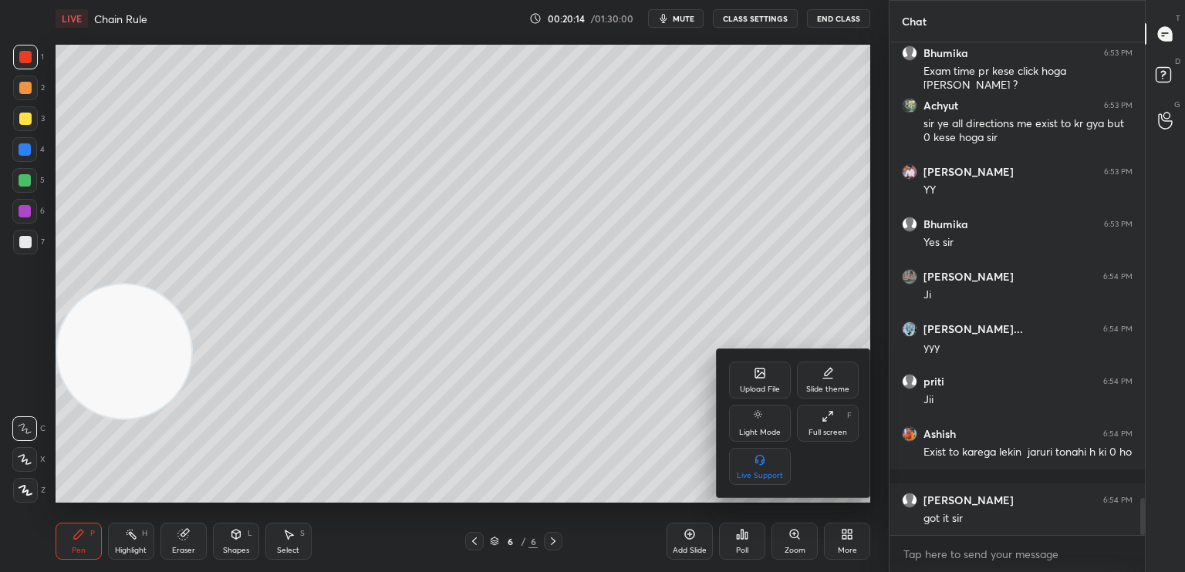
scroll to position [6086, 0]
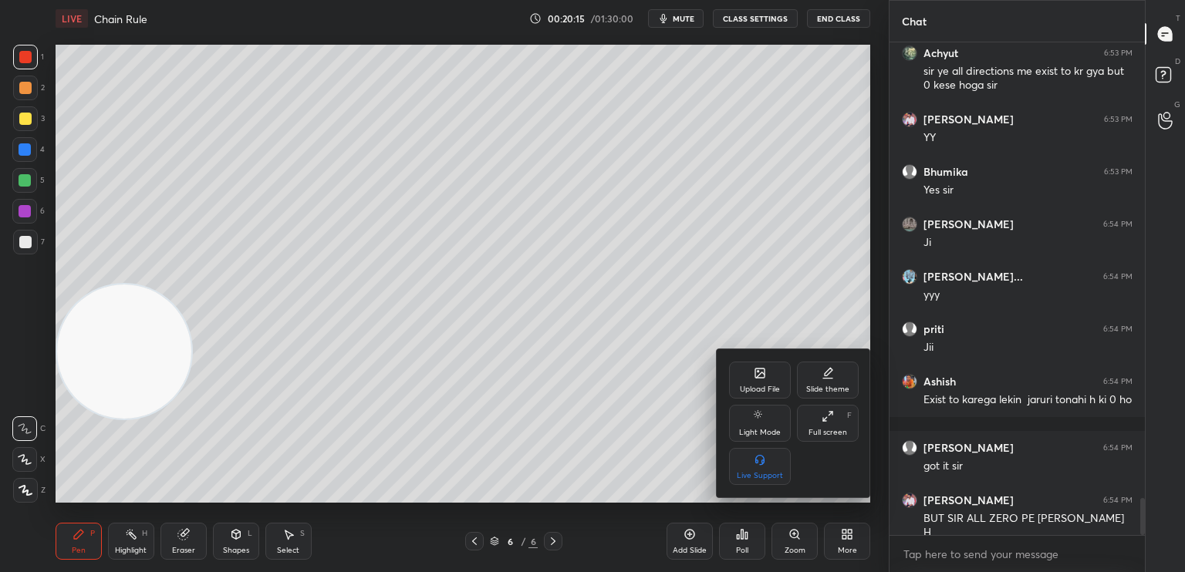
click at [758, 380] on icon at bounding box center [760, 373] width 12 height 12
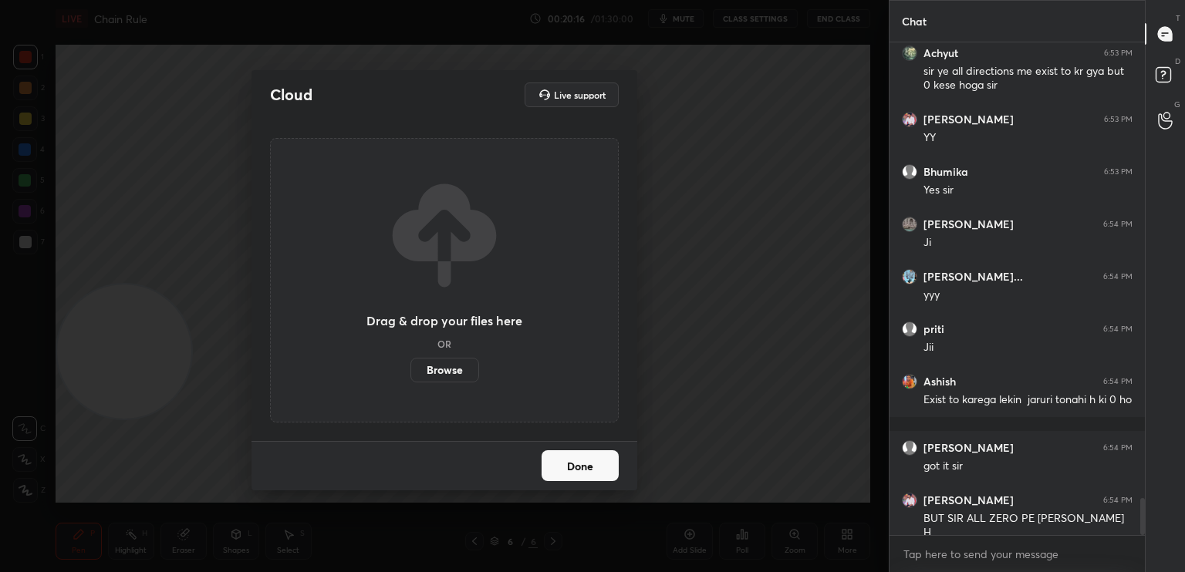
click at [461, 369] on label "Browse" at bounding box center [444, 370] width 69 height 25
click at [410, 369] on input "Browse" at bounding box center [410, 370] width 0 height 25
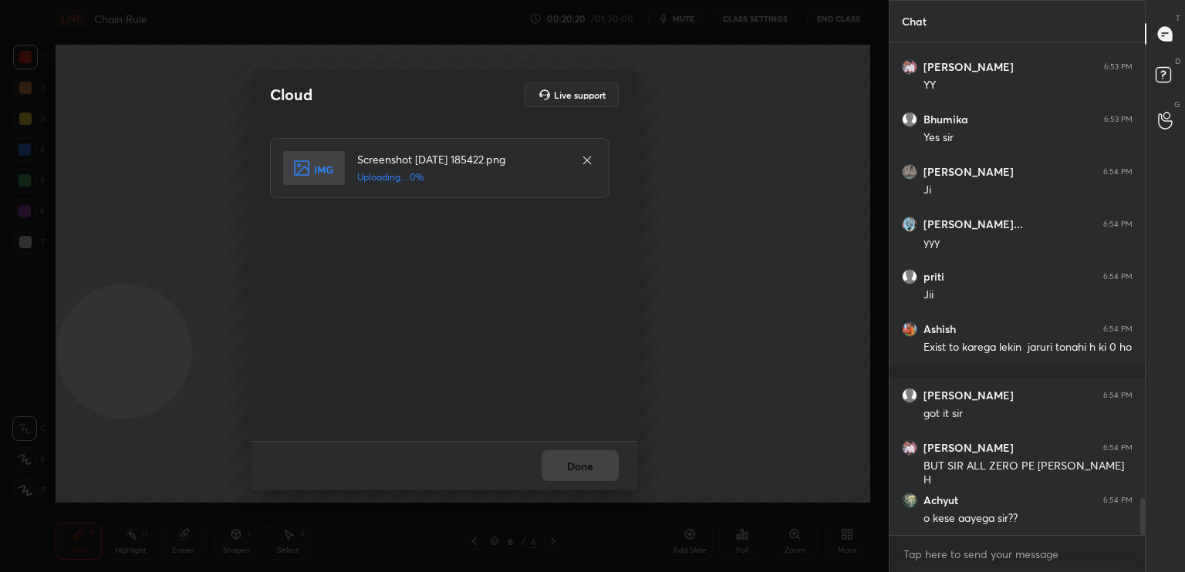
scroll to position [6191, 0]
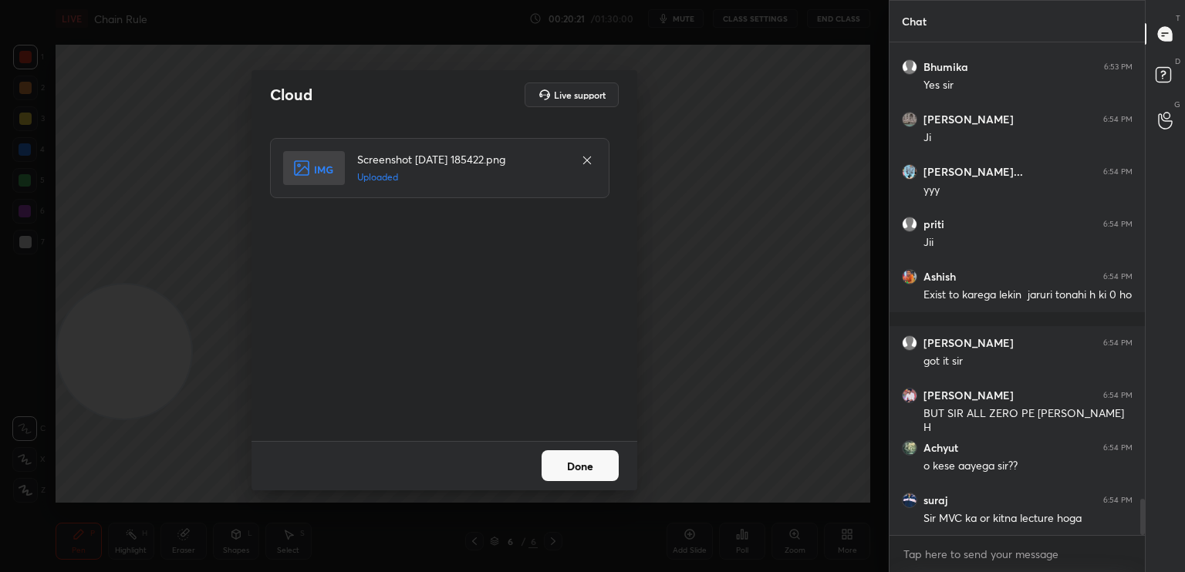
click at [599, 469] on button "Done" at bounding box center [580, 465] width 77 height 31
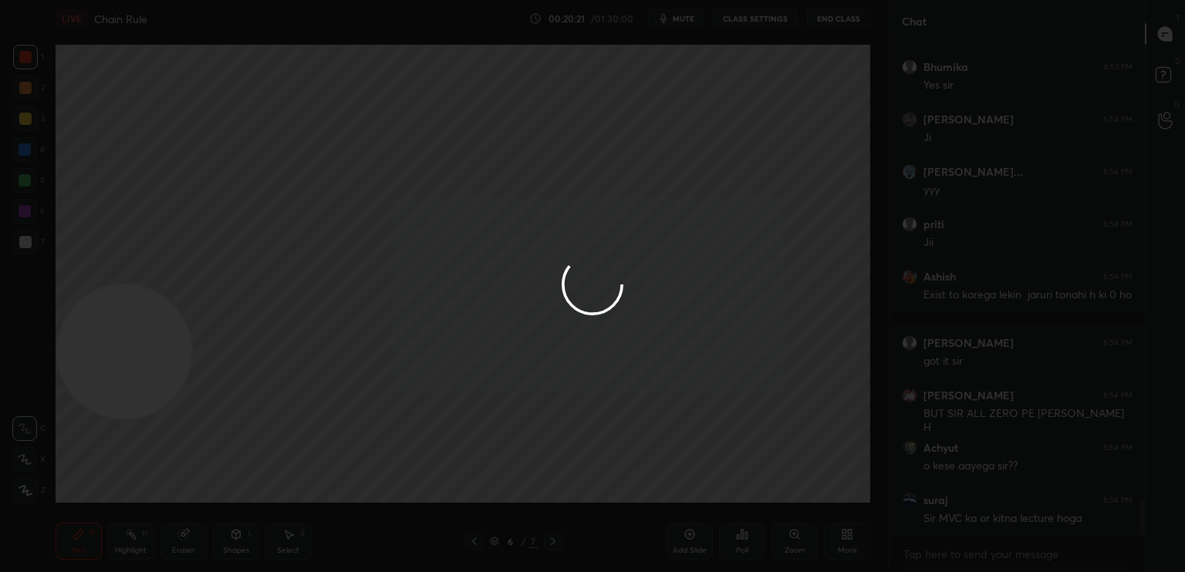
click at [596, 470] on div at bounding box center [592, 286] width 1185 height 572
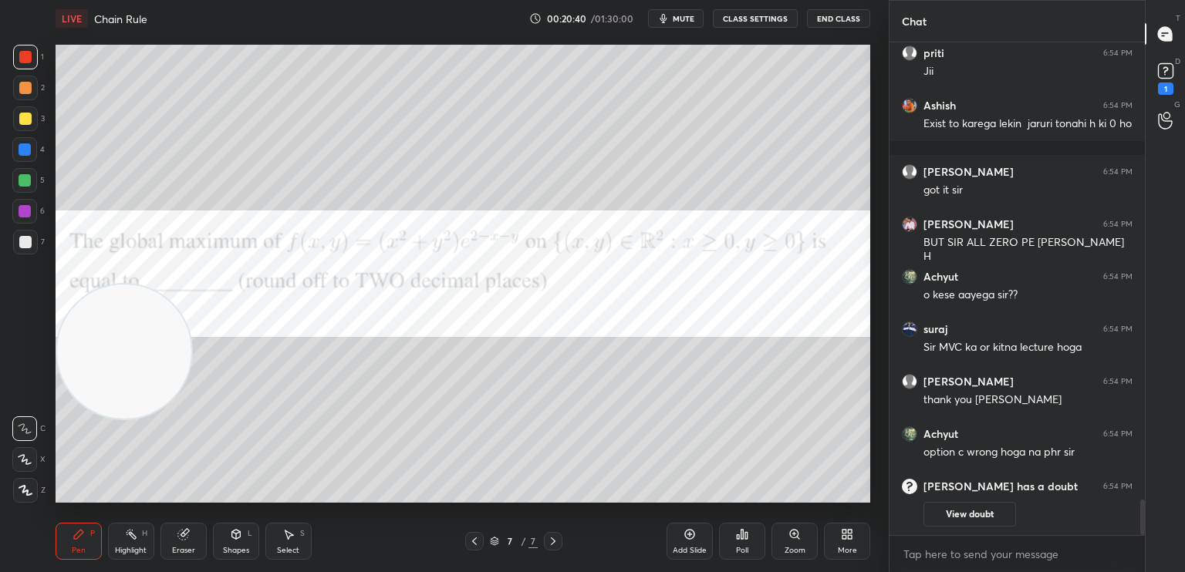
scroll to position [6162, 0]
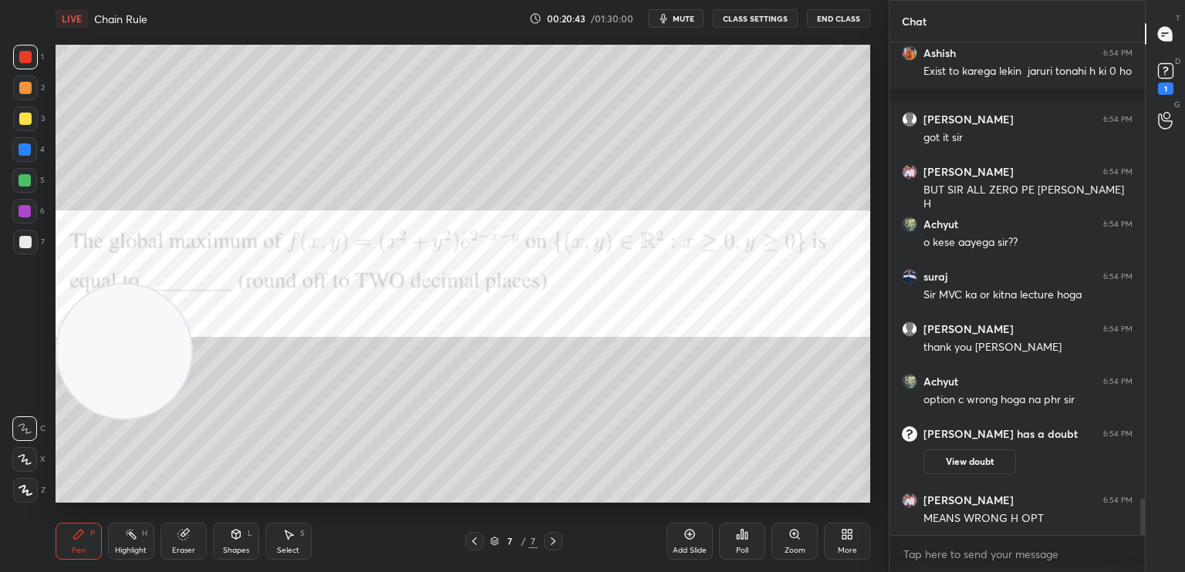
click at [473, 543] on icon at bounding box center [474, 541] width 12 height 12
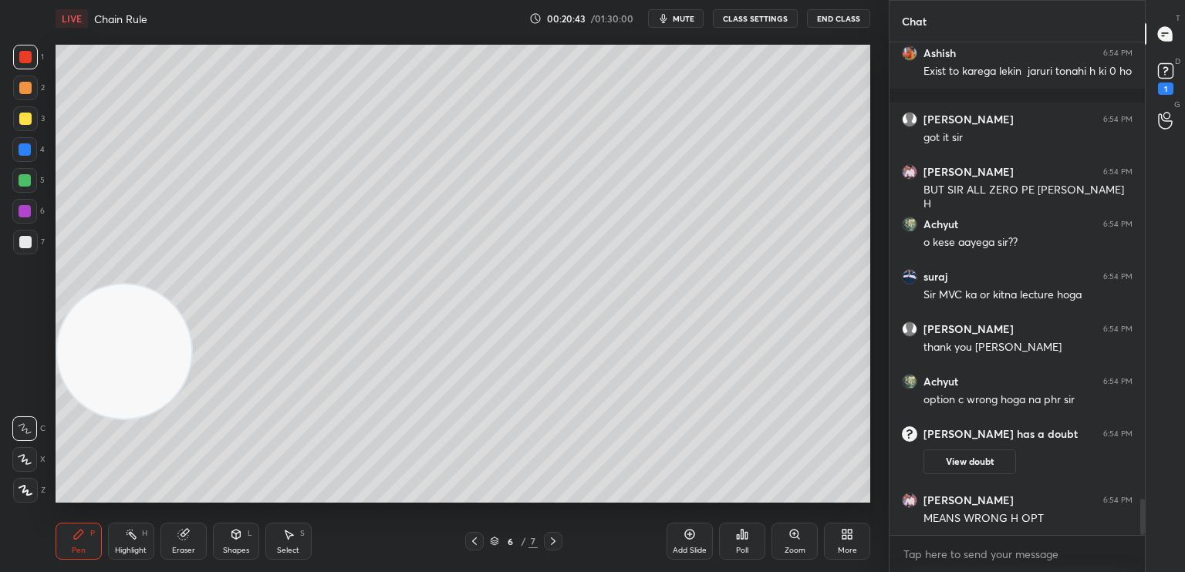
click at [475, 547] on icon at bounding box center [474, 541] width 12 height 12
click at [472, 546] on icon at bounding box center [474, 541] width 12 height 12
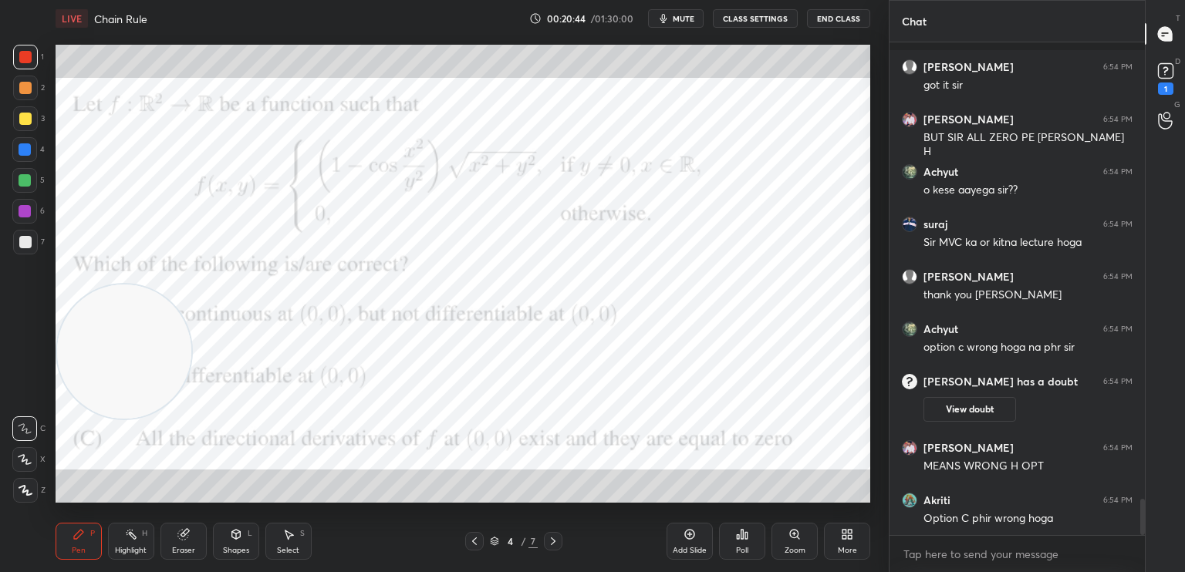
scroll to position [6267, 0]
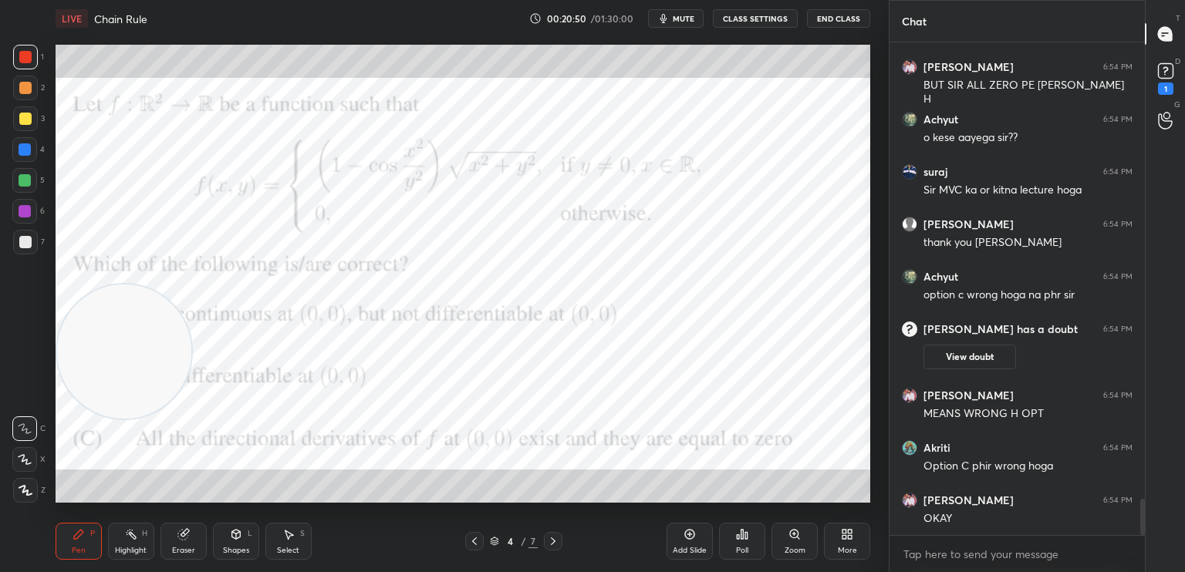
click at [543, 543] on div "4 / 7" at bounding box center [513, 541] width 97 height 19
click at [546, 548] on div at bounding box center [553, 541] width 19 height 19
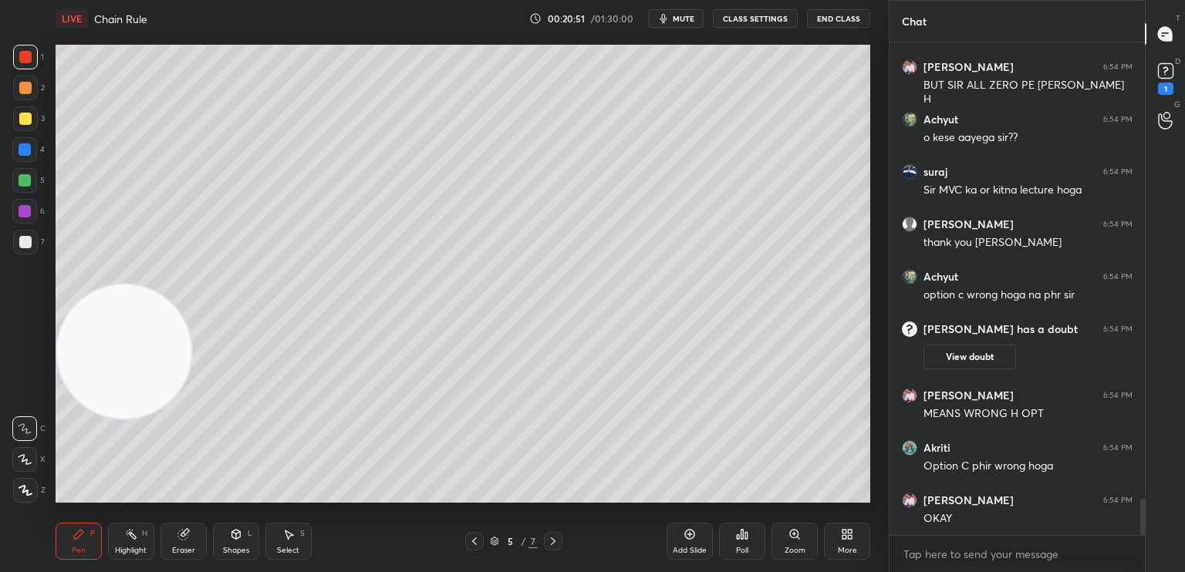
click at [547, 544] on icon at bounding box center [553, 541] width 12 height 12
click at [552, 541] on icon at bounding box center [553, 541] width 12 height 12
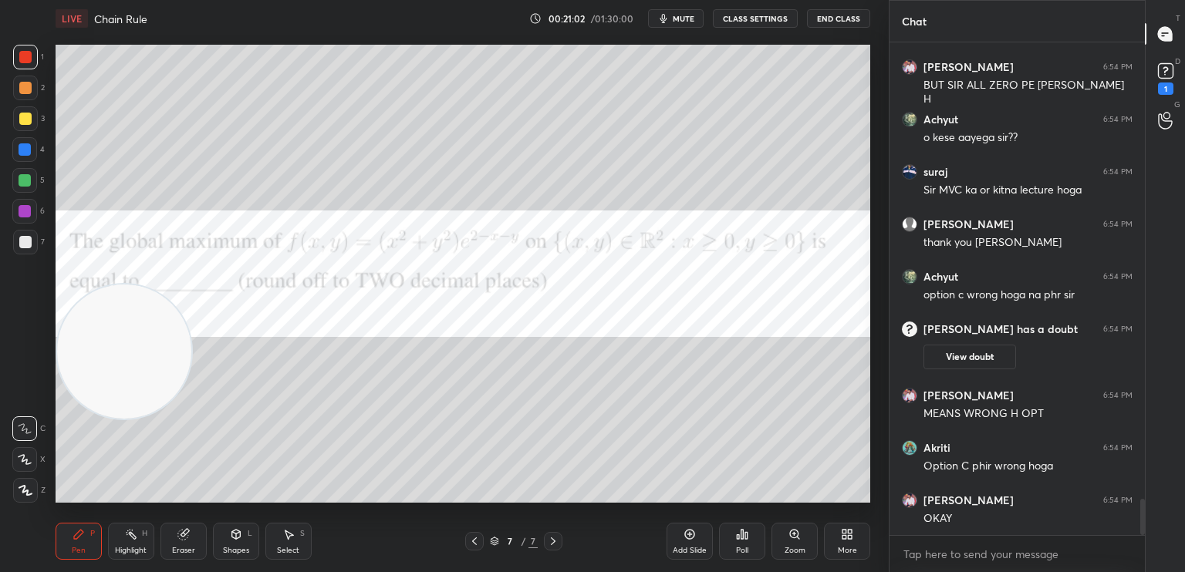
click at [474, 543] on icon at bounding box center [474, 541] width 12 height 12
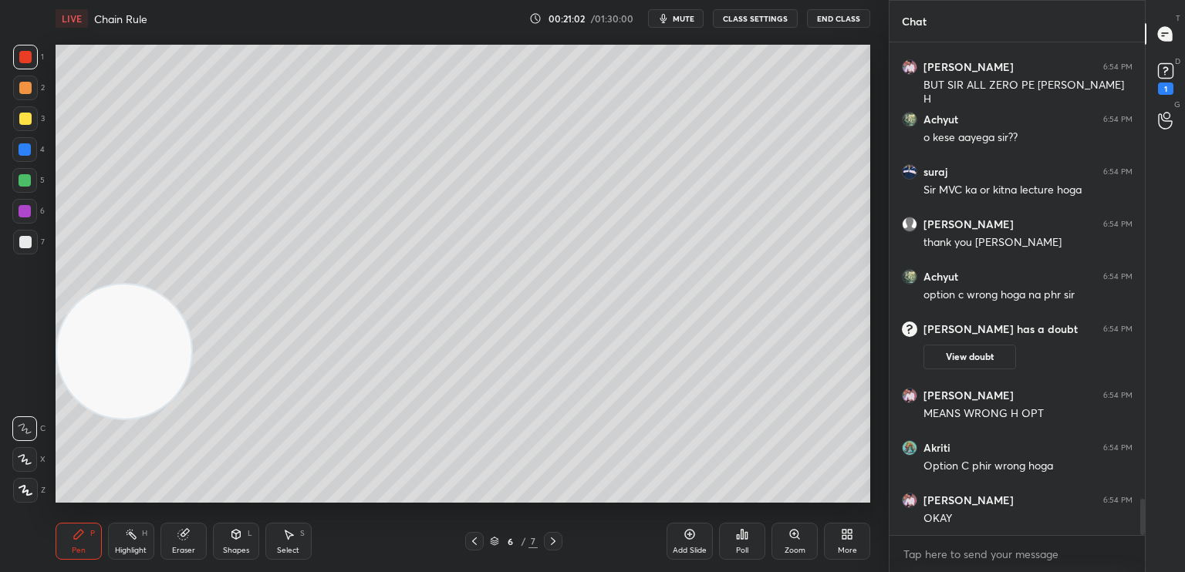
click at [484, 544] on div "6 / 7" at bounding box center [513, 541] width 97 height 19
click at [468, 541] on icon at bounding box center [474, 541] width 12 height 12
click at [471, 541] on icon at bounding box center [474, 541] width 12 height 12
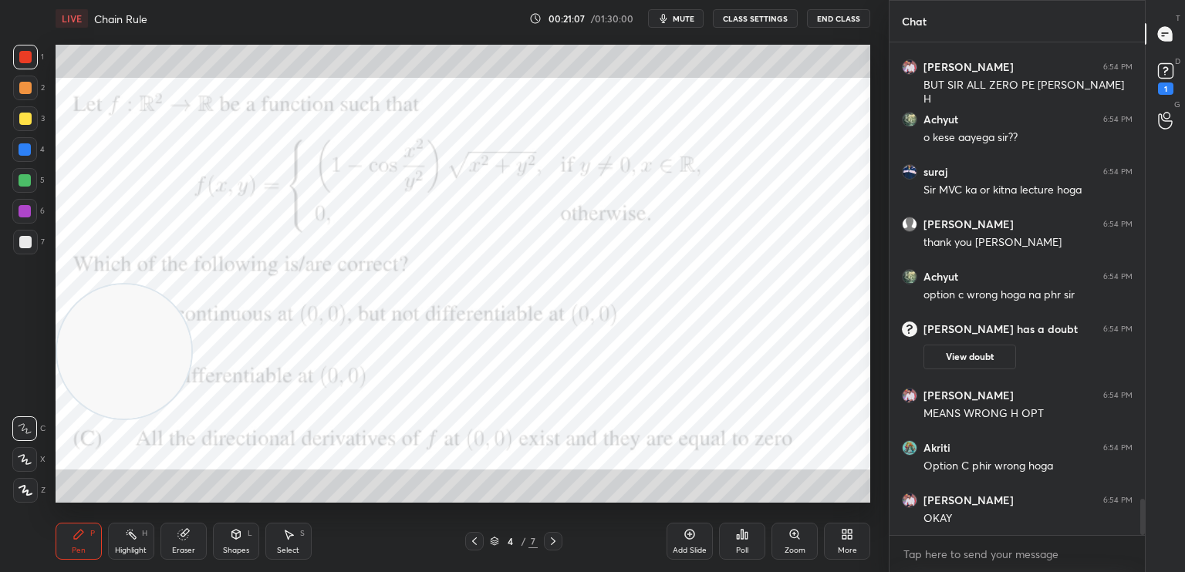
scroll to position [6319, 0]
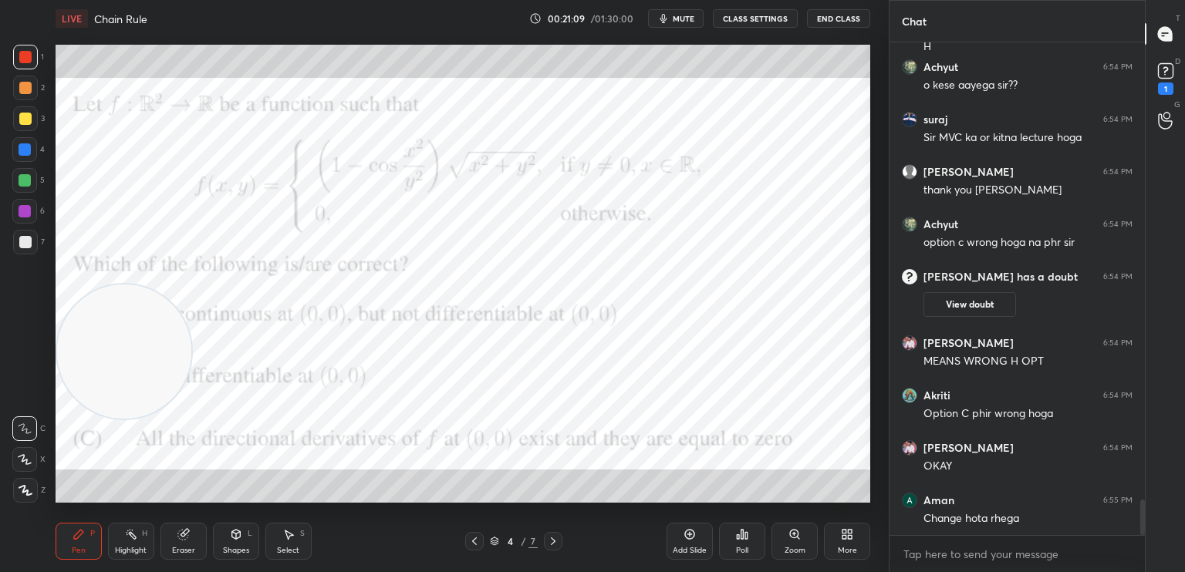
click at [552, 544] on icon at bounding box center [553, 542] width 5 height 8
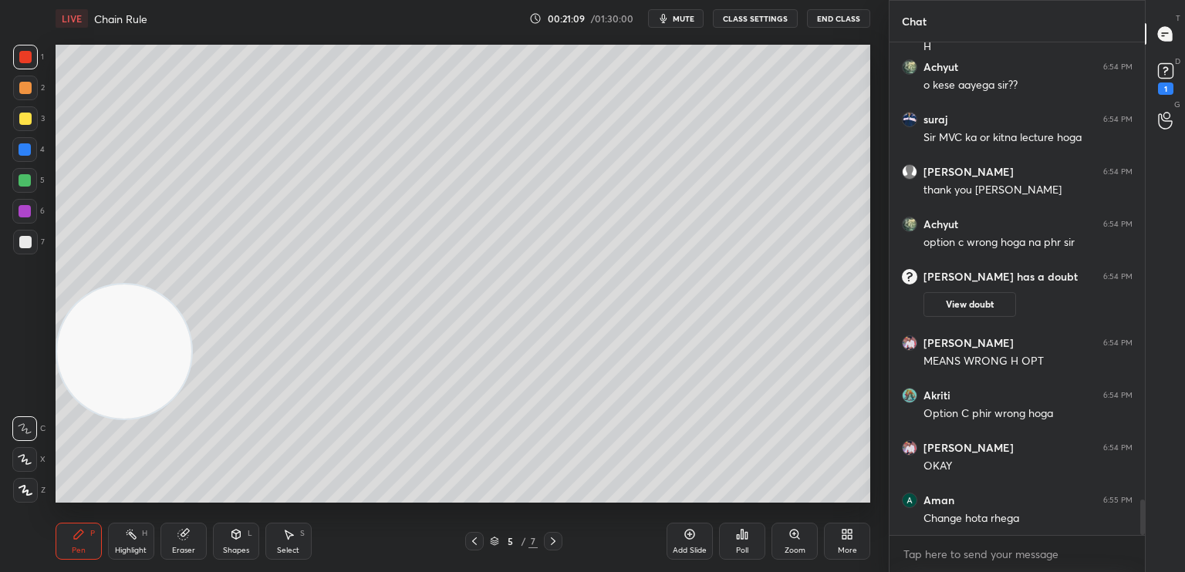
click at [553, 545] on icon at bounding box center [553, 541] width 12 height 12
click at [551, 548] on div at bounding box center [553, 541] width 19 height 19
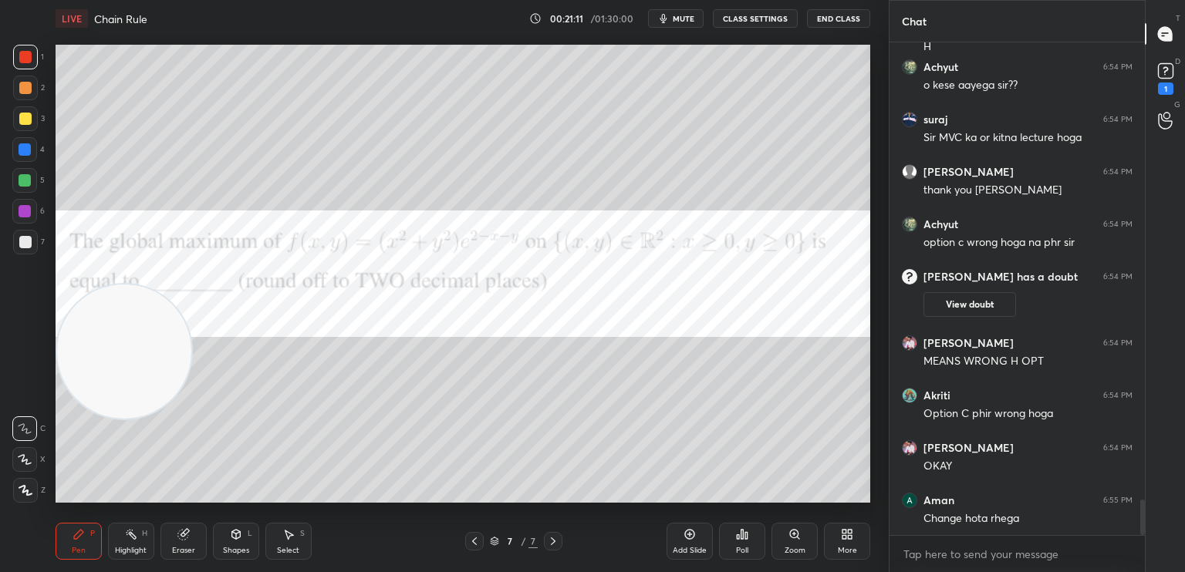
scroll to position [6372, 0]
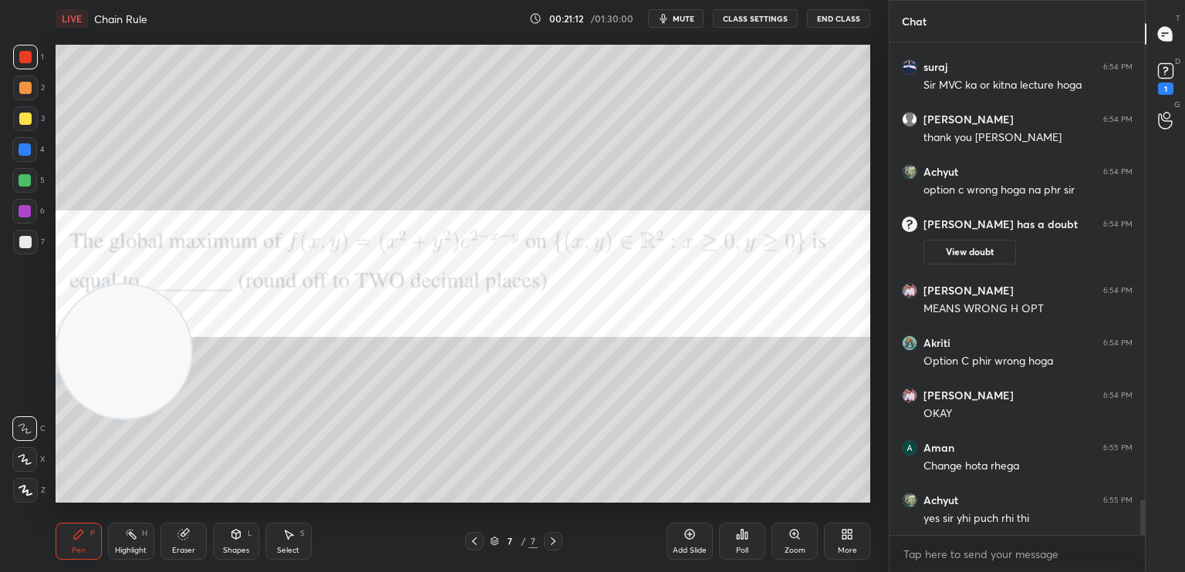
click at [763, 12] on button "CLASS SETTINGS" at bounding box center [755, 18] width 85 height 19
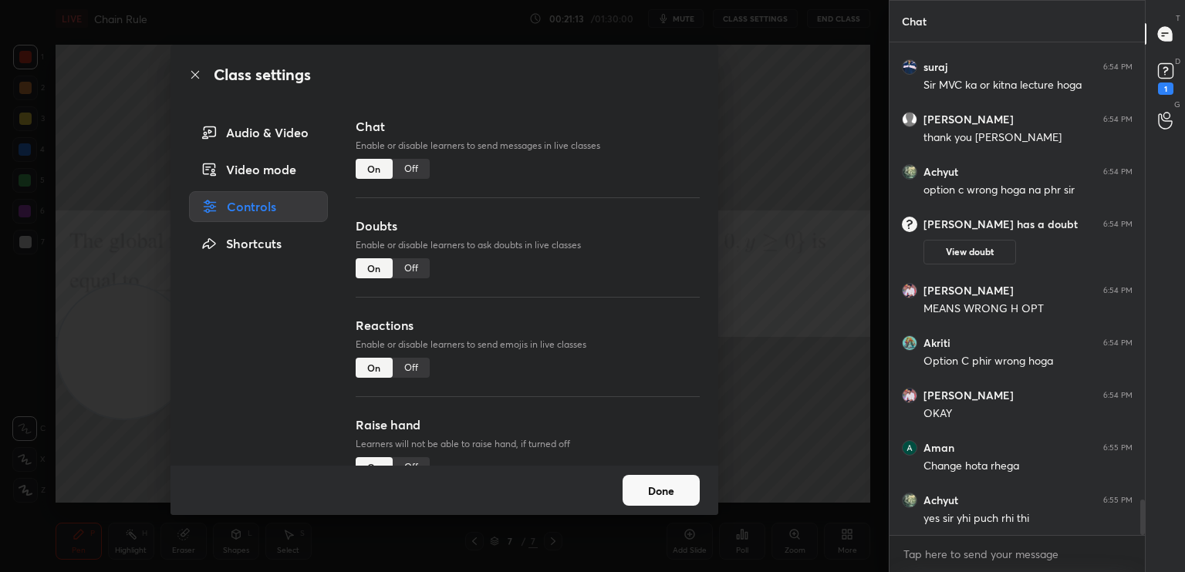
click at [404, 166] on div "Off" at bounding box center [411, 169] width 37 height 20
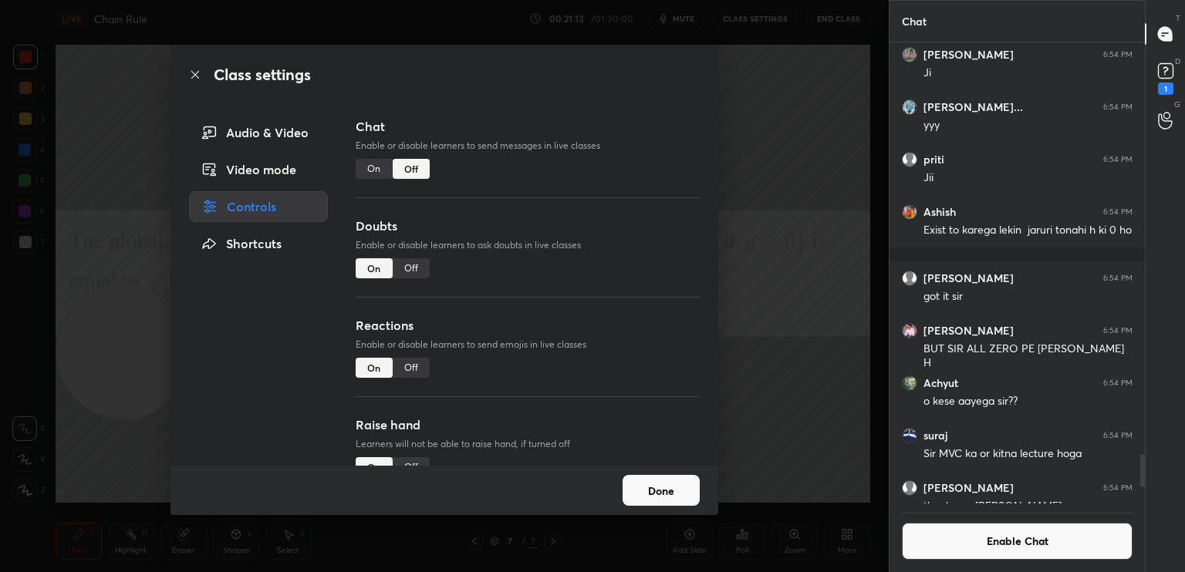
scroll to position [5, 5]
click at [751, 154] on div "Class settings Audio & Video Video mode Controls Shortcuts Chat Enable or disab…" at bounding box center [444, 286] width 889 height 572
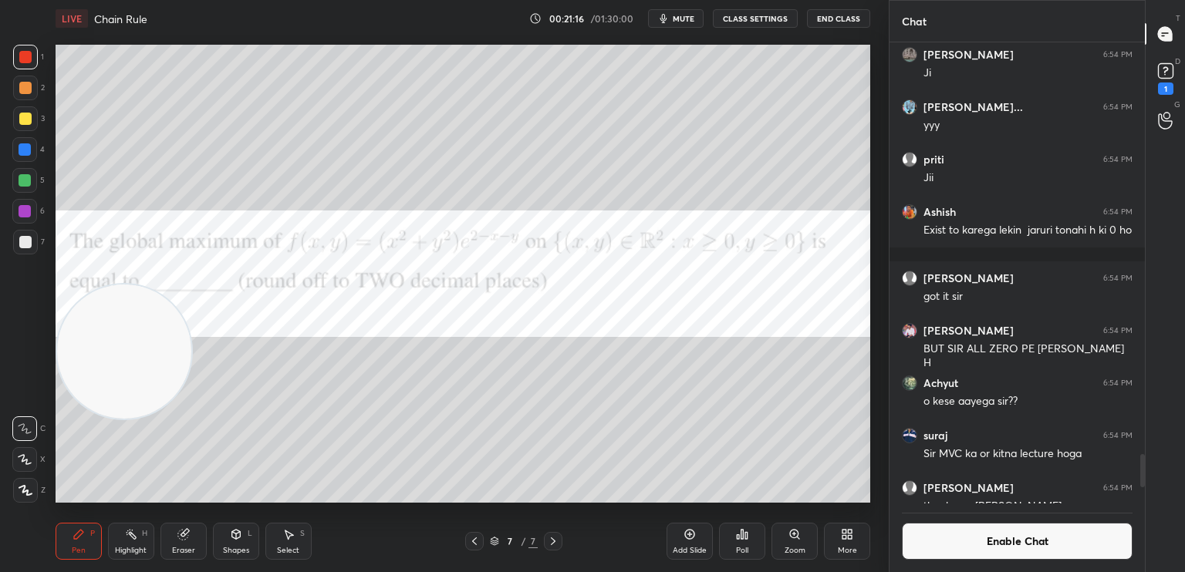
click at [693, 23] on button "mute" at bounding box center [676, 18] width 56 height 19
click at [842, 19] on button "End Class" at bounding box center [838, 18] width 63 height 19
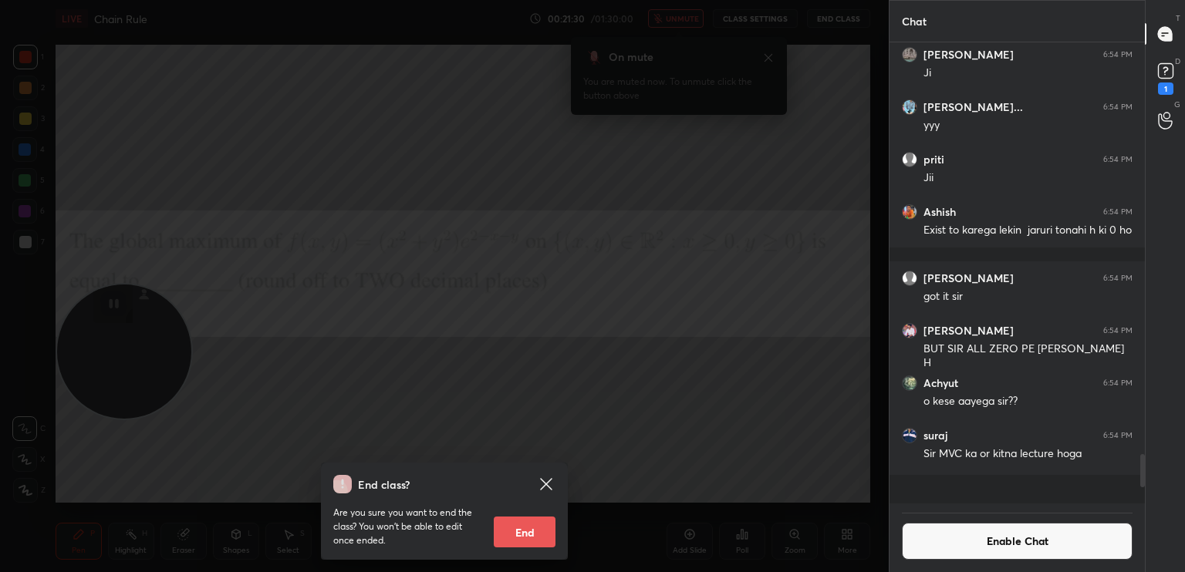
scroll to position [6402, 0]
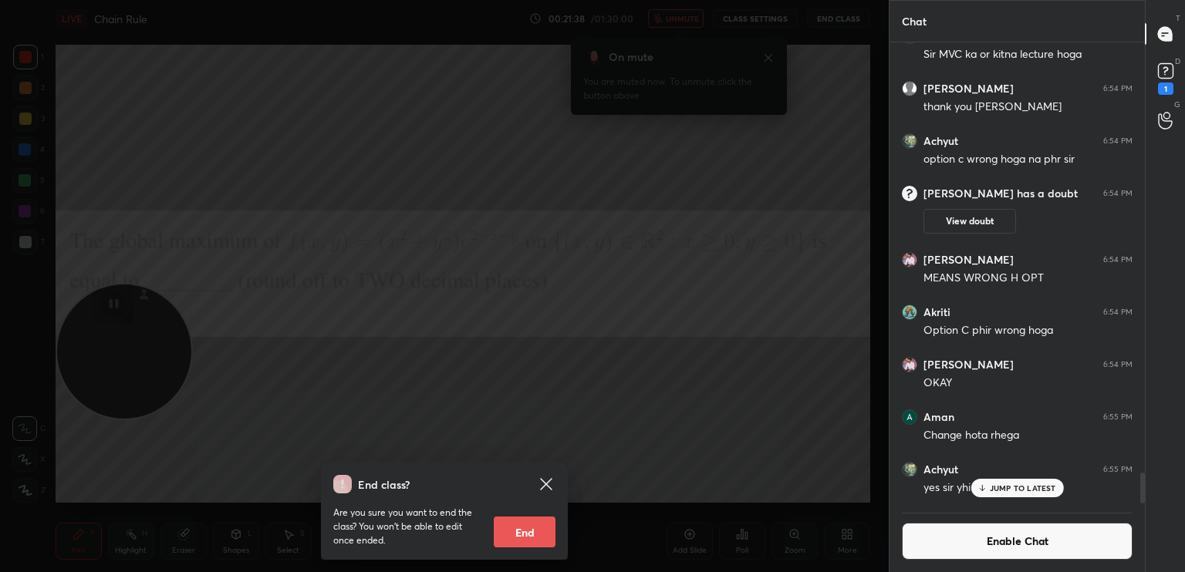
click at [549, 479] on icon at bounding box center [546, 484] width 19 height 19
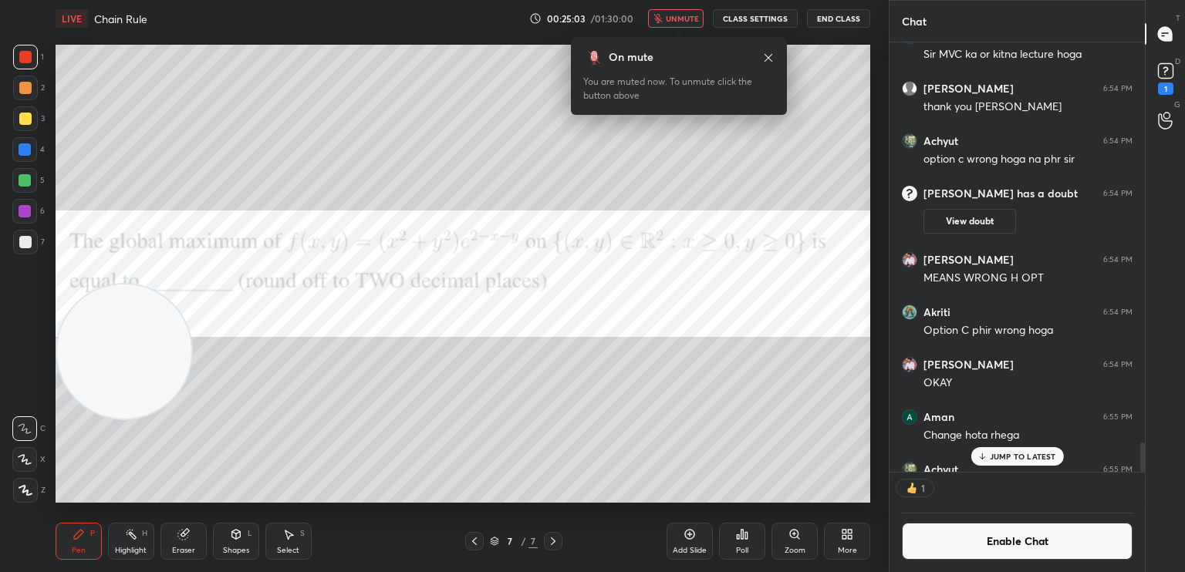
scroll to position [5, 5]
click at [693, 19] on span "unmute" at bounding box center [682, 18] width 33 height 11
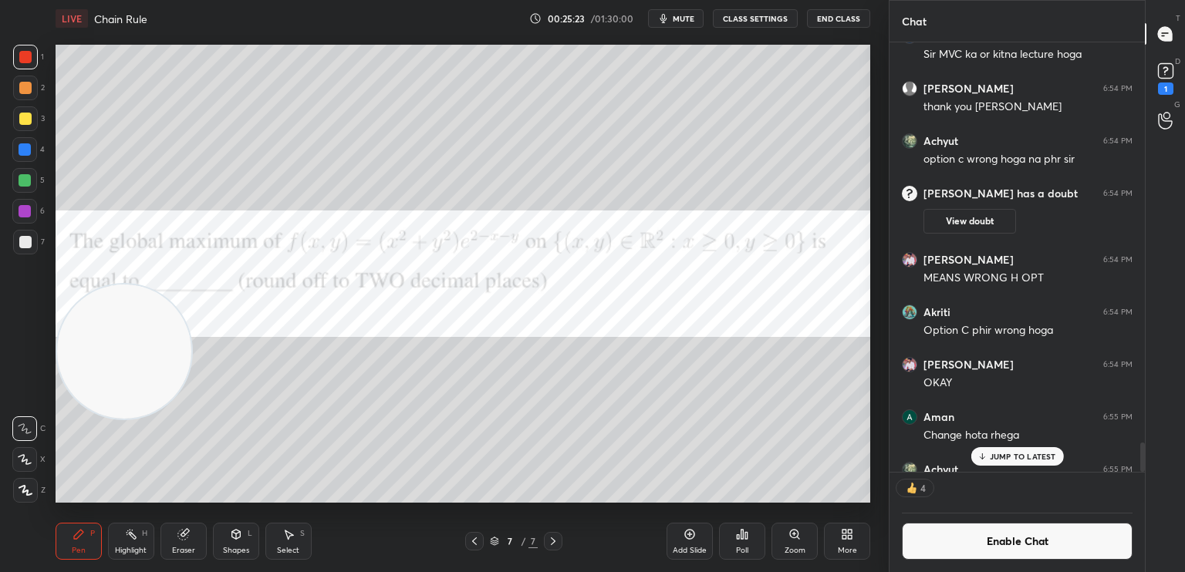
scroll to position [6402, 0]
click at [691, 538] on icon at bounding box center [689, 534] width 12 height 12
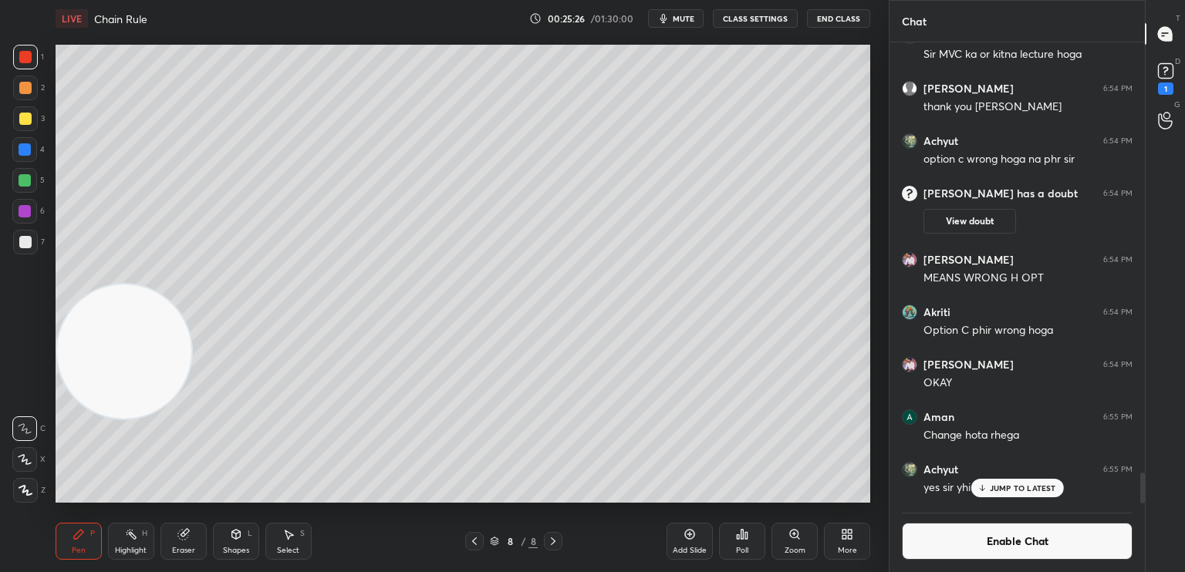
click at [245, 544] on div "Shapes L" at bounding box center [236, 541] width 46 height 37
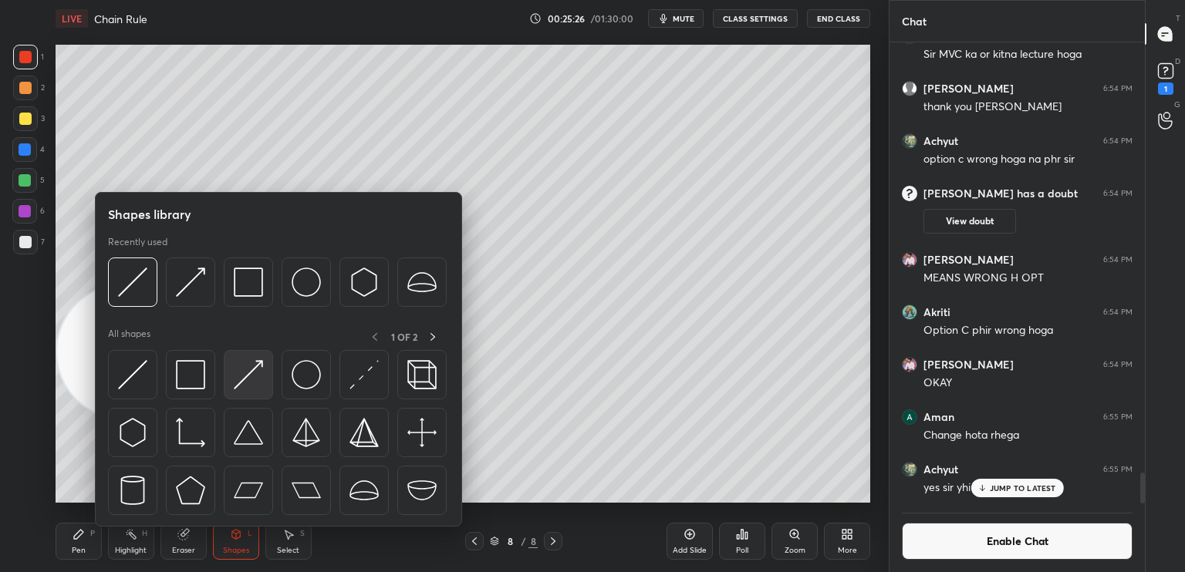
click at [258, 386] on img at bounding box center [248, 374] width 29 height 29
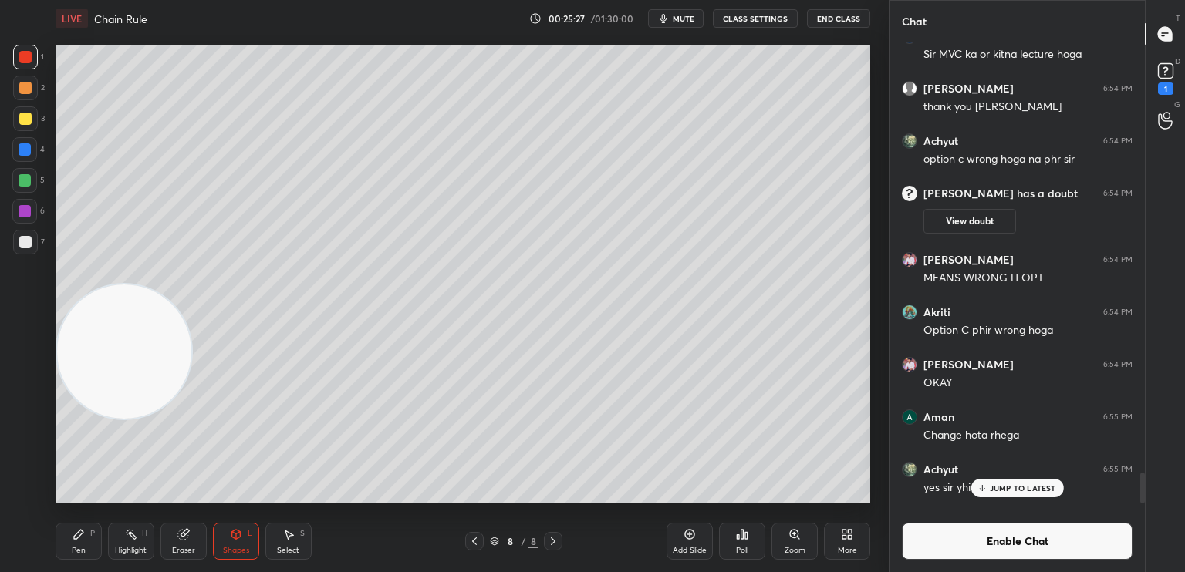
click at [34, 43] on div "1 2 3 4 5 6 7 C X Z C X Z E E Erase all H H LIVE Chain Rule 00:25:27 / 01:30:00…" at bounding box center [438, 286] width 876 height 572
click at [1061, 550] on button "Enable Chat" at bounding box center [1017, 541] width 231 height 37
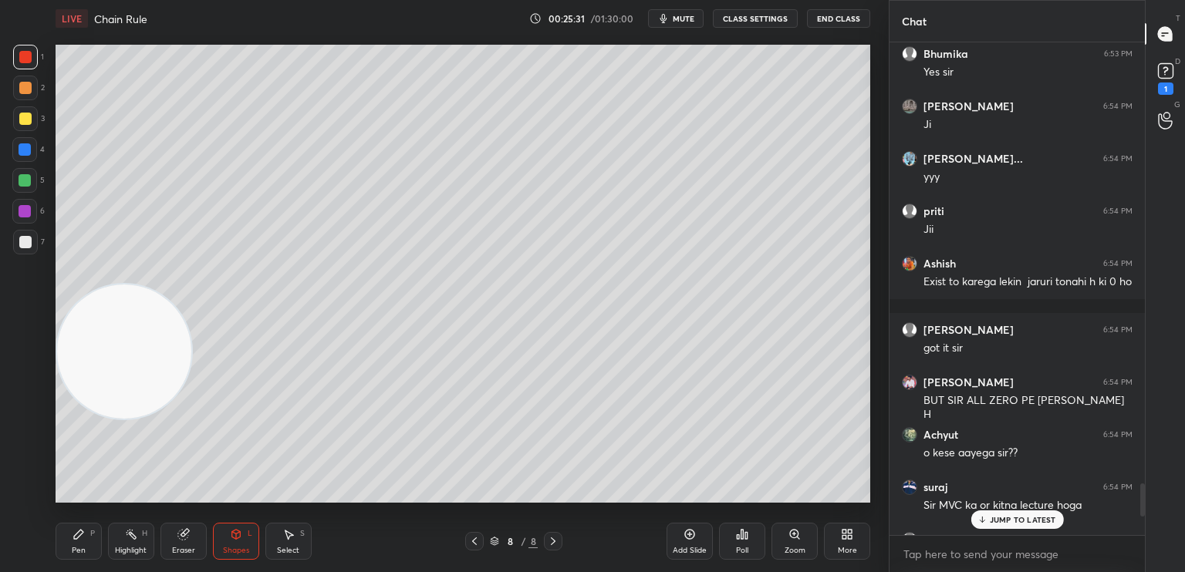
click at [1053, 521] on p "JUMP TO LATEST" at bounding box center [1023, 519] width 66 height 9
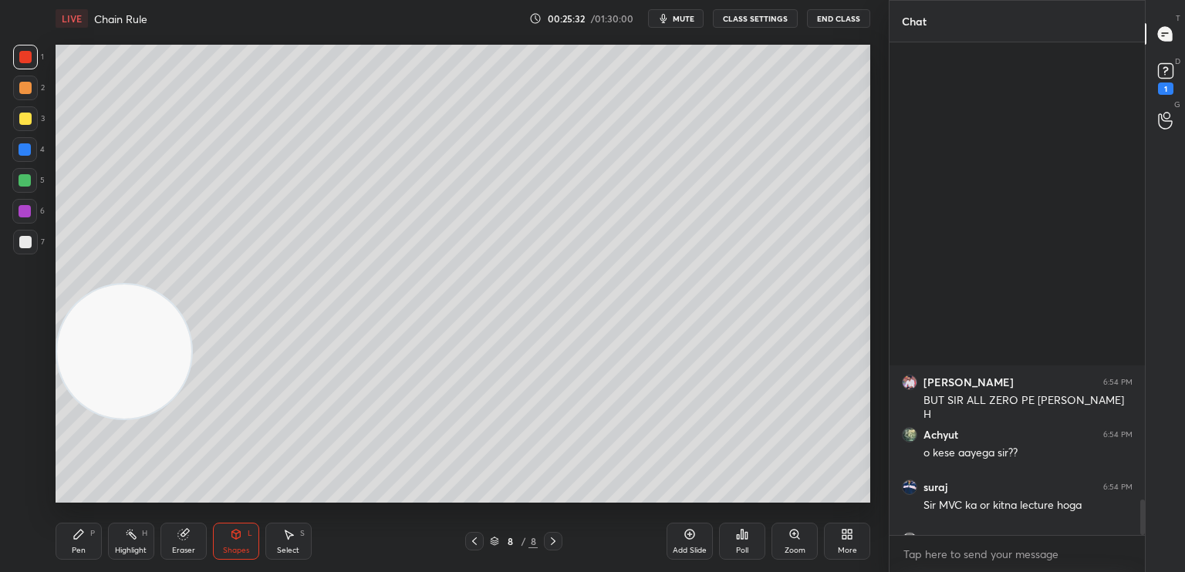
scroll to position [6399, 0]
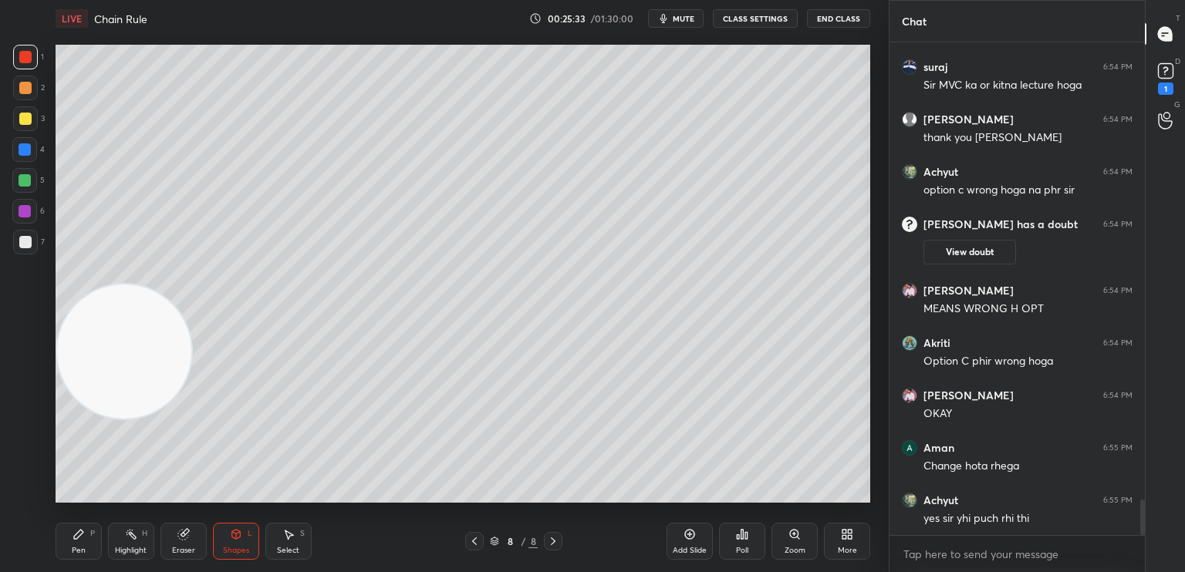
click at [249, 540] on div "Shapes L" at bounding box center [236, 541] width 46 height 37
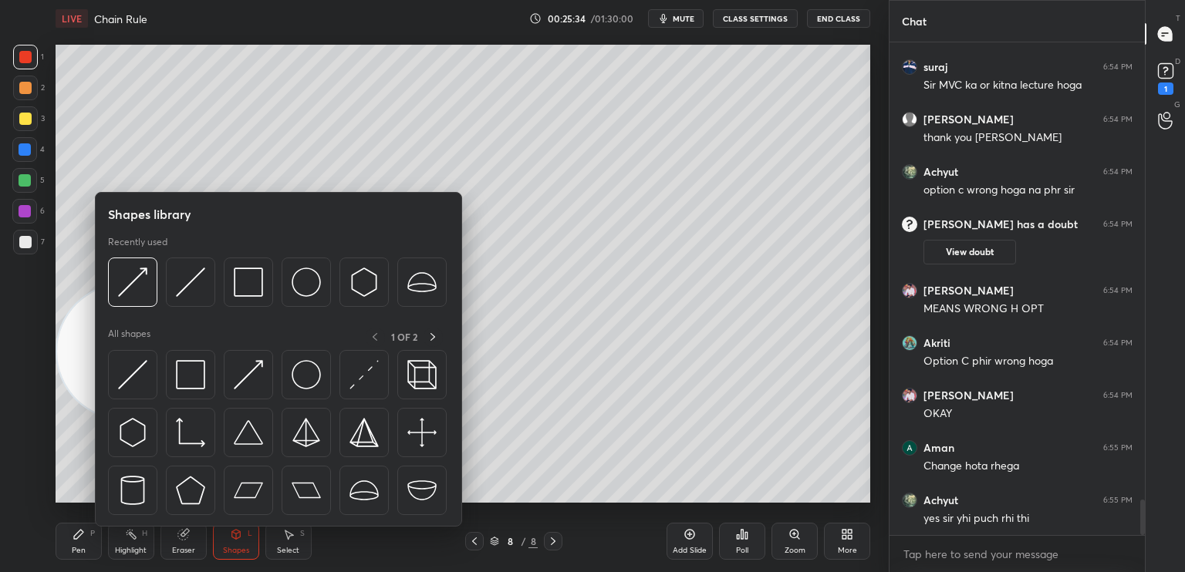
click at [139, 393] on div at bounding box center [132, 374] width 49 height 49
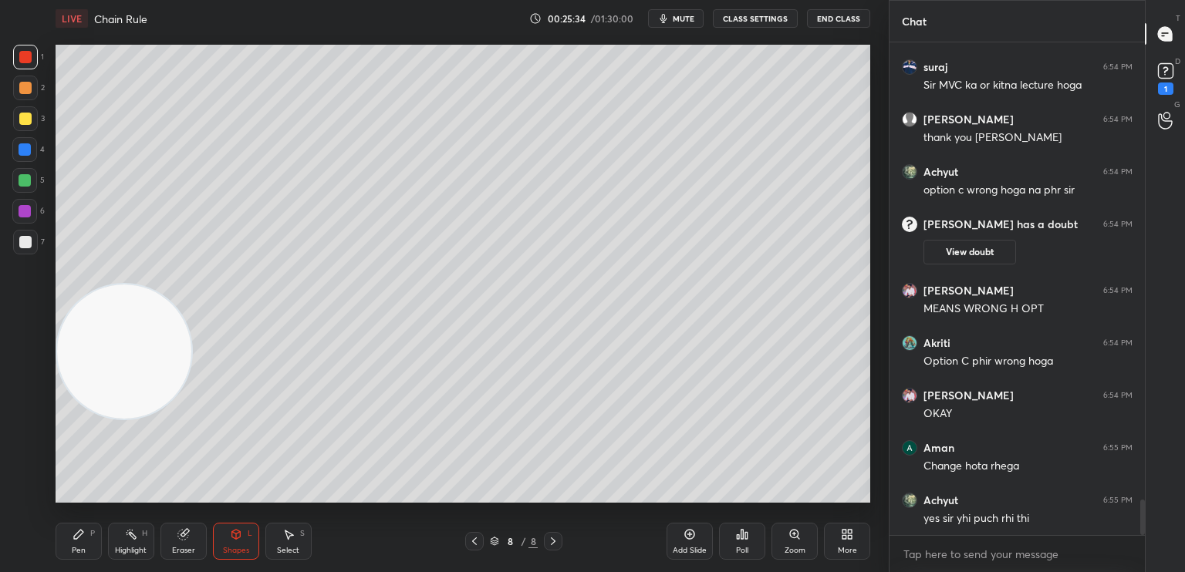
scroll to position [6452, 0]
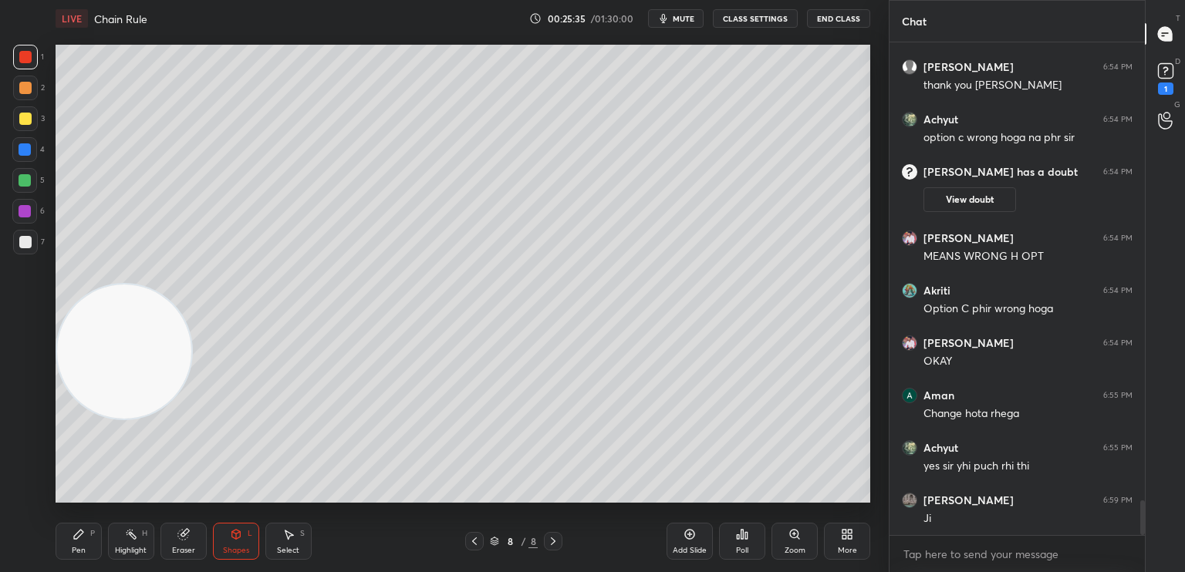
drag, startPoint x: 32, startPoint y: 123, endPoint x: 23, endPoint y: 122, distance: 8.5
click at [30, 124] on div at bounding box center [25, 118] width 25 height 25
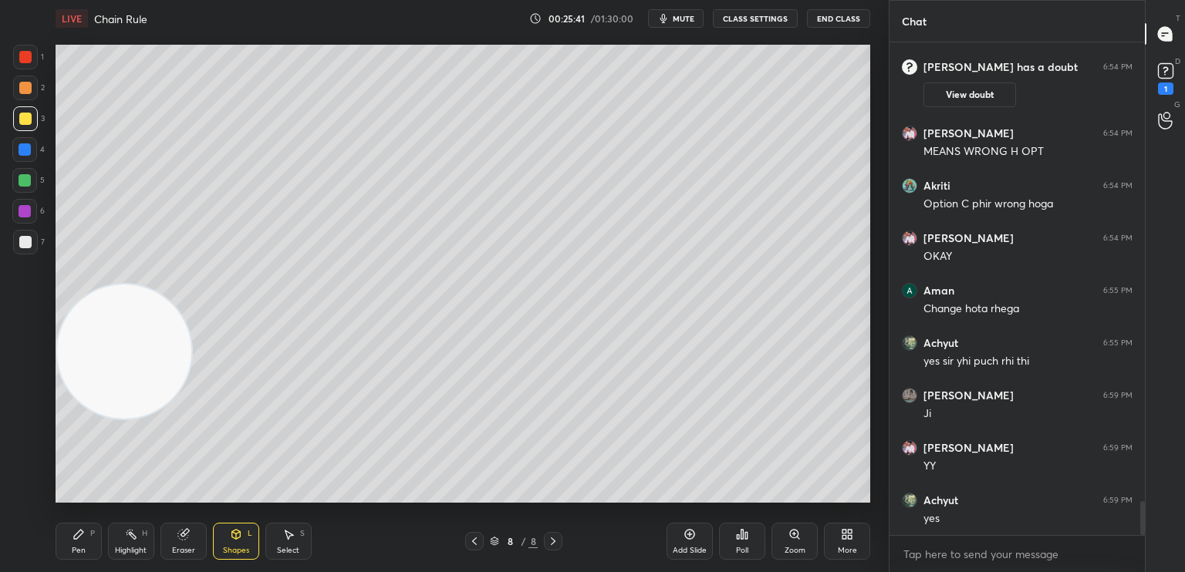
scroll to position [6609, 0]
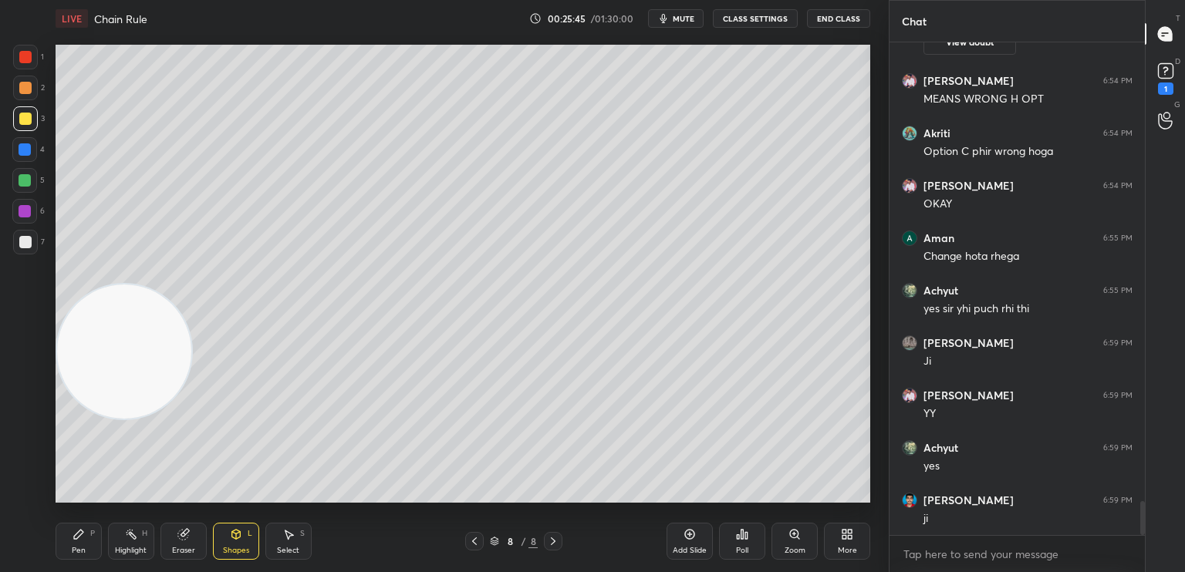
click at [82, 541] on div "Pen P" at bounding box center [79, 541] width 46 height 37
drag, startPoint x: 23, startPoint y: 241, endPoint x: 22, endPoint y: 251, distance: 9.4
click at [25, 247] on div at bounding box center [25, 242] width 12 height 12
click at [25, 126] on div at bounding box center [25, 118] width 25 height 25
click at [25, 159] on div at bounding box center [24, 149] width 25 height 25
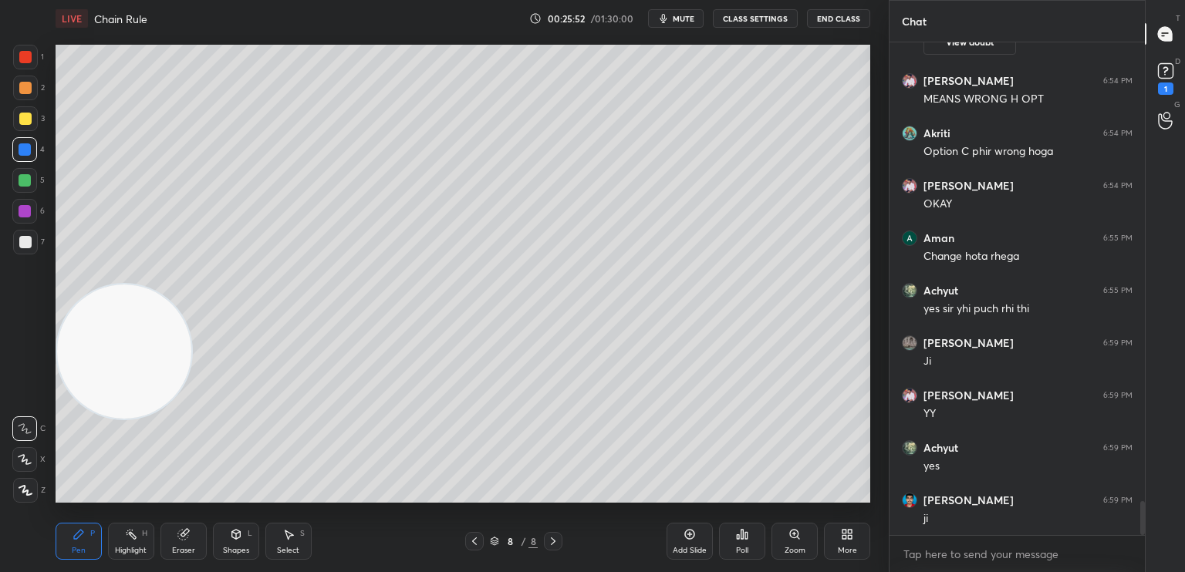
click at [240, 565] on div "Pen P Highlight H Eraser Shapes L Select S 8 / 8 Add Slide Poll Zoom More" at bounding box center [463, 542] width 815 height 62
click at [247, 548] on div "Shapes" at bounding box center [236, 551] width 26 height 8
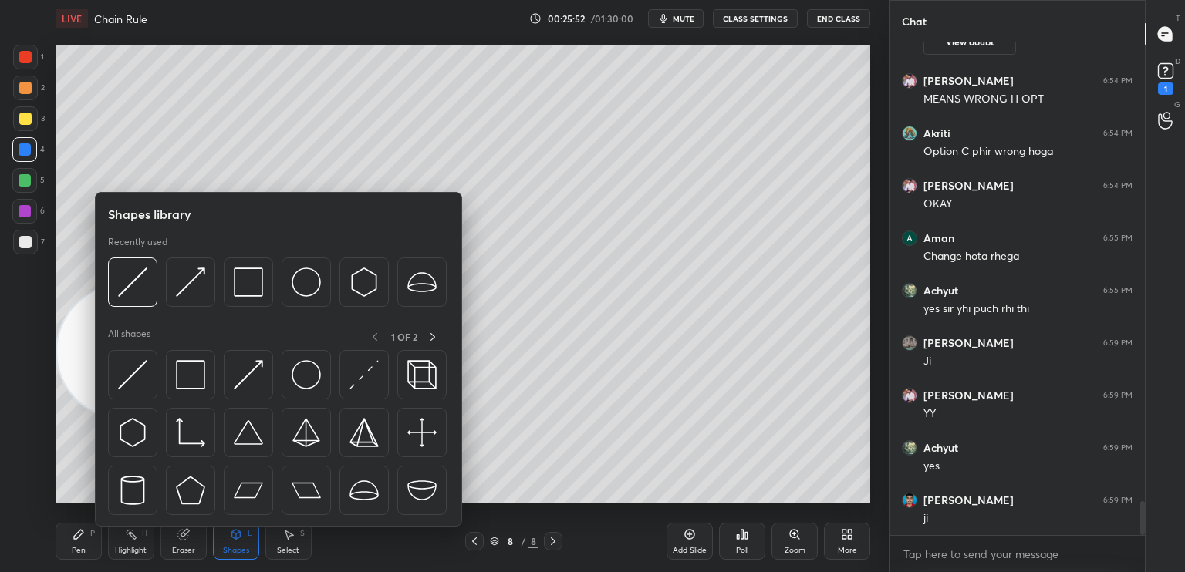
click at [135, 369] on img at bounding box center [132, 374] width 29 height 29
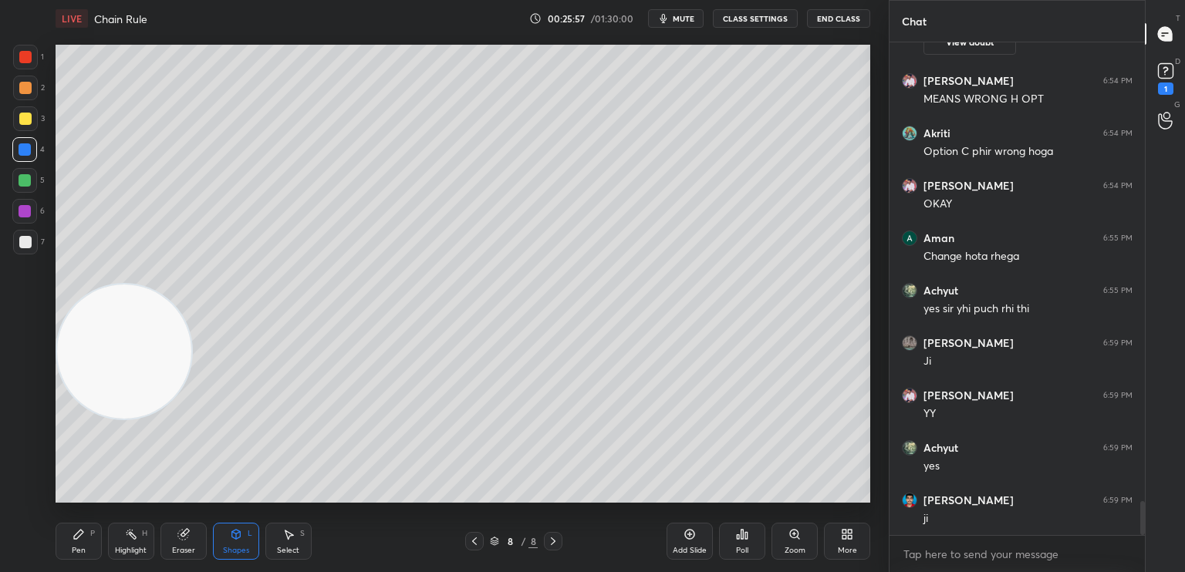
click at [76, 538] on icon at bounding box center [78, 534] width 9 height 9
click at [25, 245] on div at bounding box center [25, 242] width 12 height 12
click at [811, 44] on div "Setting up your live class Poll for secs No correct answer Start poll" at bounding box center [462, 274] width 827 height 474
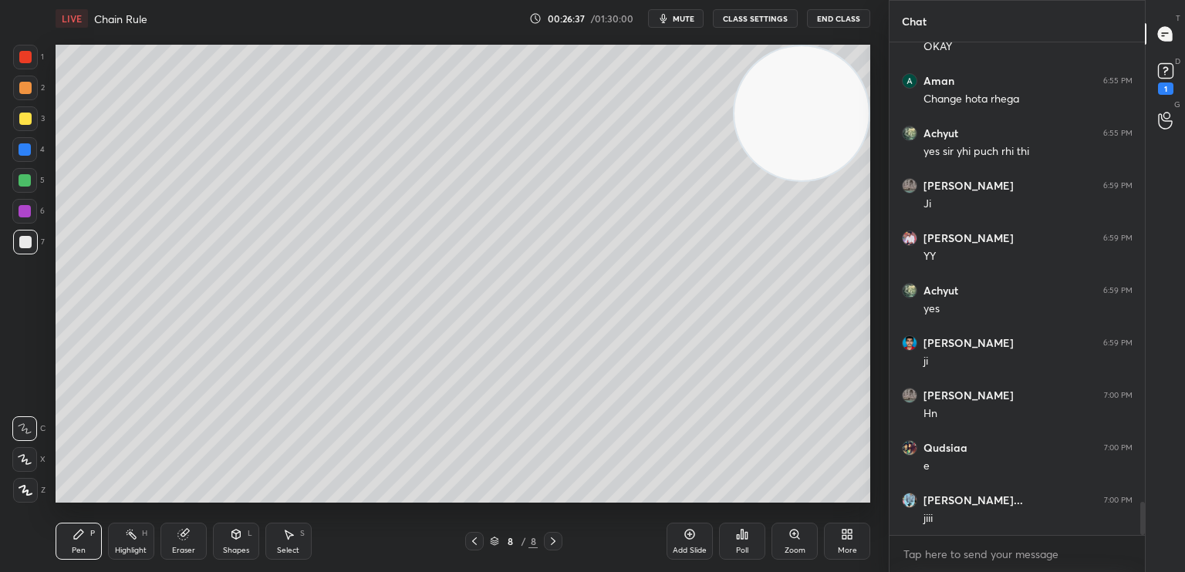
scroll to position [6822, 0]
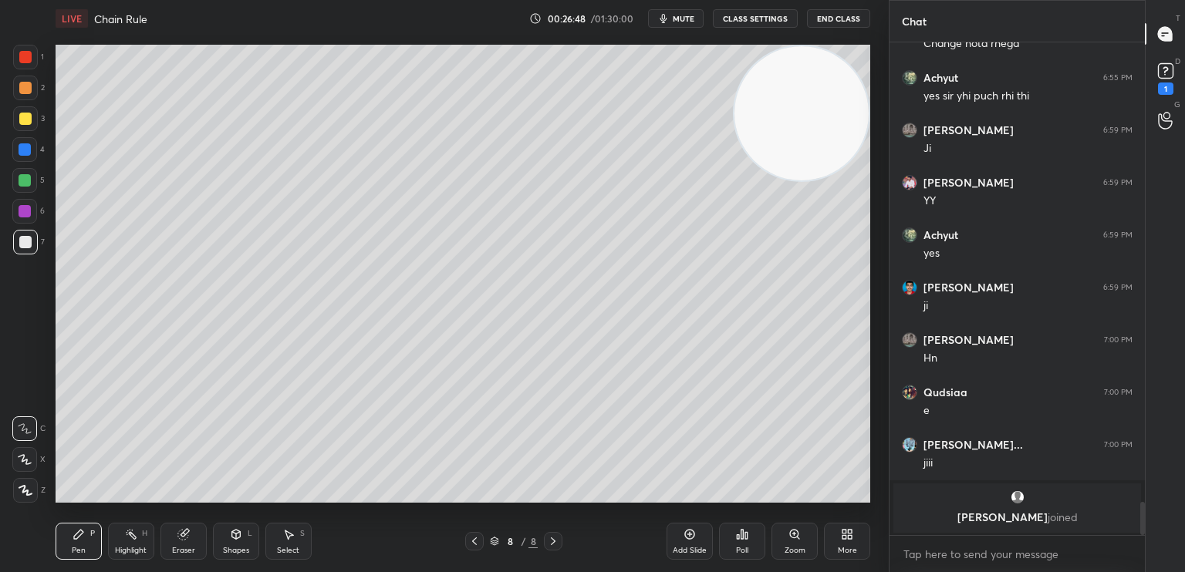
click at [473, 548] on div at bounding box center [474, 541] width 19 height 19
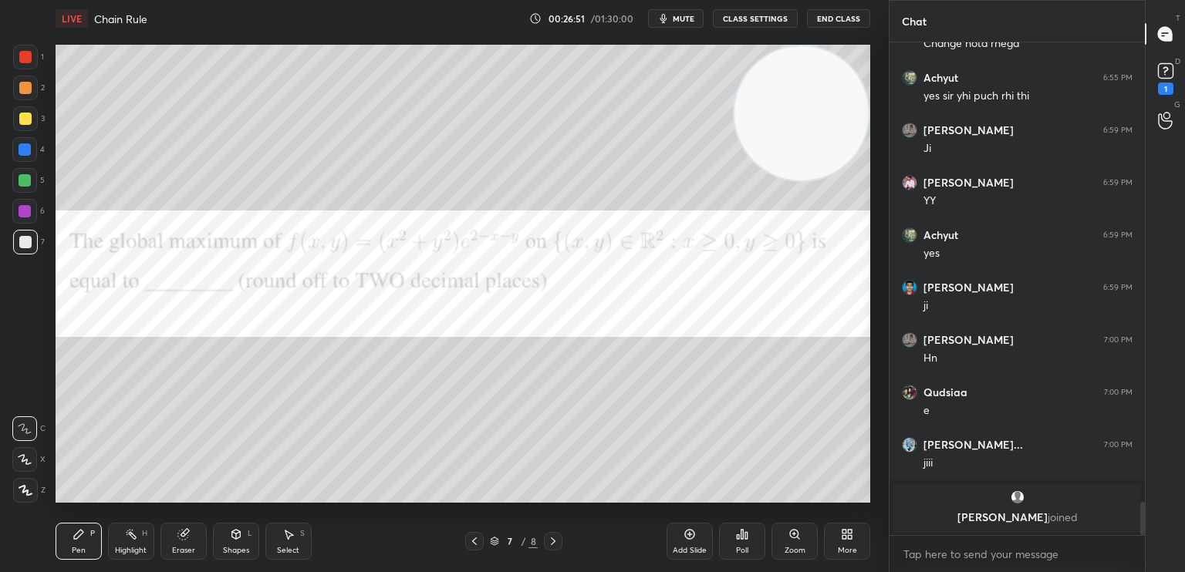
click at [557, 532] on div at bounding box center [553, 541] width 19 height 19
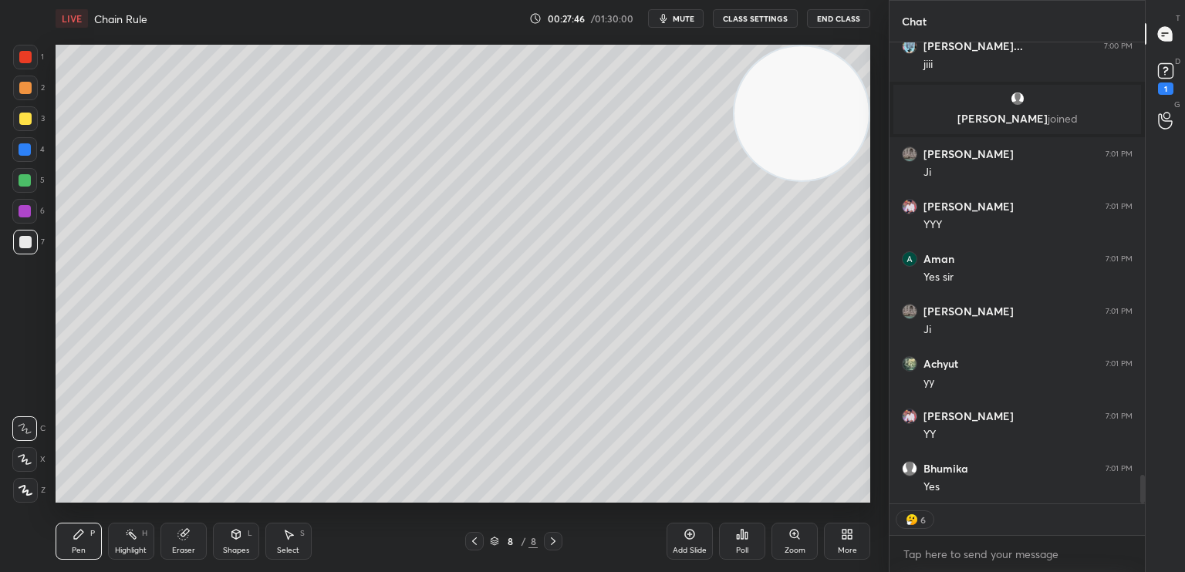
scroll to position [7044, 0]
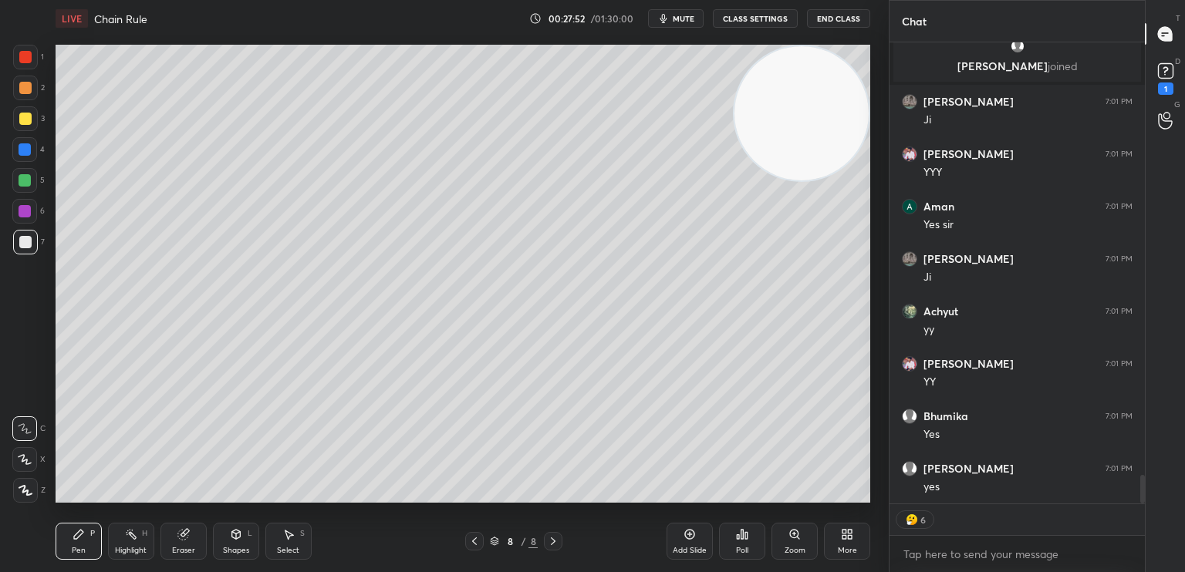
click at [474, 541] on icon at bounding box center [474, 541] width 12 height 12
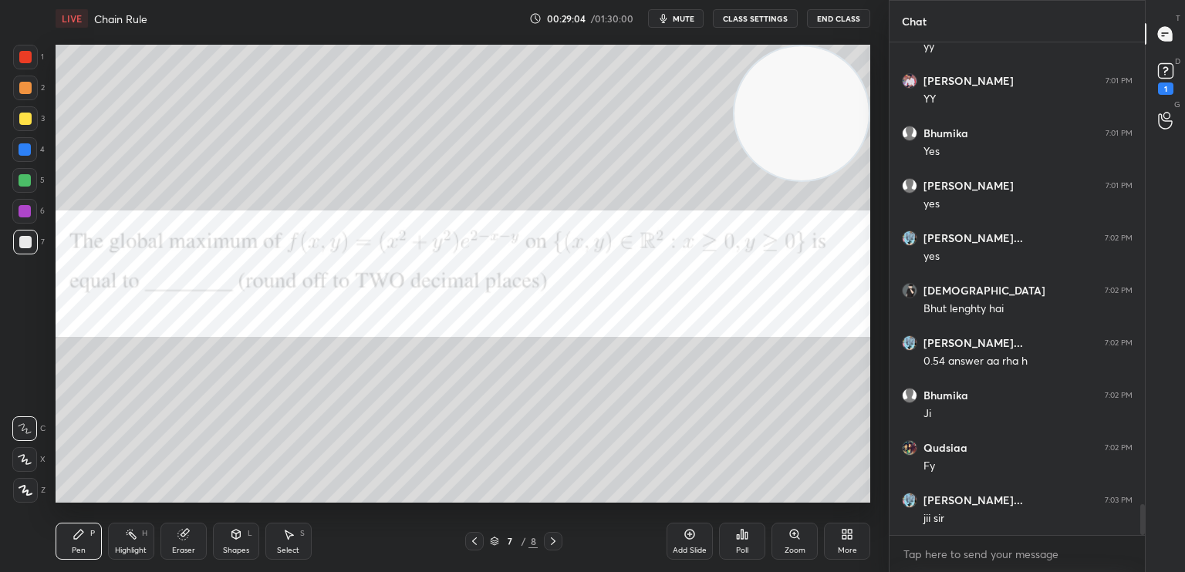
scroll to position [7407, 0]
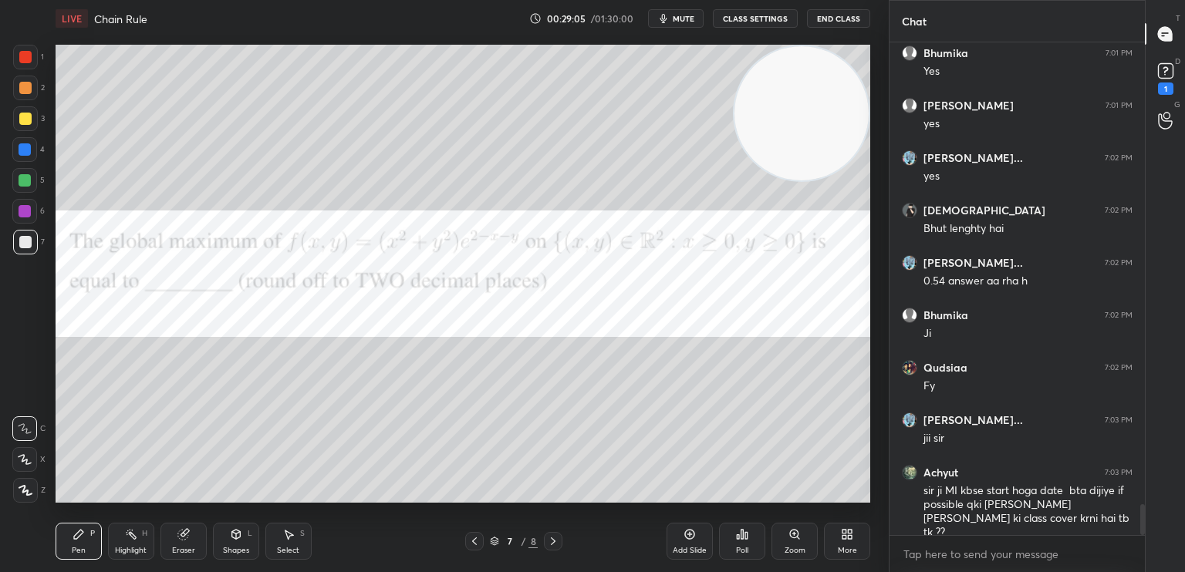
drag, startPoint x: 177, startPoint y: 538, endPoint x: 192, endPoint y: 508, distance: 33.1
click at [177, 542] on div "Eraser" at bounding box center [183, 541] width 46 height 37
click at [62, 543] on div "Pen P" at bounding box center [79, 541] width 46 height 37
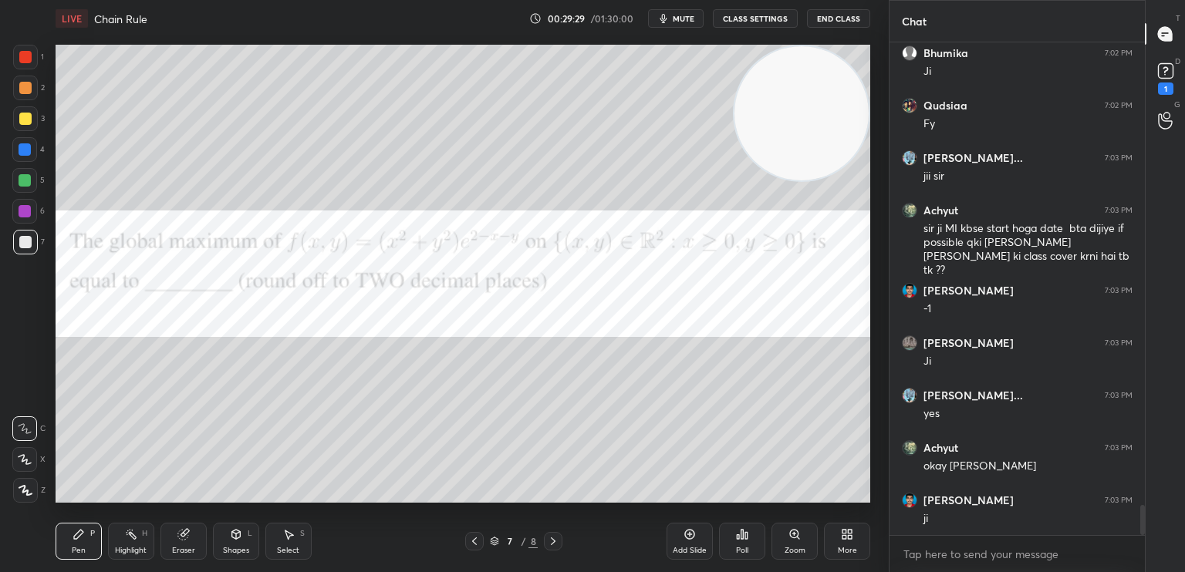
scroll to position [7685, 0]
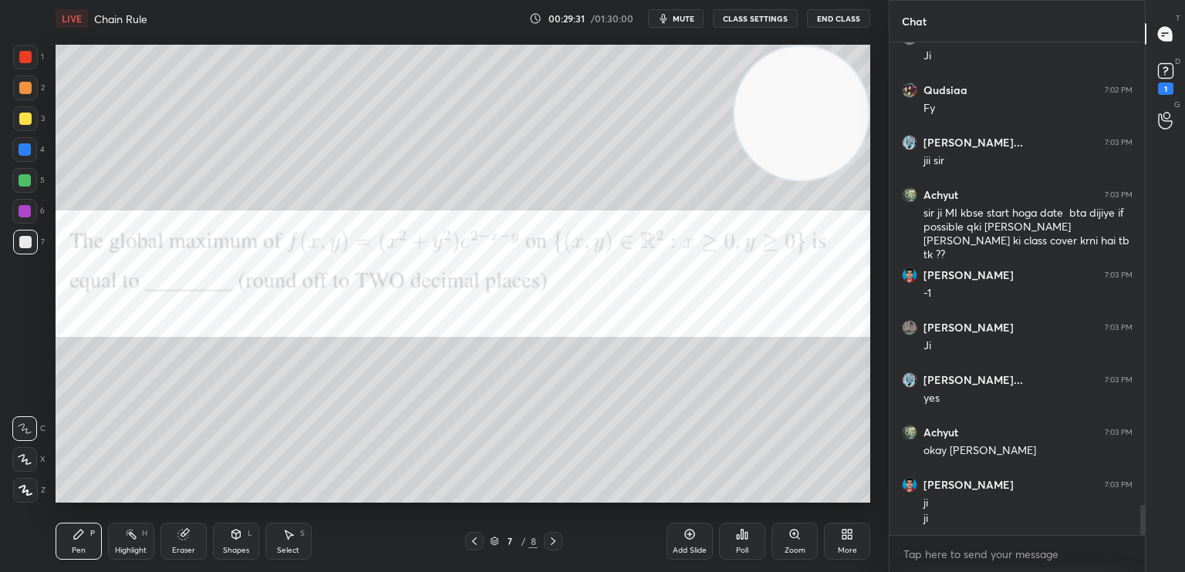
click at [22, 183] on div at bounding box center [25, 180] width 12 height 12
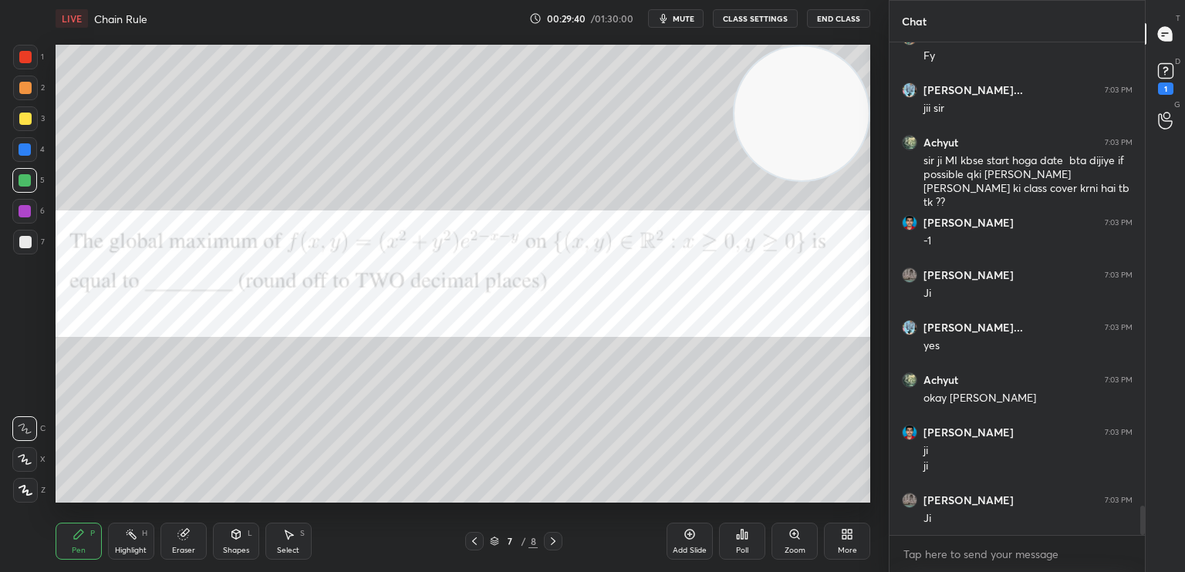
click at [25, 243] on div at bounding box center [25, 242] width 12 height 12
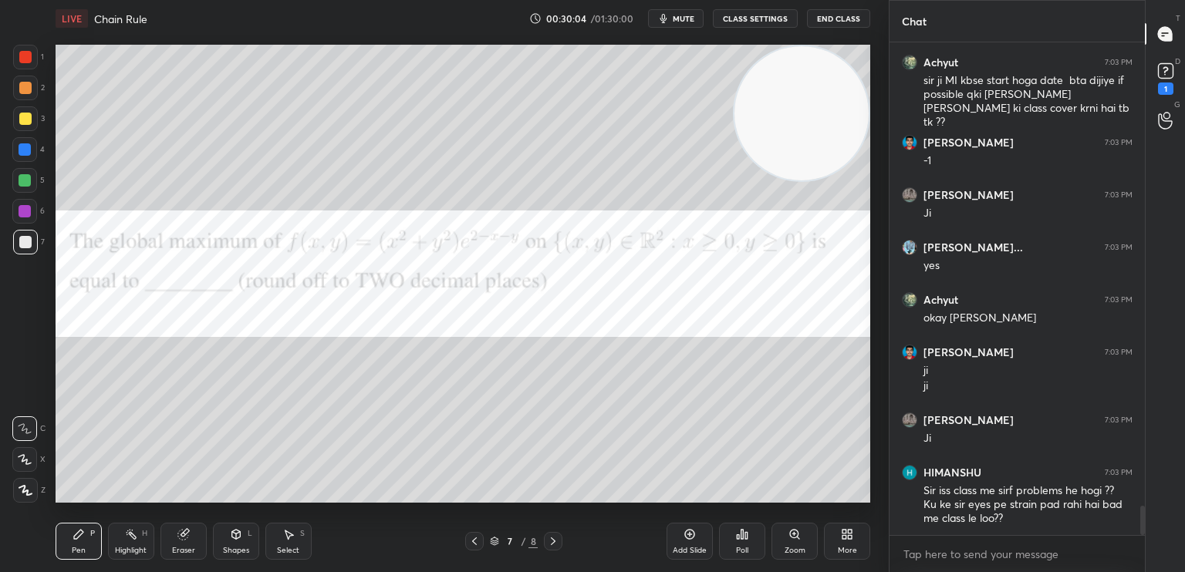
click at [700, 548] on div "Add Slide" at bounding box center [690, 551] width 34 height 8
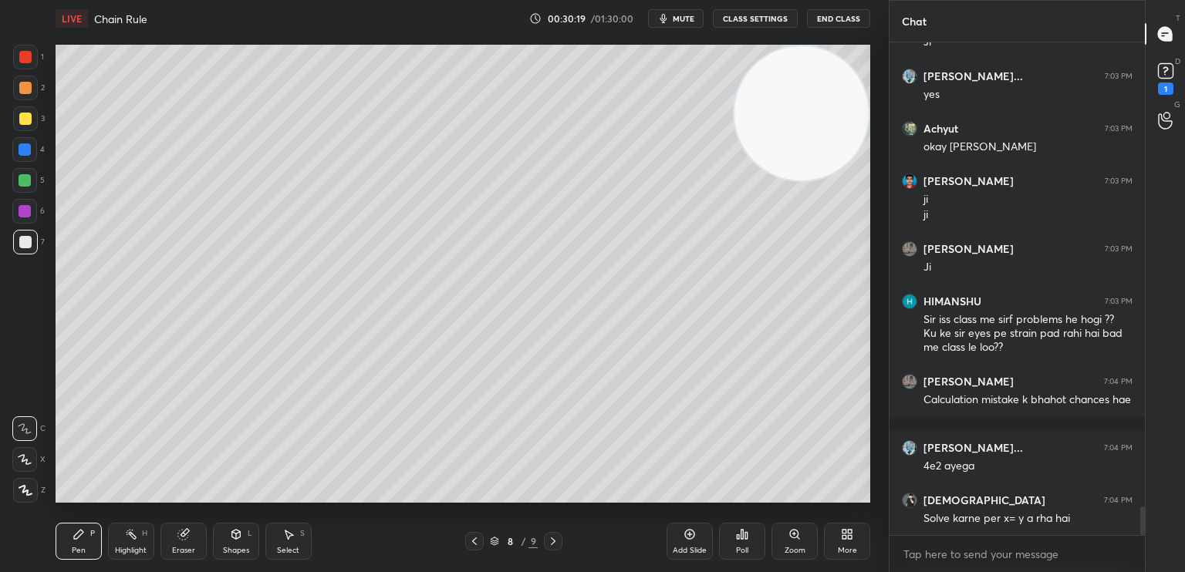
scroll to position [8041, 0]
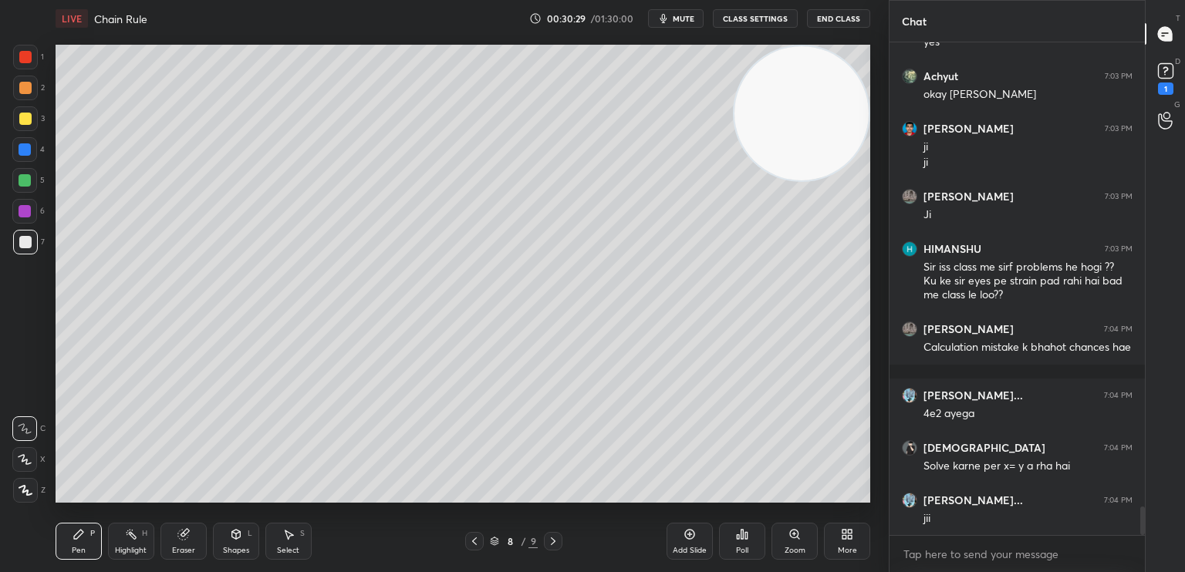
click at [25, 120] on div at bounding box center [25, 118] width 25 height 25
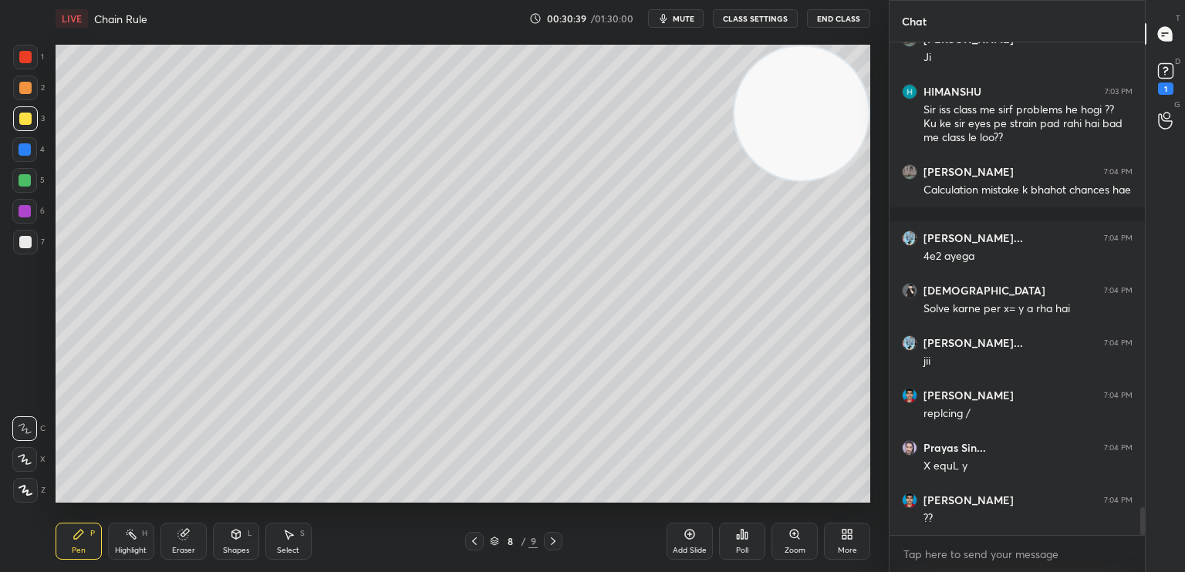
scroll to position [8251, 0]
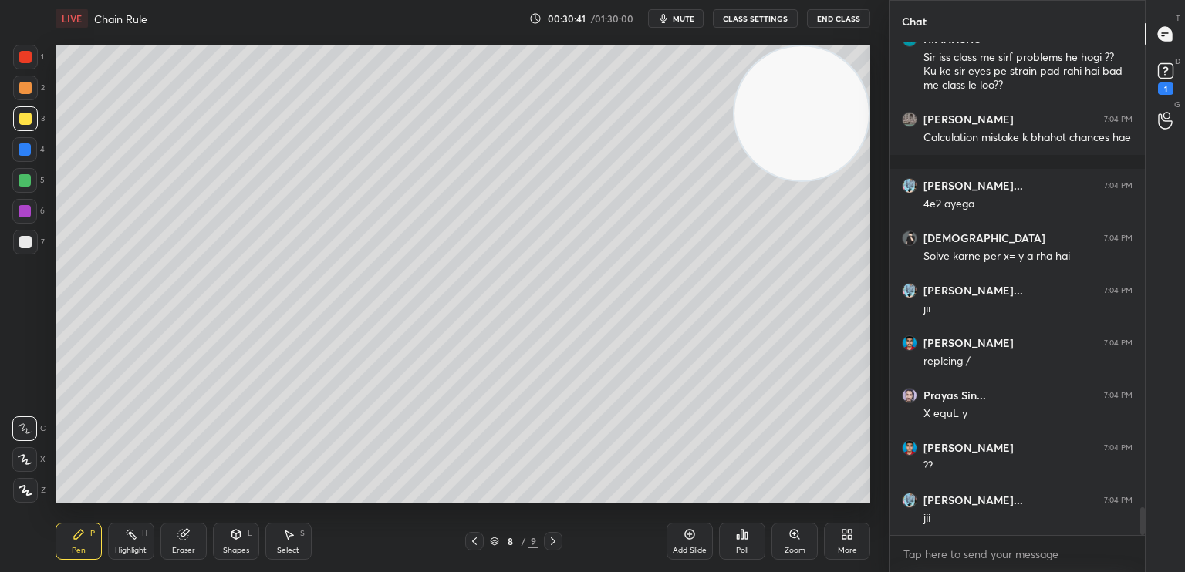
click at [241, 553] on div "Shapes" at bounding box center [236, 551] width 26 height 8
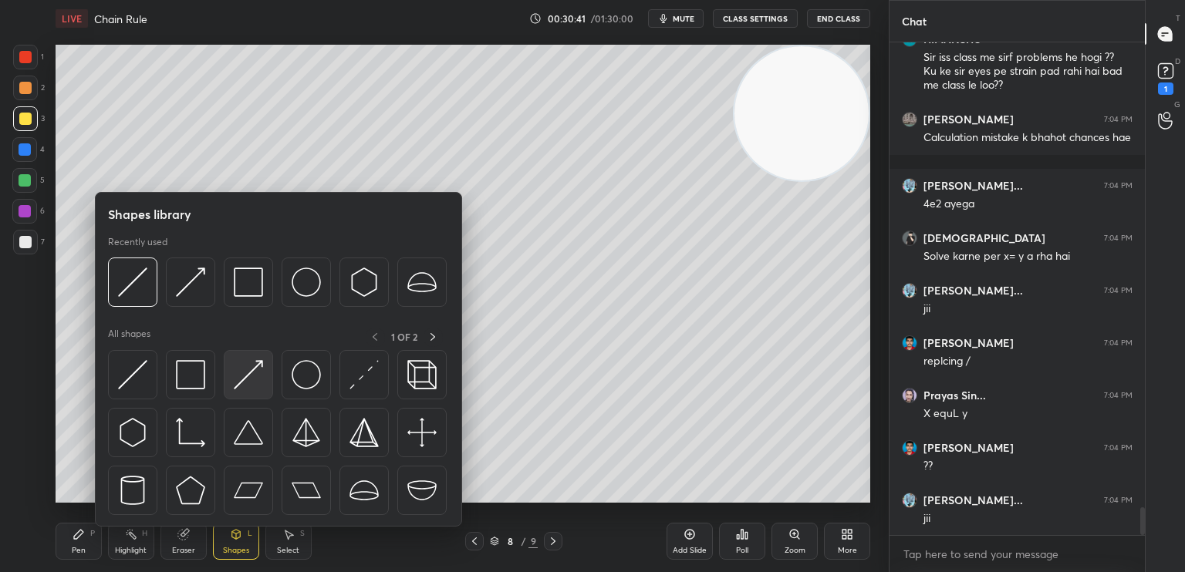
click at [252, 376] on img at bounding box center [248, 374] width 29 height 29
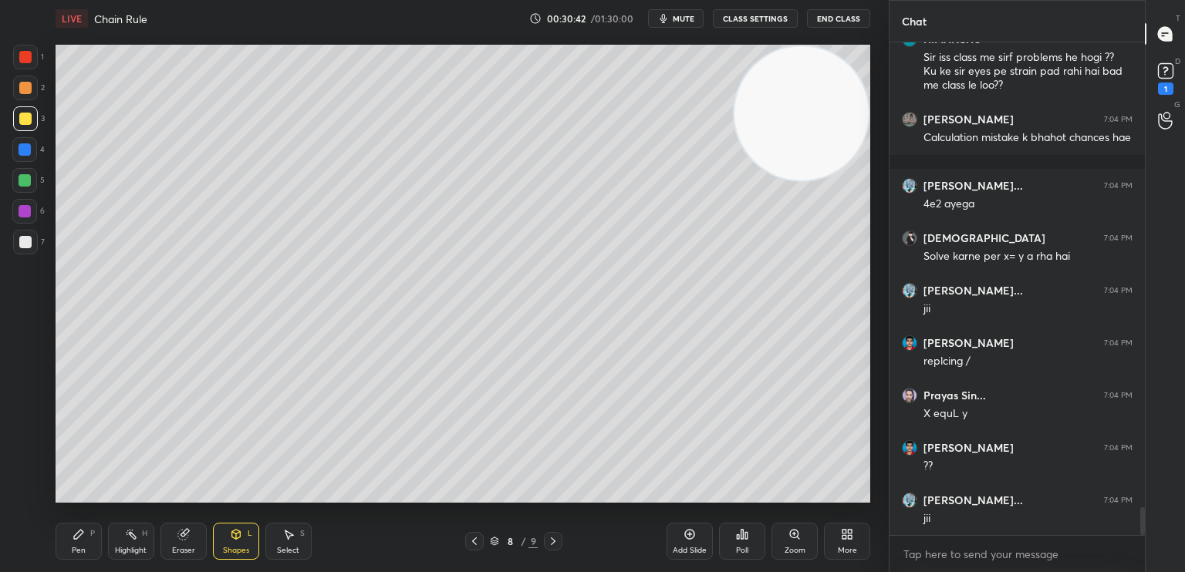
scroll to position [8303, 0]
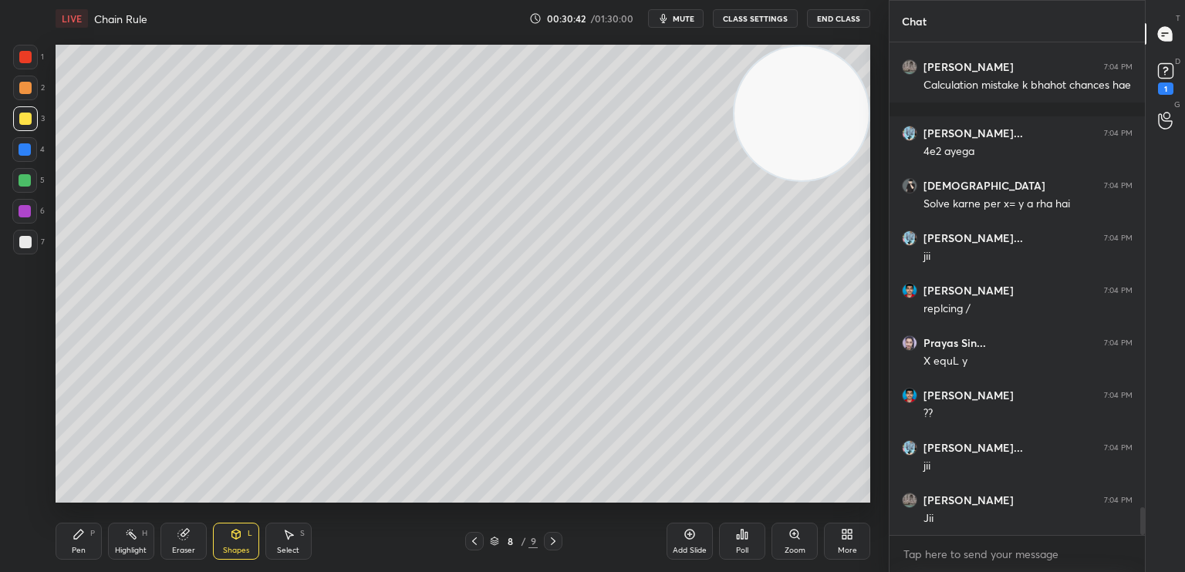
click at [22, 62] on div at bounding box center [25, 57] width 12 height 12
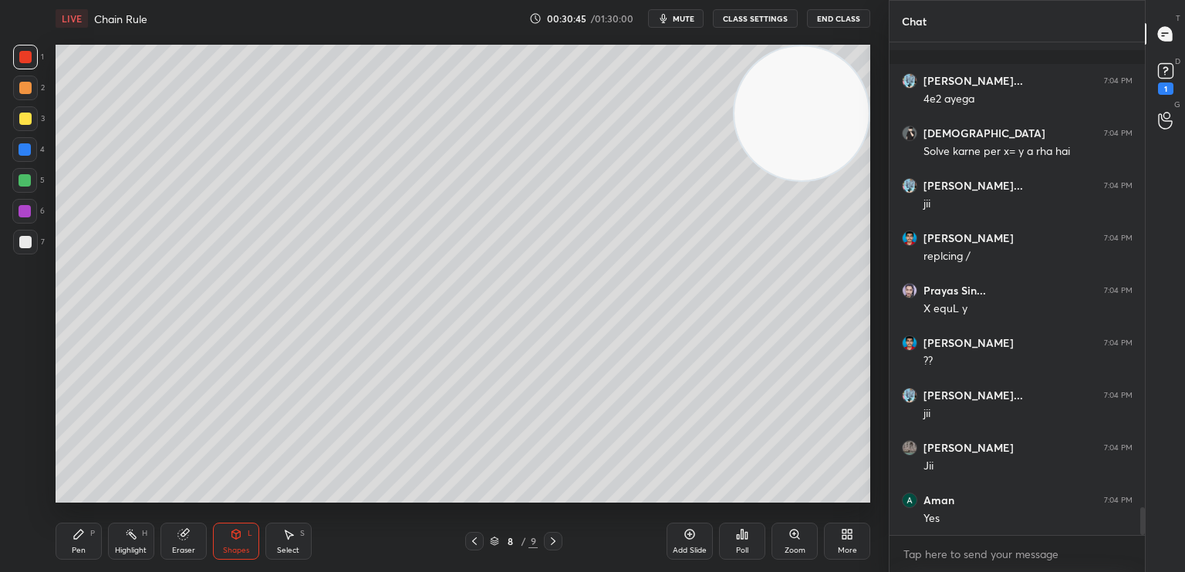
click at [246, 538] on div "Shapes L" at bounding box center [236, 541] width 46 height 37
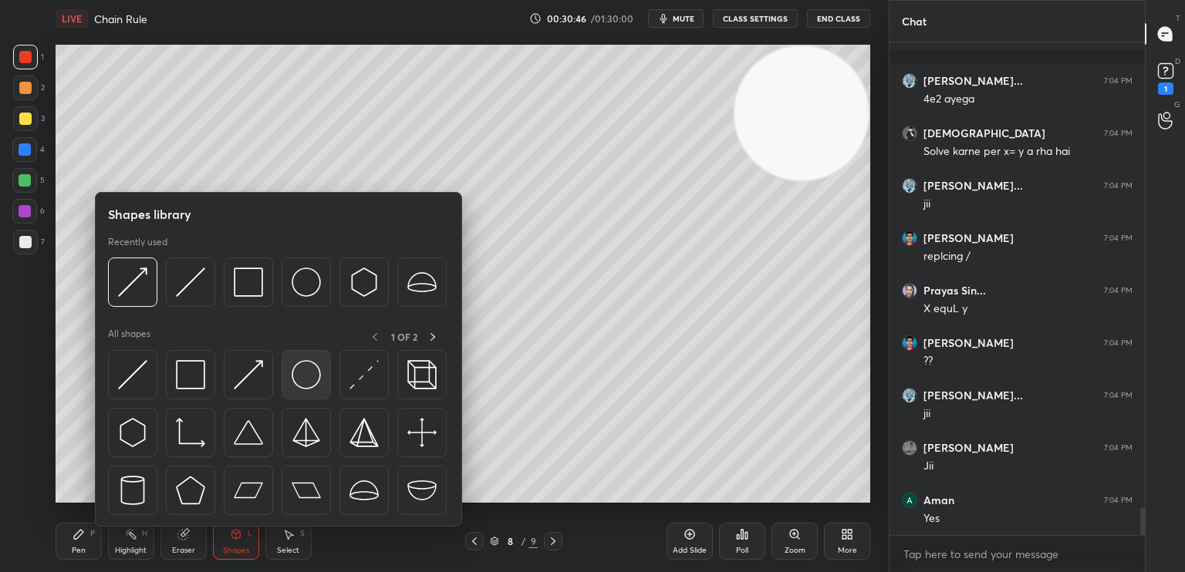
click at [299, 393] on div at bounding box center [306, 374] width 49 height 49
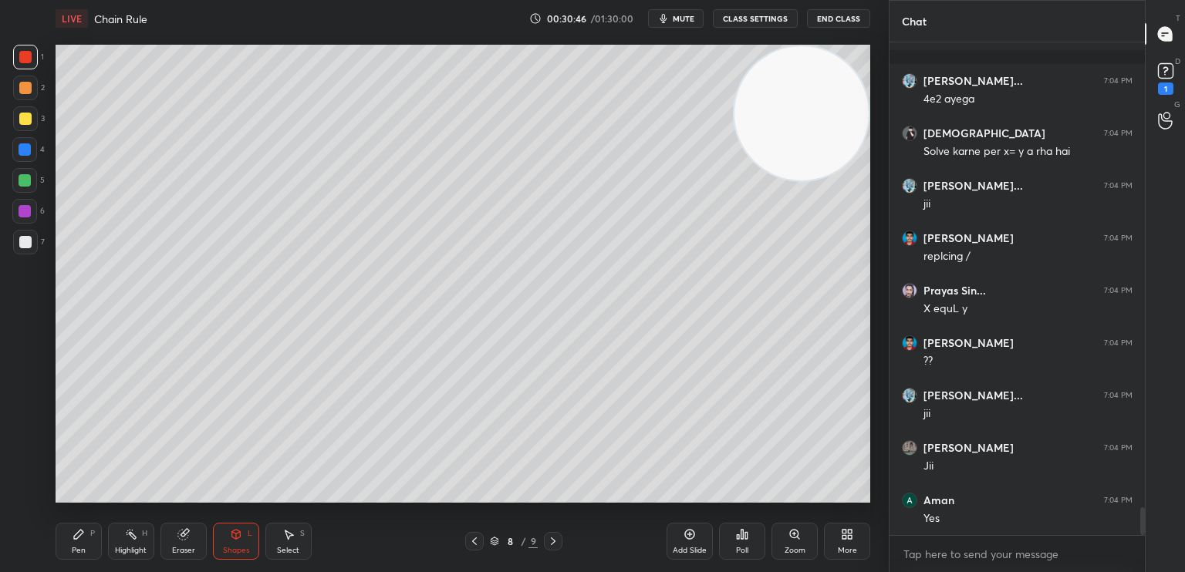
click at [60, 549] on div "Pen P" at bounding box center [79, 541] width 46 height 37
click at [238, 541] on icon at bounding box center [236, 534] width 12 height 12
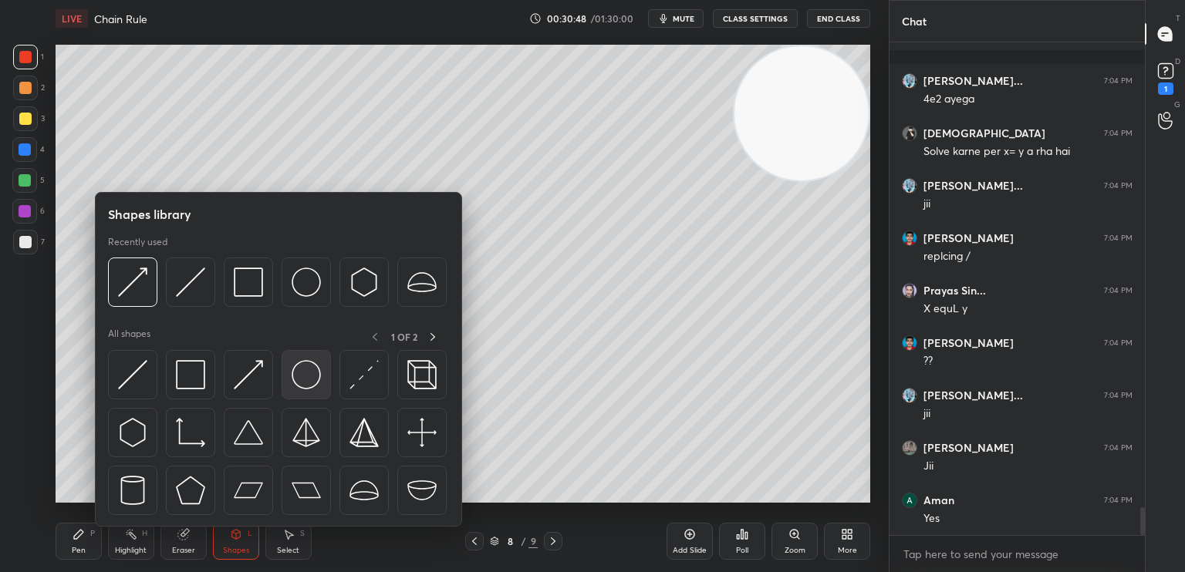
click at [294, 396] on div at bounding box center [306, 374] width 49 height 49
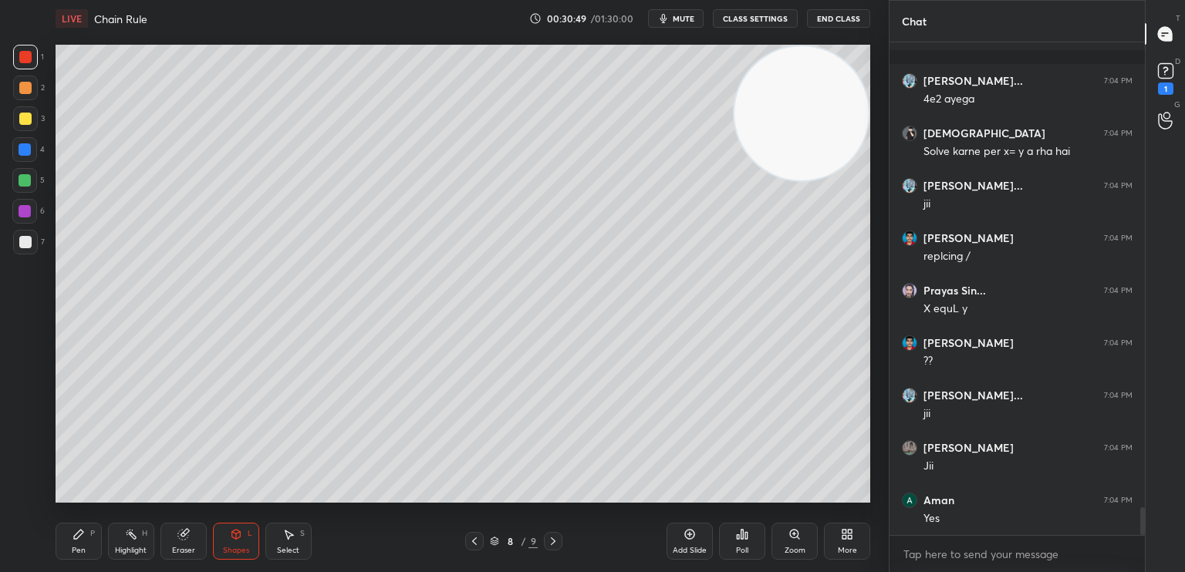
click at [28, 183] on div at bounding box center [25, 180] width 12 height 12
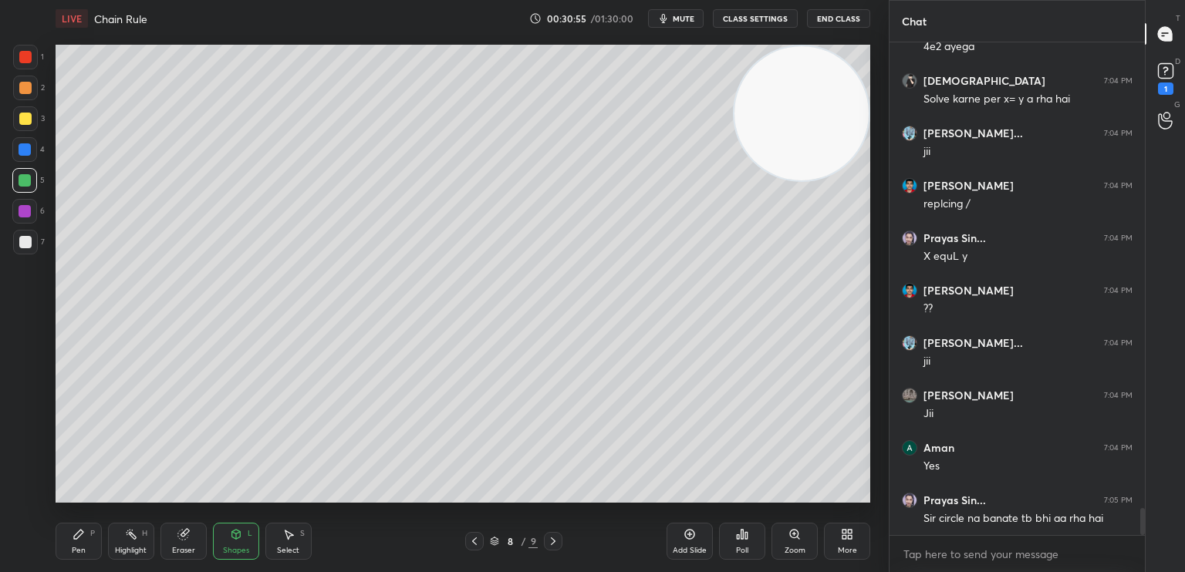
click at [234, 550] on div "Shapes" at bounding box center [236, 551] width 26 height 8
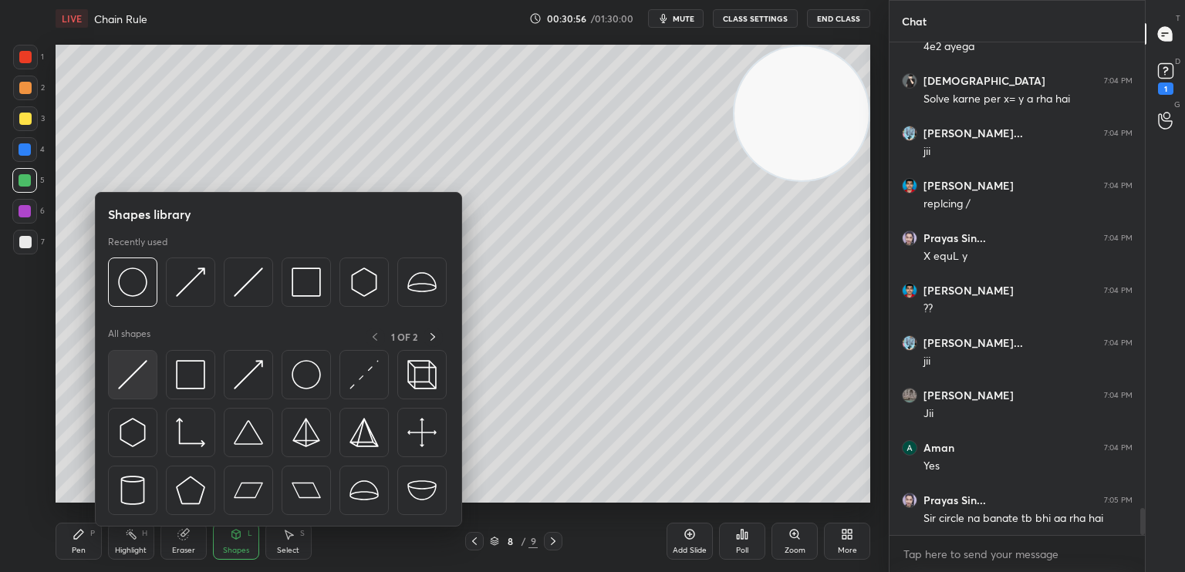
click at [133, 386] on img at bounding box center [132, 374] width 29 height 29
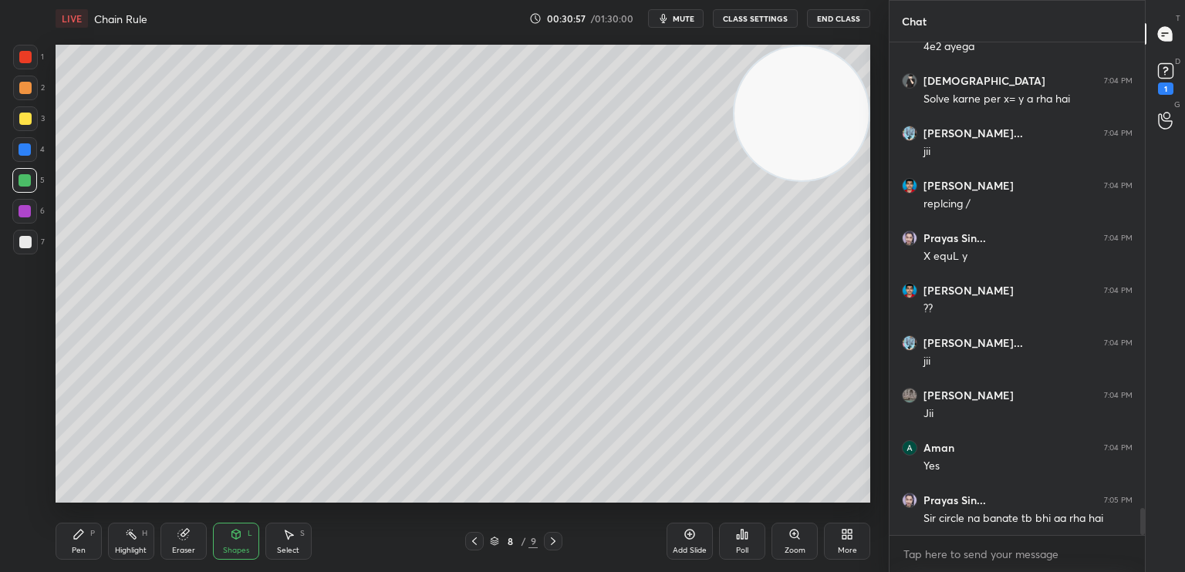
click at [27, 215] on div at bounding box center [25, 211] width 12 height 12
click at [32, 249] on div at bounding box center [25, 242] width 25 height 25
click at [94, 548] on div "Pen P" at bounding box center [79, 541] width 46 height 37
click at [478, 542] on icon at bounding box center [474, 541] width 12 height 12
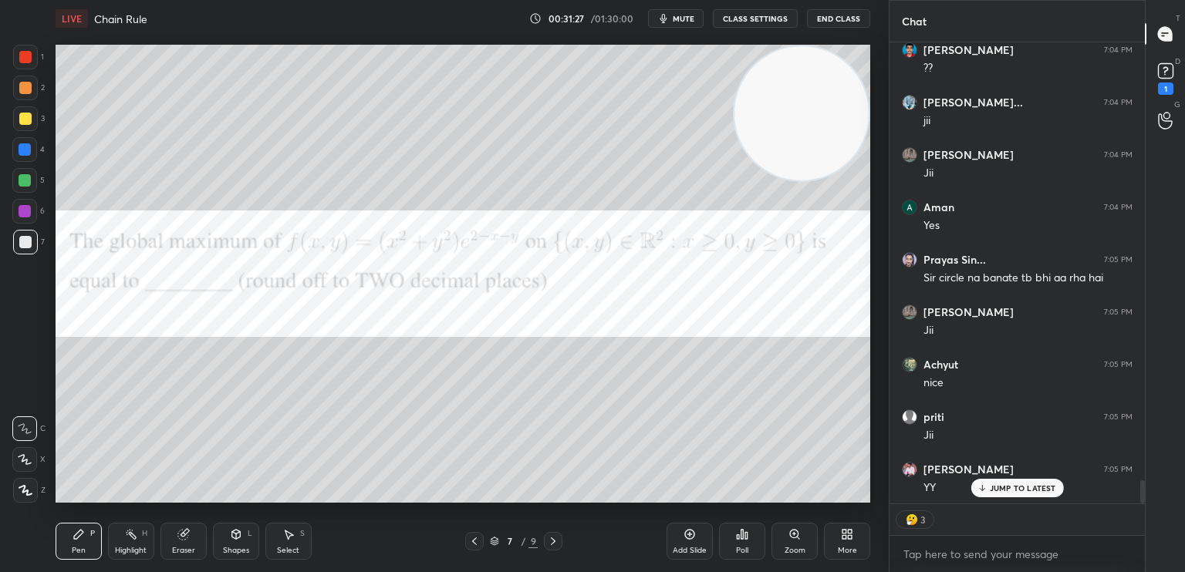
scroll to position [8704, 0]
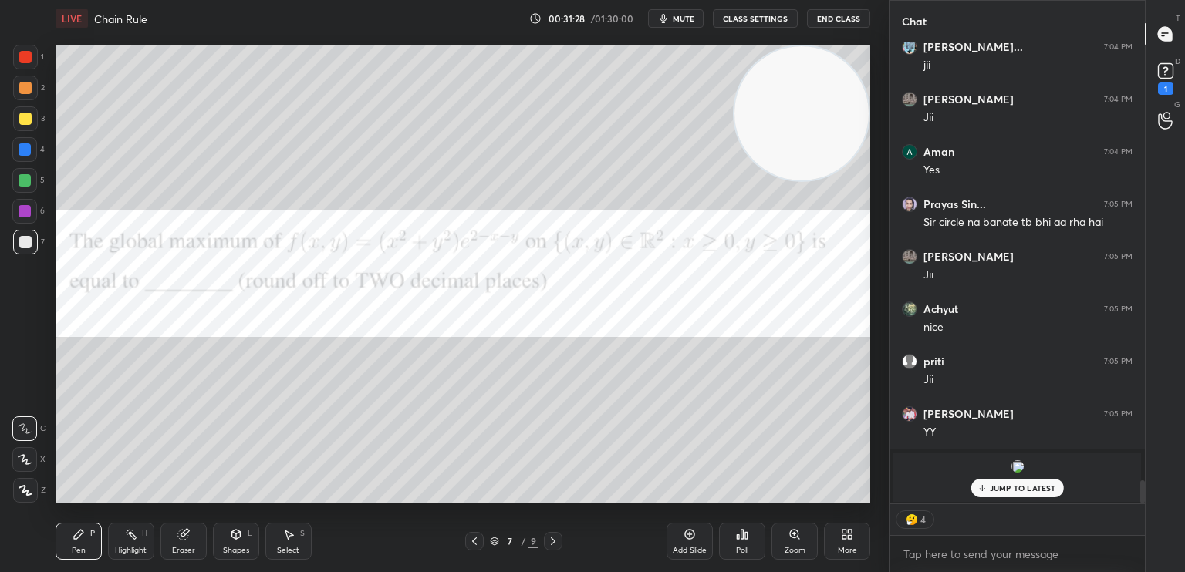
click at [555, 541] on icon at bounding box center [553, 541] width 12 height 12
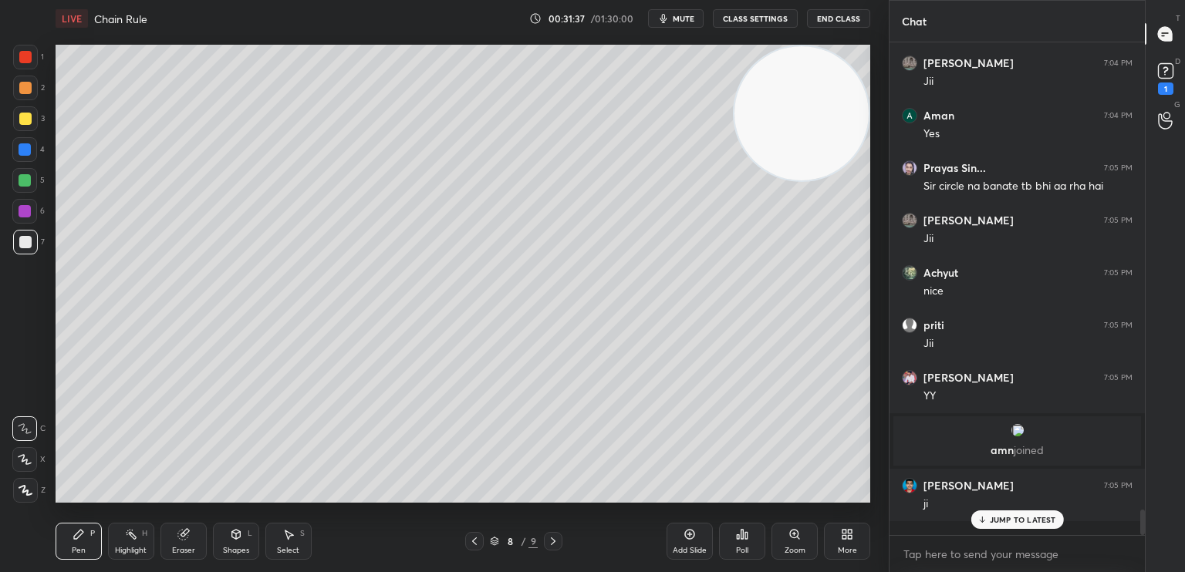
scroll to position [488, 251]
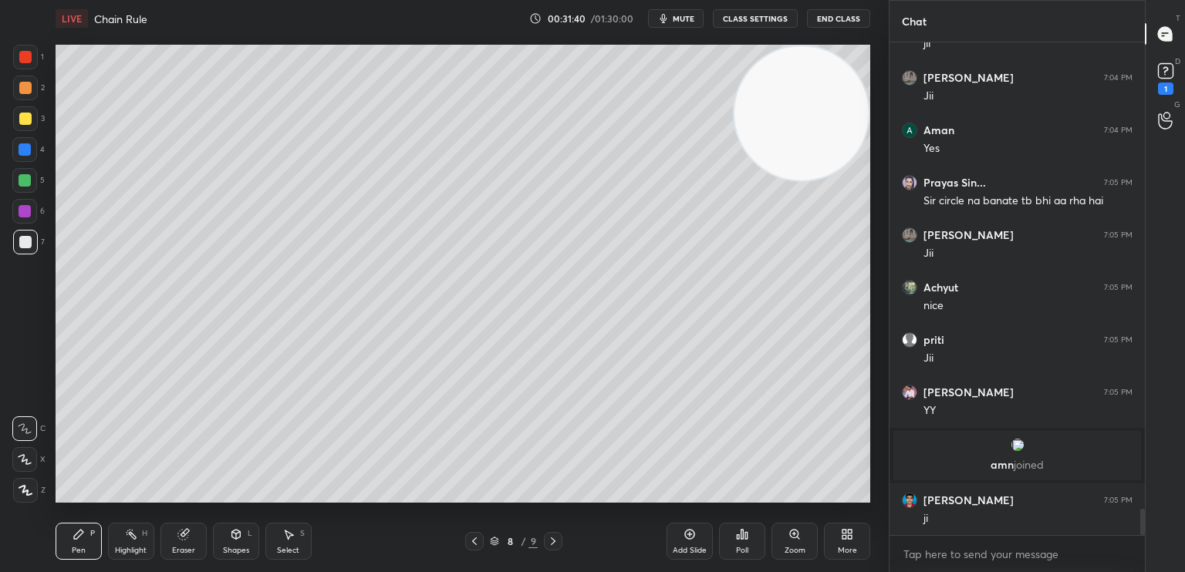
click at [477, 540] on icon at bounding box center [474, 541] width 12 height 12
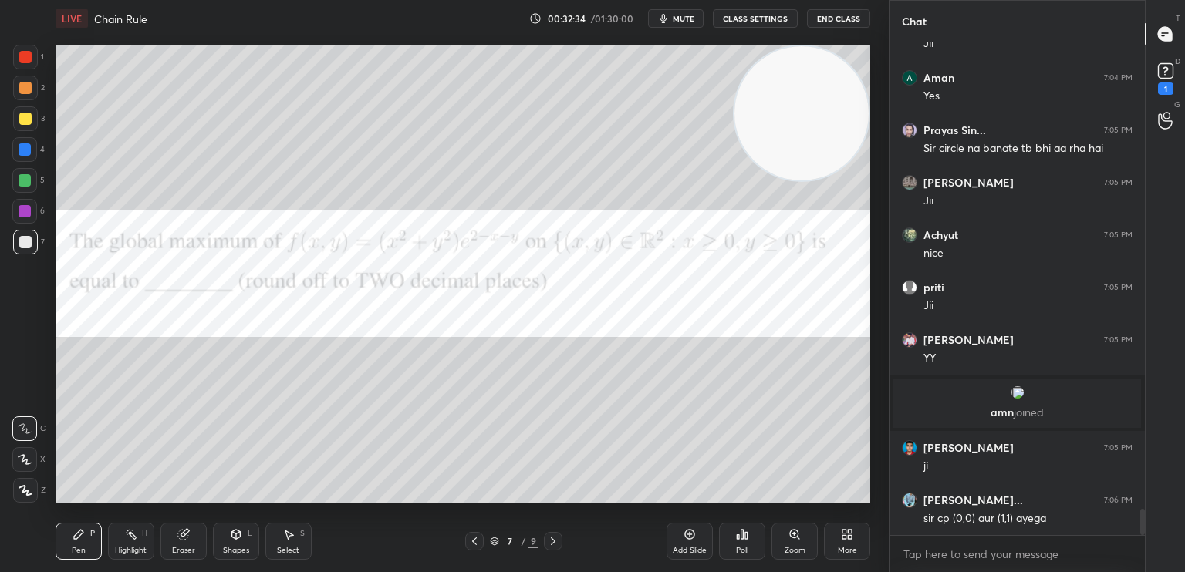
scroll to position [8794, 0]
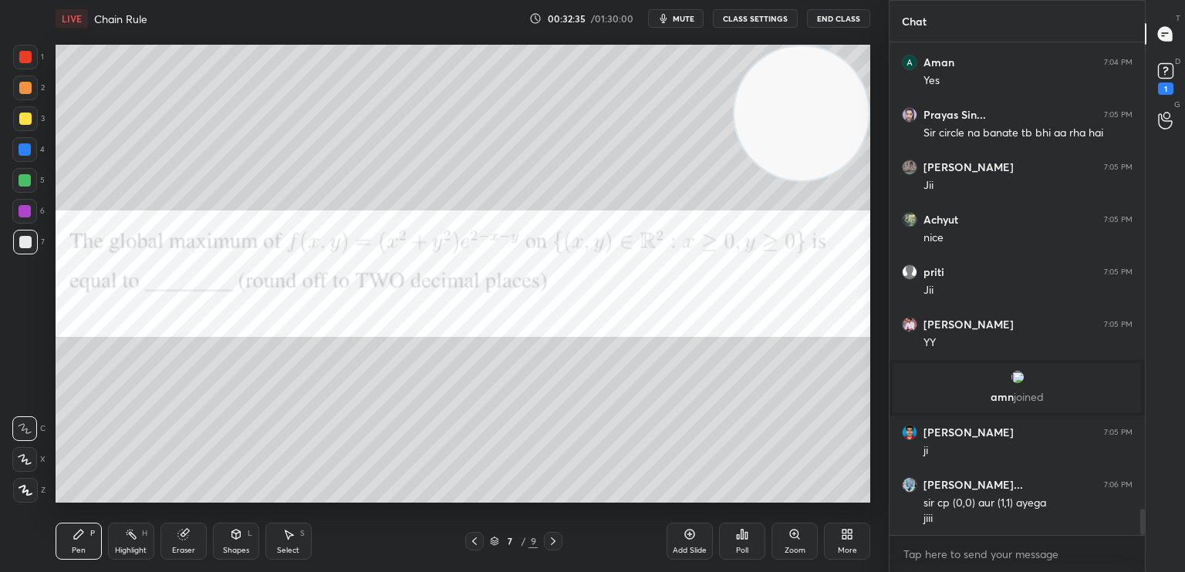
click at [555, 545] on icon at bounding box center [553, 541] width 12 height 12
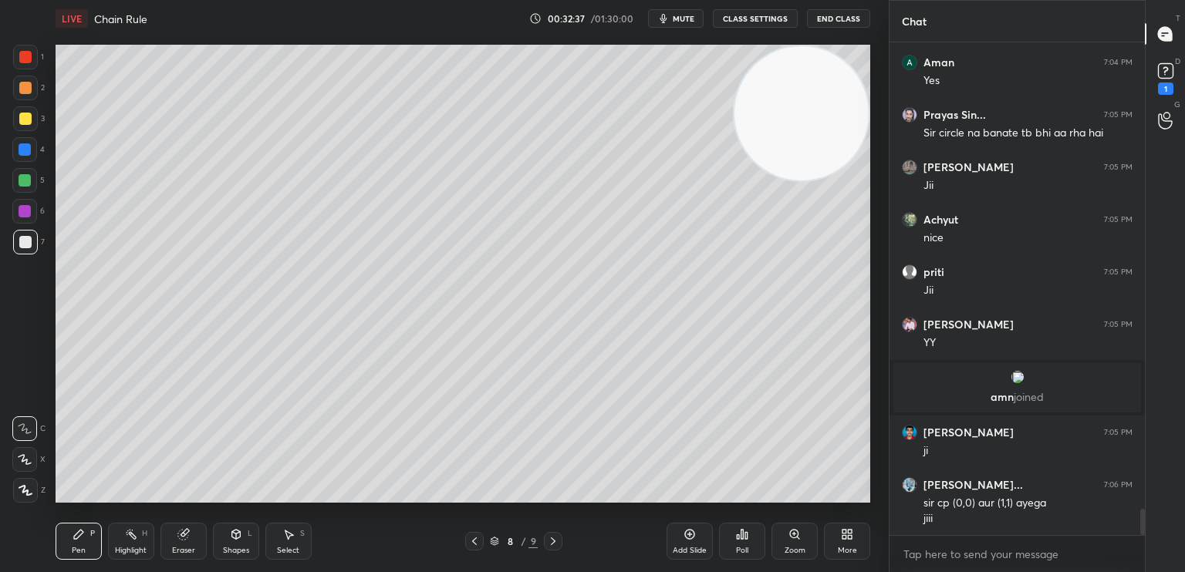
click at [15, 238] on div at bounding box center [25, 242] width 25 height 25
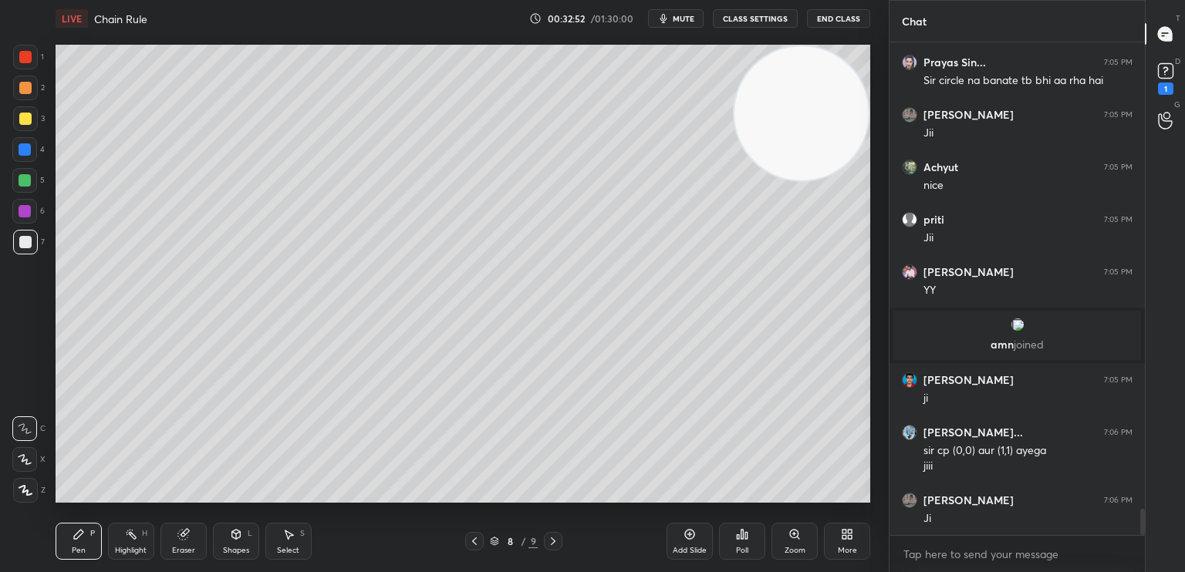
click at [475, 544] on icon at bounding box center [474, 541] width 12 height 12
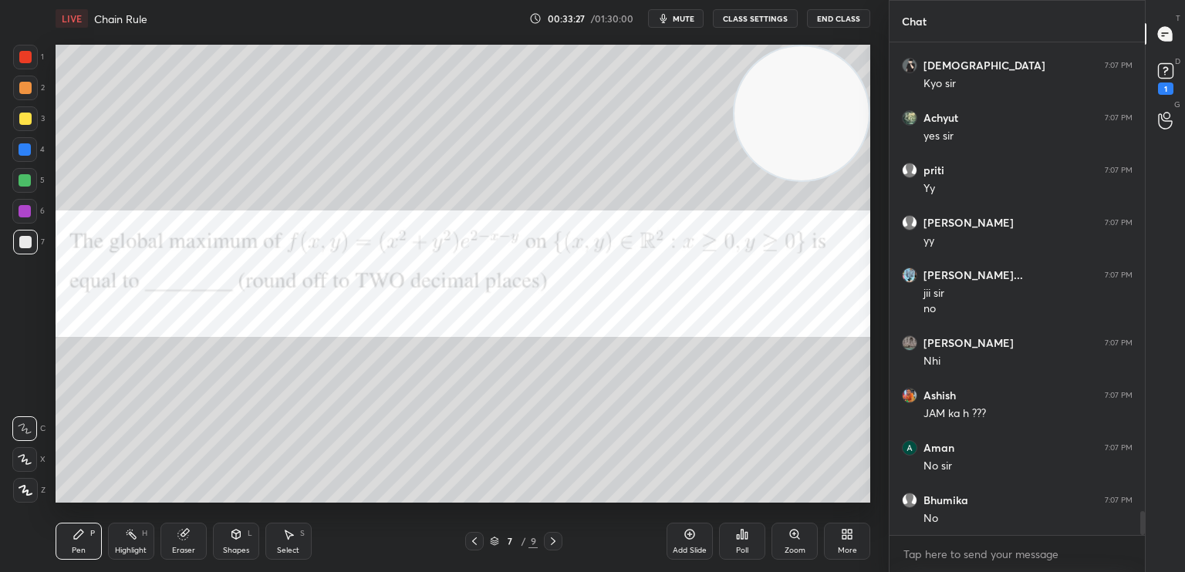
scroll to position [9596, 0]
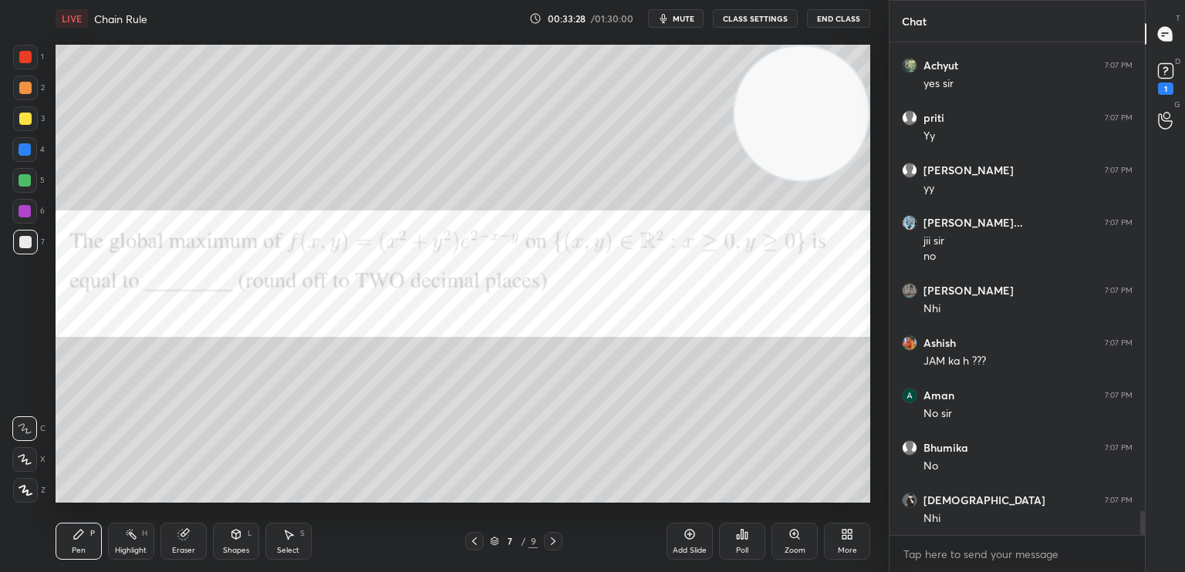
click at [683, 552] on div "Add Slide" at bounding box center [690, 551] width 34 height 8
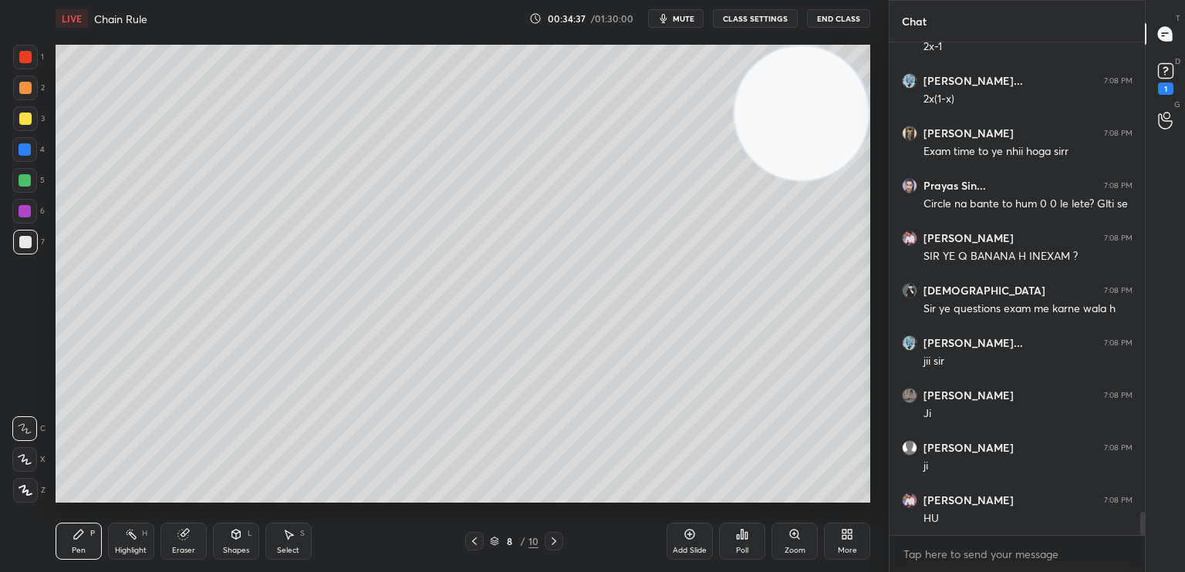
scroll to position [10173, 0]
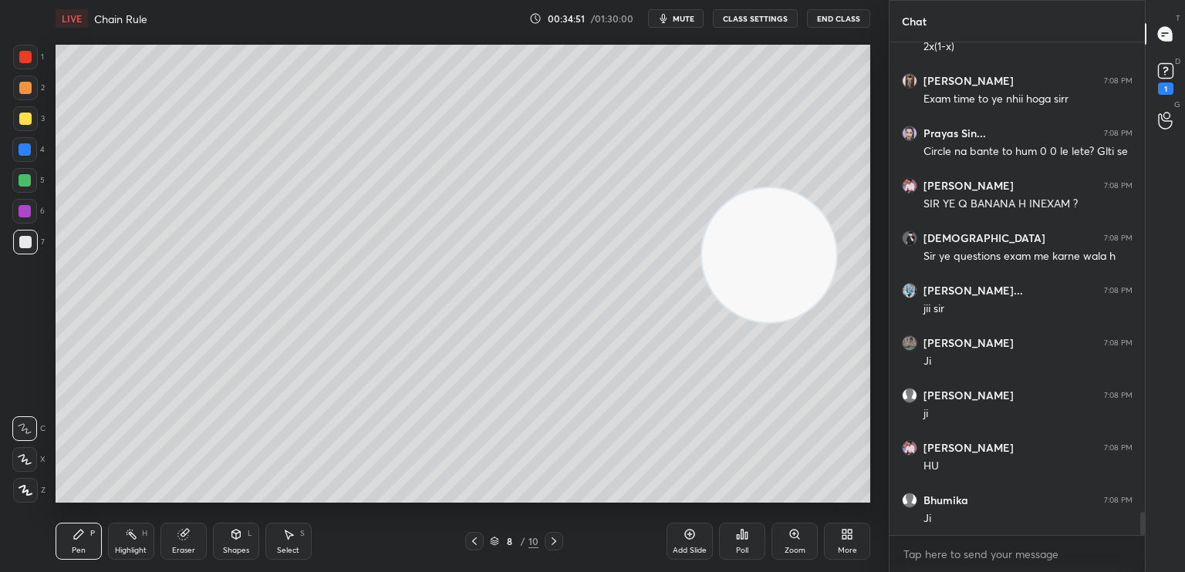
drag, startPoint x: 777, startPoint y: 145, endPoint x: 774, endPoint y: 115, distance: 30.2
click at [785, 188] on video at bounding box center [769, 255] width 134 height 134
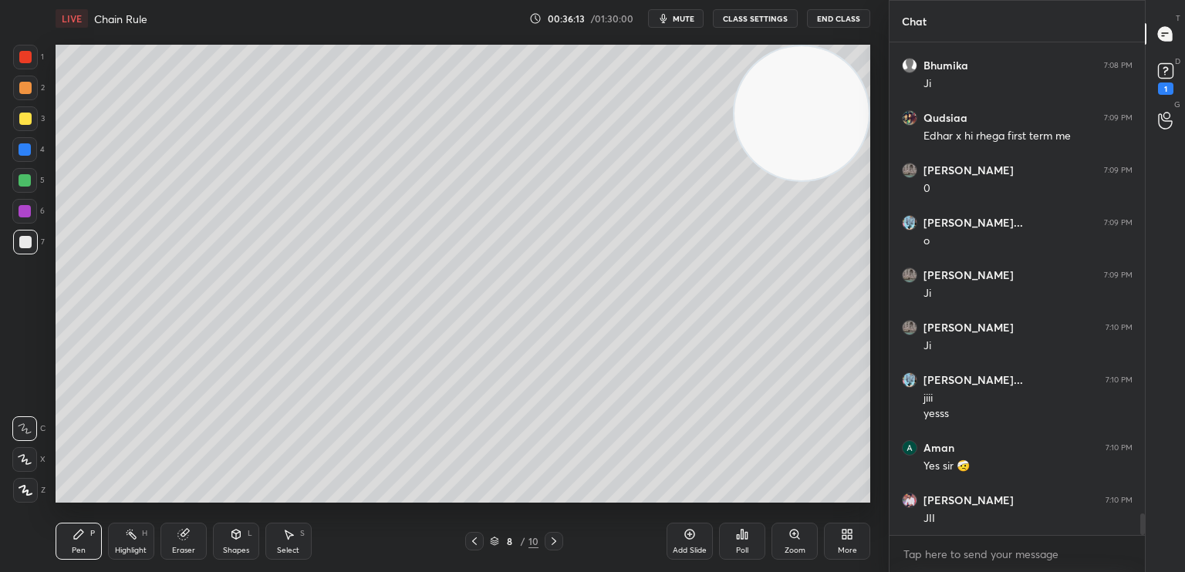
scroll to position [10661, 0]
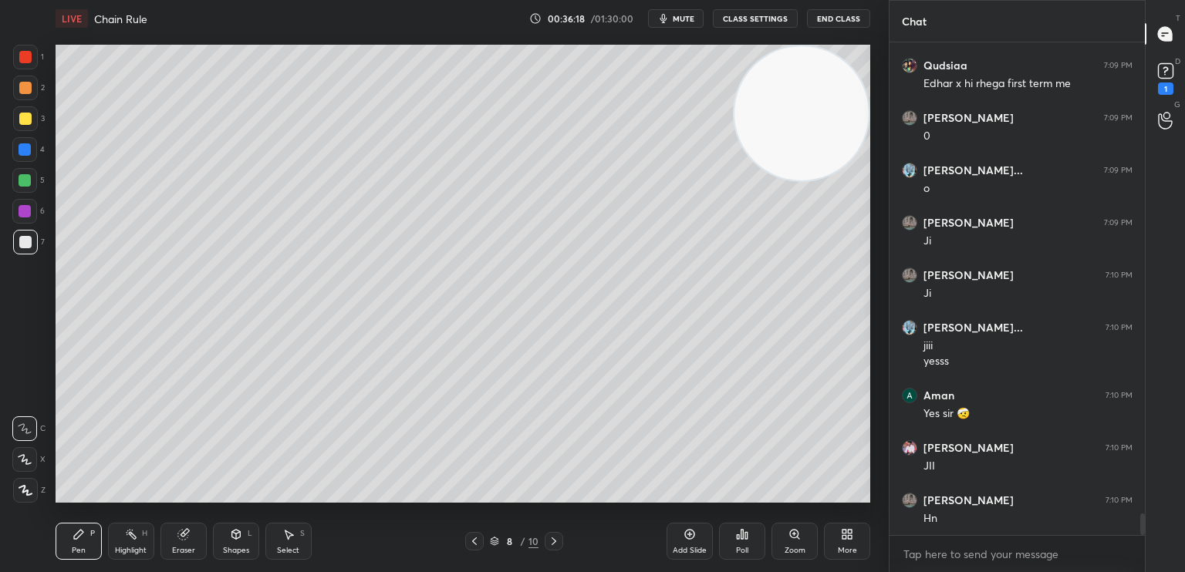
click at [27, 80] on div at bounding box center [25, 88] width 25 height 25
click at [28, 89] on div at bounding box center [25, 88] width 12 height 12
click at [27, 499] on div at bounding box center [25, 490] width 25 height 25
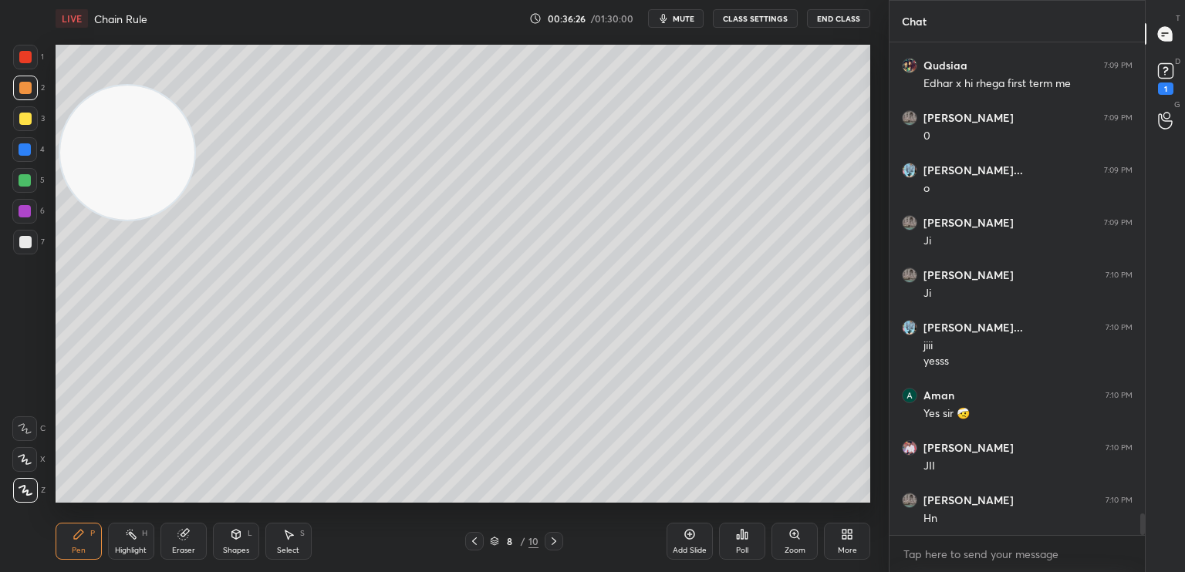
drag, startPoint x: 743, startPoint y: 133, endPoint x: 6, endPoint y: 186, distance: 738.5
click at [0, 195] on div "1 2 3 4 5 6 7 C X Z C X Z E E Erase all H H LIVE Chain Rule 00:36:26 / 01:30:00…" at bounding box center [438, 286] width 876 height 572
click at [31, 181] on div at bounding box center [24, 180] width 25 height 25
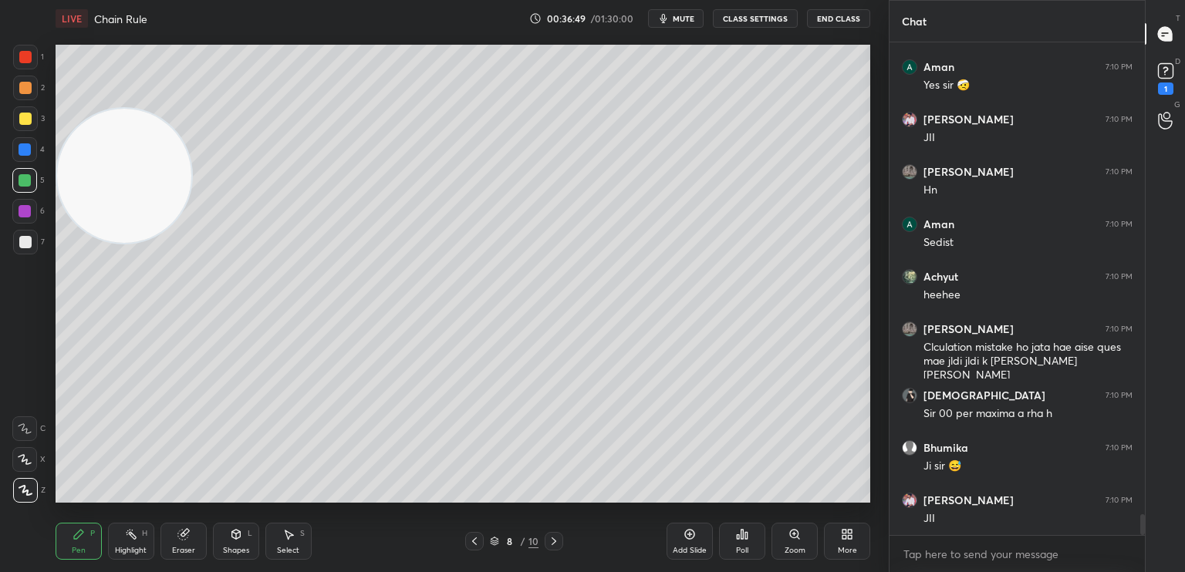
scroll to position [11042, 0]
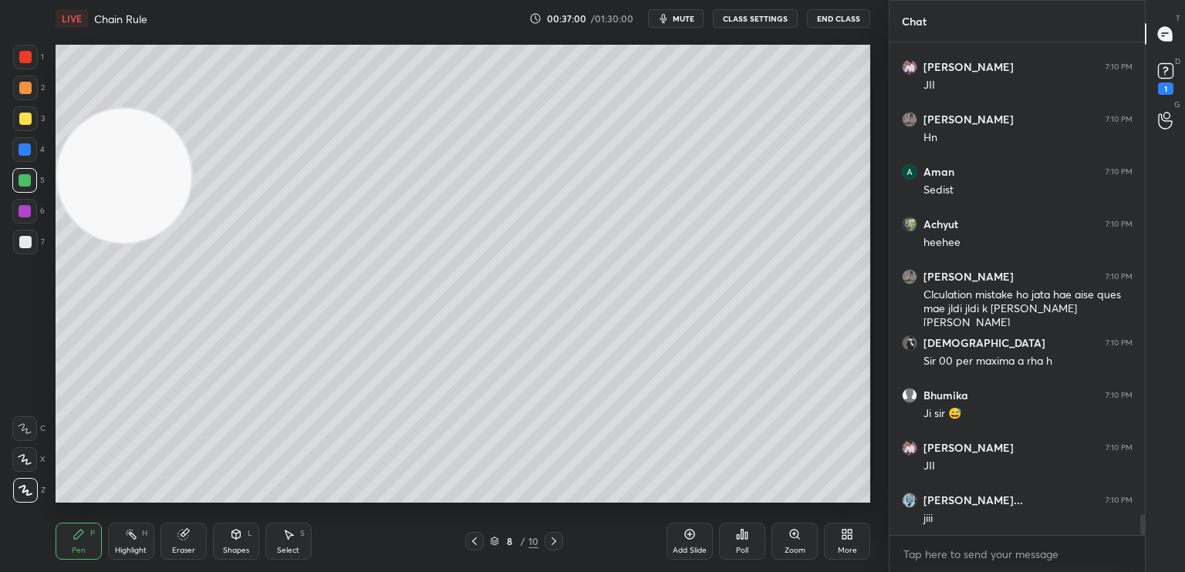
click at [471, 544] on icon at bounding box center [474, 541] width 12 height 12
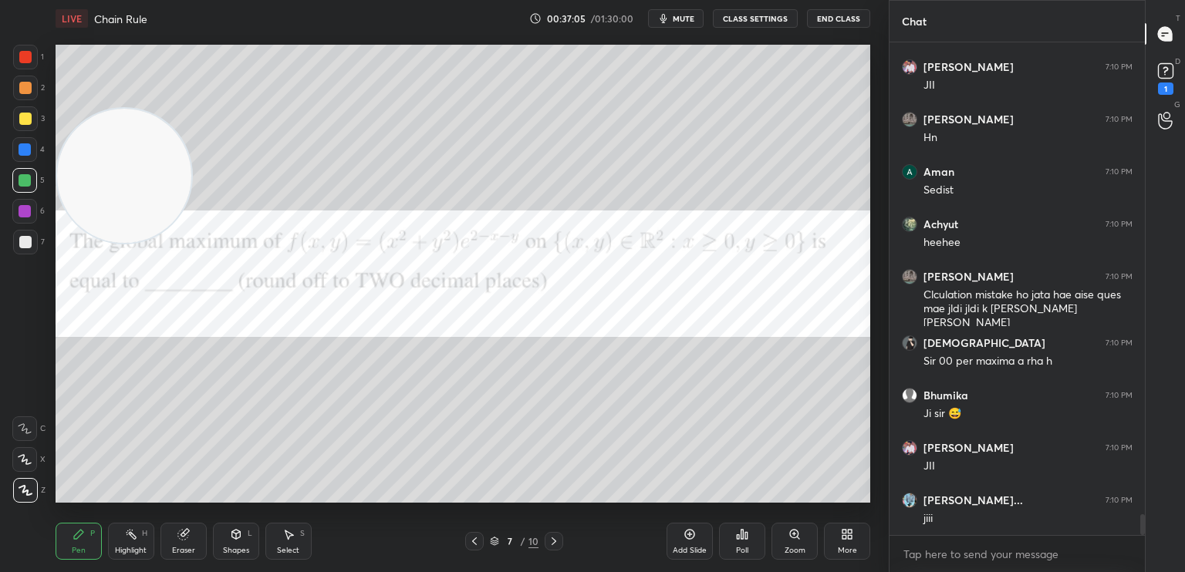
scroll to position [11094, 0]
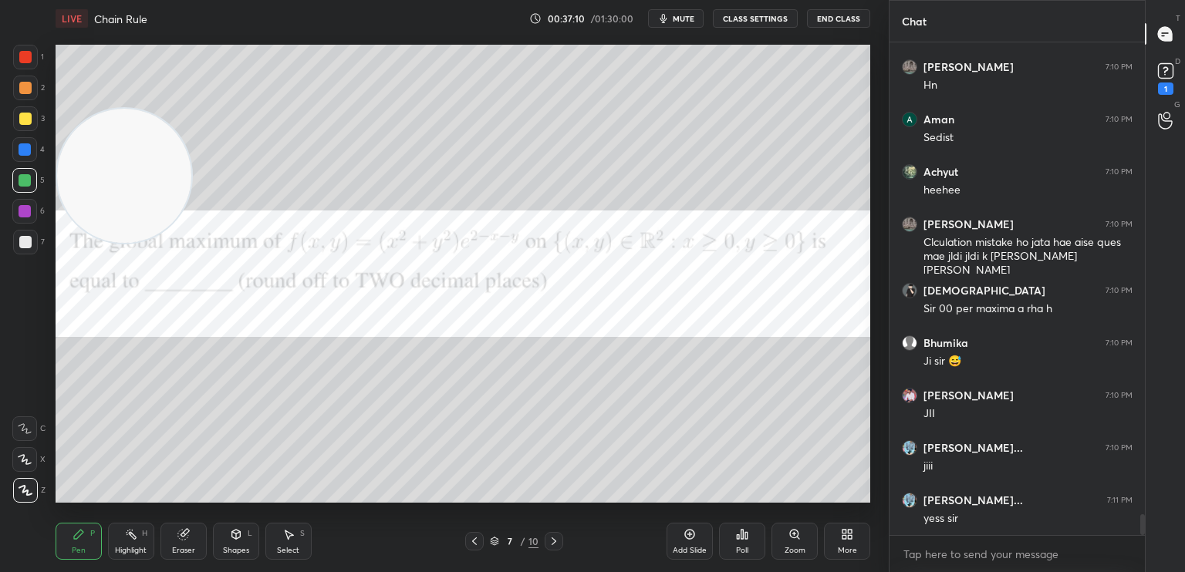
click at [472, 543] on icon at bounding box center [474, 541] width 12 height 12
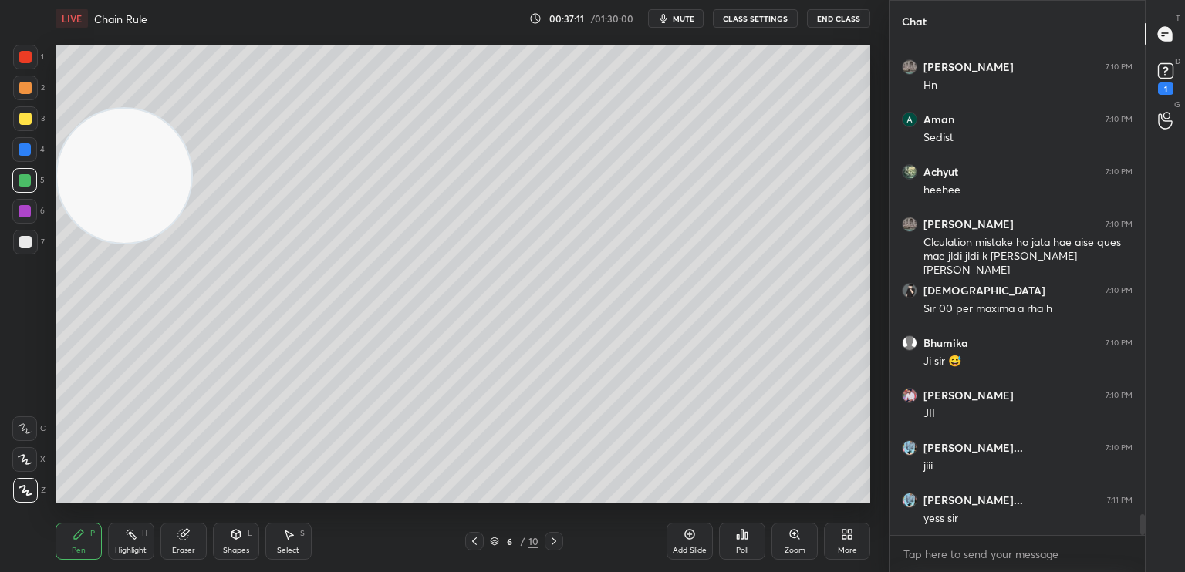
scroll to position [11150, 0]
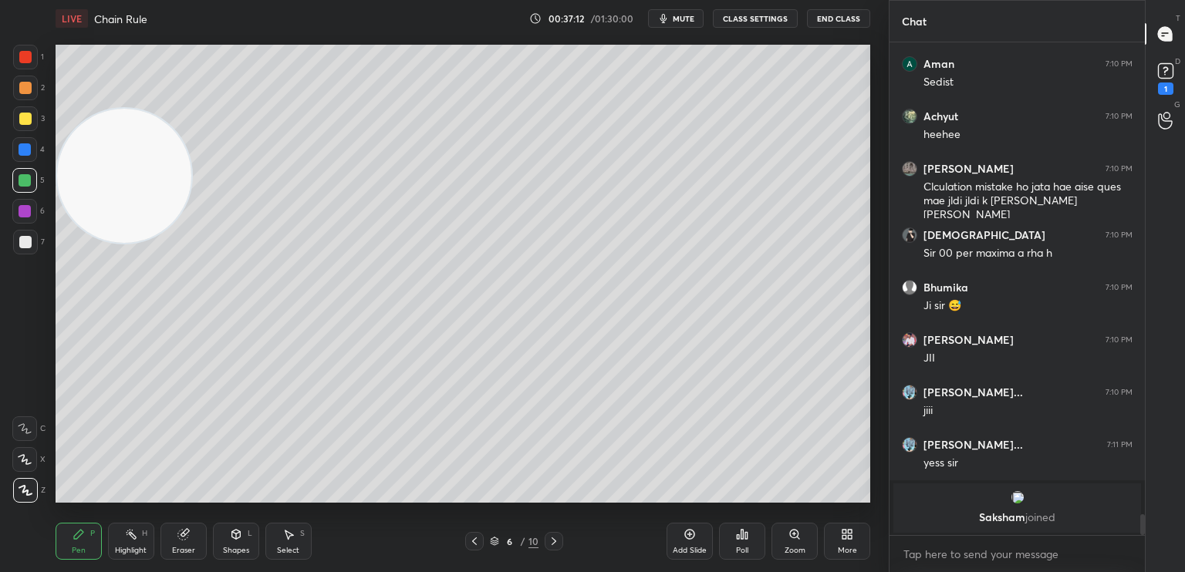
click at [552, 547] on icon at bounding box center [554, 541] width 12 height 12
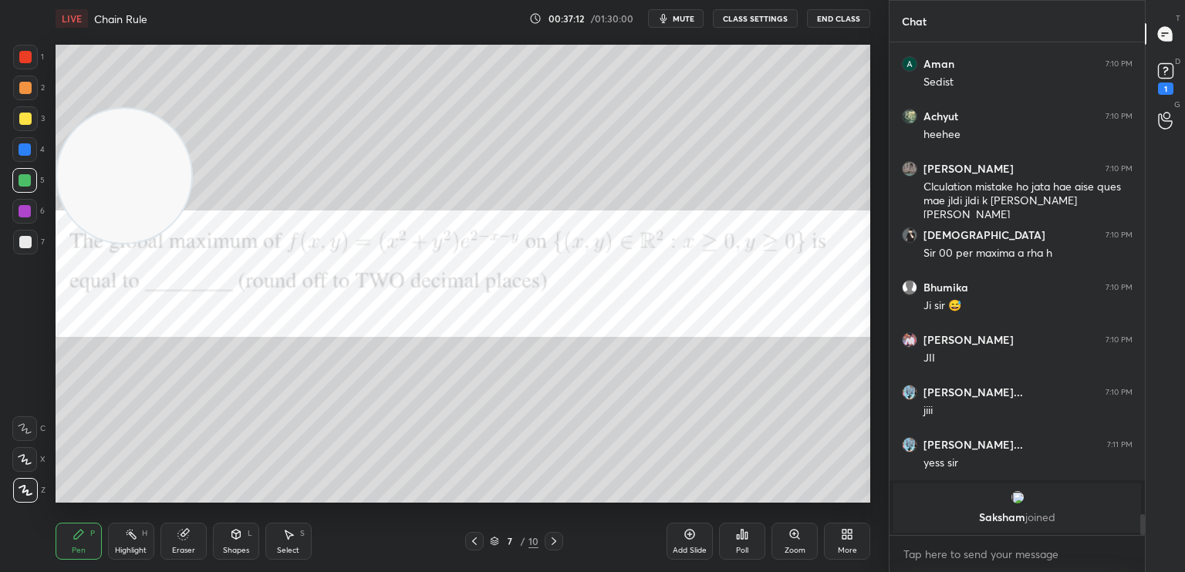
click at [551, 545] on icon at bounding box center [554, 541] width 12 height 12
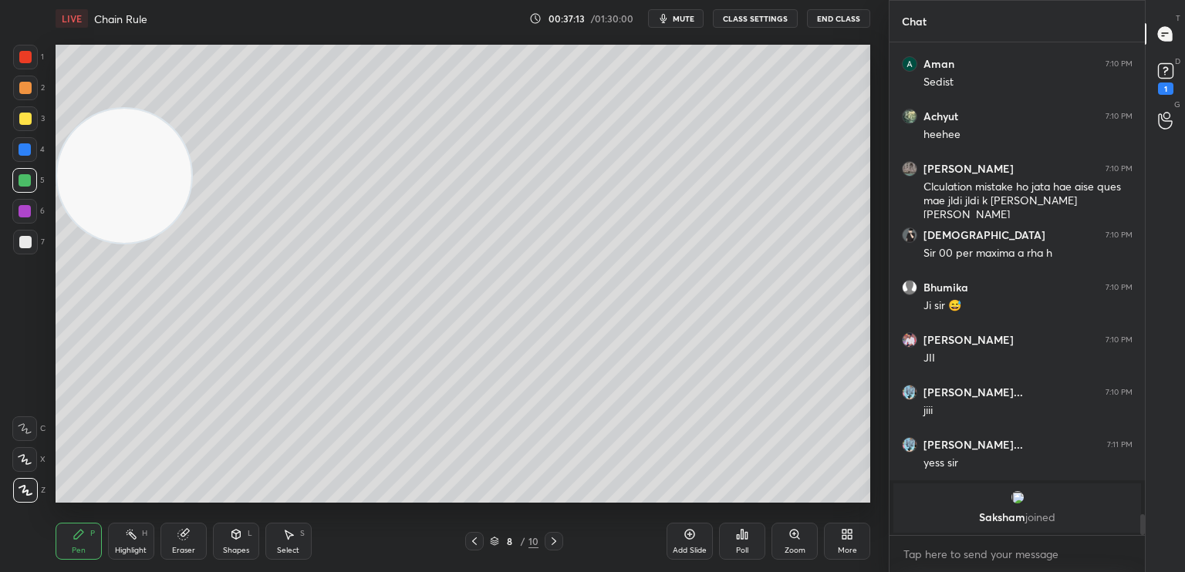
click at [484, 543] on div "8 / 10" at bounding box center [514, 541] width 98 height 19
click at [477, 545] on icon at bounding box center [474, 541] width 12 height 12
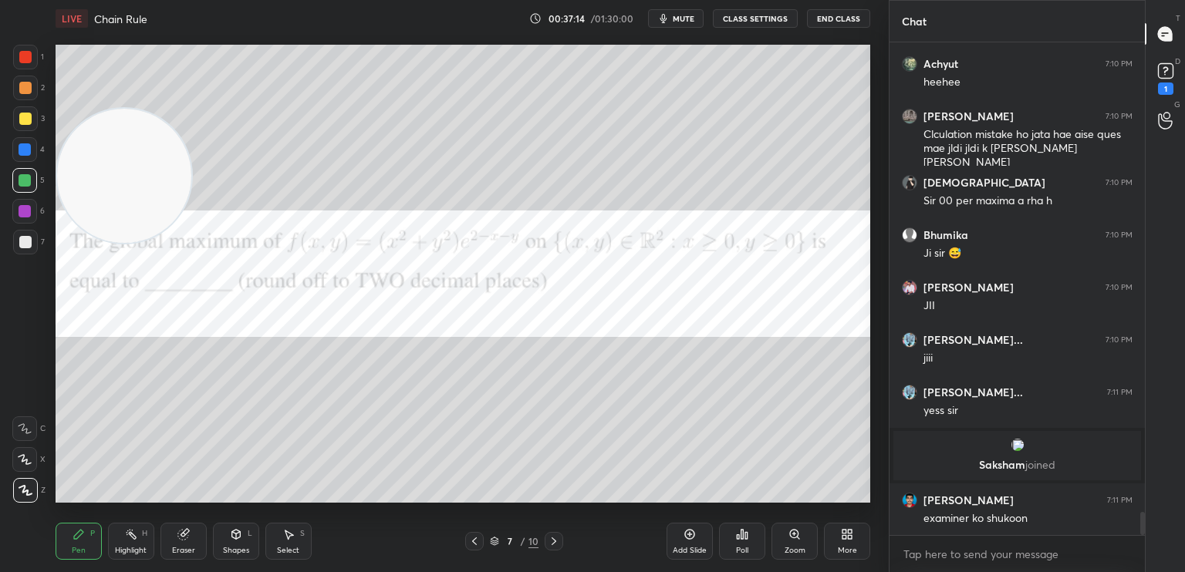
click at [477, 544] on icon at bounding box center [474, 541] width 12 height 12
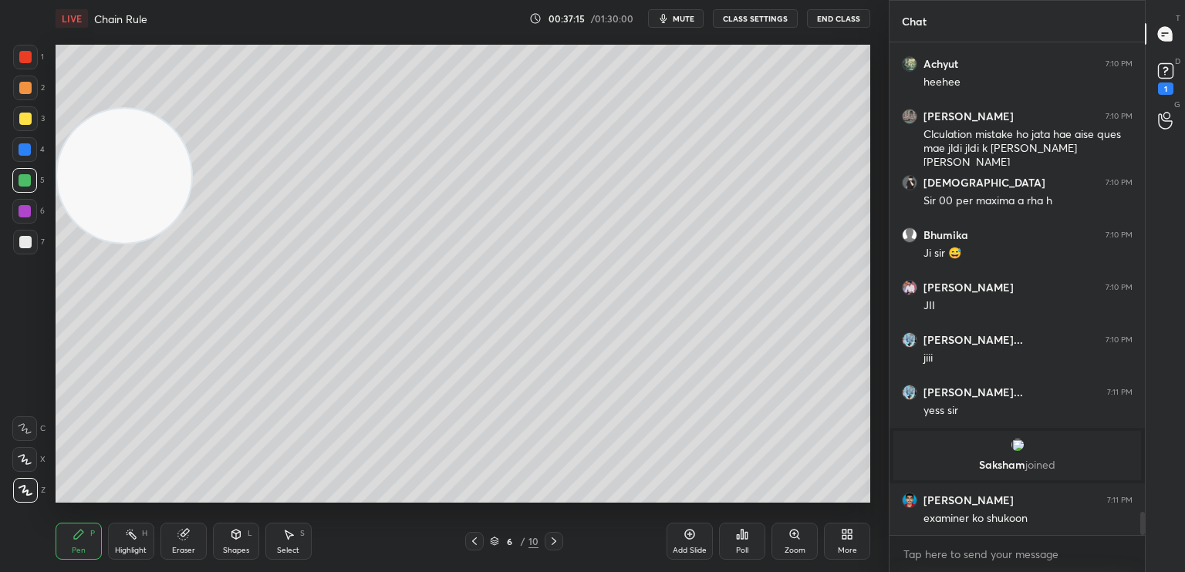
click at [553, 544] on icon at bounding box center [554, 541] width 12 height 12
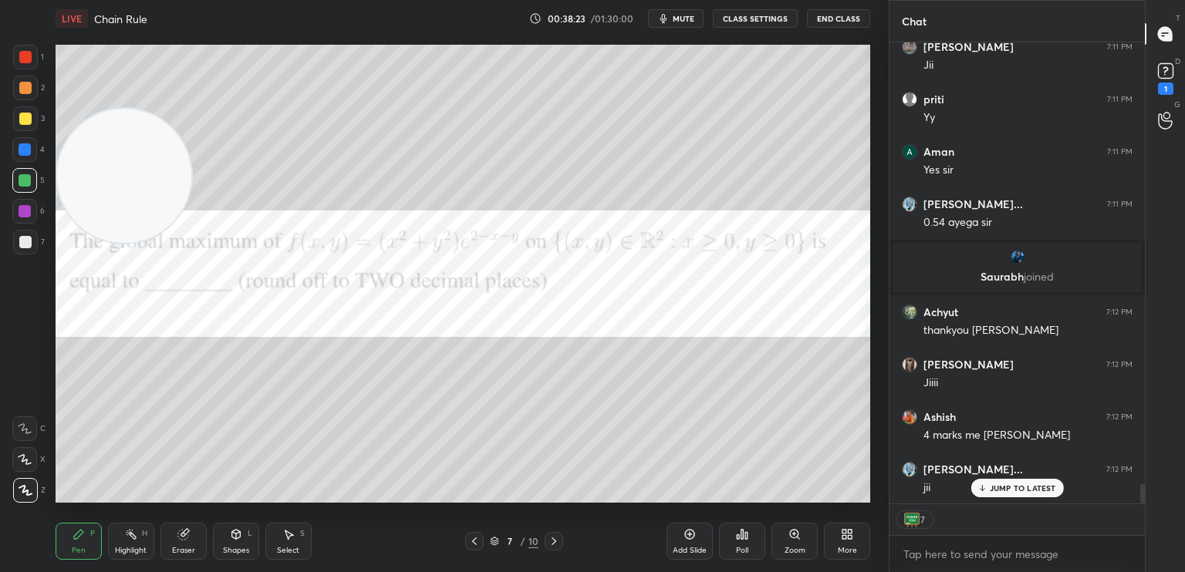
scroll to position [10525, 0]
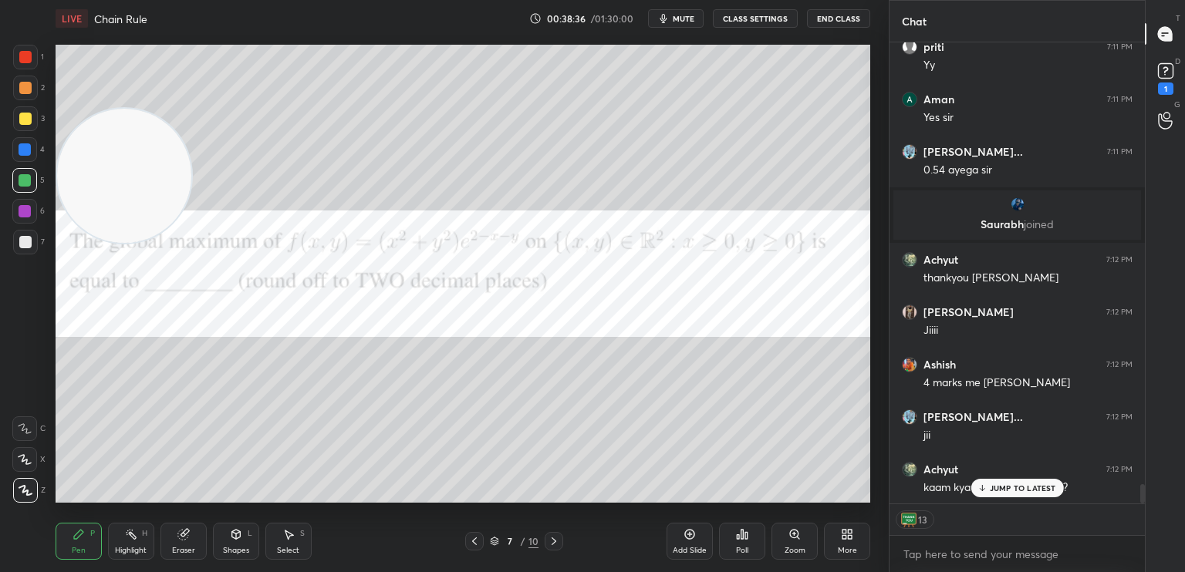
type textarea "x"
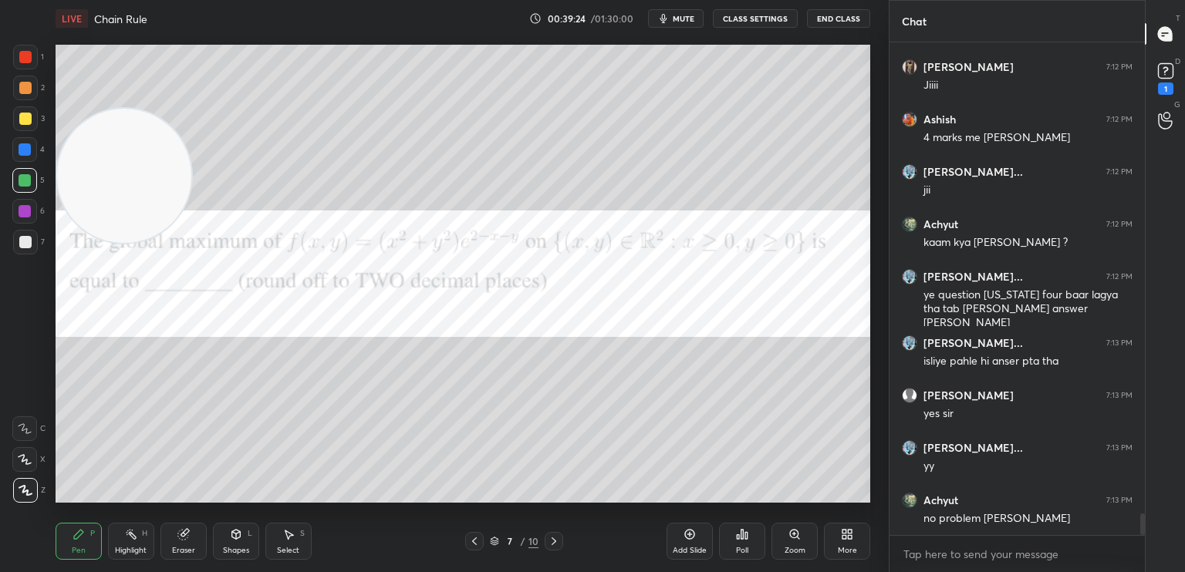
scroll to position [10823, 0]
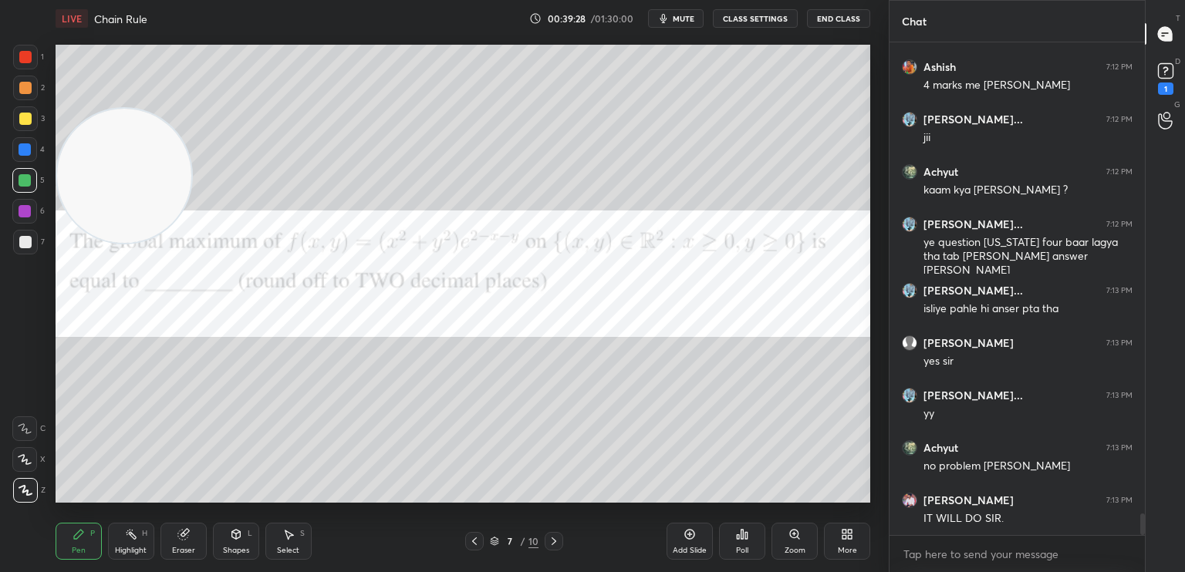
click at [851, 543] on div "More" at bounding box center [847, 541] width 46 height 37
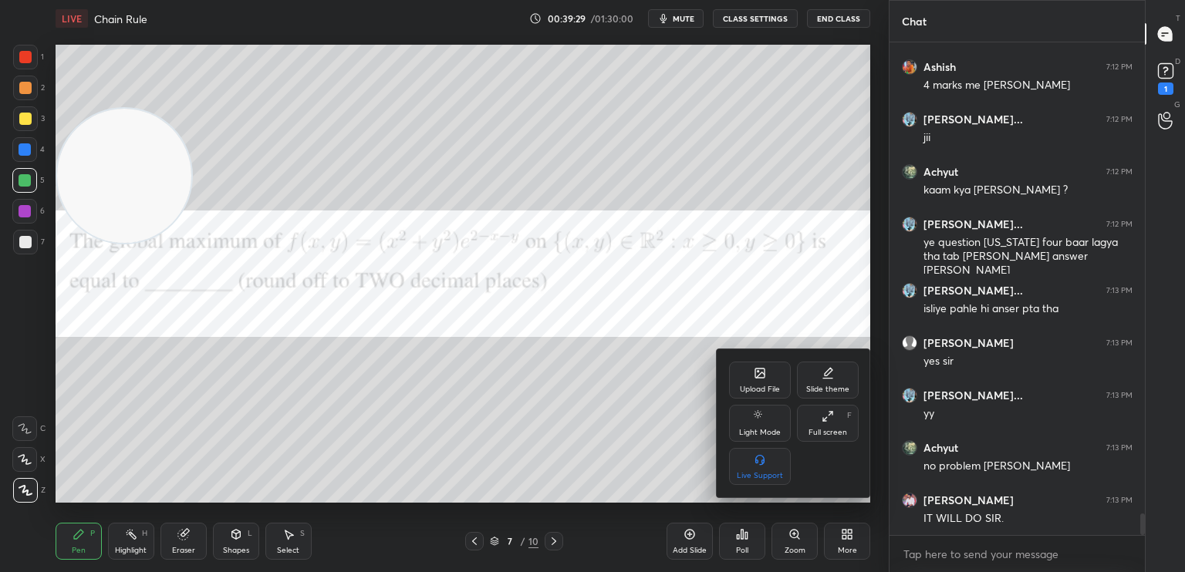
click at [606, 533] on div at bounding box center [592, 286] width 1185 height 572
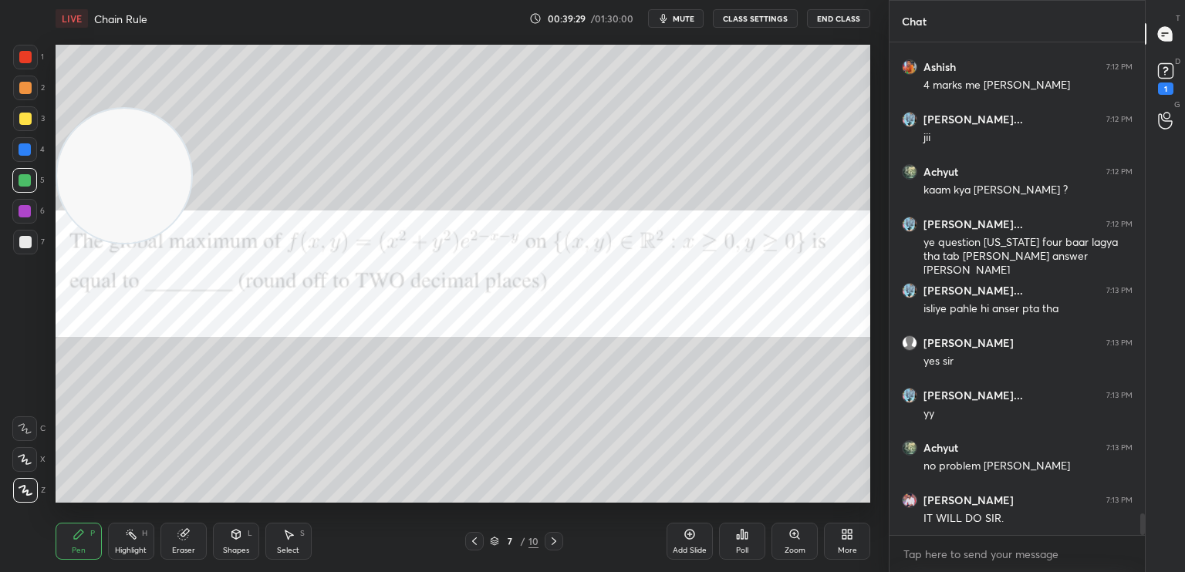
click at [554, 544] on icon at bounding box center [554, 541] width 12 height 12
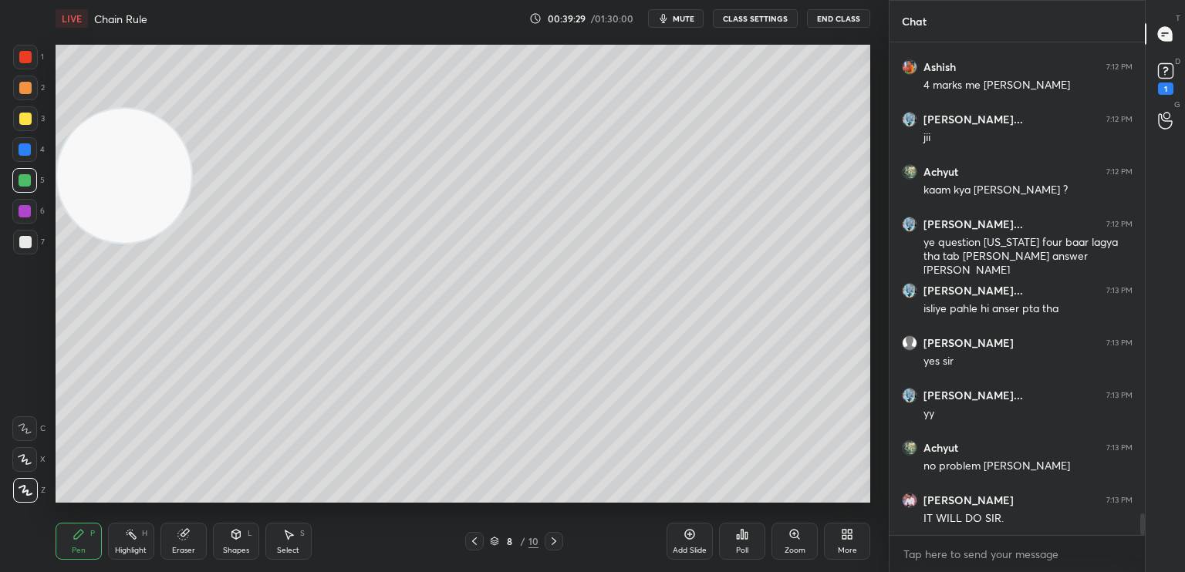
click at [555, 544] on icon at bounding box center [554, 541] width 12 height 12
click at [552, 543] on icon at bounding box center [554, 541] width 12 height 12
click at [843, 538] on icon at bounding box center [844, 537] width 4 height 4
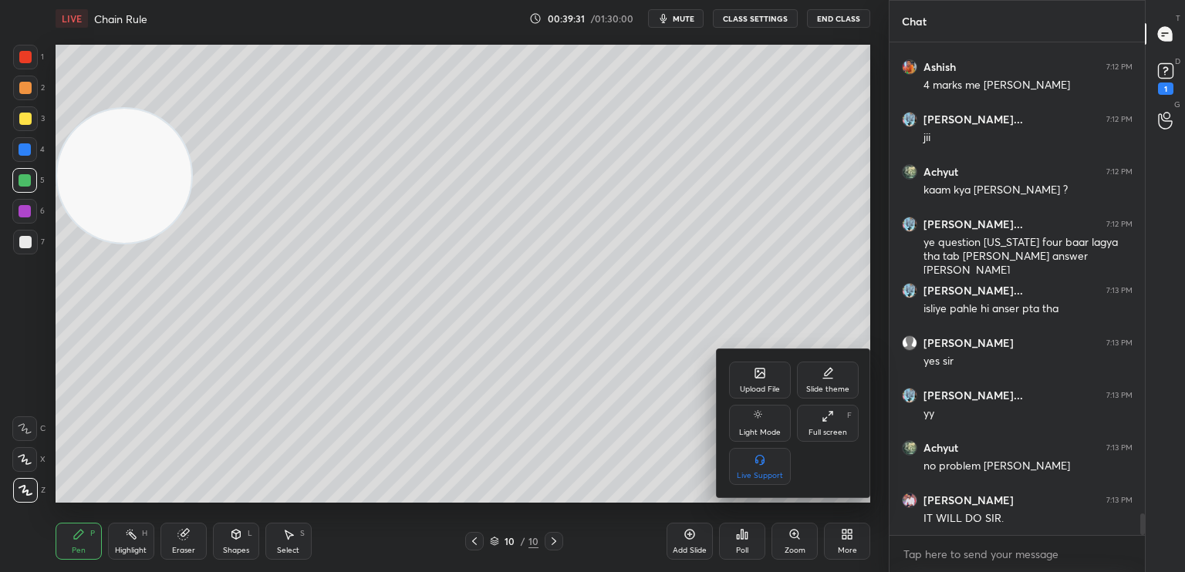
click at [754, 383] on div "Upload File" at bounding box center [760, 380] width 62 height 37
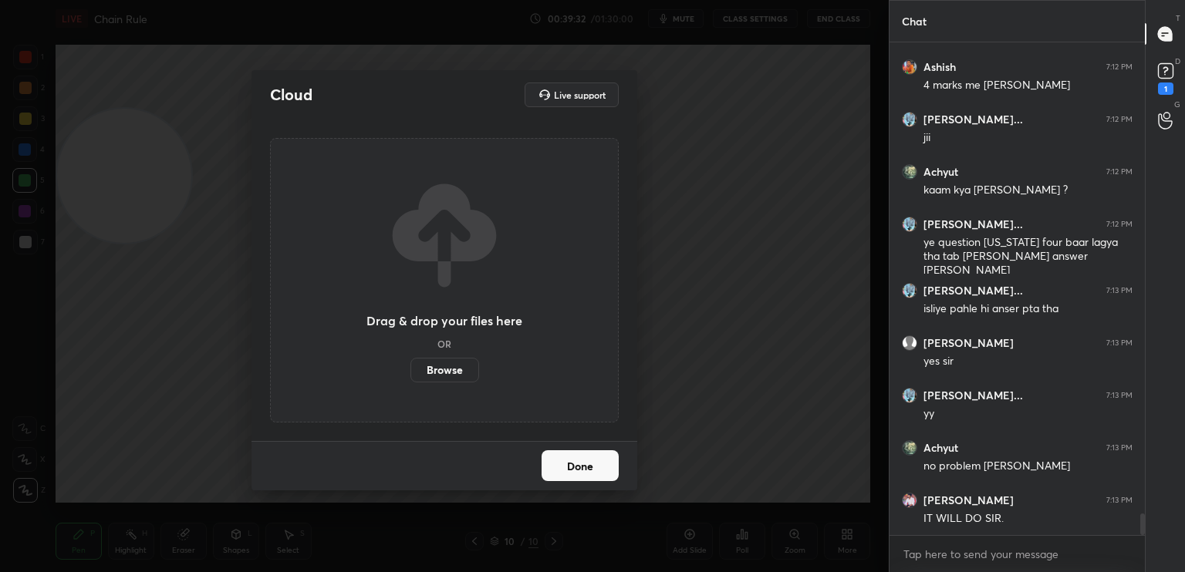
click at [448, 373] on label "Browse" at bounding box center [444, 370] width 69 height 25
click at [410, 373] on input "Browse" at bounding box center [410, 370] width 0 height 25
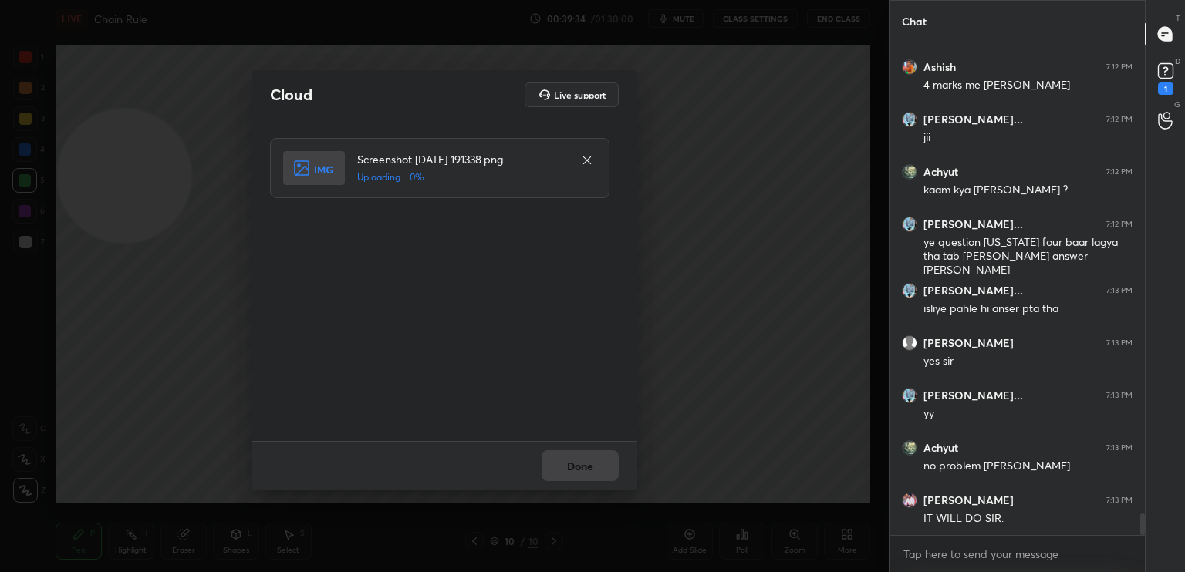
click at [587, 467] on div "Done" at bounding box center [444, 465] width 386 height 49
click at [589, 469] on div "Done" at bounding box center [444, 465] width 386 height 49
click at [589, 470] on div "Done" at bounding box center [444, 465] width 386 height 49
click at [588, 470] on div "Done" at bounding box center [444, 465] width 386 height 49
click at [586, 473] on div "Done" at bounding box center [444, 465] width 386 height 49
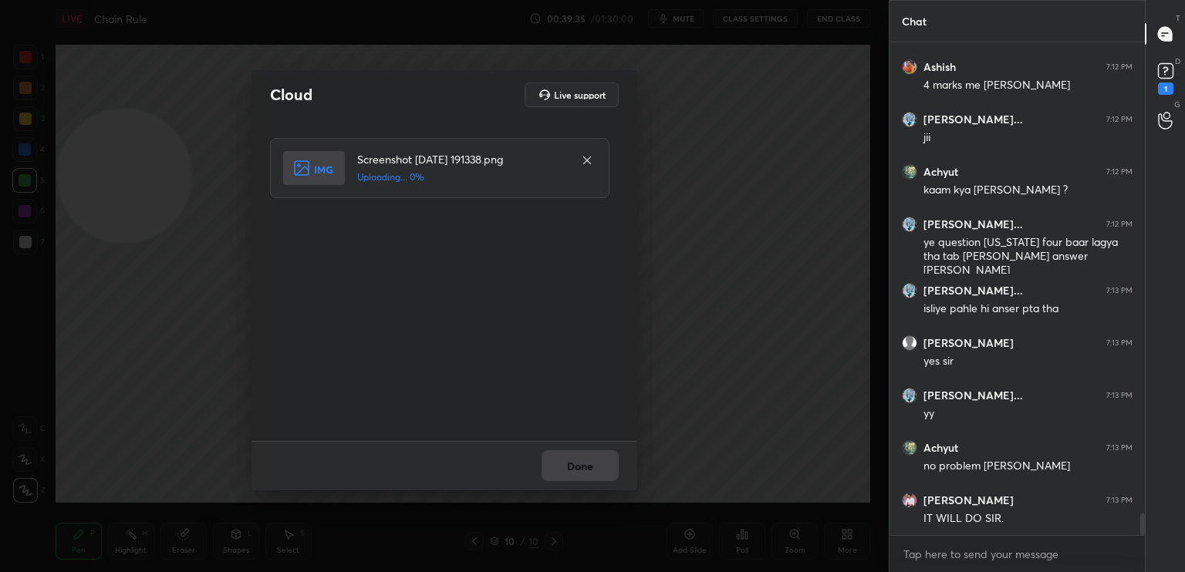
click at [587, 476] on div "Done" at bounding box center [444, 465] width 386 height 49
click at [592, 473] on div "Done" at bounding box center [444, 465] width 386 height 49
click at [595, 476] on button "Done" at bounding box center [580, 465] width 77 height 31
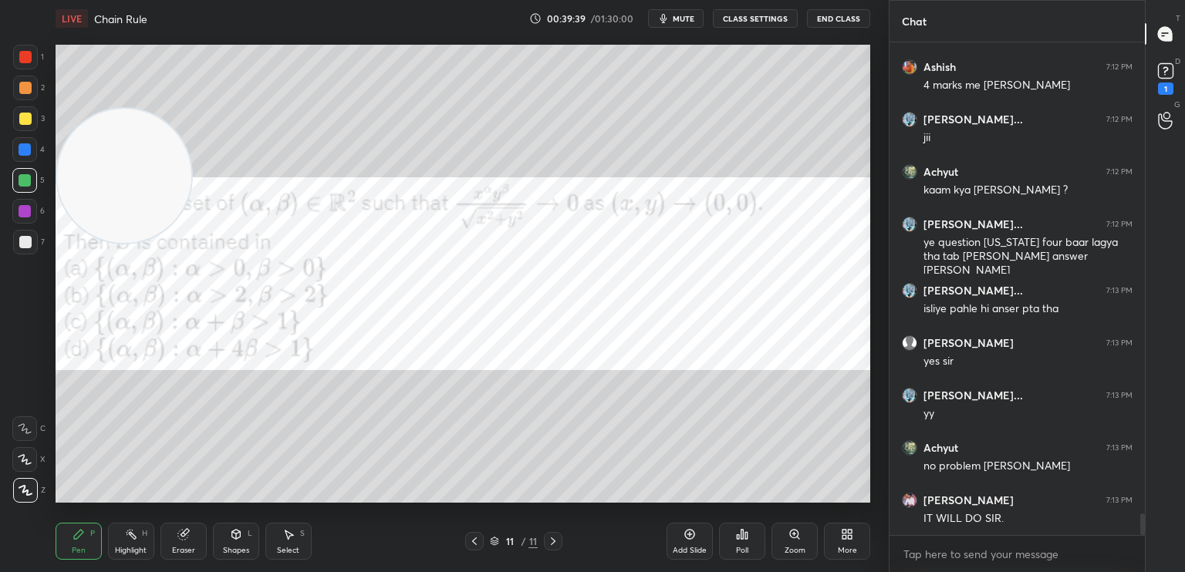
click at [762, 21] on button "CLASS SETTINGS" at bounding box center [755, 18] width 85 height 19
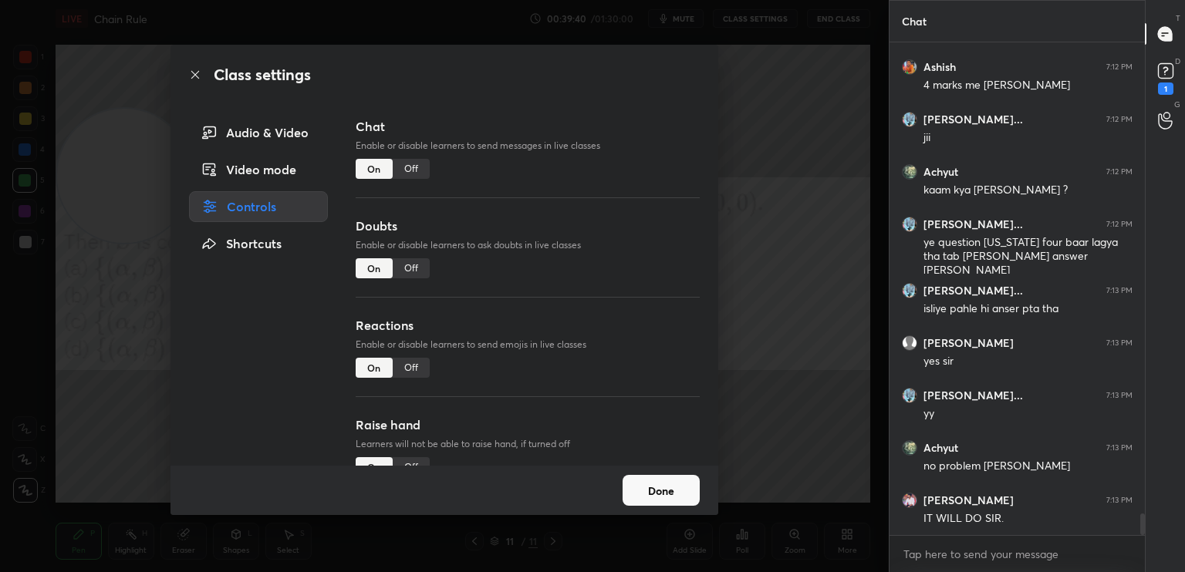
click at [420, 174] on div "Off" at bounding box center [411, 169] width 37 height 20
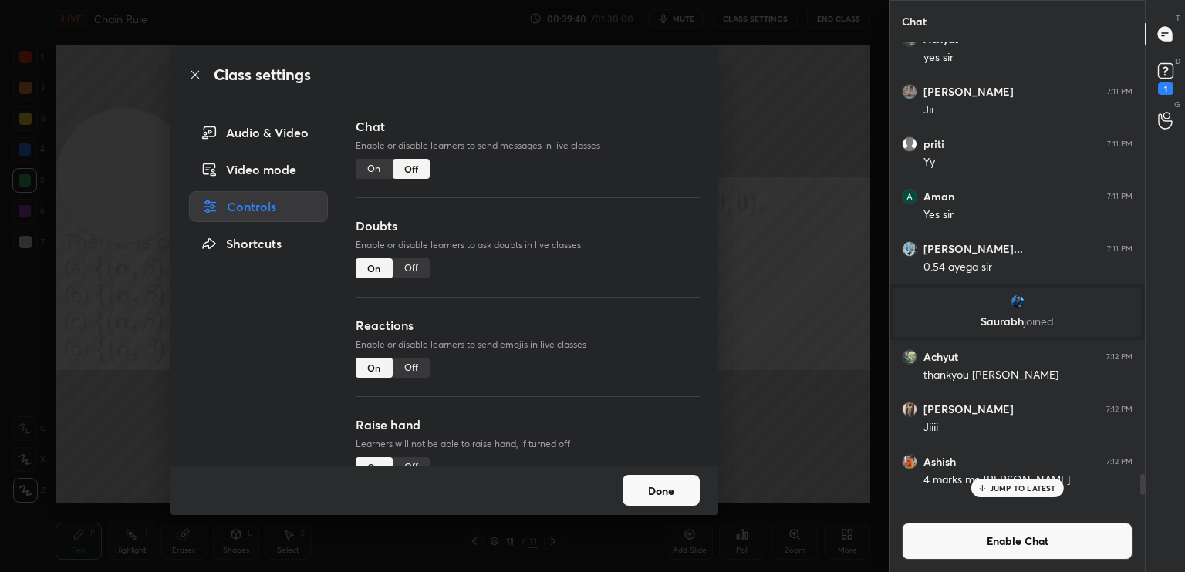
scroll to position [5, 5]
click at [21, 380] on div "Class settings Audio & Video Video mode Controls Shortcuts Chat Enable or disab…" at bounding box center [444, 286] width 889 height 572
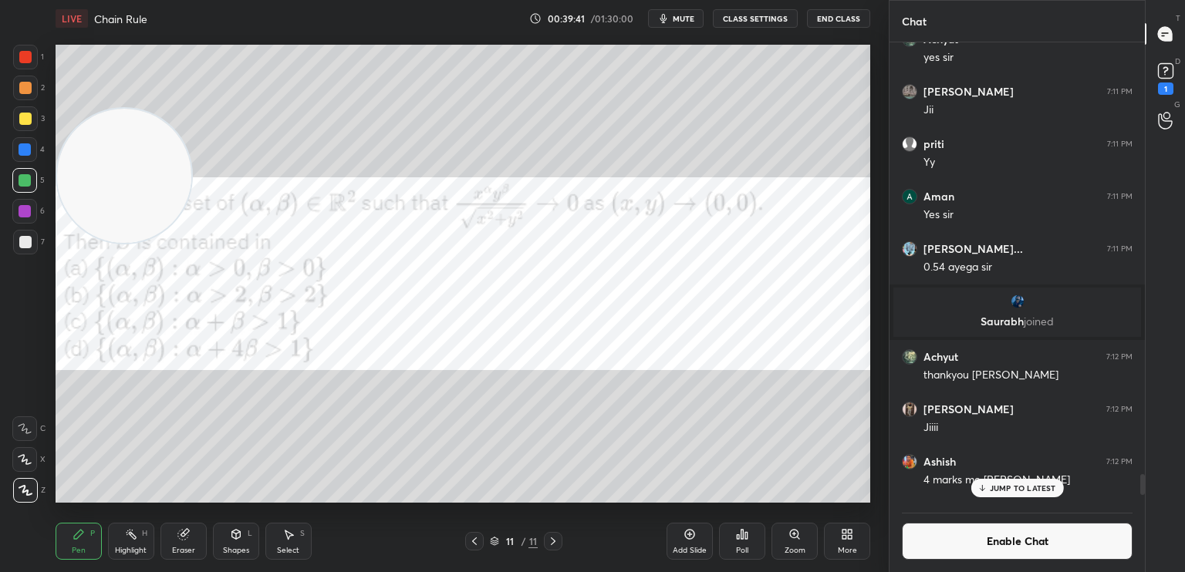
drag, startPoint x: 688, startPoint y: 4, endPoint x: 680, endPoint y: 11, distance: 11.0
click at [683, 11] on div "LIVE Chain Rule 00:39:41 / 01:30:00 mute CLASS SETTINGS End Class" at bounding box center [463, 18] width 815 height 37
click at [673, 27] on button "mute" at bounding box center [676, 18] width 56 height 19
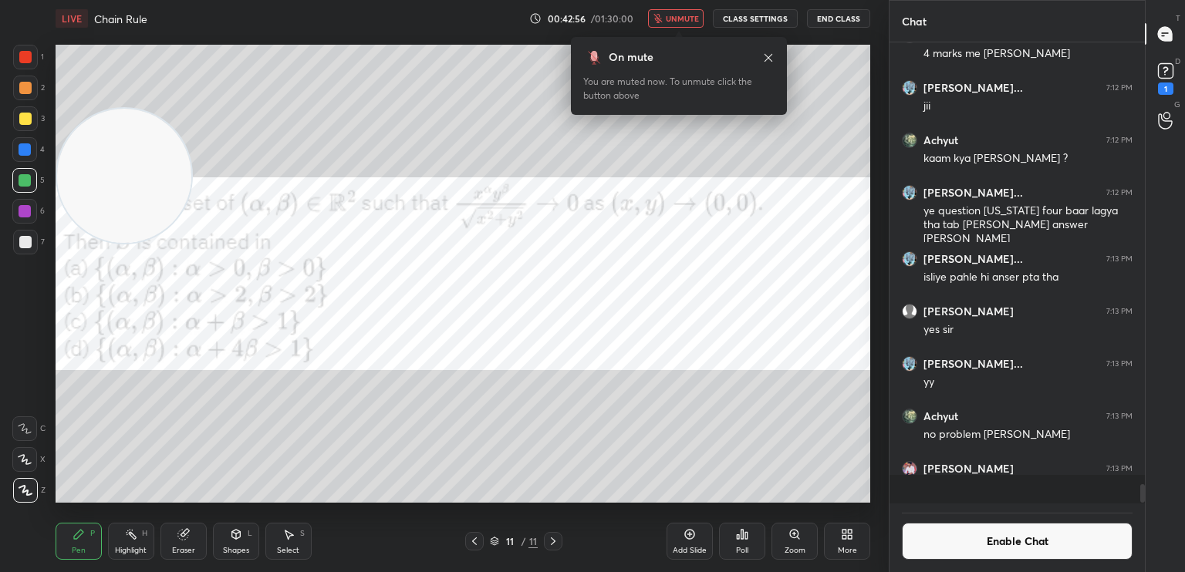
scroll to position [10771, 0]
click at [683, 17] on span "unmute" at bounding box center [682, 18] width 33 height 11
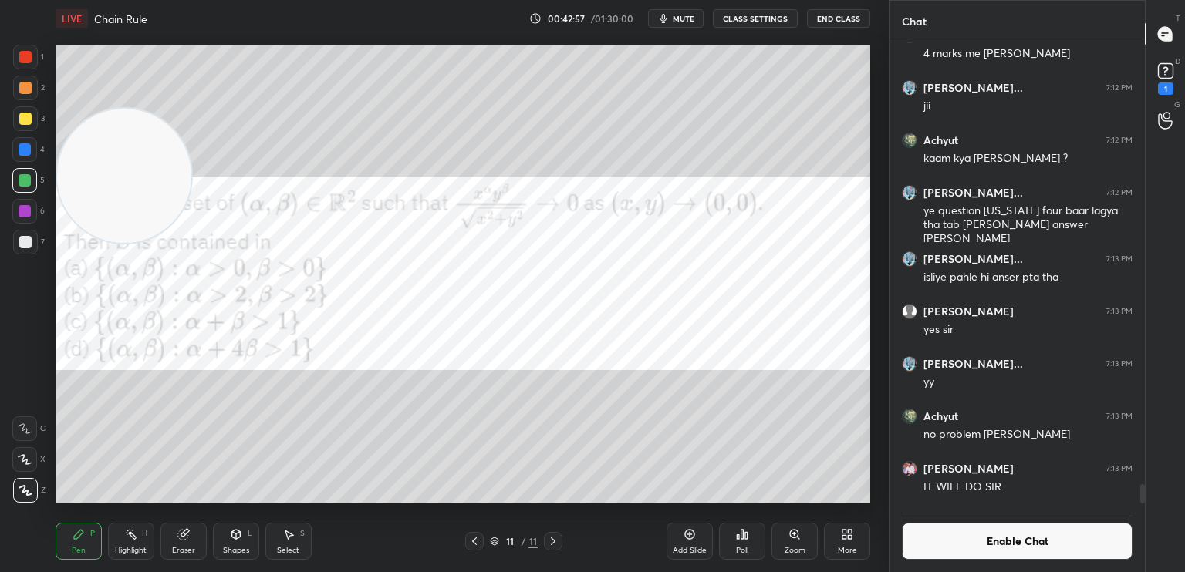
click at [1042, 535] on button "Enable Chat" at bounding box center [1017, 541] width 231 height 37
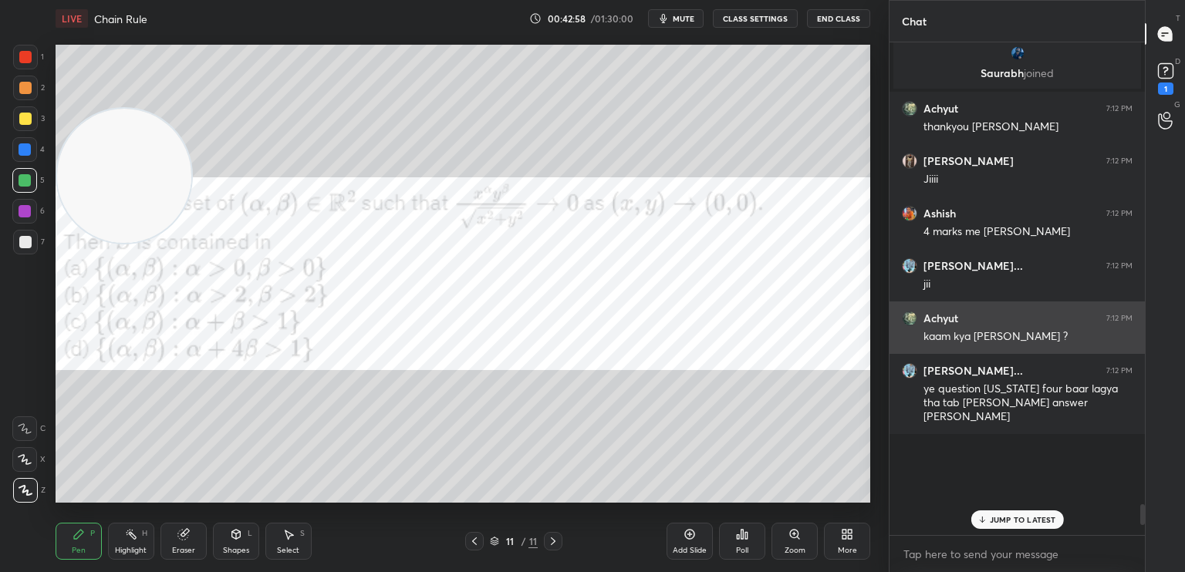
scroll to position [488, 251]
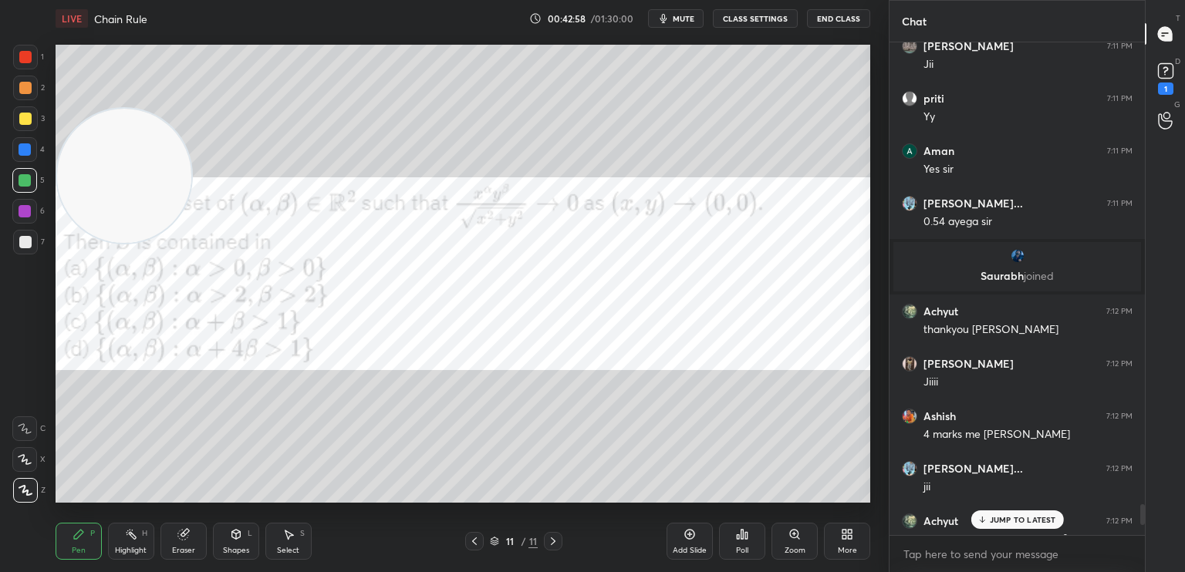
click at [1026, 520] on p "JUMP TO LATEST" at bounding box center [1023, 519] width 66 height 9
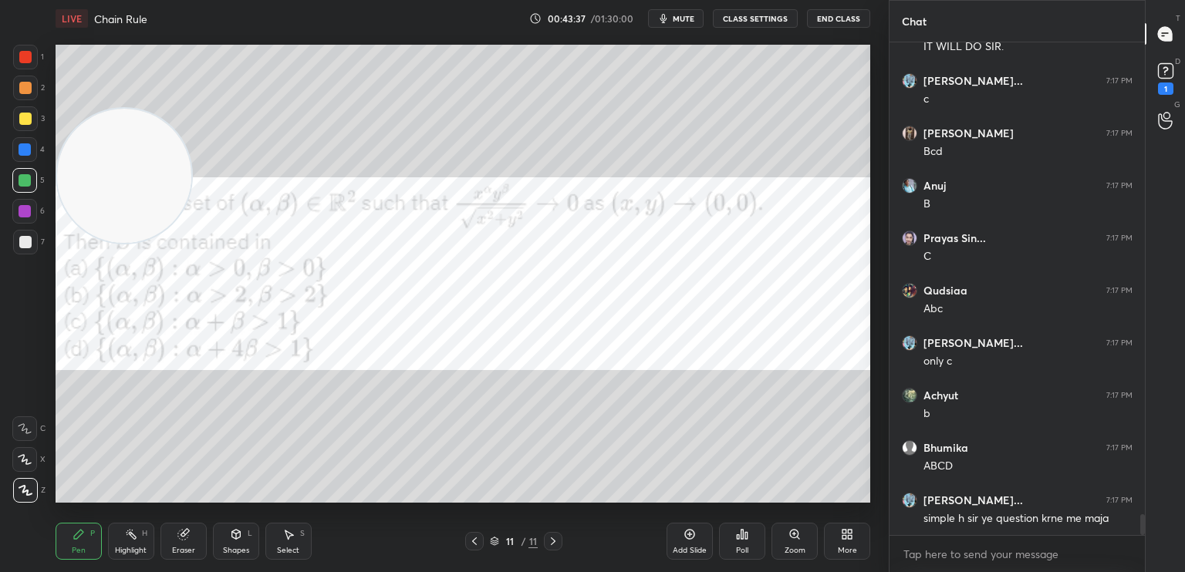
scroll to position [11250, 0]
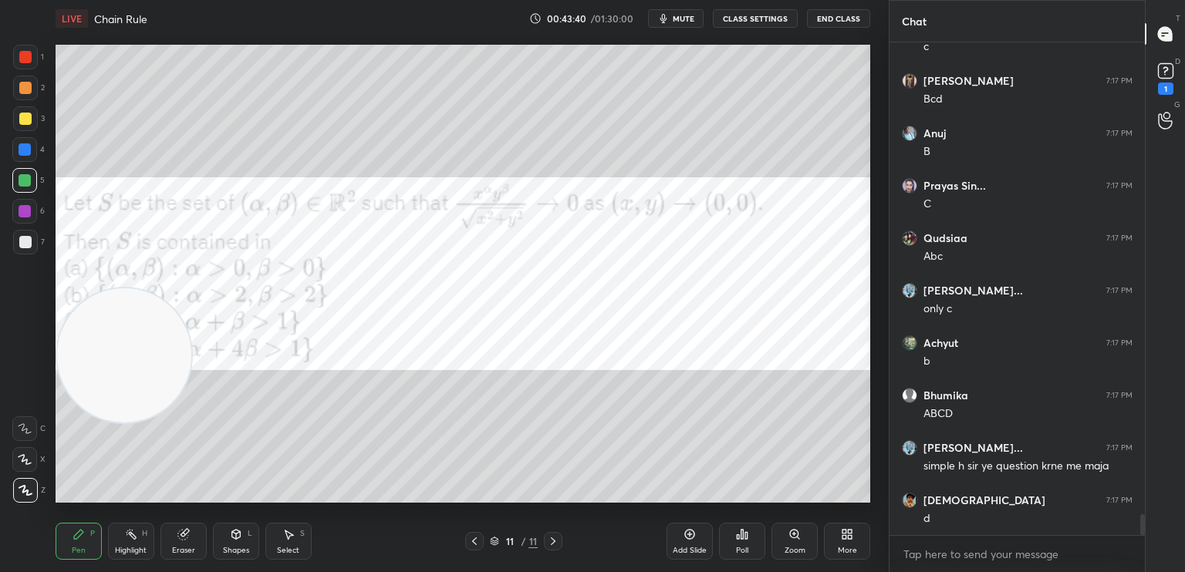
drag, startPoint x: 139, startPoint y: 207, endPoint x: 5, endPoint y: 421, distance: 252.6
click at [2, 465] on div "1 2 3 4 5 6 7 C X Z C X Z E E Erase all H H LIVE Chain Rule 00:43:40 / 01:30:00…" at bounding box center [438, 286] width 876 height 572
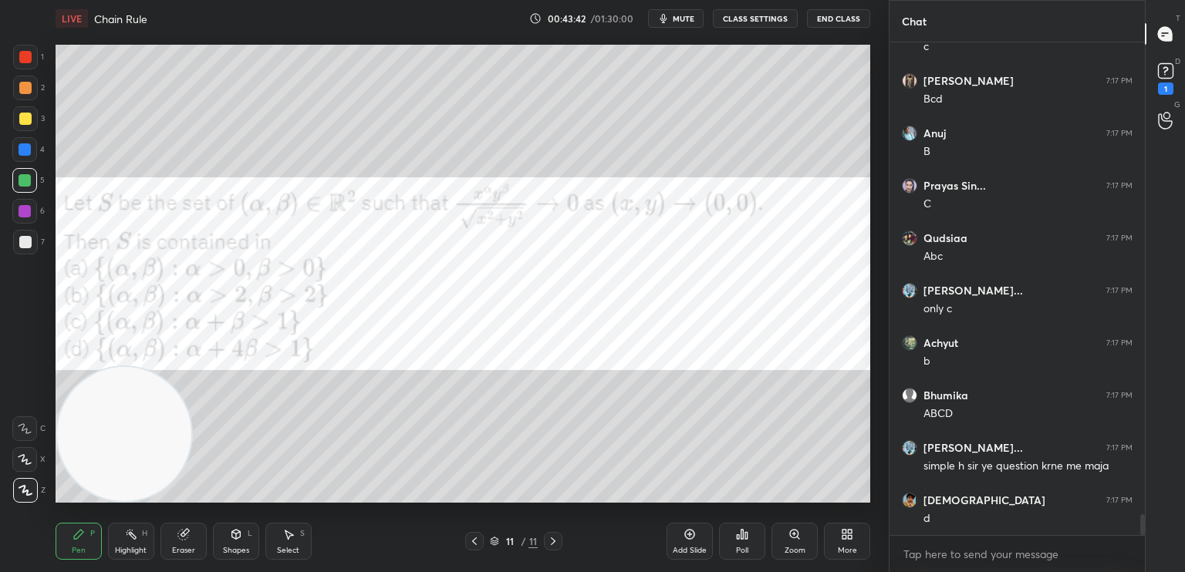
click at [37, 64] on div "1" at bounding box center [28, 57] width 31 height 25
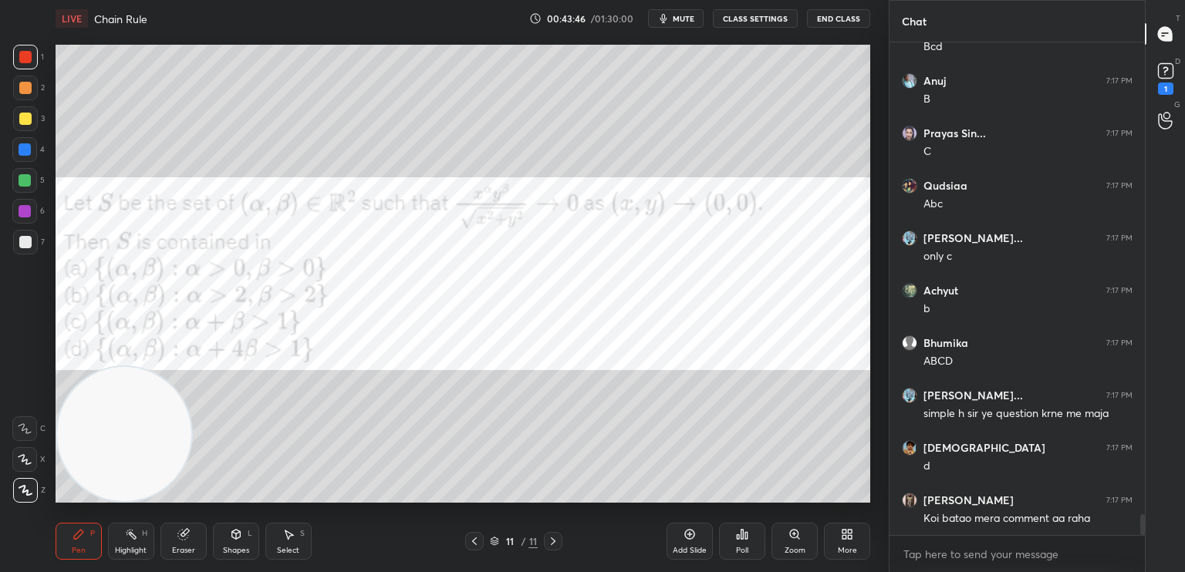
click at [26, 215] on div at bounding box center [25, 211] width 12 height 12
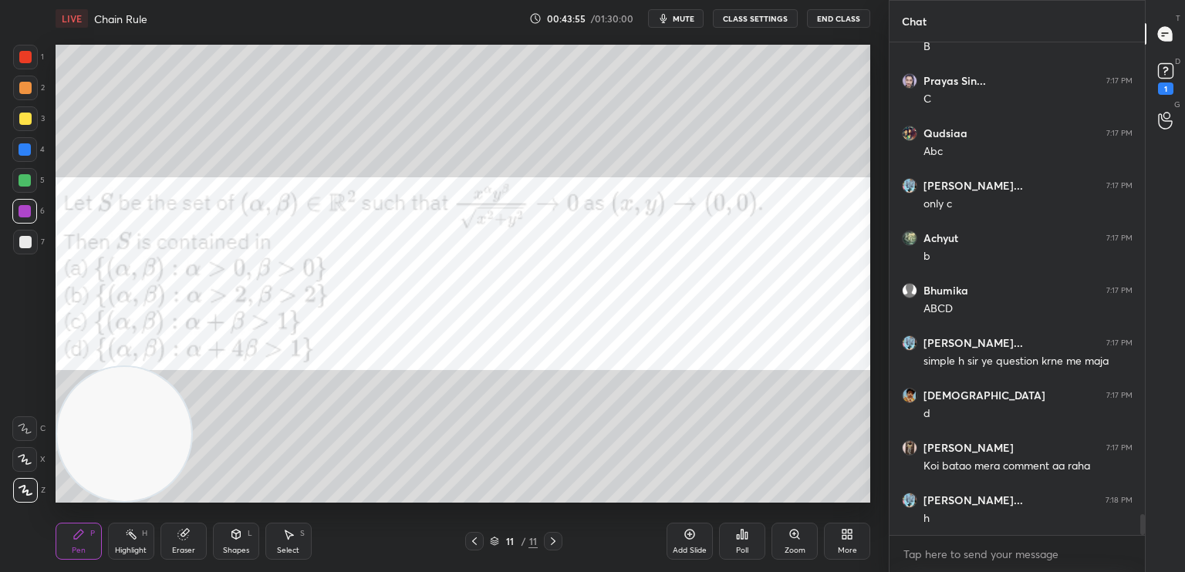
click at [31, 244] on div at bounding box center [25, 242] width 25 height 25
click at [686, 542] on div "Add Slide" at bounding box center [689, 541] width 46 height 37
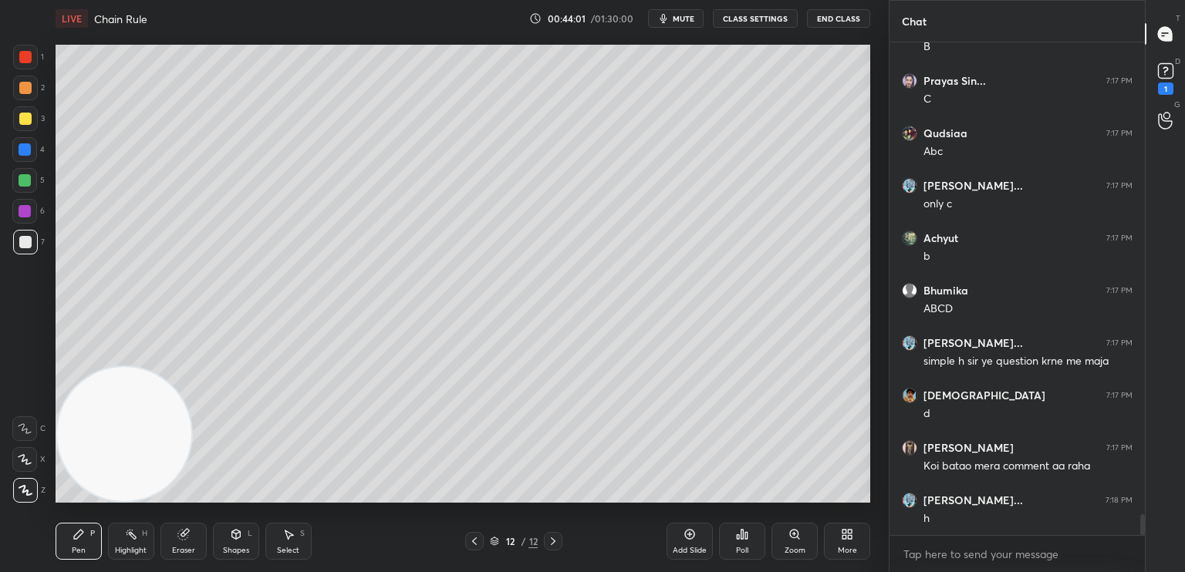
click at [33, 418] on div "C" at bounding box center [28, 425] width 33 height 31
click at [28, 423] on icon at bounding box center [25, 428] width 14 height 11
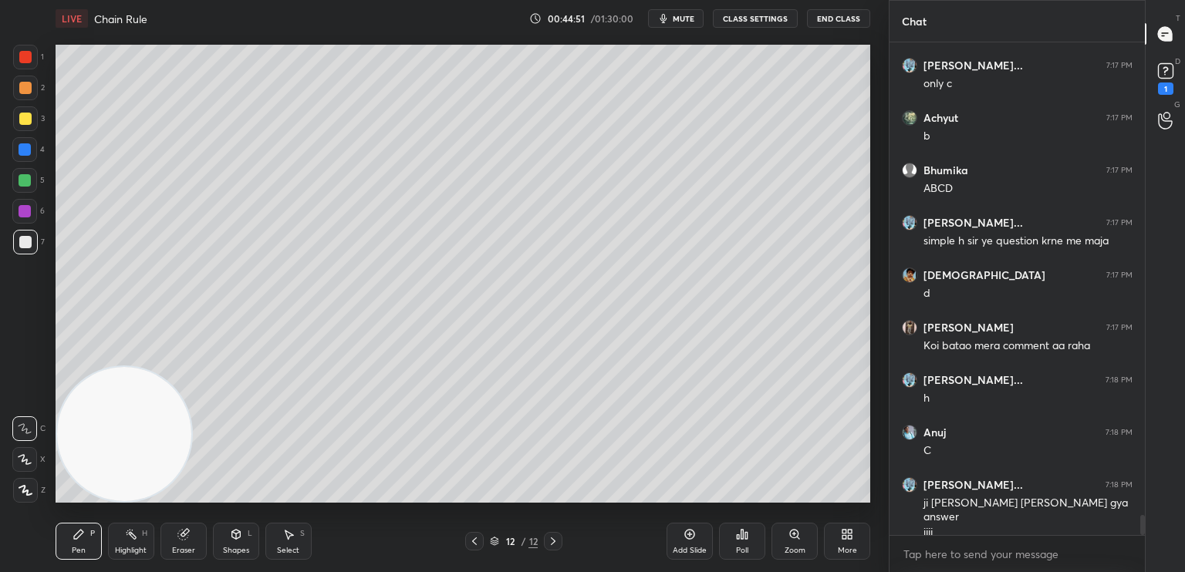
scroll to position [11528, 0]
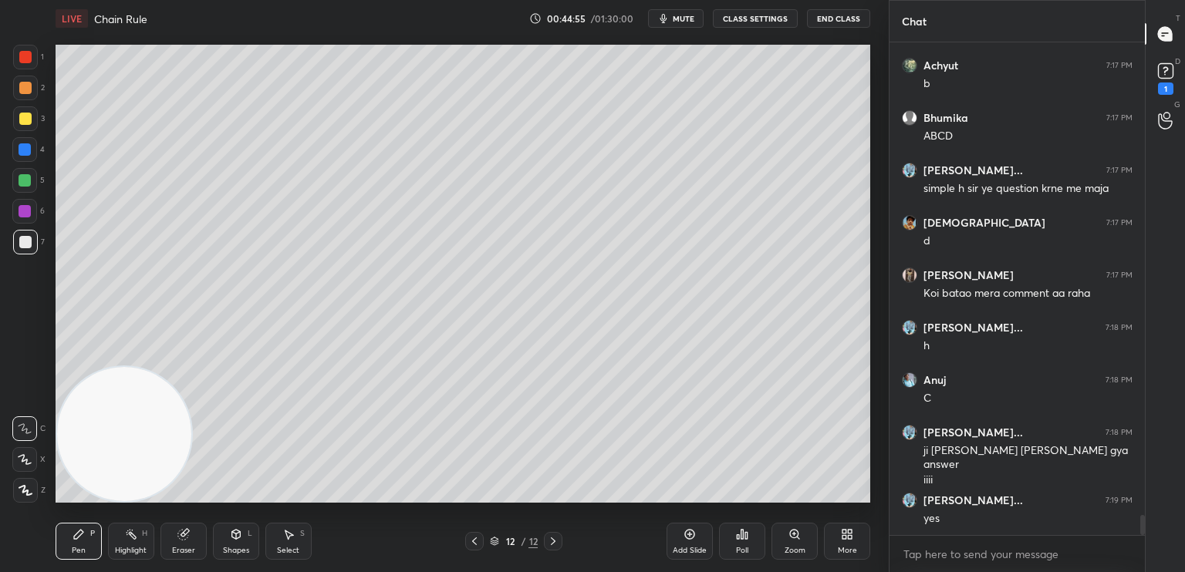
click at [473, 544] on icon at bounding box center [474, 541] width 12 height 12
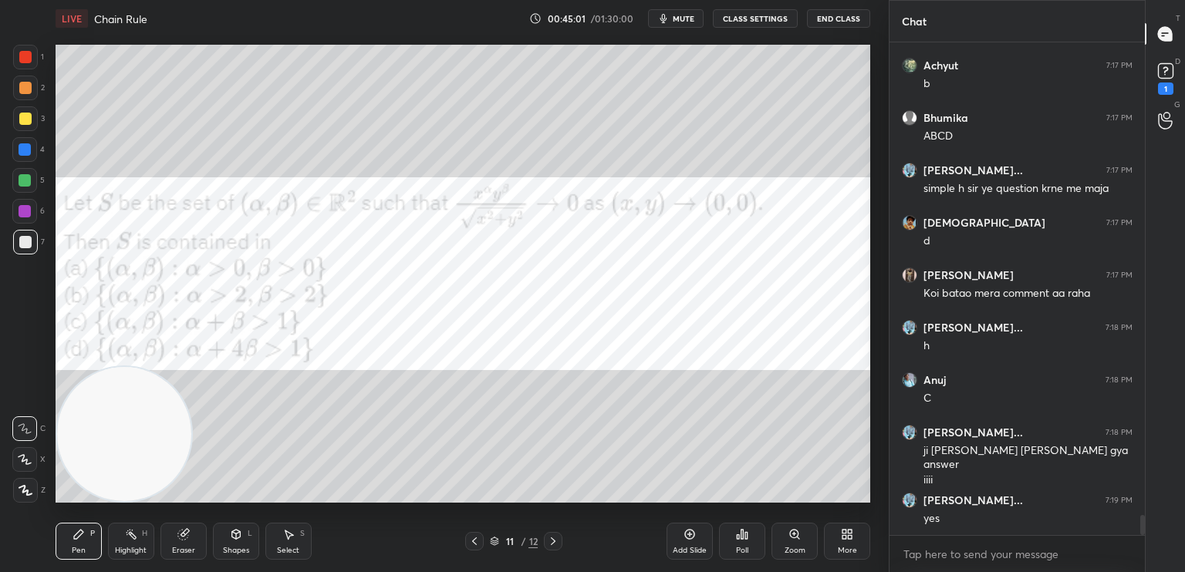
click at [552, 541] on icon at bounding box center [553, 541] width 12 height 12
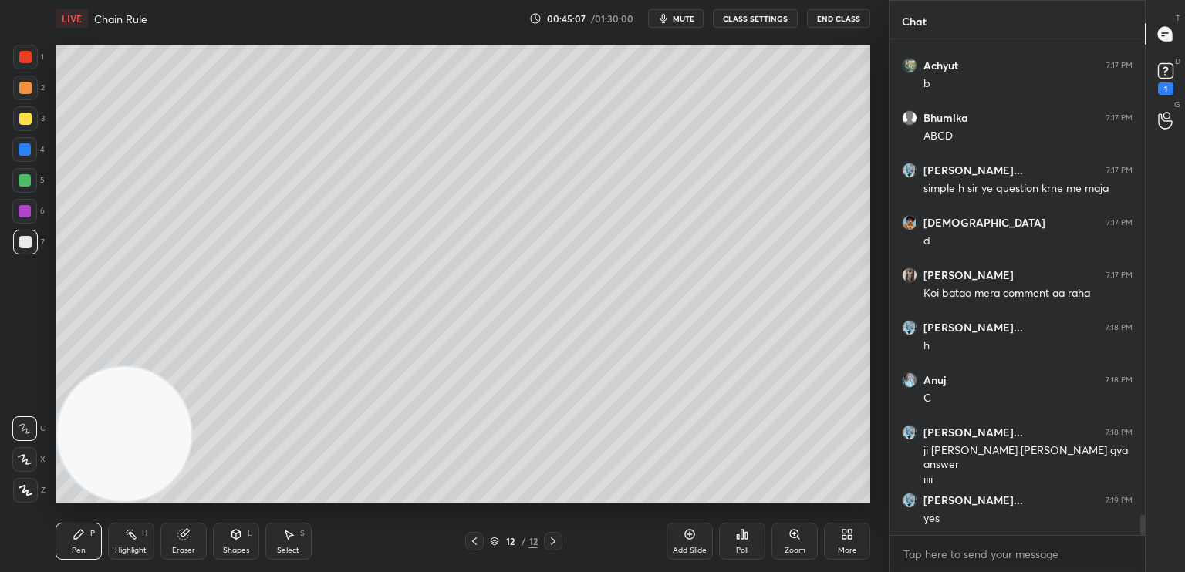
click at [244, 553] on div "Shapes" at bounding box center [236, 551] width 26 height 8
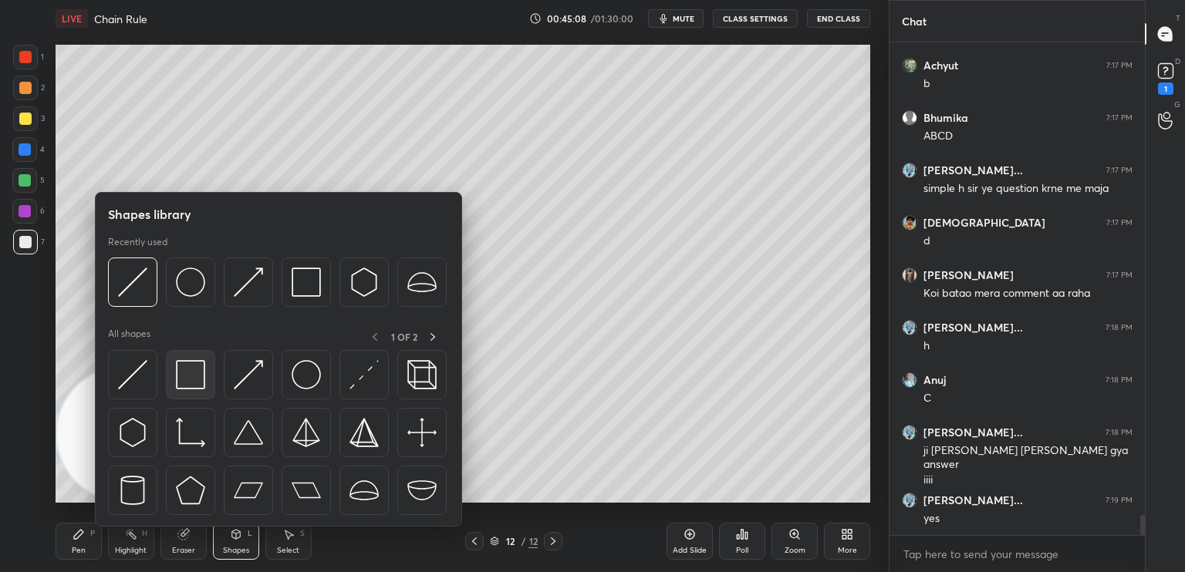
click at [200, 386] on img at bounding box center [190, 374] width 29 height 29
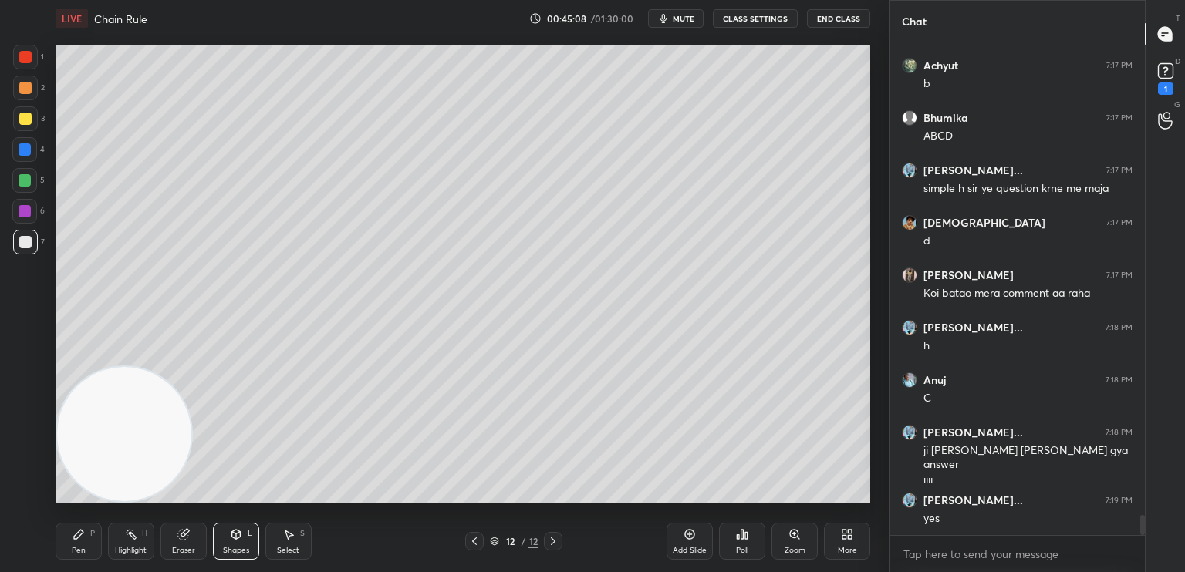
click at [22, 66] on div at bounding box center [25, 57] width 25 height 25
click at [33, 120] on div at bounding box center [25, 118] width 25 height 25
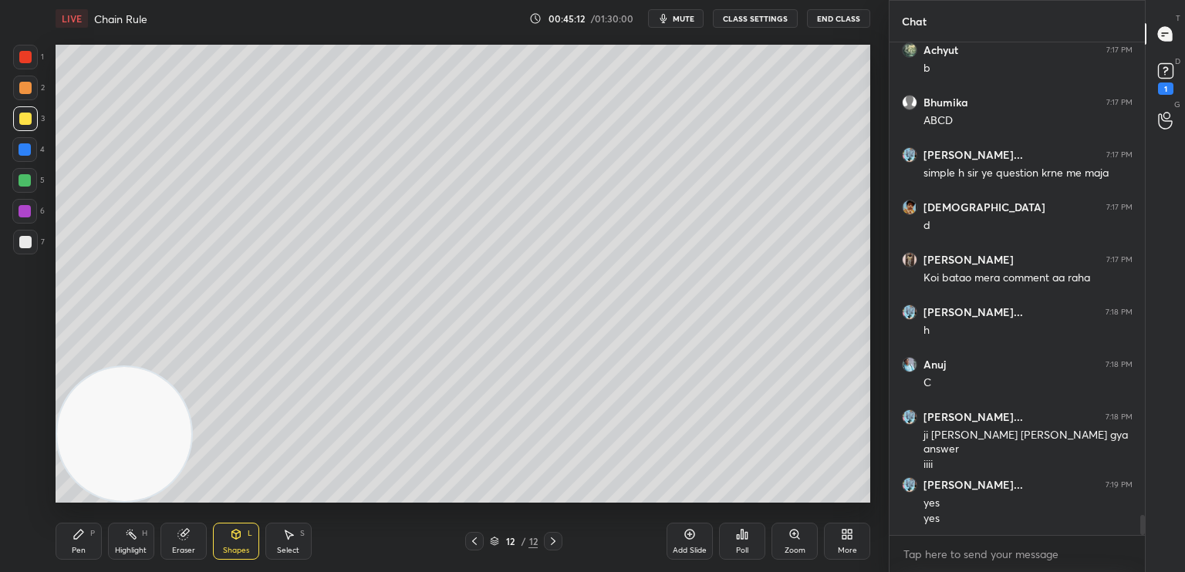
click at [20, 186] on div at bounding box center [24, 180] width 25 height 25
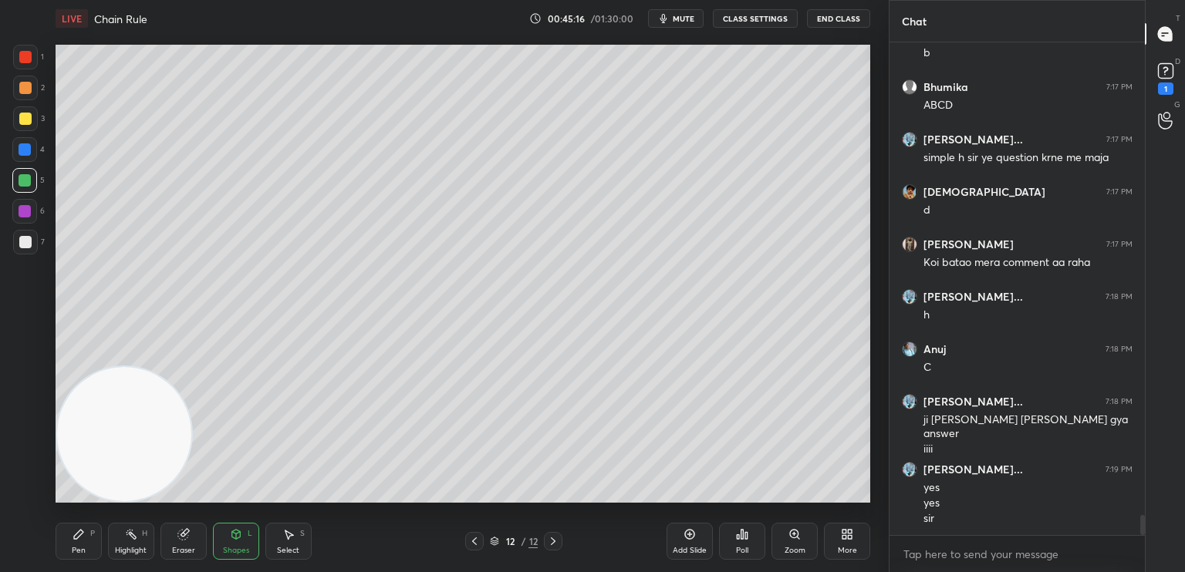
click at [83, 541] on div "Pen P" at bounding box center [79, 541] width 46 height 37
click at [28, 240] on div at bounding box center [25, 242] width 12 height 12
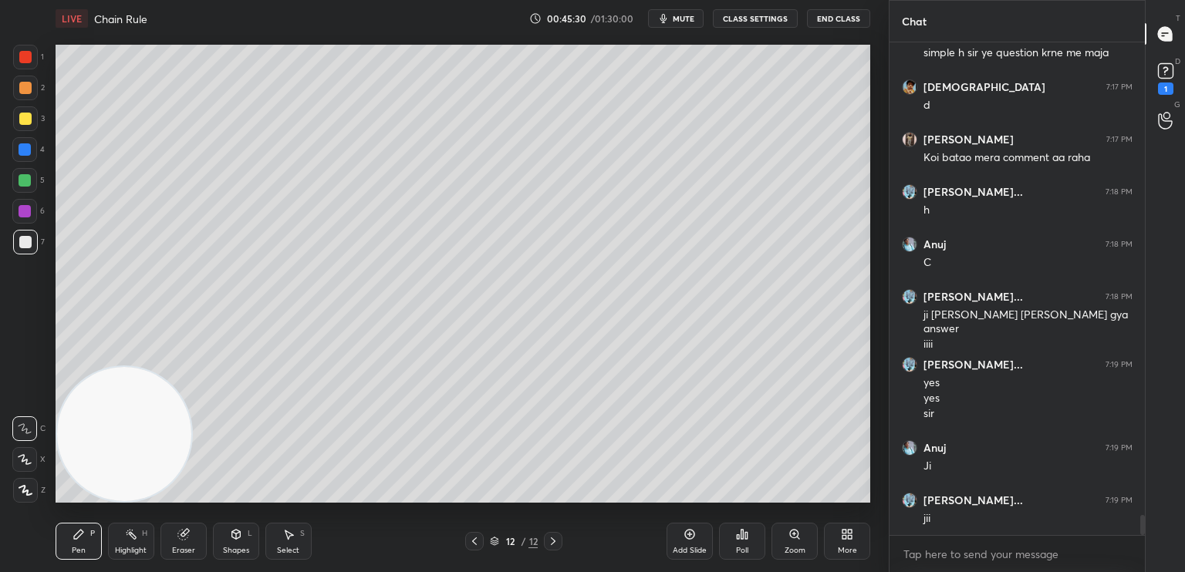
scroll to position [11716, 0]
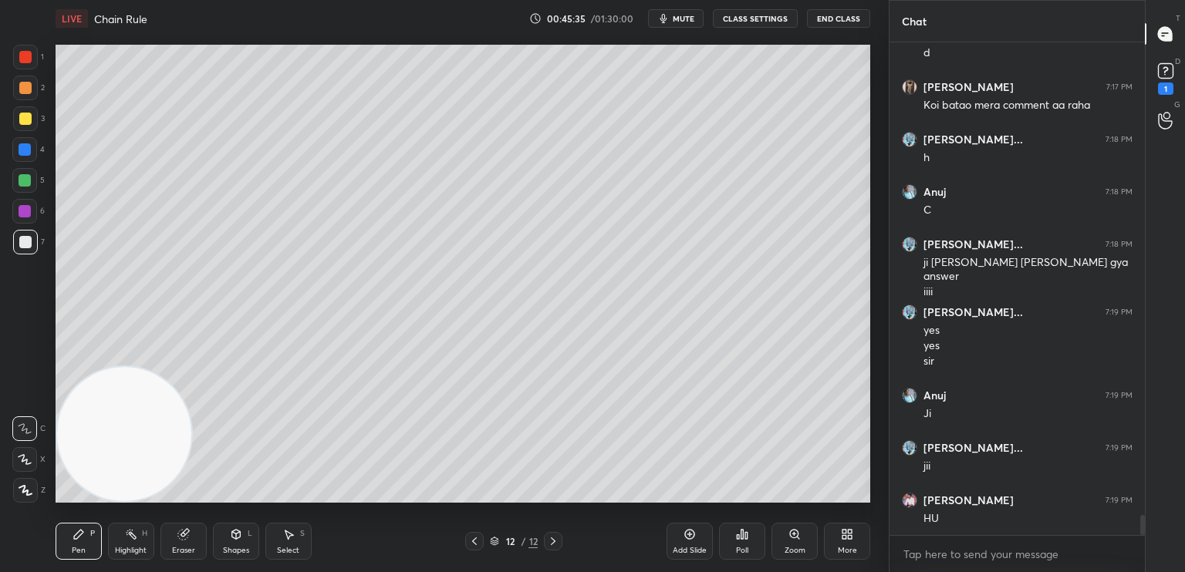
click at [228, 565] on div "Pen P Highlight H Eraser Shapes L Select S 12 / 12 Add Slide Poll Zoom More" at bounding box center [463, 542] width 815 height 62
click at [245, 536] on div "Shapes L" at bounding box center [236, 541] width 46 height 37
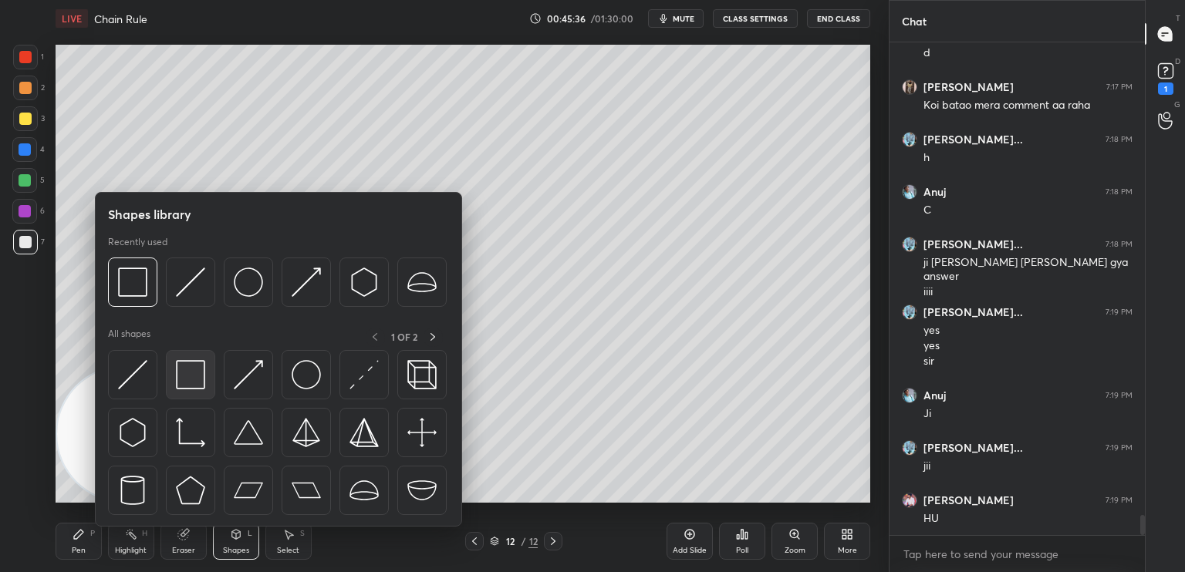
click at [194, 379] on img at bounding box center [190, 374] width 29 height 29
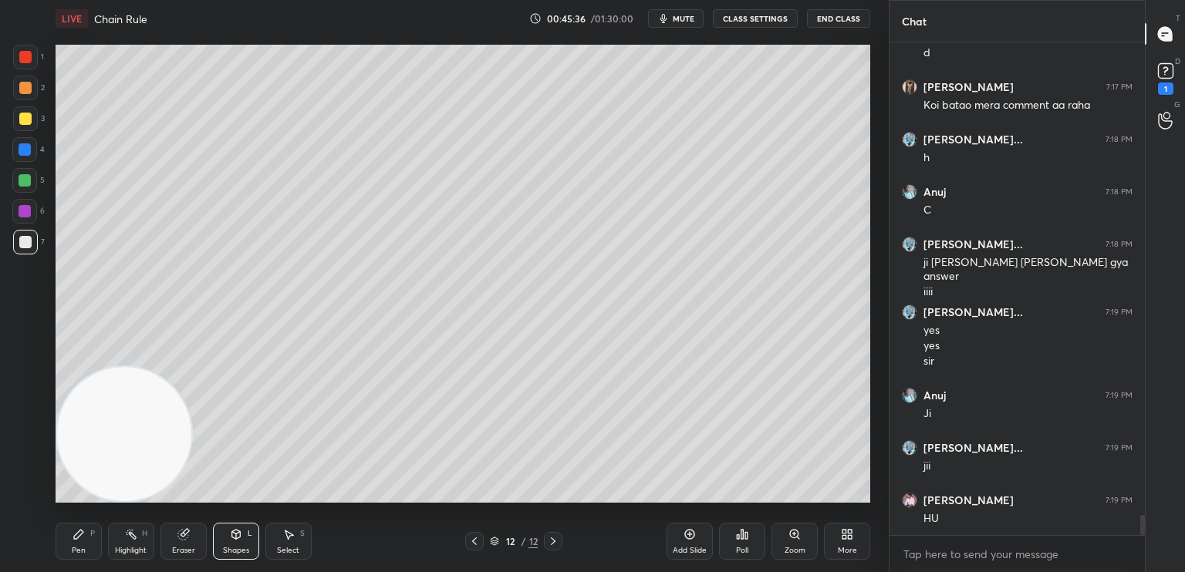
click at [25, 214] on div at bounding box center [25, 211] width 12 height 12
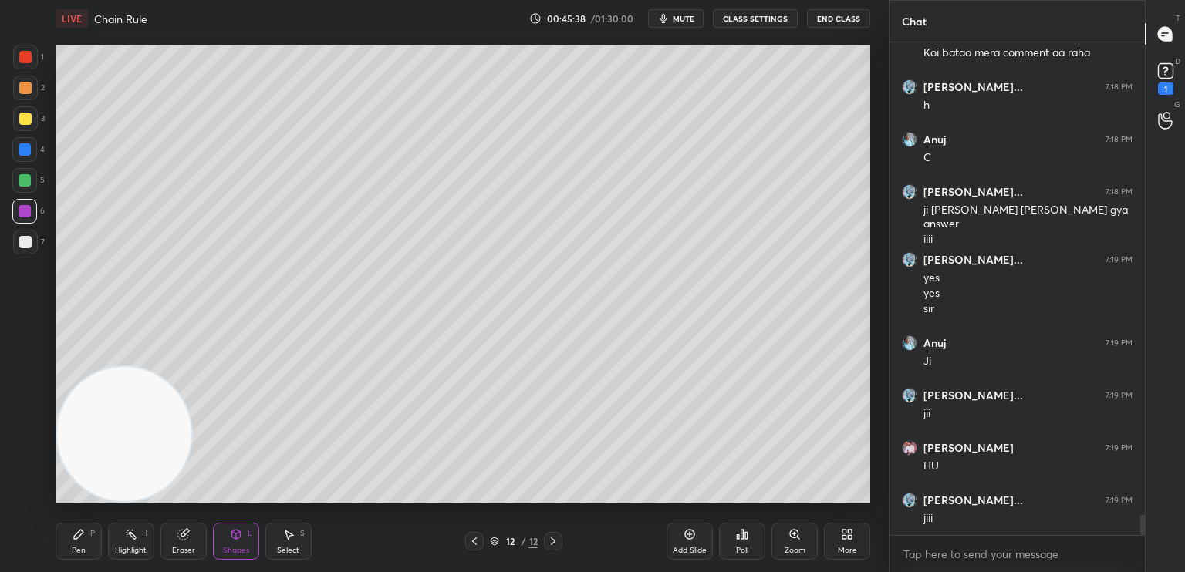
click at [33, 148] on div at bounding box center [24, 149] width 25 height 25
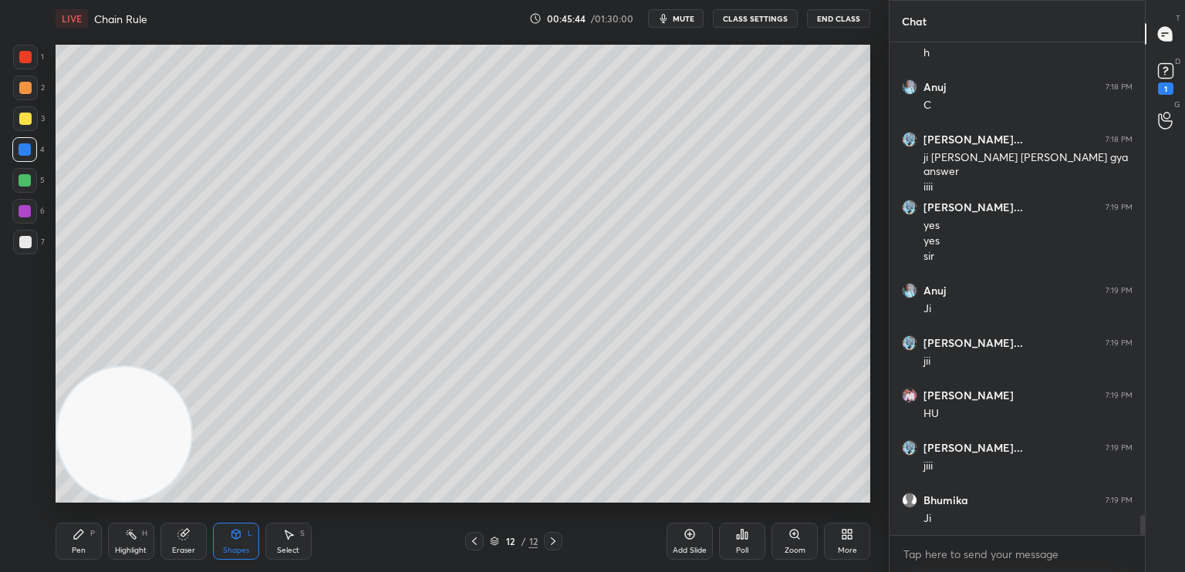
scroll to position [11873, 0]
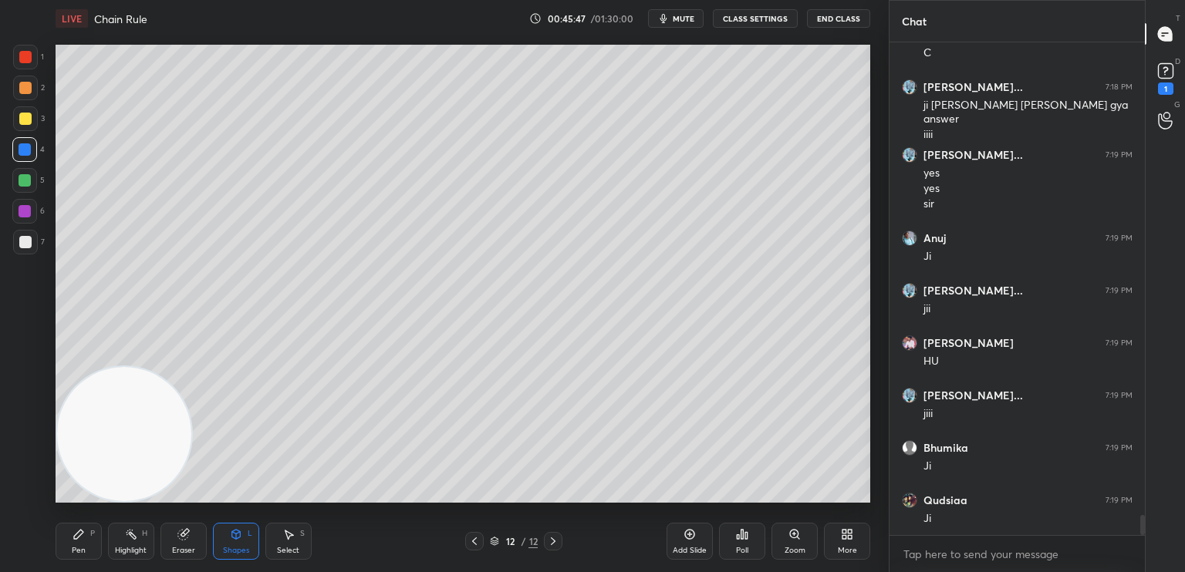
click at [82, 544] on div "Pen P" at bounding box center [79, 541] width 46 height 37
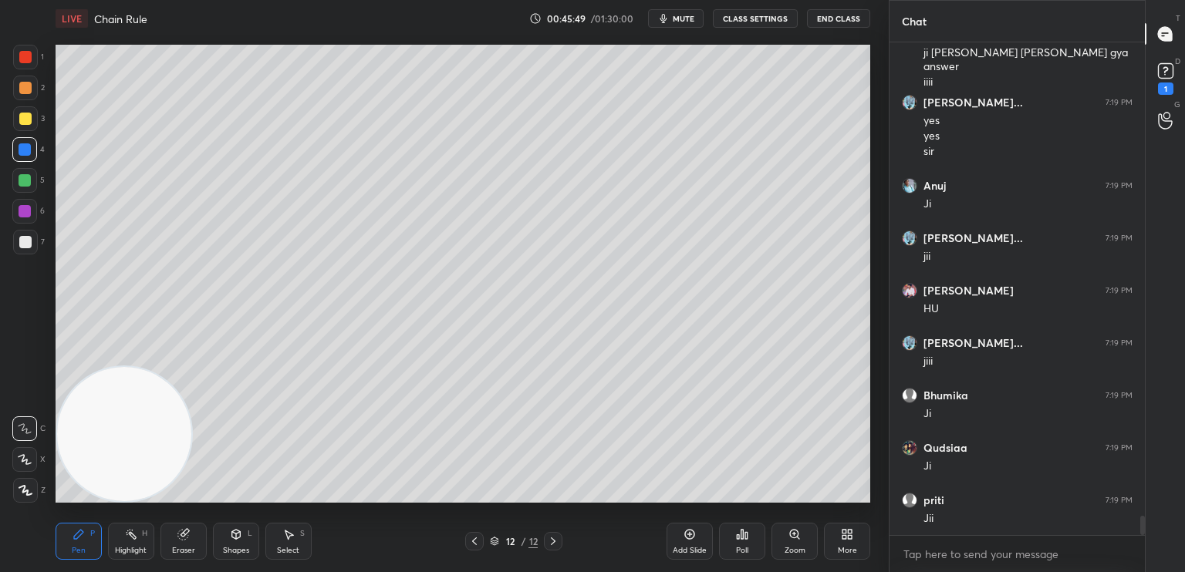
click at [685, 540] on icon at bounding box center [689, 534] width 12 height 12
click at [237, 540] on icon at bounding box center [236, 534] width 12 height 12
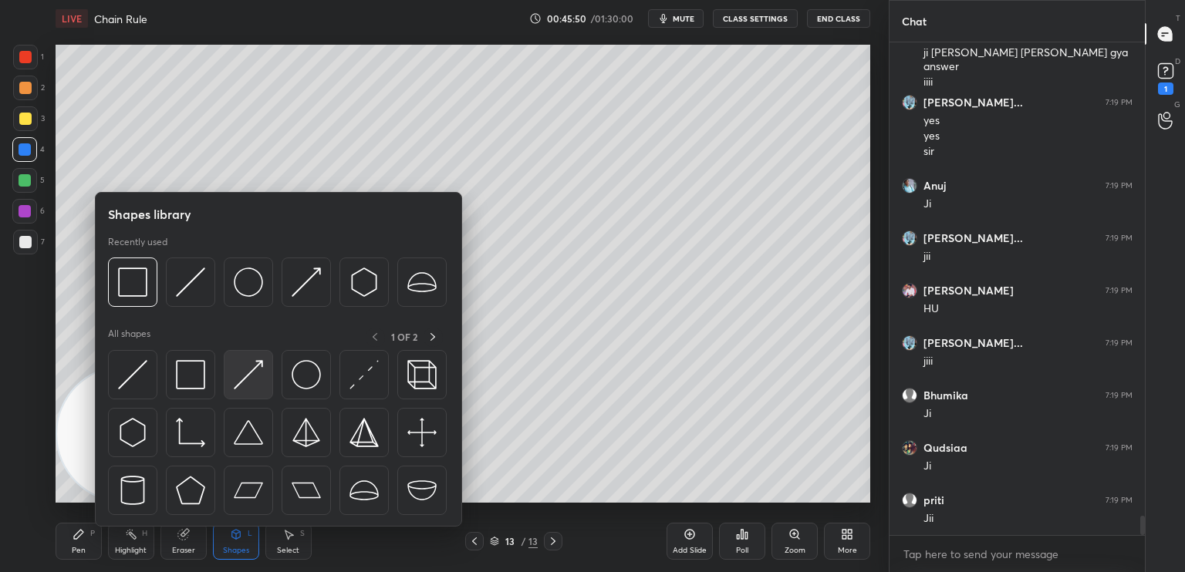
click at [247, 389] on img at bounding box center [248, 374] width 29 height 29
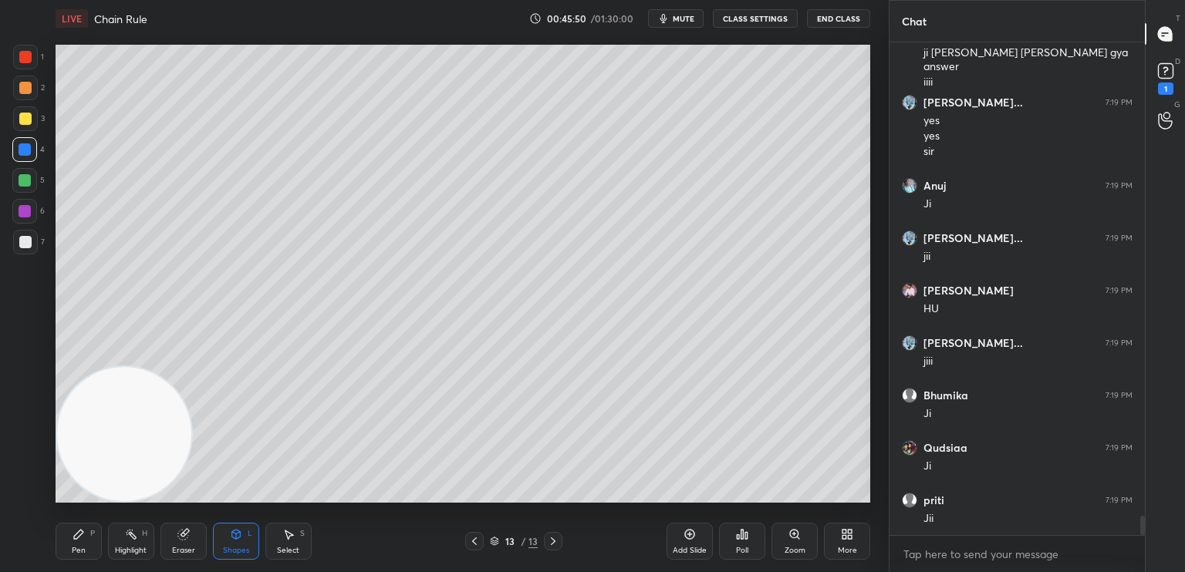
click at [19, 59] on div at bounding box center [25, 57] width 12 height 12
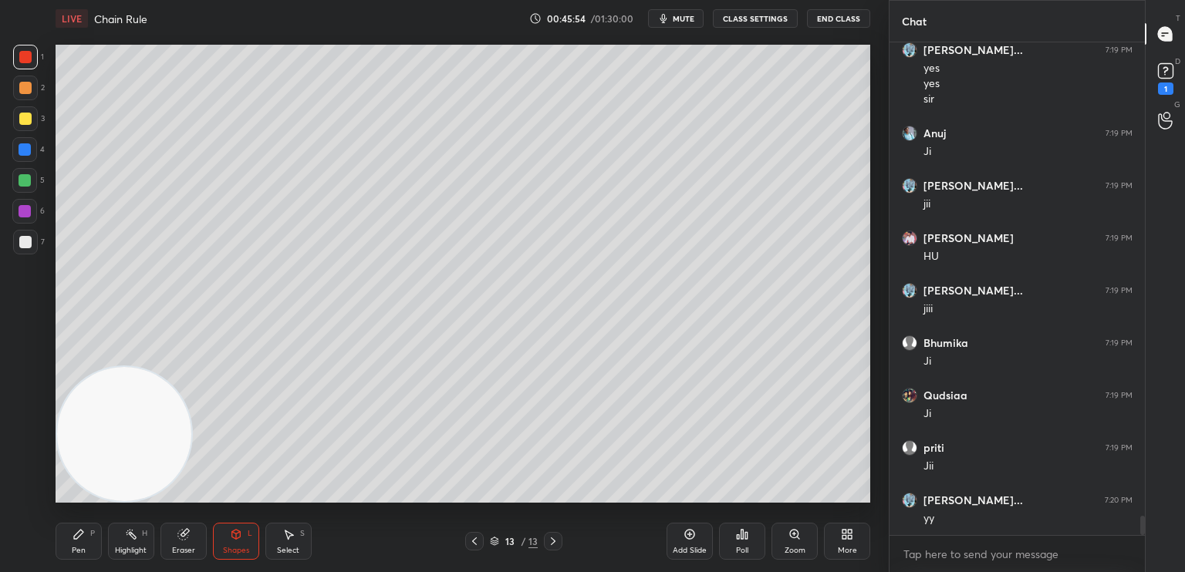
click at [32, 180] on div at bounding box center [24, 180] width 25 height 25
click at [235, 544] on div "Shapes L" at bounding box center [236, 541] width 46 height 37
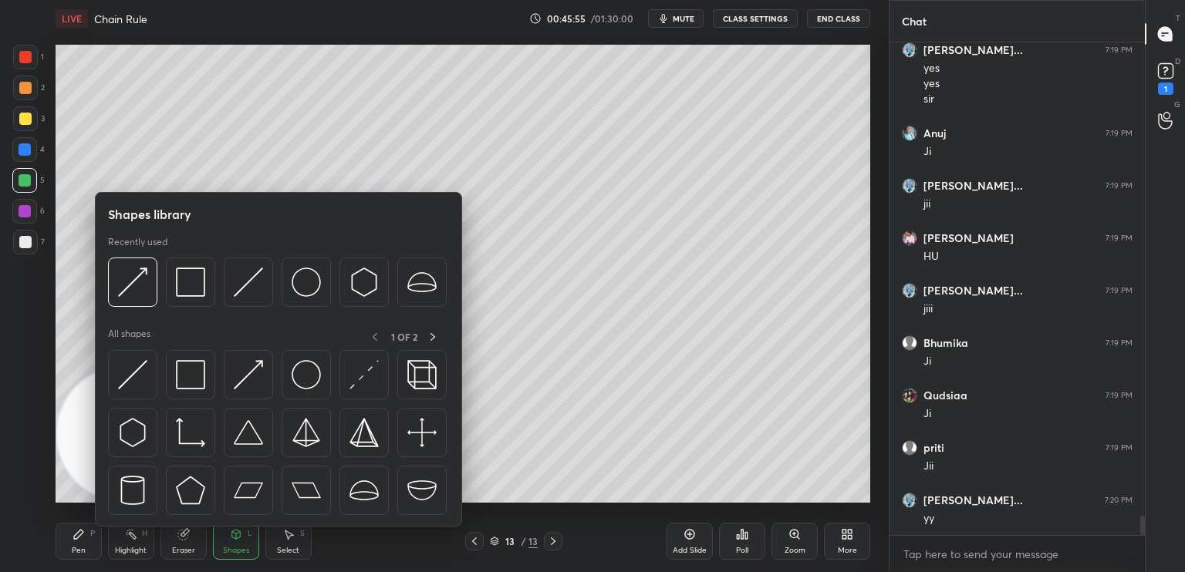
click at [147, 376] on img at bounding box center [132, 374] width 29 height 29
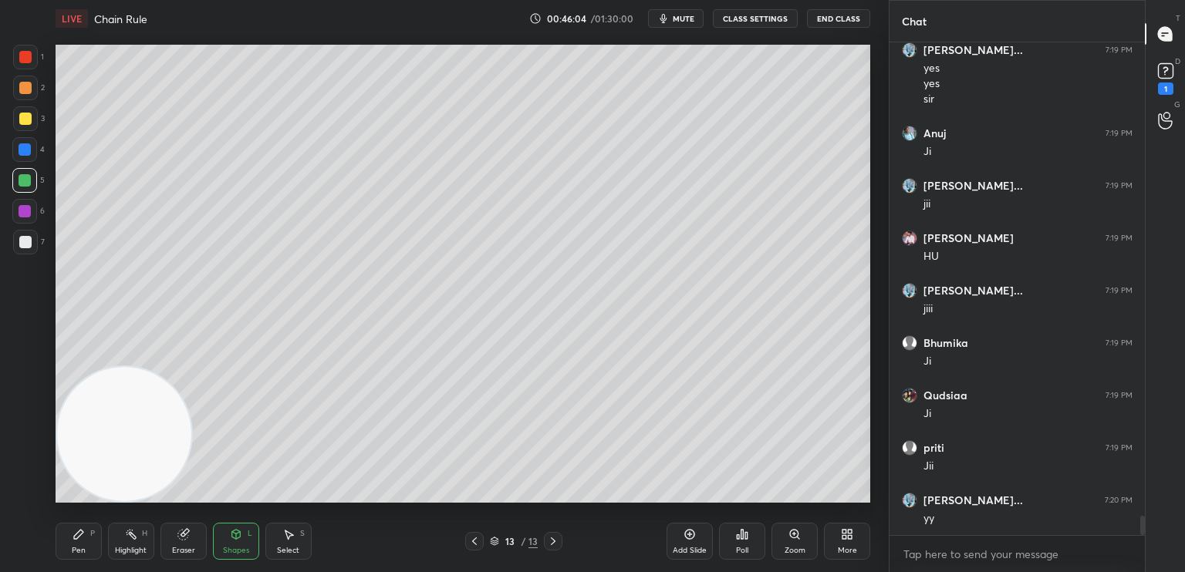
click at [475, 545] on icon at bounding box center [474, 541] width 12 height 12
click at [555, 544] on icon at bounding box center [553, 541] width 12 height 12
click at [31, 133] on div "3" at bounding box center [29, 121] width 32 height 31
click at [24, 177] on div at bounding box center [25, 180] width 12 height 12
click at [81, 535] on icon at bounding box center [79, 534] width 12 height 12
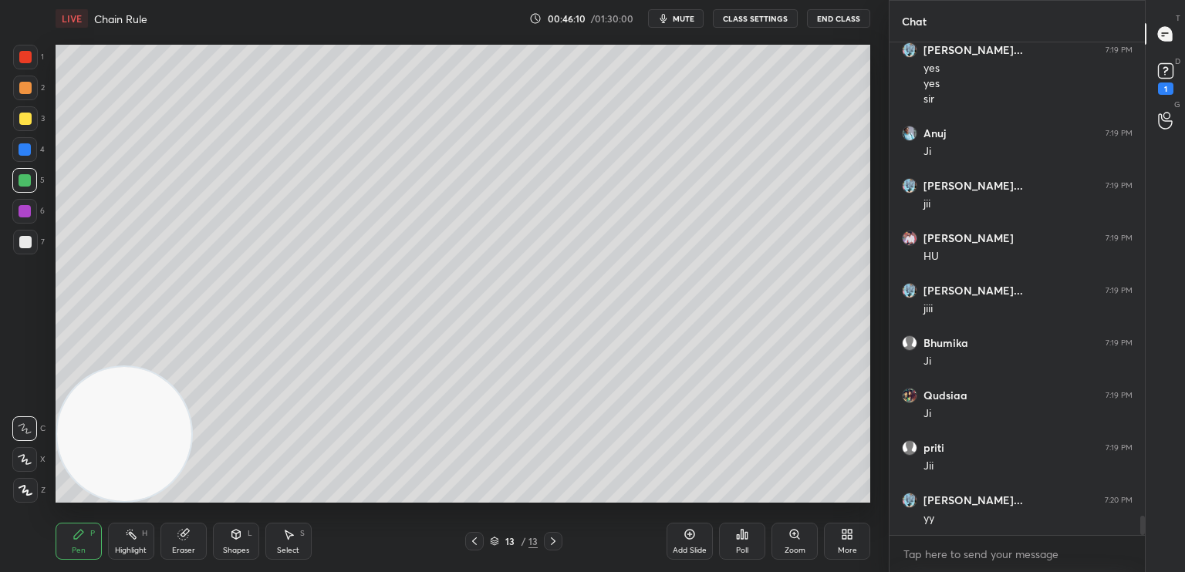
click at [25, 238] on div at bounding box center [25, 242] width 12 height 12
click at [197, 549] on div "Eraser" at bounding box center [183, 541] width 46 height 37
click at [25, 430] on icon at bounding box center [25, 429] width 12 height 12
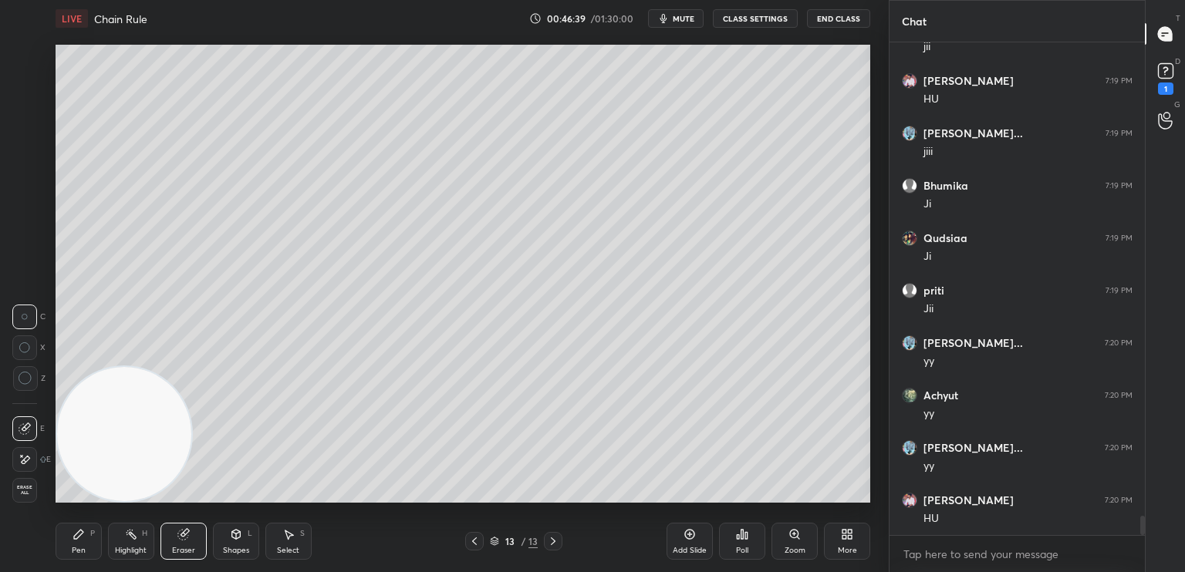
scroll to position [12188, 0]
click at [130, 539] on icon at bounding box center [131, 534] width 12 height 12
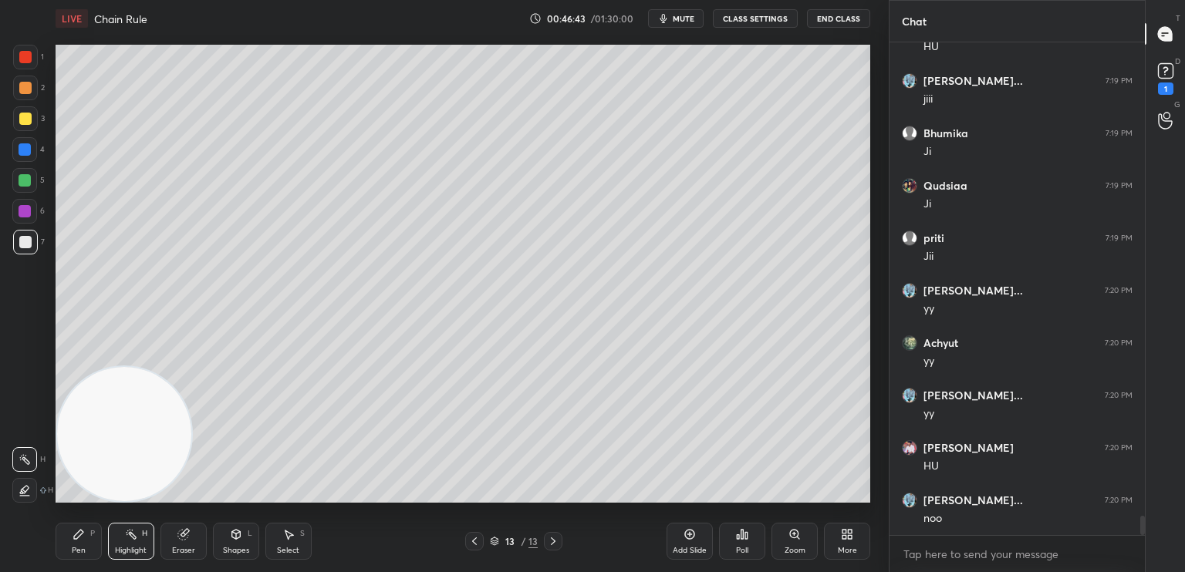
click at [24, 119] on div at bounding box center [25, 119] width 12 height 12
click at [35, 497] on div at bounding box center [24, 490] width 25 height 25
click at [146, 532] on div "H" at bounding box center [144, 534] width 5 height 8
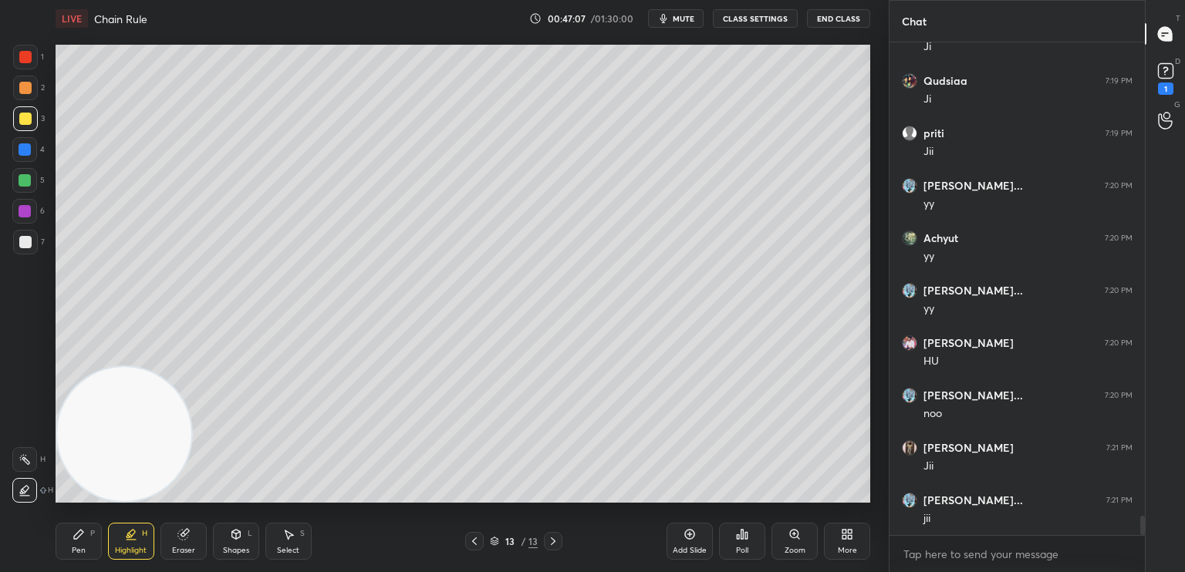
scroll to position [12345, 0]
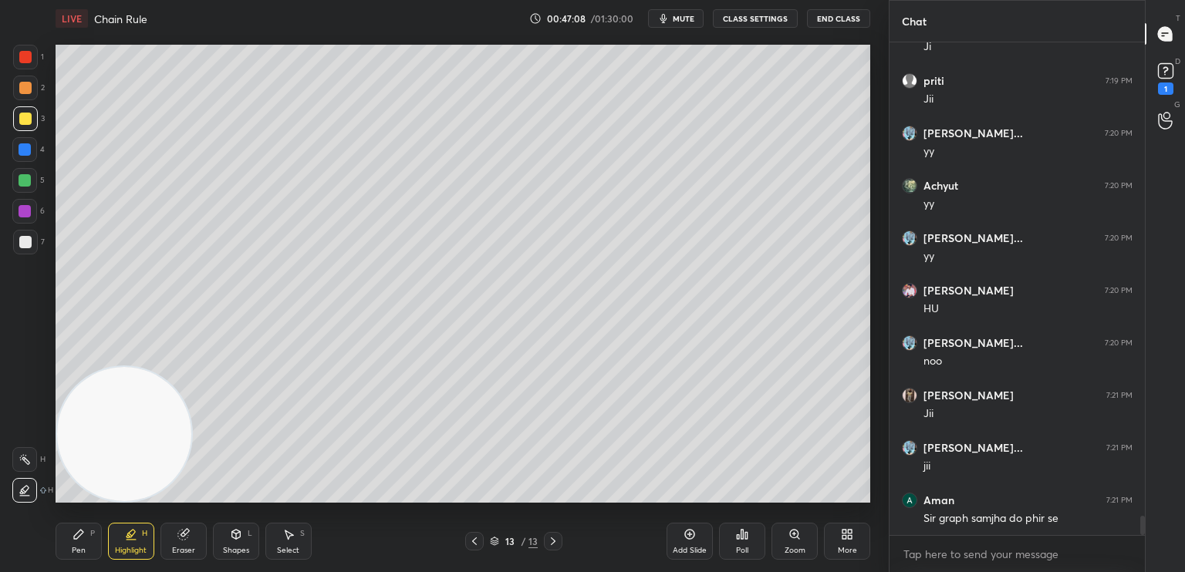
click at [202, 531] on div "Eraser" at bounding box center [183, 541] width 46 height 37
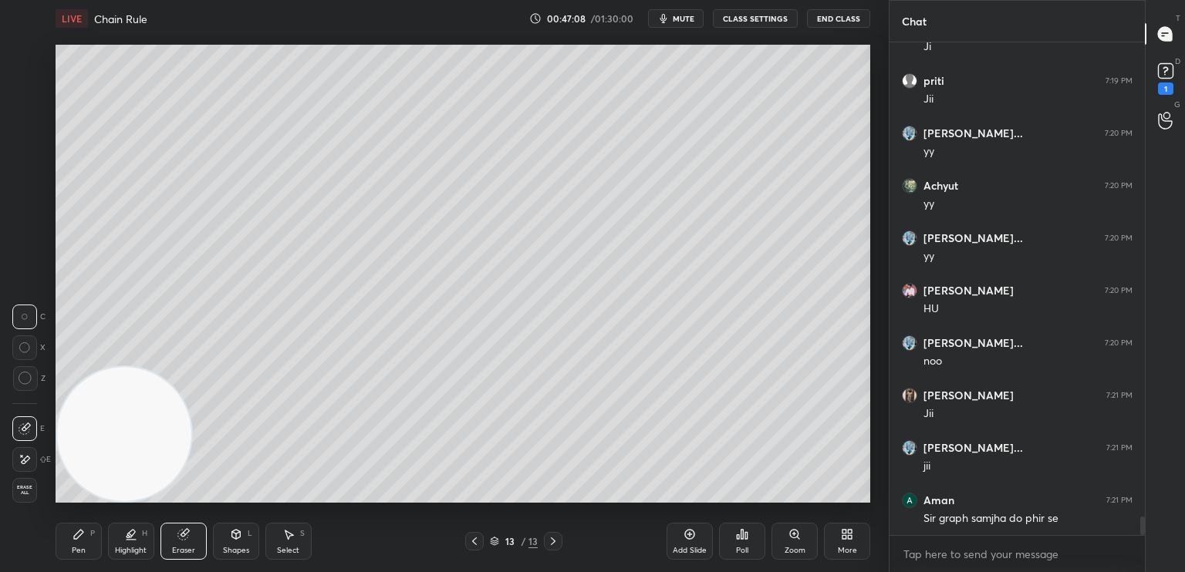
scroll to position [12398, 0]
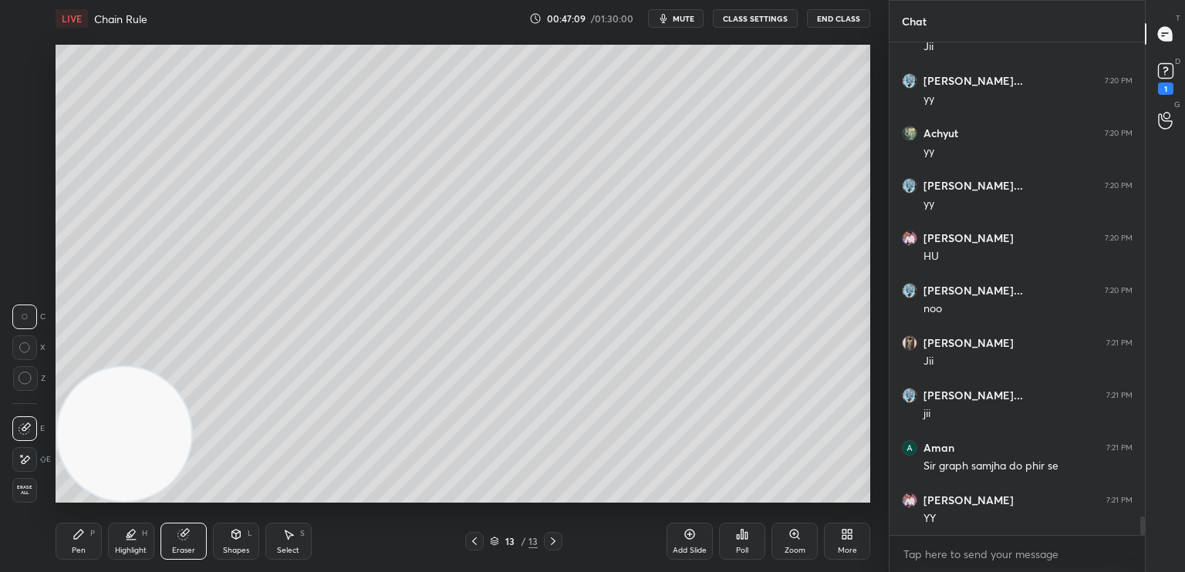
click at [25, 427] on icon at bounding box center [25, 429] width 12 height 12
click at [93, 538] on div "P" at bounding box center [92, 534] width 5 height 8
drag, startPoint x: 25, startPoint y: 245, endPoint x: 12, endPoint y: 244, distance: 12.4
click at [22, 245] on div at bounding box center [25, 242] width 12 height 12
click at [244, 548] on div "Shapes" at bounding box center [236, 551] width 26 height 8
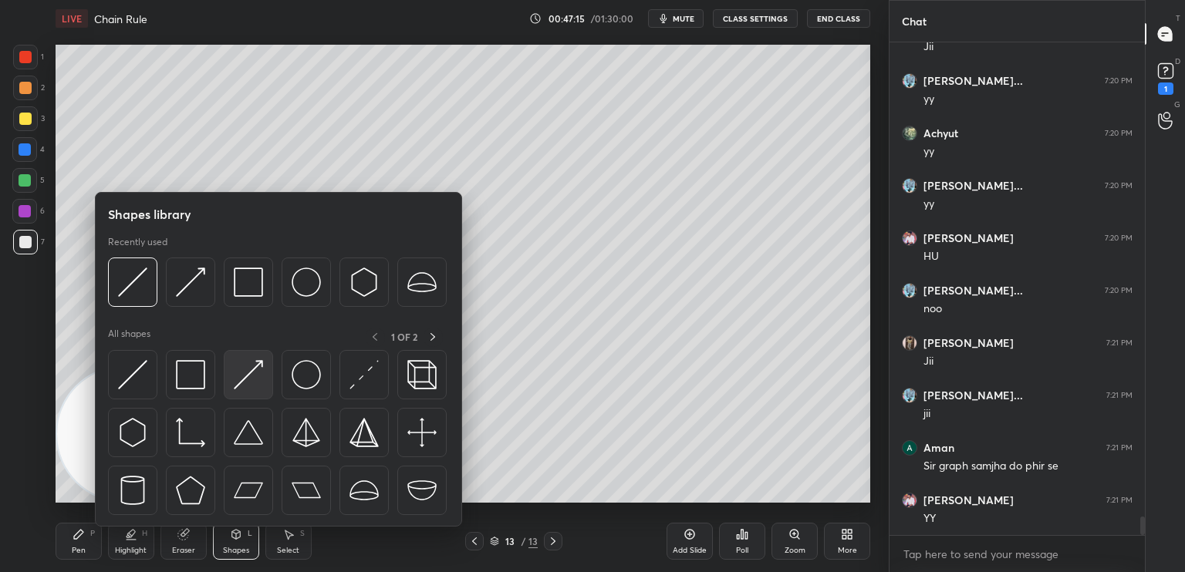
click at [262, 368] on img at bounding box center [248, 374] width 29 height 29
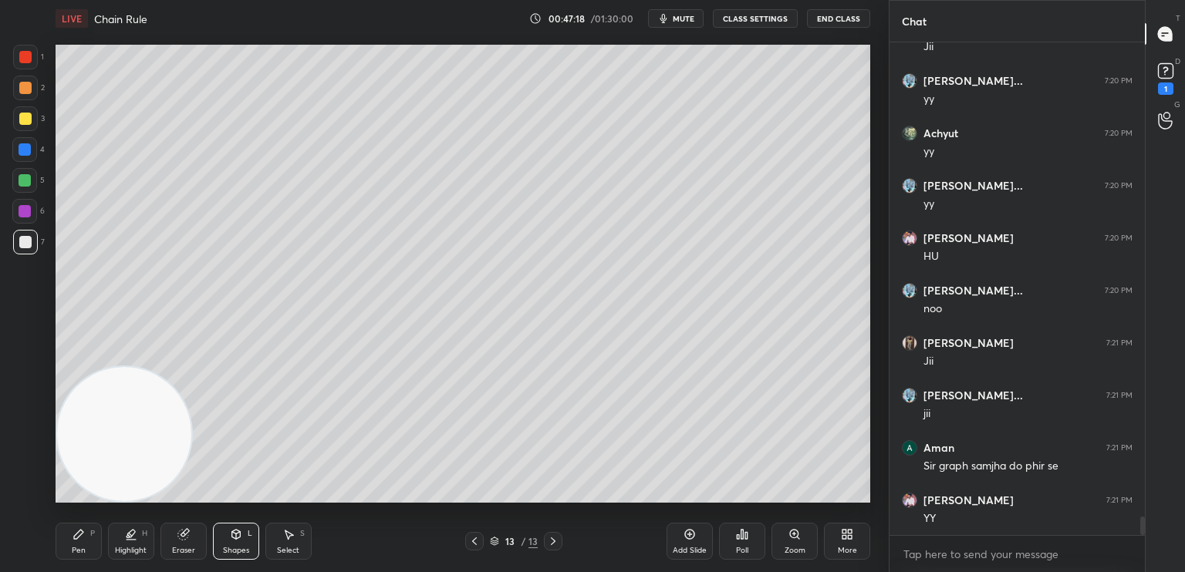
click at [238, 535] on icon at bounding box center [236, 534] width 12 height 12
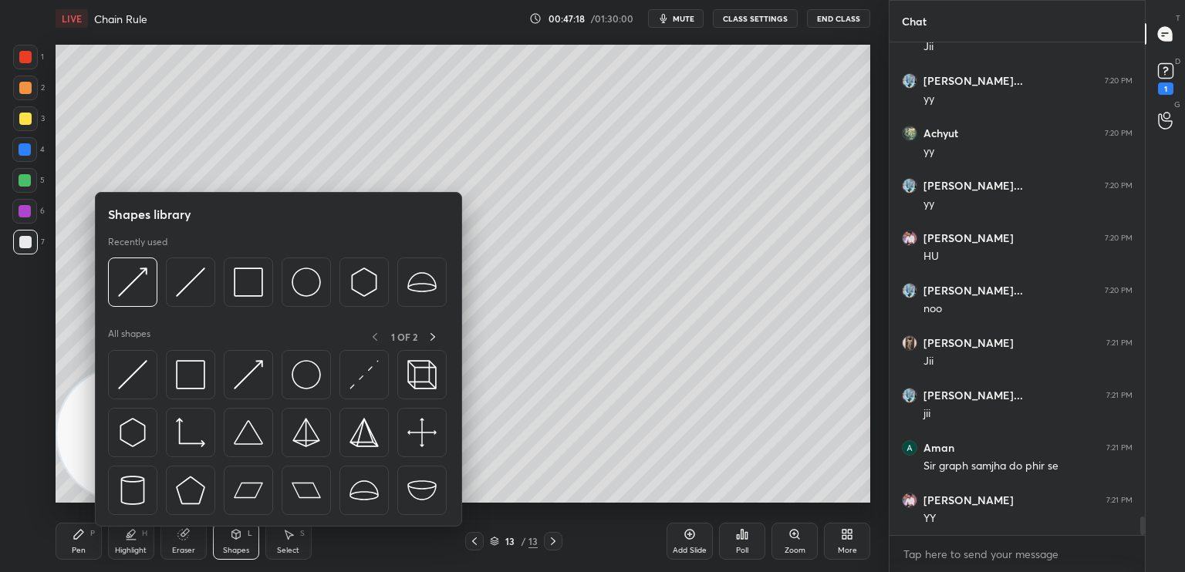
click at [143, 378] on img at bounding box center [132, 374] width 29 height 29
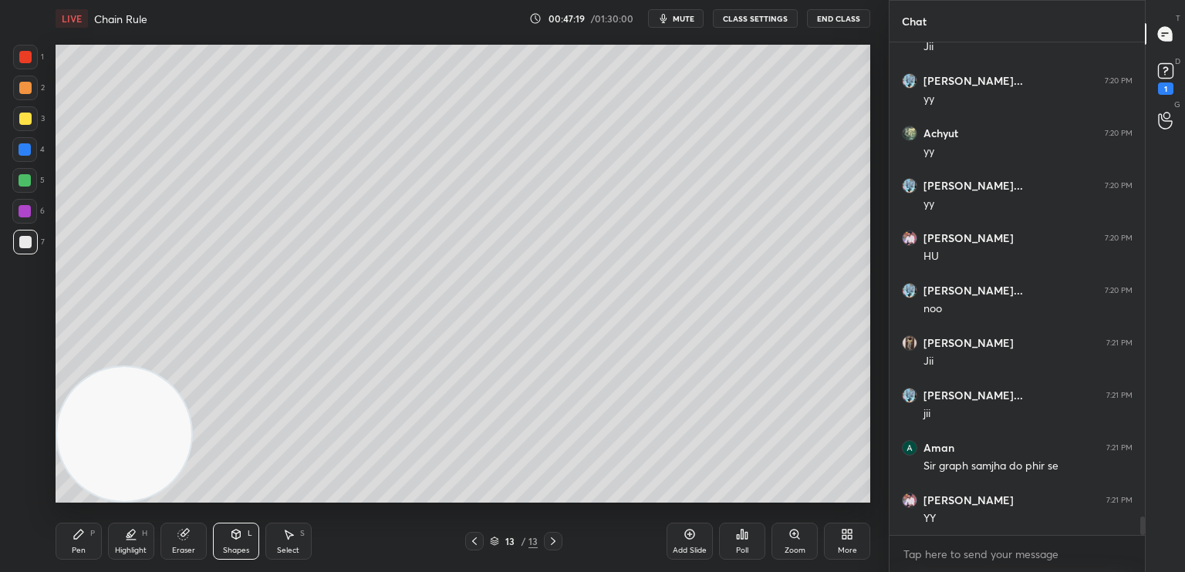
click at [20, 149] on div at bounding box center [25, 149] width 12 height 12
click at [81, 555] on div "Pen P" at bounding box center [79, 541] width 46 height 37
click at [19, 241] on div at bounding box center [25, 242] width 12 height 12
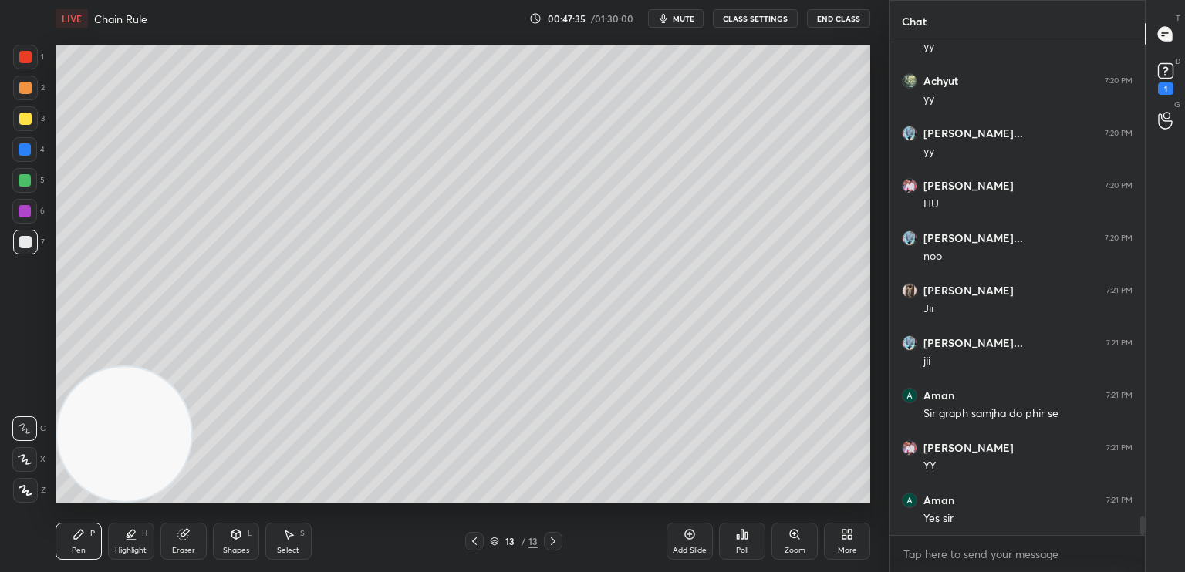
click at [28, 127] on div at bounding box center [25, 118] width 25 height 25
click at [243, 545] on div "Shapes L" at bounding box center [236, 541] width 46 height 37
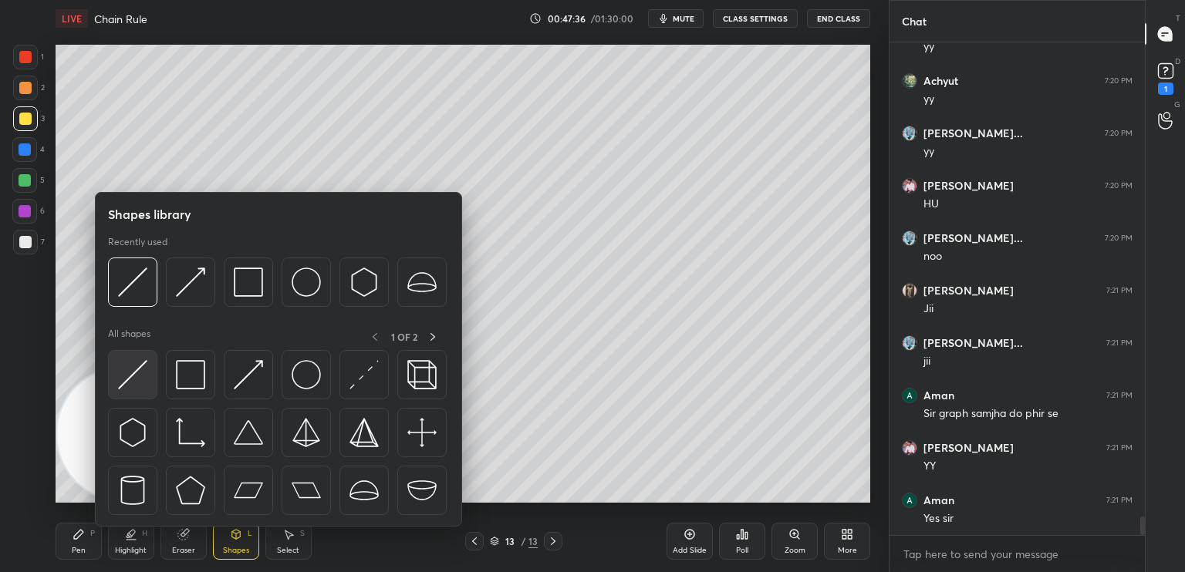
drag, startPoint x: 145, startPoint y: 383, endPoint x: 137, endPoint y: 383, distance: 7.8
click at [143, 383] on img at bounding box center [132, 374] width 29 height 29
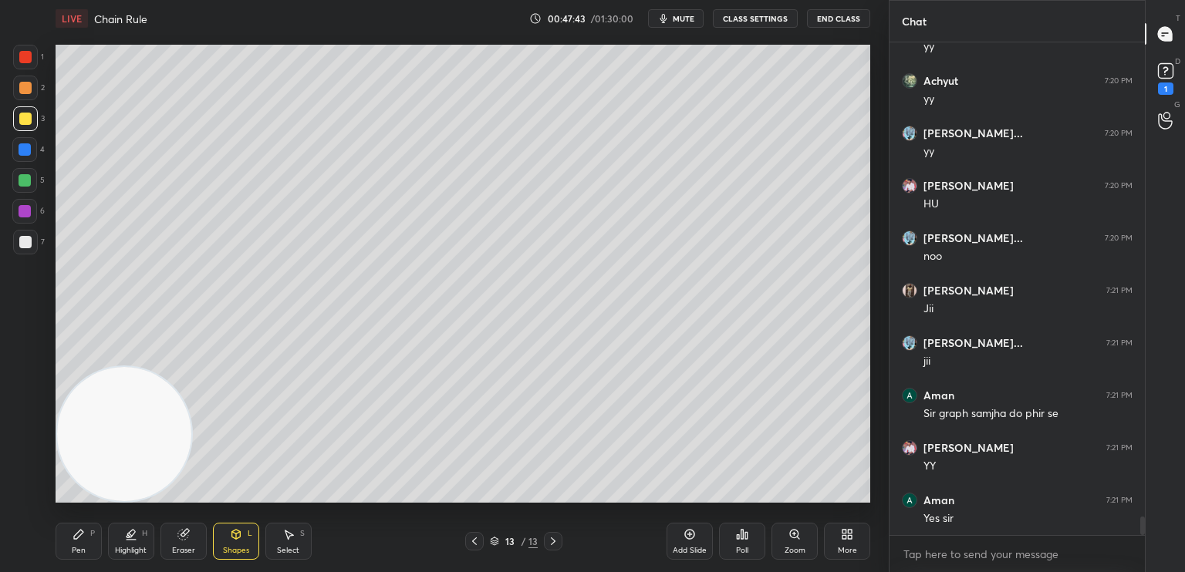
click at [184, 540] on icon at bounding box center [183, 535] width 10 height 10
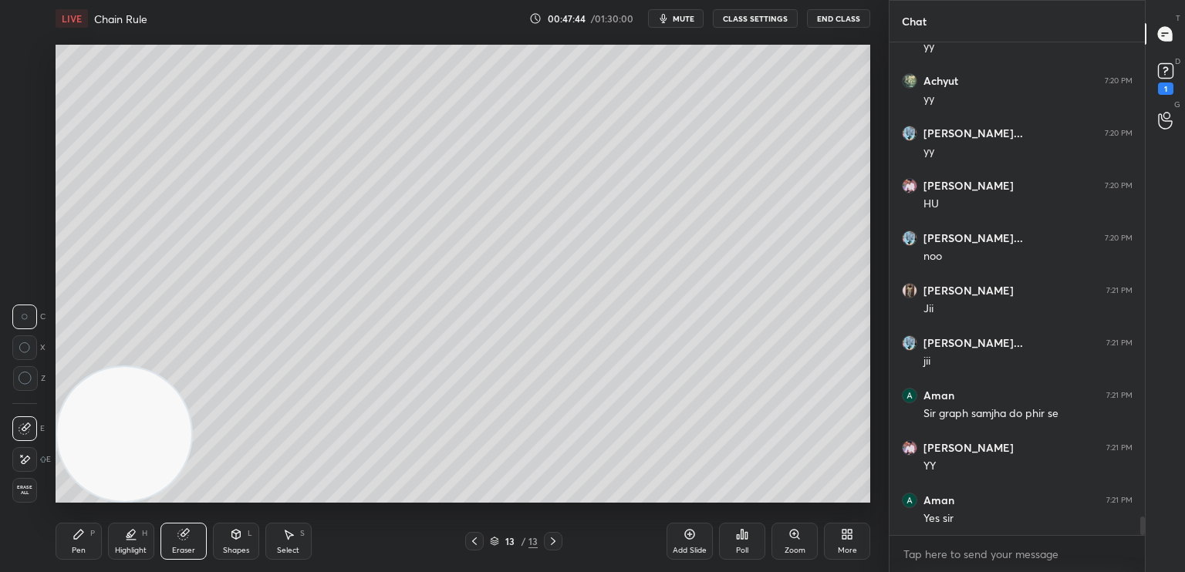
click at [19, 423] on div at bounding box center [24, 429] width 25 height 25
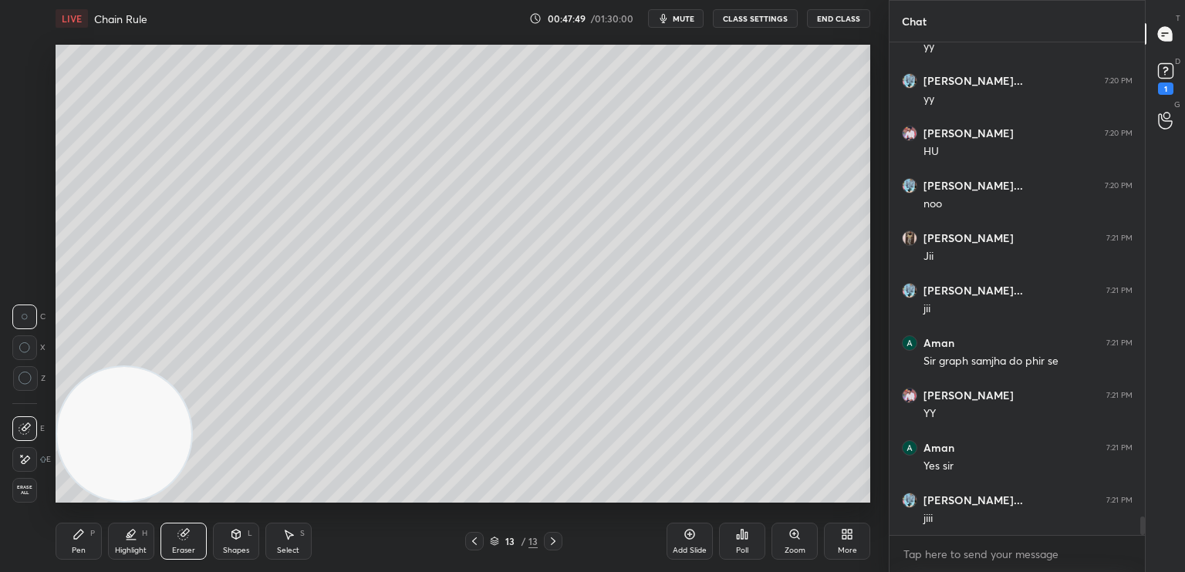
scroll to position [12555, 0]
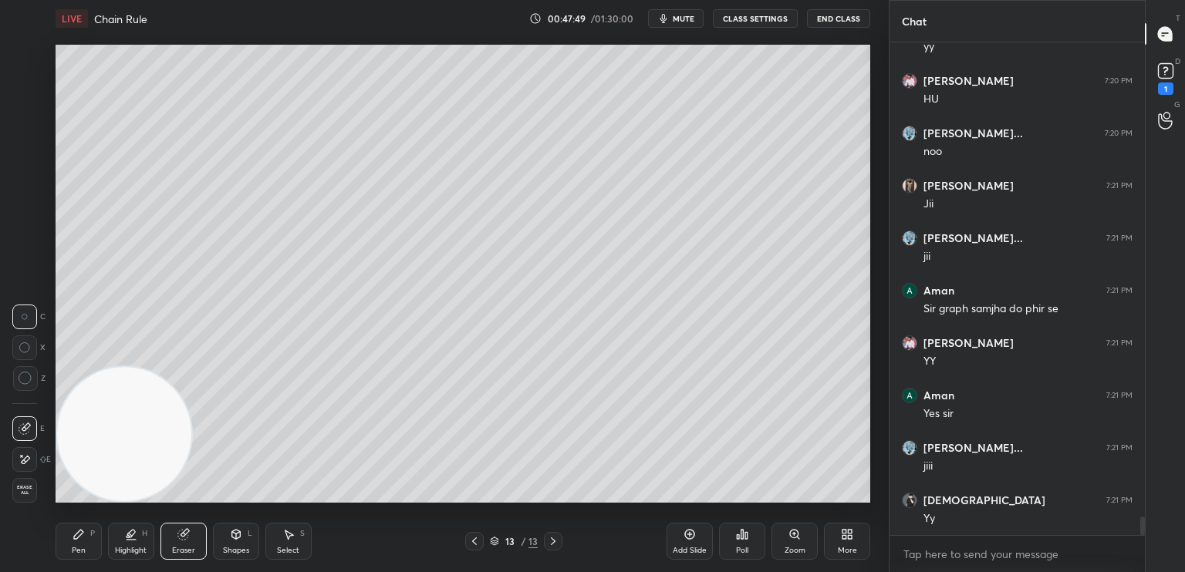
click at [77, 544] on div "Pen P" at bounding box center [79, 541] width 46 height 37
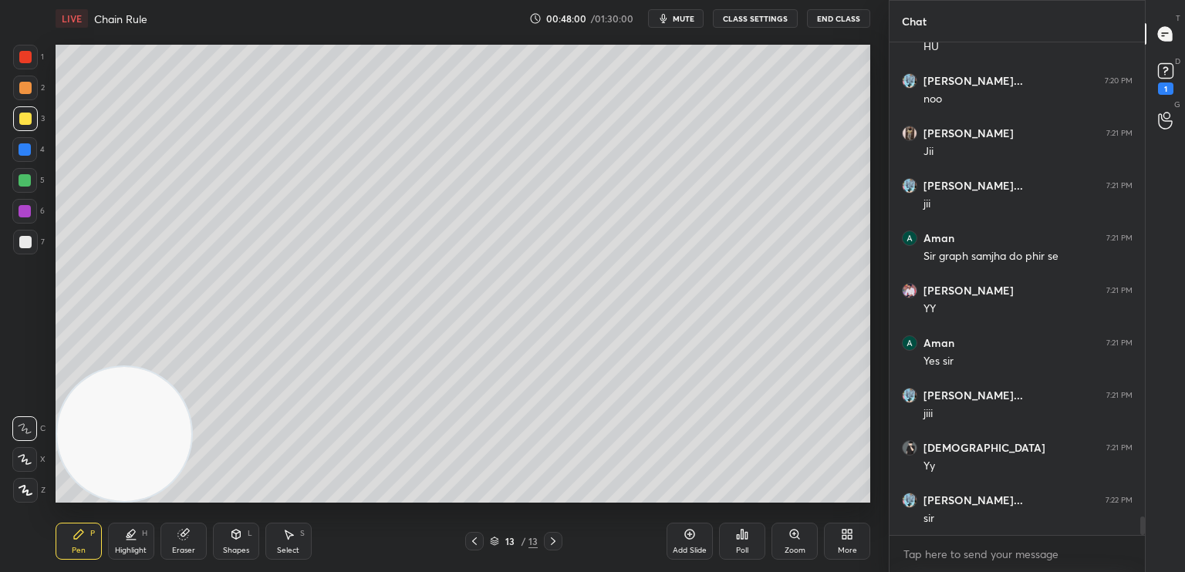
click at [28, 241] on div at bounding box center [25, 242] width 12 height 12
click at [29, 457] on icon at bounding box center [25, 459] width 14 height 11
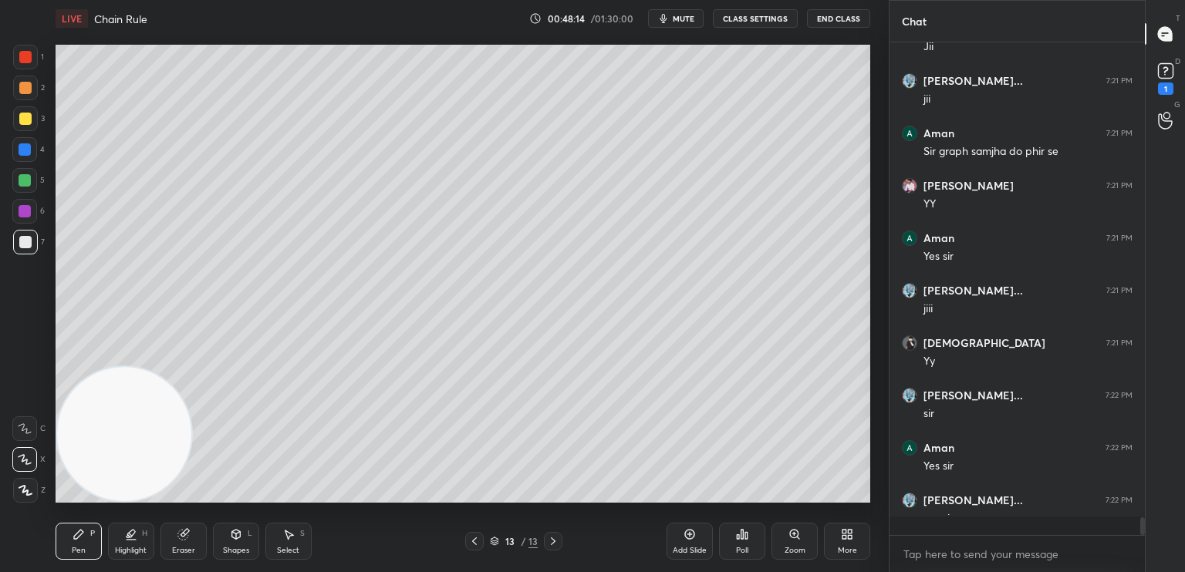
scroll to position [5, 5]
click at [475, 545] on icon at bounding box center [474, 541] width 12 height 12
click at [481, 546] on div at bounding box center [474, 541] width 19 height 19
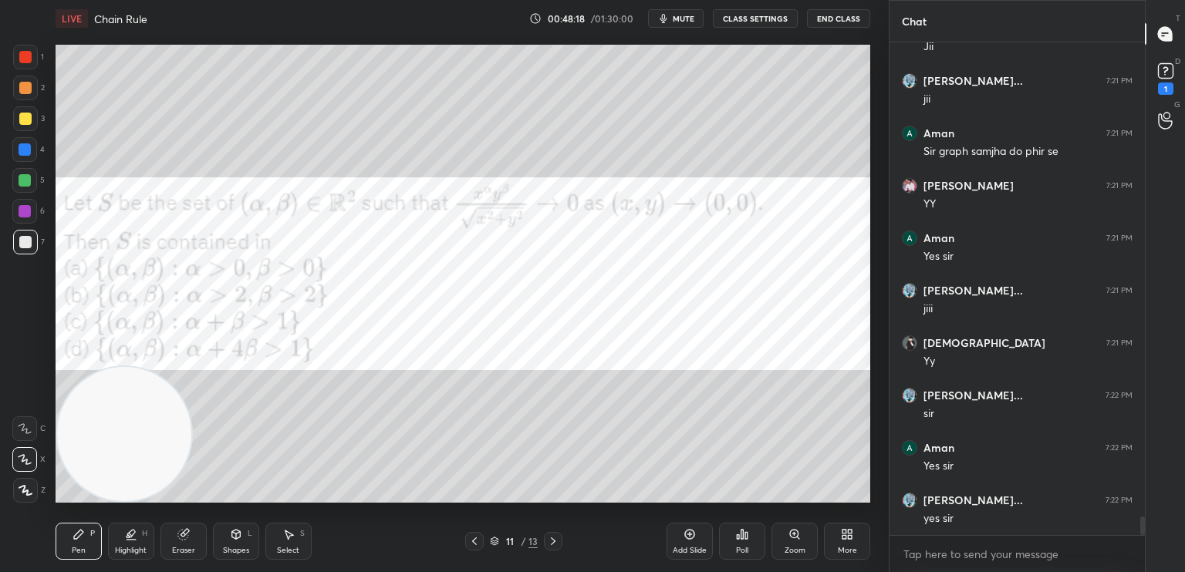
click at [25, 56] on div at bounding box center [25, 57] width 12 height 12
click at [555, 533] on div at bounding box center [553, 541] width 19 height 19
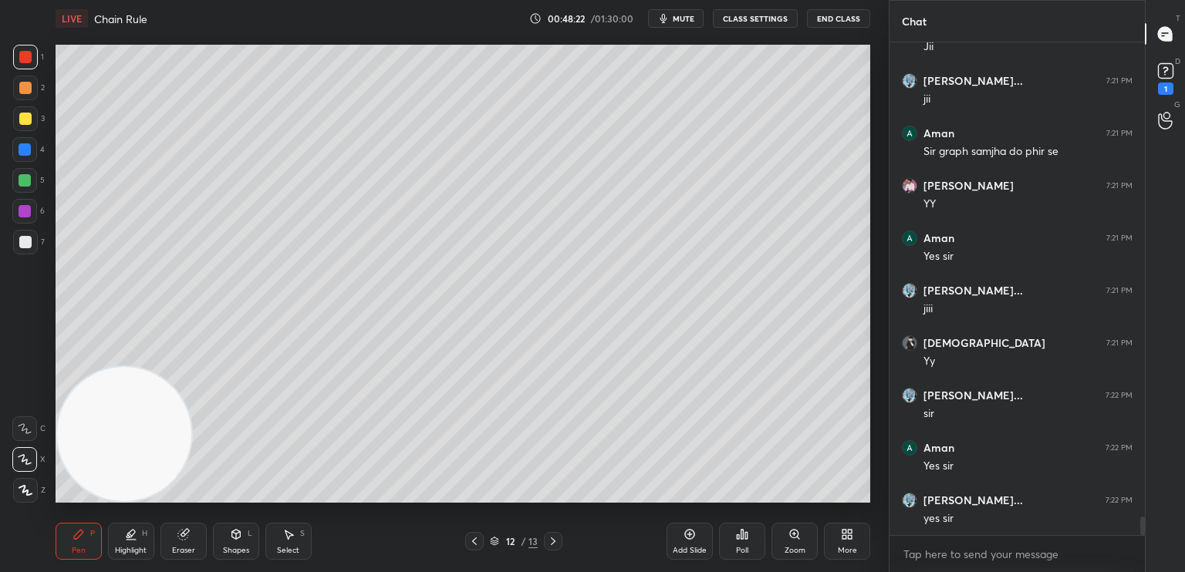
click at [555, 537] on icon at bounding box center [553, 541] width 12 height 12
click at [24, 133] on div "3" at bounding box center [29, 121] width 32 height 31
click at [24, 150] on div at bounding box center [25, 149] width 12 height 12
click at [40, 501] on div "1 2 3 4 5 6 7 C X Z C X Z E E Erase all H H LIVE Chain Rule 00:48:25 / 01:30:00…" at bounding box center [438, 286] width 876 height 572
click at [29, 488] on icon at bounding box center [26, 490] width 14 height 11
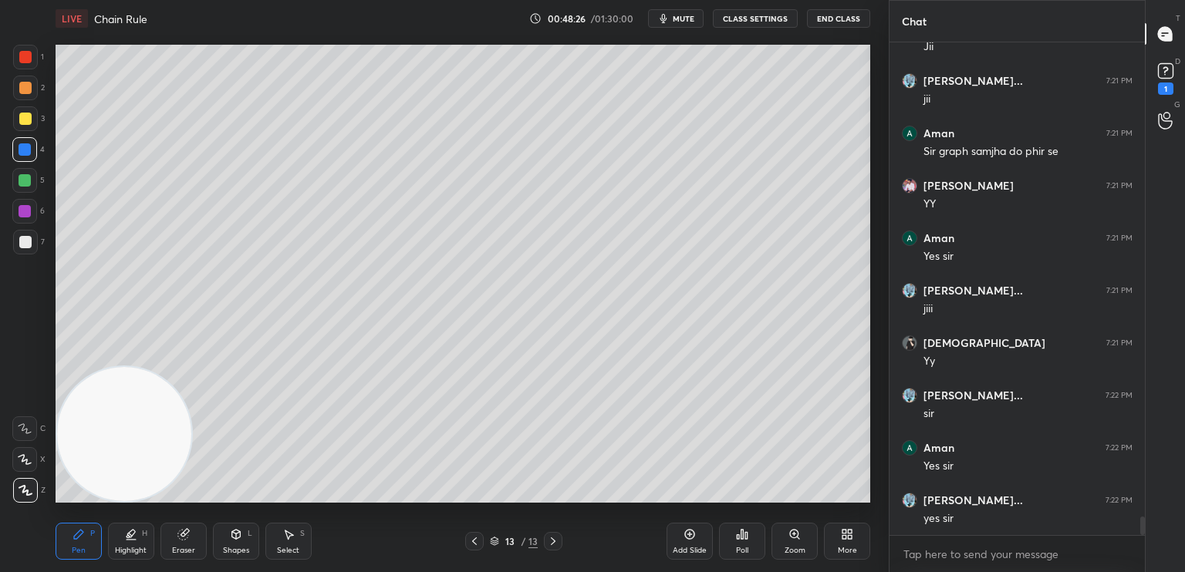
click at [241, 530] on icon at bounding box center [236, 534] width 12 height 12
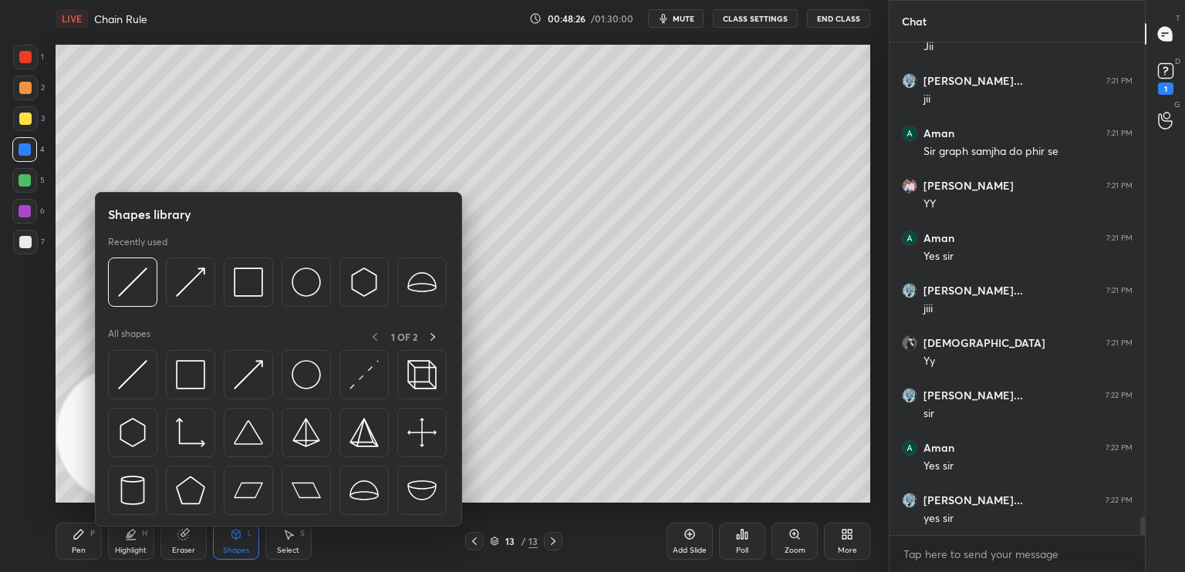
click at [143, 384] on img at bounding box center [132, 374] width 29 height 29
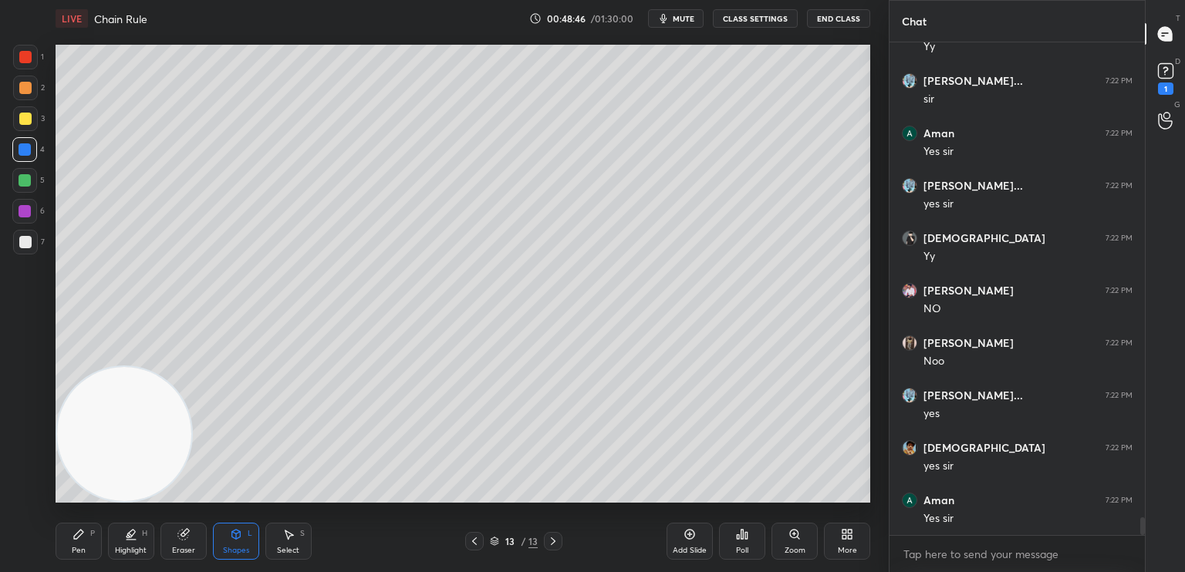
scroll to position [13080, 0]
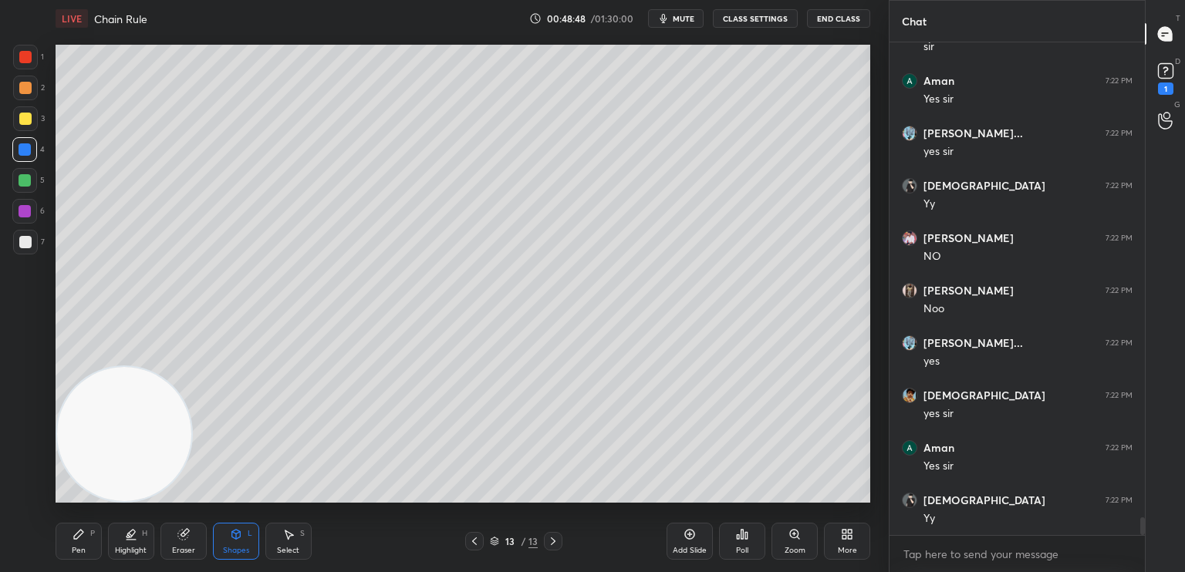
click at [133, 556] on div "Highlight H" at bounding box center [131, 541] width 46 height 37
click at [25, 496] on icon at bounding box center [24, 496] width 9 height 0
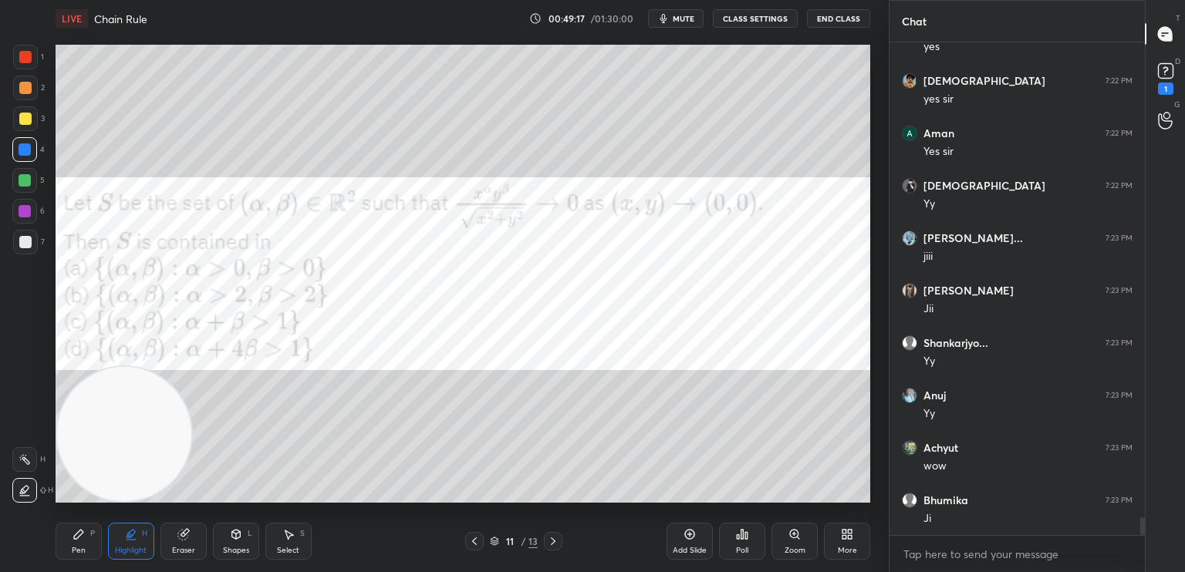
scroll to position [13447, 0]
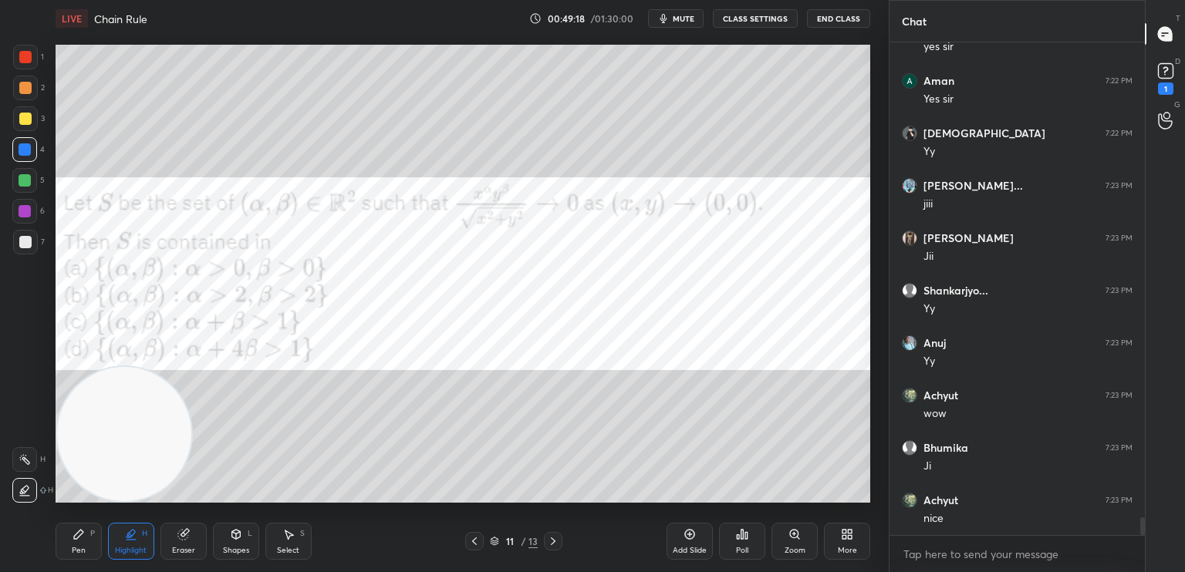
click at [77, 542] on div "Pen P" at bounding box center [79, 541] width 46 height 37
click at [29, 428] on icon at bounding box center [25, 428] width 14 height 11
click at [25, 211] on div at bounding box center [25, 211] width 12 height 12
click at [551, 538] on icon at bounding box center [553, 541] width 12 height 12
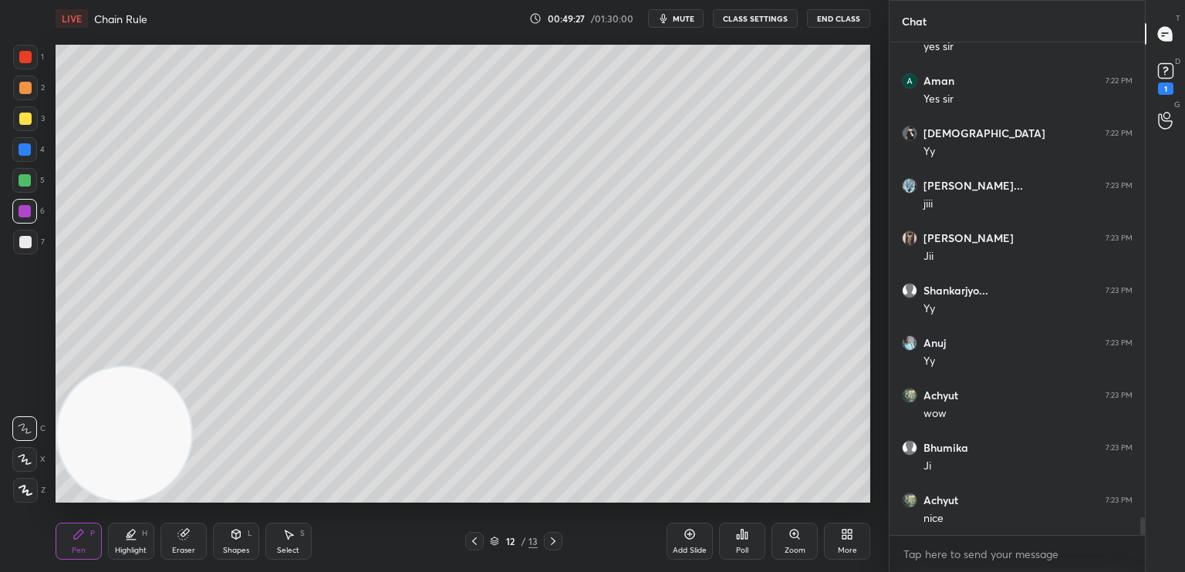
click at [549, 538] on icon at bounding box center [553, 541] width 12 height 12
click at [23, 125] on div at bounding box center [25, 118] width 25 height 25
click at [28, 95] on div at bounding box center [25, 88] width 25 height 25
click at [29, 494] on icon at bounding box center [25, 490] width 12 height 9
click at [31, 500] on div at bounding box center [25, 490] width 25 height 25
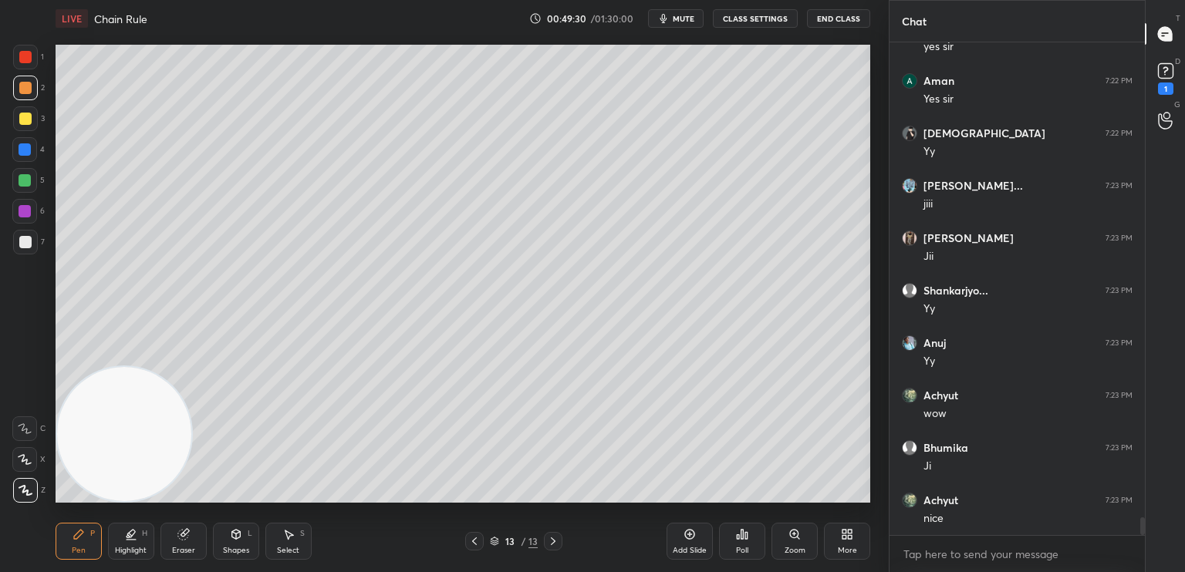
click at [255, 544] on div "Shapes L" at bounding box center [236, 541] width 46 height 37
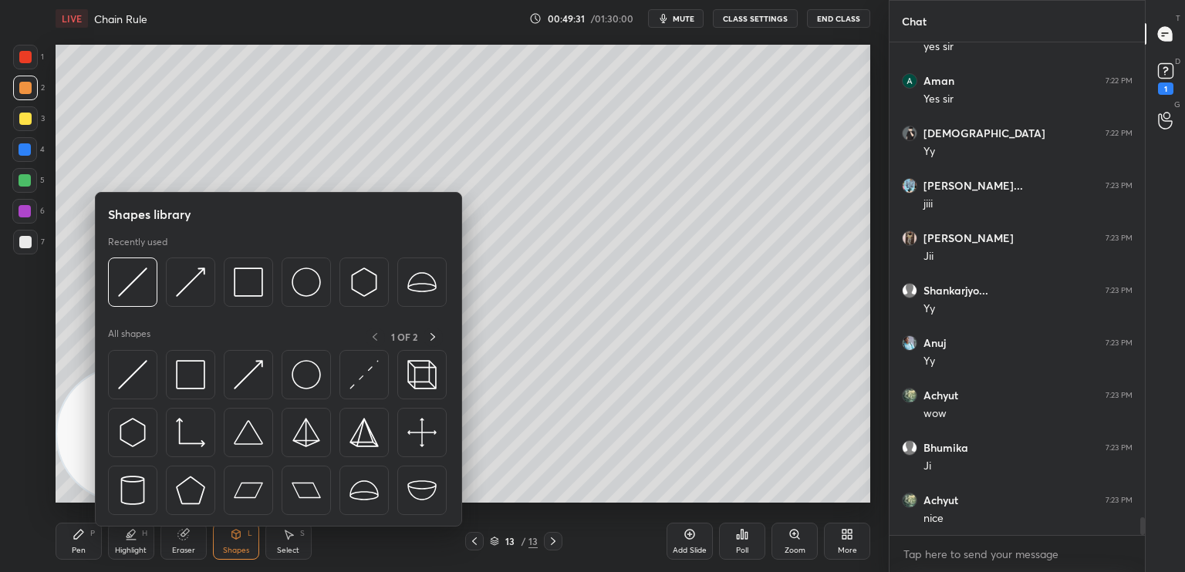
click at [151, 385] on div at bounding box center [132, 374] width 49 height 49
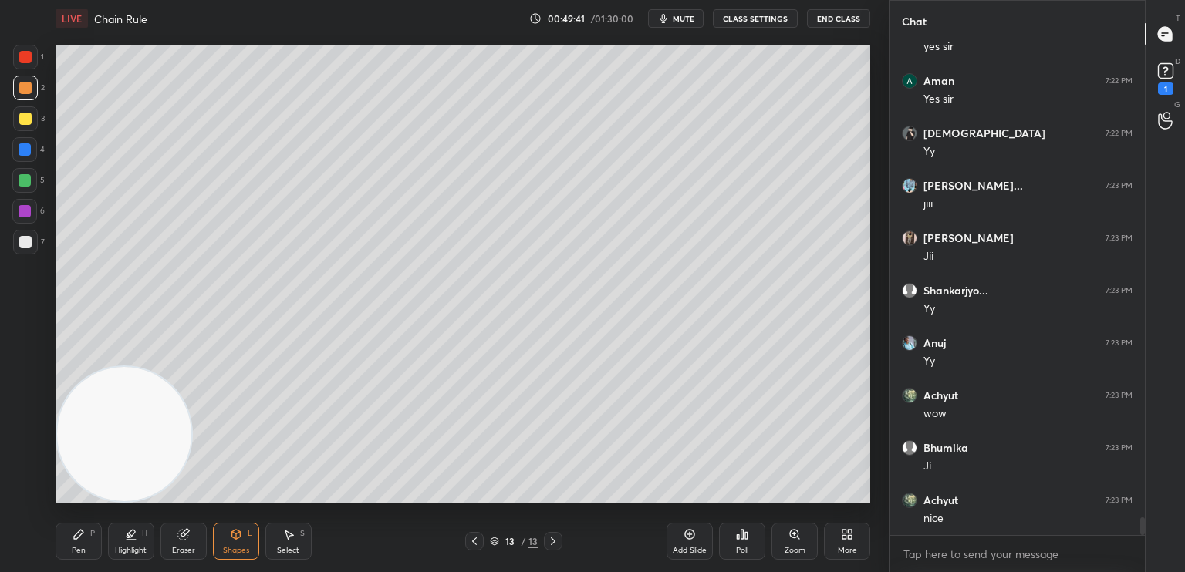
click at [688, 15] on span "mute" at bounding box center [684, 18] width 22 height 11
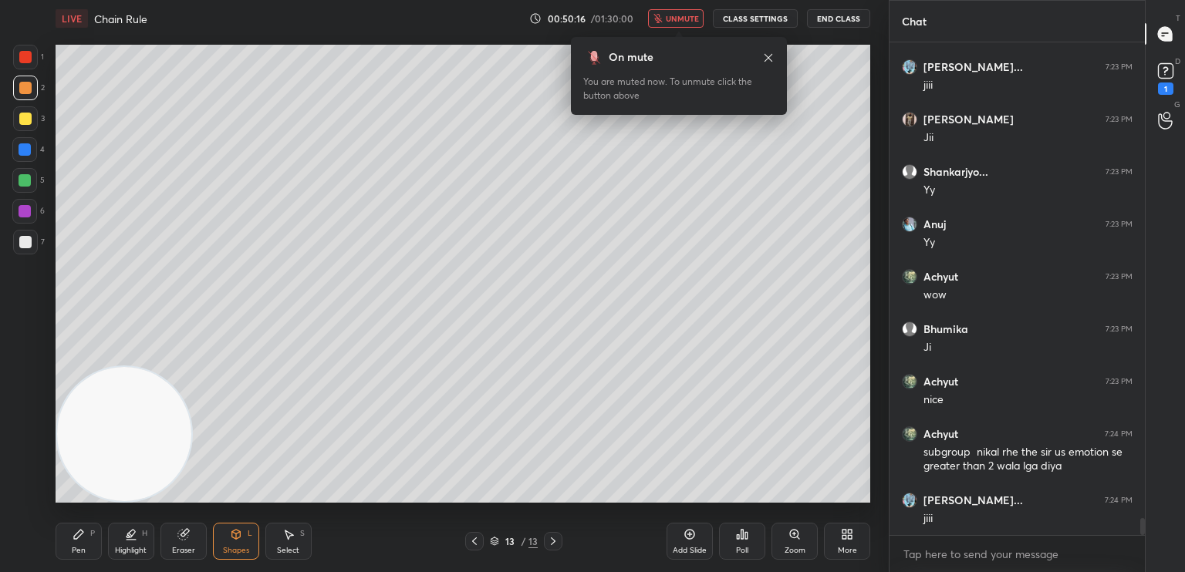
scroll to position [13632, 0]
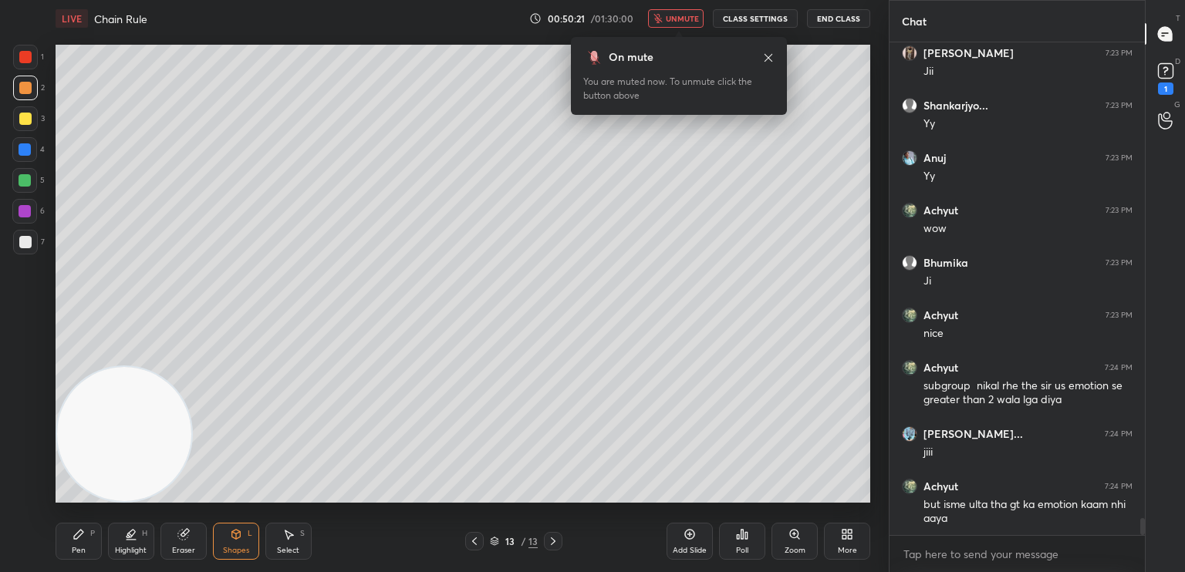
click at [673, 19] on span "unmute" at bounding box center [682, 18] width 33 height 11
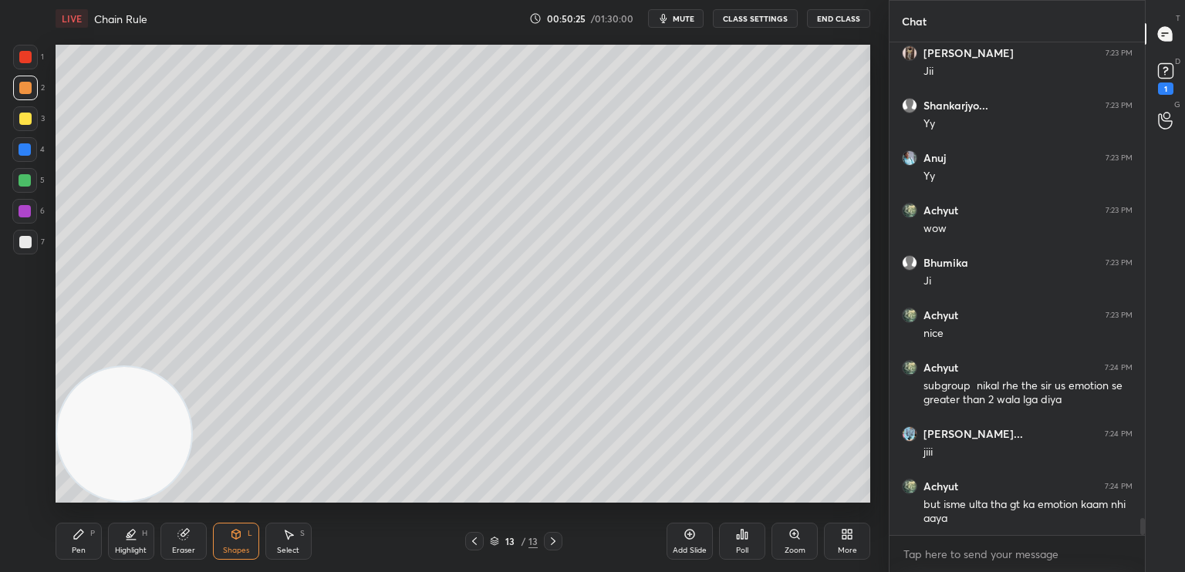
click at [22, 182] on div at bounding box center [25, 180] width 12 height 12
click at [129, 548] on div "Highlight" at bounding box center [131, 551] width 32 height 8
click at [33, 495] on div at bounding box center [24, 490] width 25 height 25
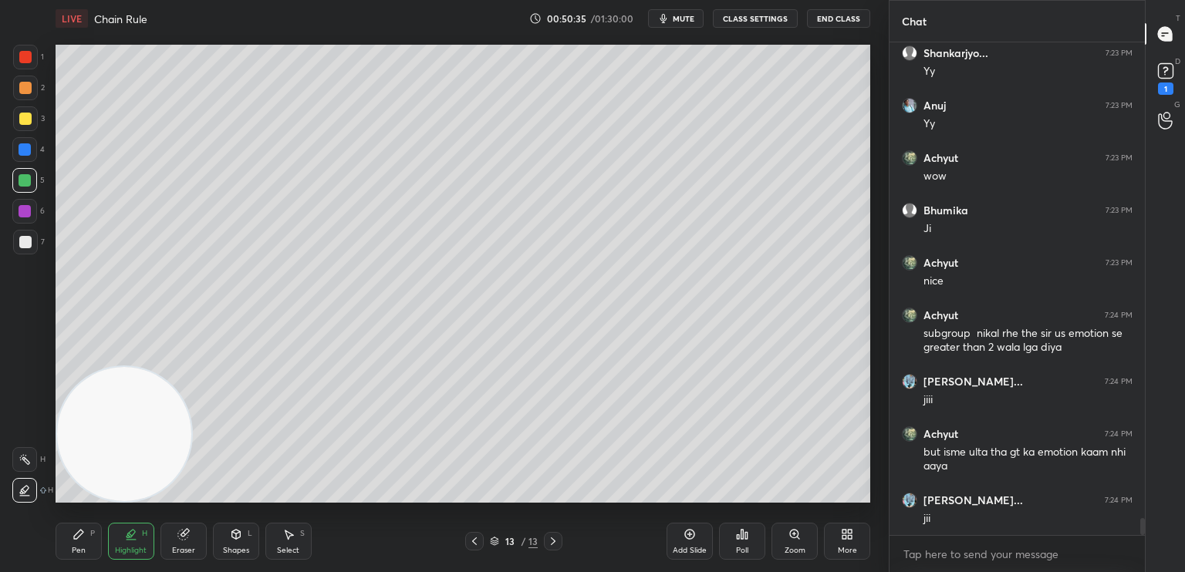
scroll to position [13737, 0]
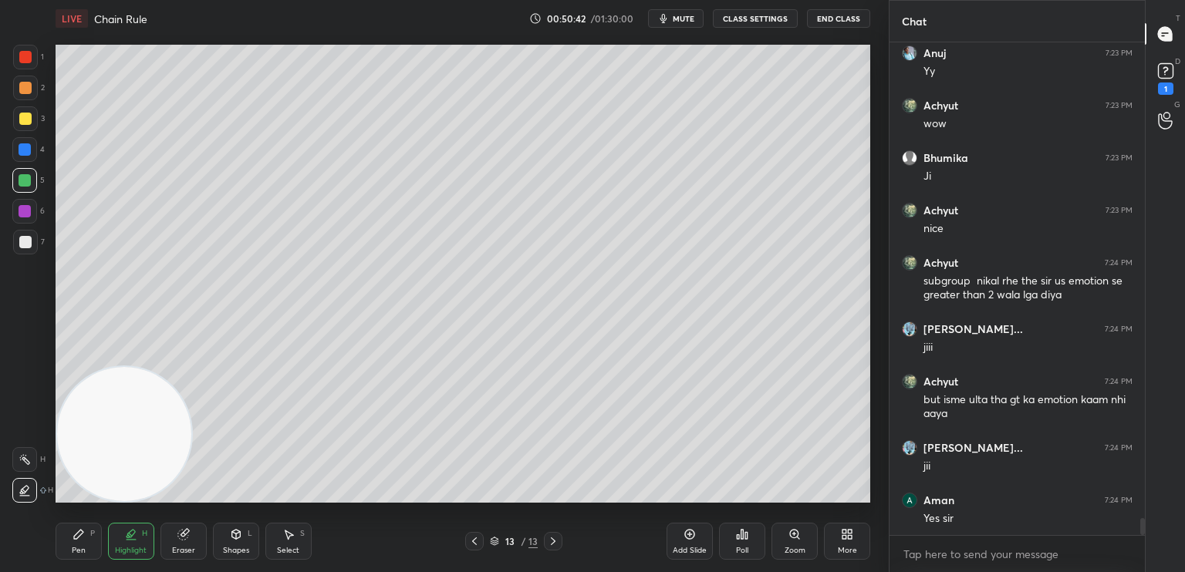
click at [473, 545] on div at bounding box center [474, 541] width 19 height 19
click at [466, 546] on div at bounding box center [474, 541] width 19 height 19
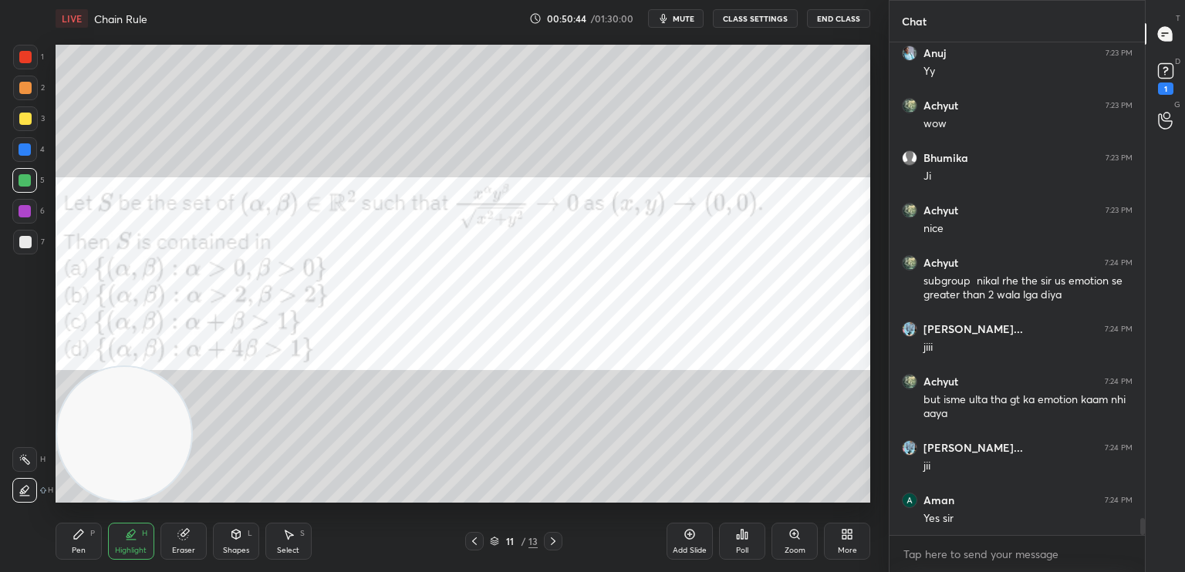
click at [19, 210] on div at bounding box center [25, 211] width 12 height 12
click at [86, 538] on div "Pen P" at bounding box center [79, 541] width 46 height 37
click at [31, 437] on div at bounding box center [24, 429] width 25 height 25
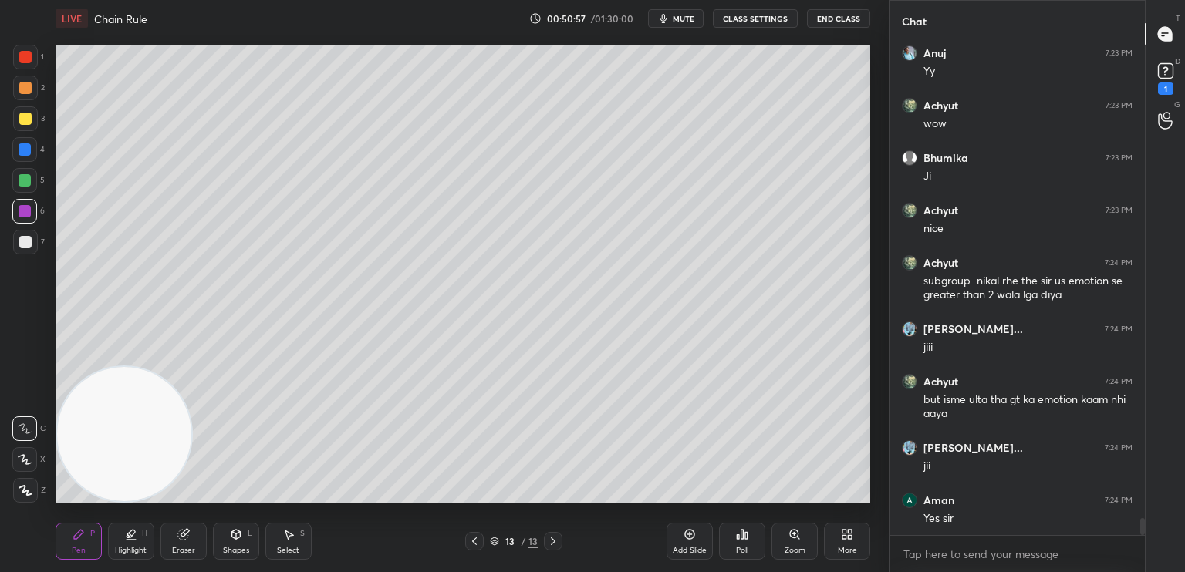
click at [26, 87] on div at bounding box center [25, 88] width 12 height 12
click at [25, 216] on div at bounding box center [25, 211] width 12 height 12
click at [25, 488] on icon at bounding box center [26, 490] width 14 height 11
click at [229, 543] on div "Shapes L" at bounding box center [236, 541] width 46 height 37
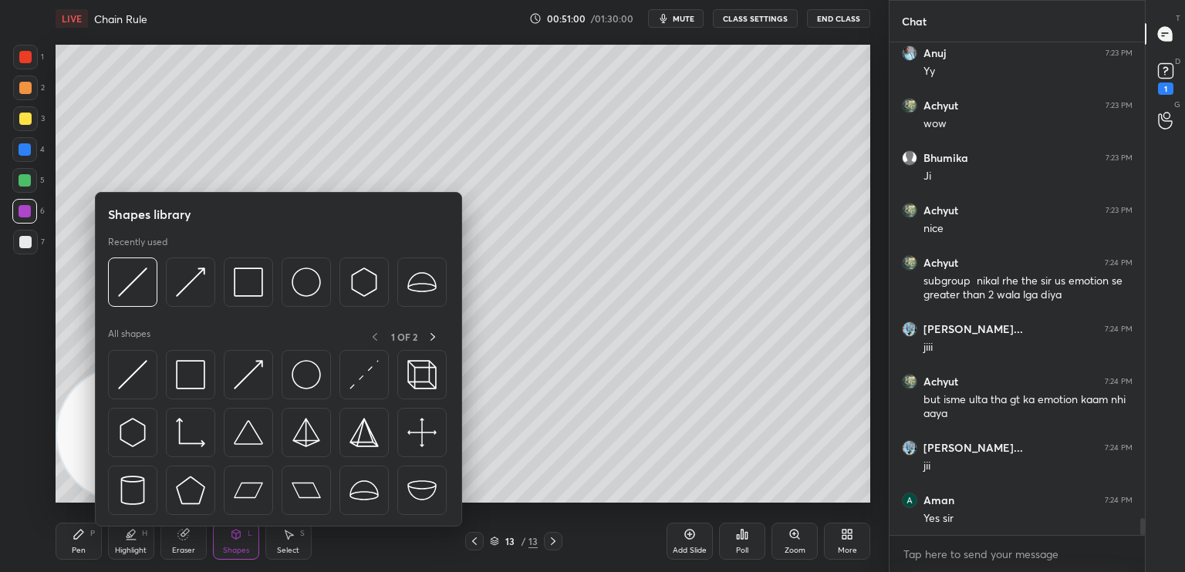
click at [137, 374] on img at bounding box center [132, 374] width 29 height 29
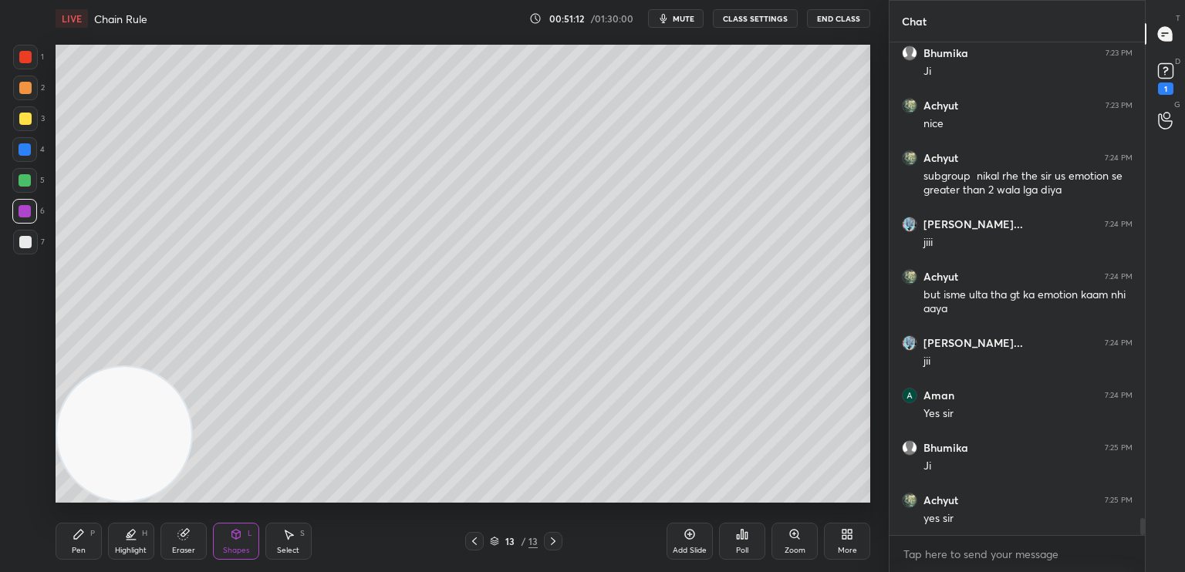
scroll to position [13894, 0]
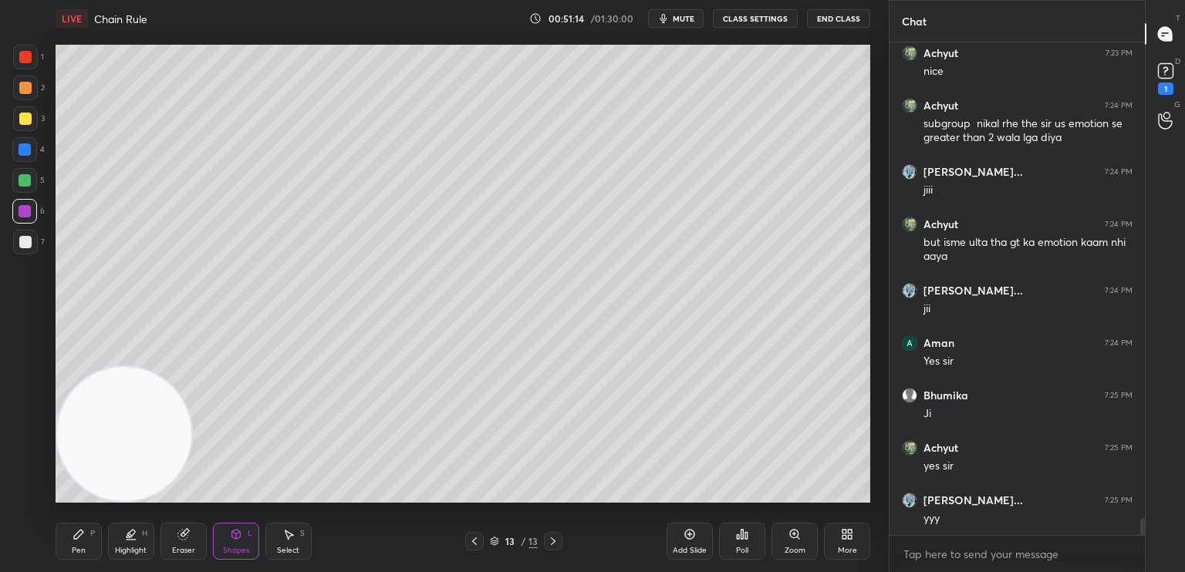
click at [126, 532] on icon at bounding box center [131, 534] width 12 height 12
click at [27, 494] on icon at bounding box center [25, 490] width 12 height 12
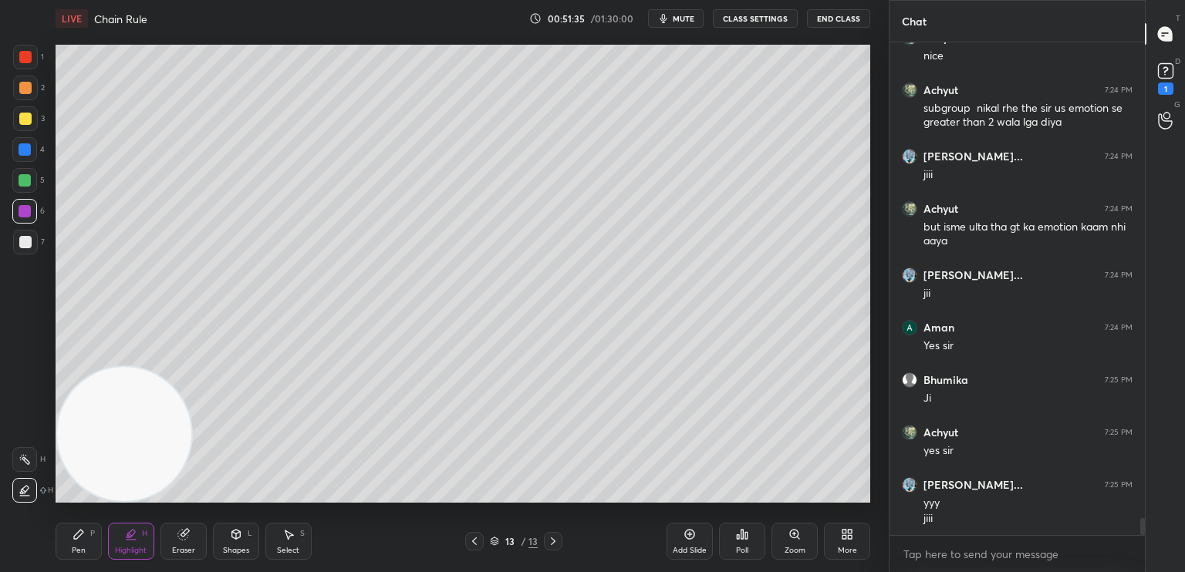
click at [71, 530] on div "Pen P" at bounding box center [79, 541] width 46 height 37
click at [27, 245] on div at bounding box center [25, 242] width 12 height 12
click at [29, 437] on div at bounding box center [24, 429] width 25 height 25
click at [479, 543] on icon at bounding box center [474, 541] width 12 height 12
click at [478, 542] on icon at bounding box center [474, 541] width 12 height 12
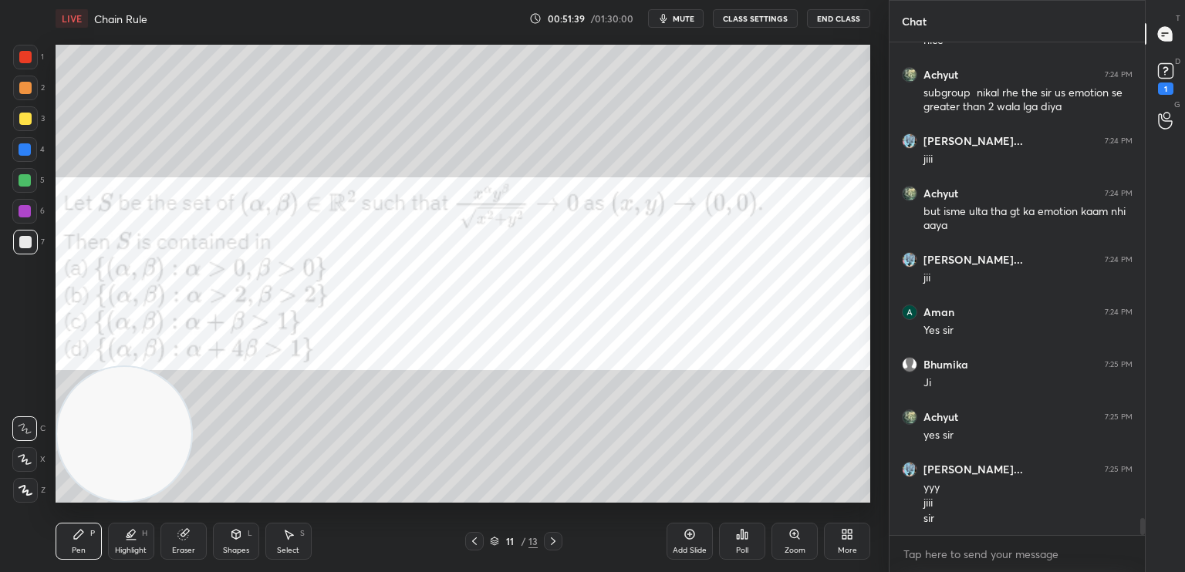
scroll to position [13977, 0]
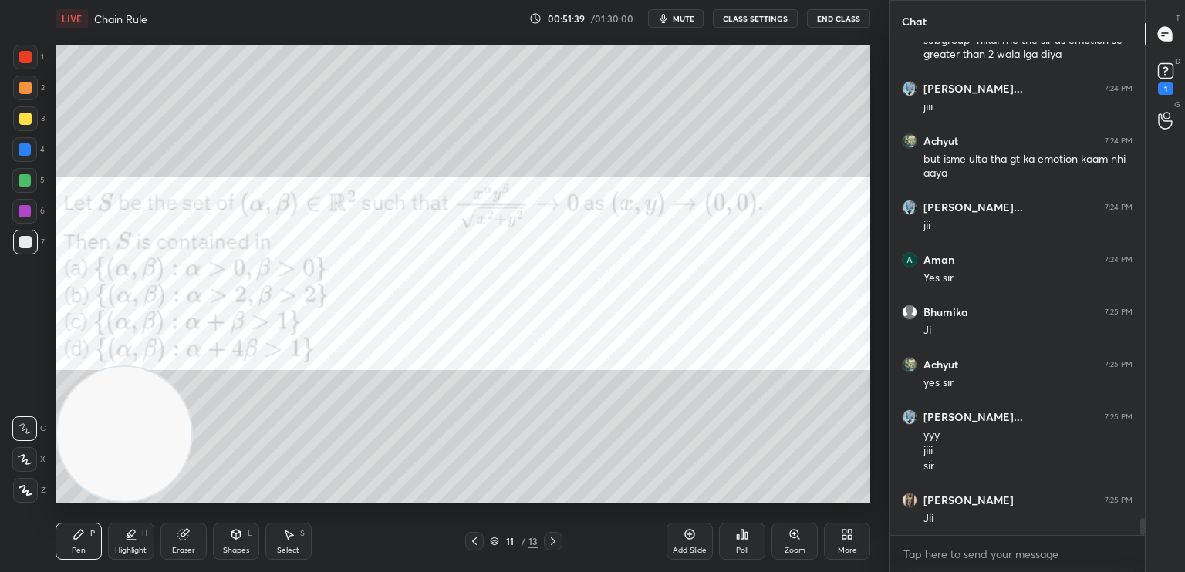
click at [21, 208] on div at bounding box center [24, 211] width 25 height 25
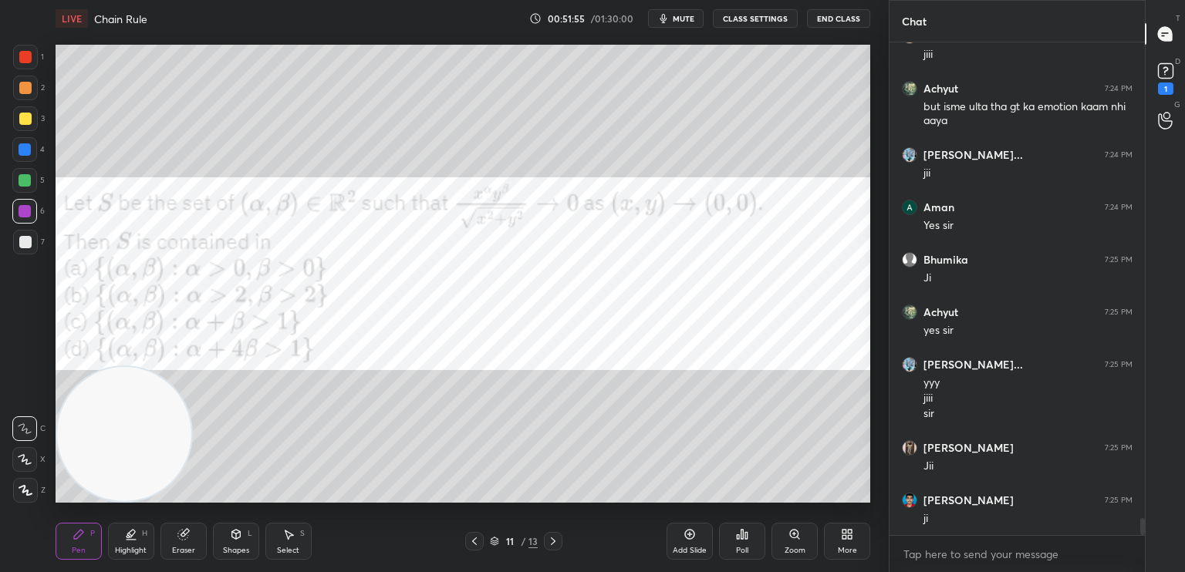
scroll to position [14082, 0]
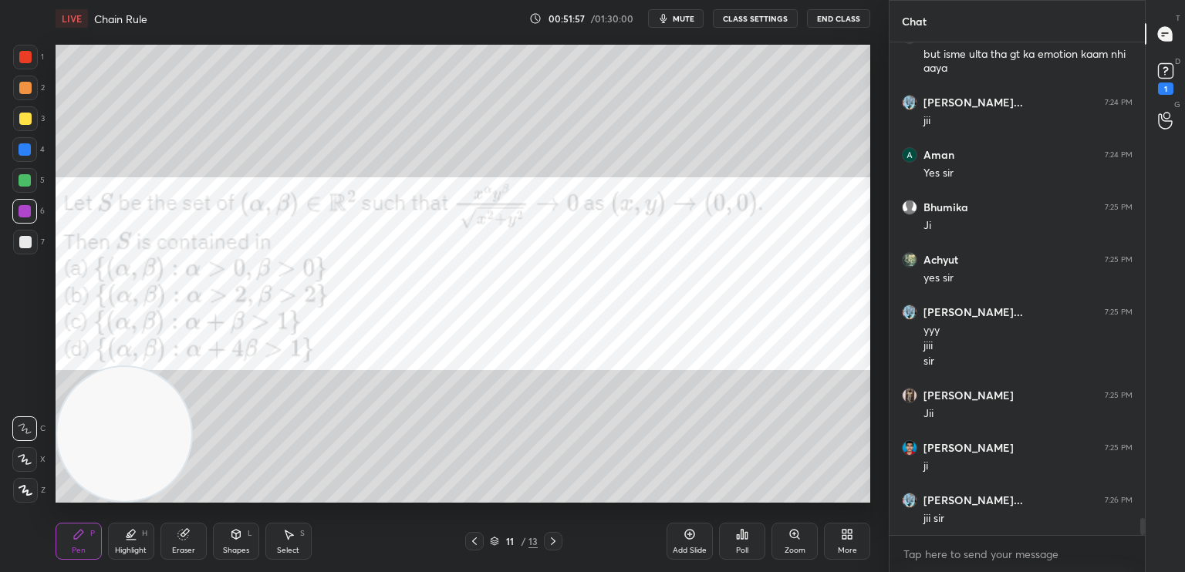
click at [552, 537] on icon at bounding box center [553, 541] width 12 height 12
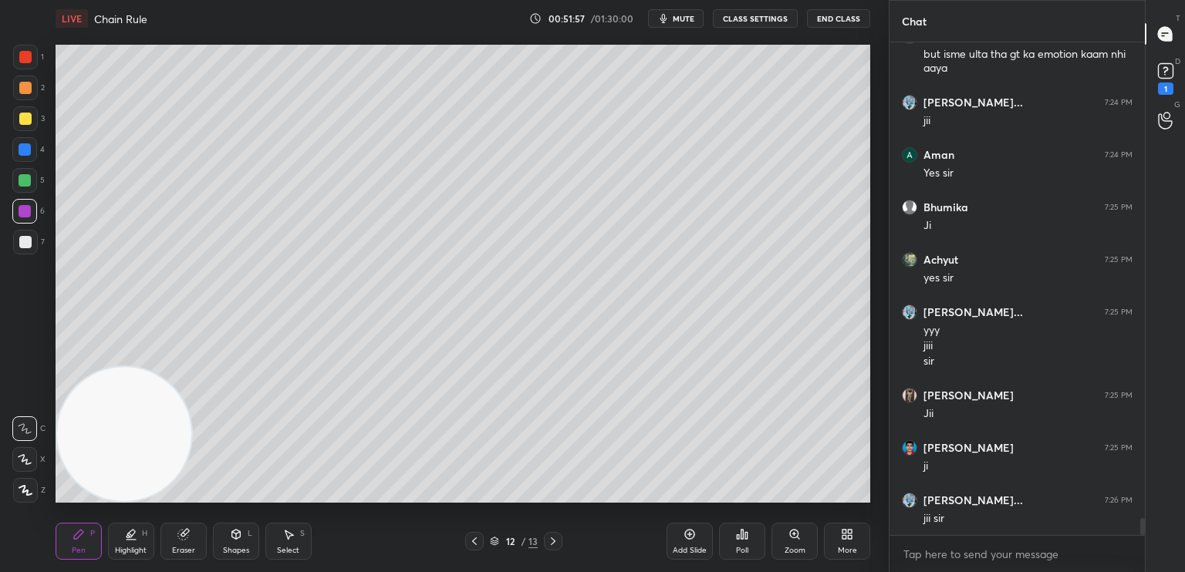
click at [554, 541] on icon at bounding box center [553, 542] width 5 height 8
click at [22, 238] on div at bounding box center [25, 242] width 12 height 12
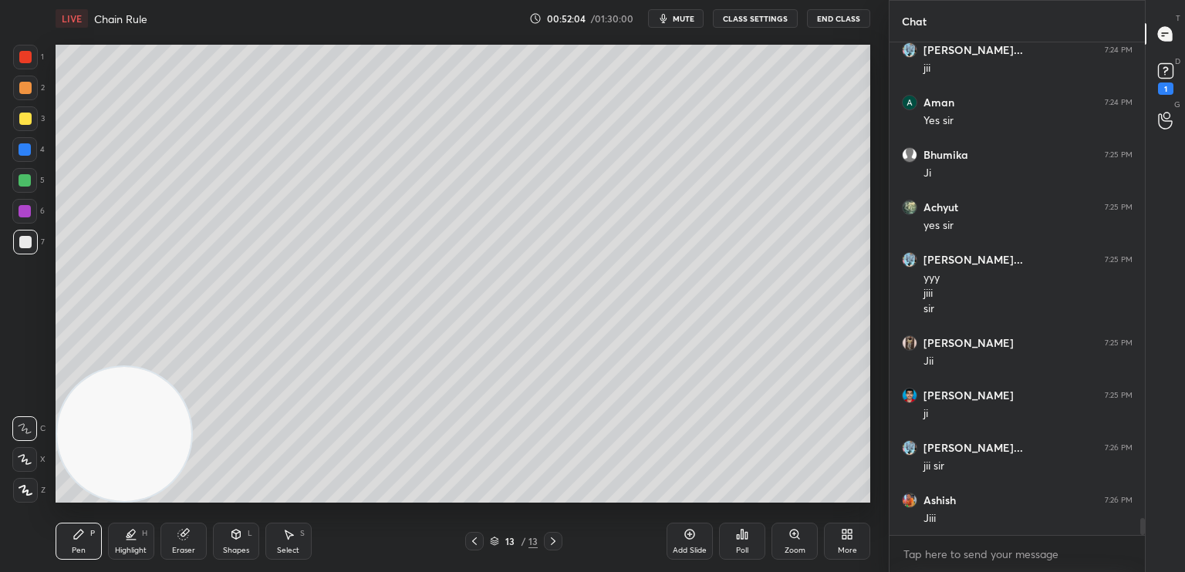
scroll to position [14201, 0]
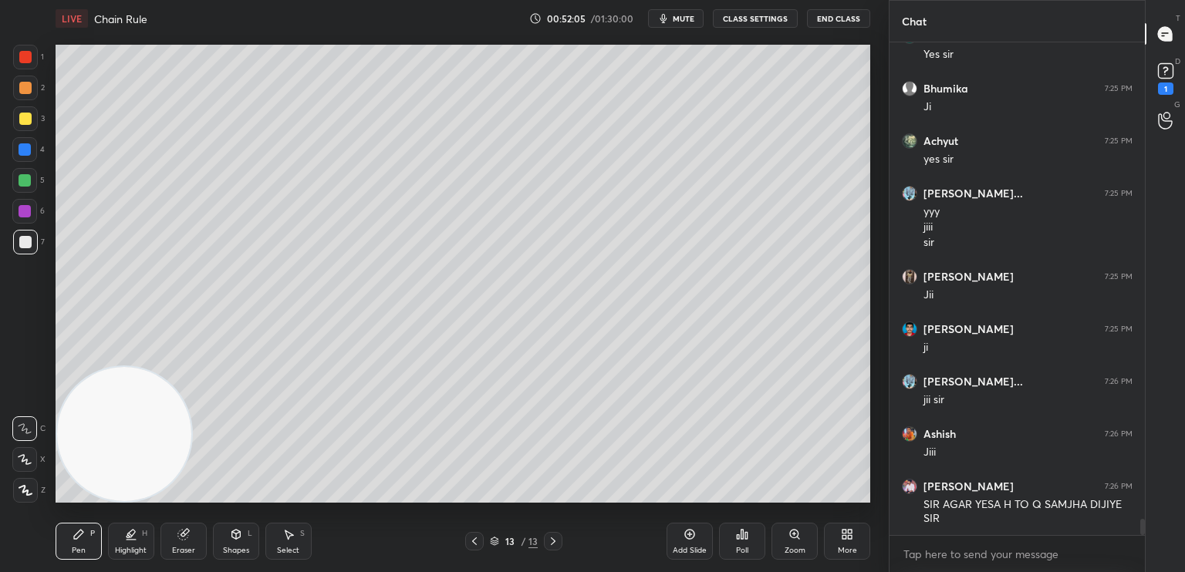
click at [245, 532] on div "Shapes L" at bounding box center [236, 541] width 46 height 37
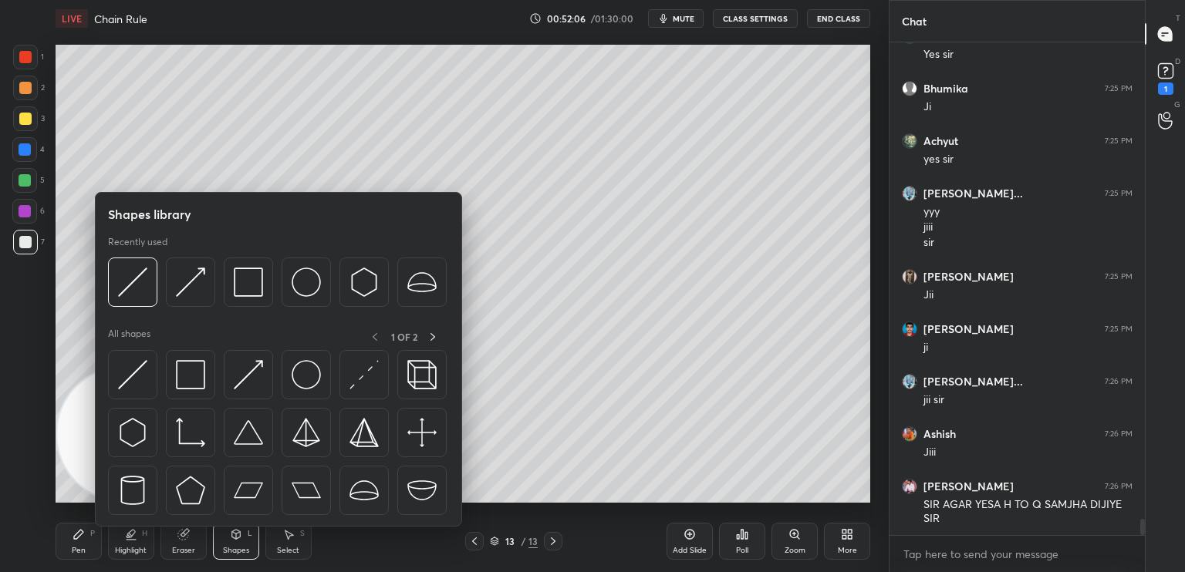
drag, startPoint x: 133, startPoint y: 388, endPoint x: 135, endPoint y: 427, distance: 38.6
click at [133, 389] on img at bounding box center [132, 374] width 29 height 29
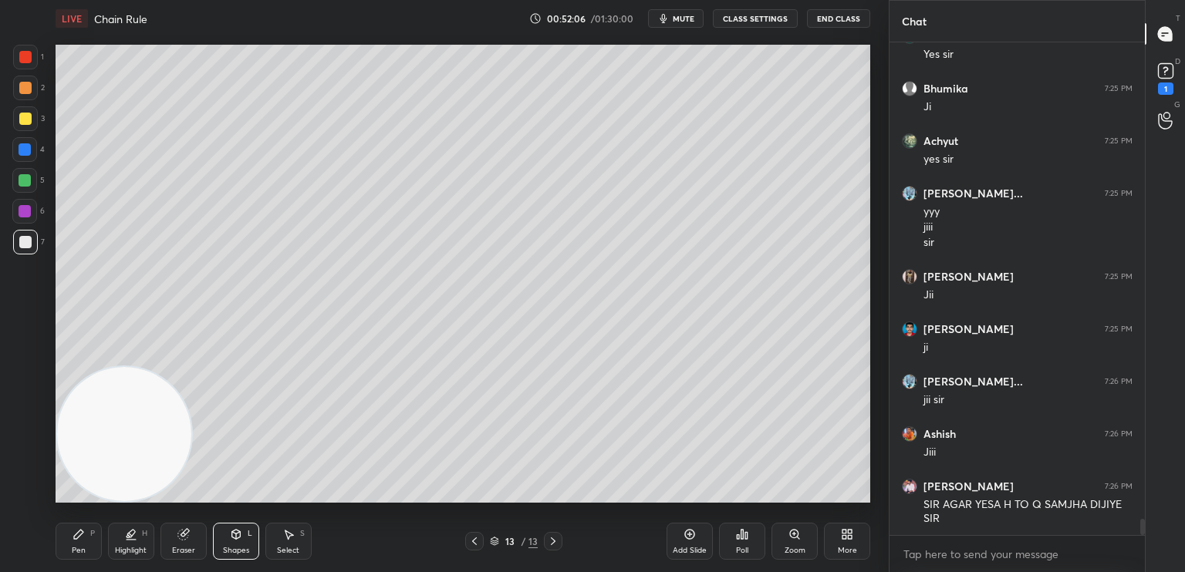
click at [24, 183] on div at bounding box center [25, 180] width 12 height 12
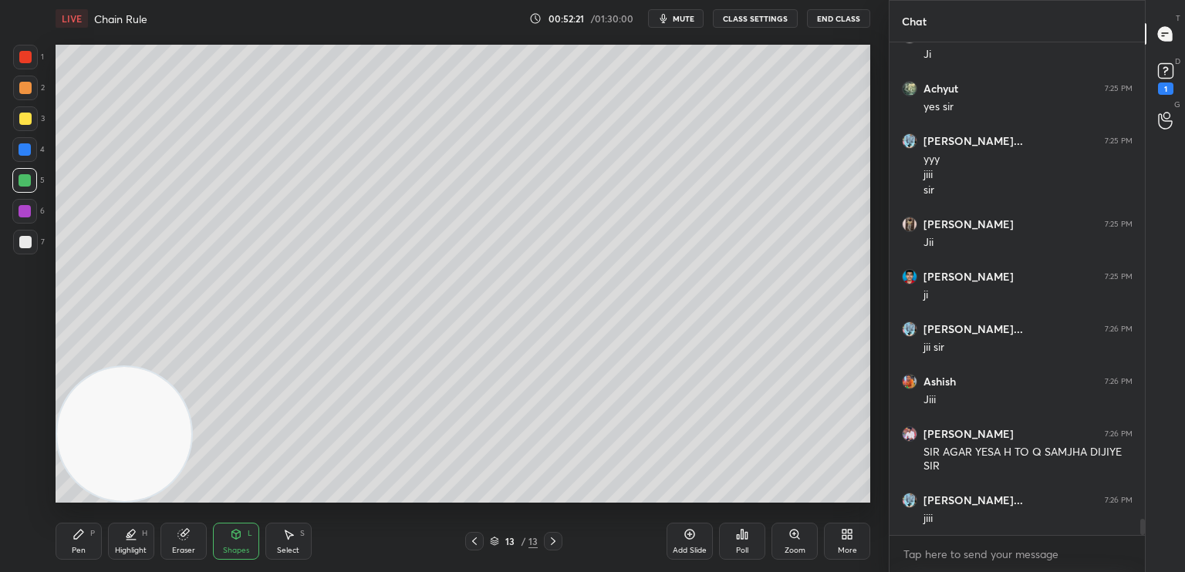
click at [68, 545] on div "Pen P" at bounding box center [79, 541] width 46 height 37
click at [20, 235] on div "1 2 3 4 5 6 7" at bounding box center [28, 153] width 32 height 216
click at [29, 235] on div at bounding box center [25, 242] width 25 height 25
drag, startPoint x: 26, startPoint y: 241, endPoint x: 38, endPoint y: 241, distance: 11.6
click at [25, 242] on div at bounding box center [25, 242] width 25 height 25
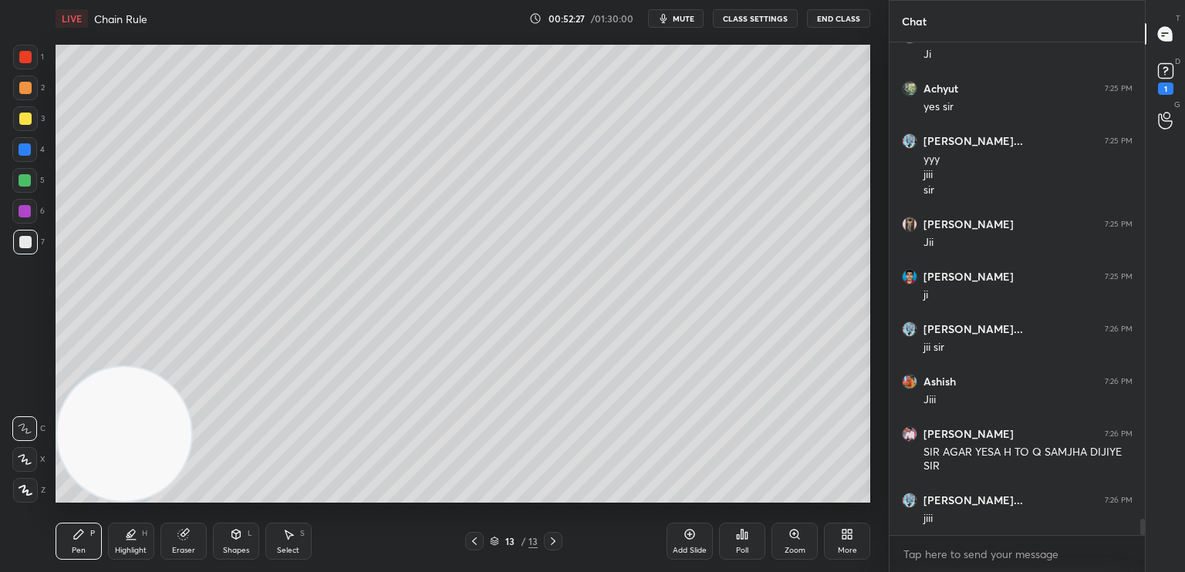
scroll to position [14306, 0]
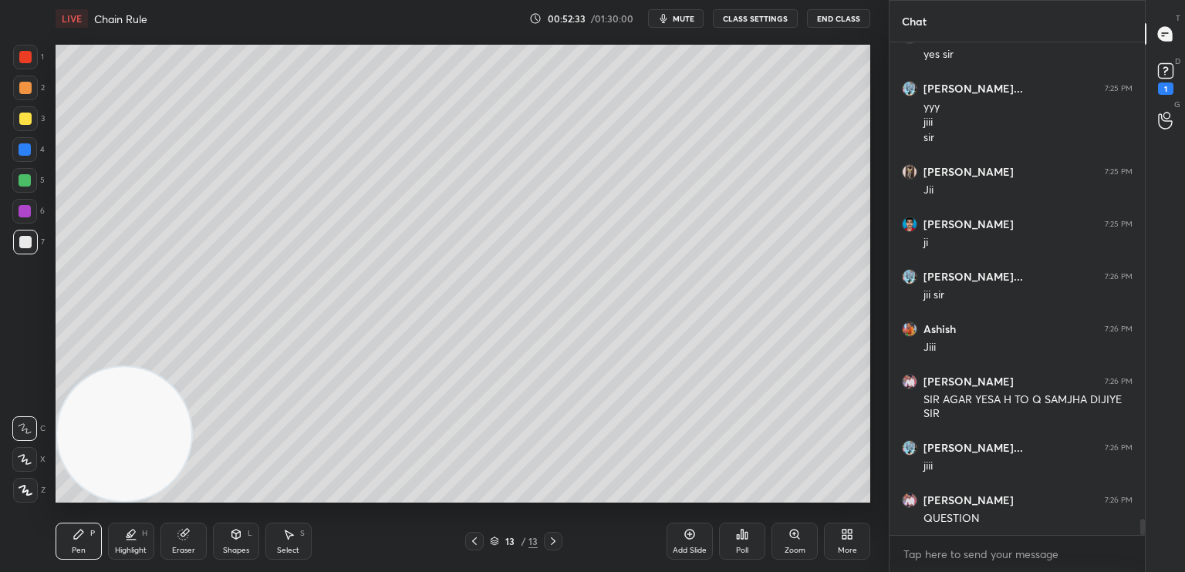
drag, startPoint x: 235, startPoint y: 536, endPoint x: 238, endPoint y: 528, distance: 8.1
click at [235, 539] on icon at bounding box center [236, 534] width 12 height 12
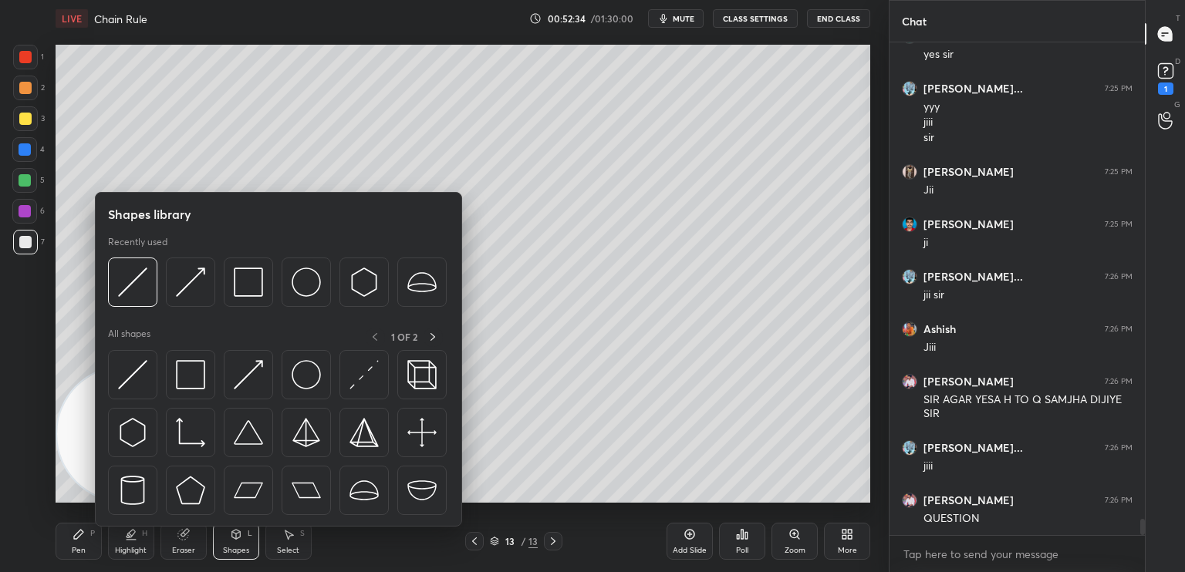
click at [28, 445] on div "1 2 3 4 5 6 7 C X Z C X Z E E Erase all H H" at bounding box center [24, 274] width 49 height 458
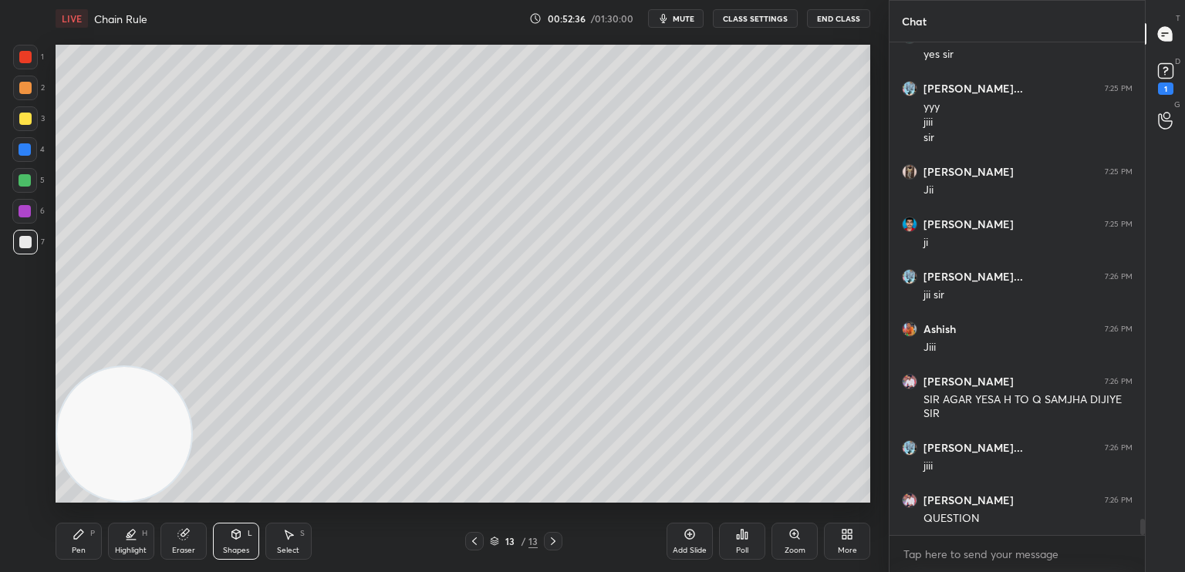
click at [85, 538] on div "Pen P" at bounding box center [79, 541] width 46 height 37
click at [31, 86] on div at bounding box center [25, 88] width 12 height 12
click at [29, 63] on div at bounding box center [25, 57] width 25 height 25
click at [23, 497] on div at bounding box center [25, 490] width 25 height 25
click at [228, 535] on div "Shapes L" at bounding box center [236, 541] width 46 height 37
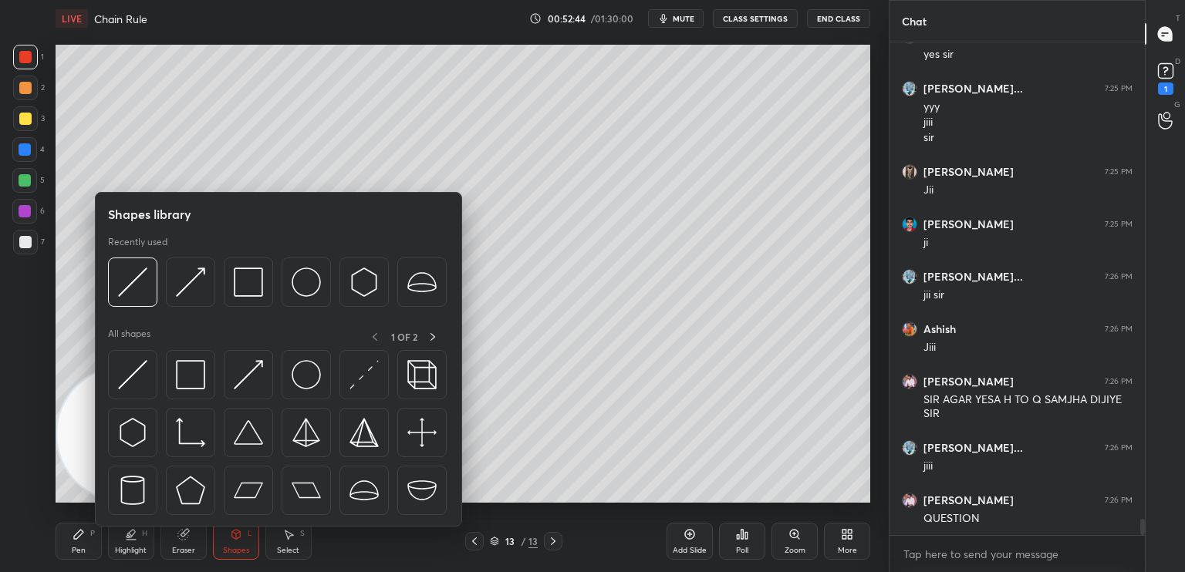
click at [137, 385] on img at bounding box center [132, 374] width 29 height 29
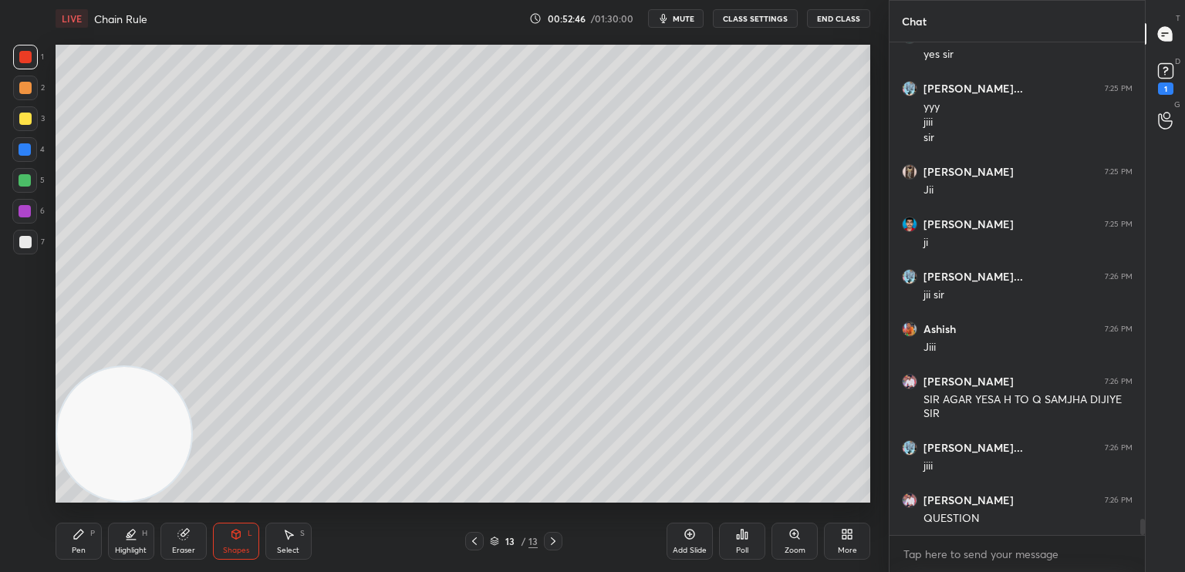
click at [25, 183] on div at bounding box center [25, 180] width 12 height 12
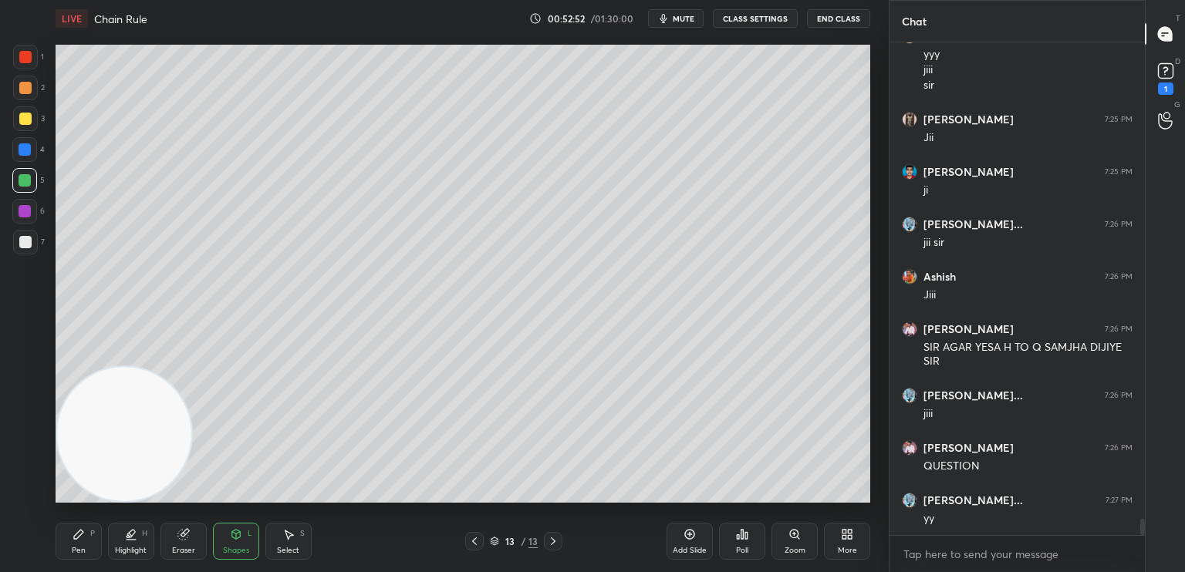
scroll to position [14411, 0]
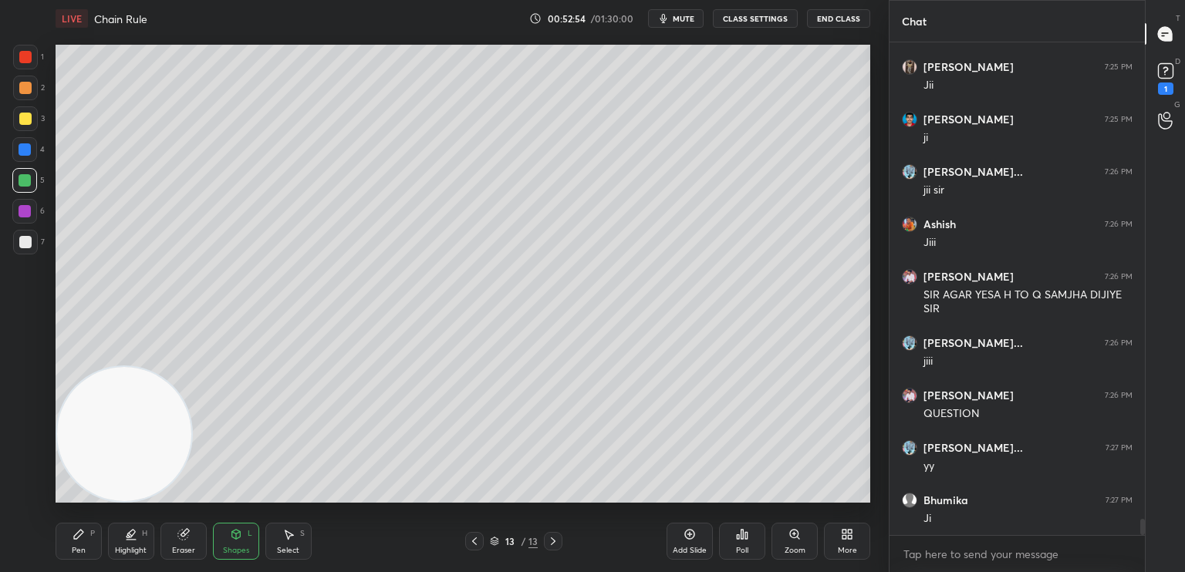
click at [132, 549] on div "Highlight" at bounding box center [131, 551] width 32 height 8
click at [19, 482] on div at bounding box center [24, 490] width 25 height 25
click at [475, 541] on div at bounding box center [474, 541] width 19 height 19
click at [472, 544] on icon at bounding box center [474, 541] width 12 height 12
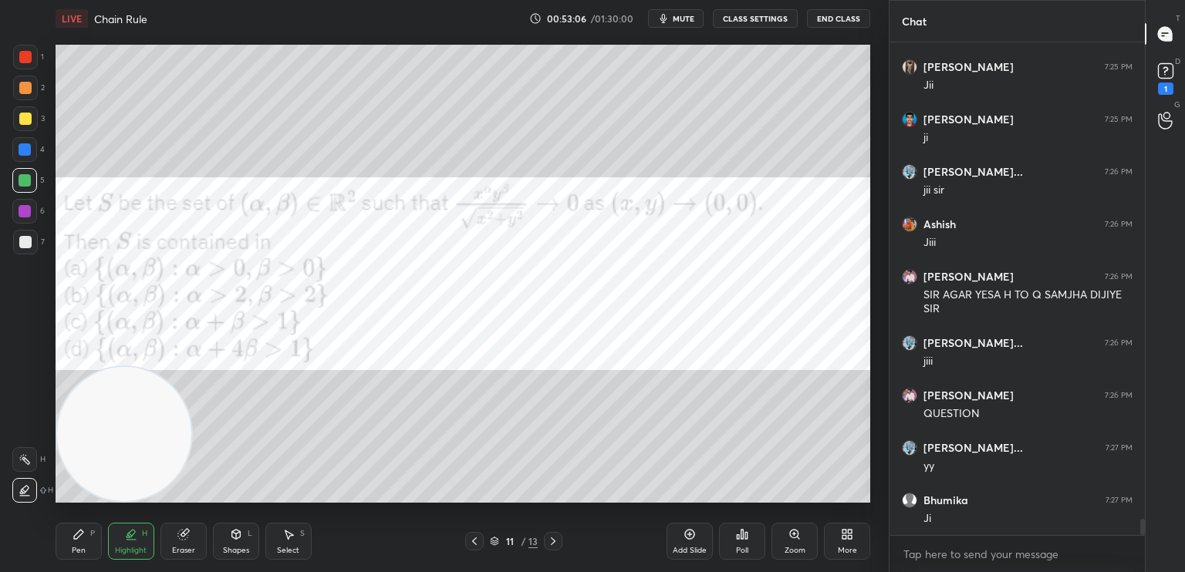
click at [82, 544] on div "Pen P" at bounding box center [79, 541] width 46 height 37
click at [29, 420] on div at bounding box center [24, 429] width 25 height 25
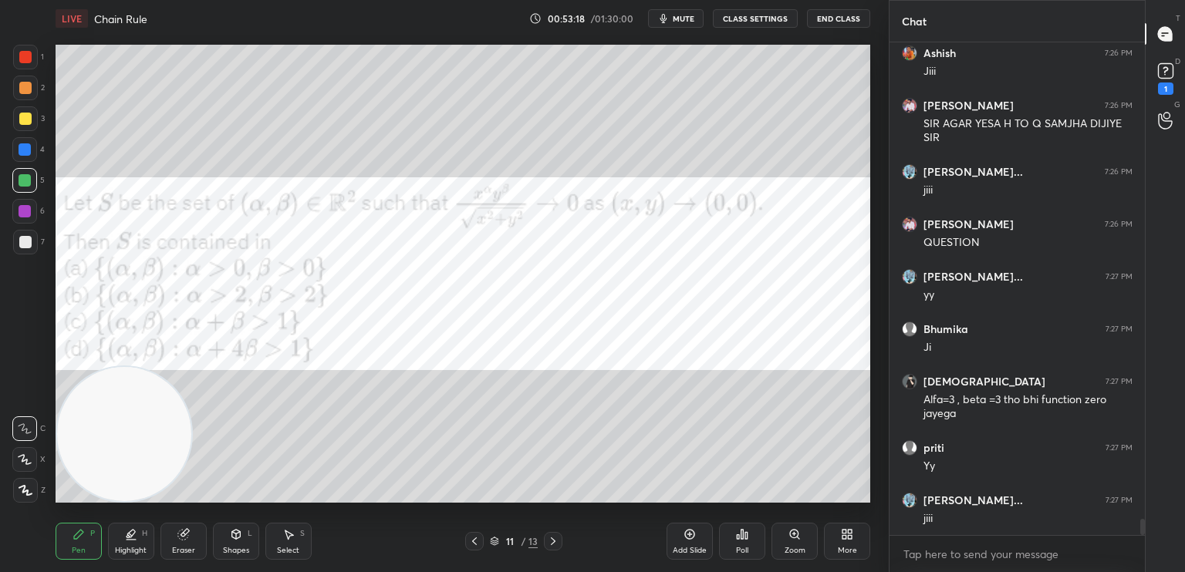
scroll to position [14635, 0]
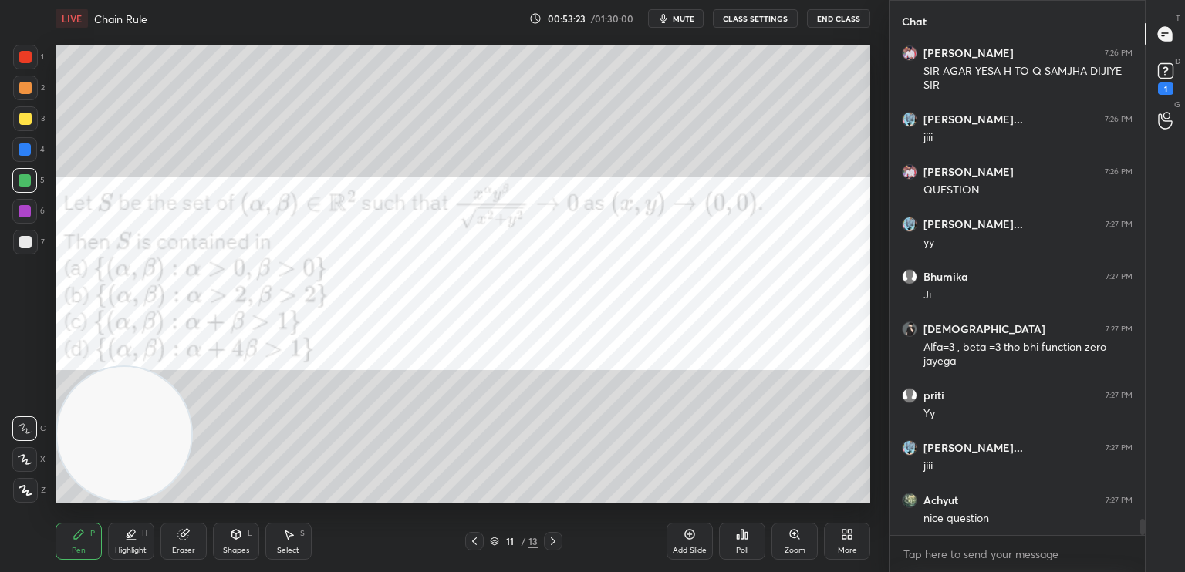
click at [562, 538] on div "11 / 13" at bounding box center [513, 541] width 305 height 19
click at [556, 538] on icon at bounding box center [553, 541] width 12 height 12
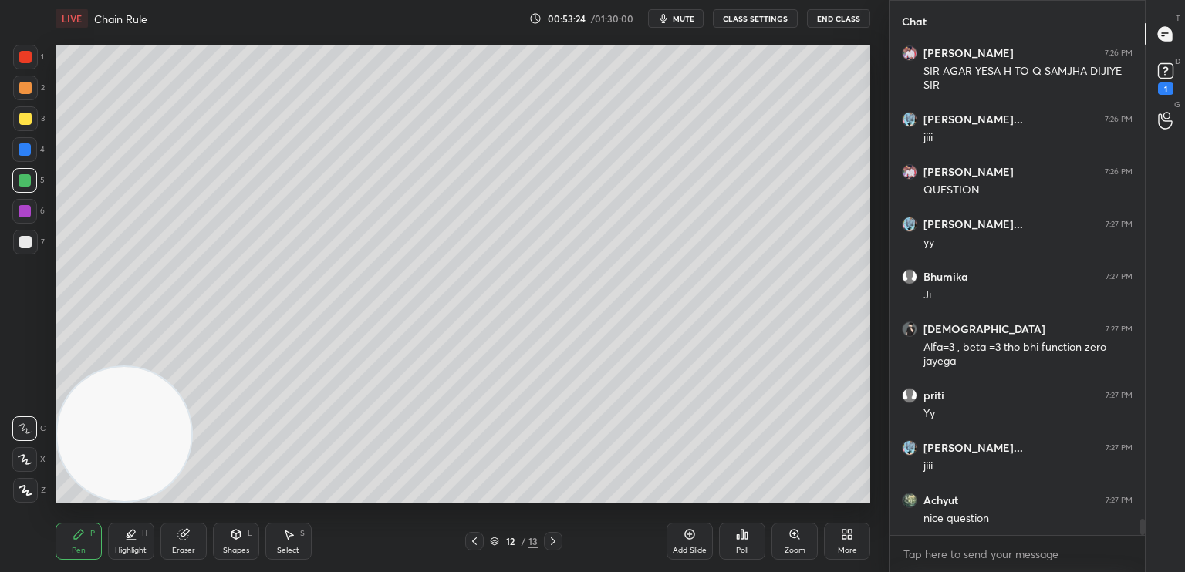
click at [556, 541] on icon at bounding box center [553, 541] width 12 height 12
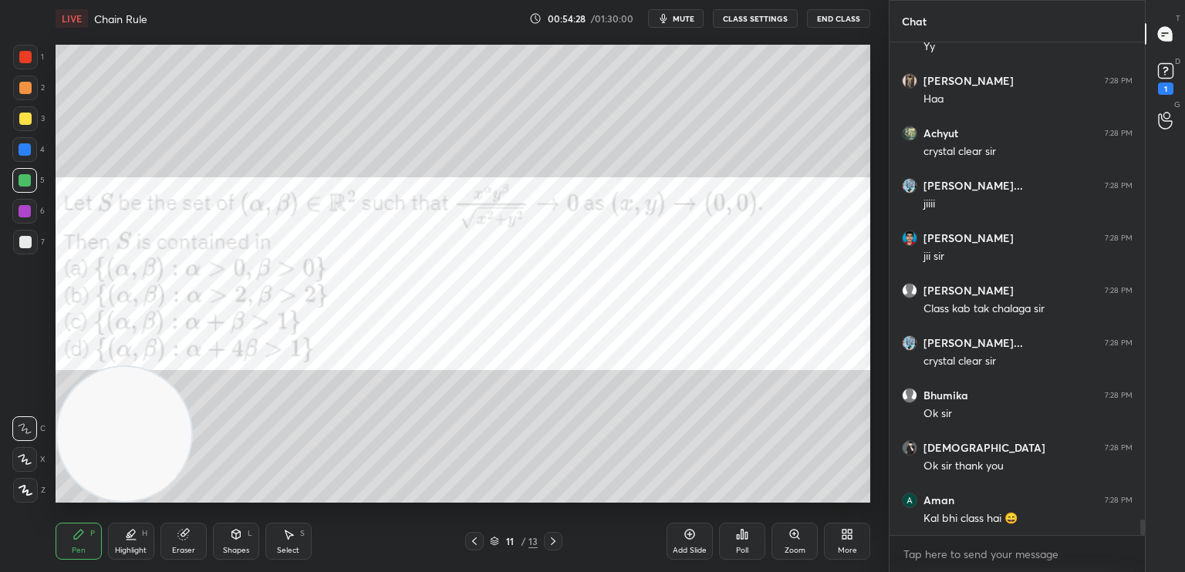
scroll to position [457, 251]
click at [835, 18] on button "End Class" at bounding box center [838, 18] width 63 height 19
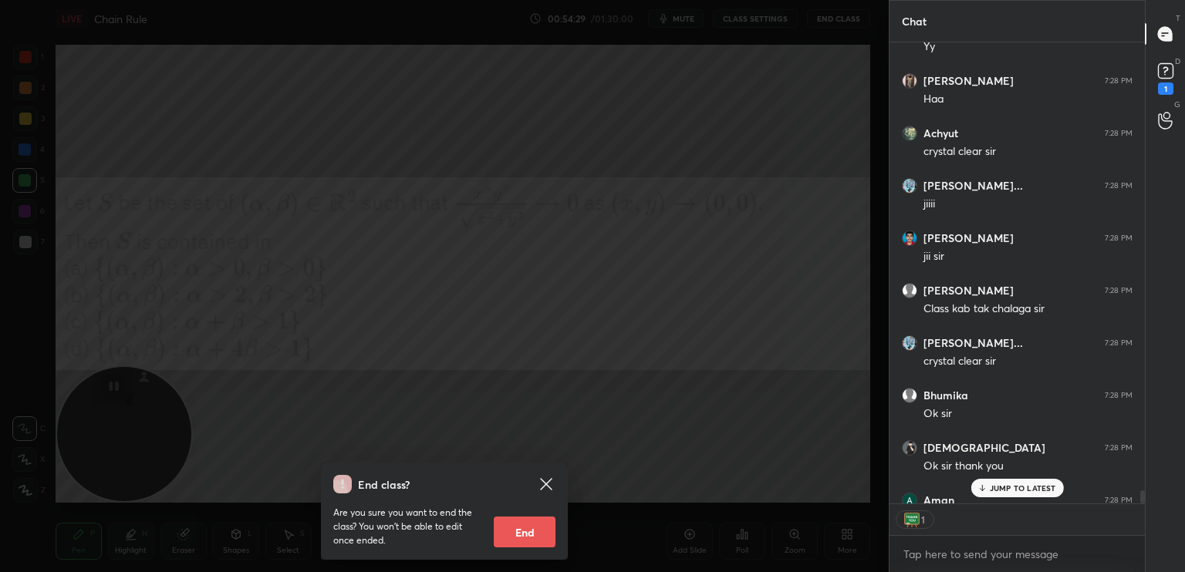
scroll to position [15375, 0]
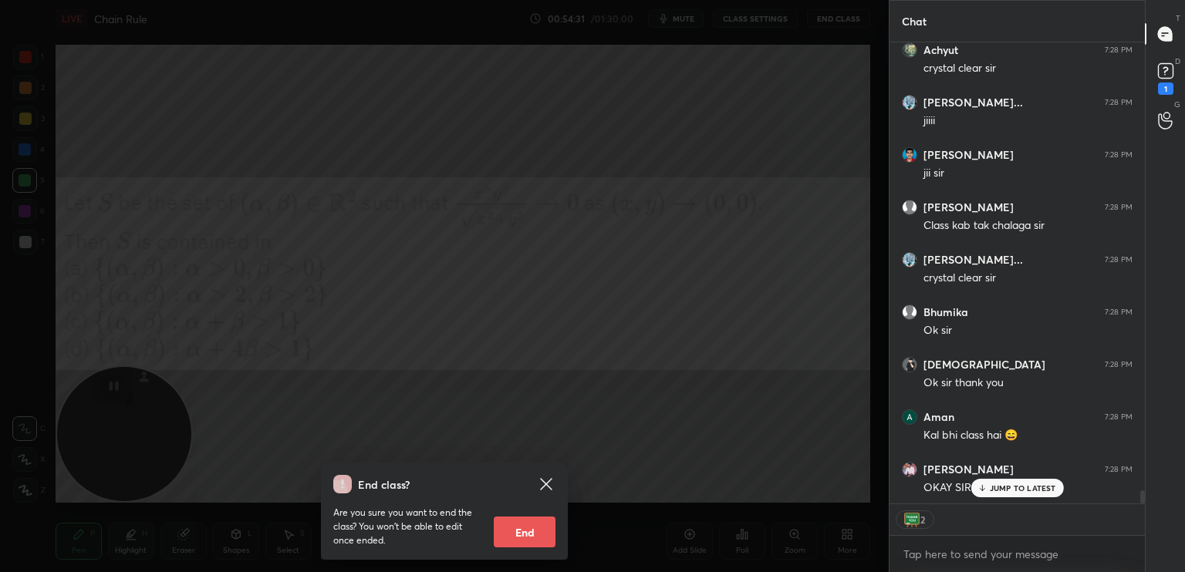
click at [535, 533] on button "End" at bounding box center [525, 532] width 62 height 31
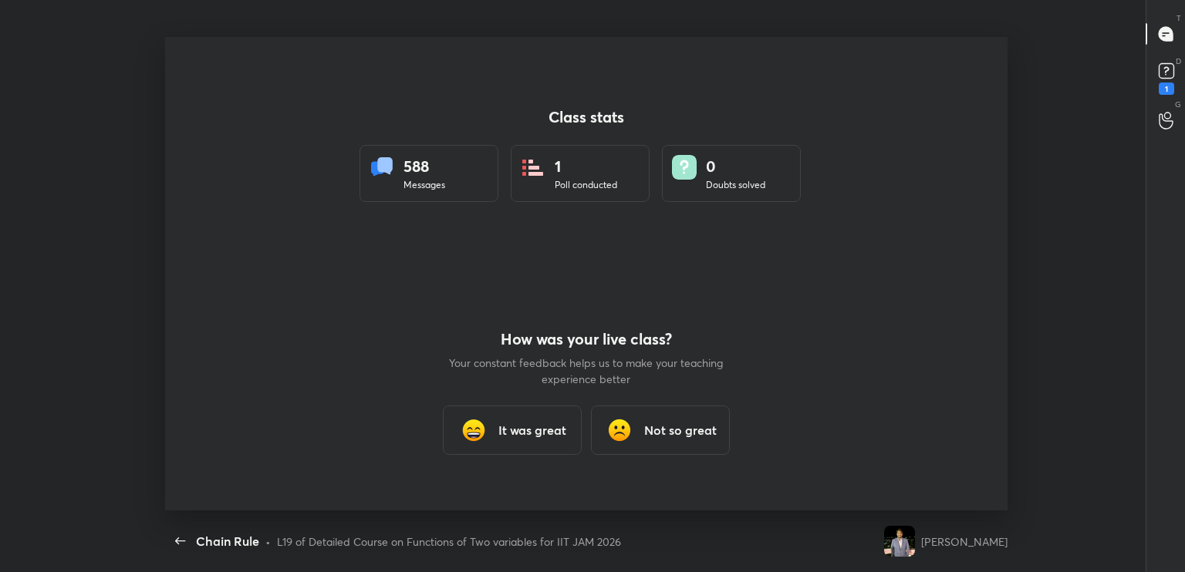
scroll to position [5, 0]
type textarea "x"
